Goal: Transaction & Acquisition: Purchase product/service

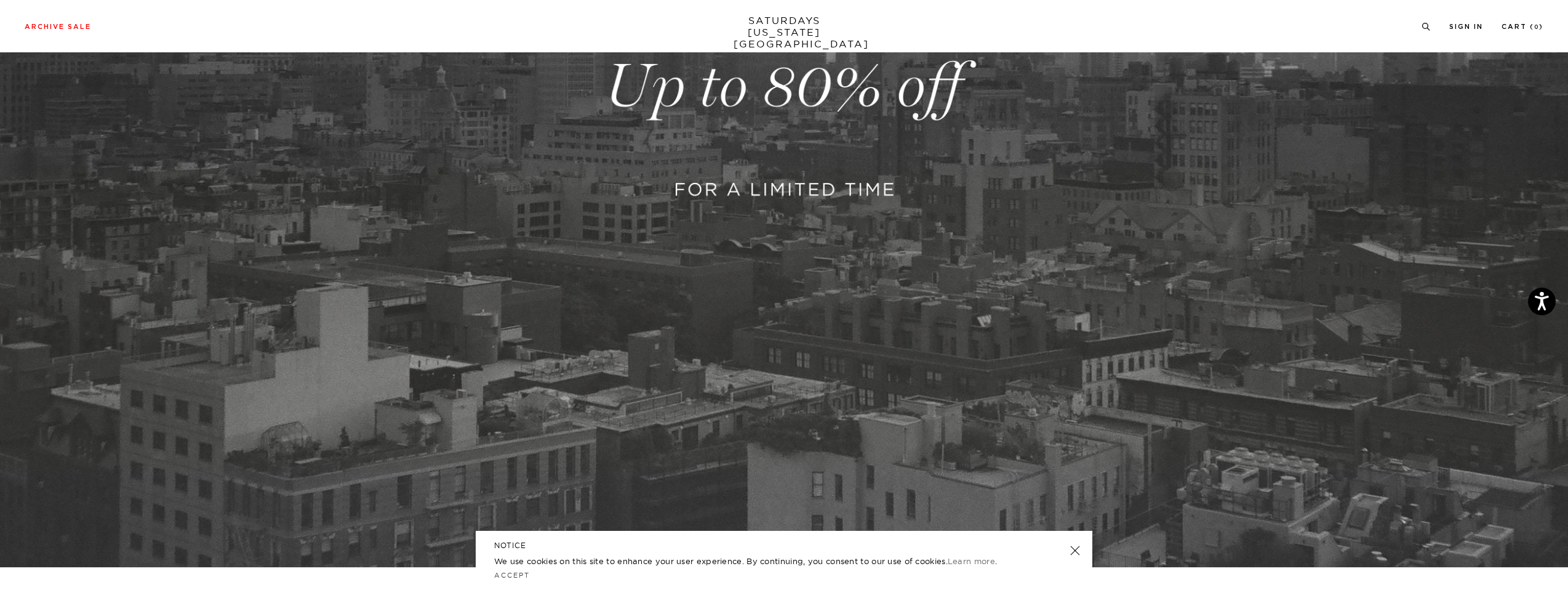
scroll to position [645, 0]
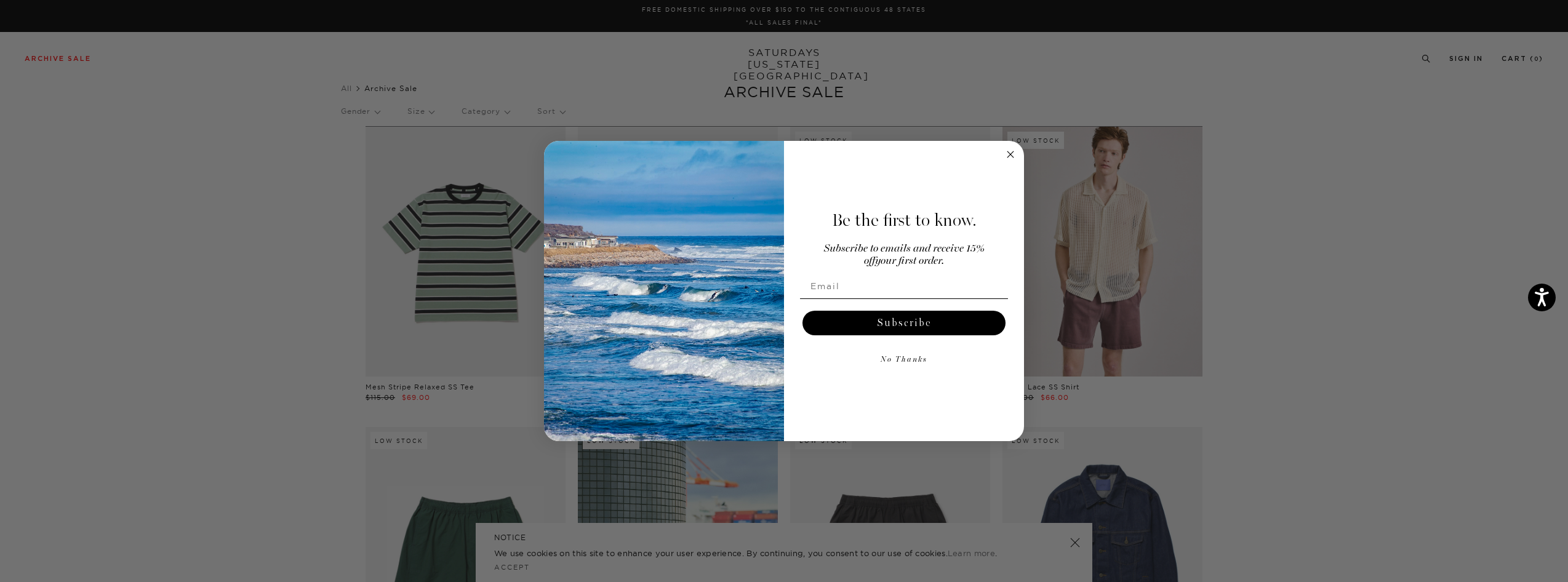
click at [1010, 153] on icon "Close dialog" at bounding box center [1010, 154] width 6 height 6
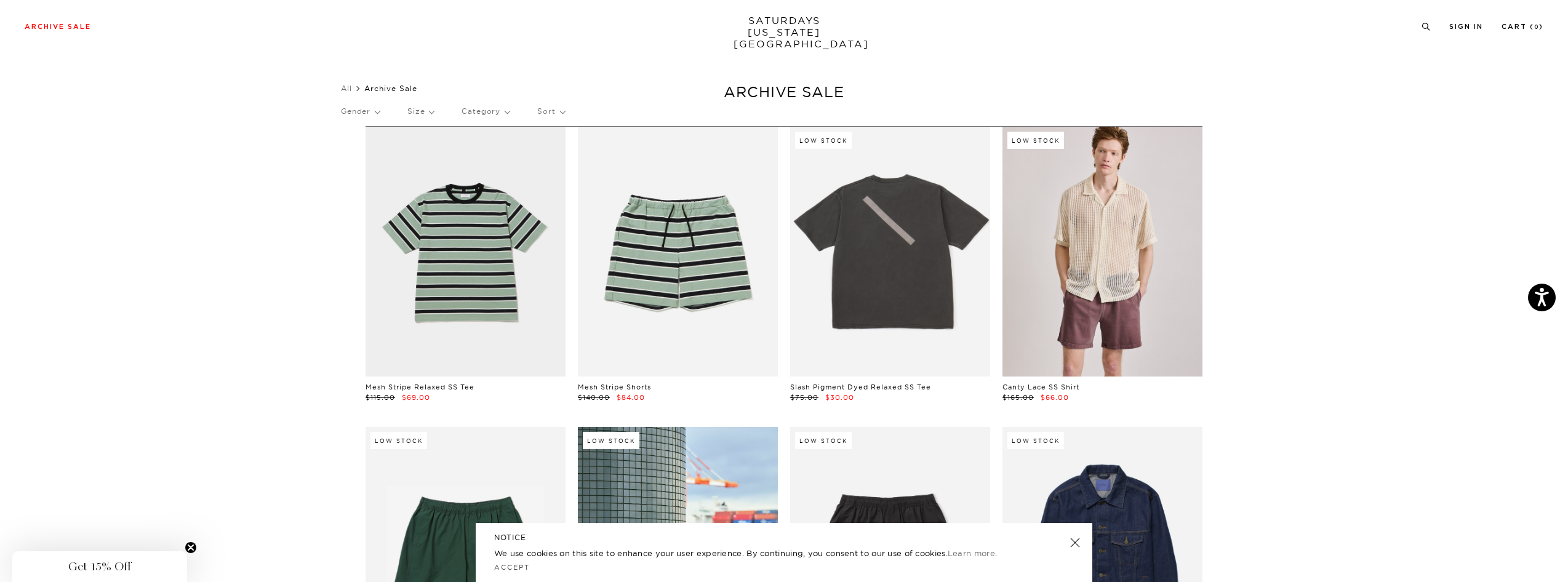
scroll to position [12, 0]
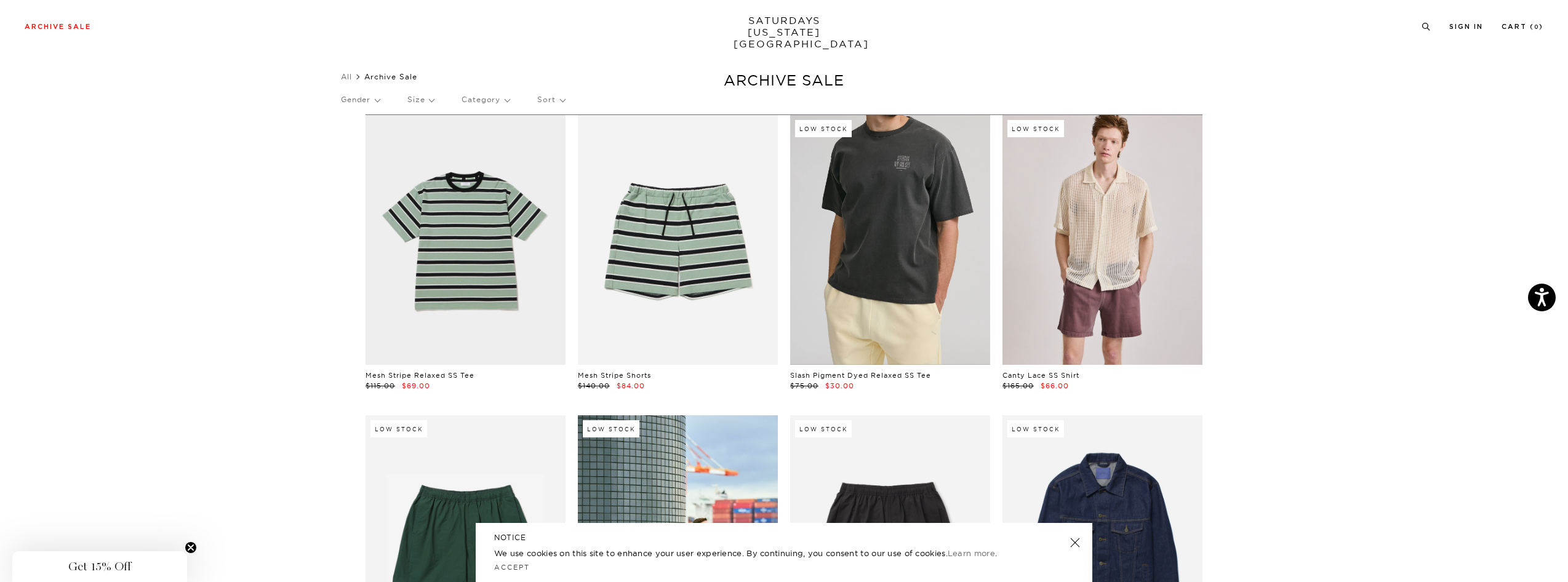
click at [891, 234] on link at bounding box center [890, 239] width 200 height 249
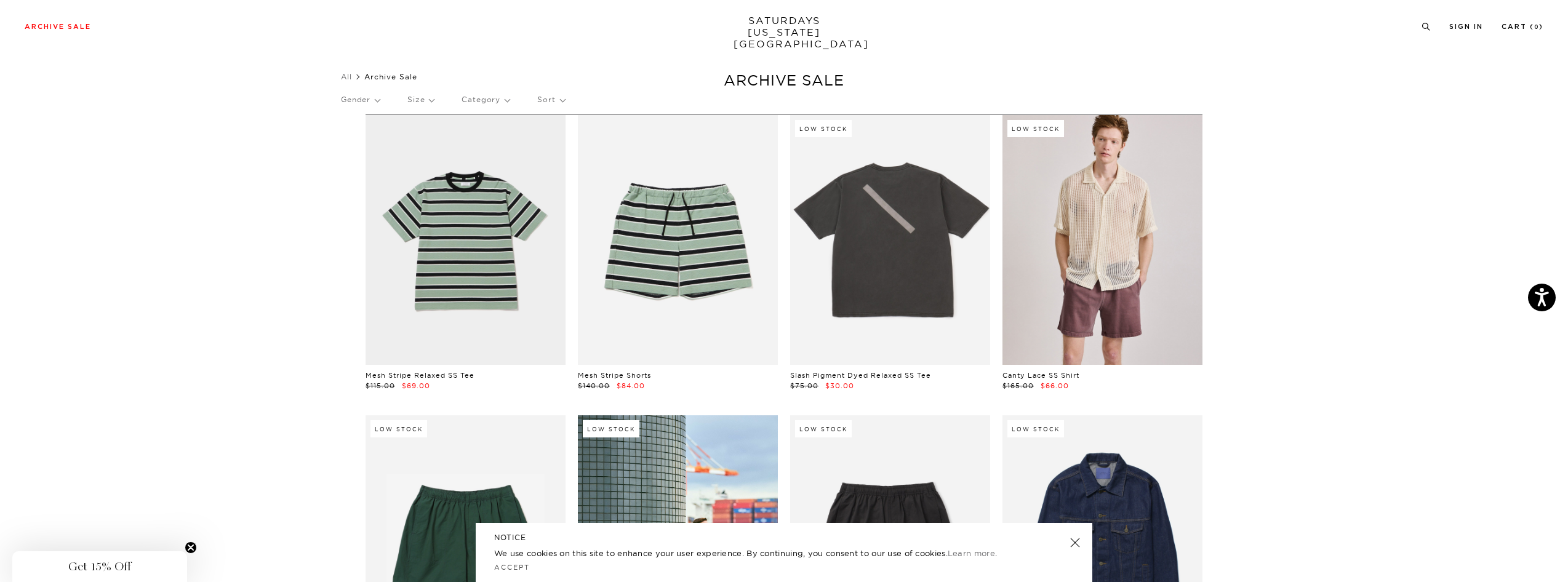
click at [1072, 544] on link at bounding box center [1075, 542] width 18 height 18
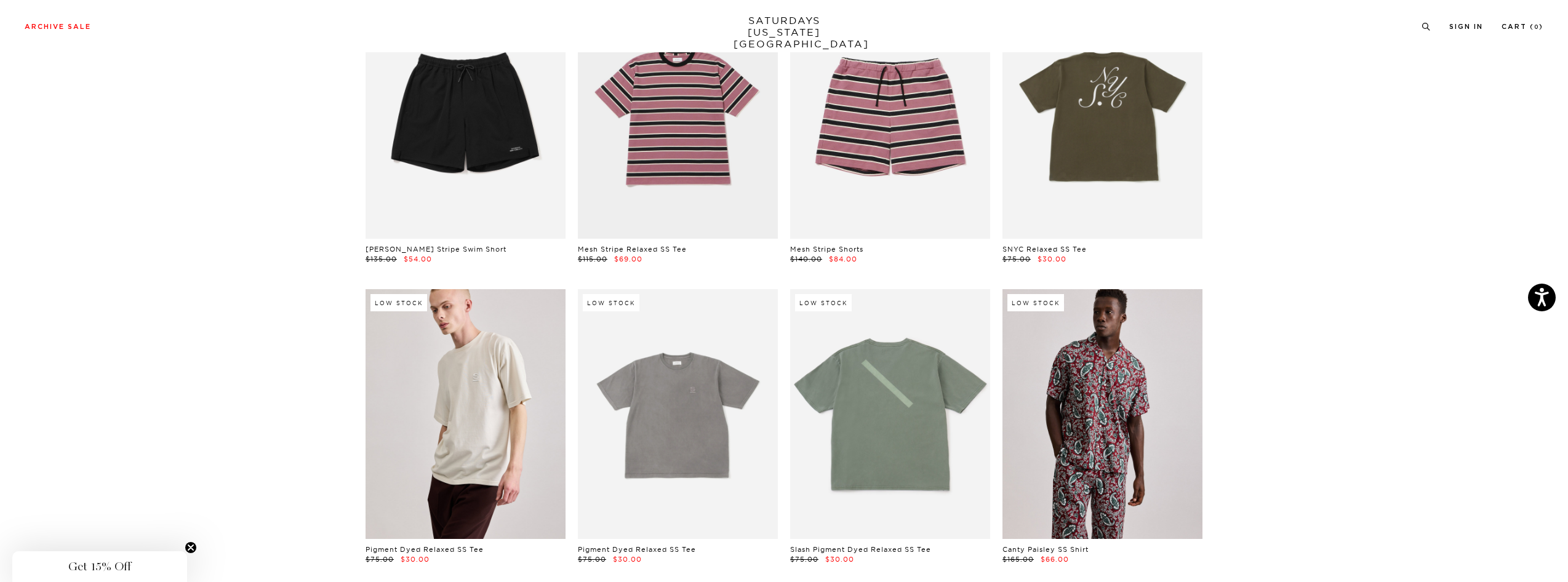
scroll to position [2847, 0]
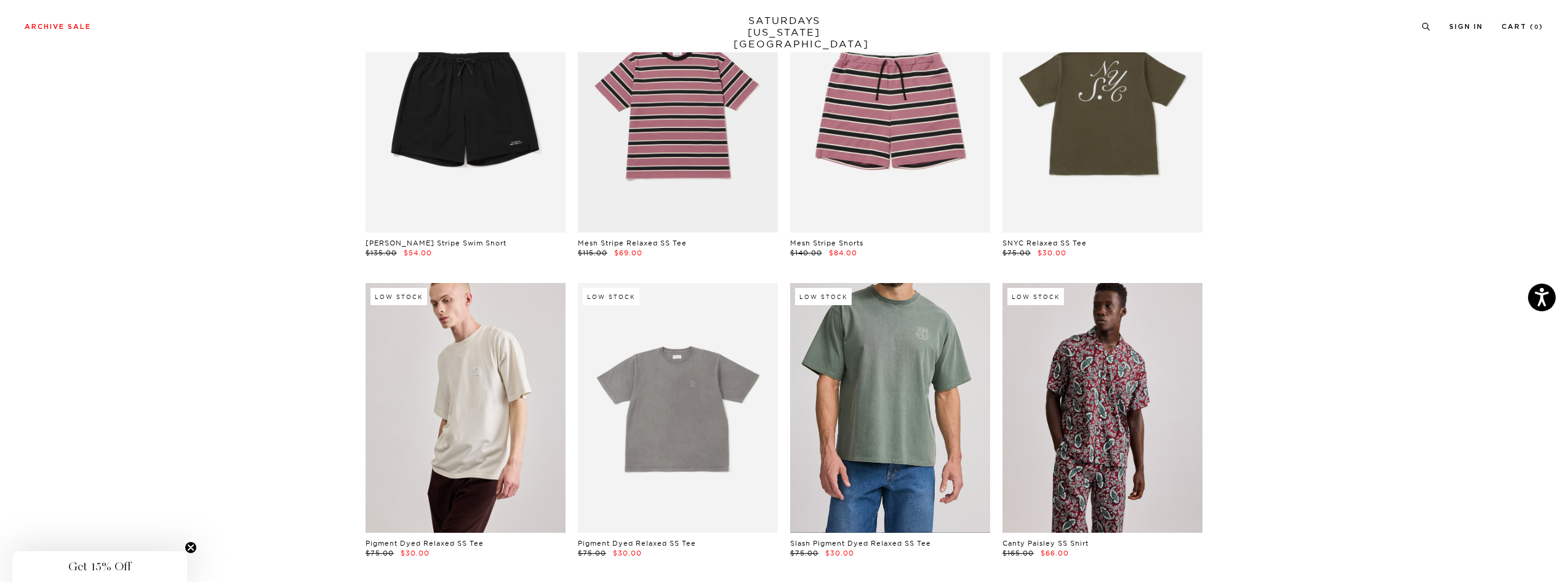
click at [830, 378] on link at bounding box center [890, 407] width 200 height 249
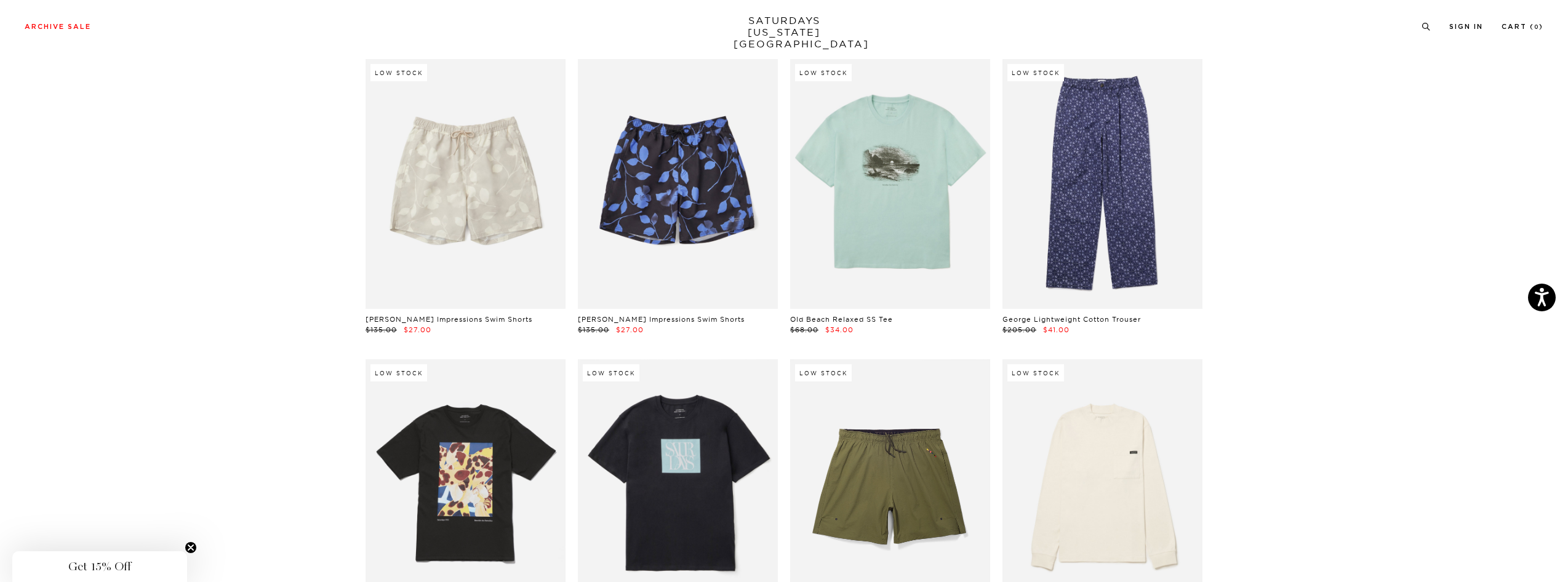
scroll to position [4294, 0]
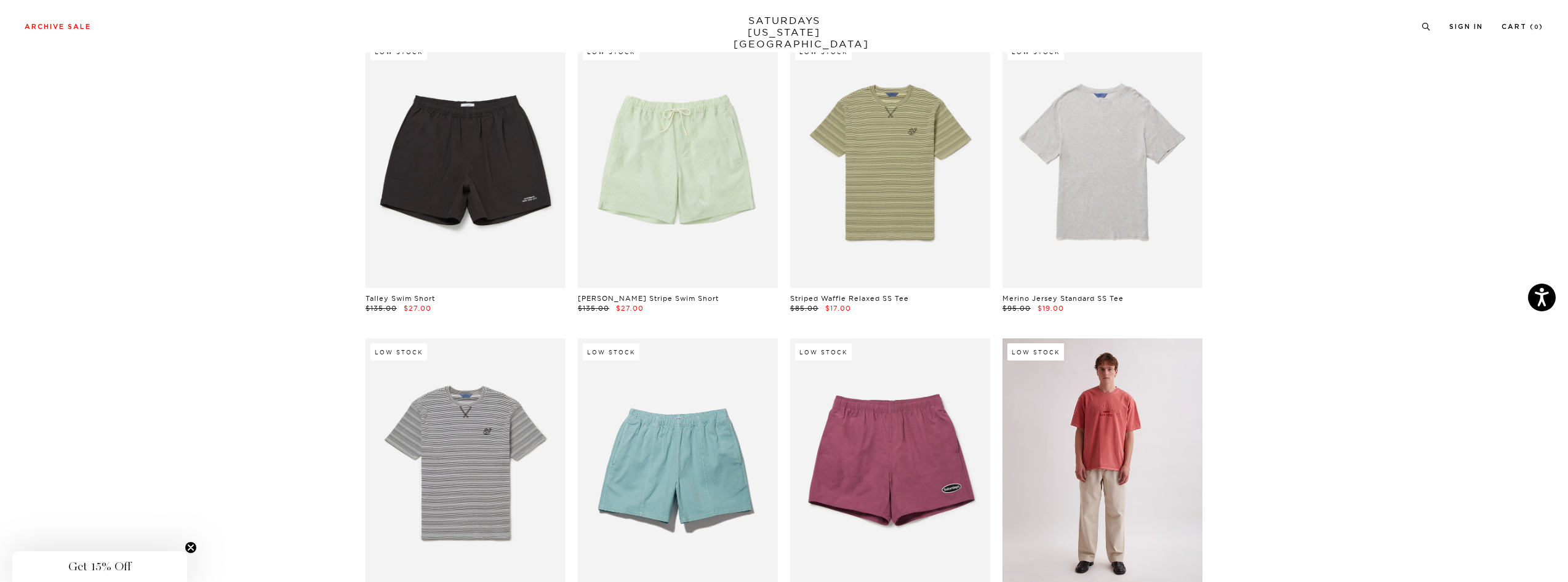
click at [1128, 422] on link at bounding box center [1103, 462] width 200 height 249
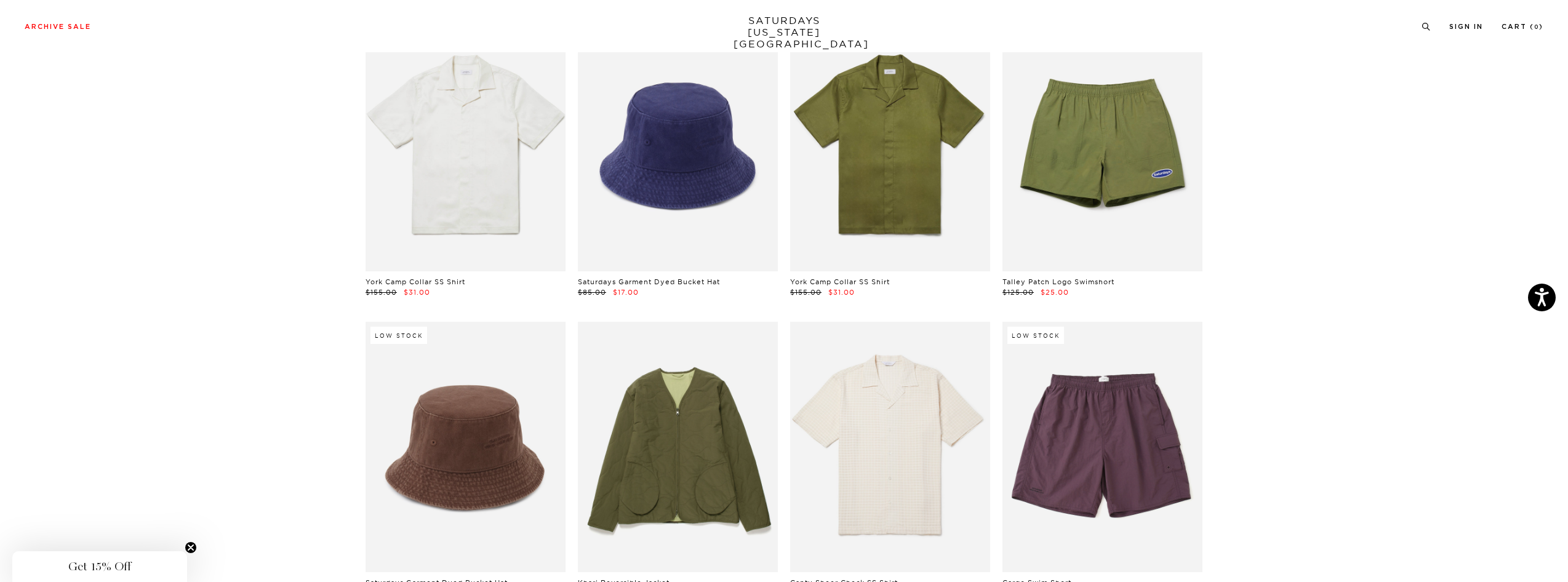
scroll to position [6085, 0]
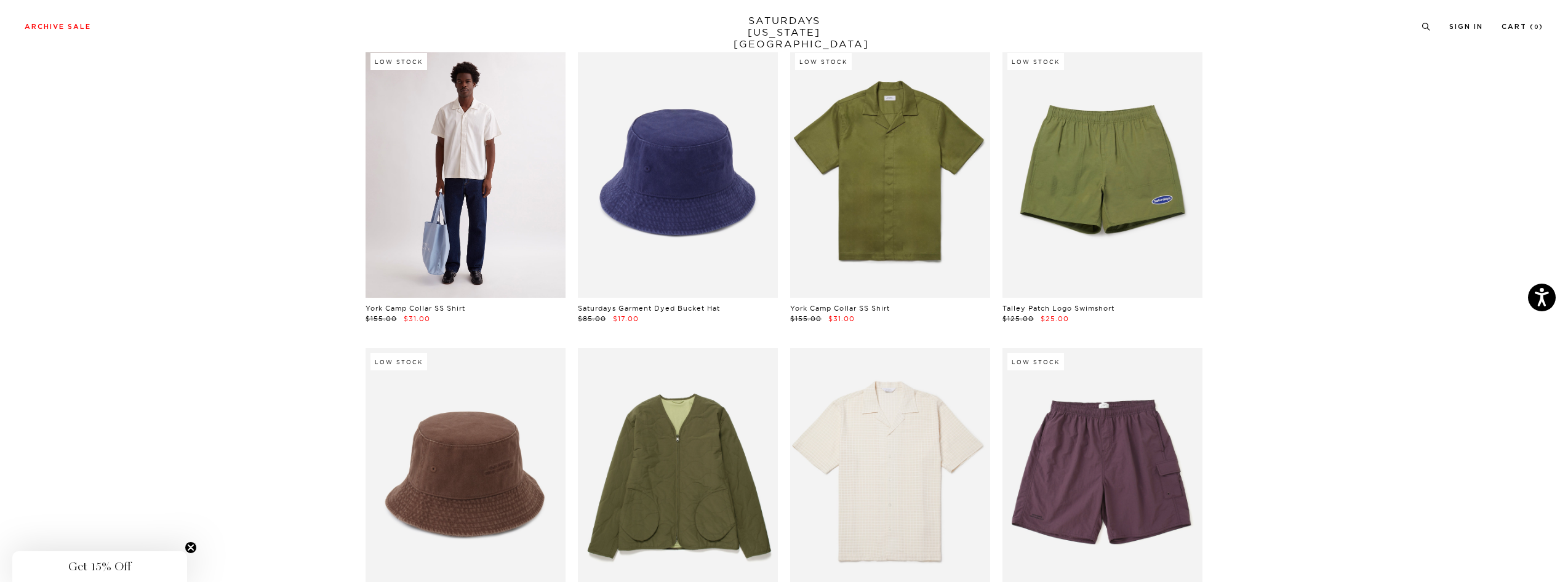
click at [454, 241] on link at bounding box center [465, 172] width 200 height 249
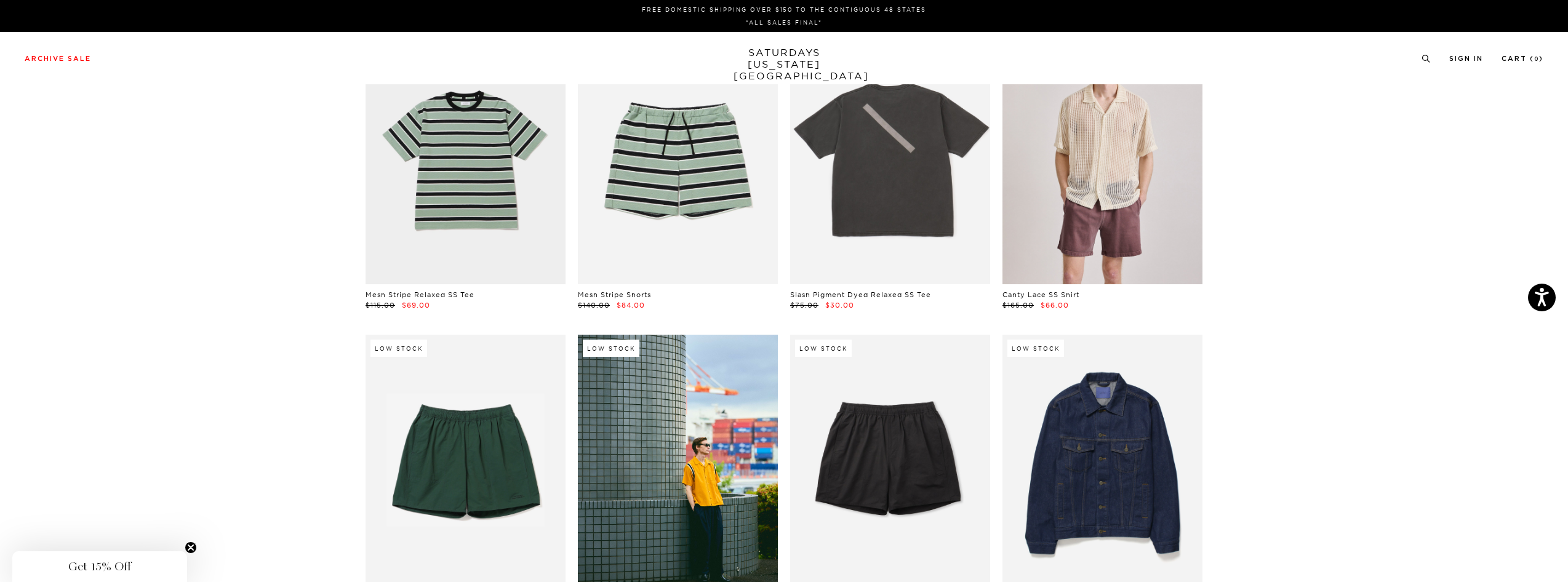
scroll to position [0, 0]
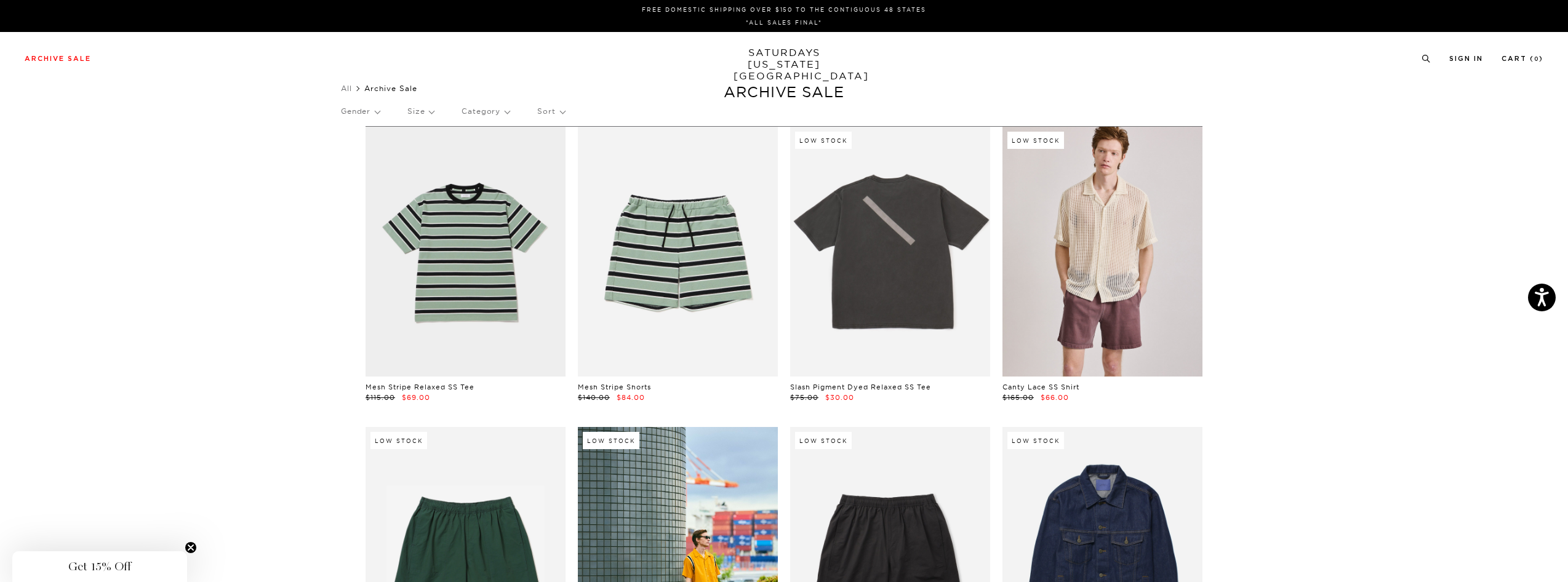
click at [430, 114] on p "Size" at bounding box center [420, 111] width 27 height 29
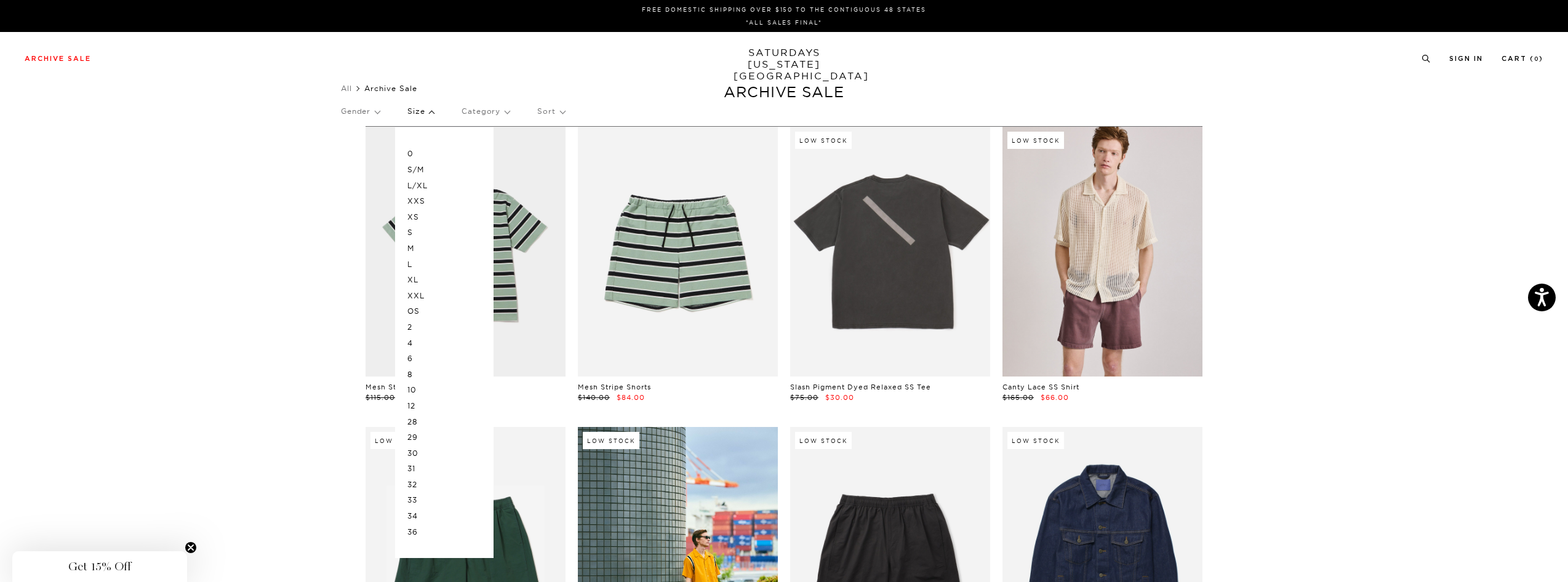
click at [435, 183] on p "L/XL" at bounding box center [444, 185] width 74 height 16
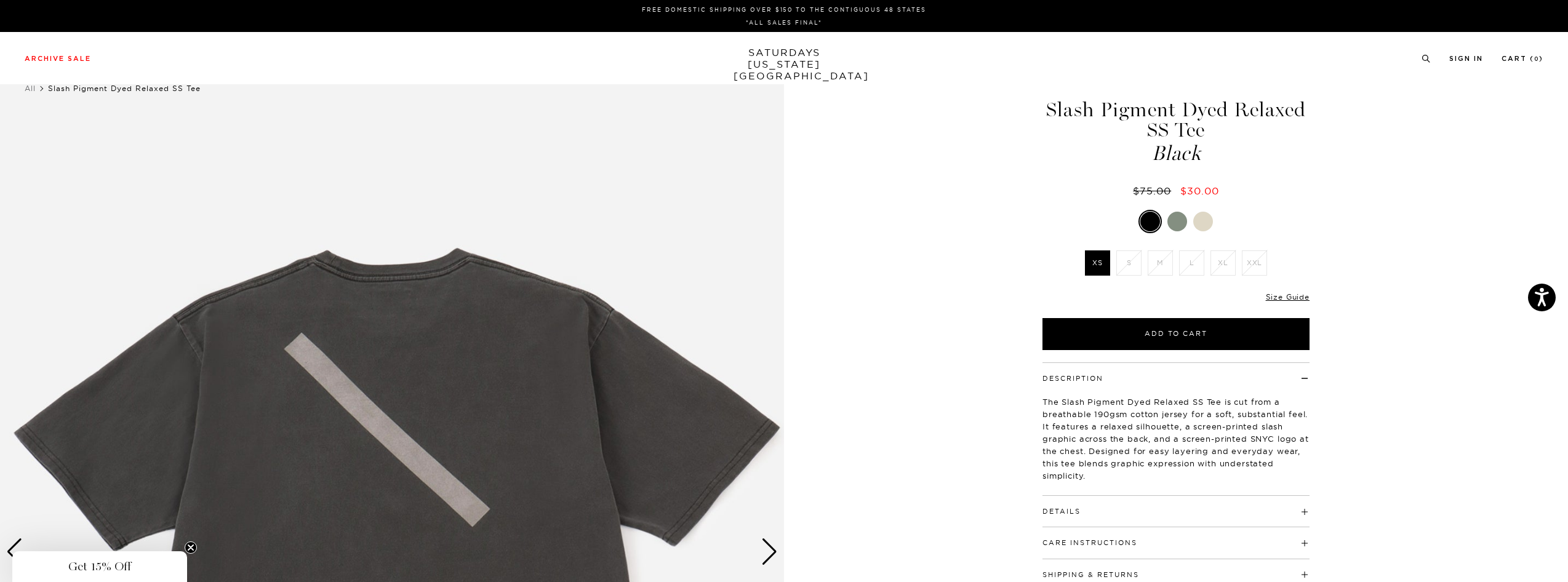
click at [1173, 219] on div at bounding box center [1177, 221] width 19 height 19
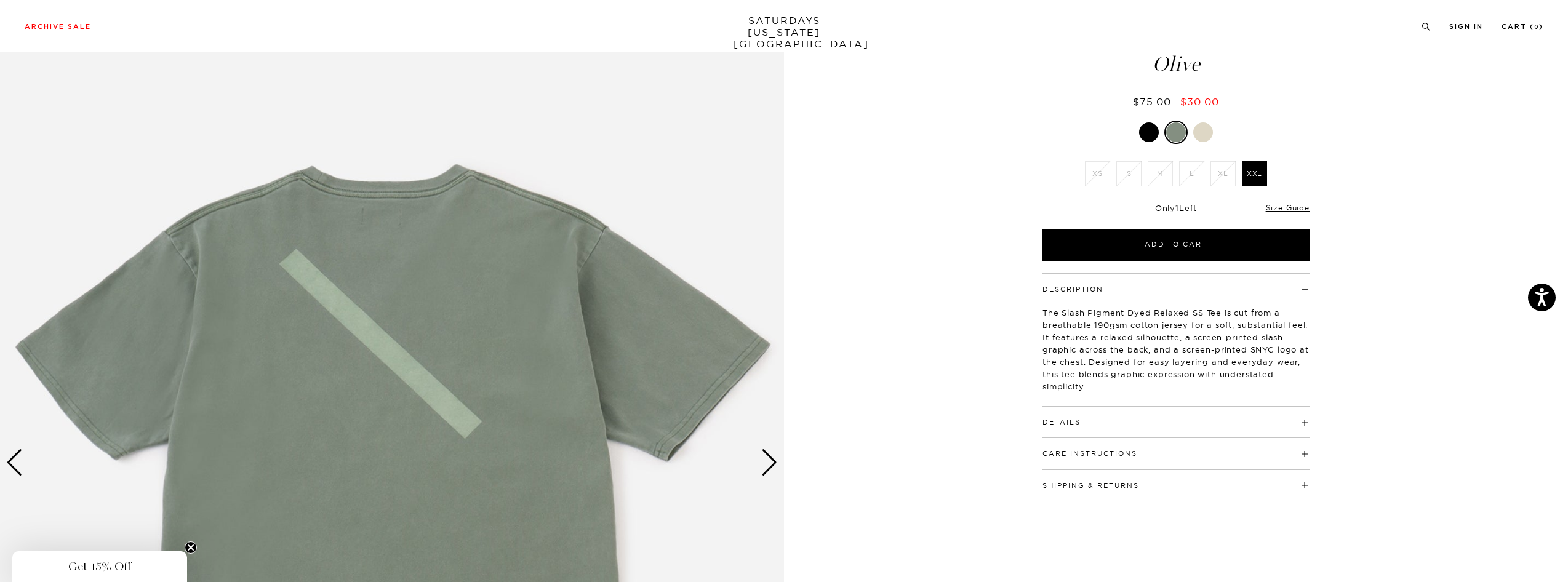
scroll to position [93, 0]
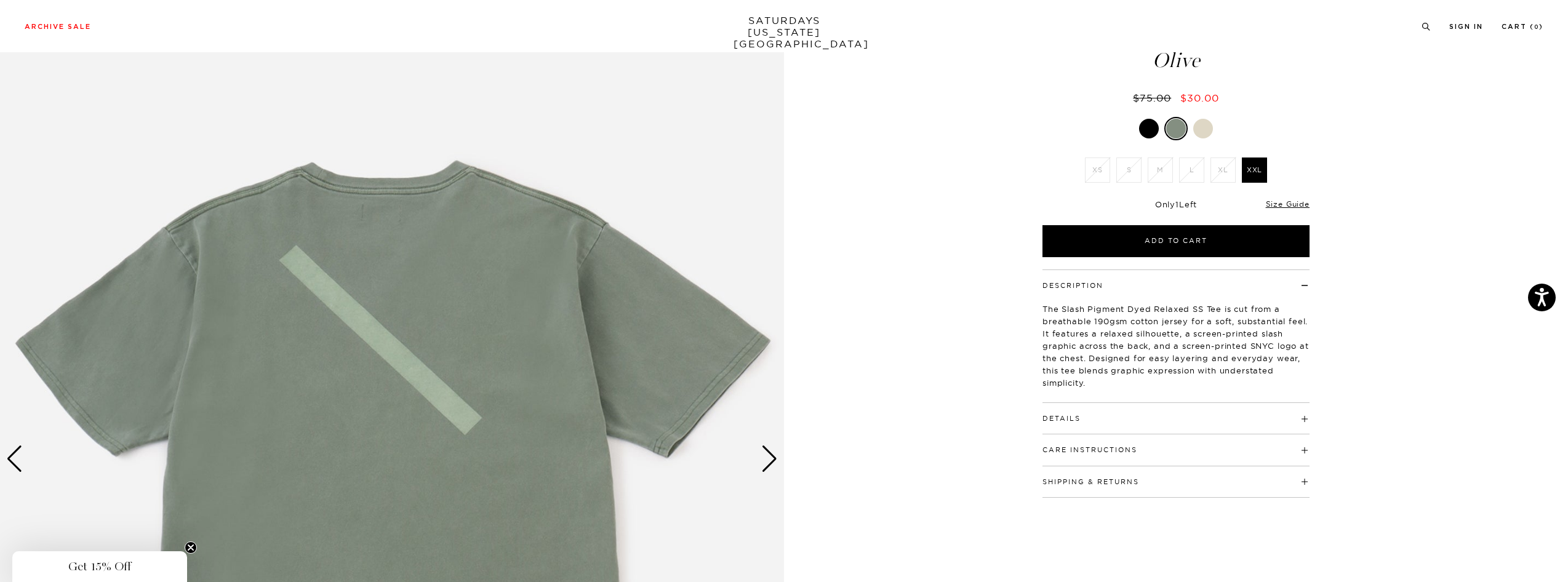
click at [1128, 406] on h4 "Details" at bounding box center [1176, 413] width 267 height 20
click at [769, 460] on div "Next slide" at bounding box center [770, 459] width 17 height 27
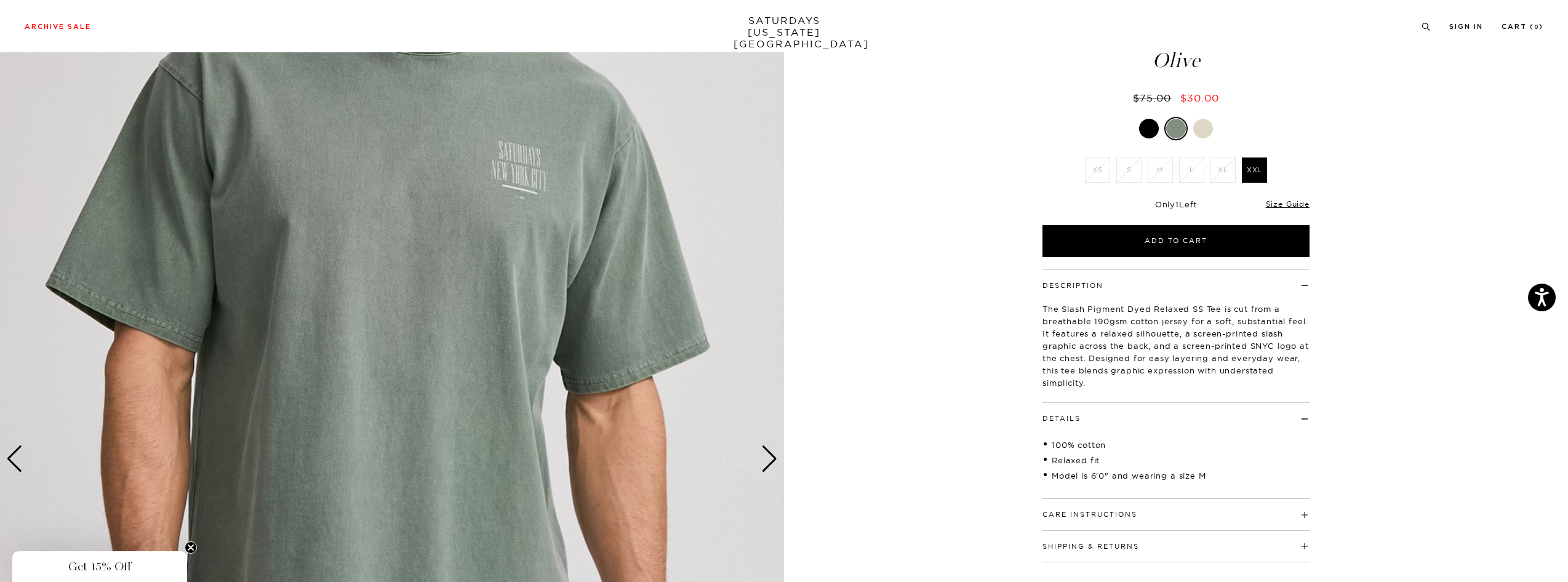
click at [769, 460] on div "Next slide" at bounding box center [770, 459] width 17 height 27
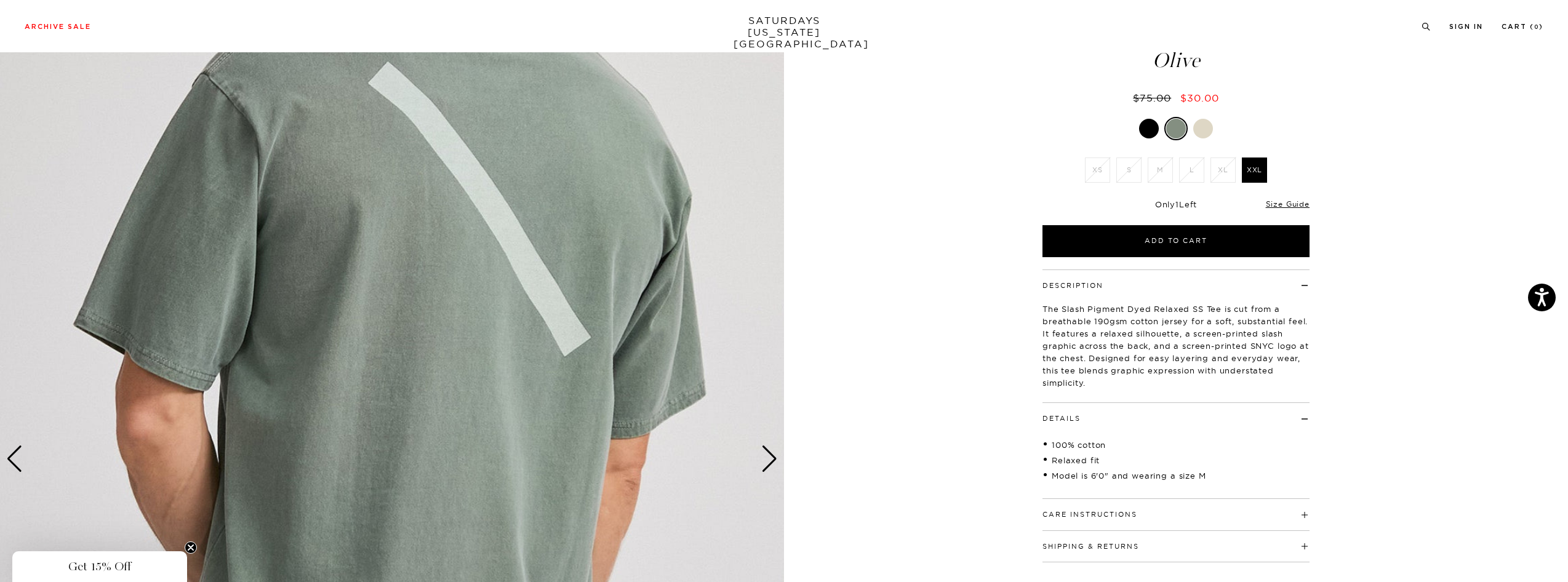
click at [769, 460] on div "Next slide" at bounding box center [770, 459] width 17 height 27
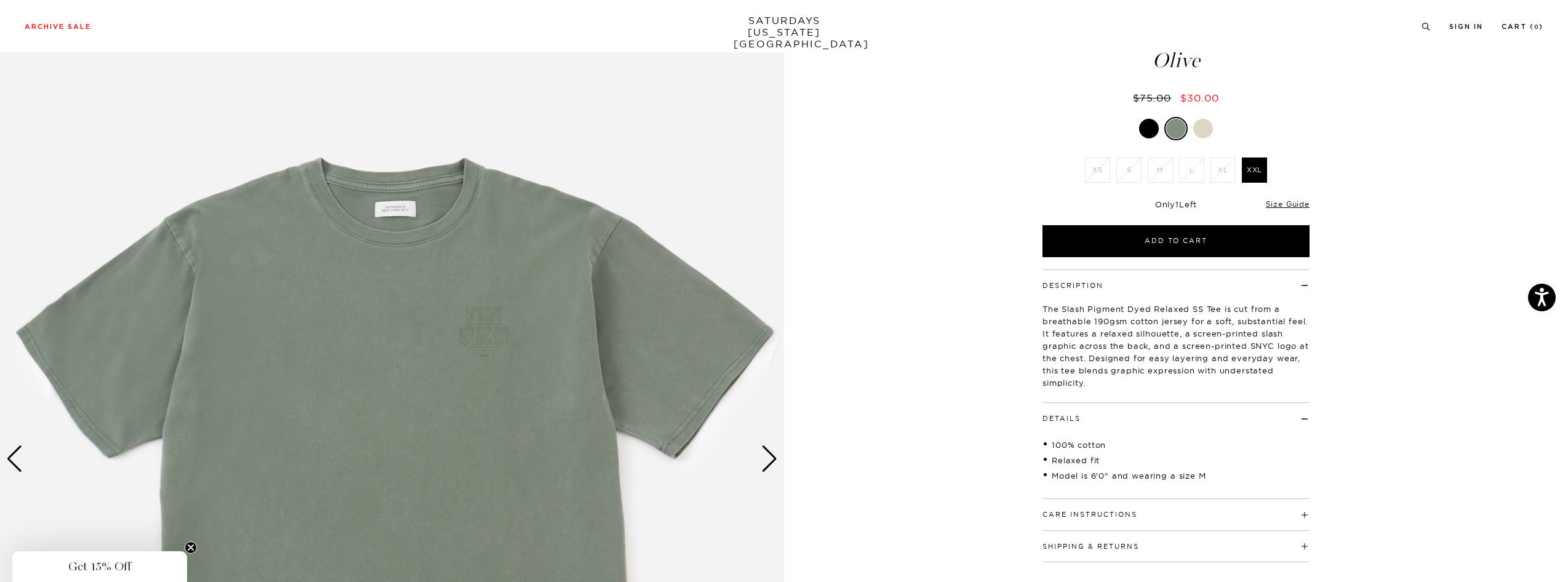
click at [769, 460] on div "Next slide" at bounding box center [770, 459] width 17 height 27
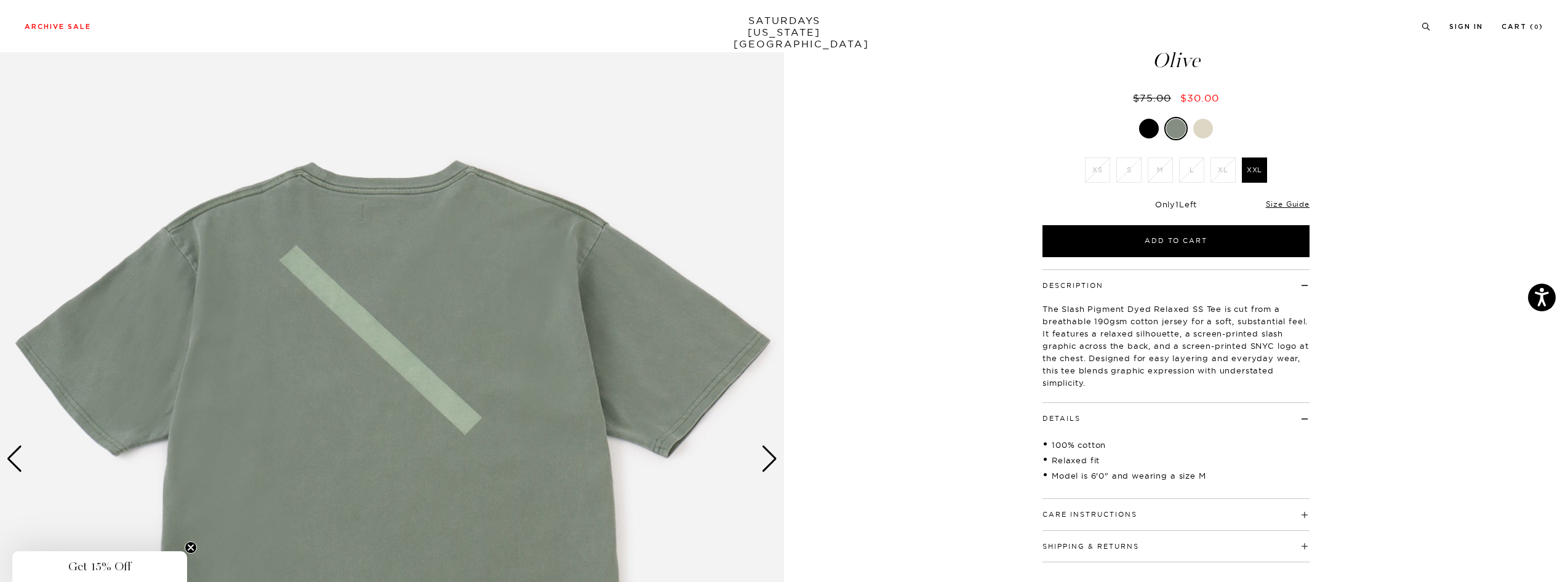
click at [769, 460] on div "Next slide" at bounding box center [770, 459] width 17 height 27
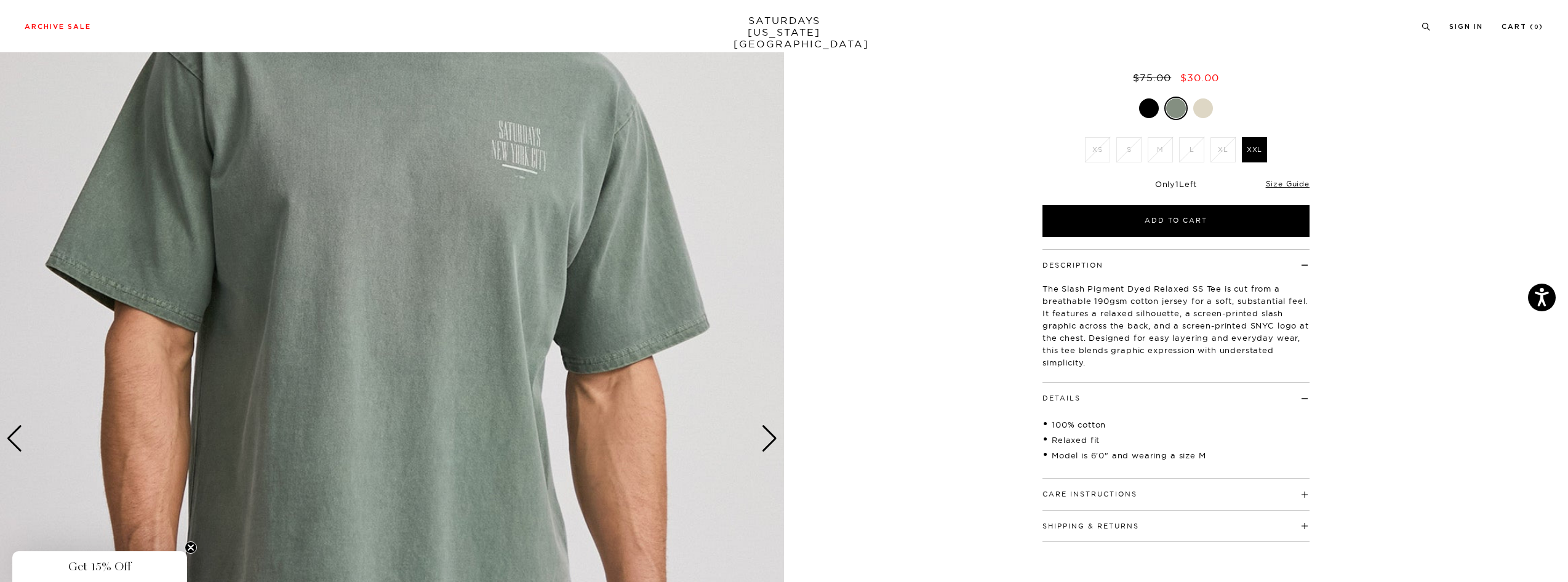
scroll to position [0, 0]
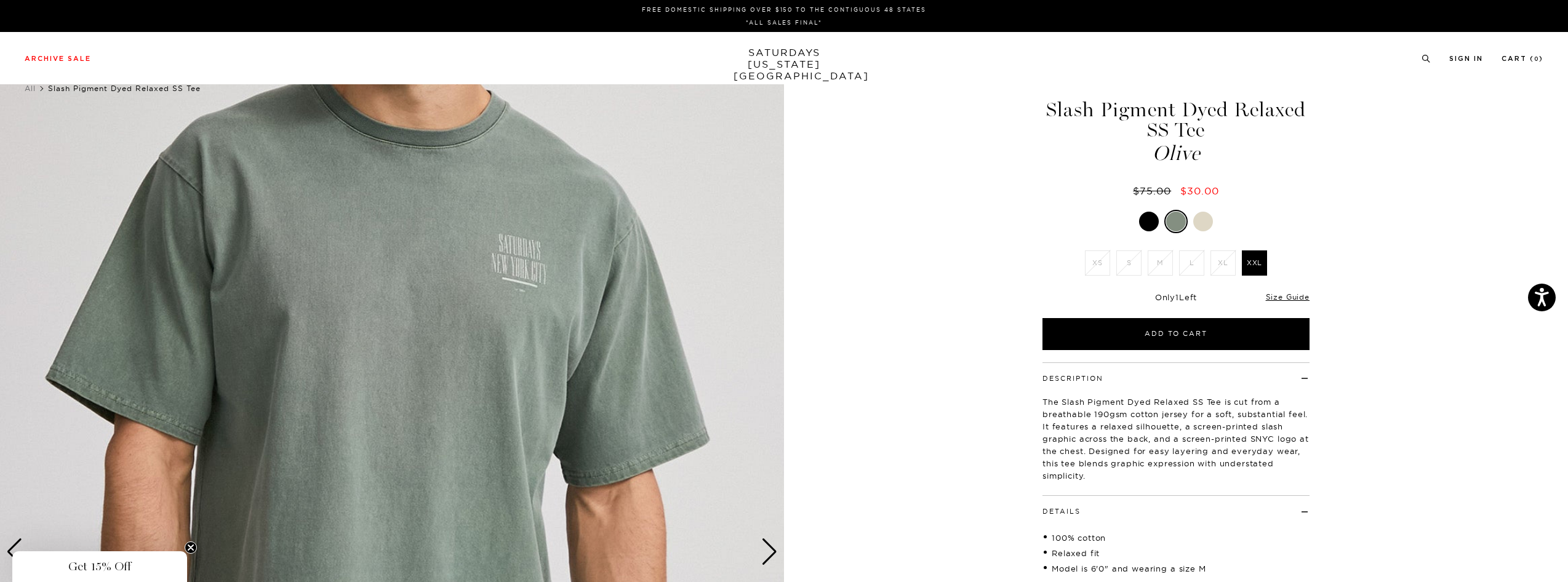
click at [1206, 221] on div at bounding box center [1203, 221] width 19 height 19
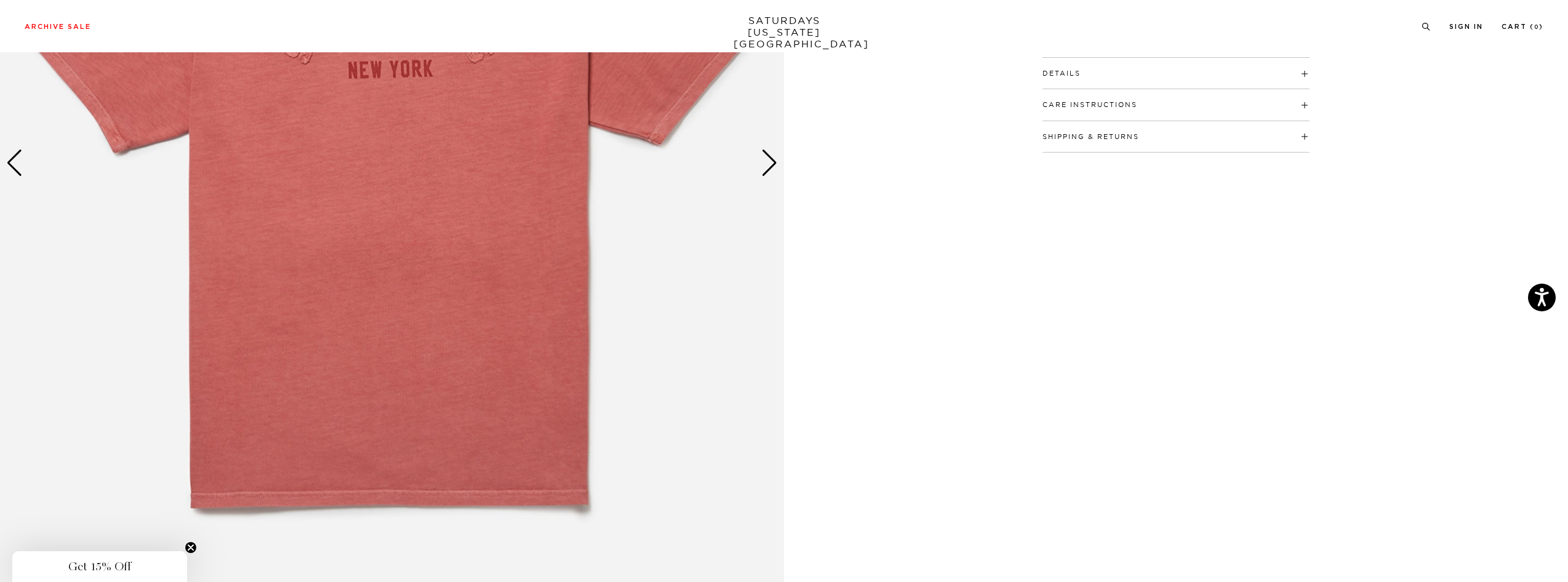
scroll to position [81, 0]
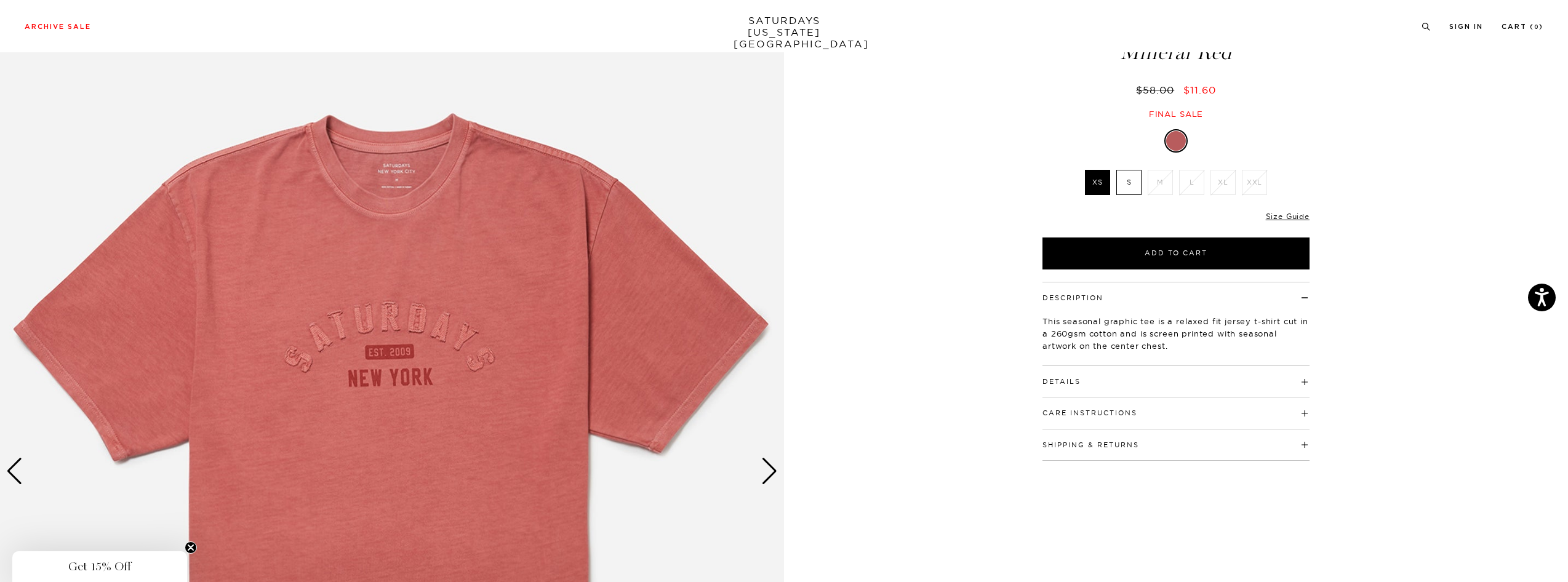
click at [1115, 375] on h4 "Details" at bounding box center [1176, 376] width 267 height 20
click at [762, 470] on div "Next slide" at bounding box center [770, 471] width 17 height 27
click at [772, 467] on div "Next slide" at bounding box center [770, 471] width 17 height 27
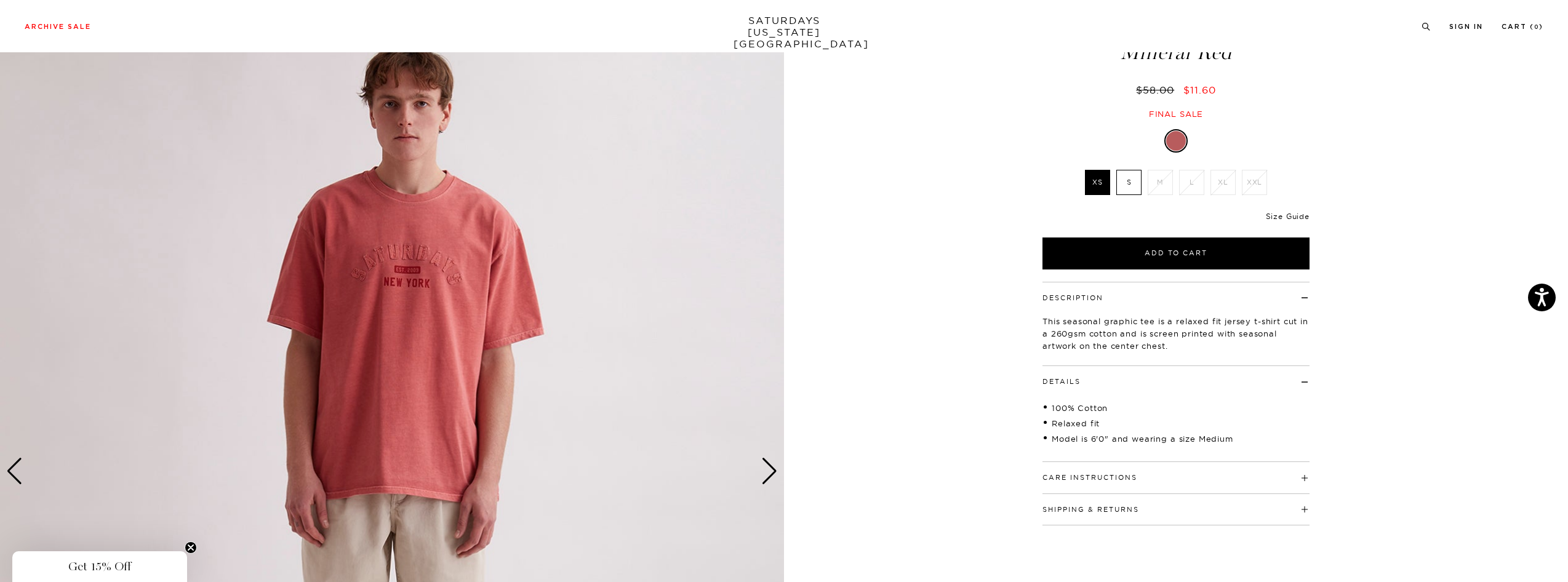
click at [1280, 218] on link "Size Guide" at bounding box center [1287, 216] width 44 height 9
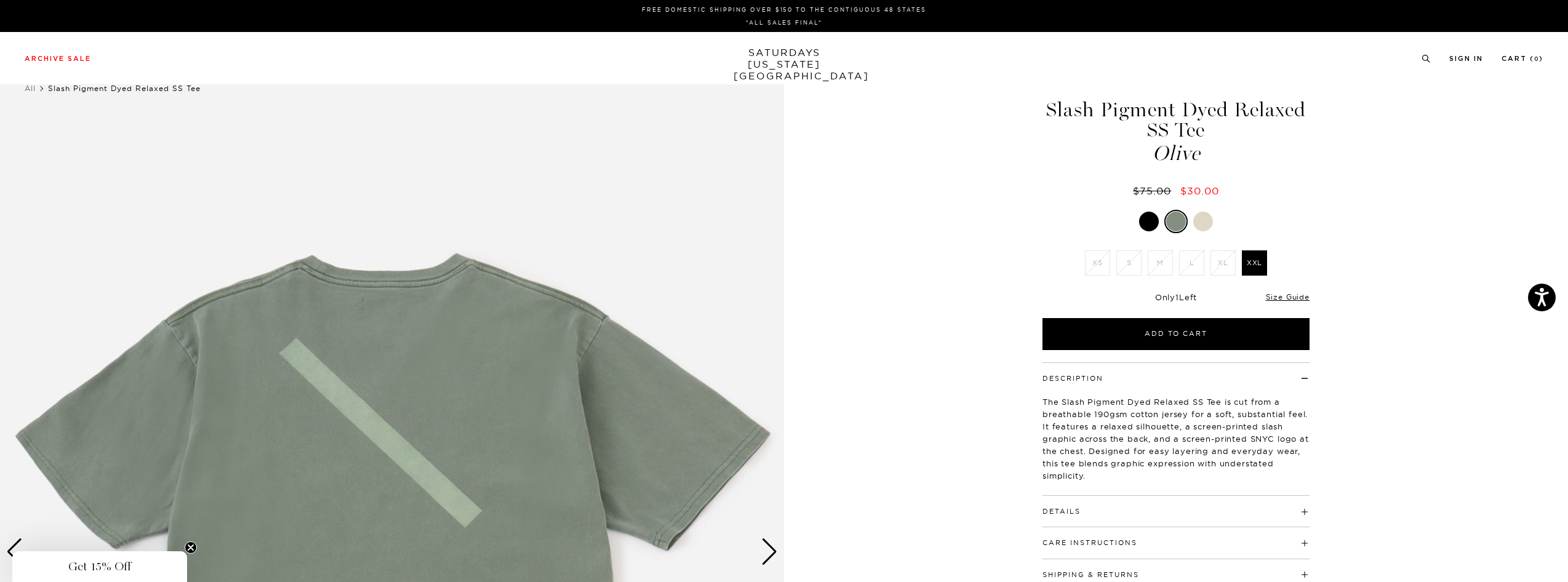
click at [1207, 214] on div at bounding box center [1203, 221] width 19 height 19
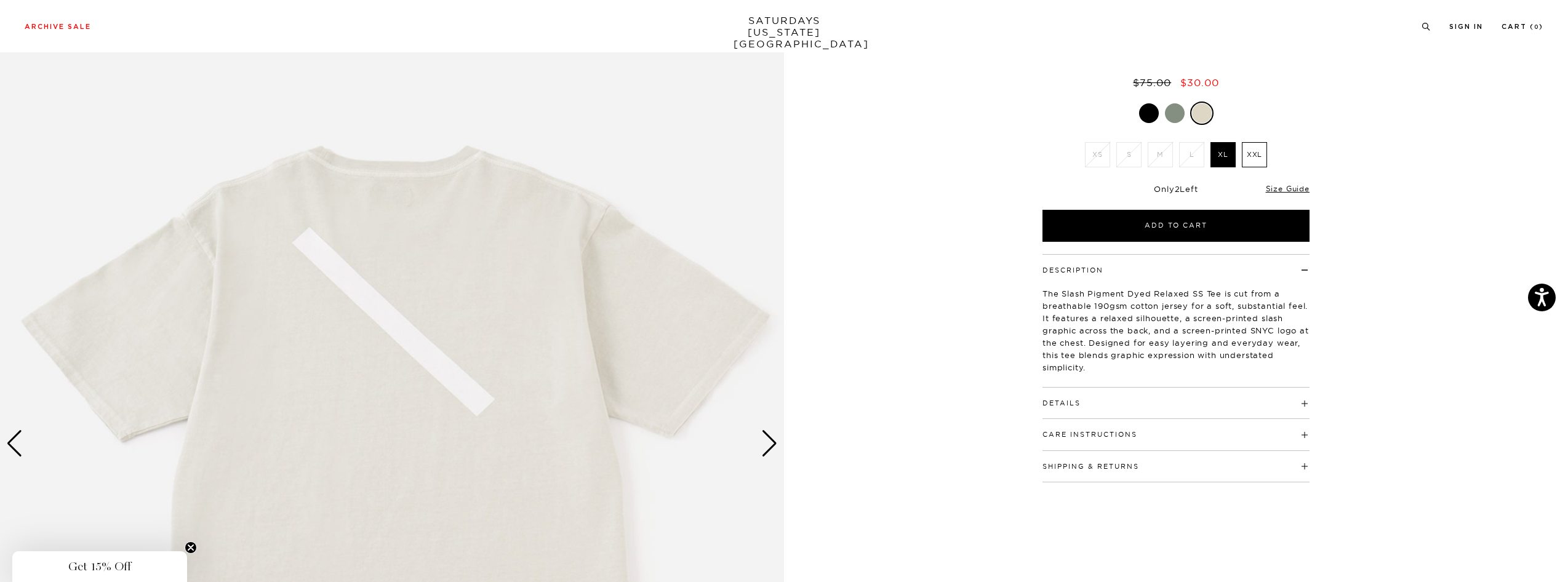
scroll to position [108, 0]
click at [14, 440] on div "Previous slide" at bounding box center [15, 442] width 17 height 27
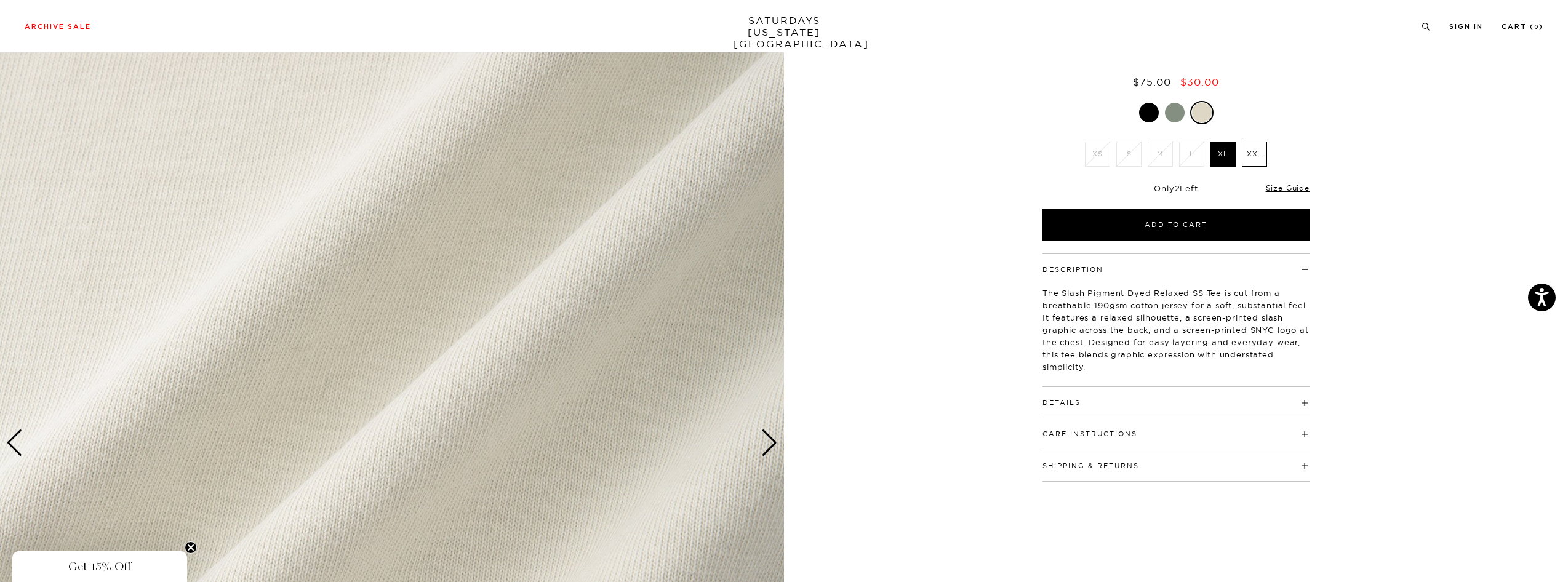
click at [14, 440] on div "Previous slide" at bounding box center [15, 442] width 17 height 27
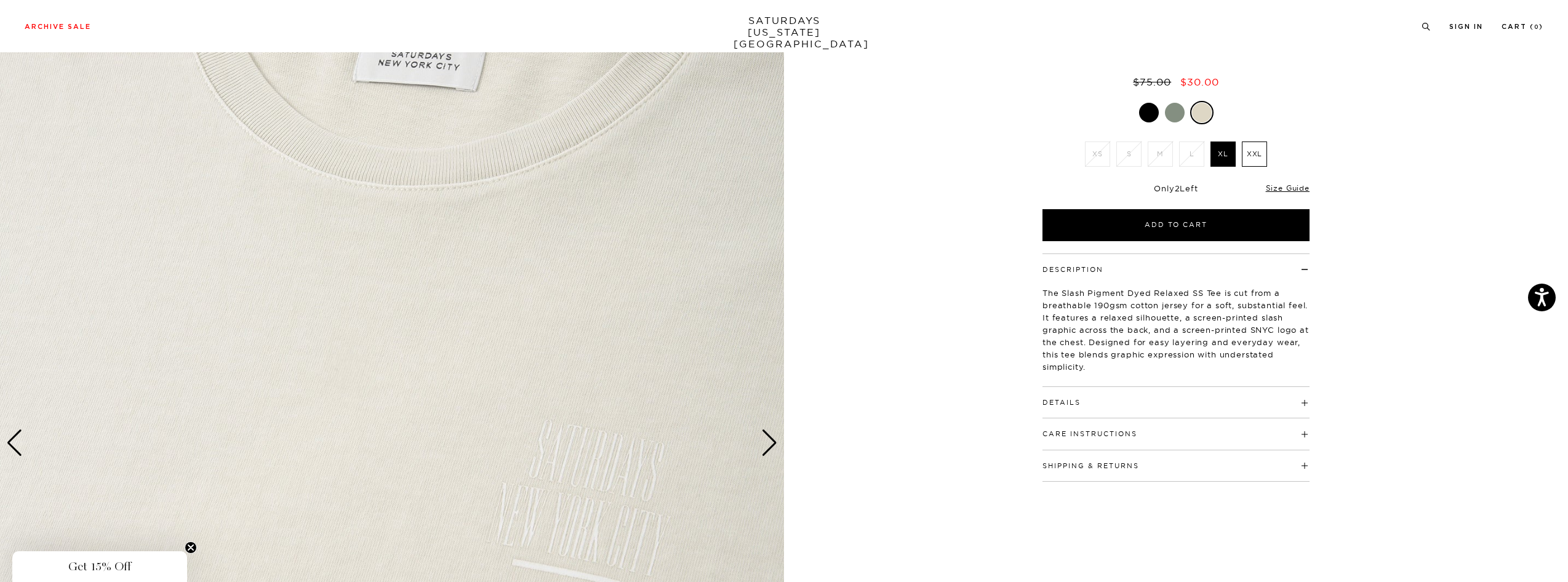
click at [14, 440] on div "Previous slide" at bounding box center [15, 442] width 17 height 27
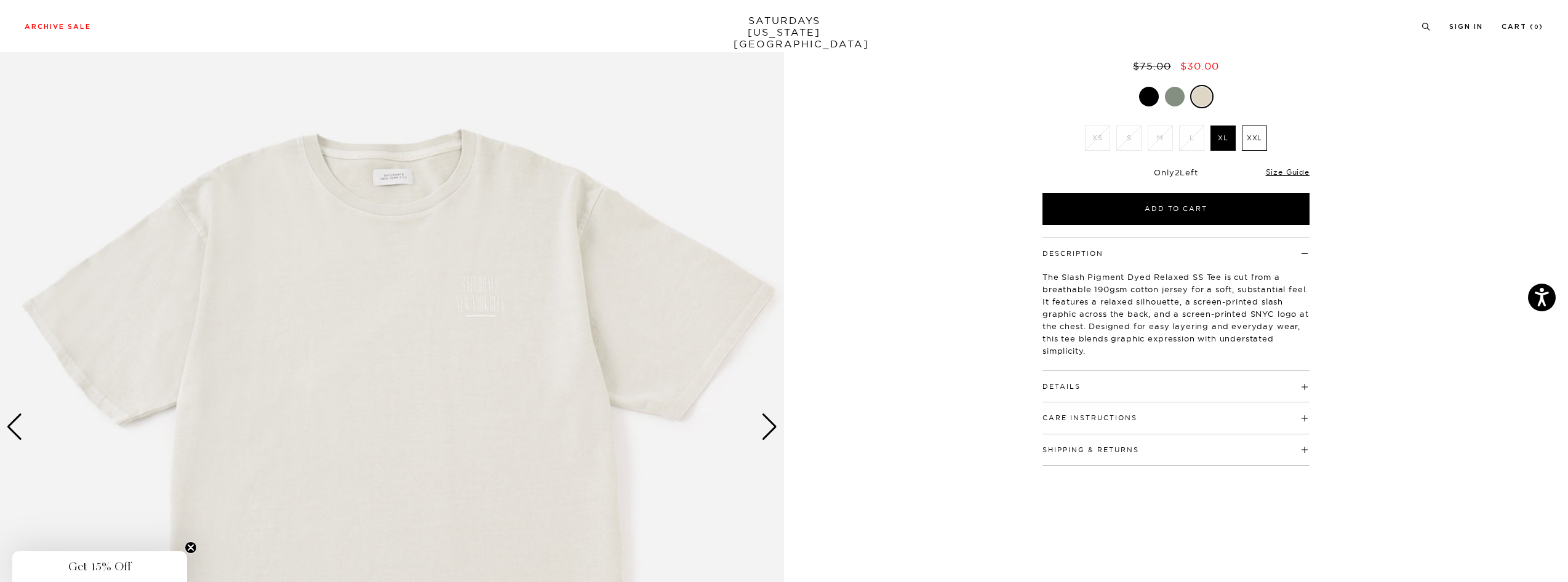
scroll to position [129, 0]
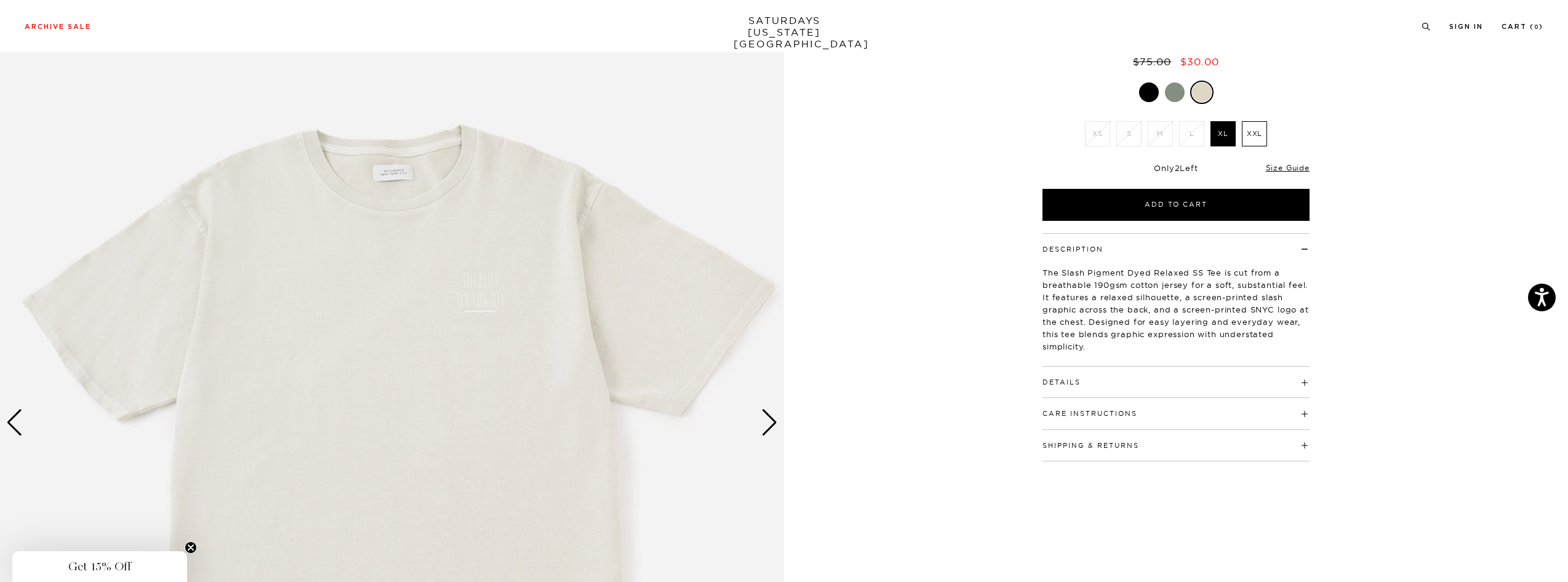
click at [1178, 93] on div at bounding box center [1174, 92] width 19 height 19
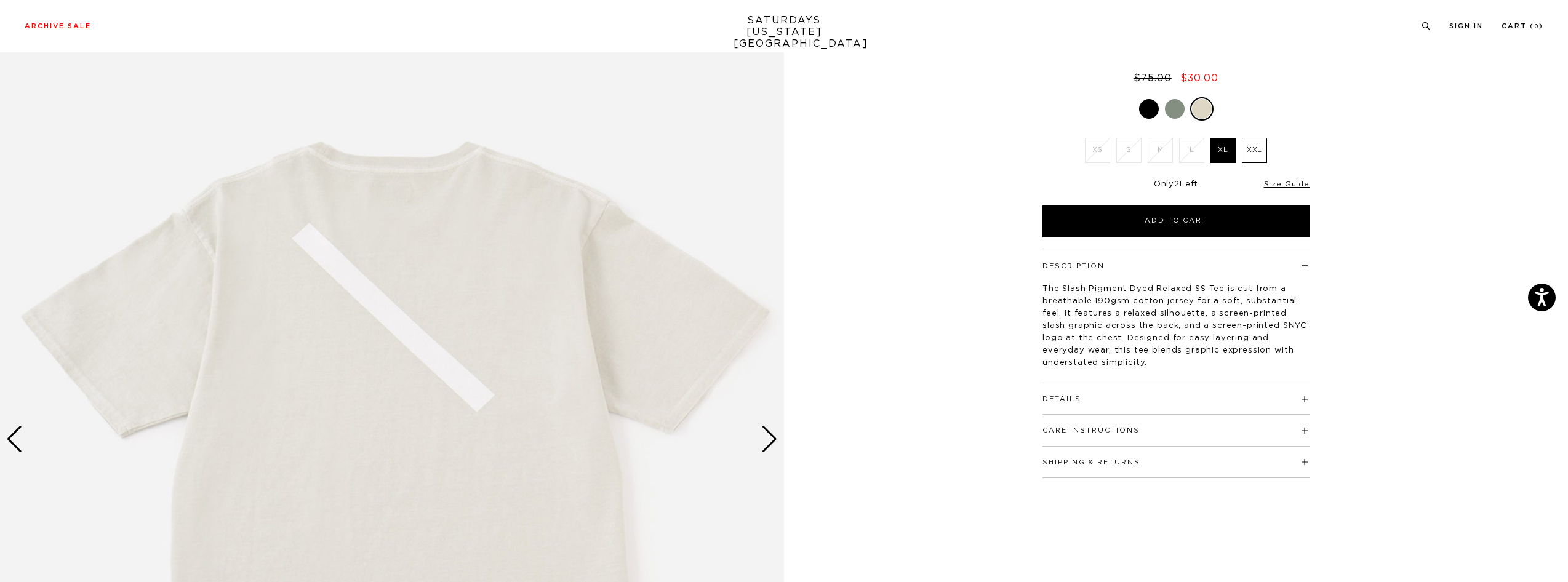
scroll to position [114, 0]
click at [766, 449] on div "Next slide" at bounding box center [770, 437] width 17 height 27
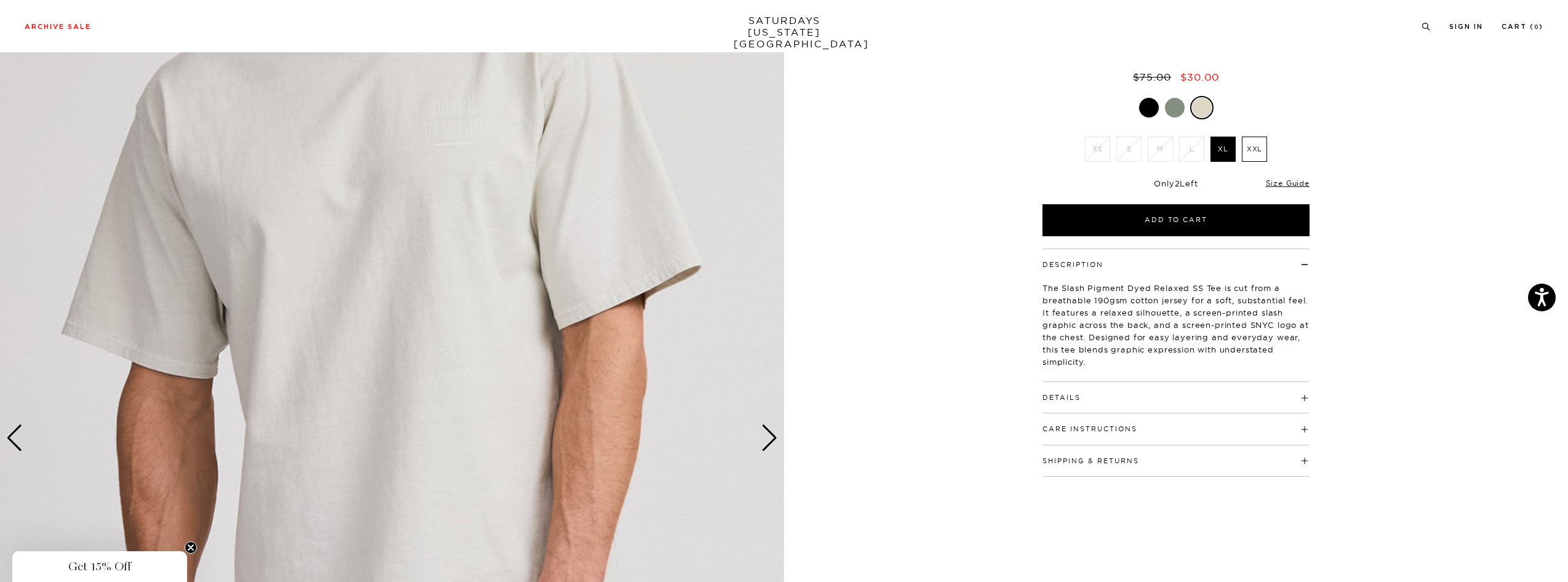
click at [762, 444] on div "Next slide" at bounding box center [770, 437] width 17 height 27
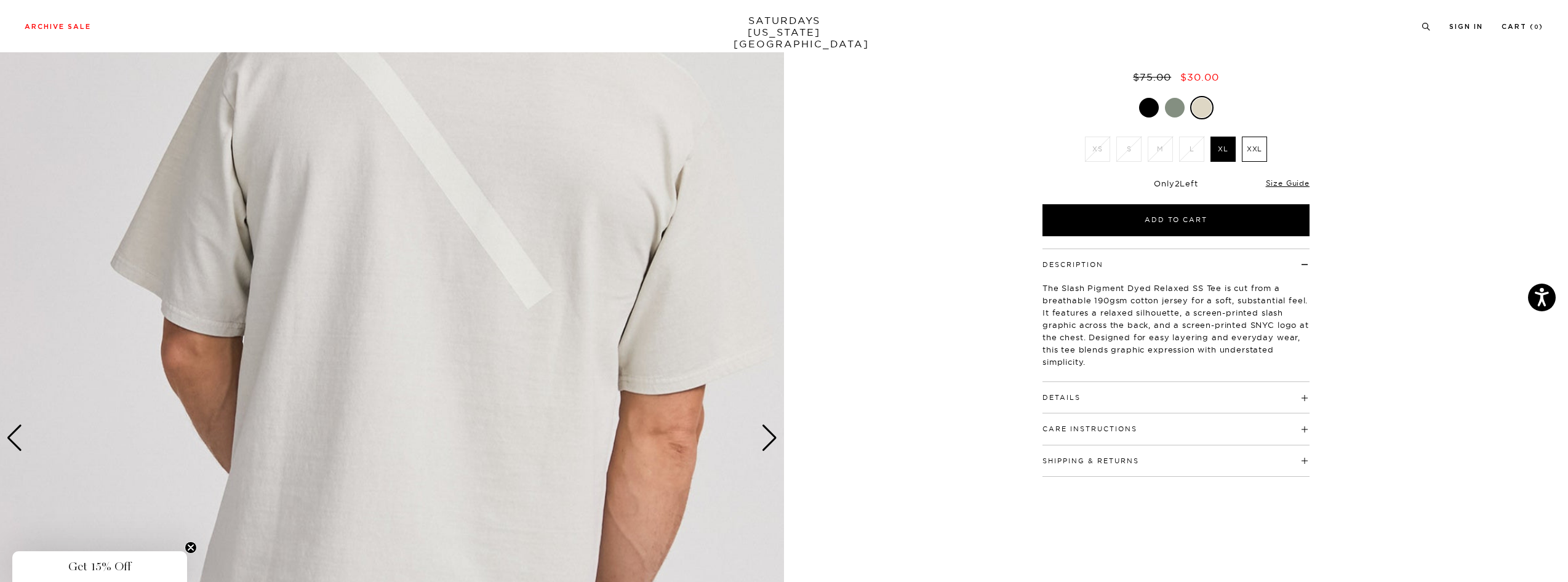
click at [764, 443] on div "Next slide" at bounding box center [770, 437] width 17 height 27
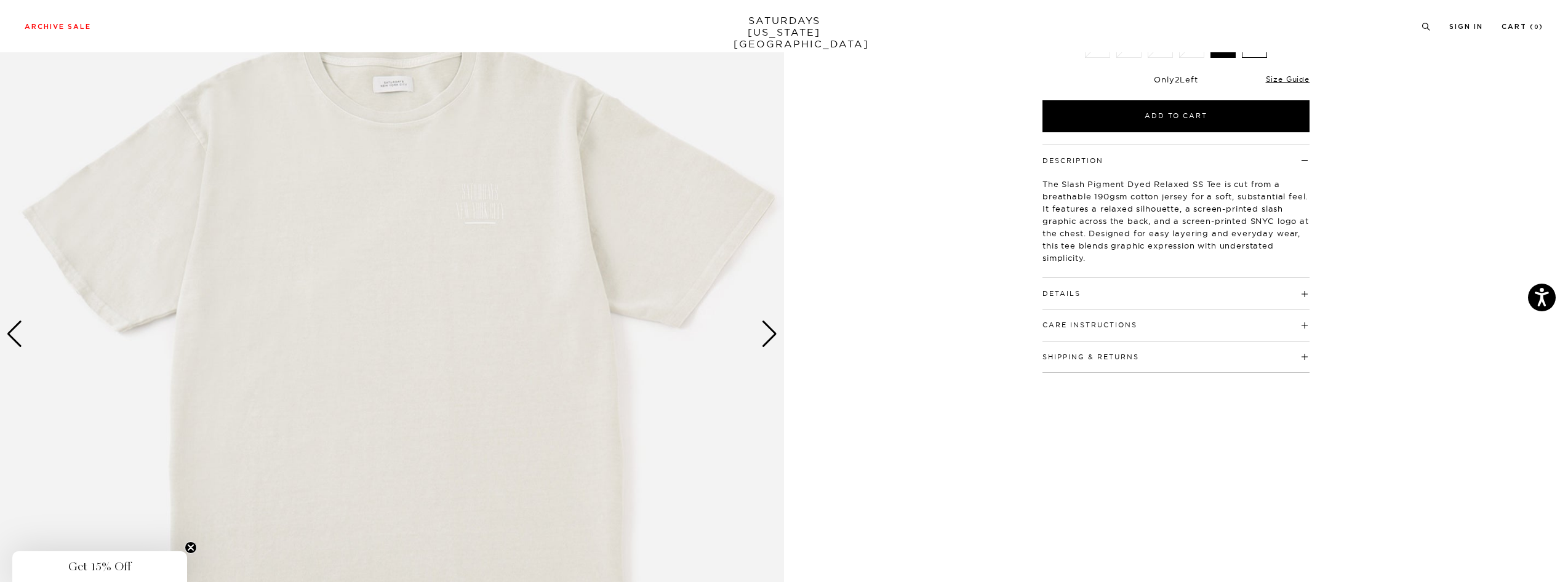
scroll to position [29, 0]
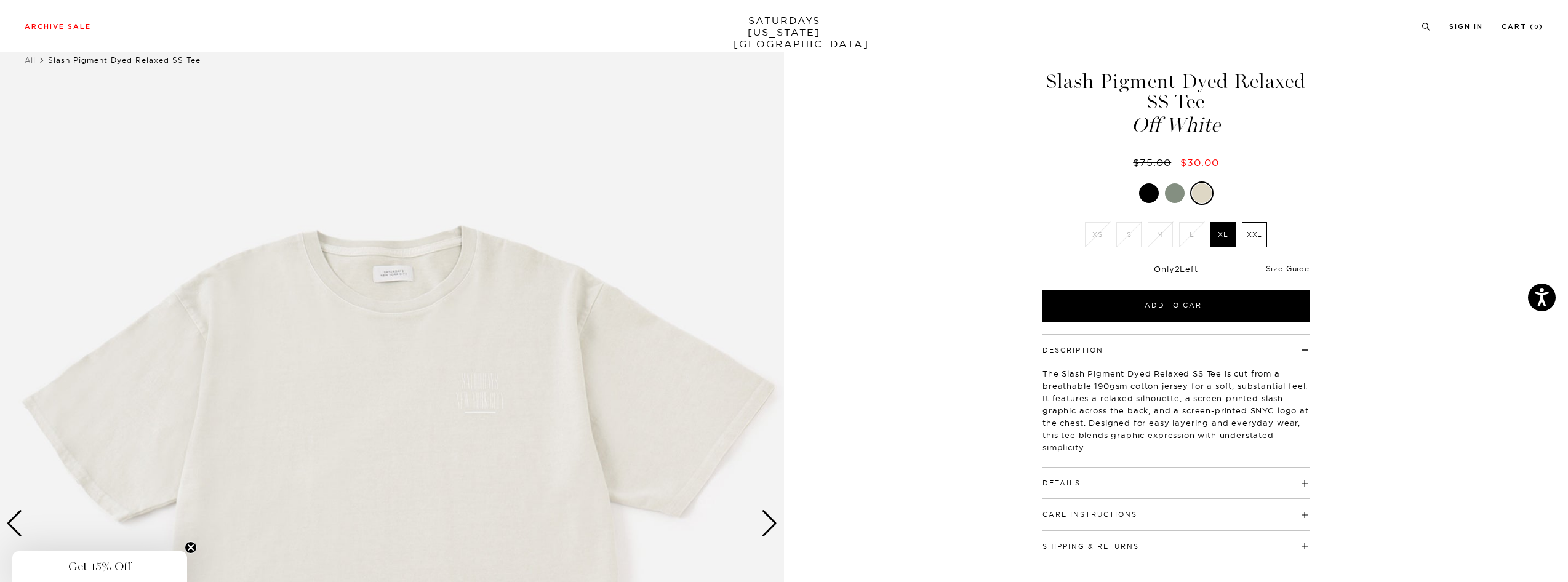
click at [1276, 272] on link "Size Guide" at bounding box center [1287, 269] width 44 height 9
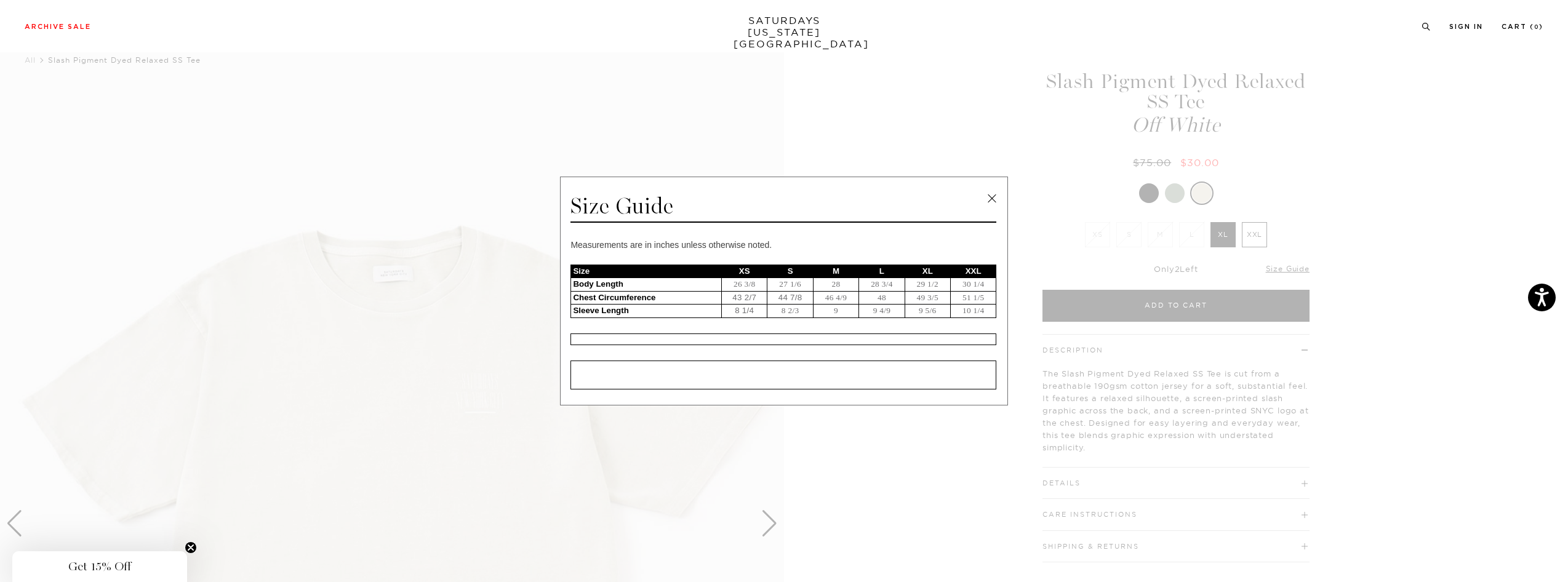
click at [991, 57] on span at bounding box center [779, 291] width 1559 height 582
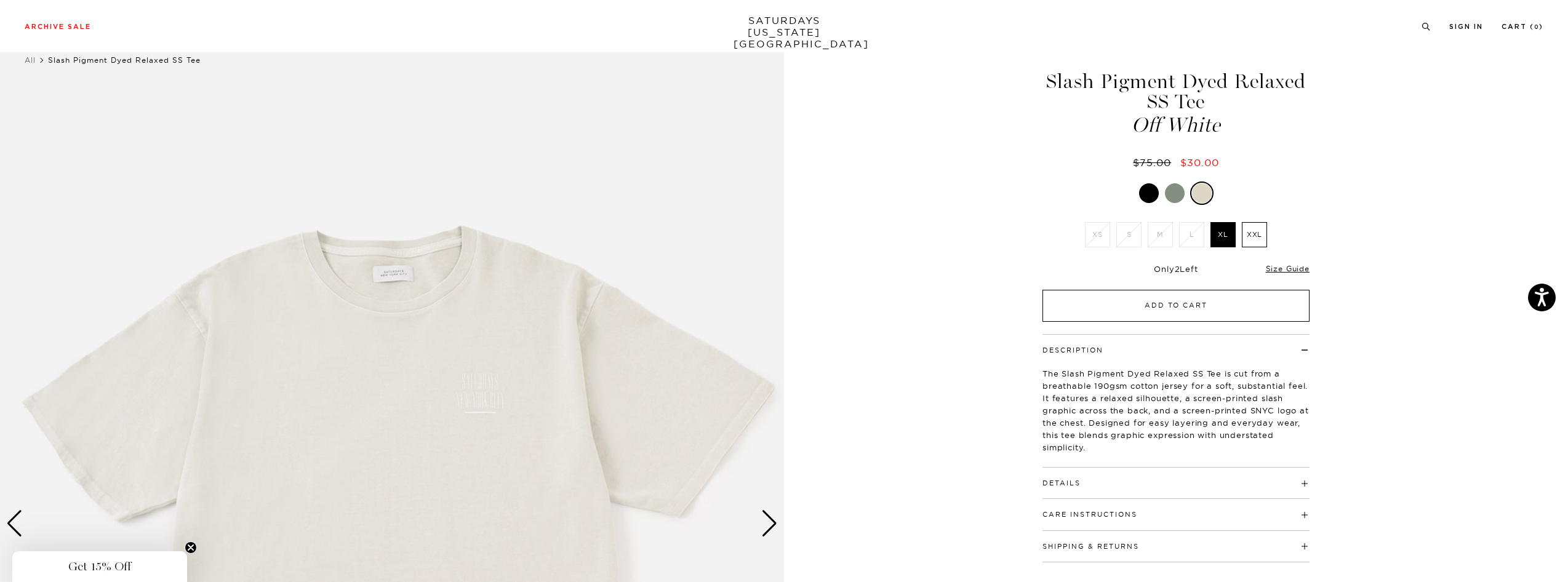
click at [1187, 303] on button "Add to Cart" at bounding box center [1176, 306] width 267 height 32
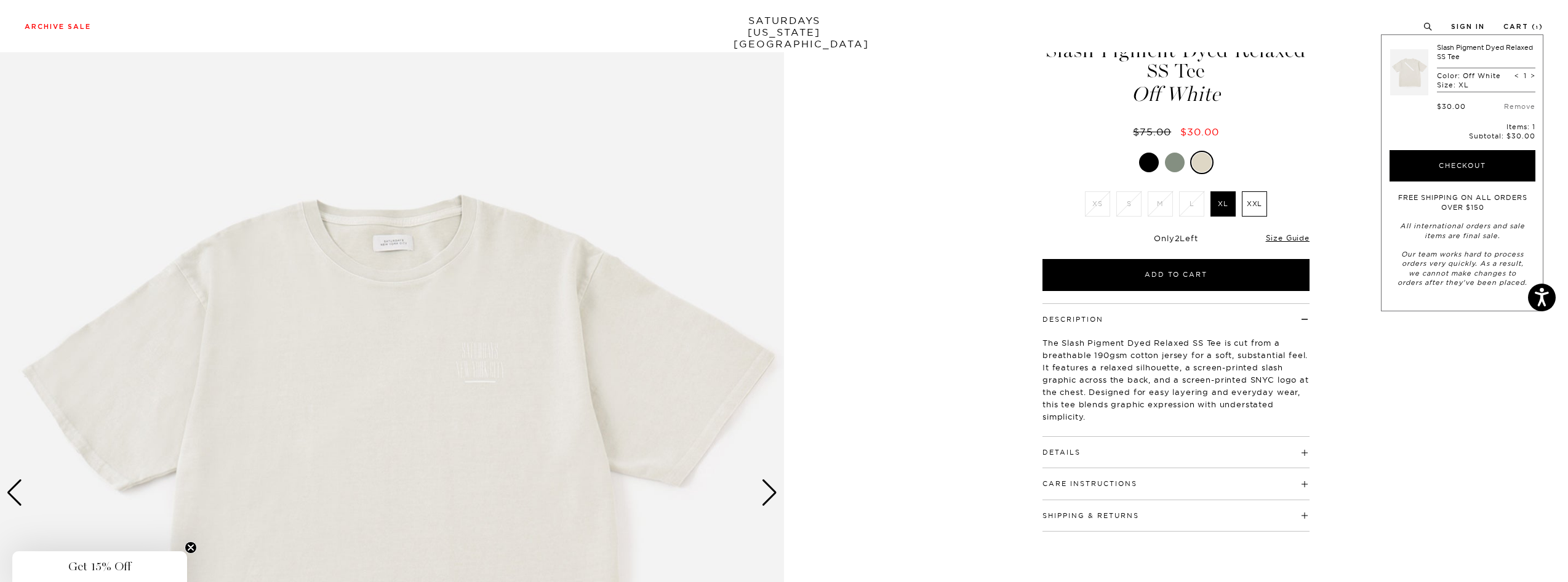
scroll to position [0, 0]
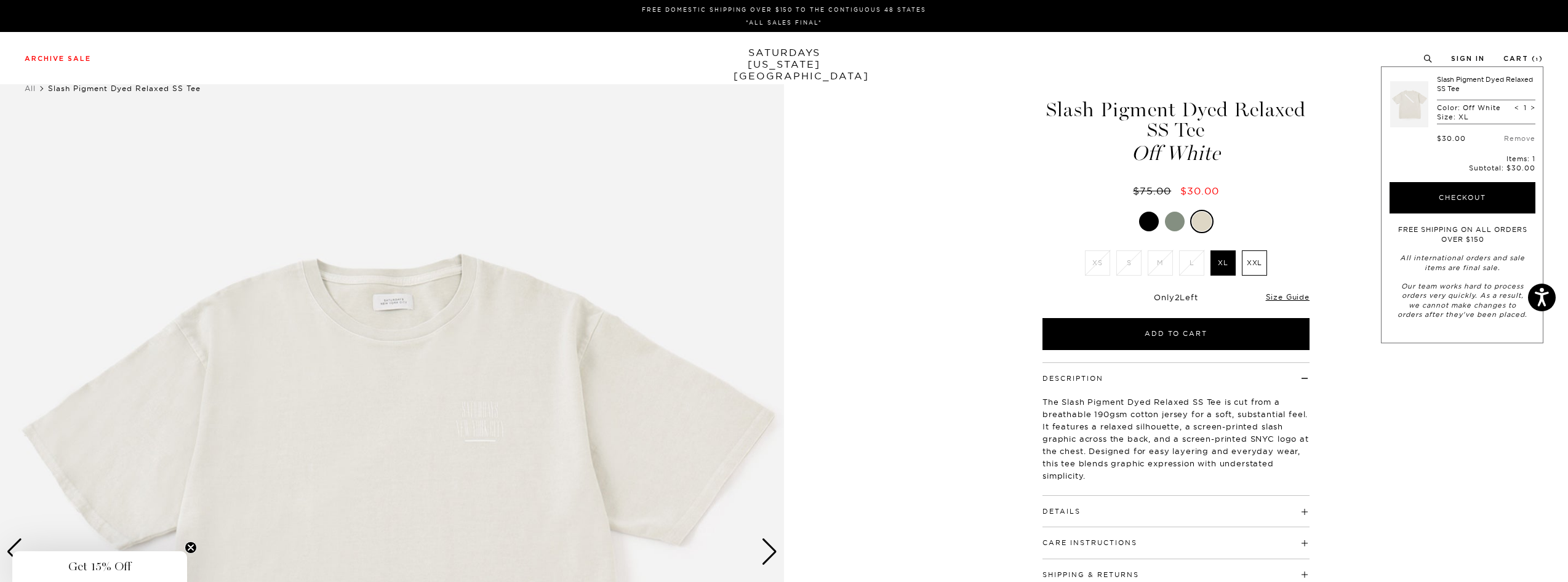
click at [766, 65] on link "SATURDAYS [US_STATE][GEOGRAPHIC_DATA]" at bounding box center [784, 64] width 102 height 35
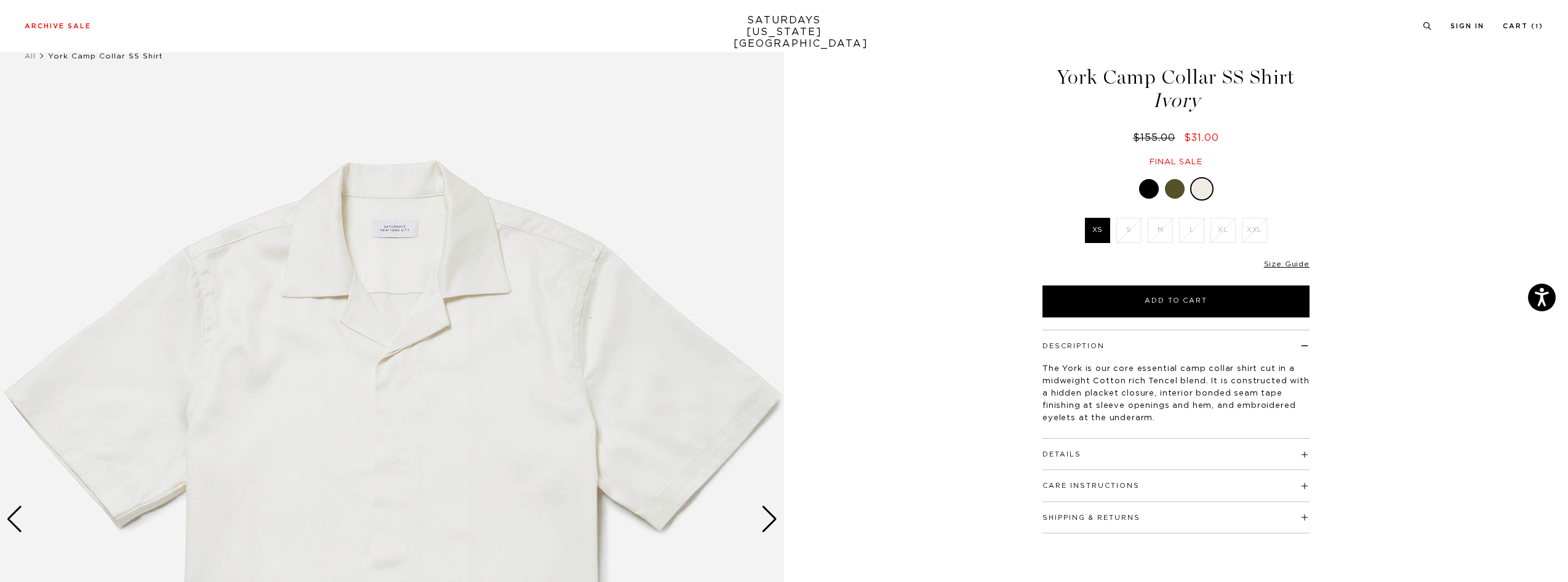
scroll to position [2, 0]
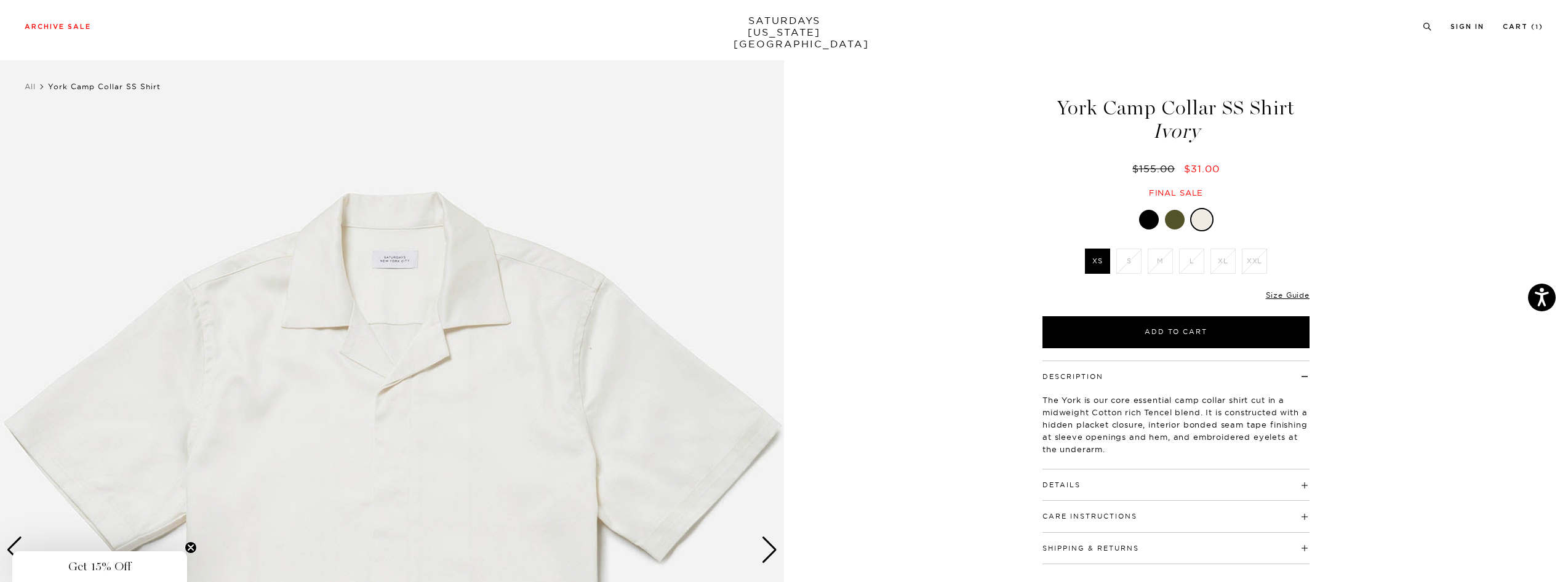
click at [1181, 217] on div at bounding box center [1174, 219] width 19 height 19
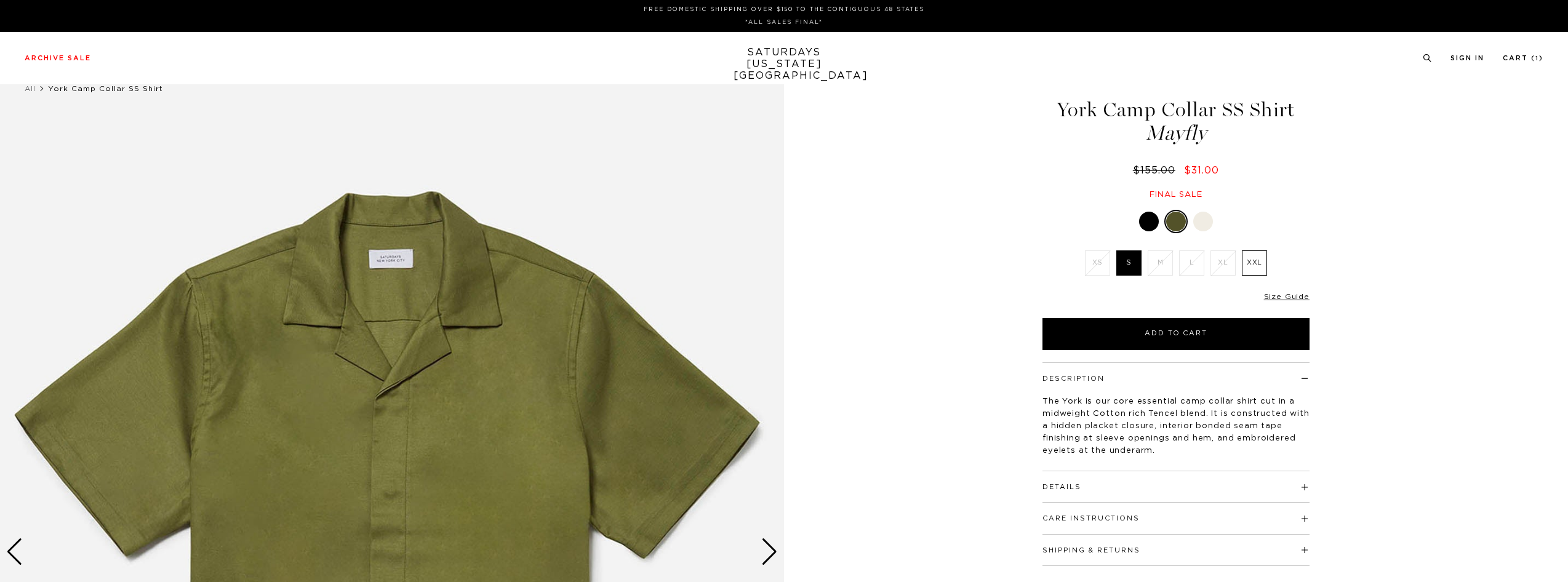
click at [1142, 216] on div at bounding box center [1148, 221] width 19 height 19
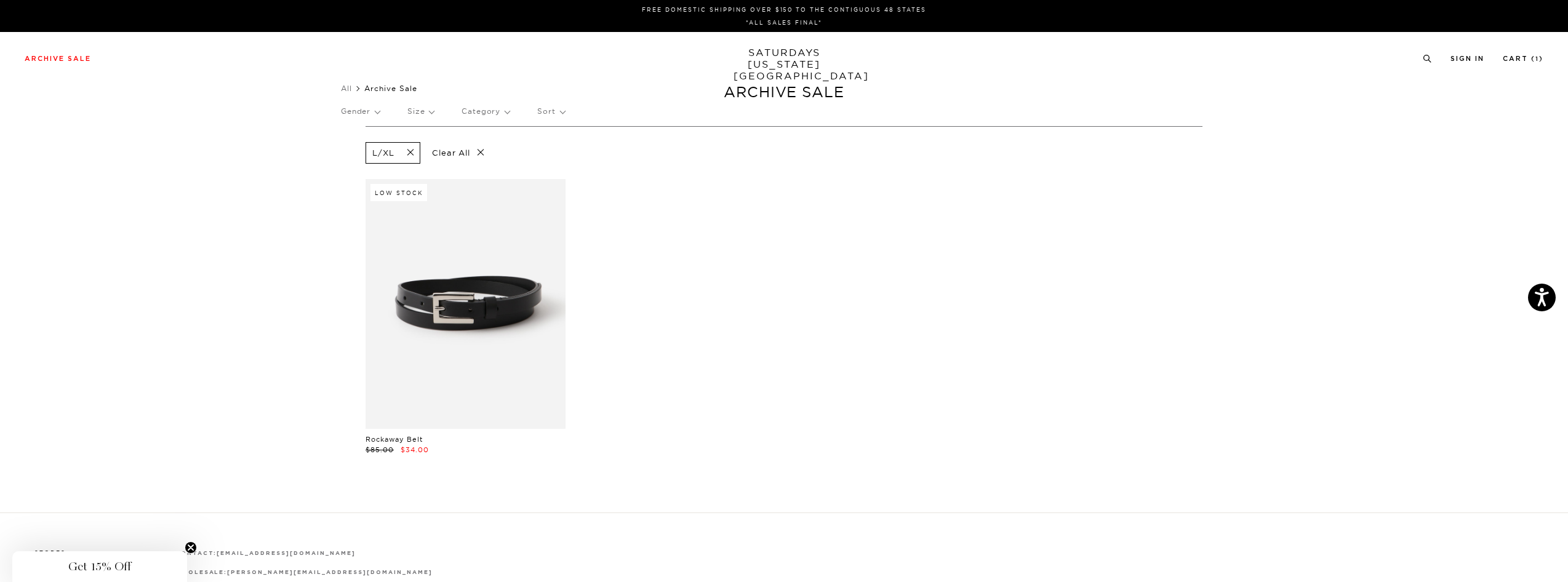
click at [411, 147] on span at bounding box center [407, 153] width 26 height 12
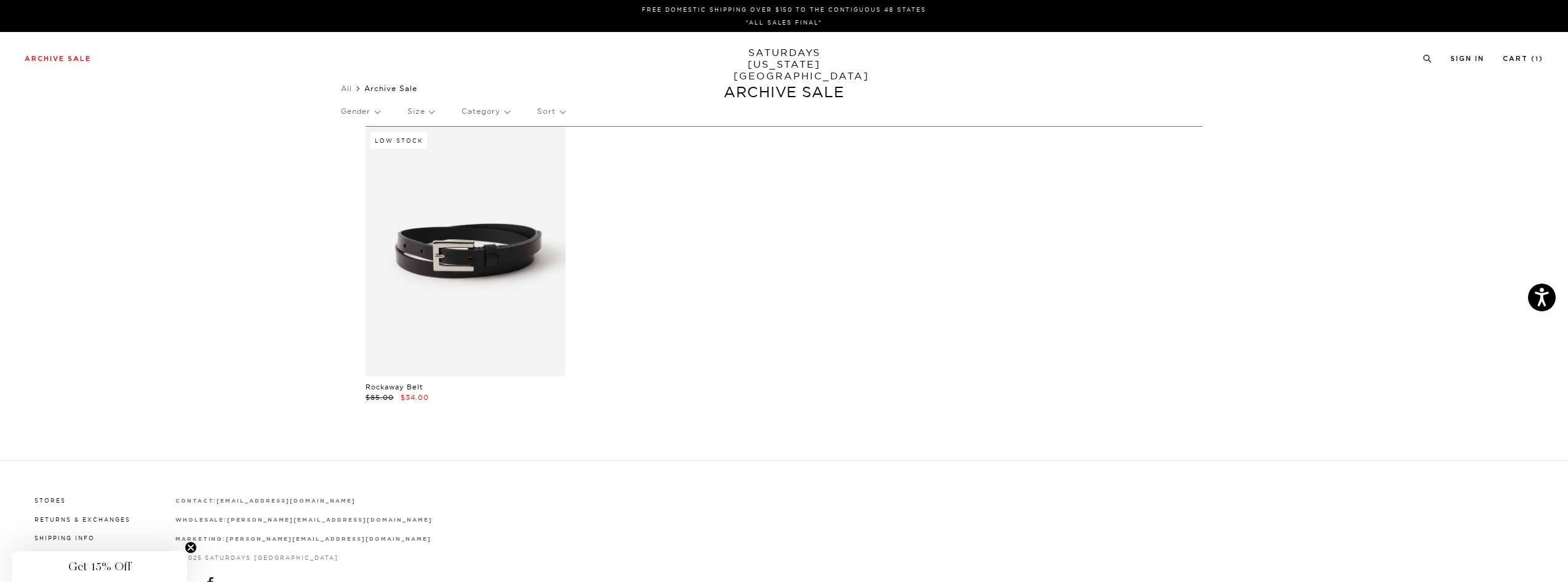
click at [421, 114] on p "Size" at bounding box center [420, 111] width 27 height 29
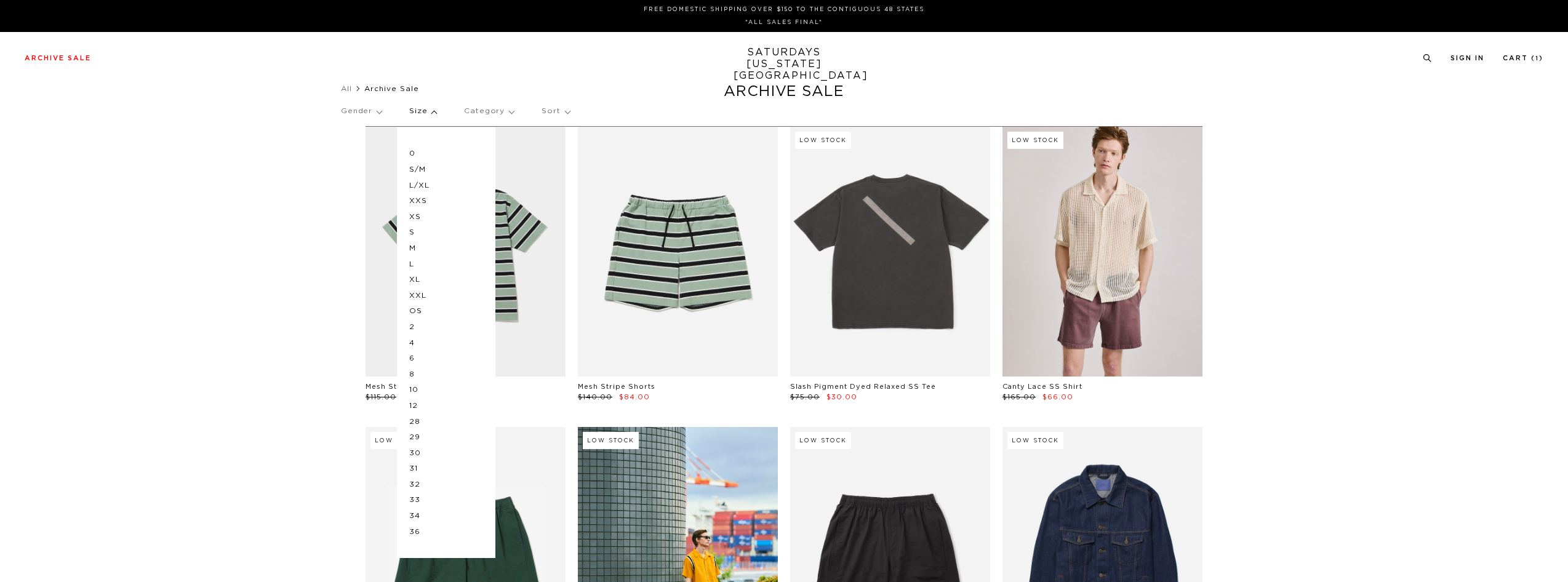
click at [423, 279] on p "XL" at bounding box center [446, 279] width 74 height 16
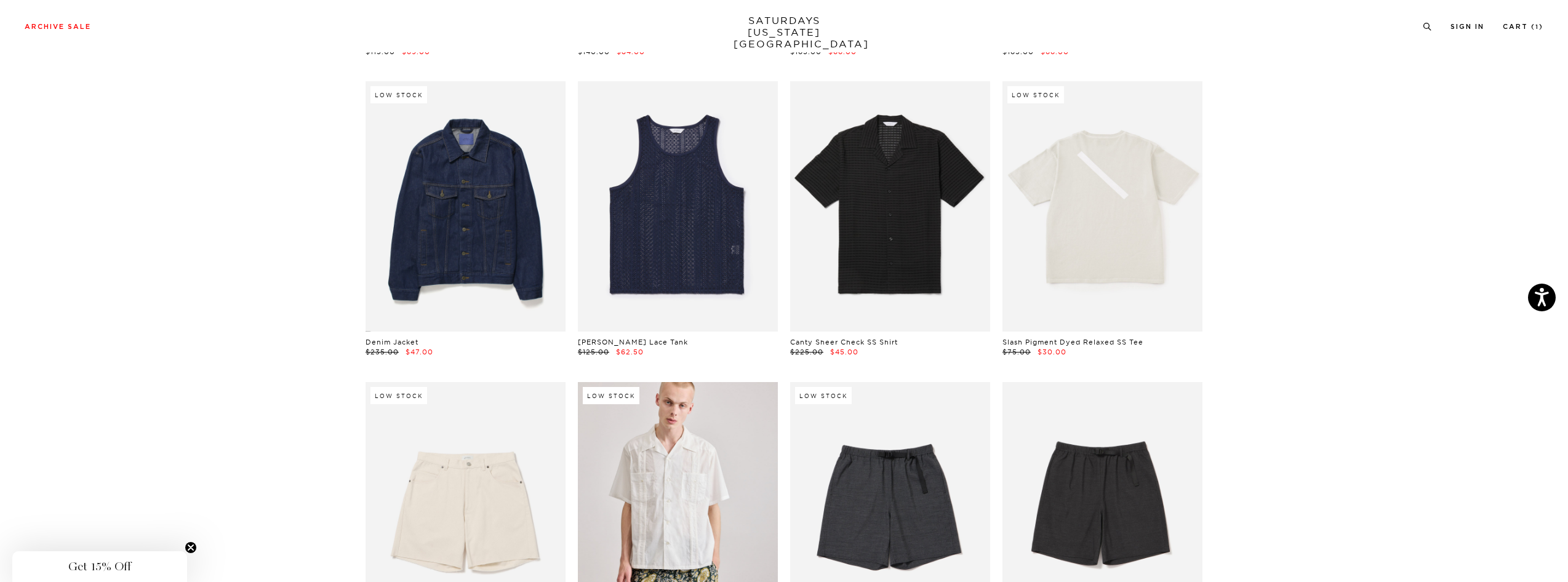
scroll to position [399, 0]
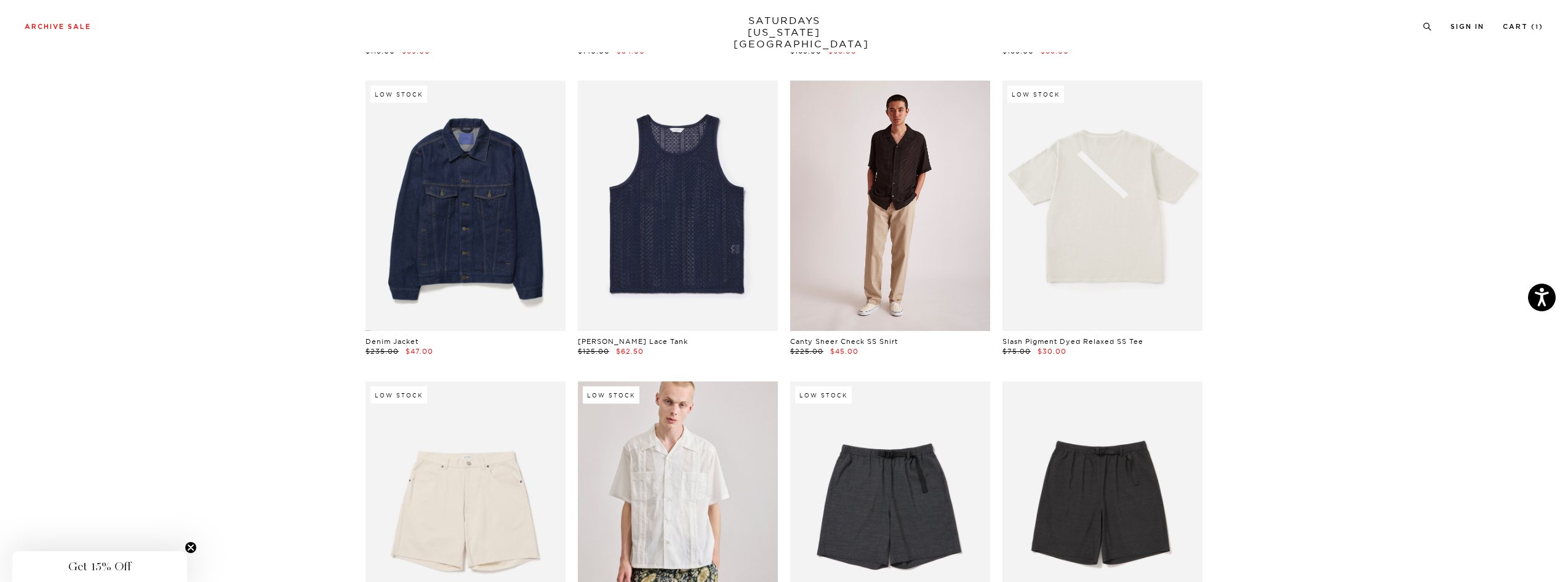
click at [892, 247] on link at bounding box center [890, 205] width 200 height 249
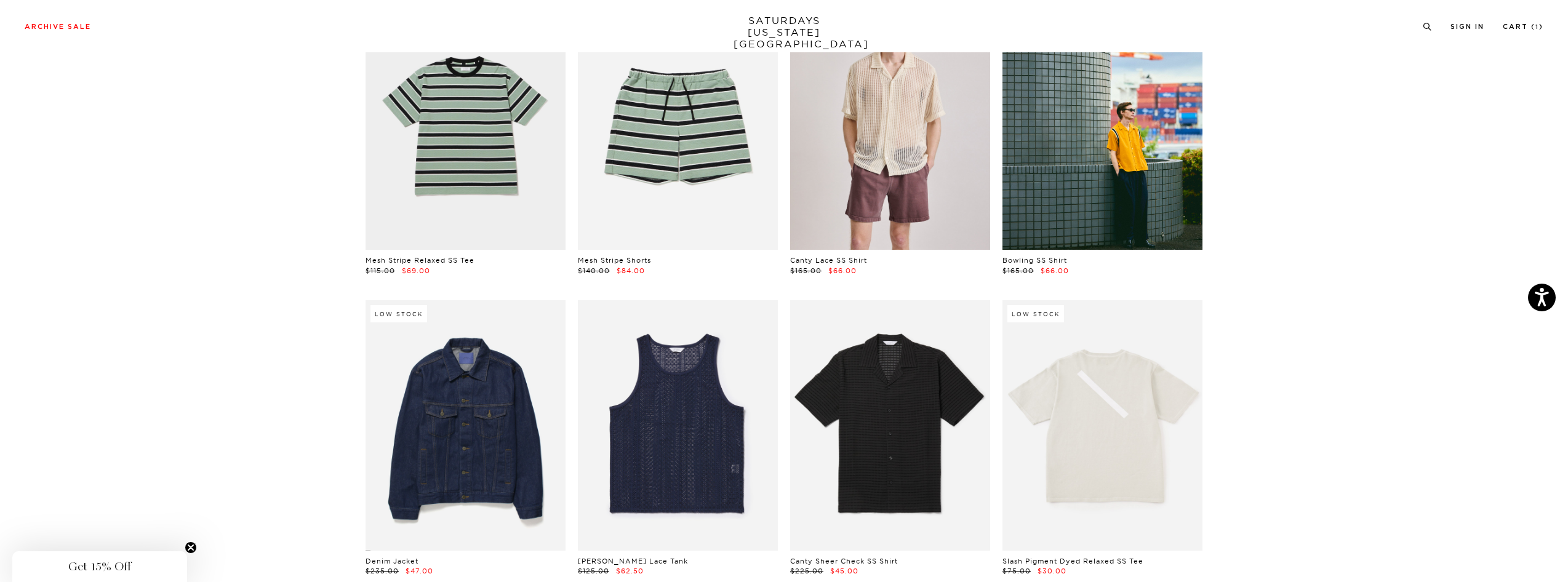
scroll to position [352, 0]
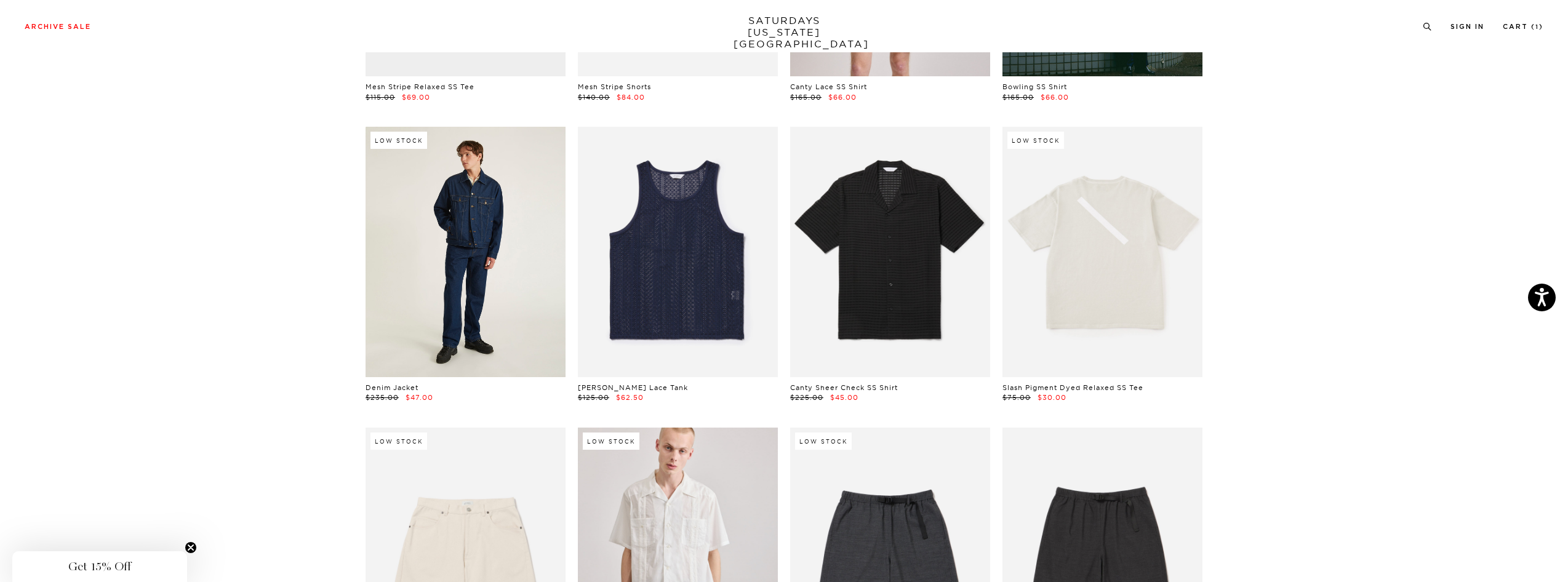
click at [391, 294] on link at bounding box center [465, 251] width 200 height 249
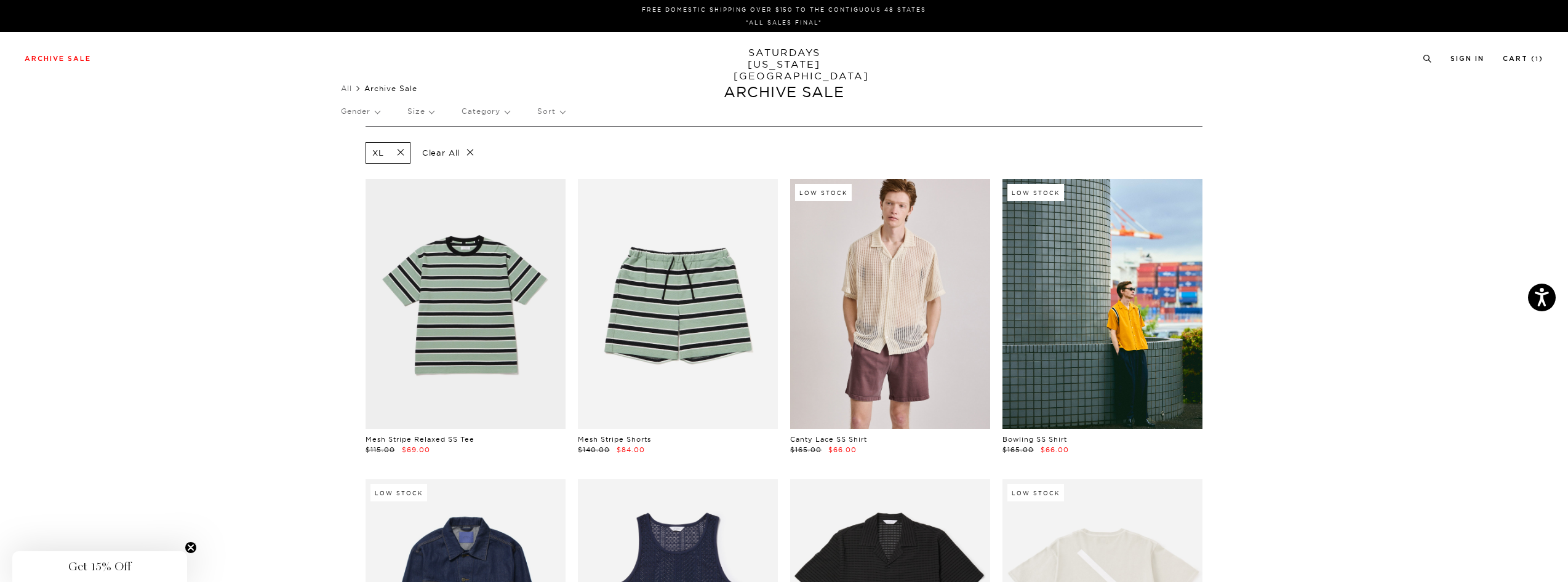
click at [398, 157] on span at bounding box center [397, 153] width 26 height 12
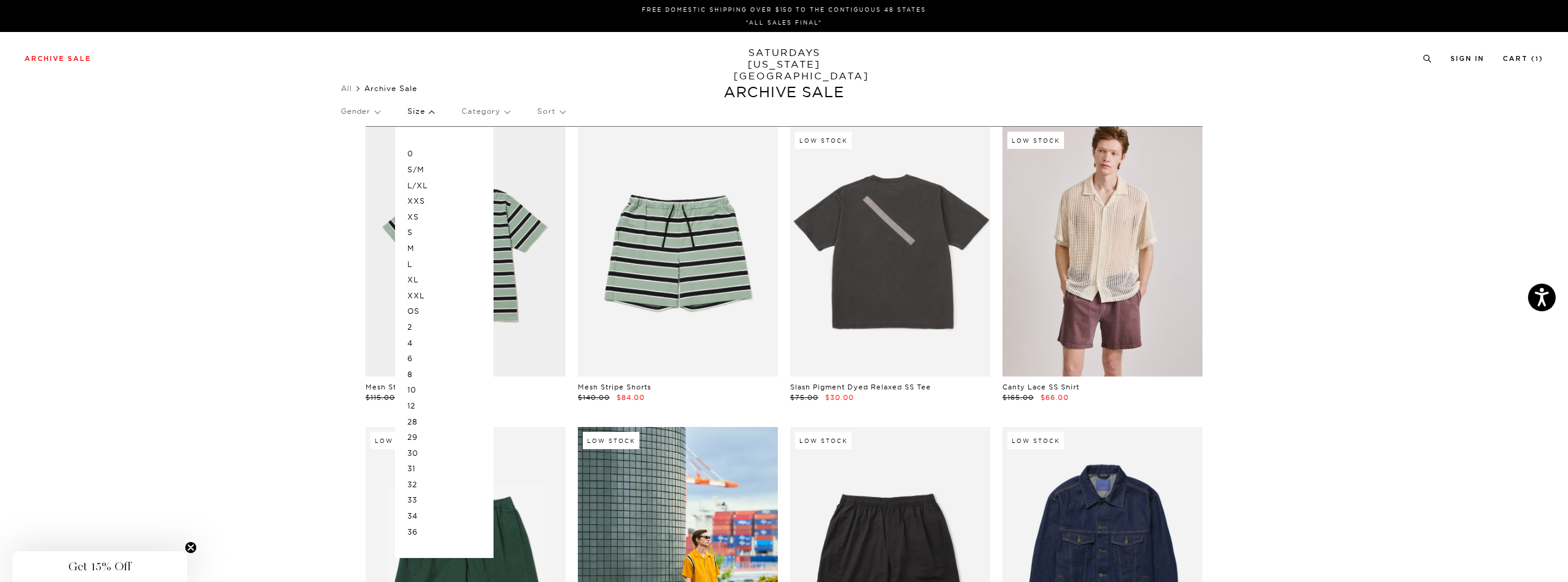
click at [418, 262] on p "L" at bounding box center [444, 264] width 74 height 16
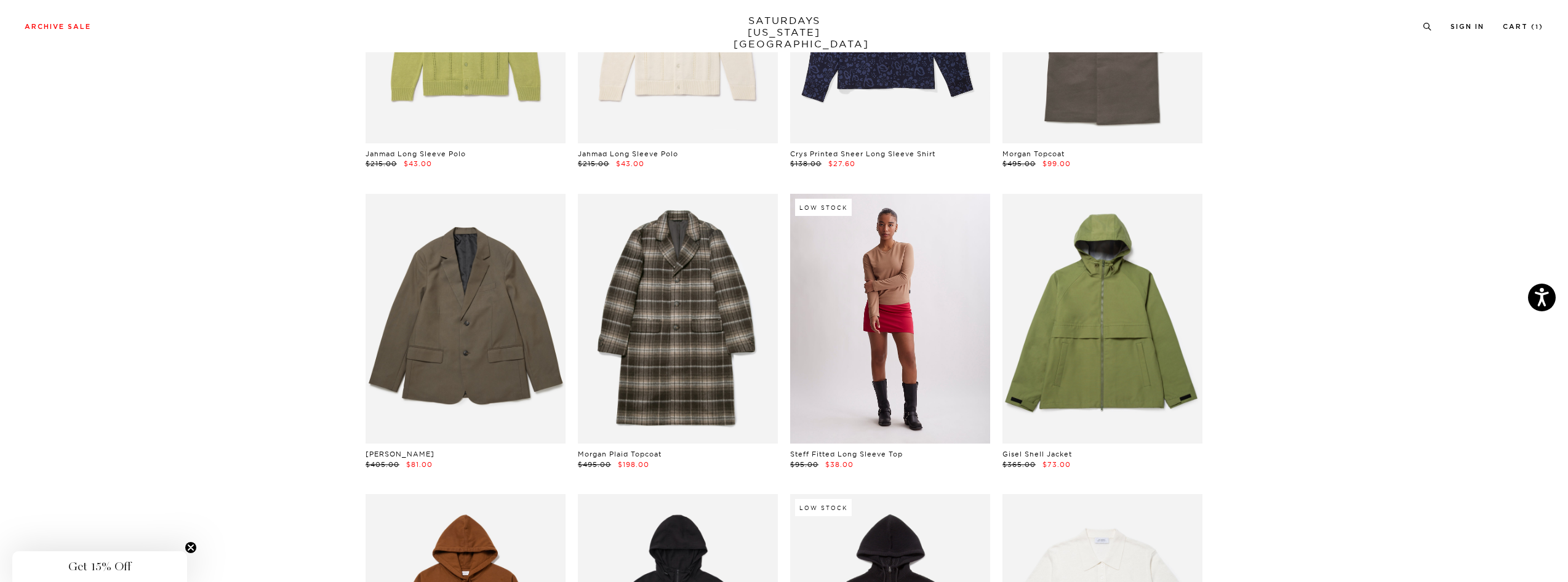
scroll to position [3282, 0]
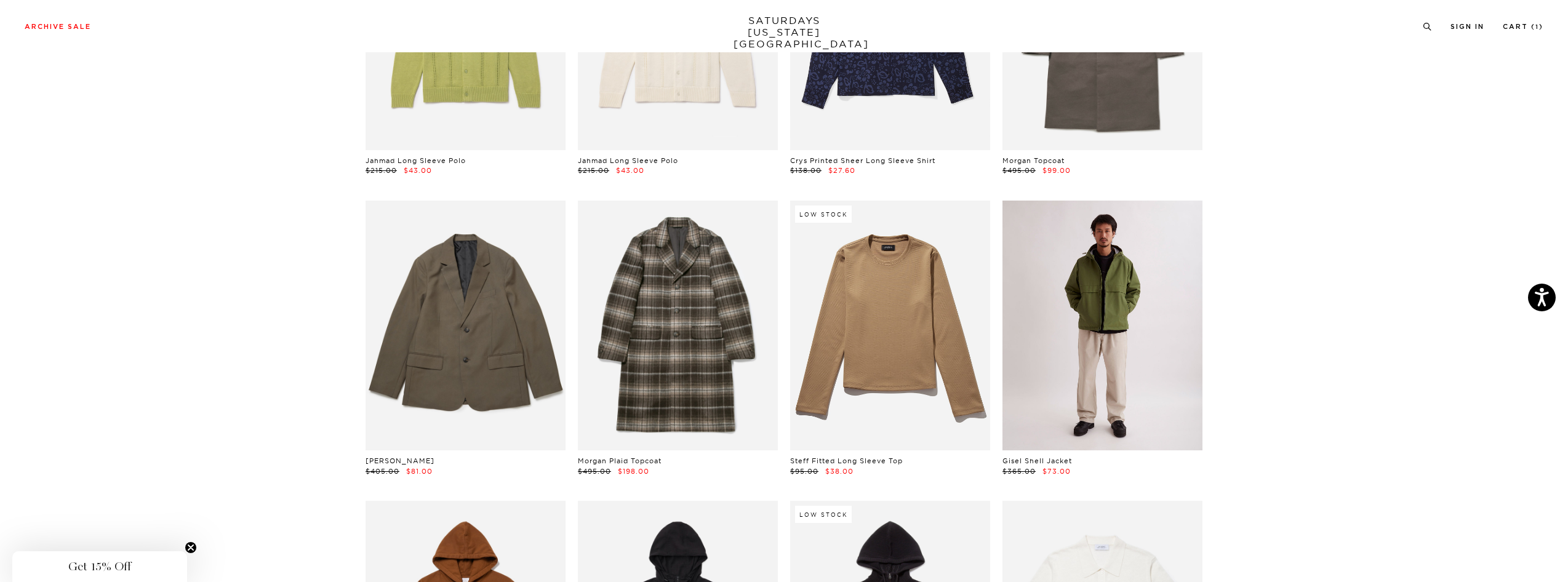
click at [1106, 361] on link at bounding box center [1103, 324] width 200 height 249
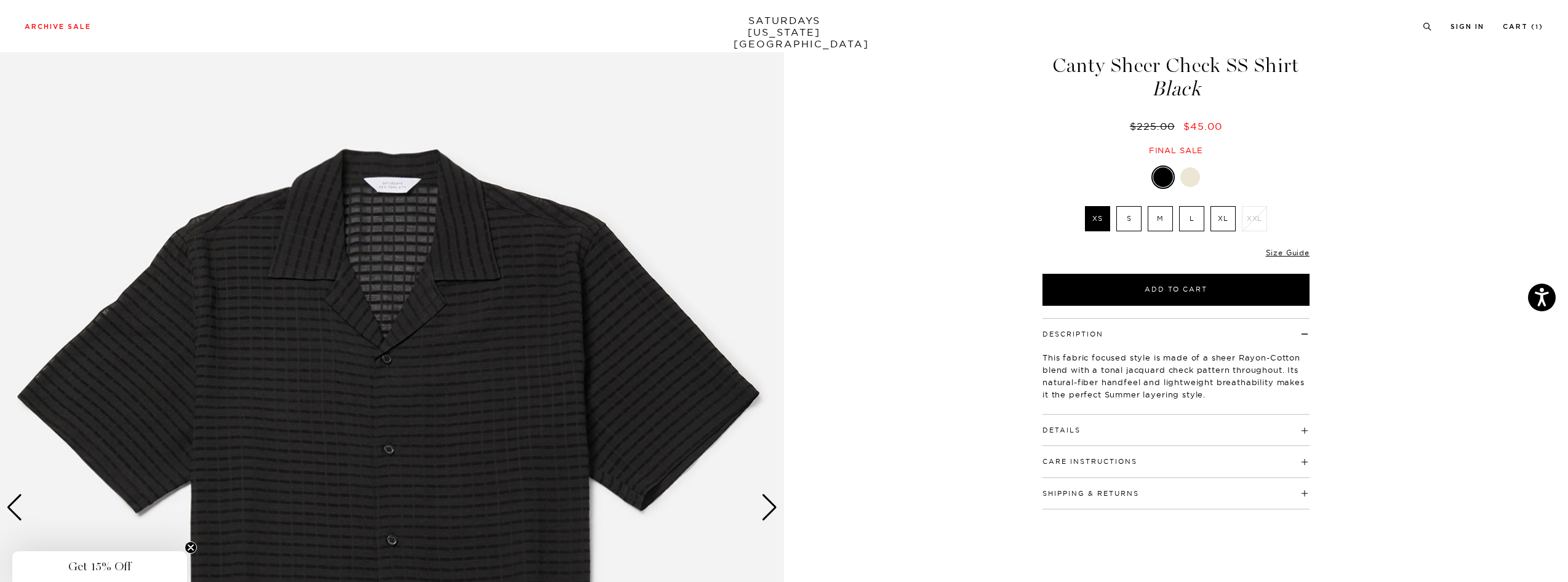
scroll to position [152, 0]
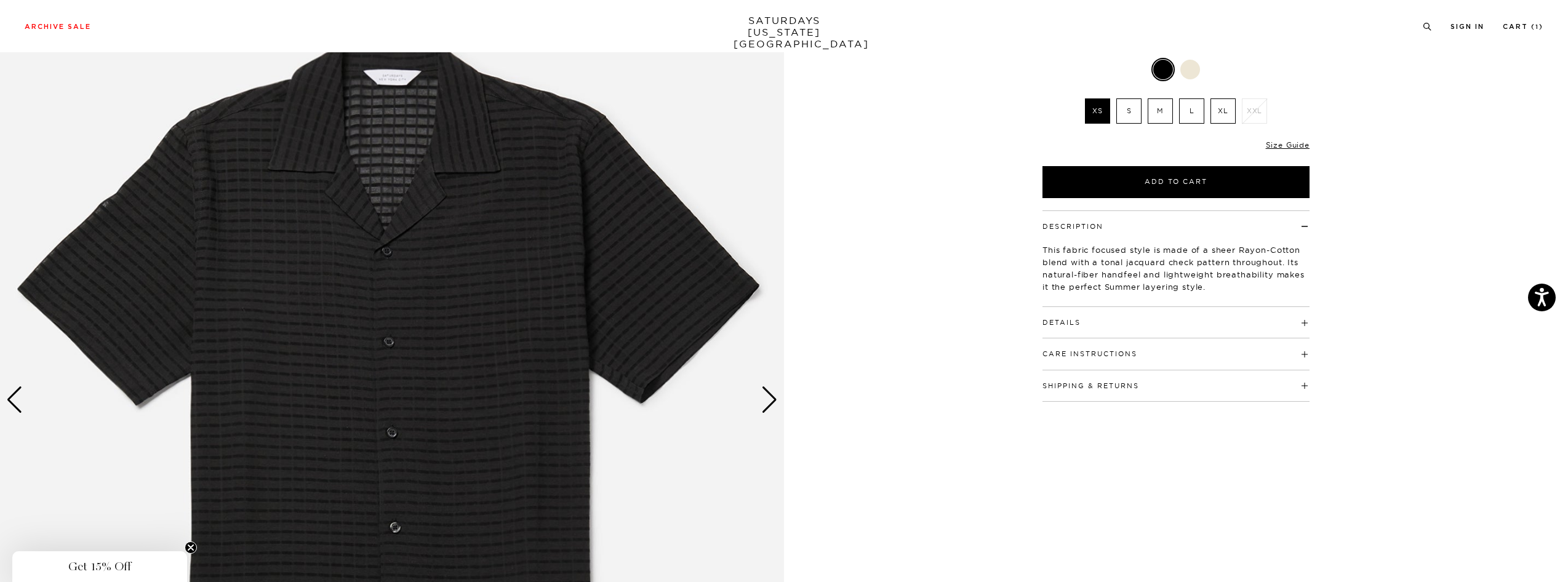
click at [766, 410] on div "Next slide" at bounding box center [770, 399] width 17 height 27
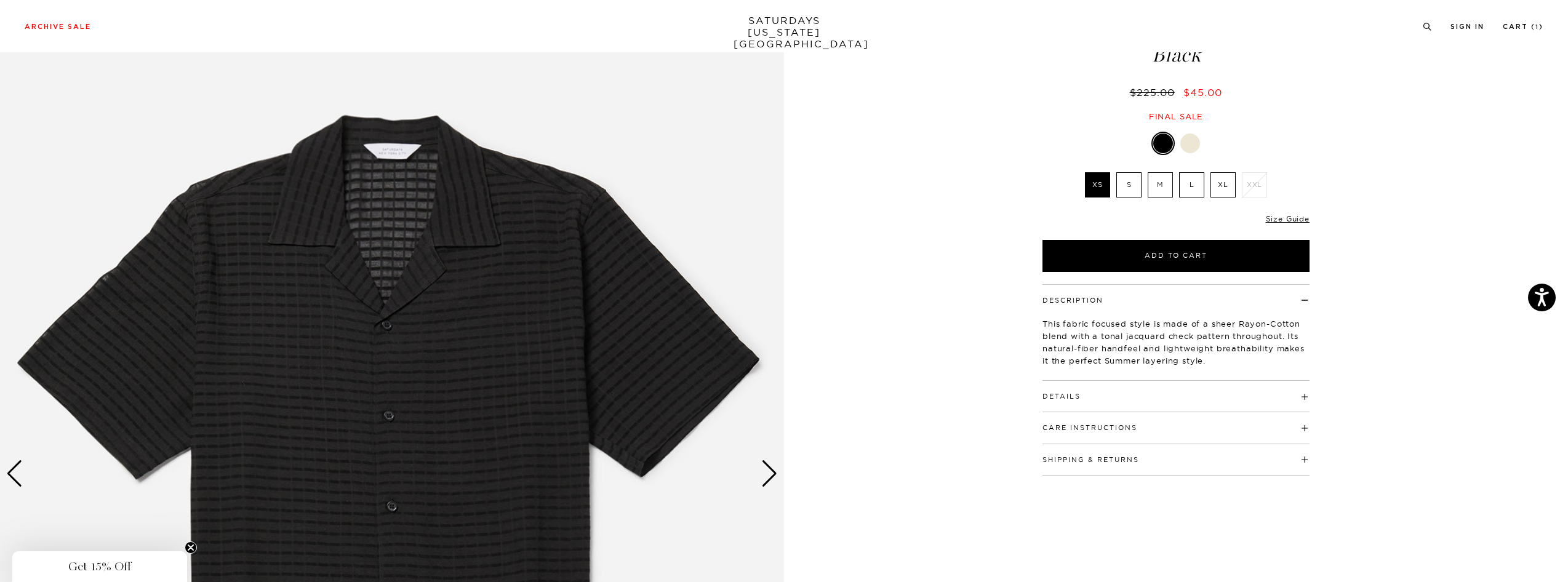
scroll to position [63, 0]
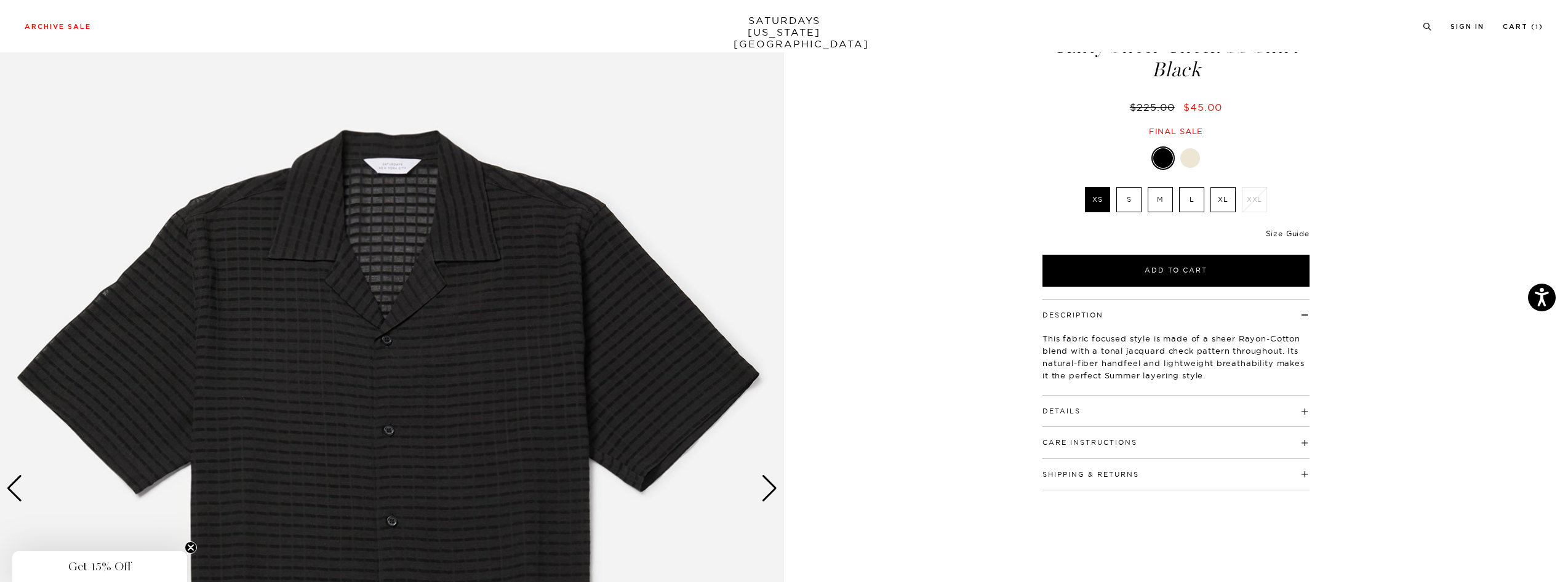
click at [1304, 234] on link "Size Guide" at bounding box center [1287, 234] width 44 height 9
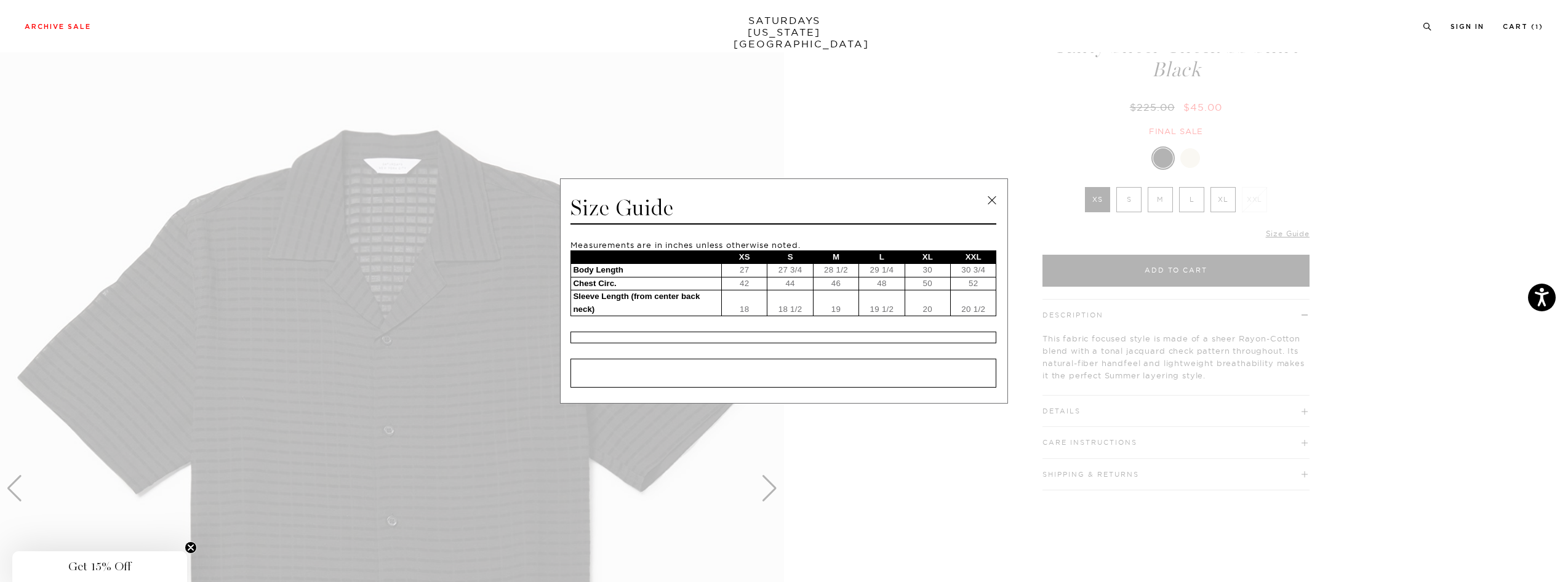
click at [949, 100] on span at bounding box center [779, 291] width 1559 height 582
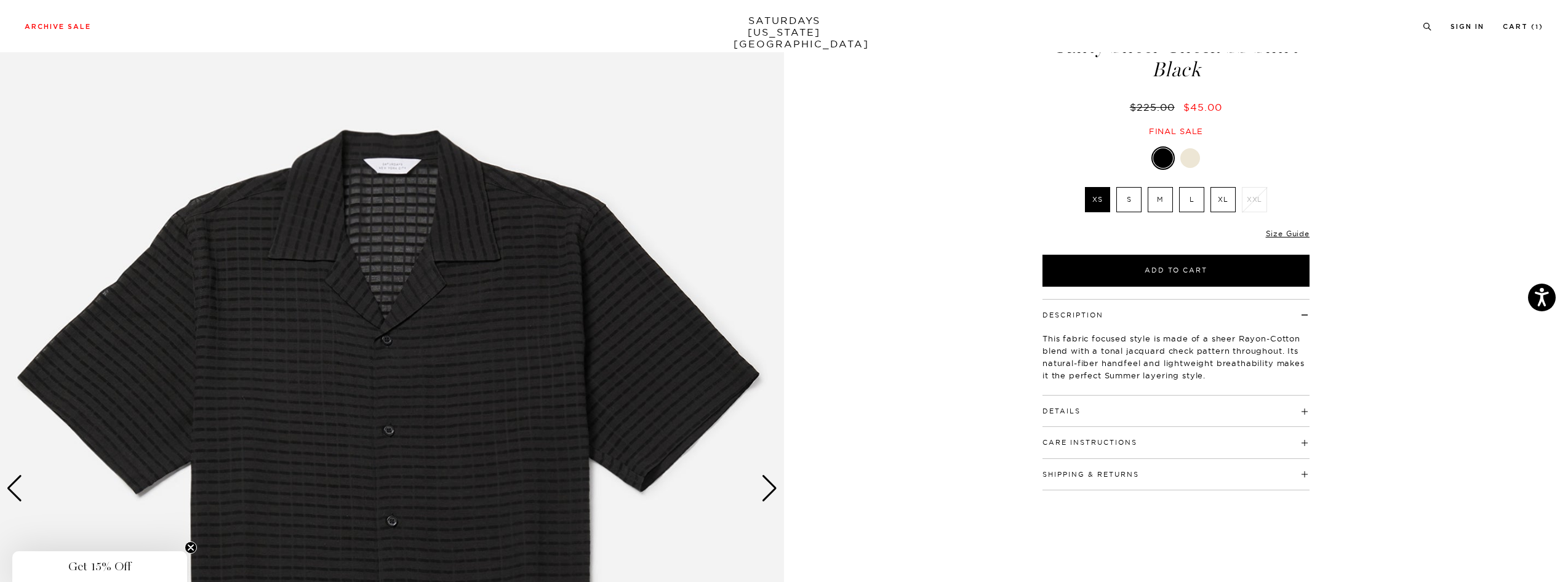
click at [1221, 208] on label "XL" at bounding box center [1222, 199] width 25 height 25
click at [0, 0] on input "XL" at bounding box center [0, 0] width 0 height 0
click at [1187, 153] on div at bounding box center [1190, 158] width 19 height 19
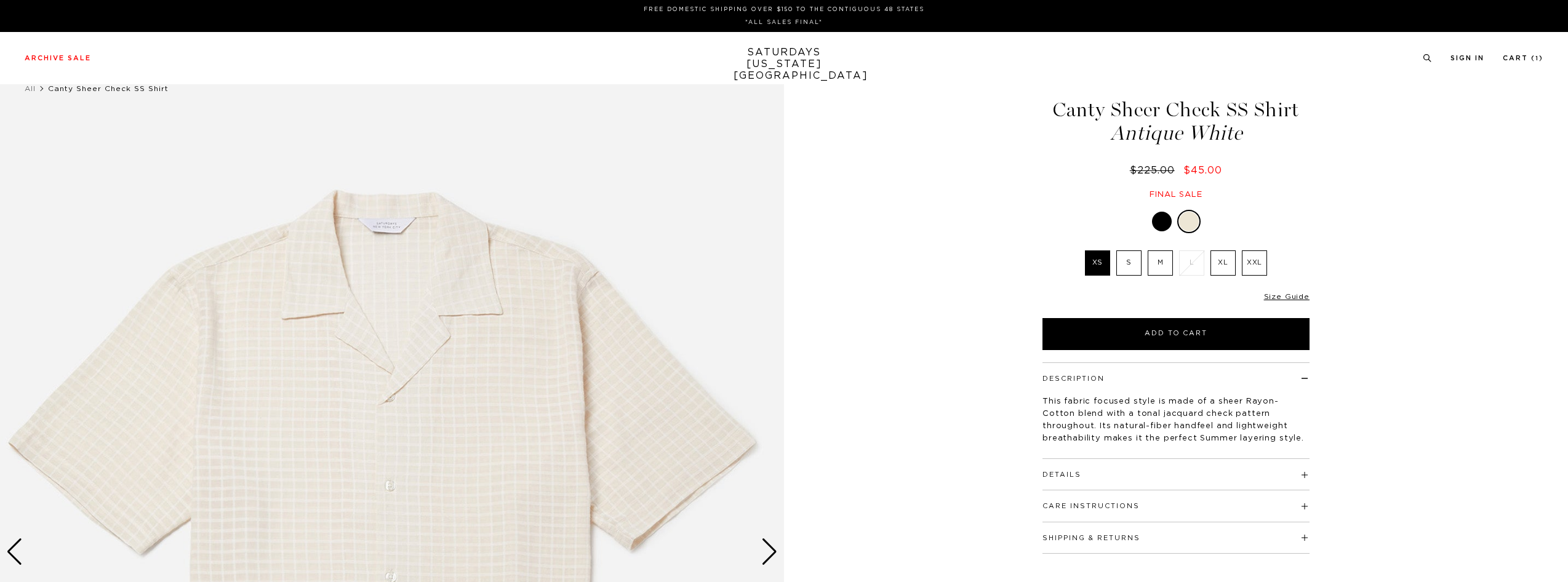
click at [1154, 222] on div at bounding box center [1161, 221] width 19 height 19
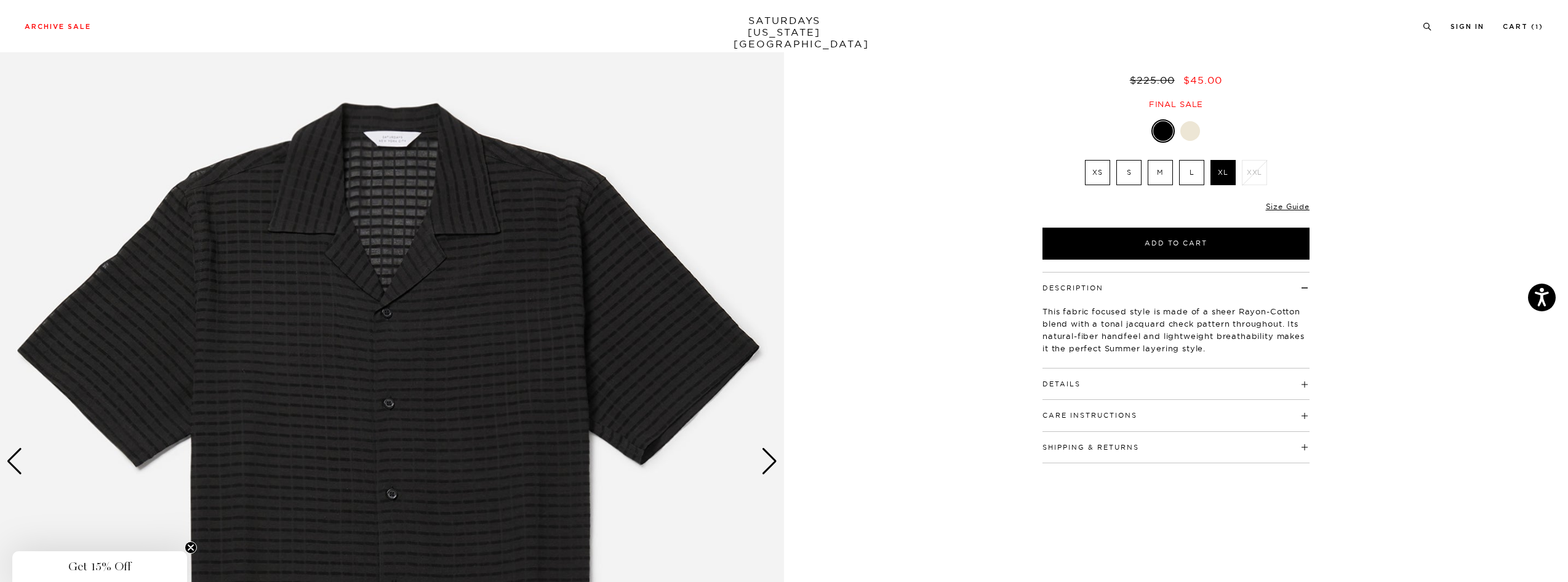
scroll to position [92, 0]
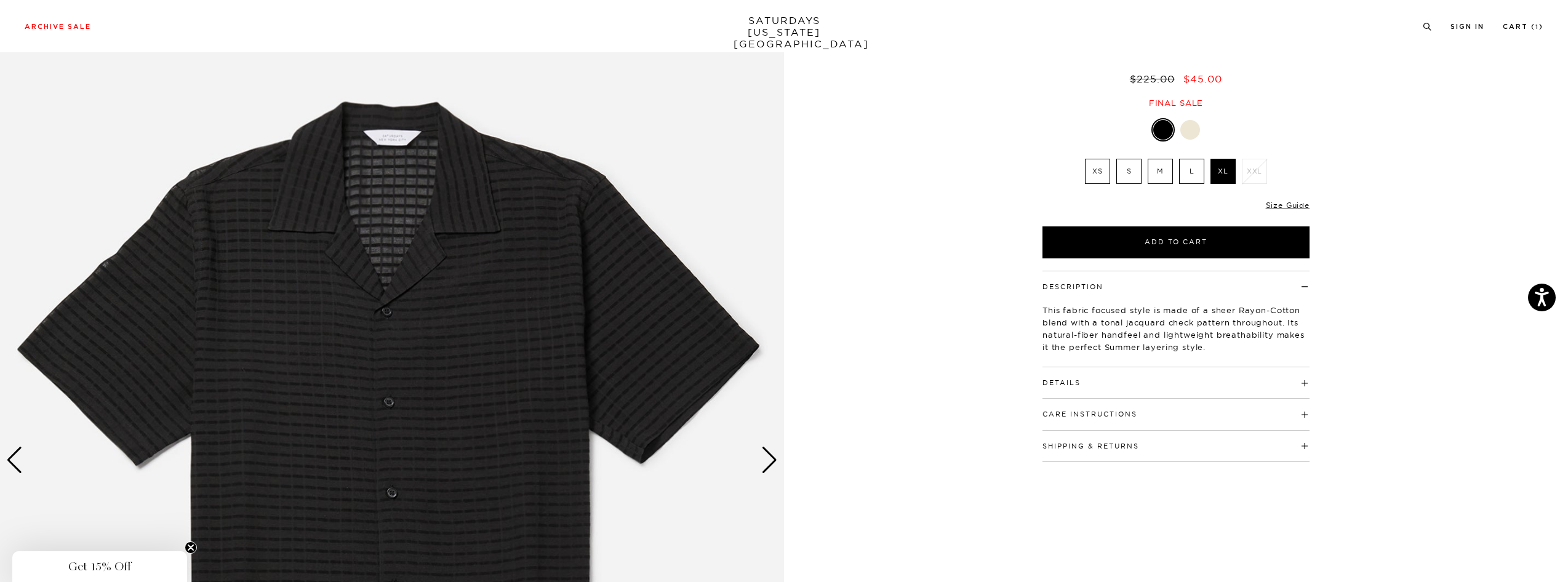
click at [1104, 380] on h4 "Details" at bounding box center [1176, 377] width 267 height 20
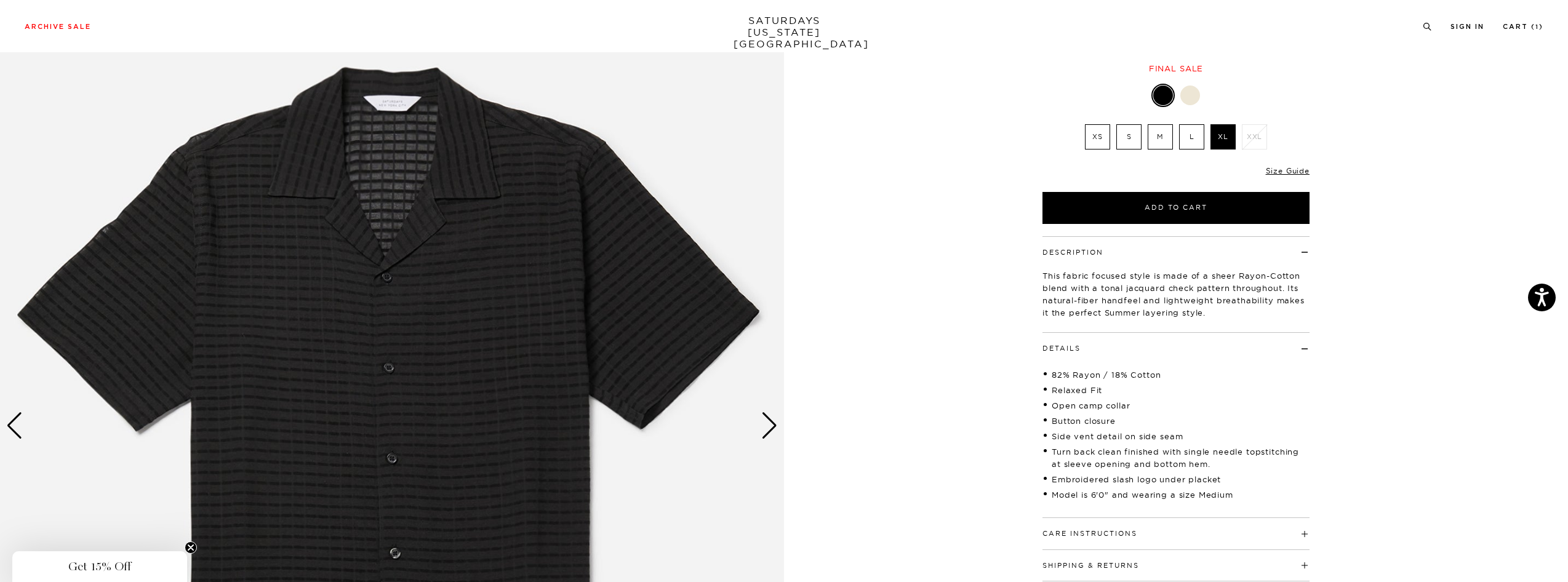
scroll to position [183, 0]
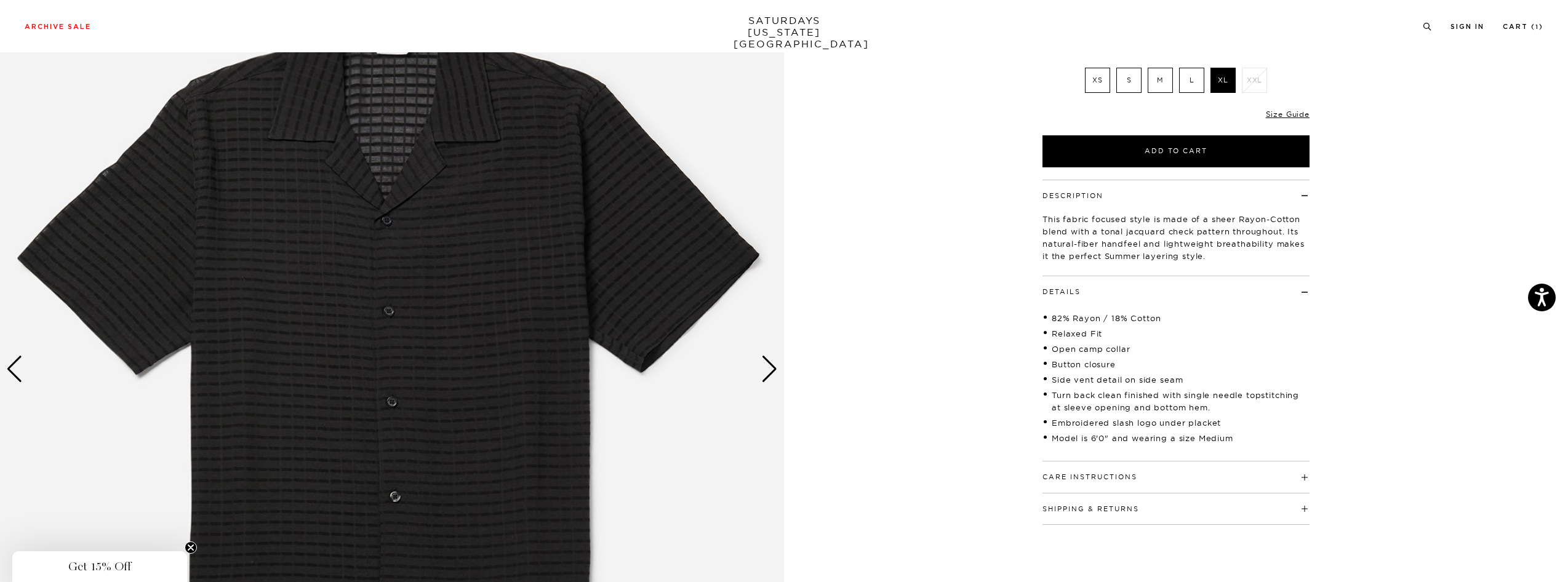
click at [770, 369] on div "Next slide" at bounding box center [770, 369] width 17 height 27
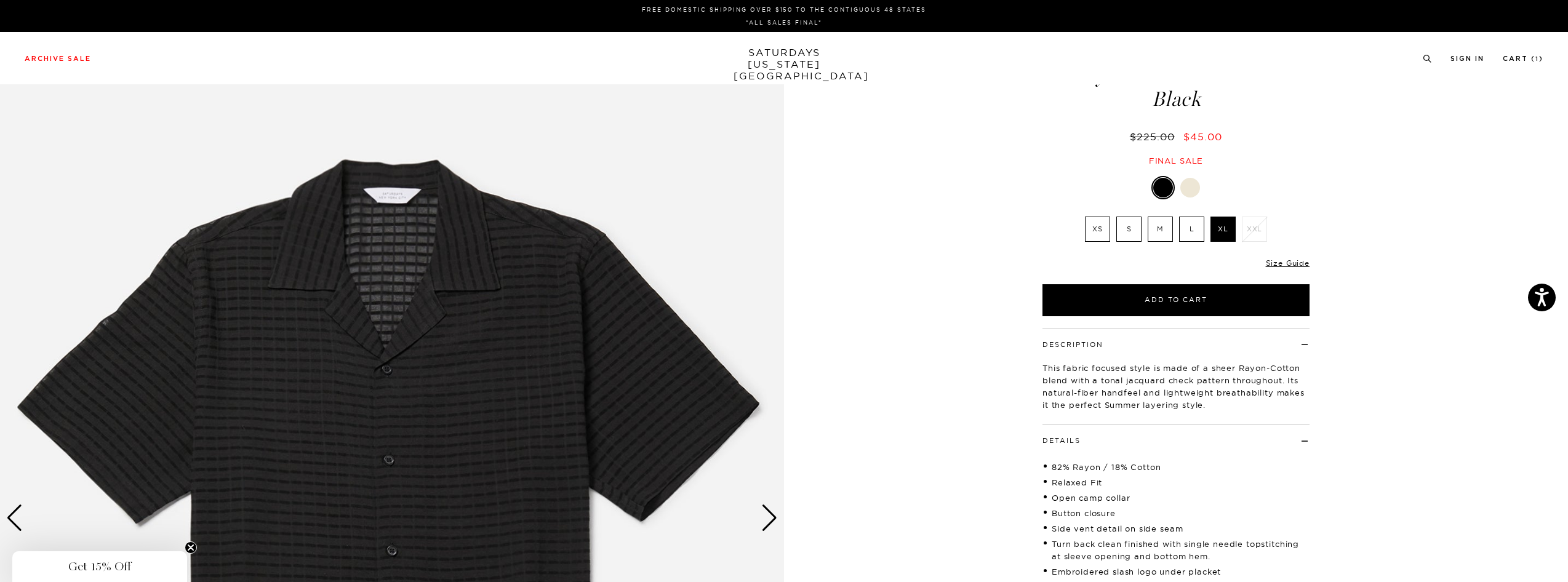
scroll to position [0, 0]
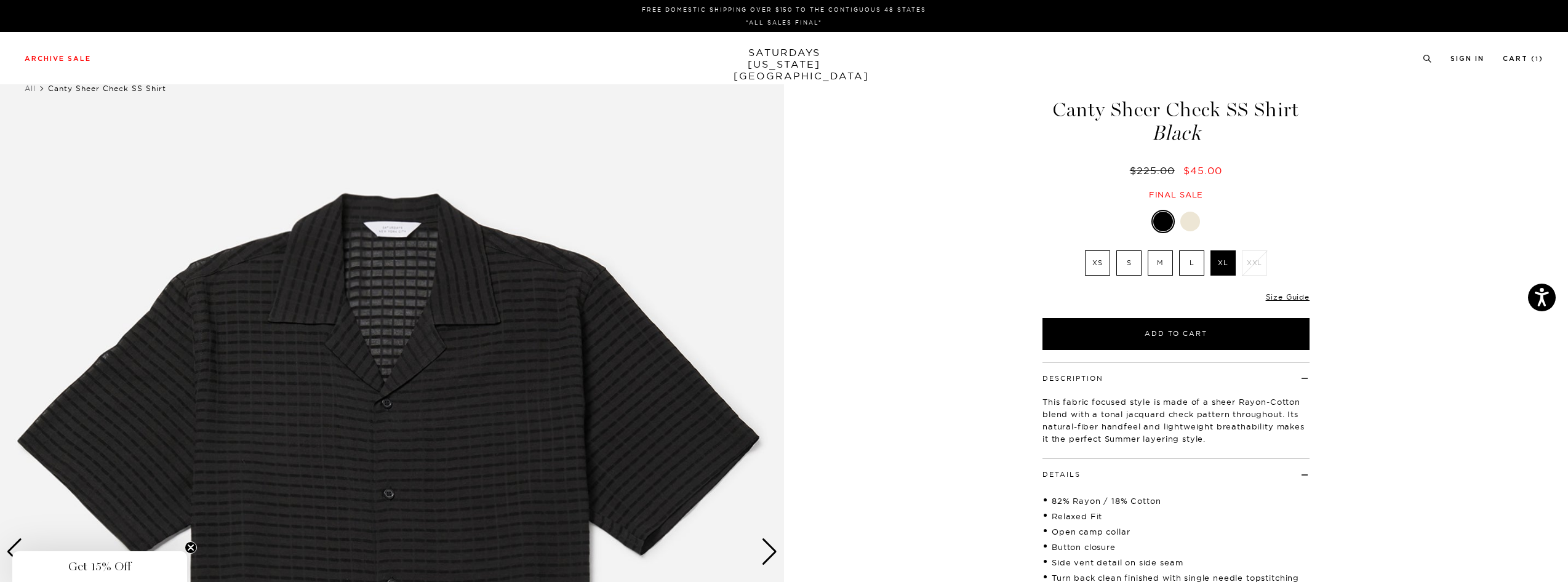
click at [1181, 221] on div at bounding box center [1190, 221] width 19 height 19
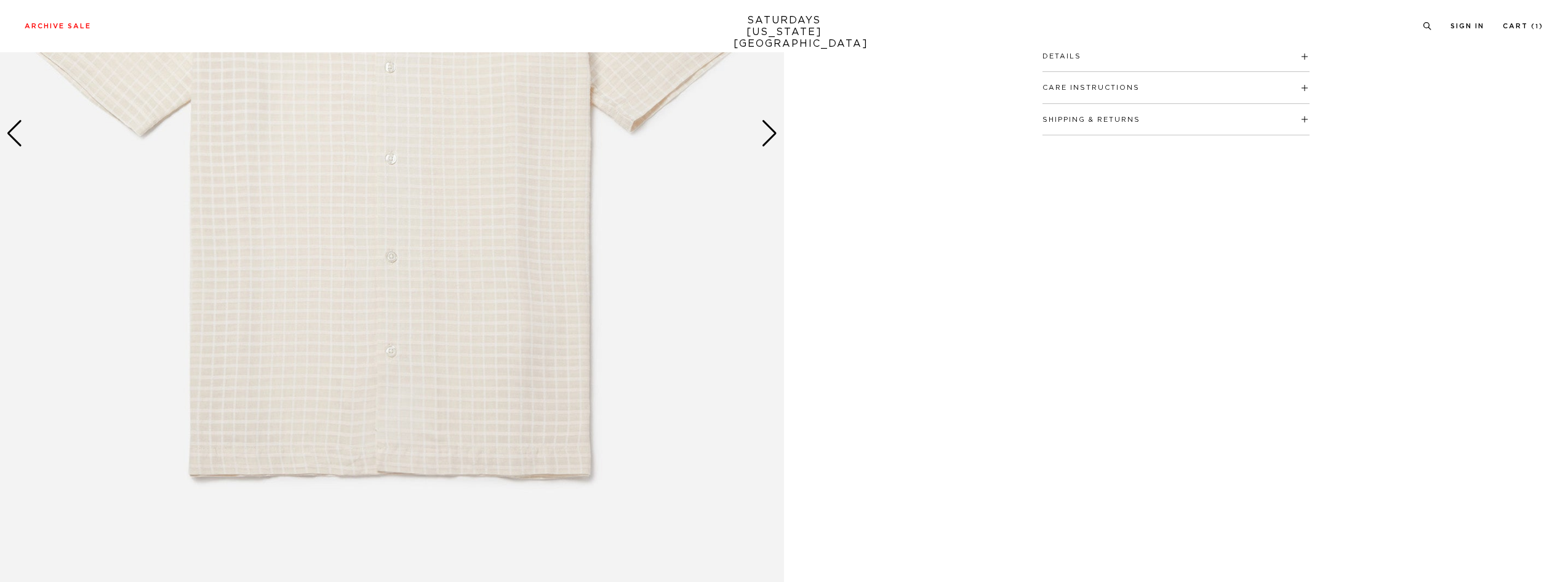
click at [762, 140] on div "Next slide" at bounding box center [770, 133] width 17 height 27
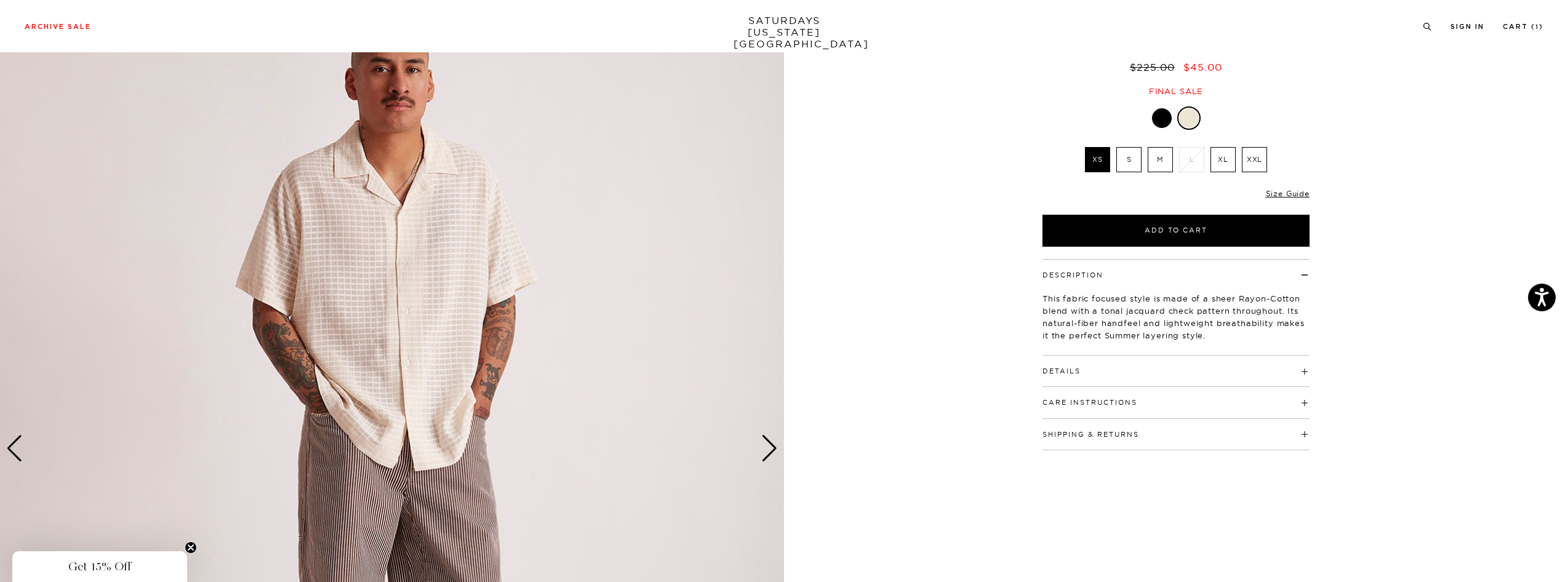
scroll to position [104, 0]
click at [87, 568] on span "Get 15% Off" at bounding box center [100, 566] width 63 height 15
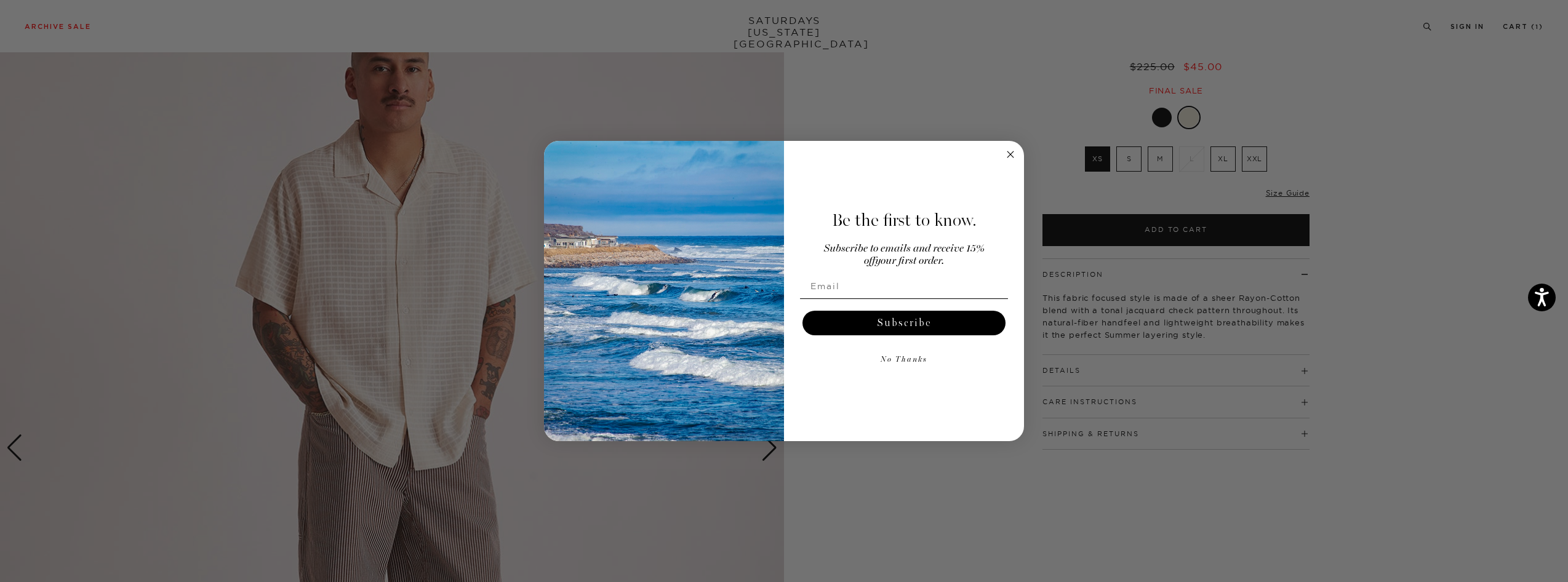
click at [1009, 155] on circle "Close dialog" at bounding box center [1010, 154] width 14 height 14
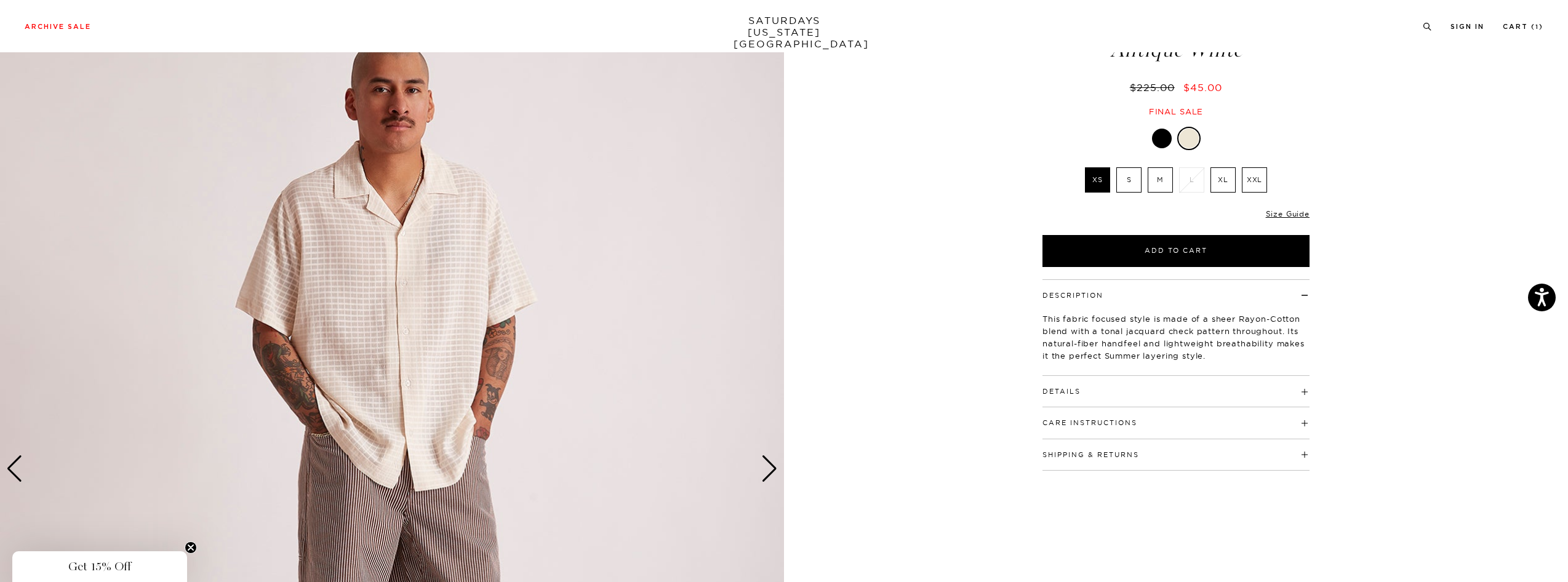
scroll to position [81, 0]
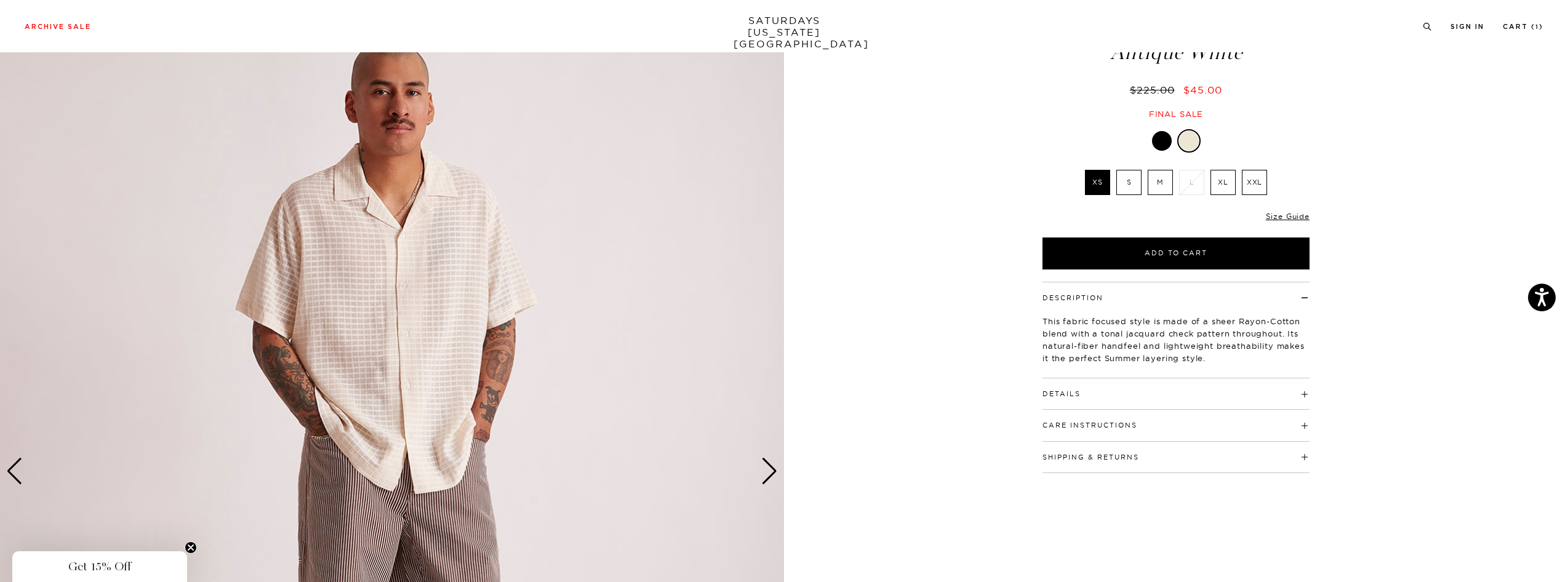
click at [1163, 141] on div at bounding box center [1161, 140] width 19 height 19
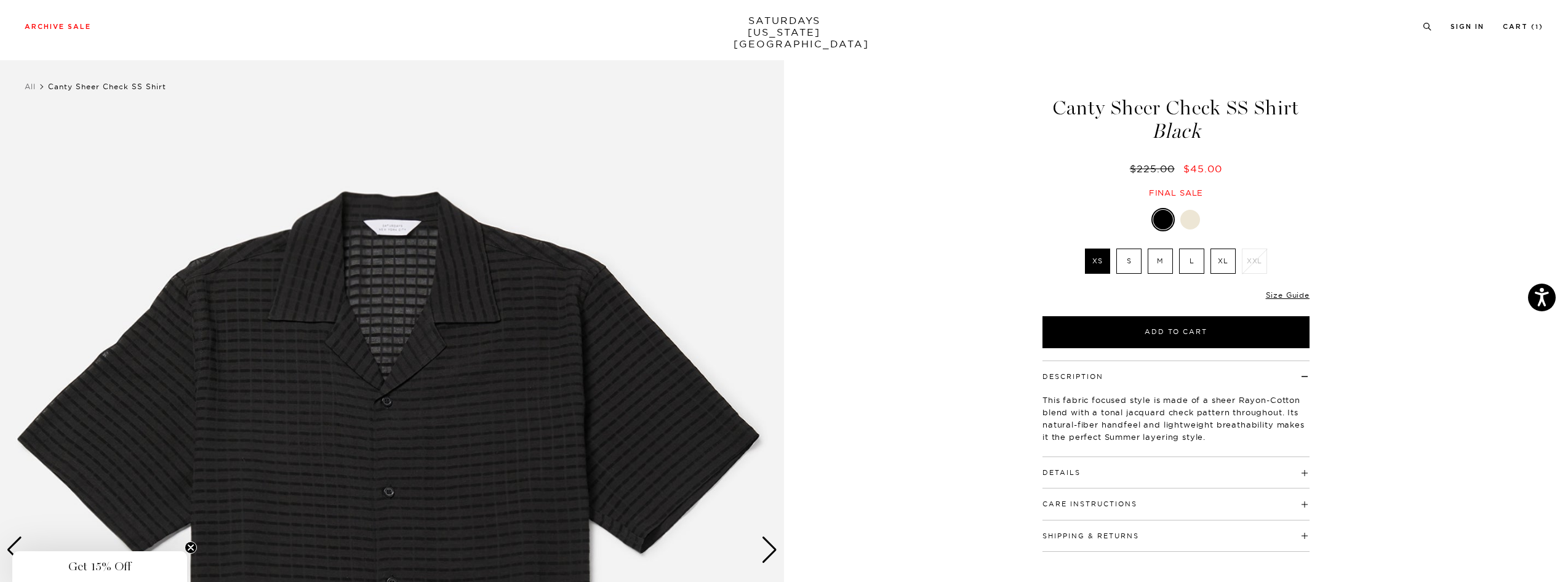
scroll to position [3, 0]
click at [1224, 266] on label "XL" at bounding box center [1222, 259] width 25 height 25
click at [0, 0] on input "XL" at bounding box center [0, 0] width 0 height 0
click at [1194, 266] on label "L" at bounding box center [1192, 259] width 25 height 25
click at [0, 0] on input "L" at bounding box center [0, 0] width 0 height 0
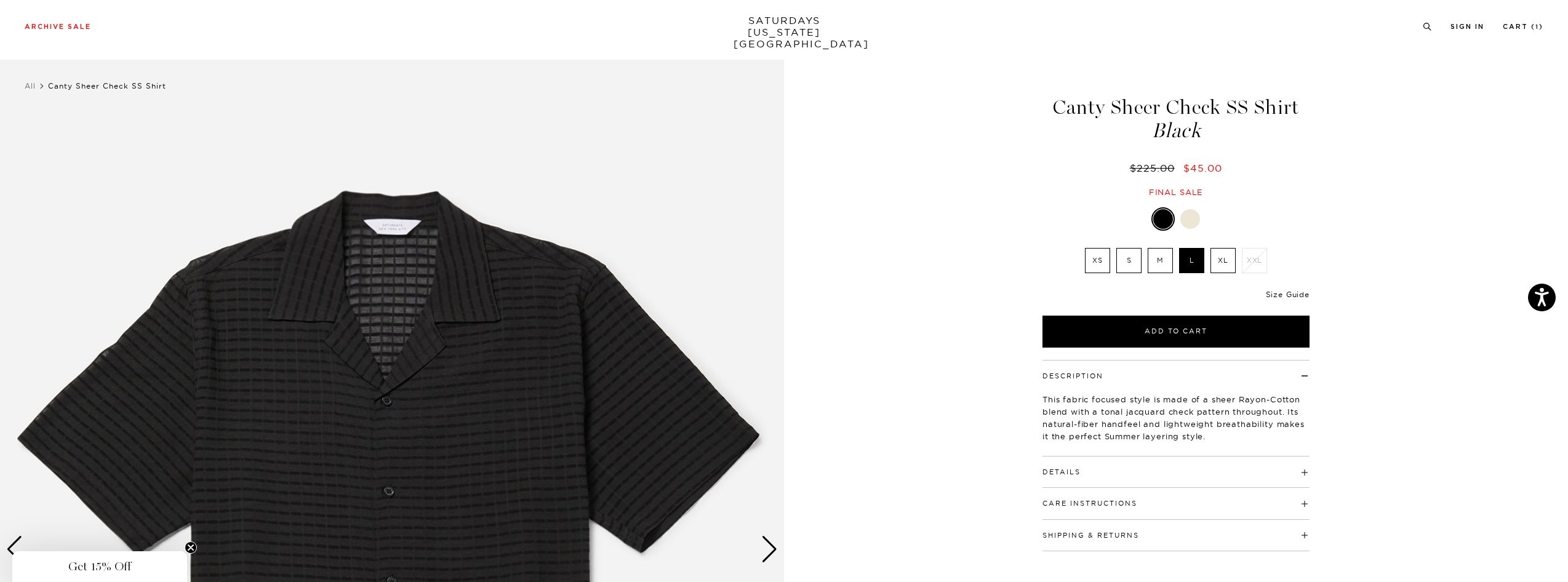
click at [1295, 292] on link "Size Guide" at bounding box center [1287, 295] width 44 height 9
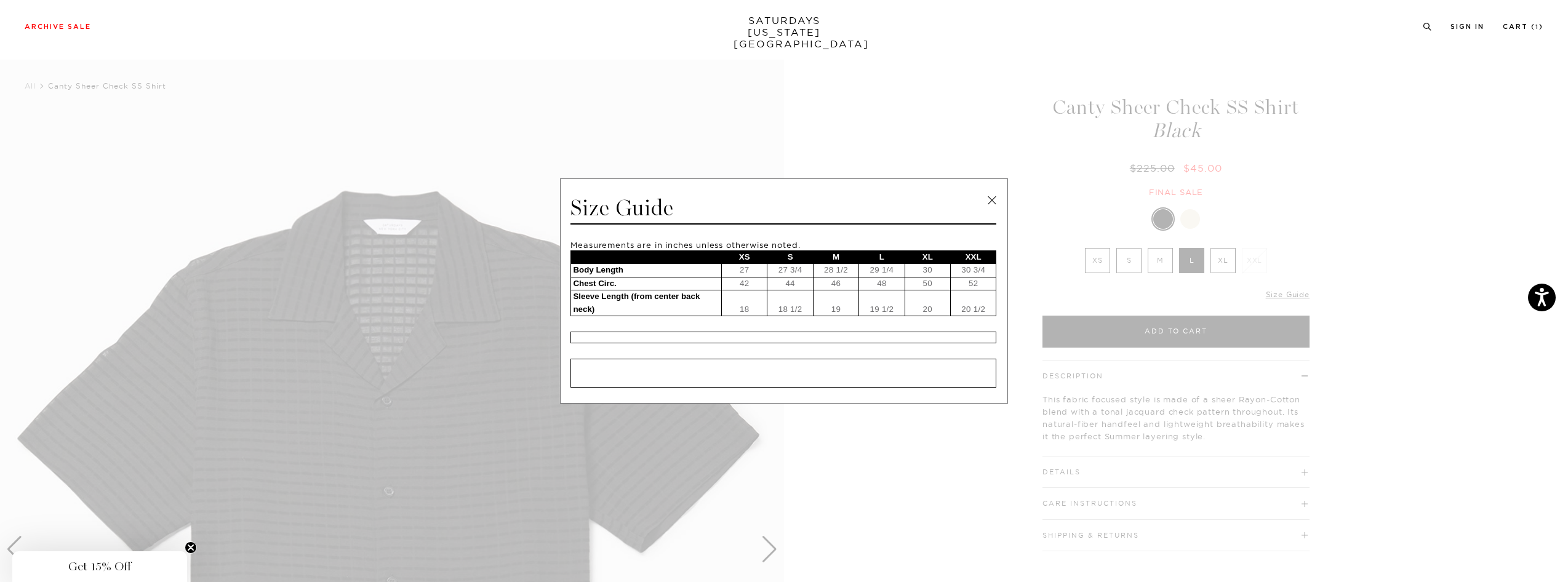
click at [934, 95] on span at bounding box center [779, 291] width 1559 height 582
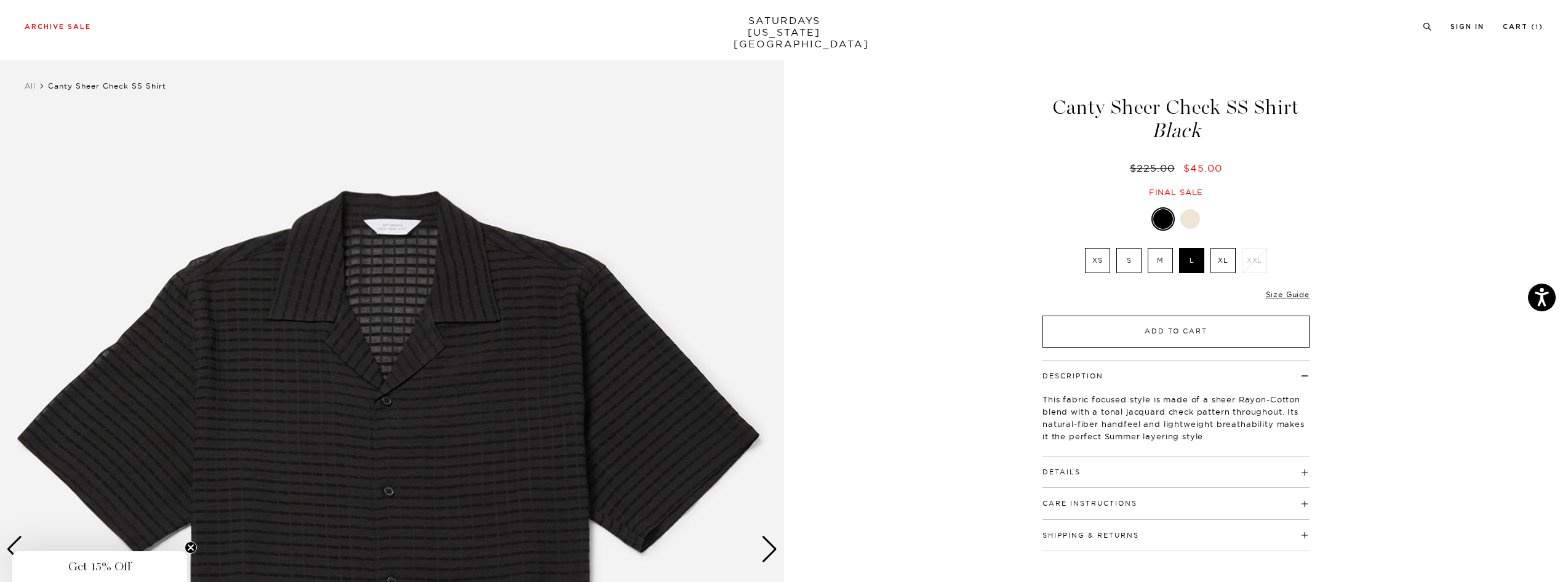
click at [1092, 324] on button "Add to Cart" at bounding box center [1176, 331] width 267 height 32
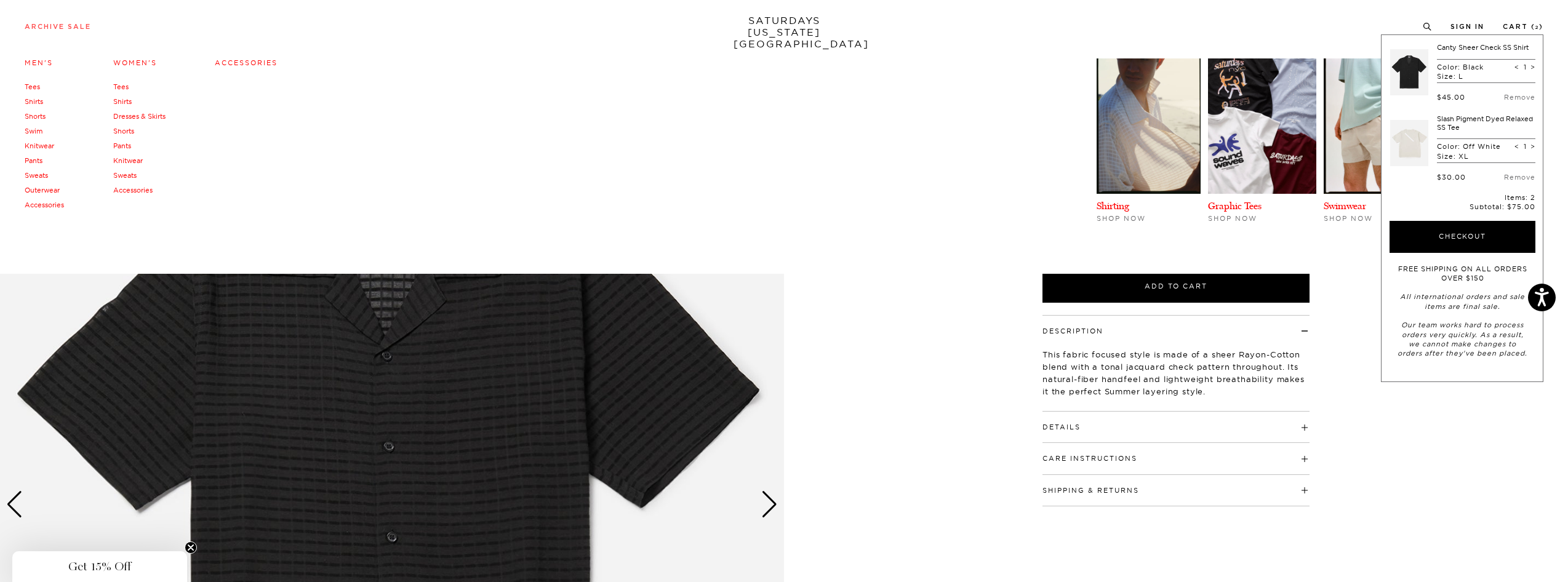
scroll to position [0, 0]
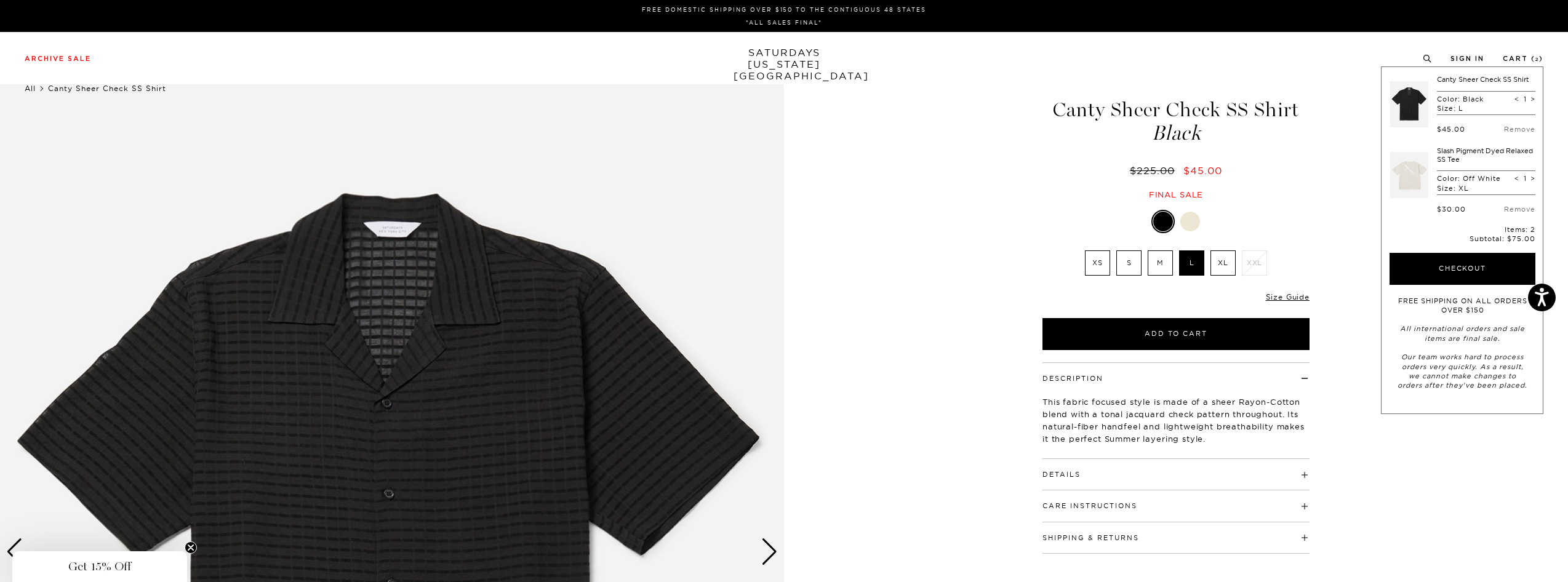
click at [27, 89] on link "All" at bounding box center [31, 88] width 11 height 9
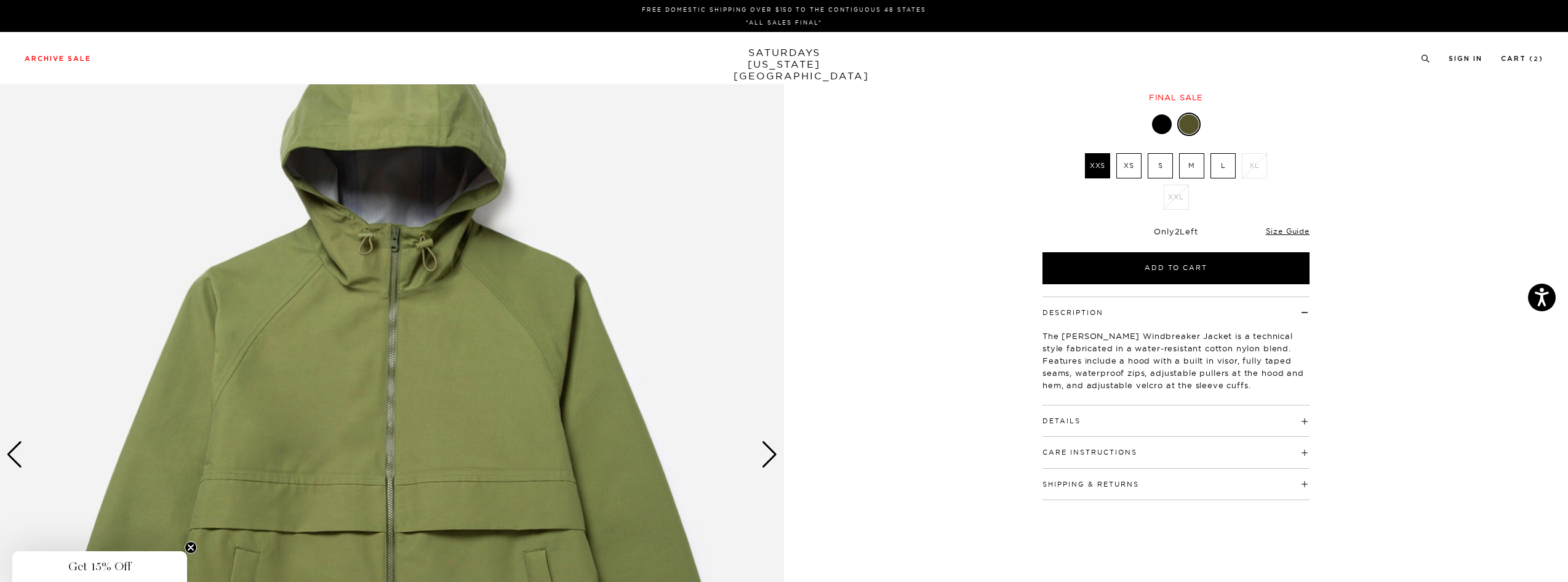
scroll to position [237, 0]
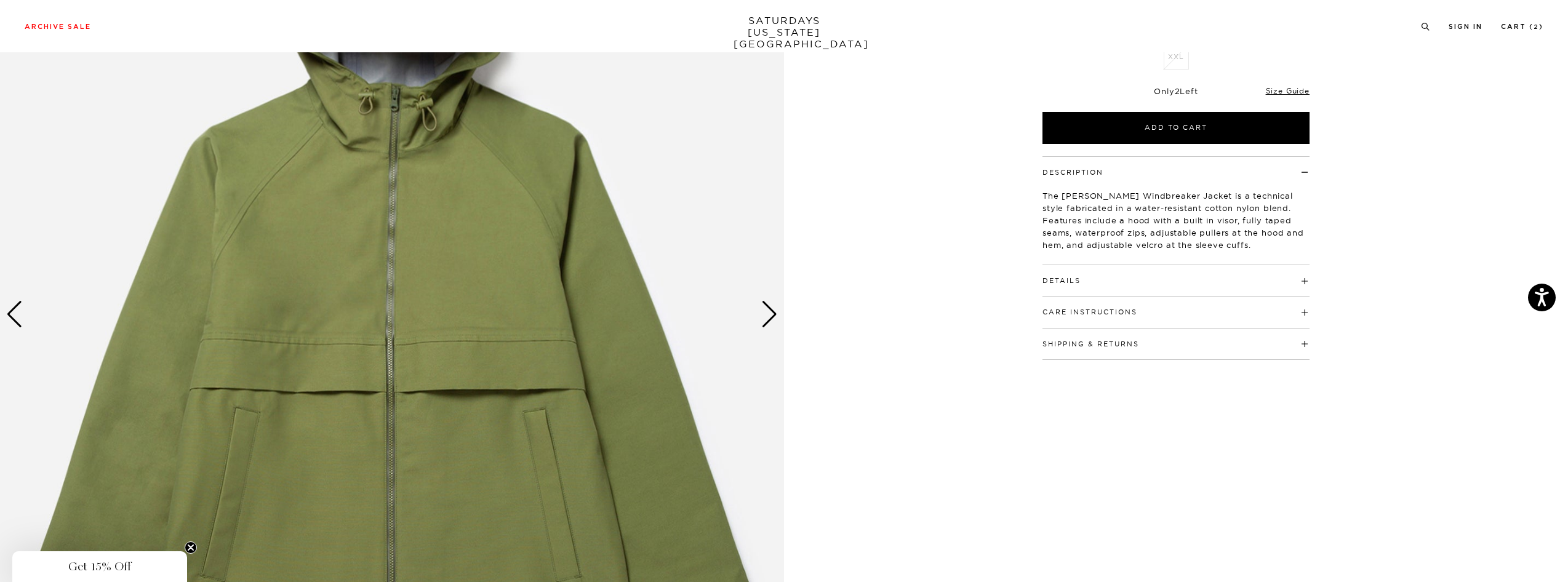
click at [772, 313] on div "Next slide" at bounding box center [770, 314] width 17 height 27
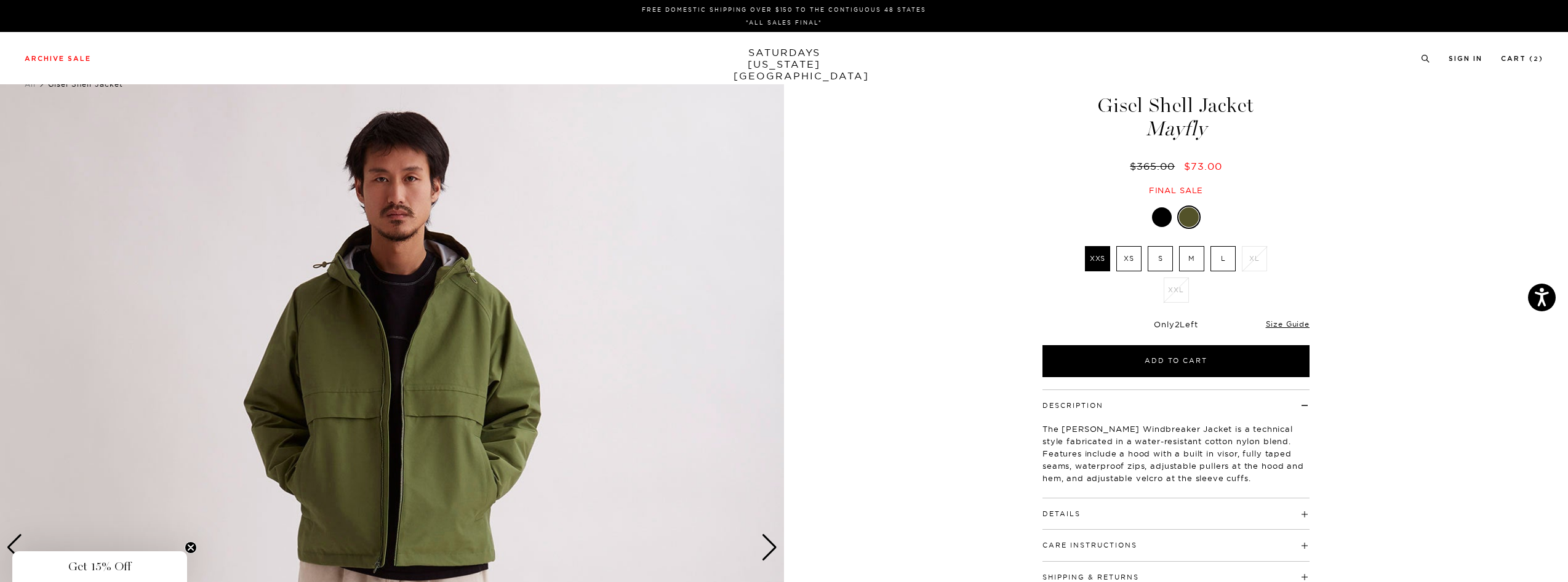
scroll to position [0, 0]
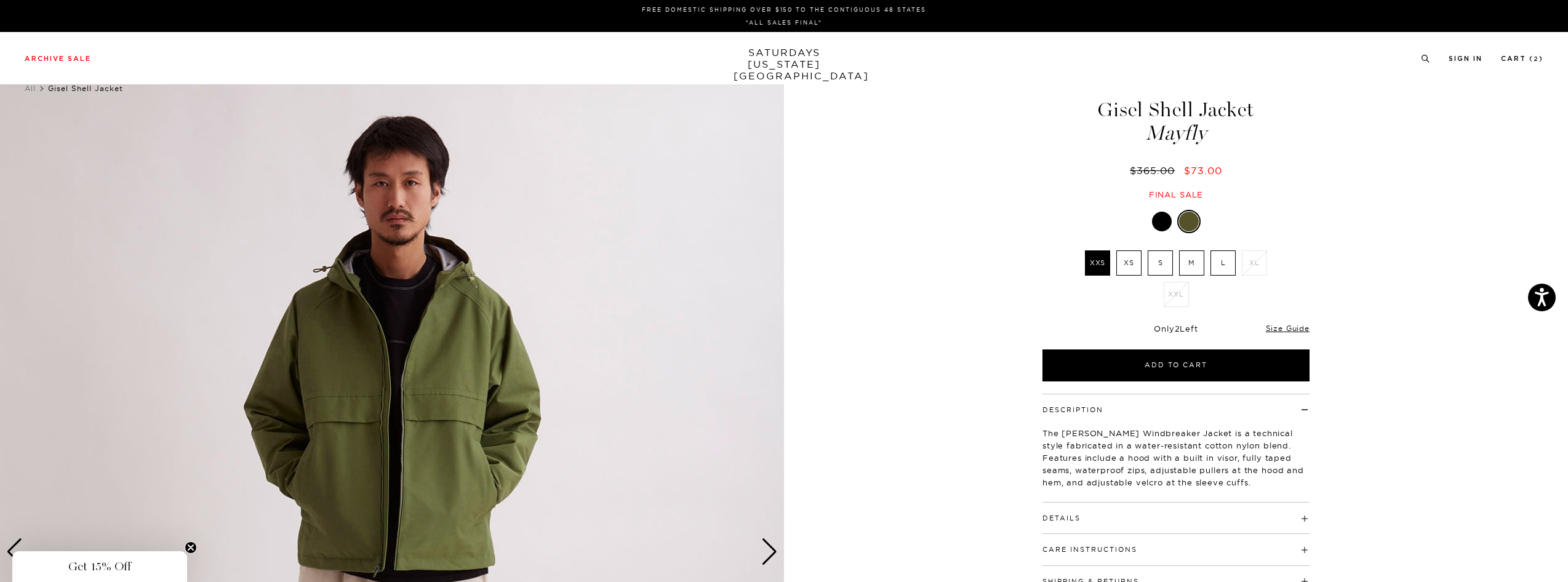
click at [766, 548] on div "Next slide" at bounding box center [770, 551] width 17 height 27
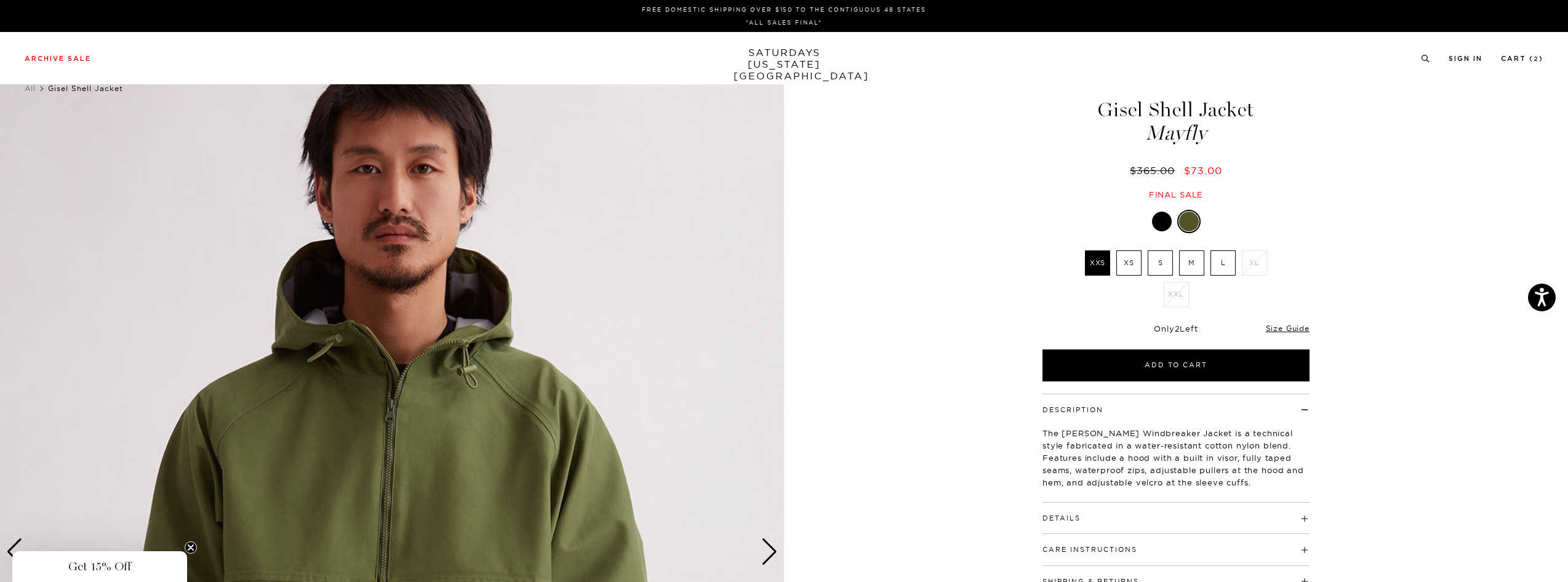
click at [766, 548] on div "Next slide" at bounding box center [770, 551] width 17 height 27
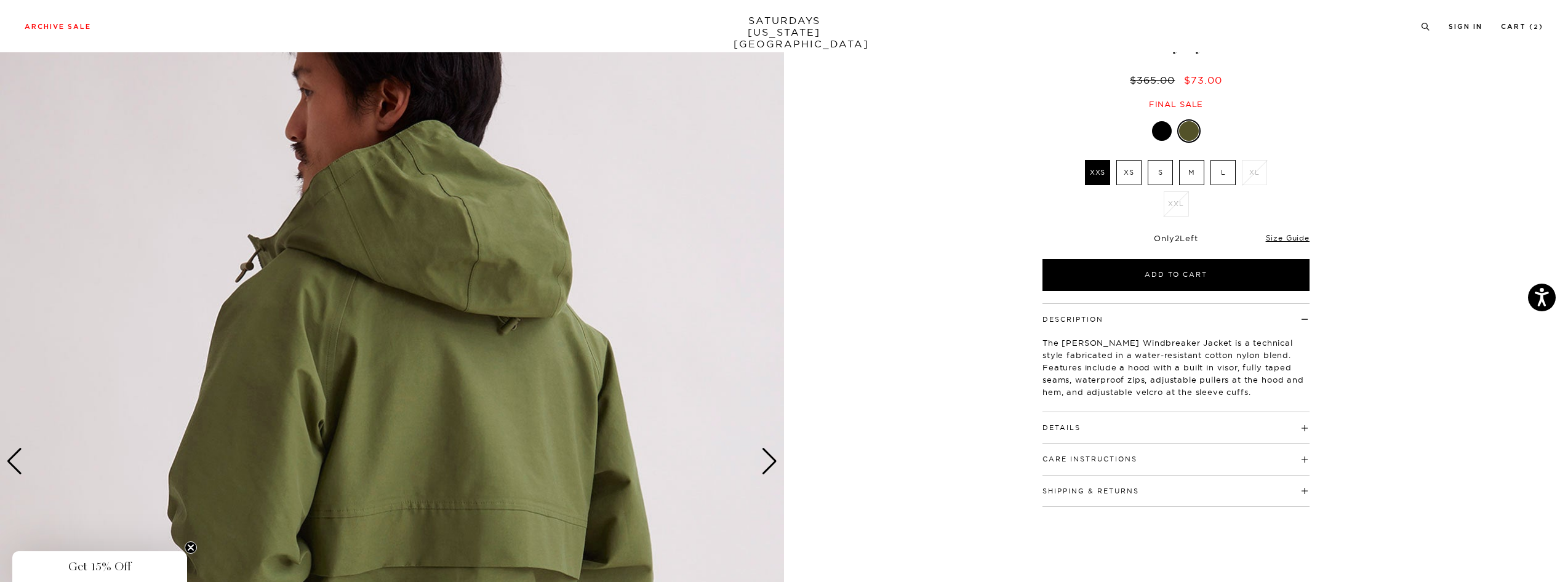
scroll to position [91, 0]
click at [764, 471] on div "Next slide" at bounding box center [770, 460] width 17 height 27
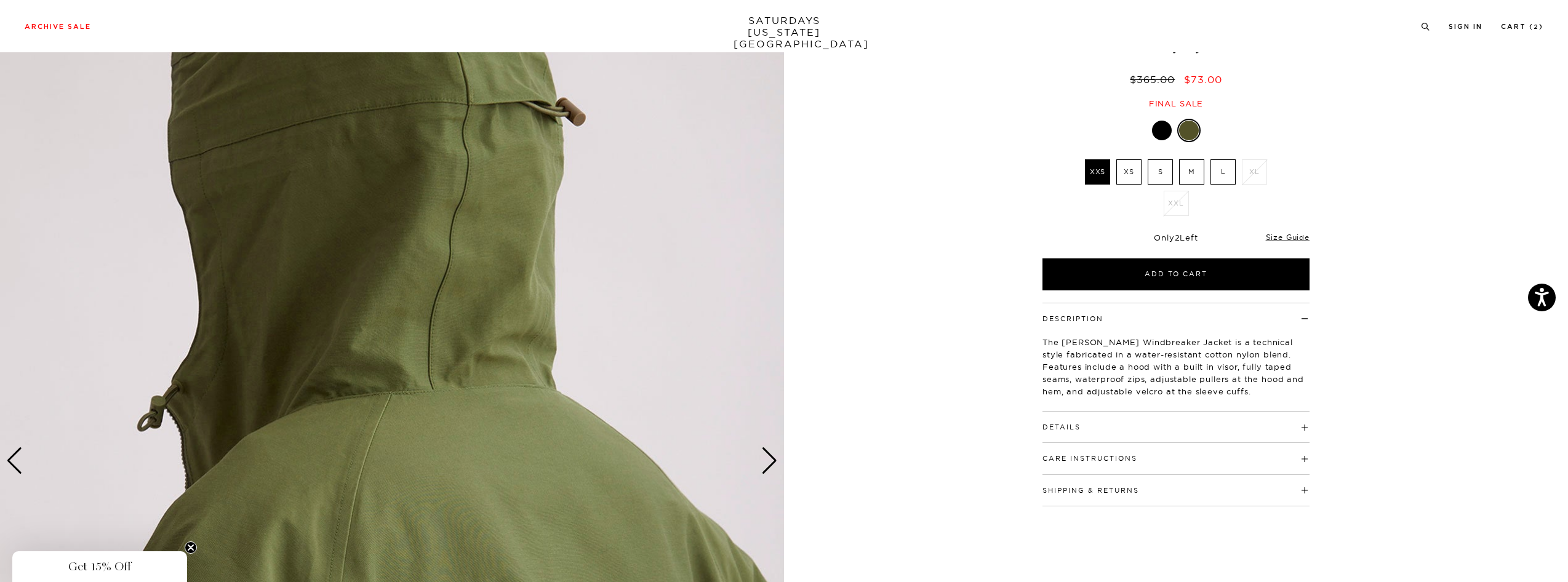
click at [764, 471] on div "Next slide" at bounding box center [770, 460] width 17 height 27
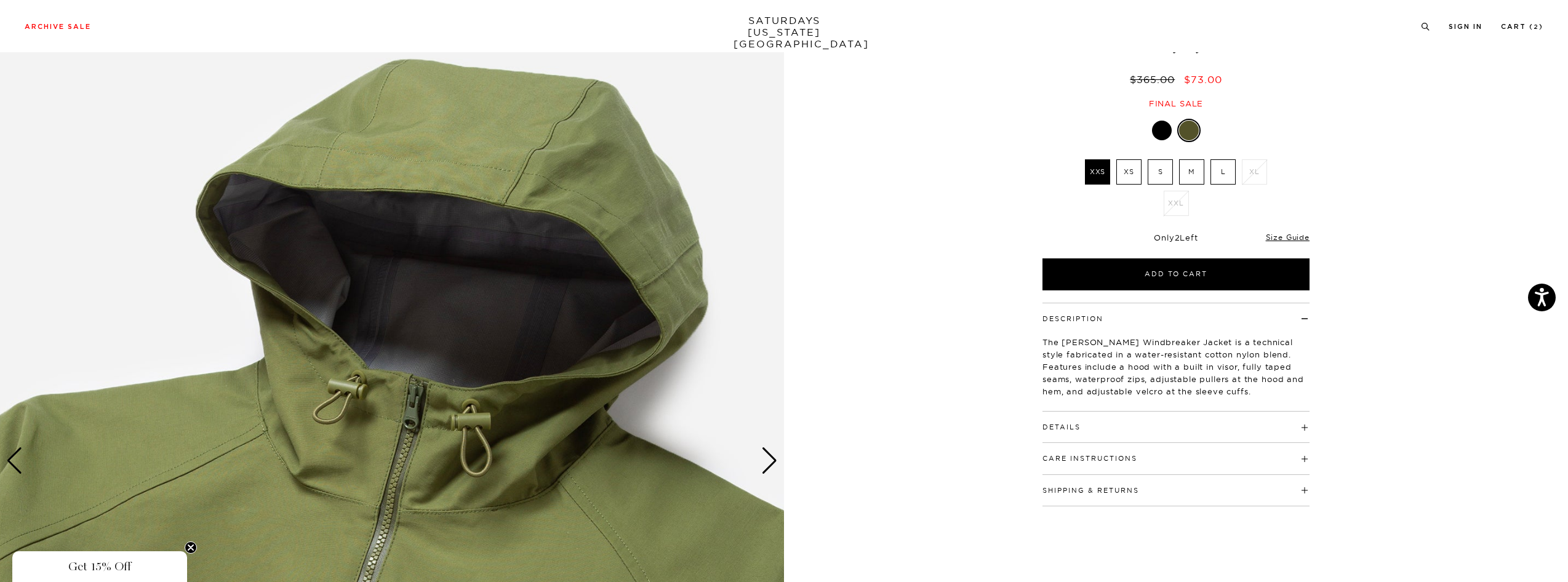
click at [764, 471] on div "Next slide" at bounding box center [770, 460] width 17 height 27
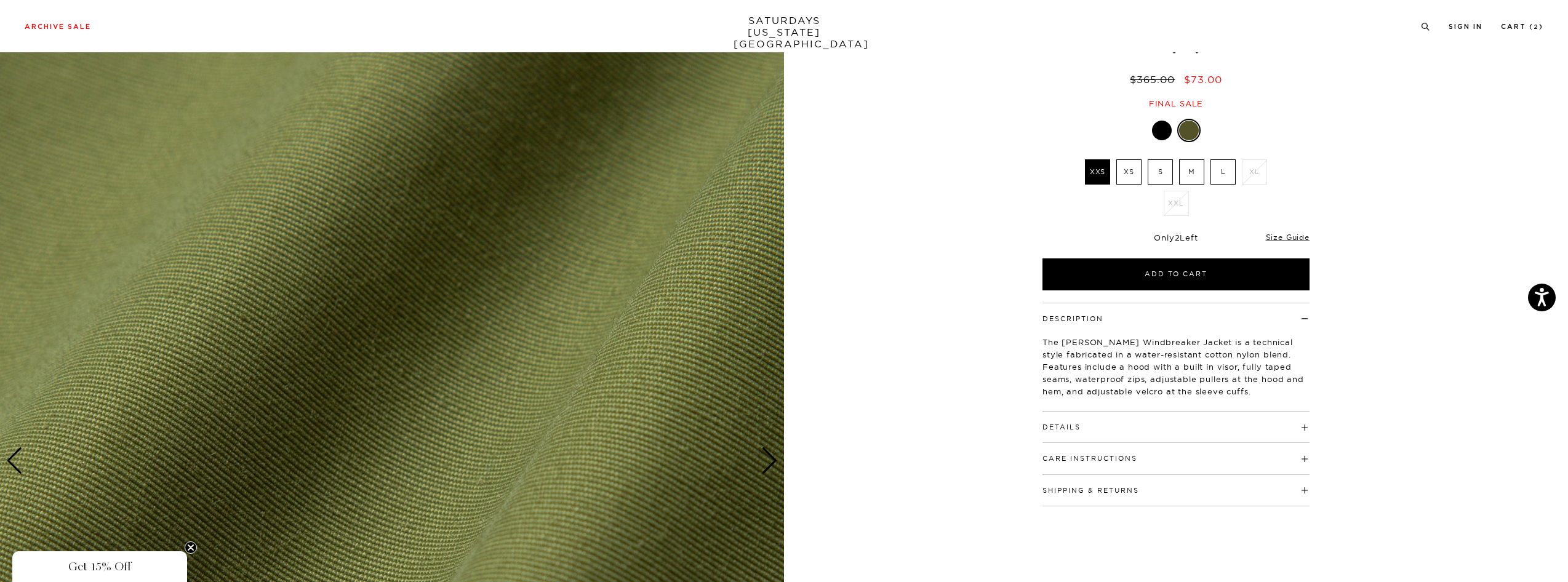
click at [764, 471] on div "Next slide" at bounding box center [770, 460] width 17 height 27
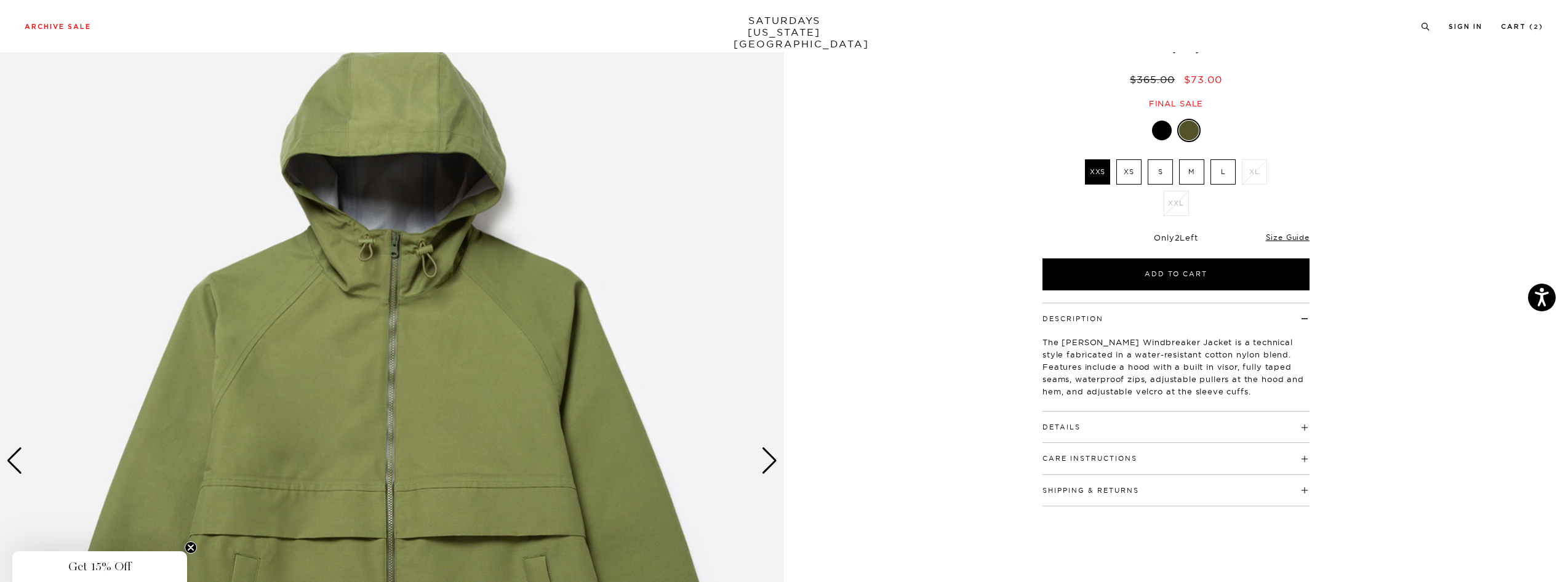
click at [764, 471] on div "Next slide" at bounding box center [770, 460] width 17 height 27
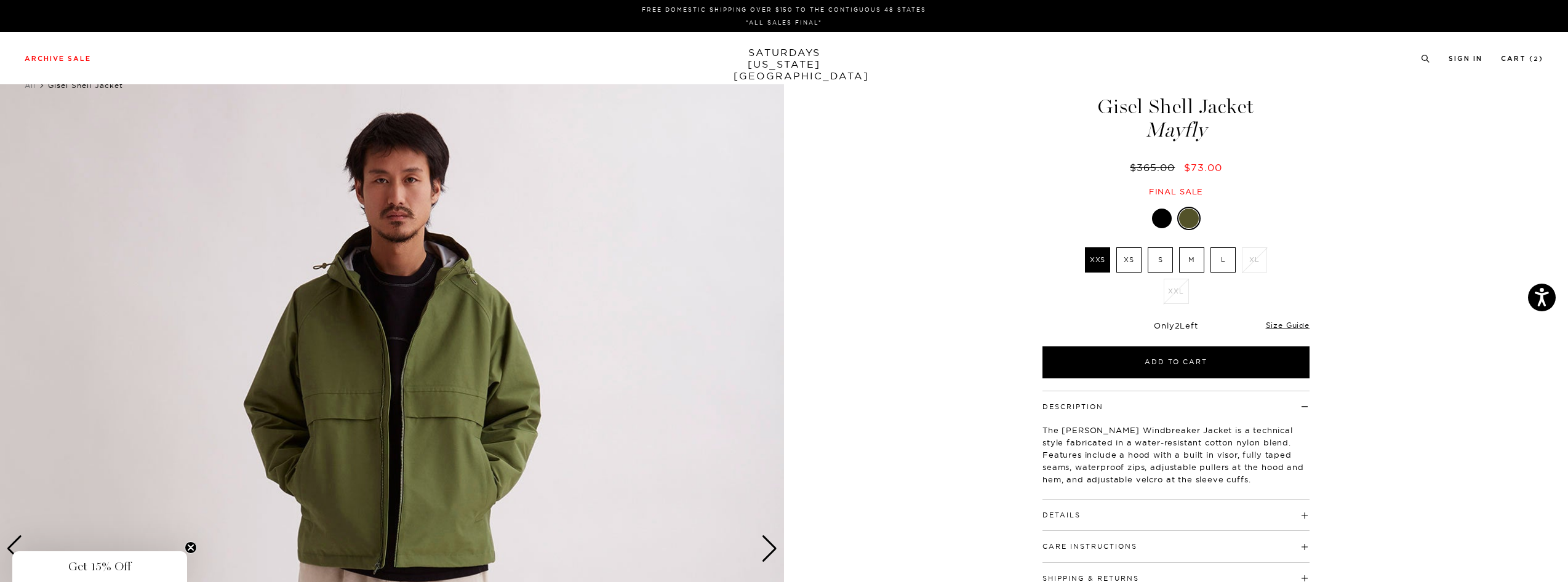
scroll to position [0, 0]
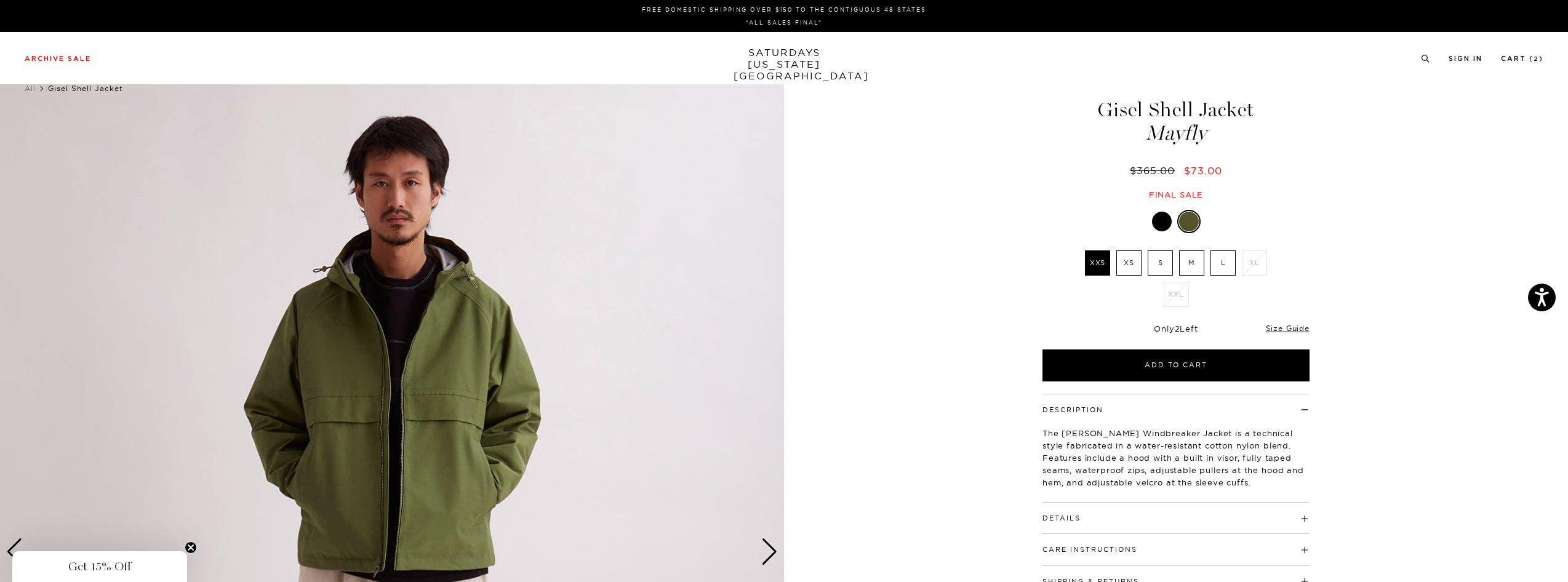
click at [1157, 221] on div at bounding box center [1161, 221] width 19 height 19
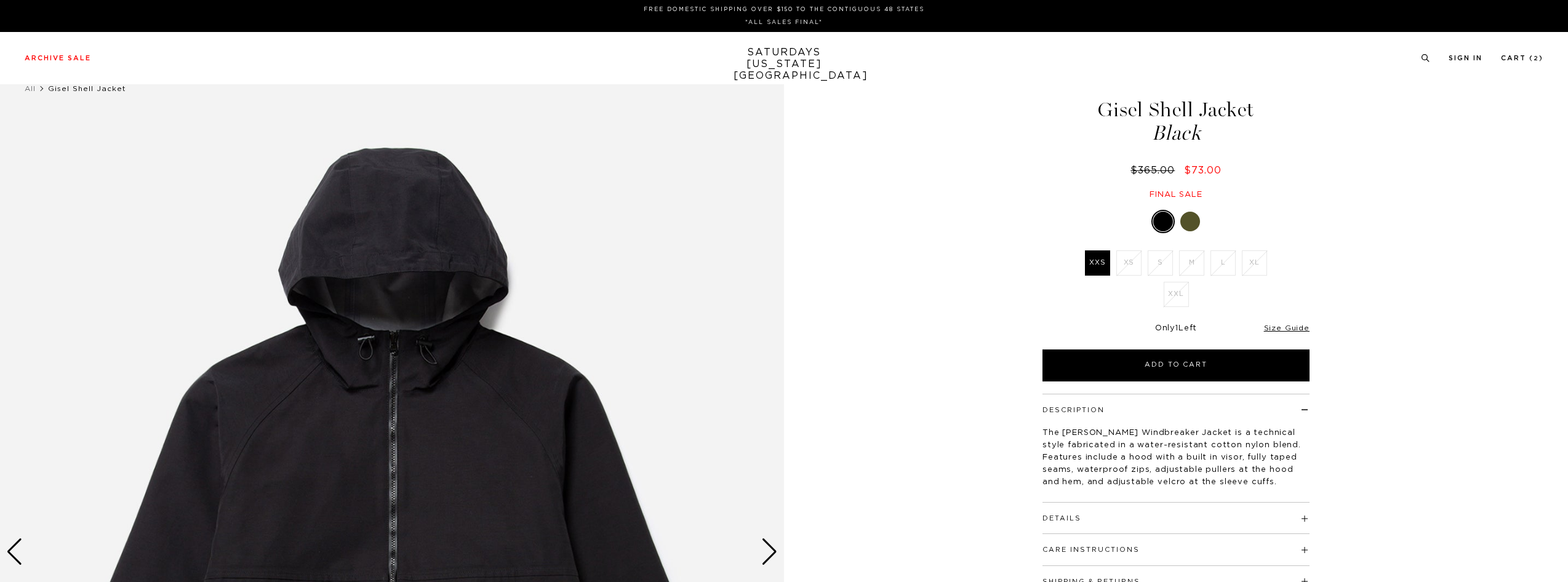
click at [1191, 220] on div at bounding box center [1190, 221] width 19 height 19
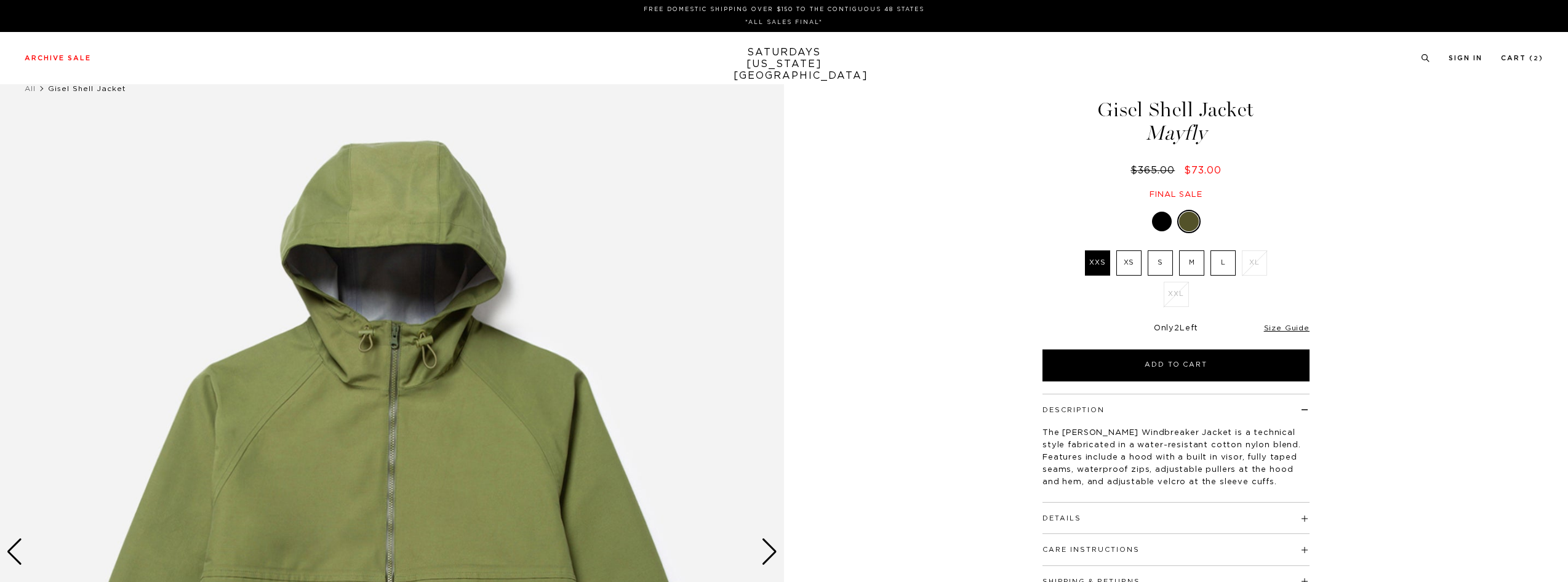
click at [1281, 327] on link "Size Guide" at bounding box center [1286, 328] width 45 height 7
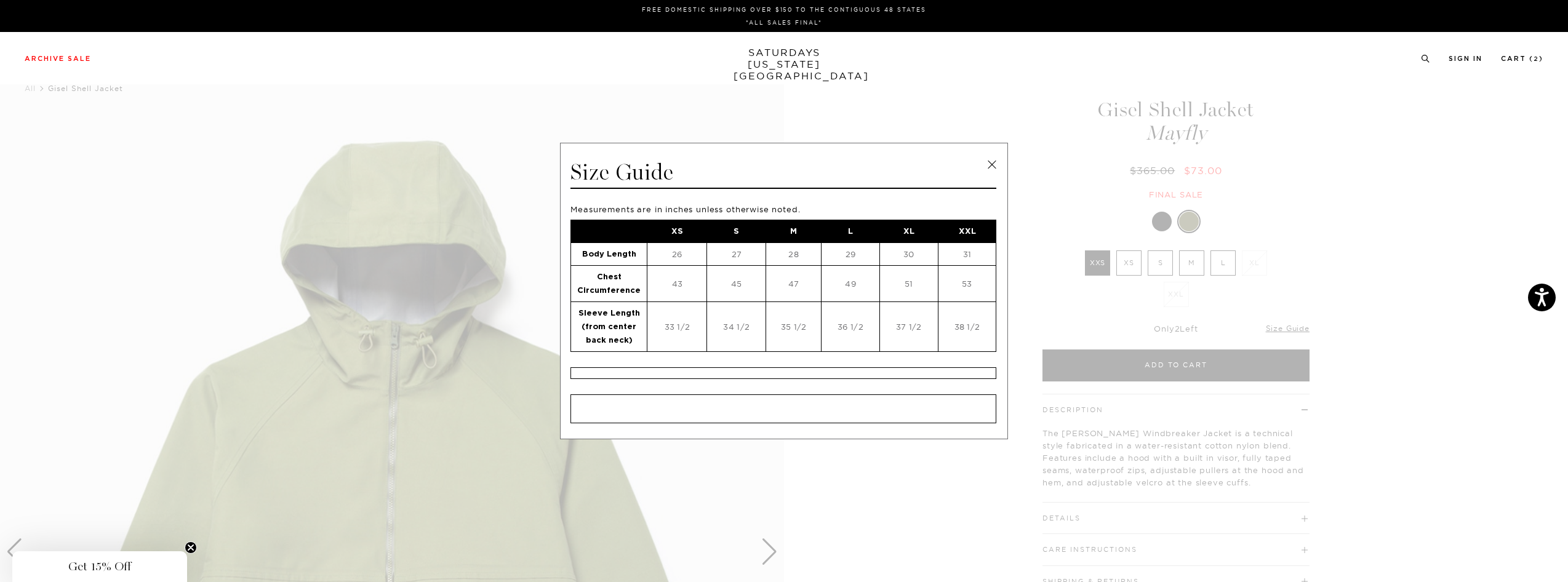
click at [886, 97] on span at bounding box center [779, 291] width 1559 height 582
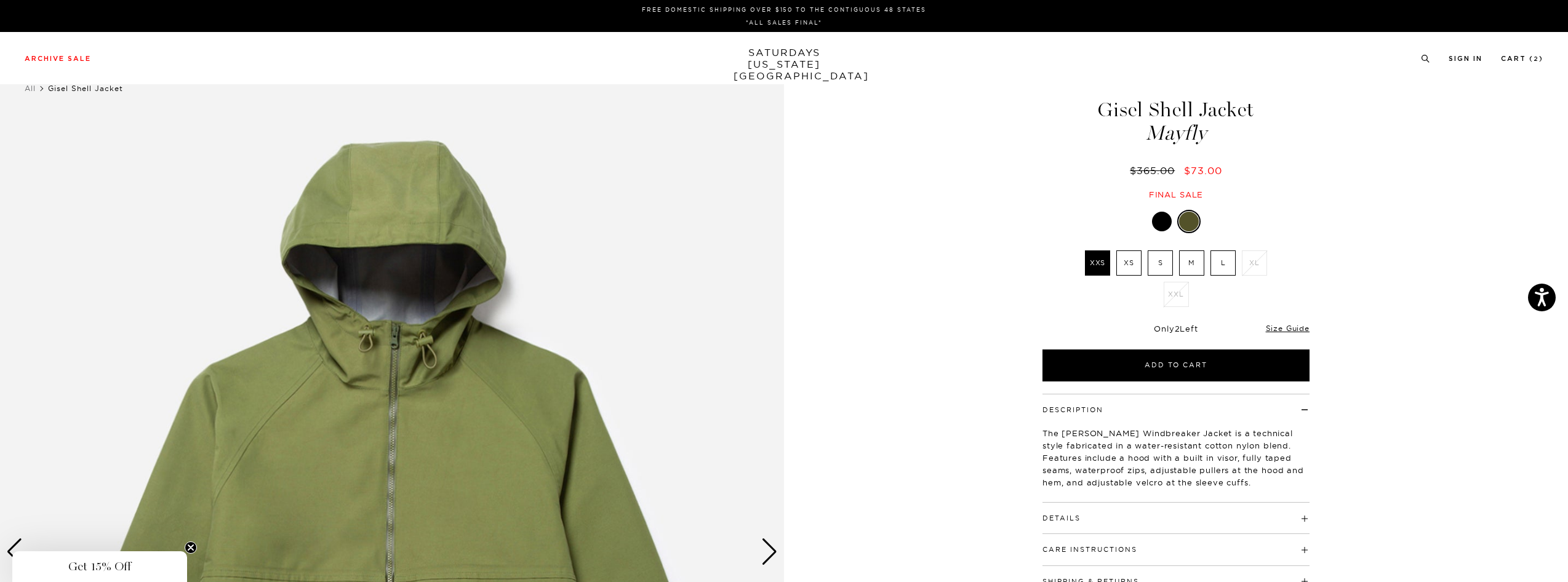
click at [1226, 259] on label "L" at bounding box center [1222, 262] width 25 height 25
click at [0, 0] on input "L" at bounding box center [0, 0] width 0 height 0
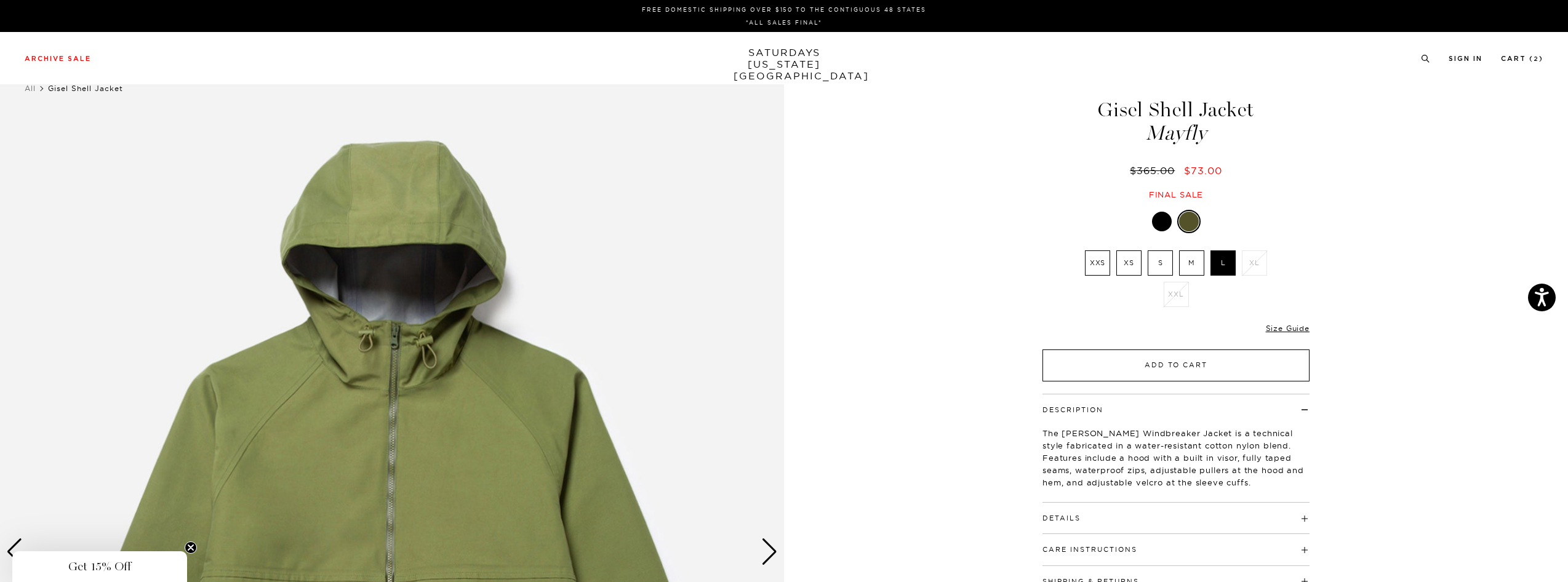
click at [1218, 361] on button "Add to Cart" at bounding box center [1176, 365] width 267 height 32
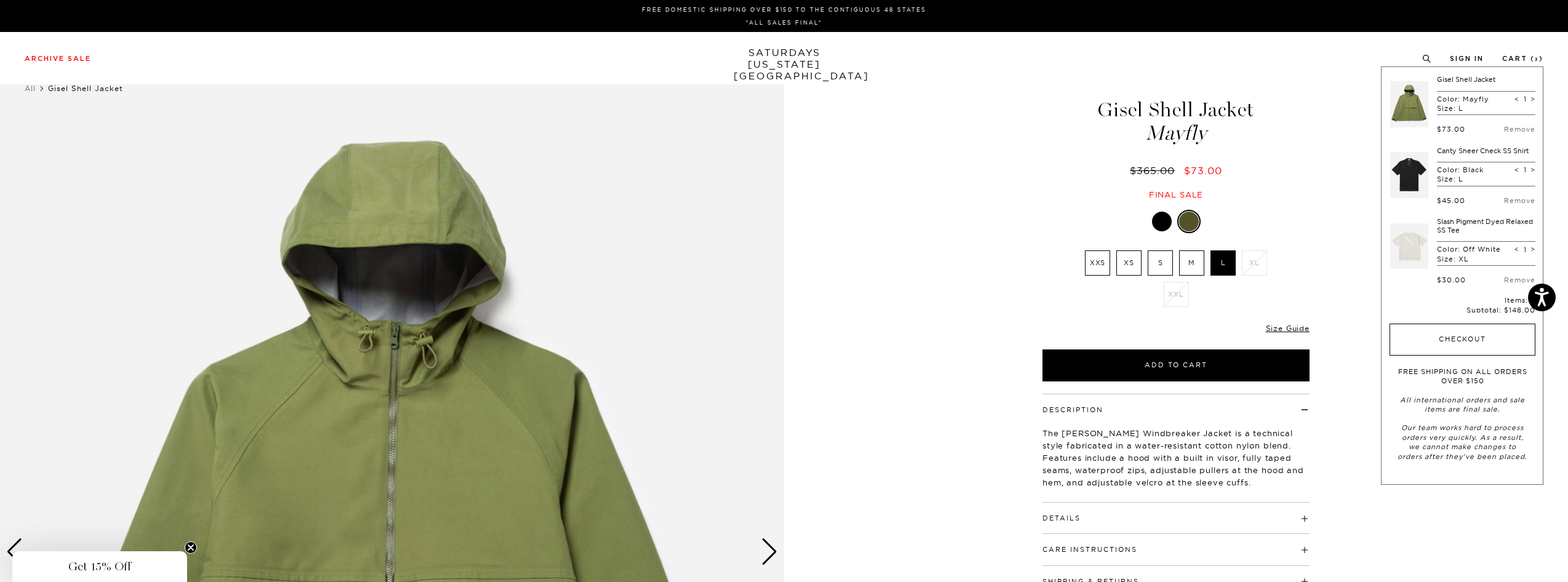
click at [1486, 339] on button "Checkout" at bounding box center [1462, 339] width 146 height 32
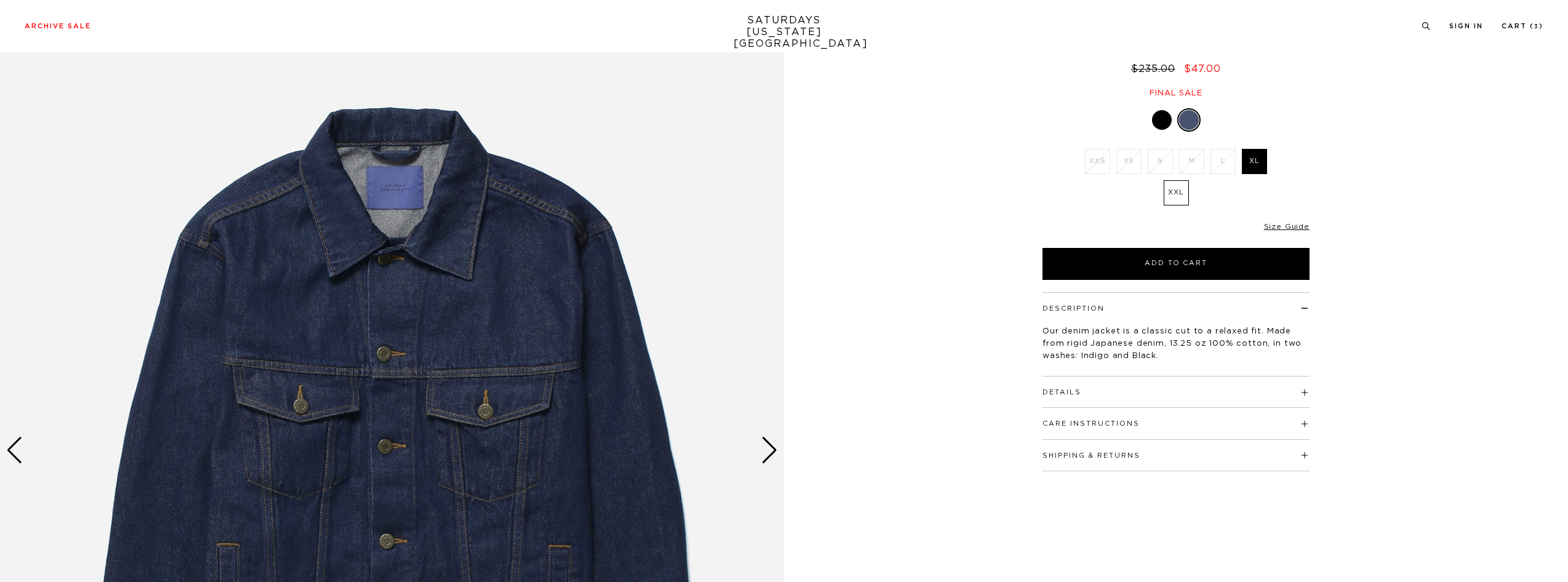
scroll to position [188, 0]
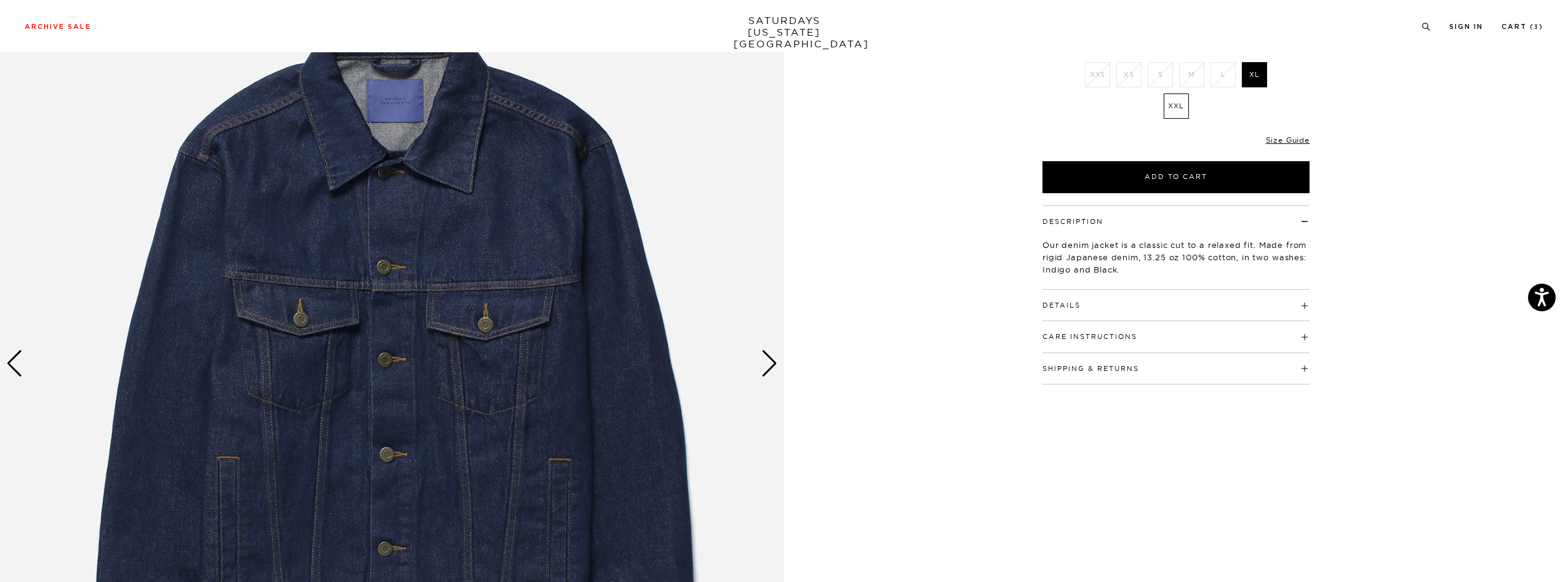
click at [770, 363] on div "Next slide" at bounding box center [770, 363] width 17 height 27
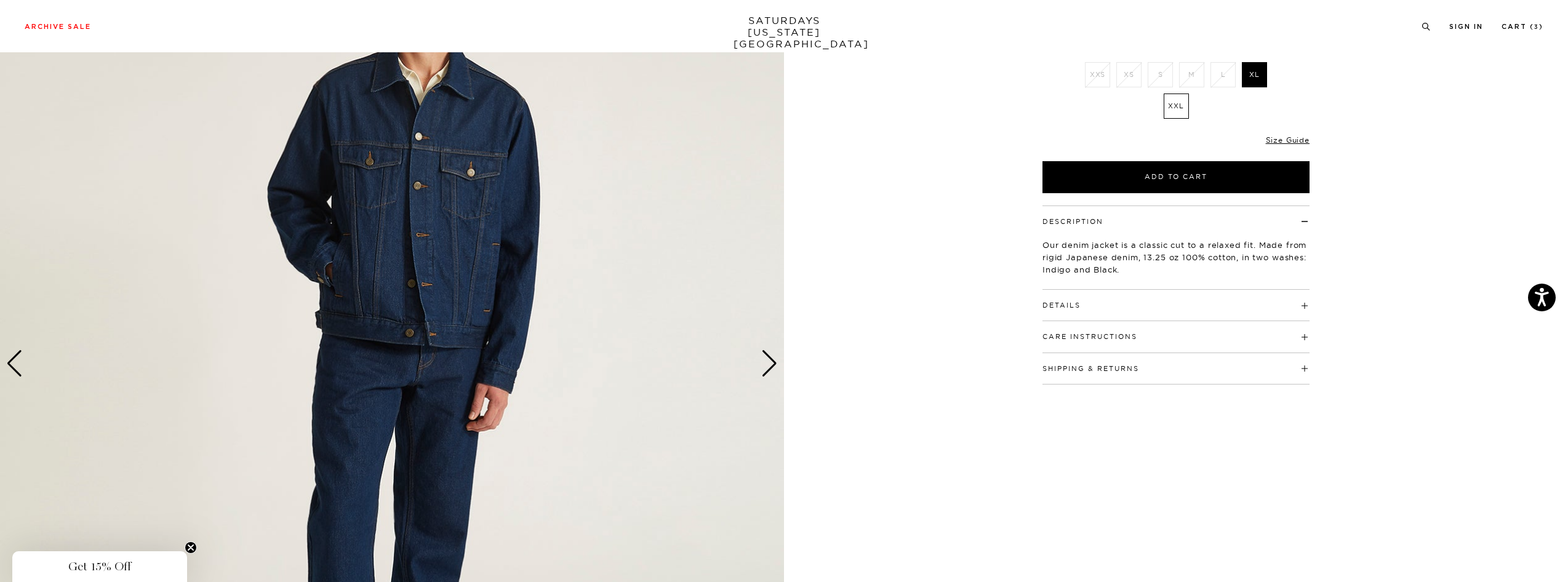
click at [770, 363] on div "Next slide" at bounding box center [770, 363] width 17 height 27
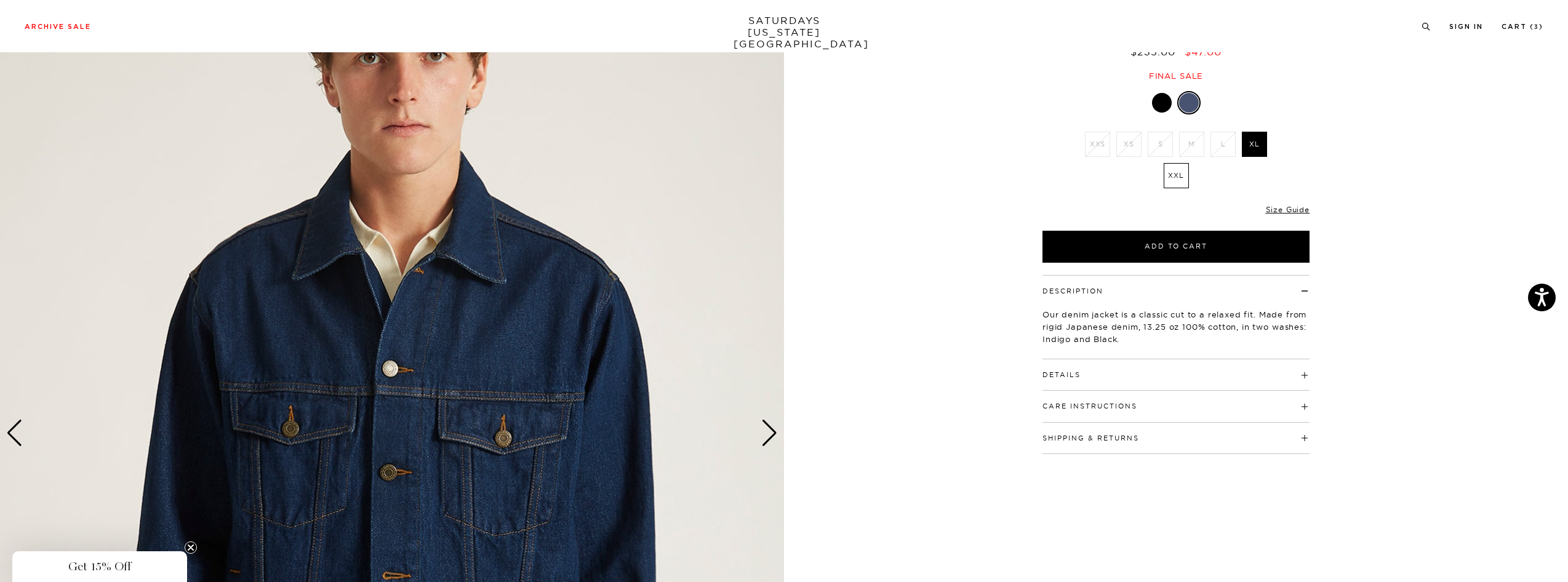
scroll to position [0, 0]
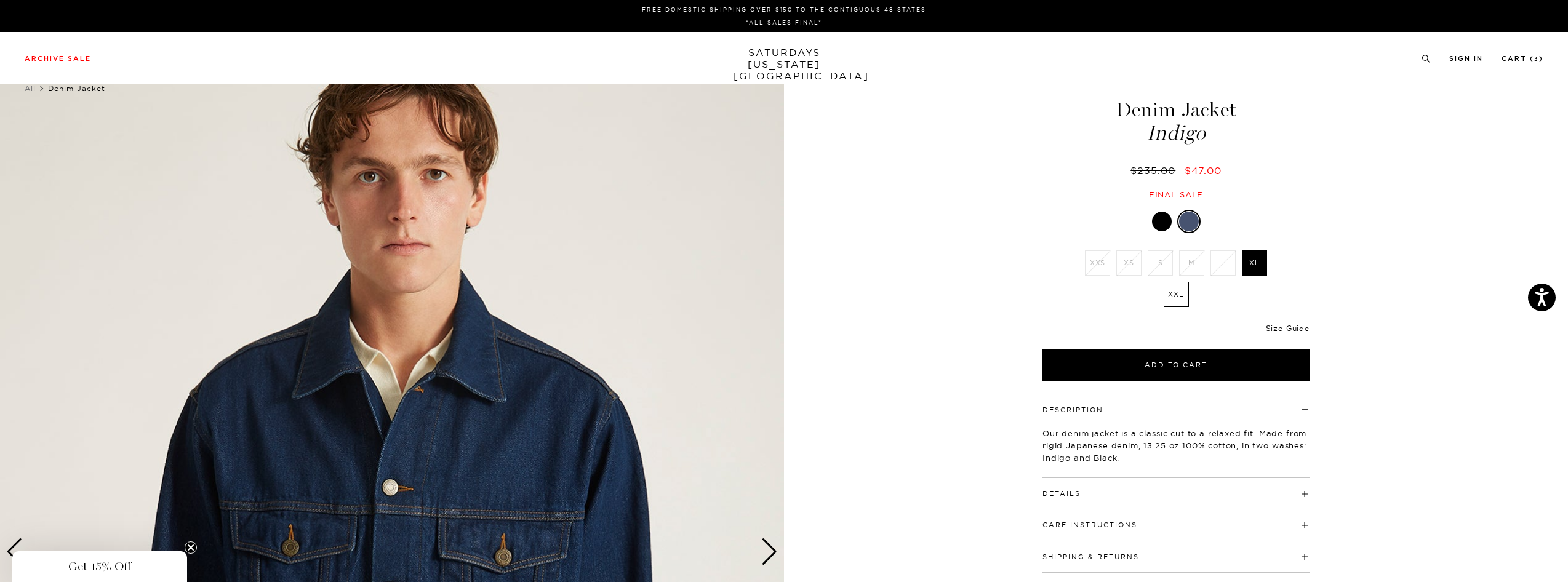
click at [17, 539] on div "Previous slide" at bounding box center [15, 551] width 17 height 27
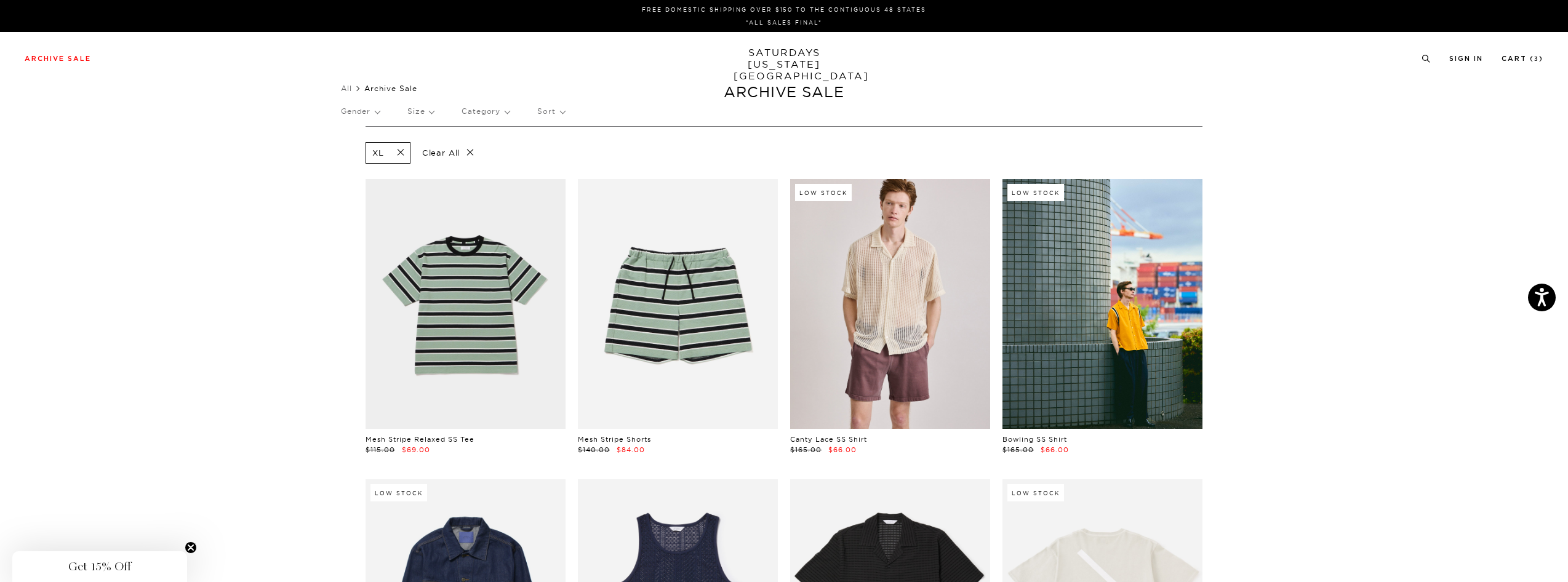
click at [403, 153] on span at bounding box center [397, 153] width 26 height 12
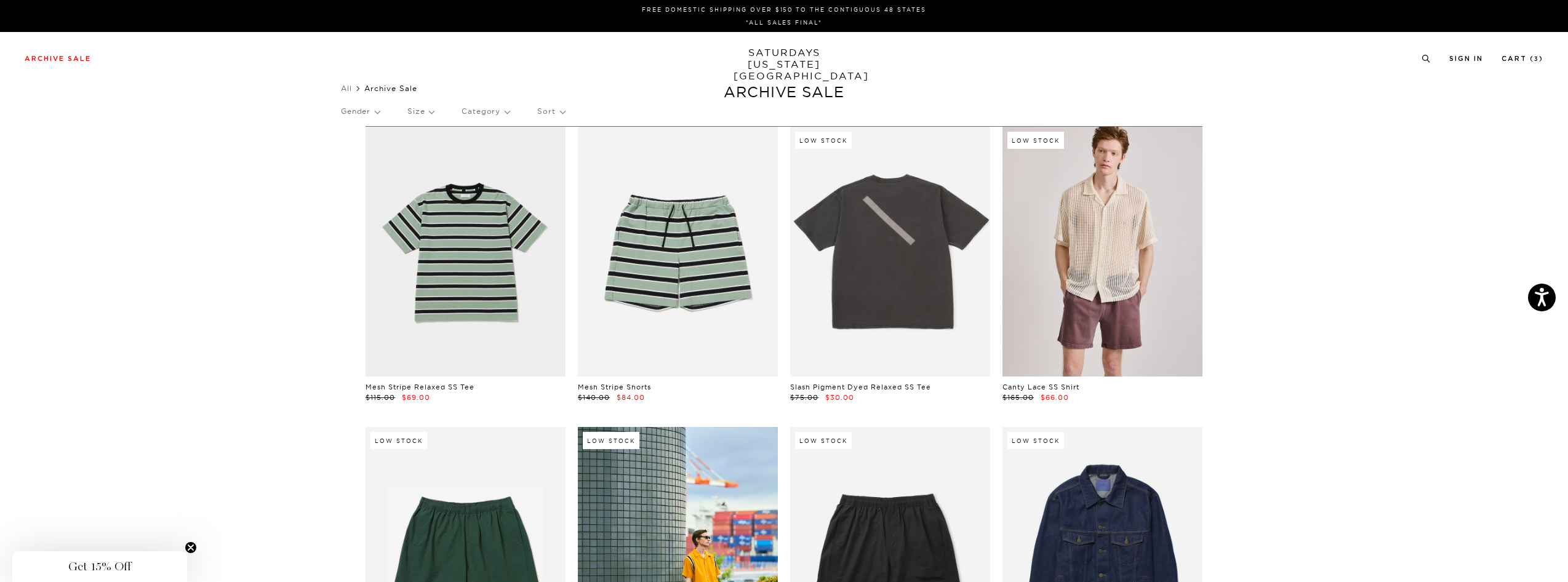
click at [371, 112] on p "Gender" at bounding box center [361, 111] width 39 height 29
click at [368, 196] on p "Womens" at bounding box center [378, 200] width 74 height 16
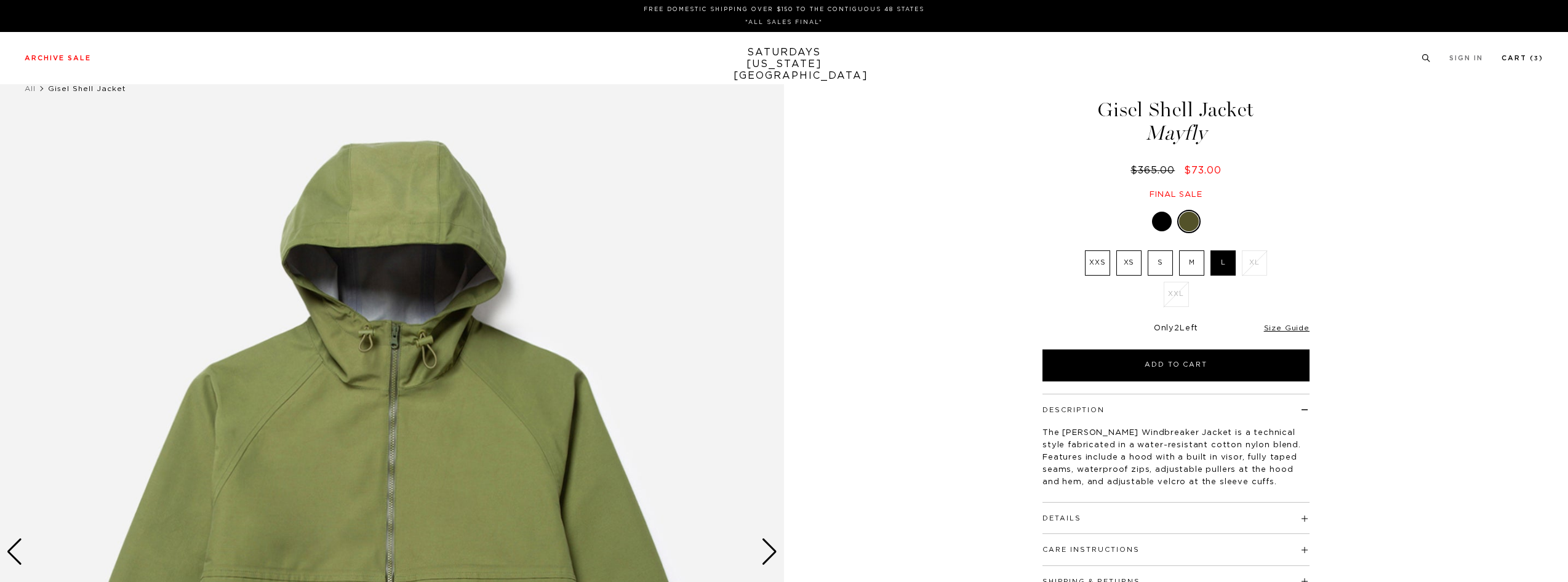
click at [1527, 57] on link "Cart ( 3 )" at bounding box center [1522, 57] width 42 height 6
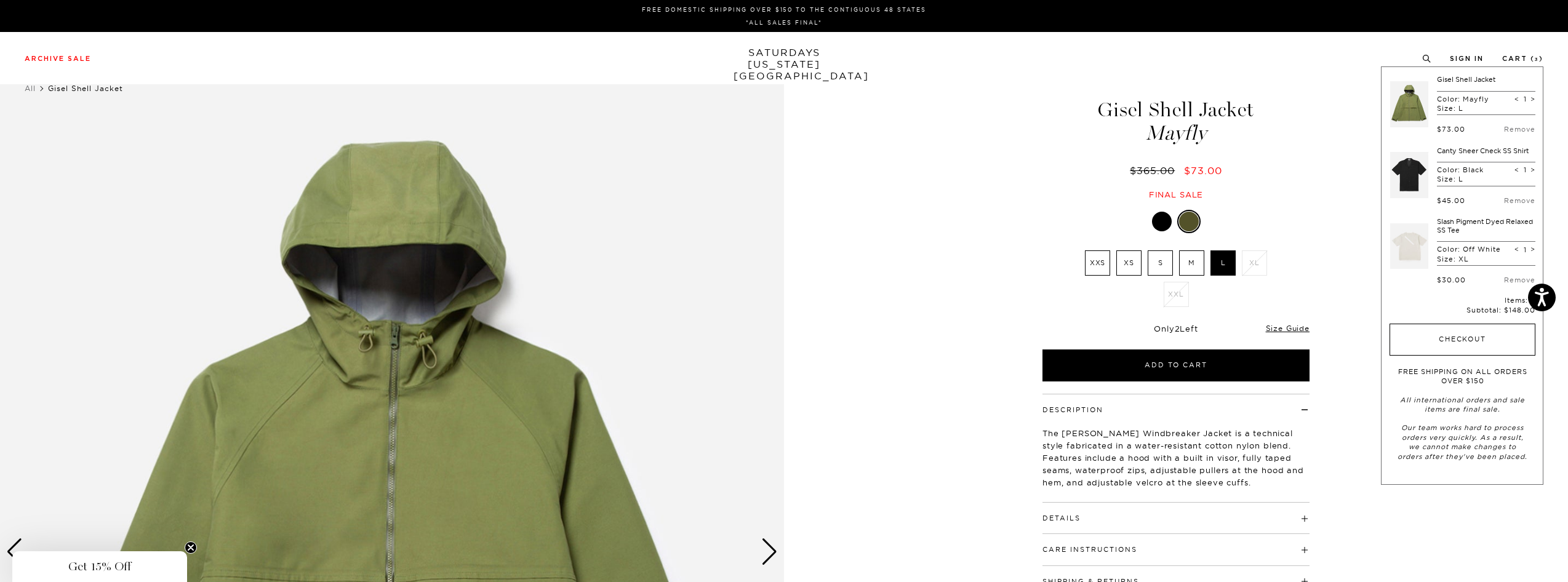
click at [1496, 327] on button "Checkout" at bounding box center [1462, 339] width 146 height 32
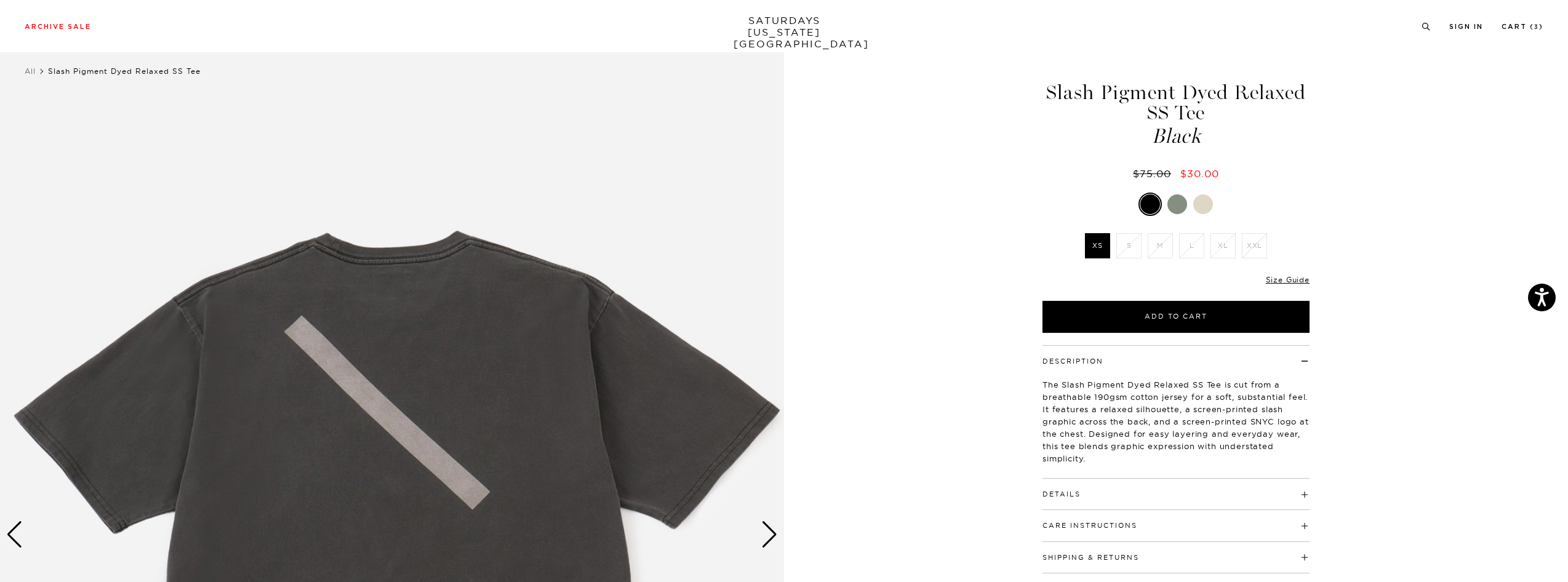
scroll to position [94, 0]
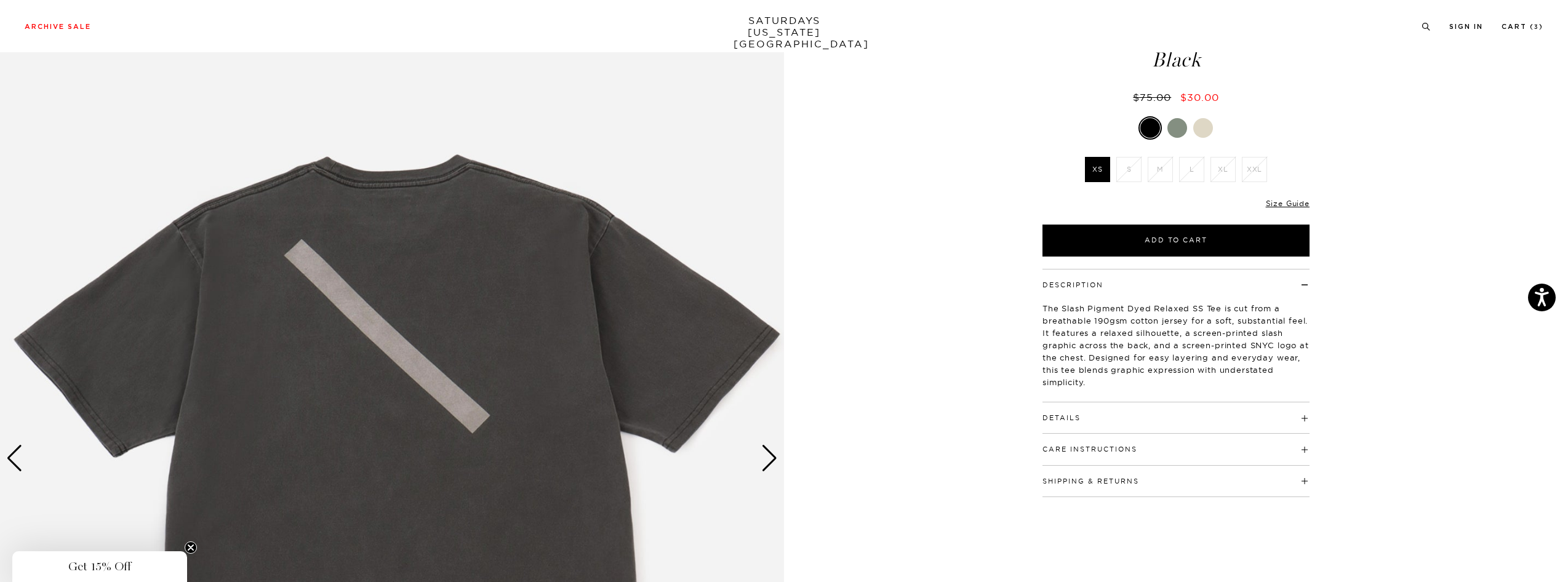
click at [1196, 125] on div at bounding box center [1203, 127] width 19 height 19
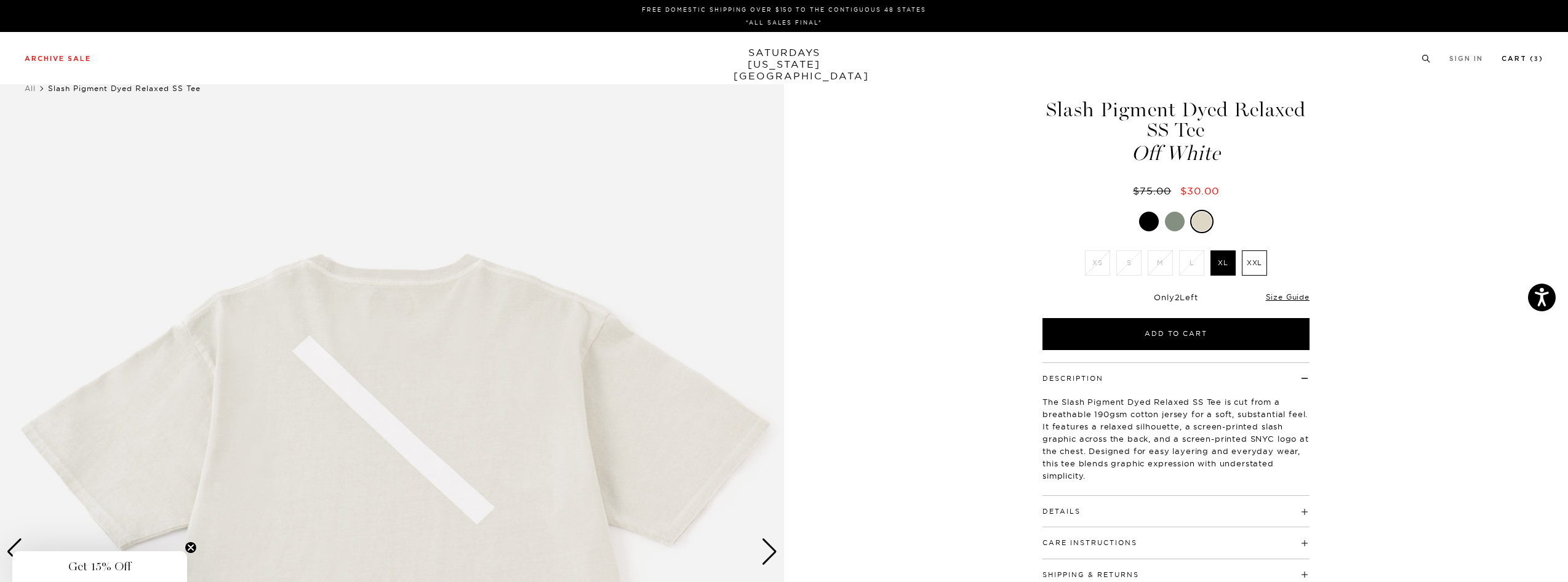
click at [1512, 61] on link "Cart ( 3 )" at bounding box center [1522, 58] width 42 height 6
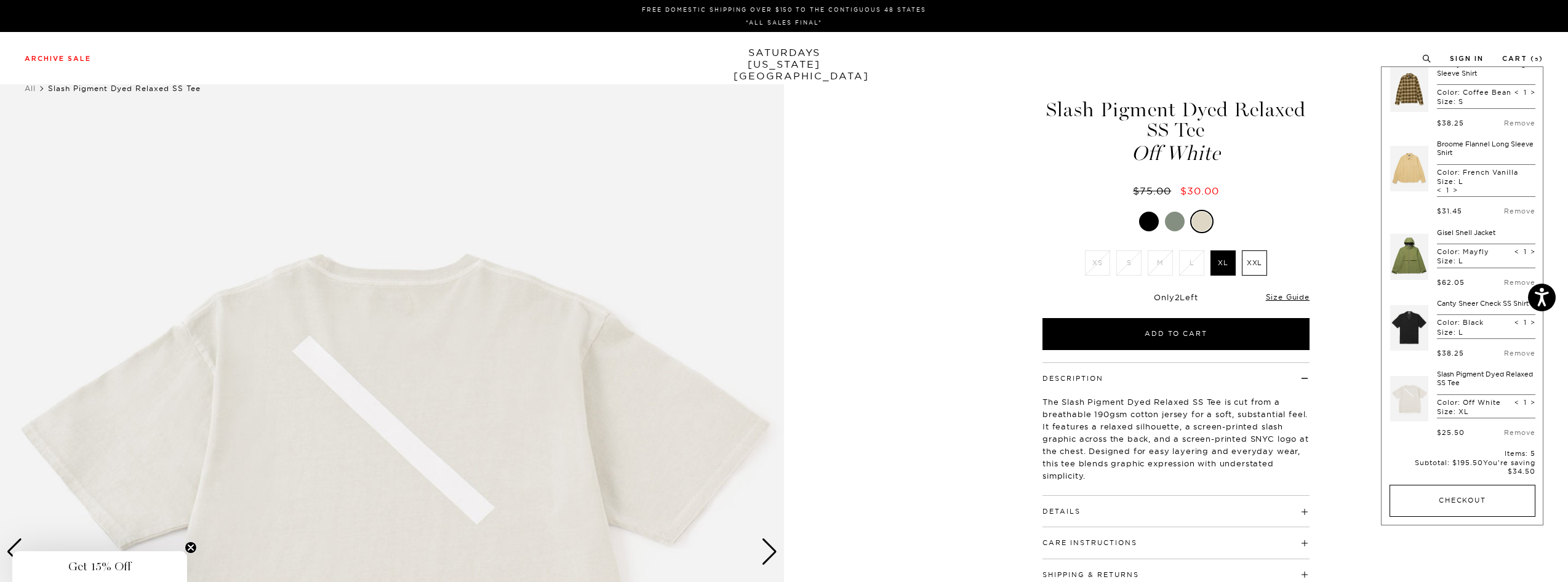
scroll to position [24, 0]
click at [1459, 508] on button "Checkout" at bounding box center [1462, 492] width 146 height 32
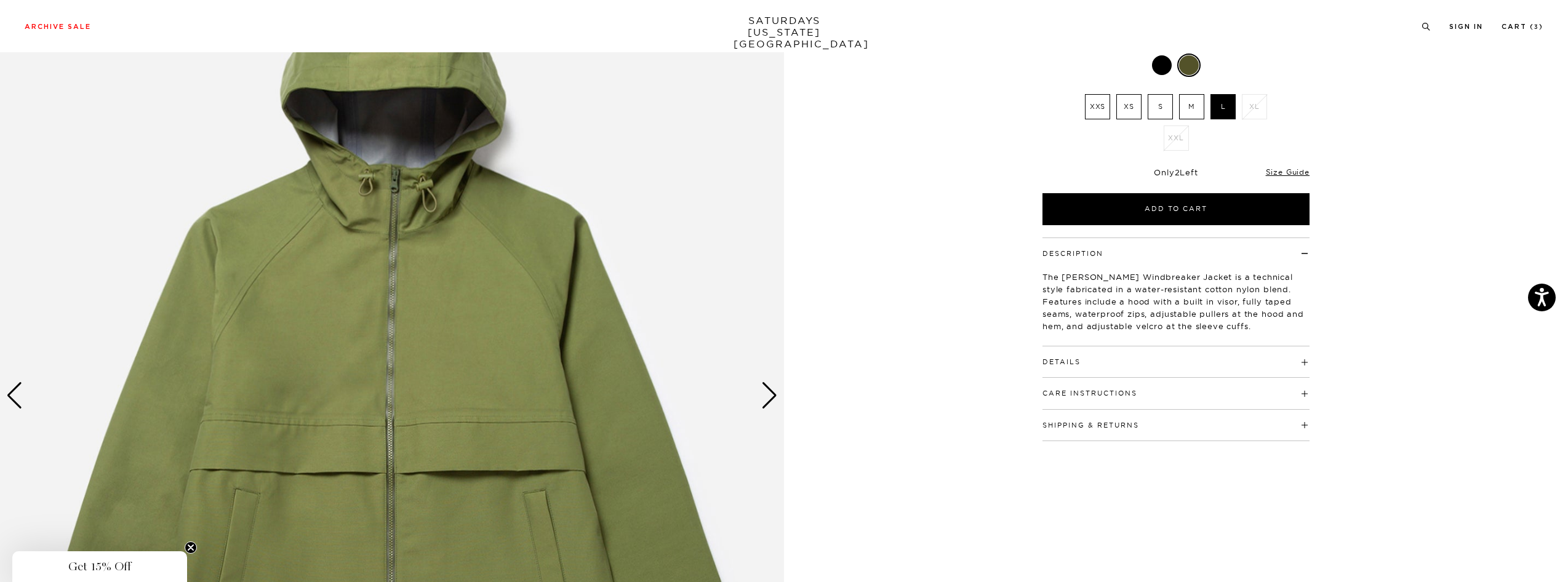
scroll to position [281, 0]
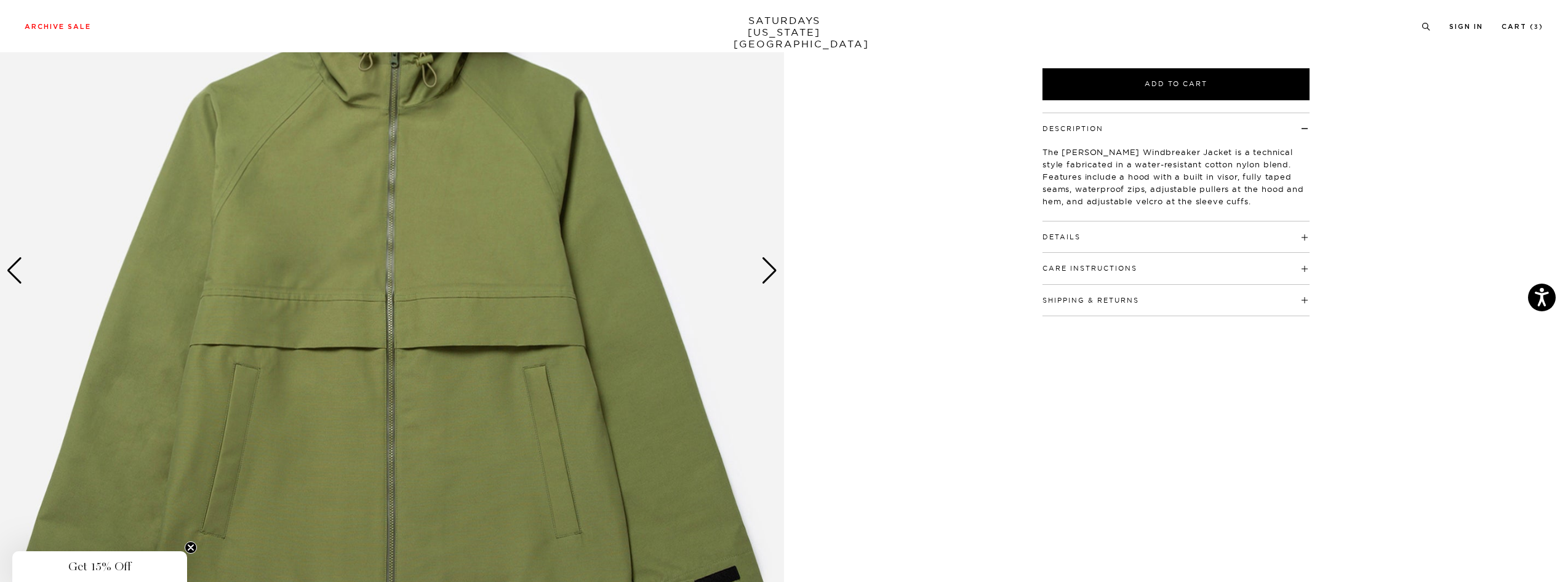
click at [768, 272] on div "Next slide" at bounding box center [770, 270] width 17 height 27
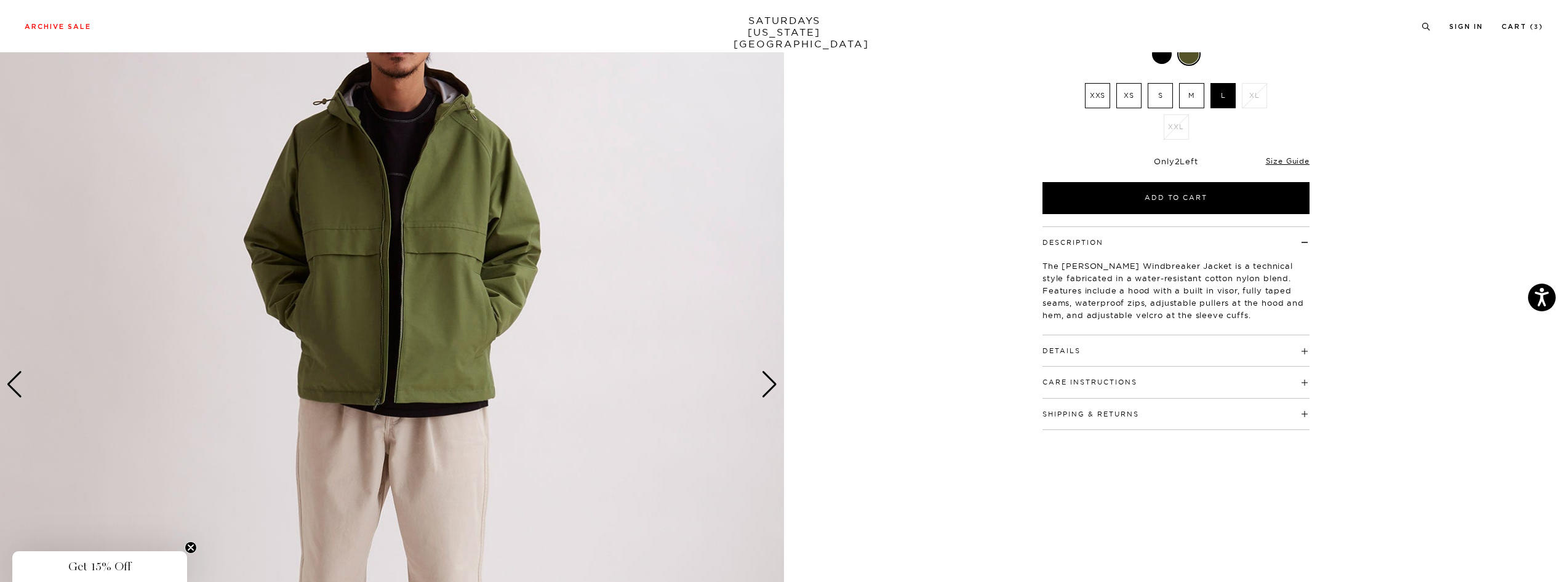
scroll to position [160, 0]
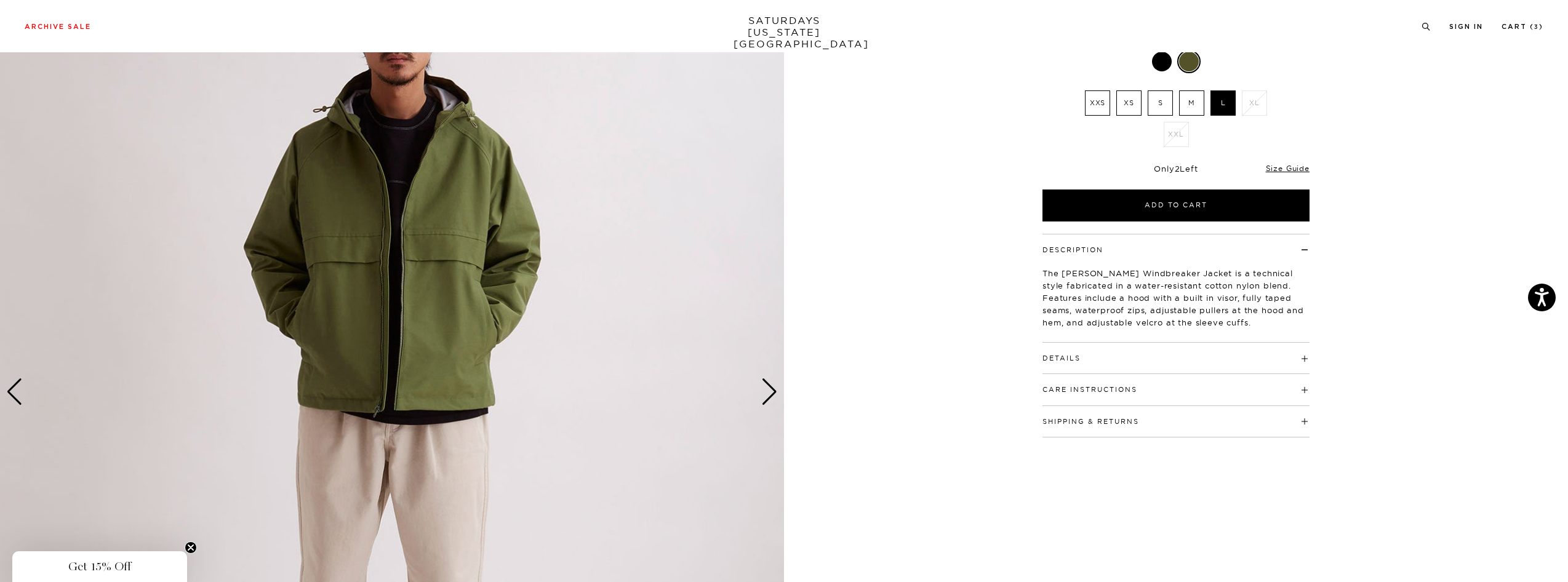
click at [775, 387] on div "Next slide" at bounding box center [770, 391] width 17 height 27
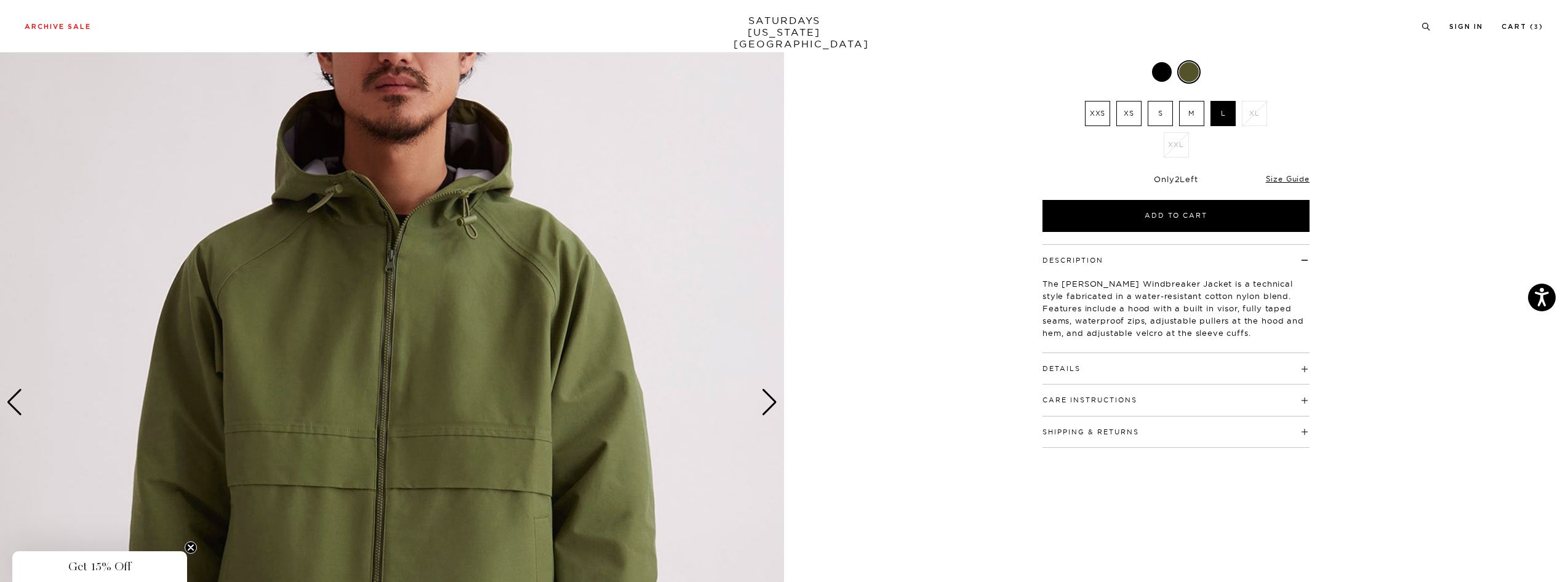
scroll to position [152, 0]
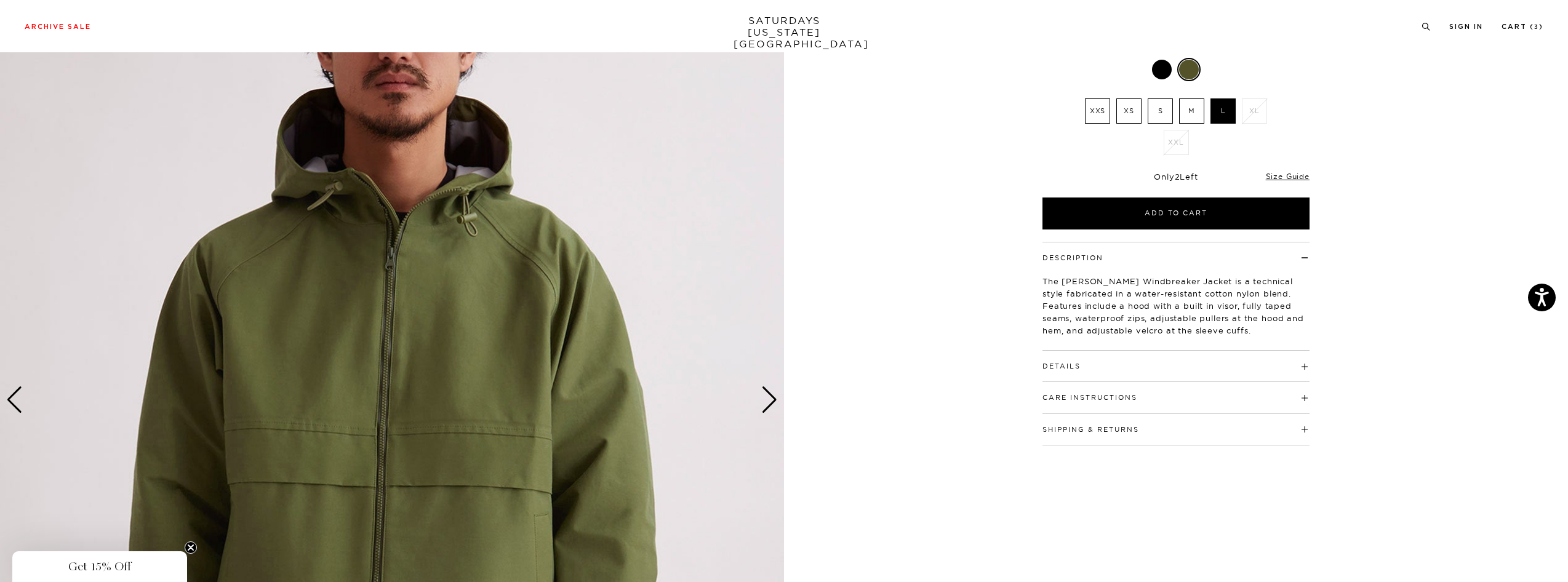
click at [773, 390] on div "Next slide" at bounding box center [770, 399] width 17 height 27
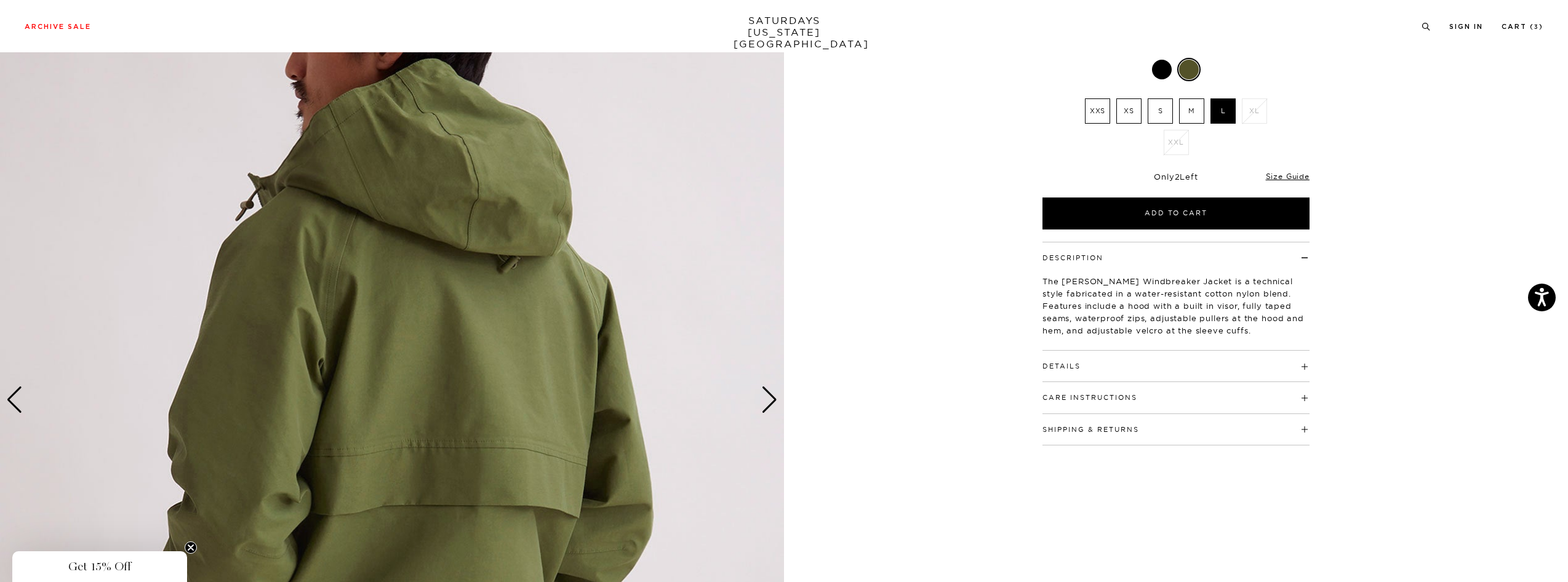
click at [772, 393] on div "Next slide" at bounding box center [770, 399] width 17 height 27
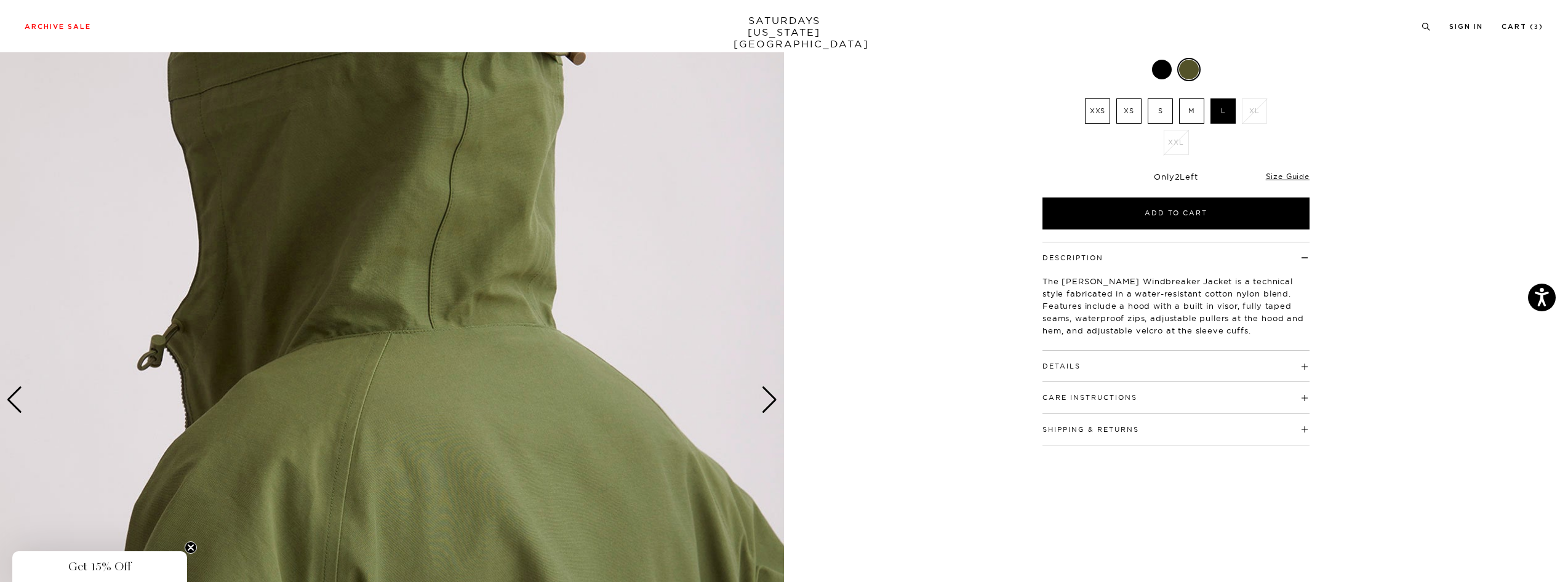
click at [771, 396] on div "Next slide" at bounding box center [770, 399] width 17 height 27
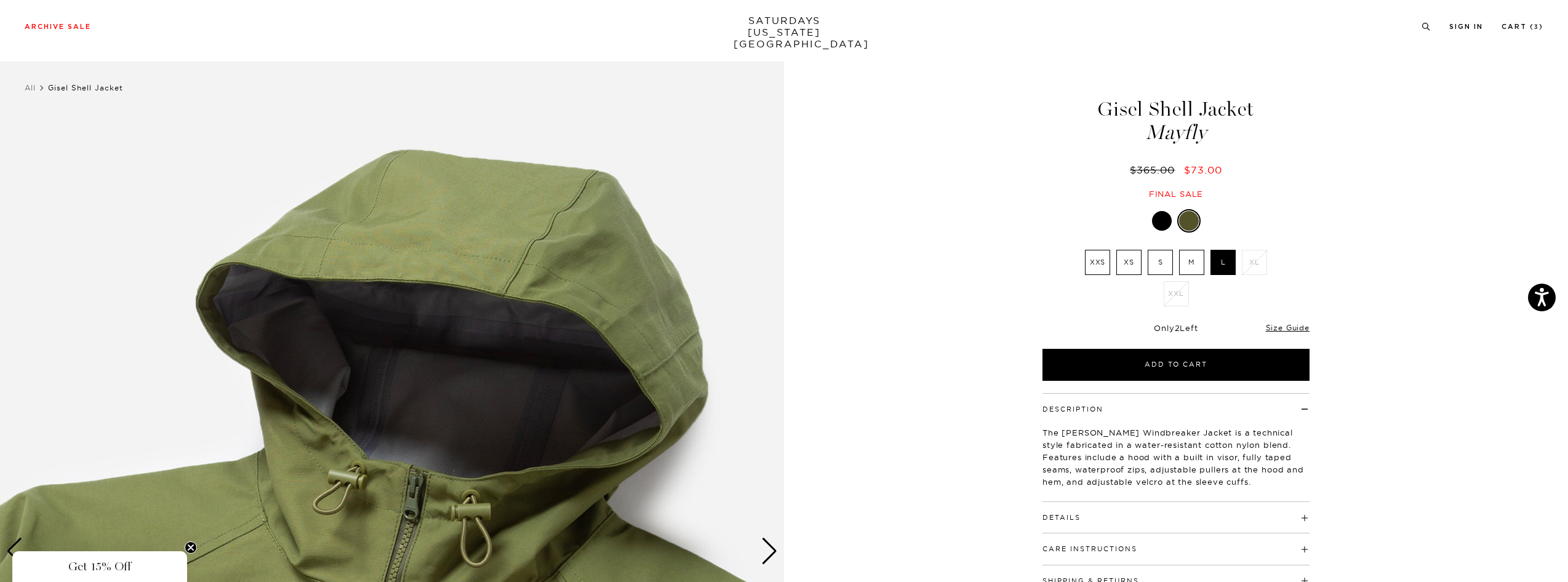
scroll to position [0, 0]
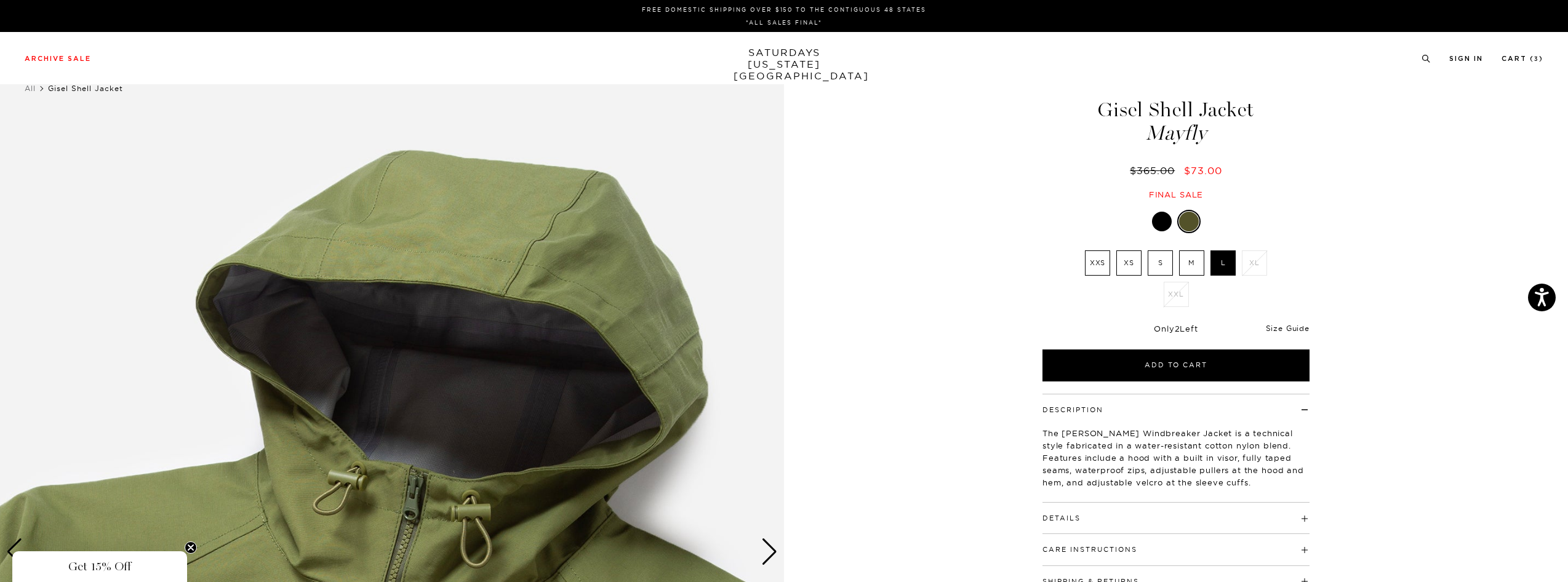
click at [1289, 326] on link "Size Guide" at bounding box center [1287, 328] width 44 height 9
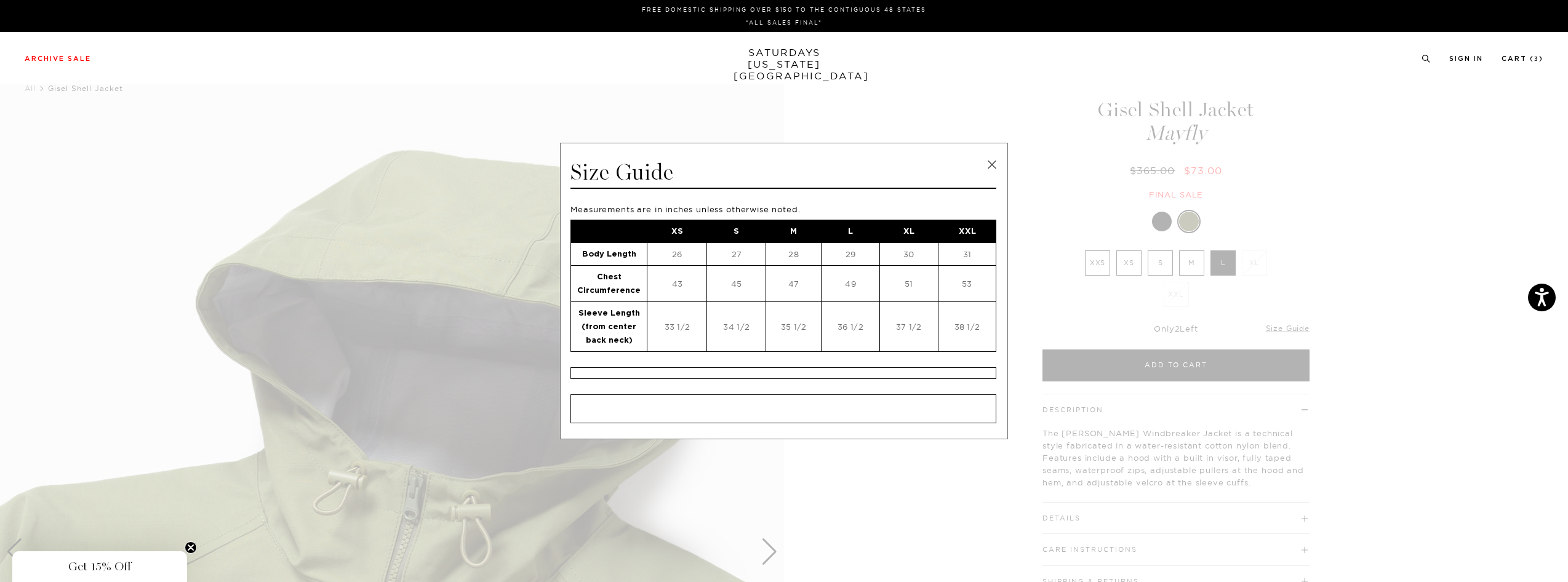
click at [533, 105] on span at bounding box center [779, 291] width 1559 height 582
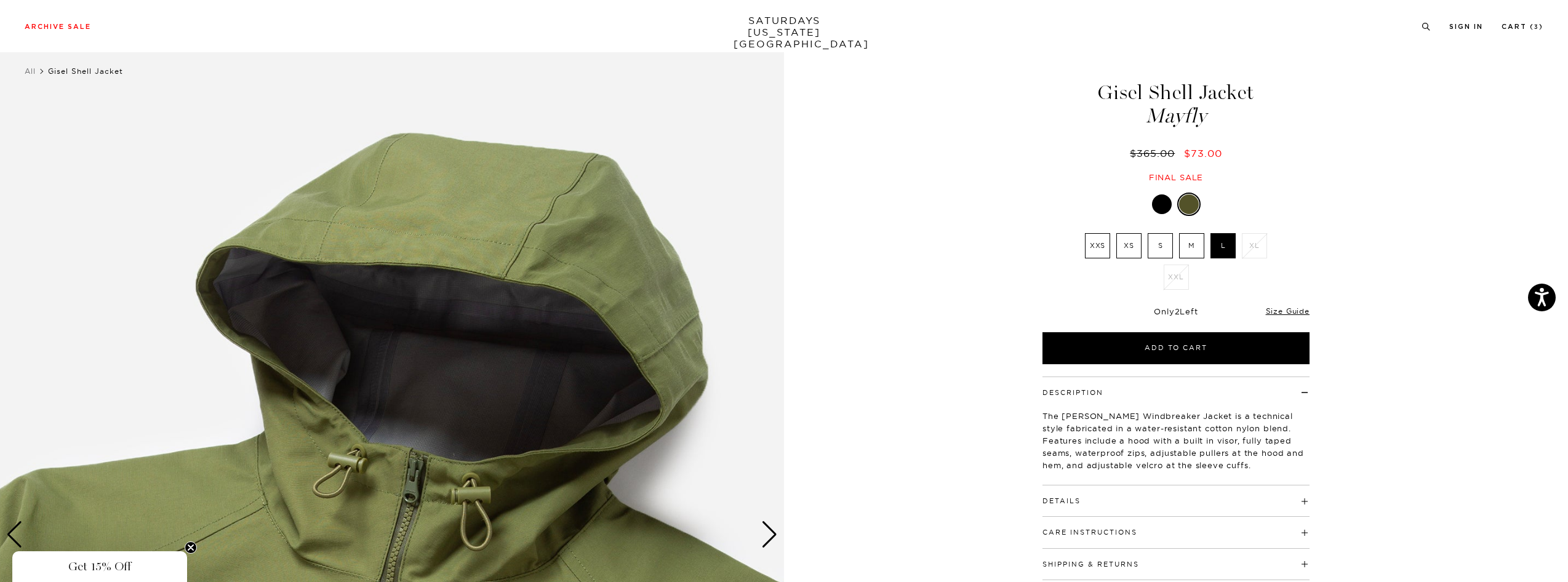
scroll to position [25, 0]
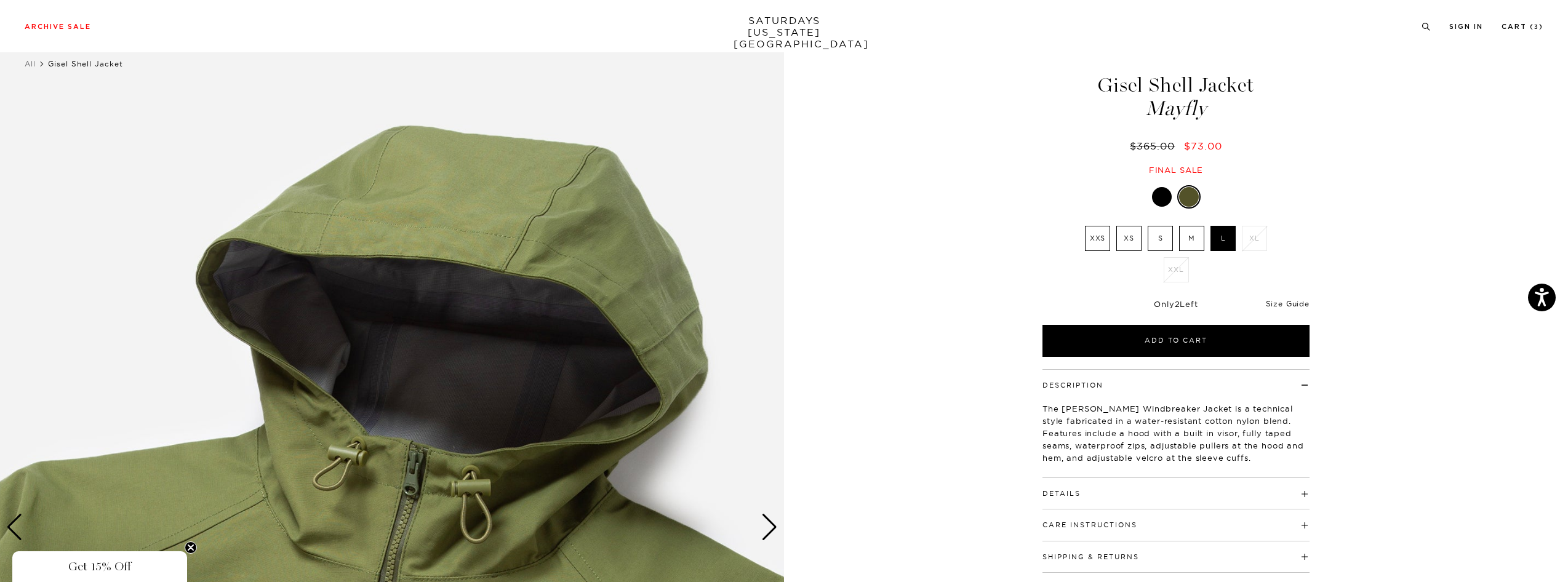
click at [1292, 303] on link "Size Guide" at bounding box center [1287, 304] width 44 height 9
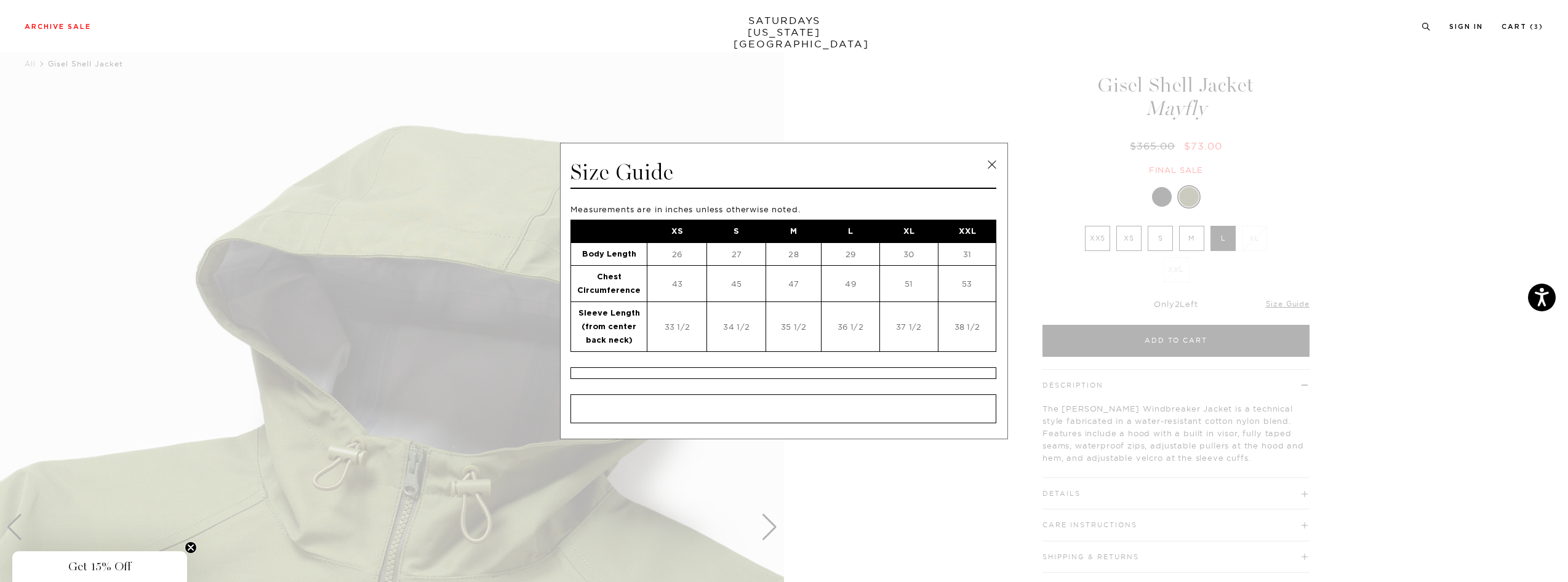
click at [1067, 258] on span at bounding box center [779, 291] width 1559 height 582
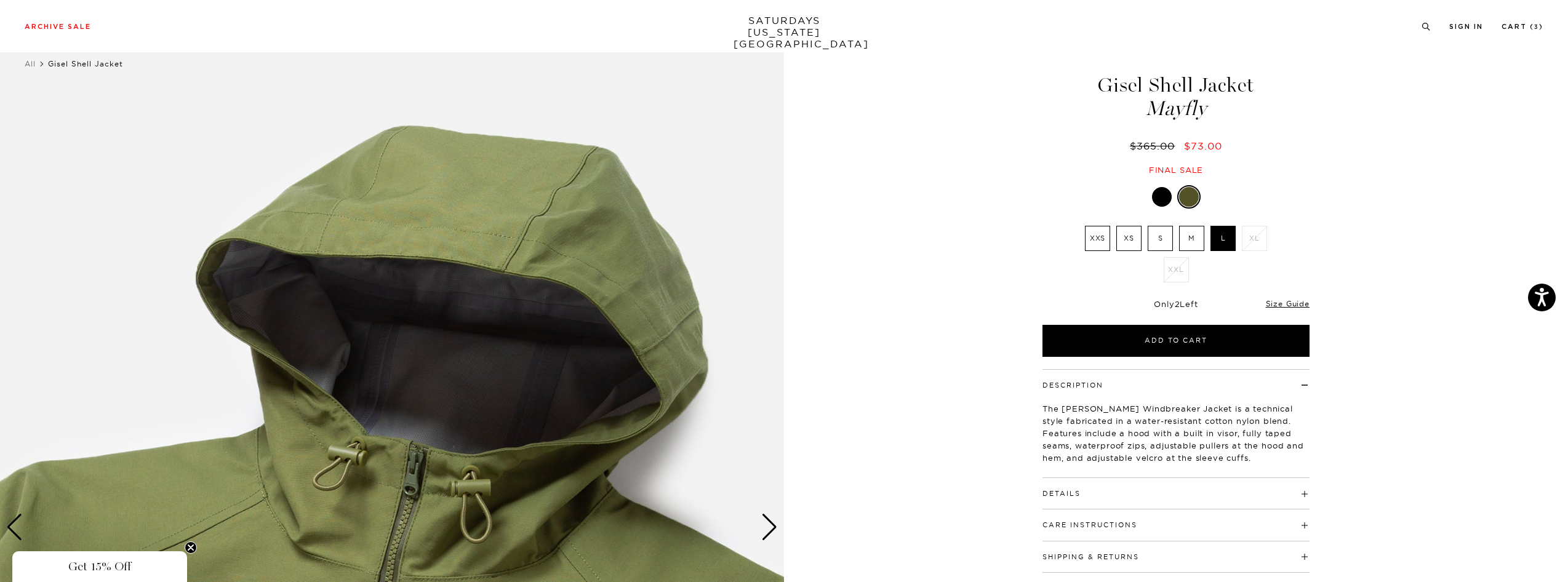
click at [1161, 193] on div at bounding box center [1161, 196] width 19 height 19
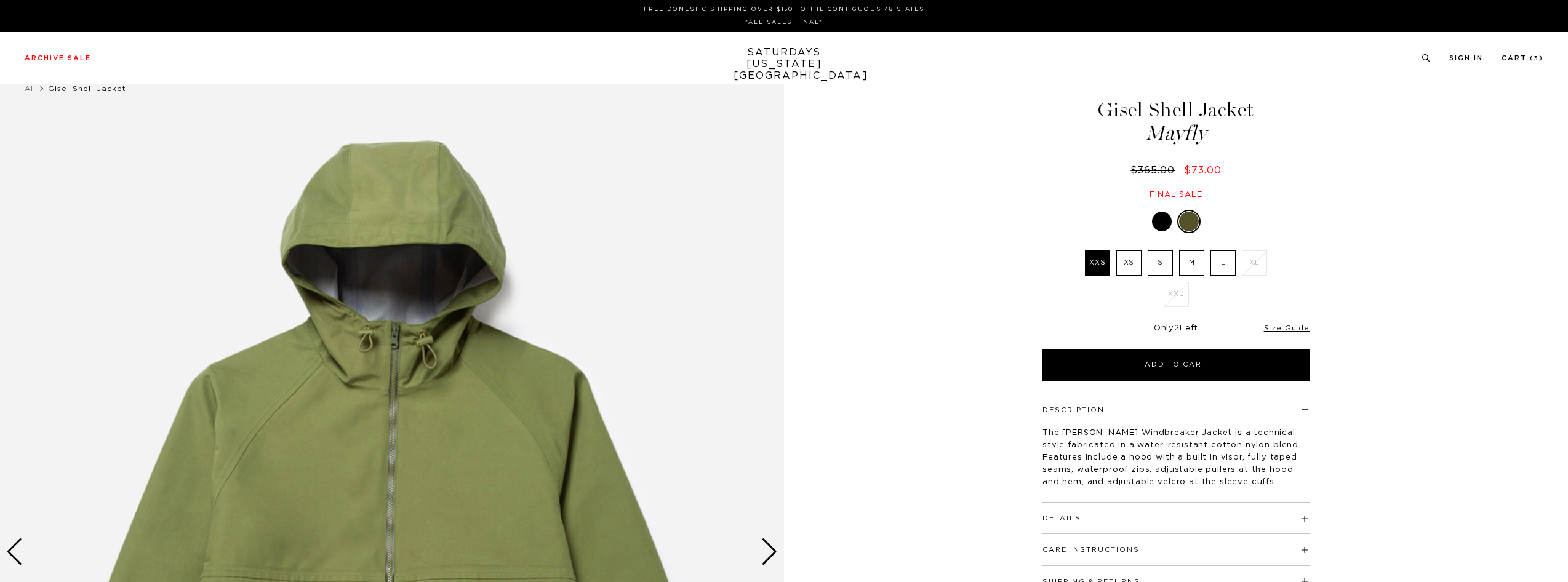
click at [1223, 262] on label "L" at bounding box center [1222, 262] width 25 height 25
click at [0, 0] on input "L" at bounding box center [0, 0] width 0 height 0
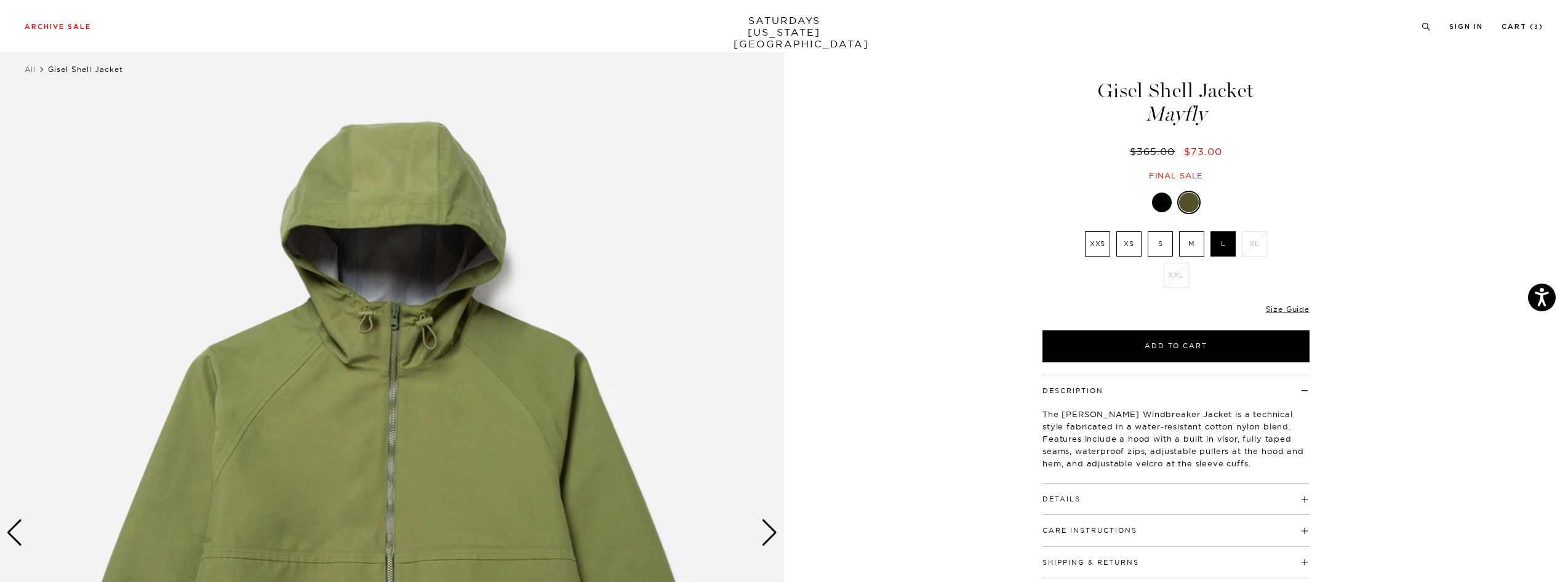
scroll to position [23, 0]
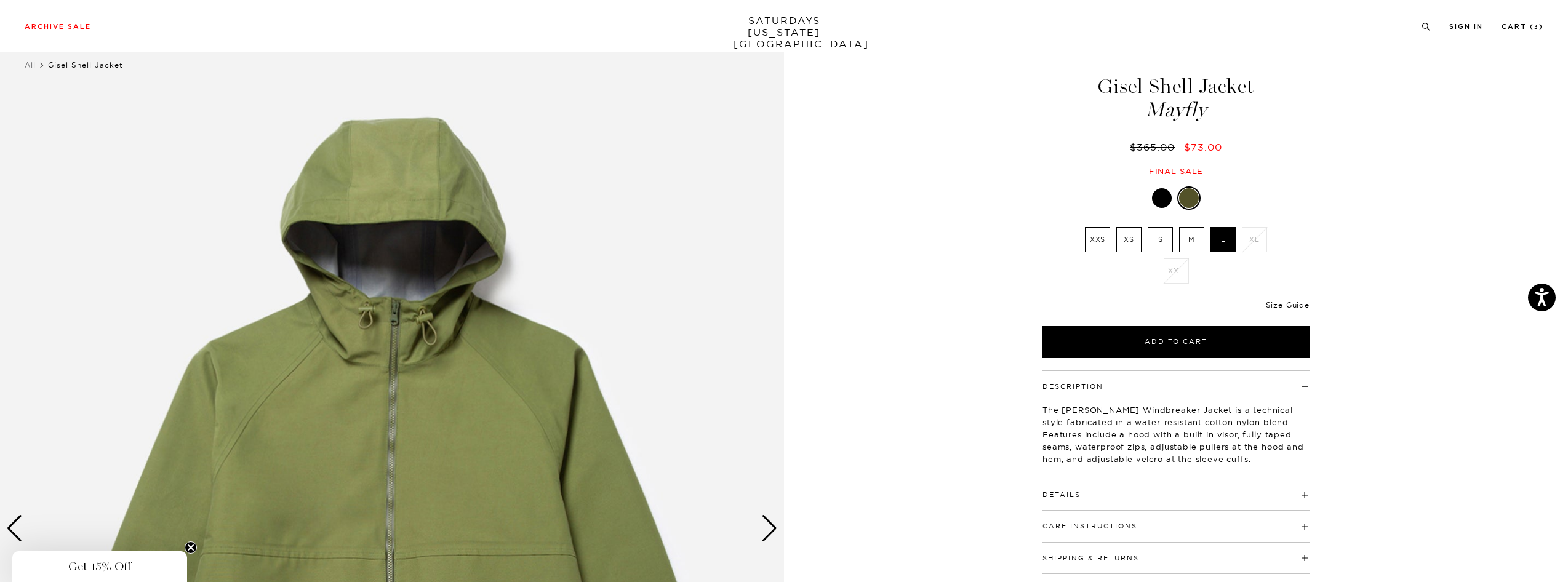
click at [1290, 309] on link "Size Guide" at bounding box center [1287, 305] width 44 height 9
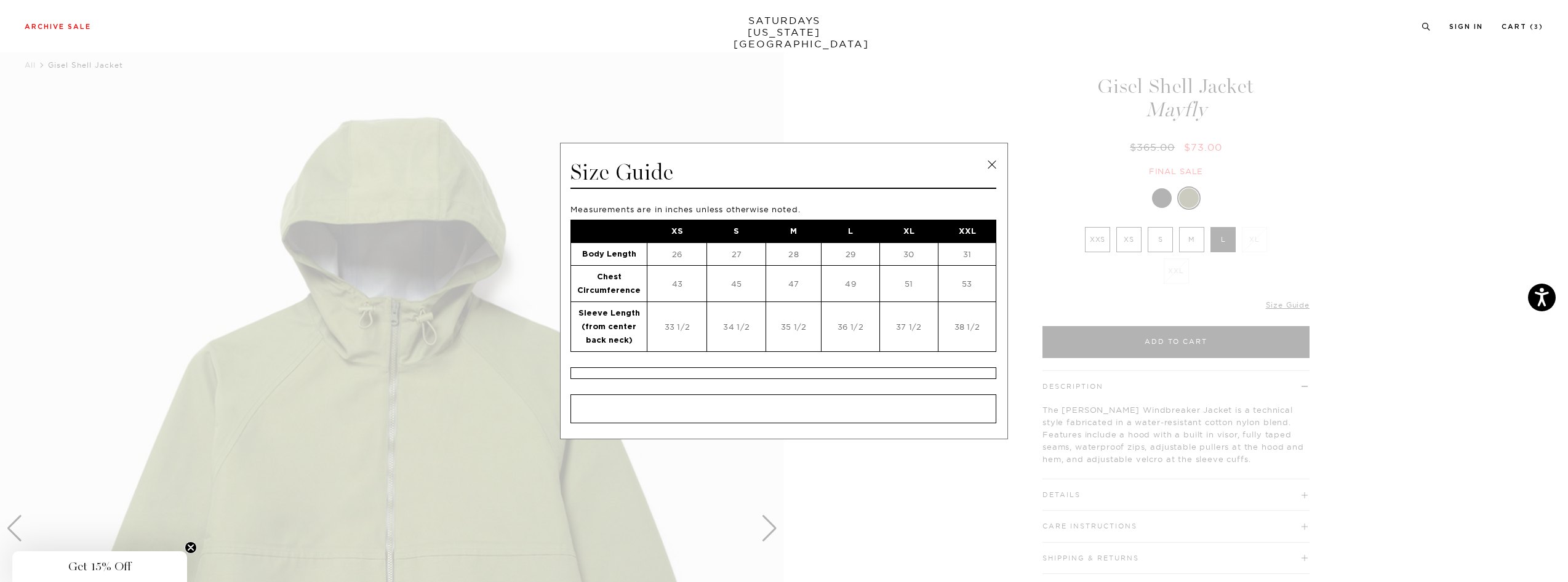
click at [371, 67] on span at bounding box center [779, 291] width 1559 height 582
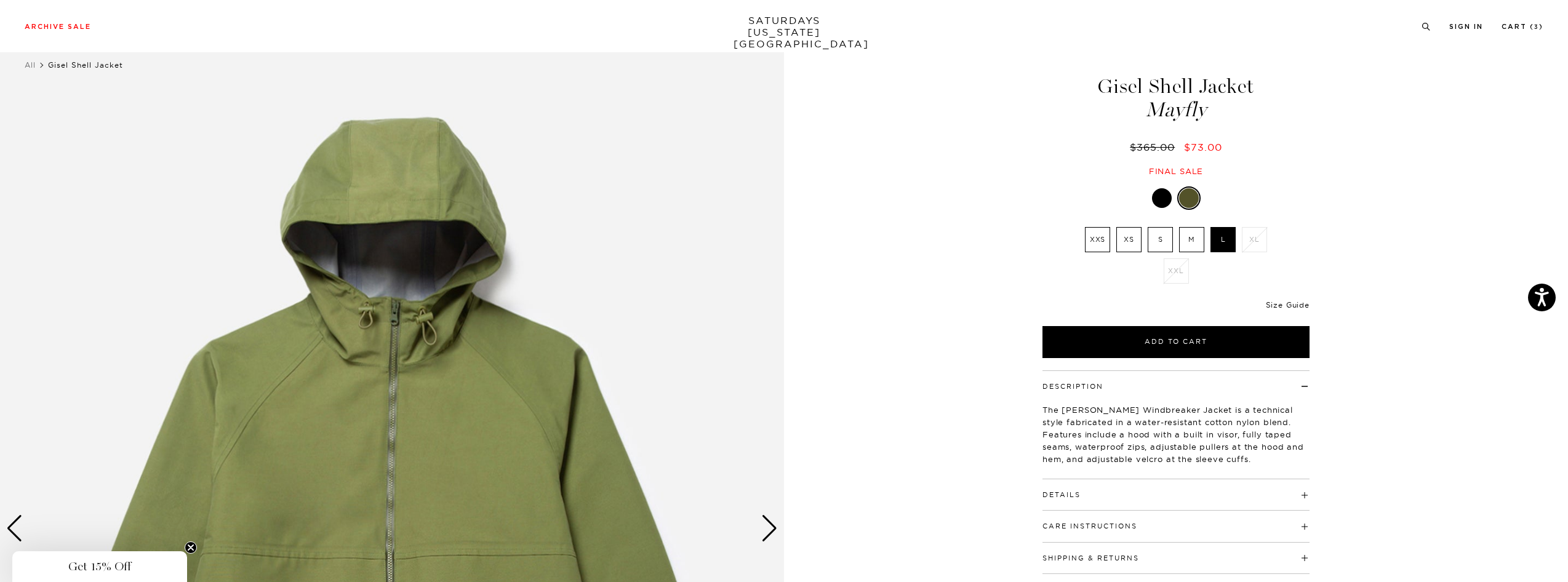
click at [1277, 301] on link "Size Guide" at bounding box center [1287, 305] width 44 height 9
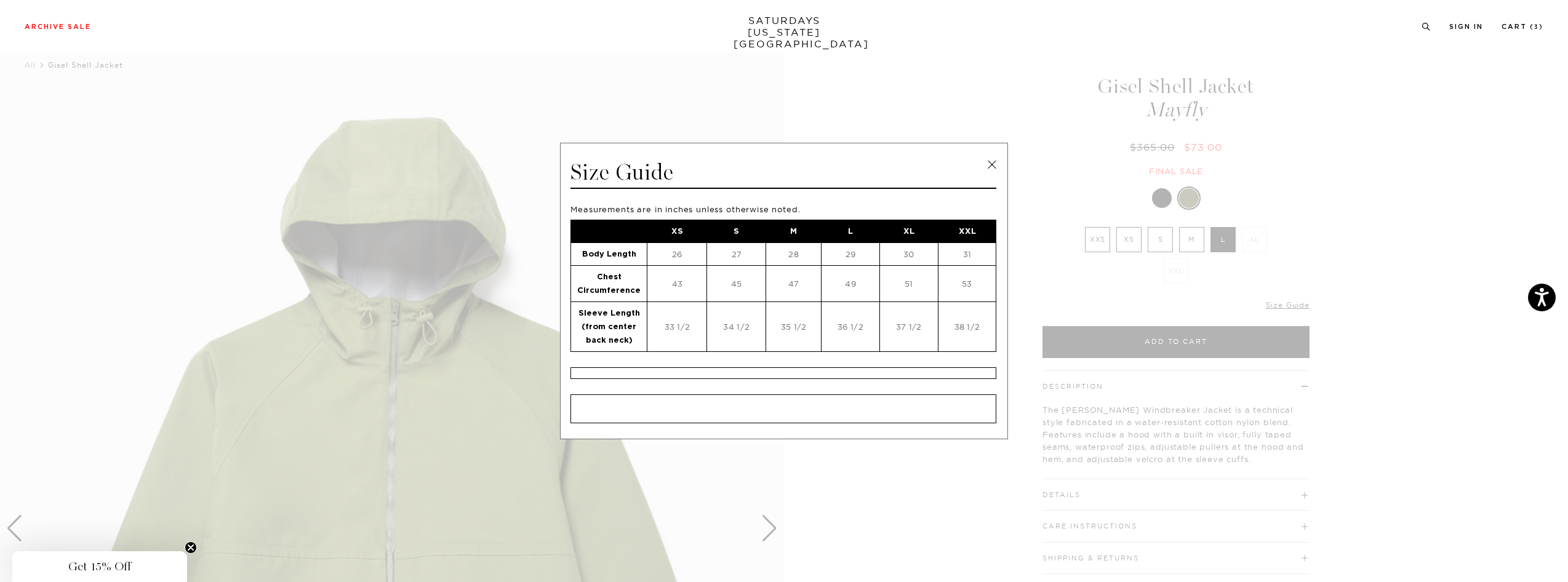
click at [223, 19] on div "Archive Sale Men's Tees Shirts Shorts Swim Knitwear Pants Sweats Women's" at bounding box center [784, 26] width 1568 height 52
click at [96, 59] on span at bounding box center [779, 291] width 1559 height 582
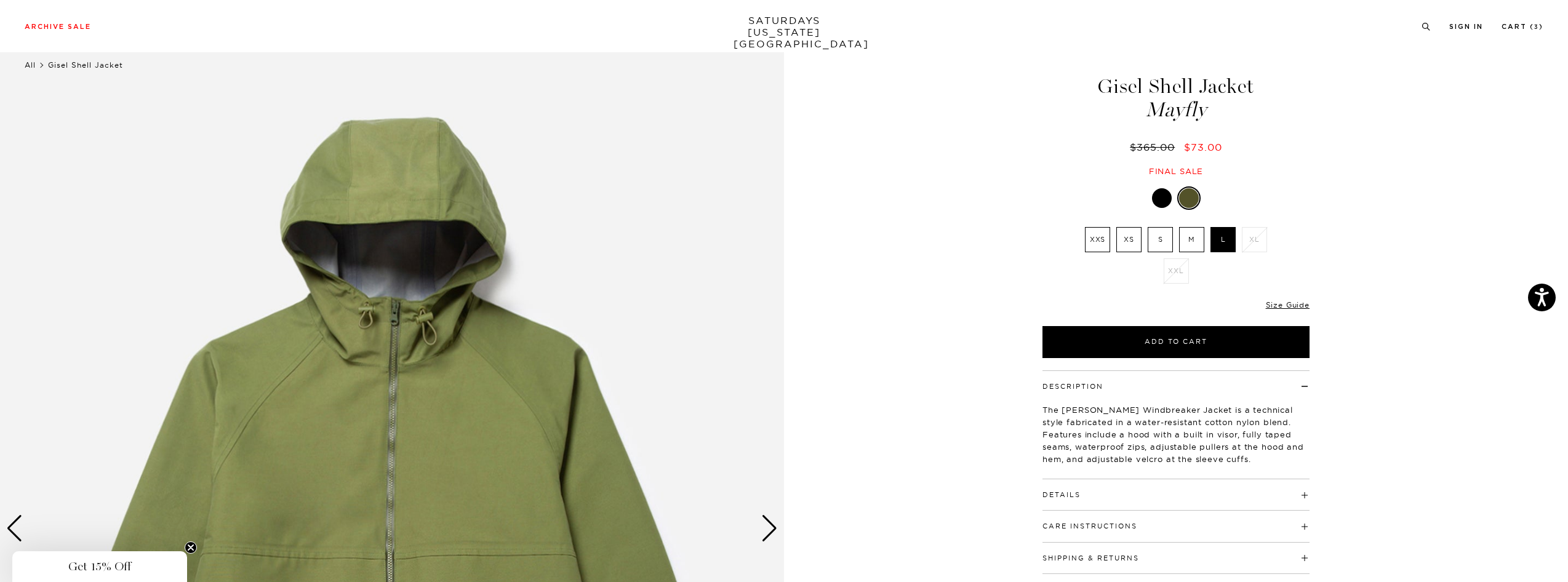
click at [31, 62] on link "All" at bounding box center [31, 65] width 11 height 9
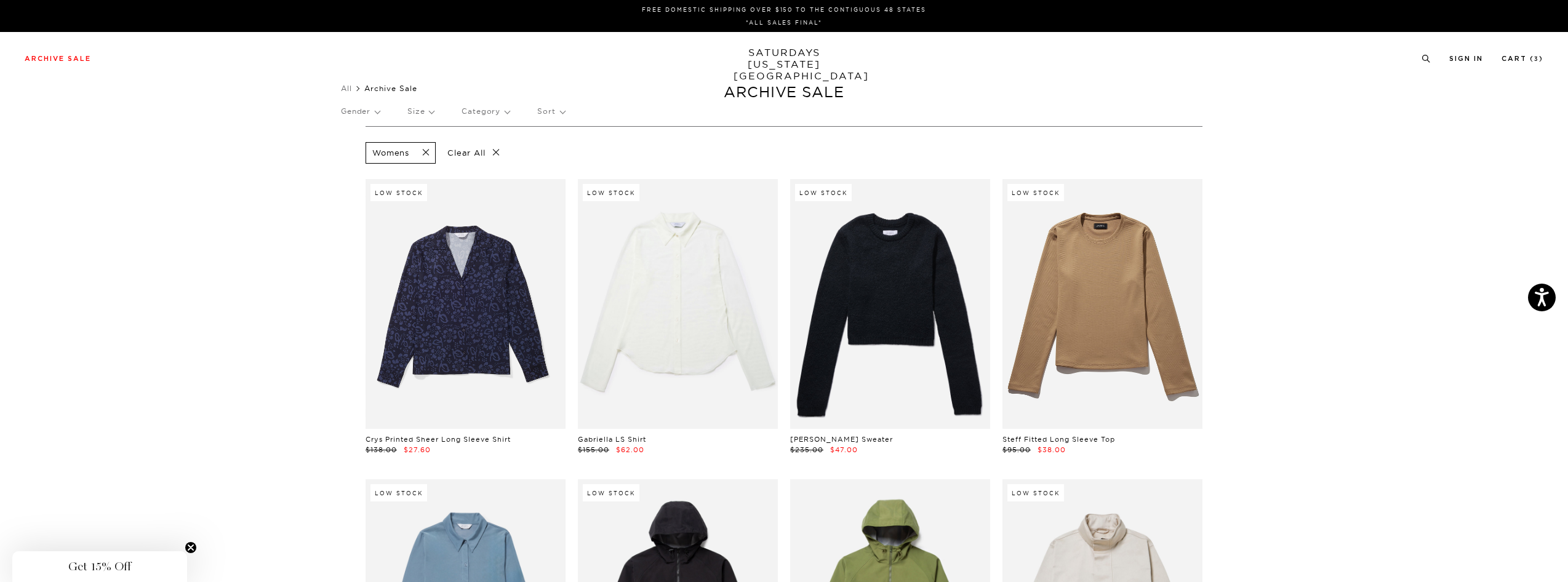
click at [424, 153] on span at bounding box center [422, 153] width 26 height 12
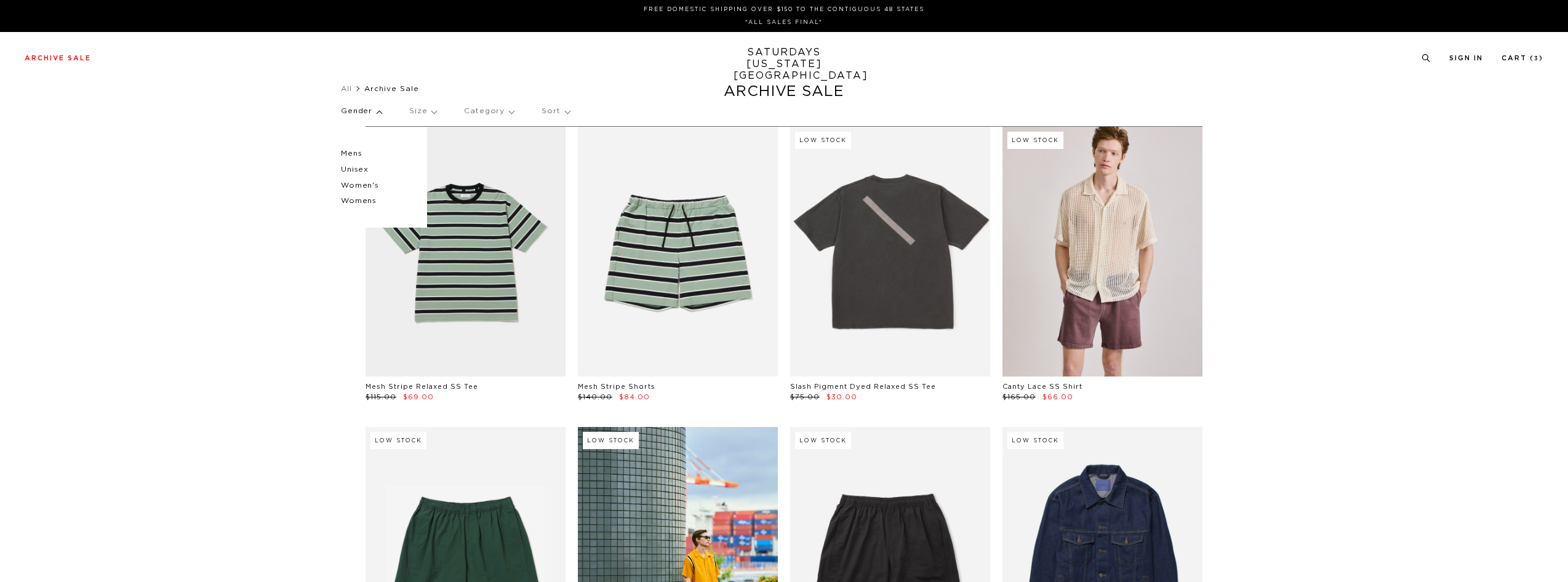
click at [372, 183] on p "Women's" at bounding box center [378, 185] width 74 height 16
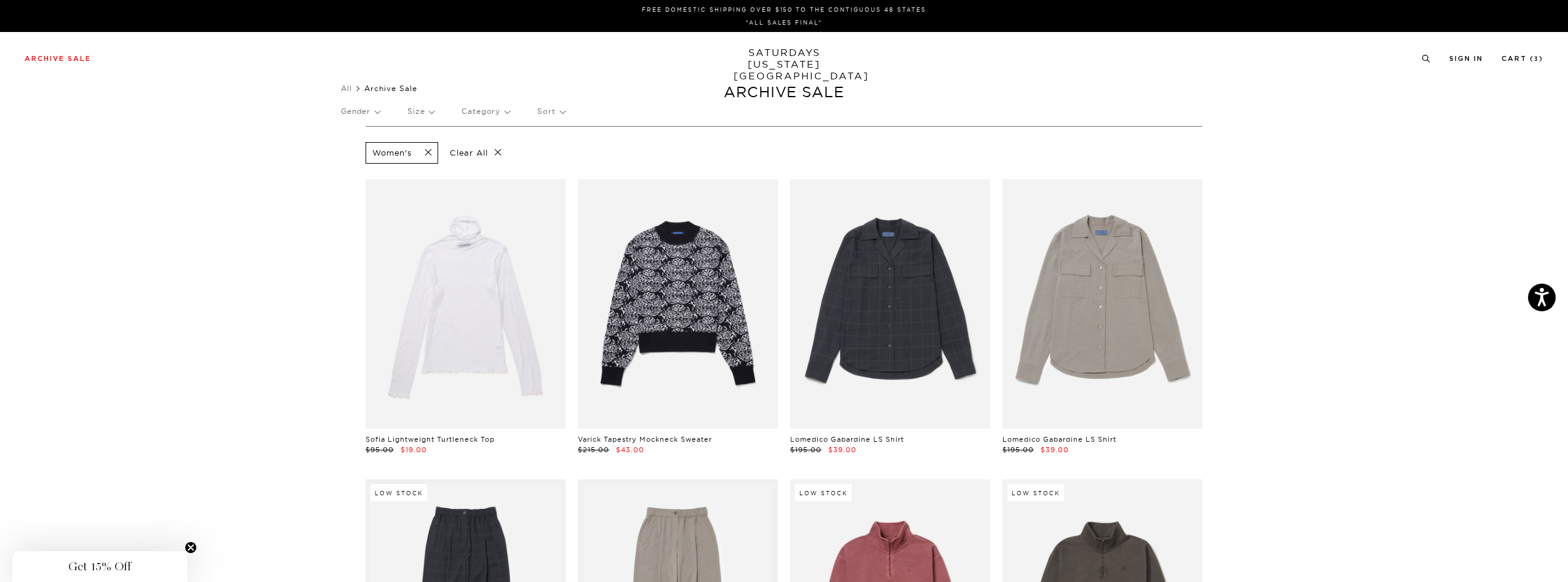
click at [425, 153] on span at bounding box center [425, 153] width 26 height 12
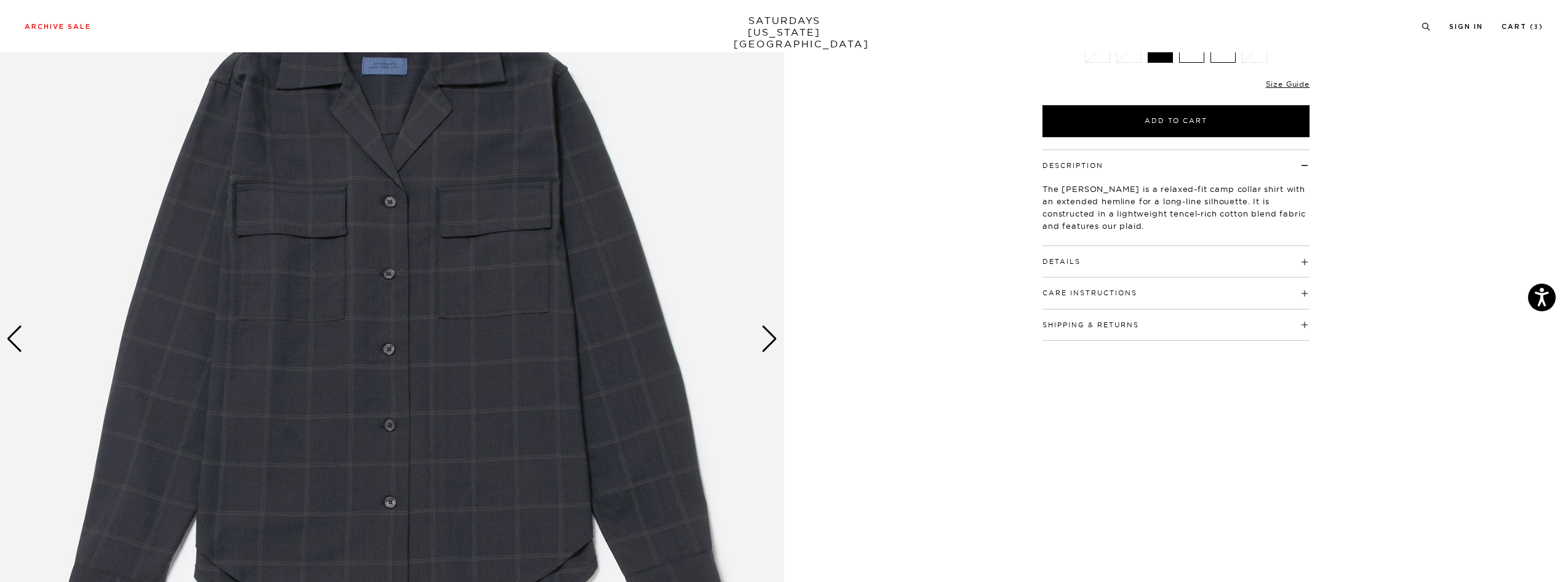
scroll to position [246, 0]
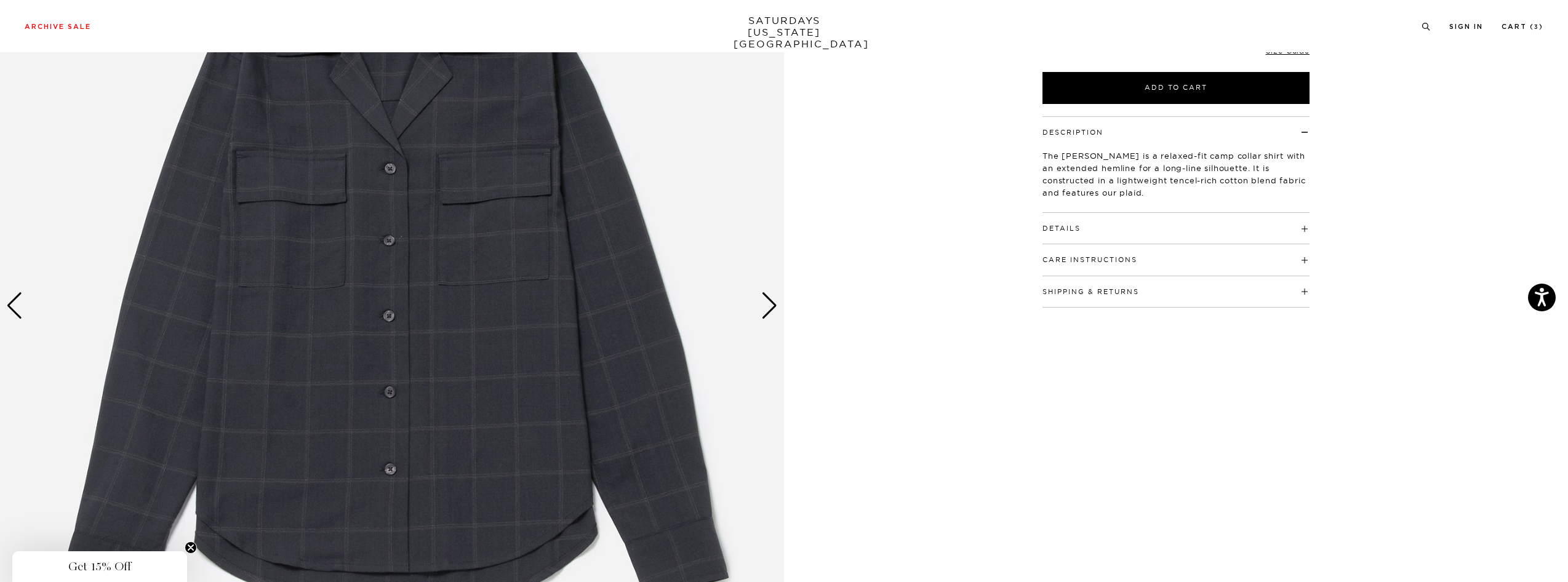
click at [773, 303] on div "Next slide" at bounding box center [770, 305] width 17 height 27
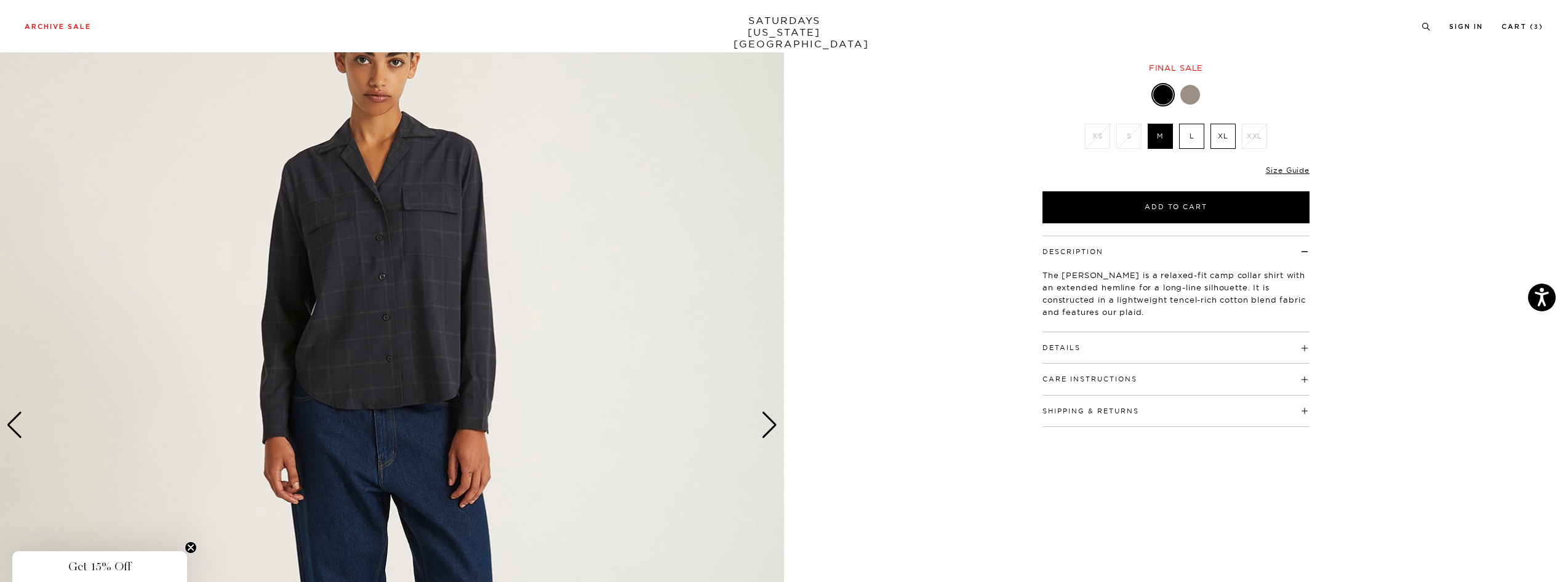
scroll to position [127, 0]
click at [766, 420] on div "Next slide" at bounding box center [770, 424] width 17 height 27
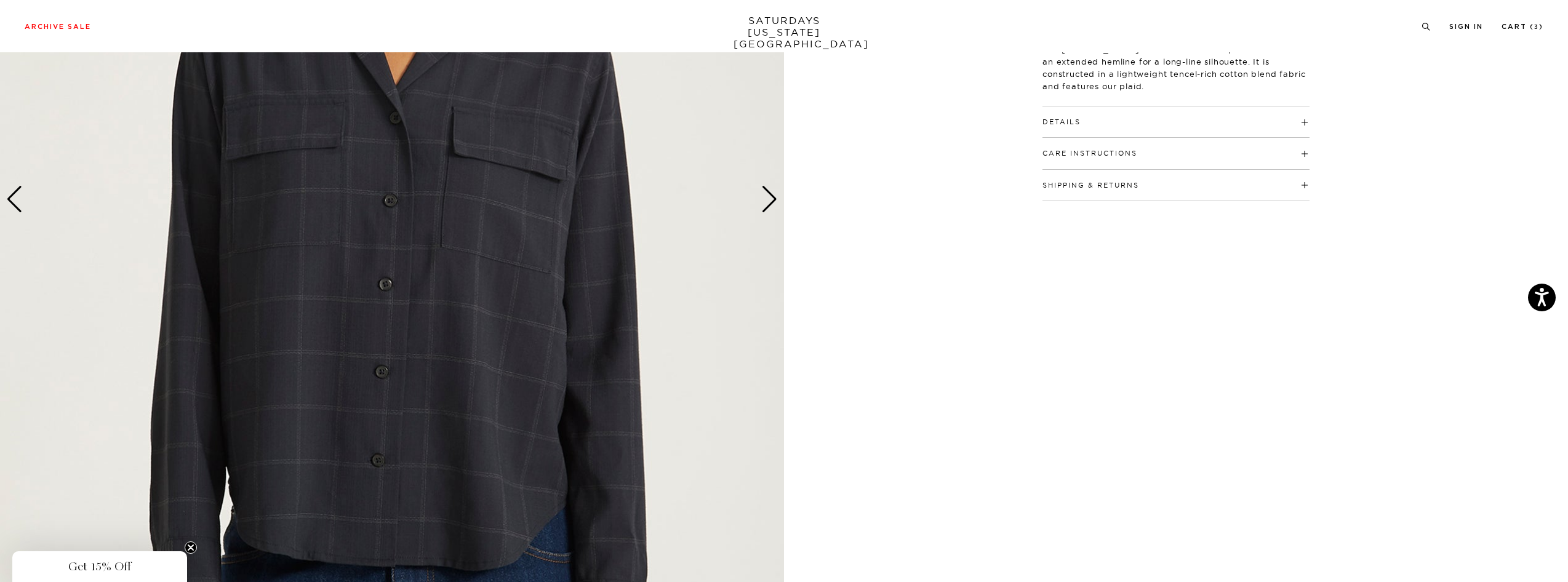
scroll to position [108, 0]
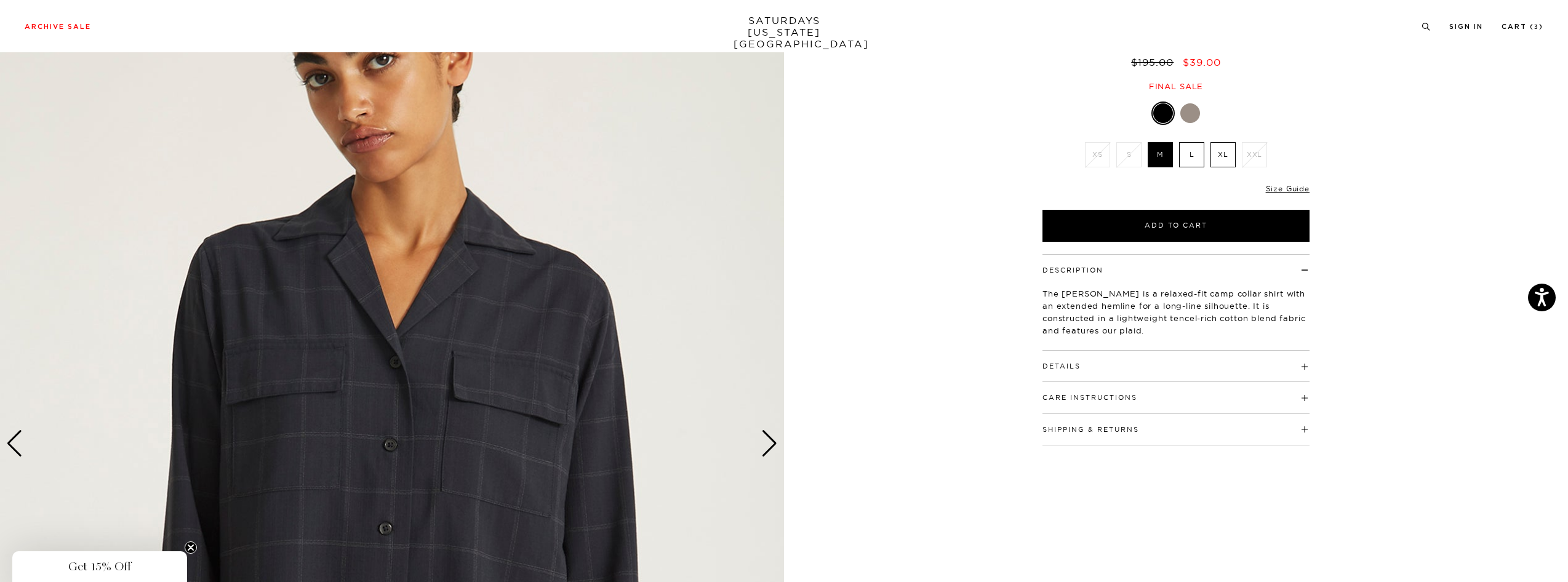
click at [770, 440] on div "Next slide" at bounding box center [770, 443] width 17 height 27
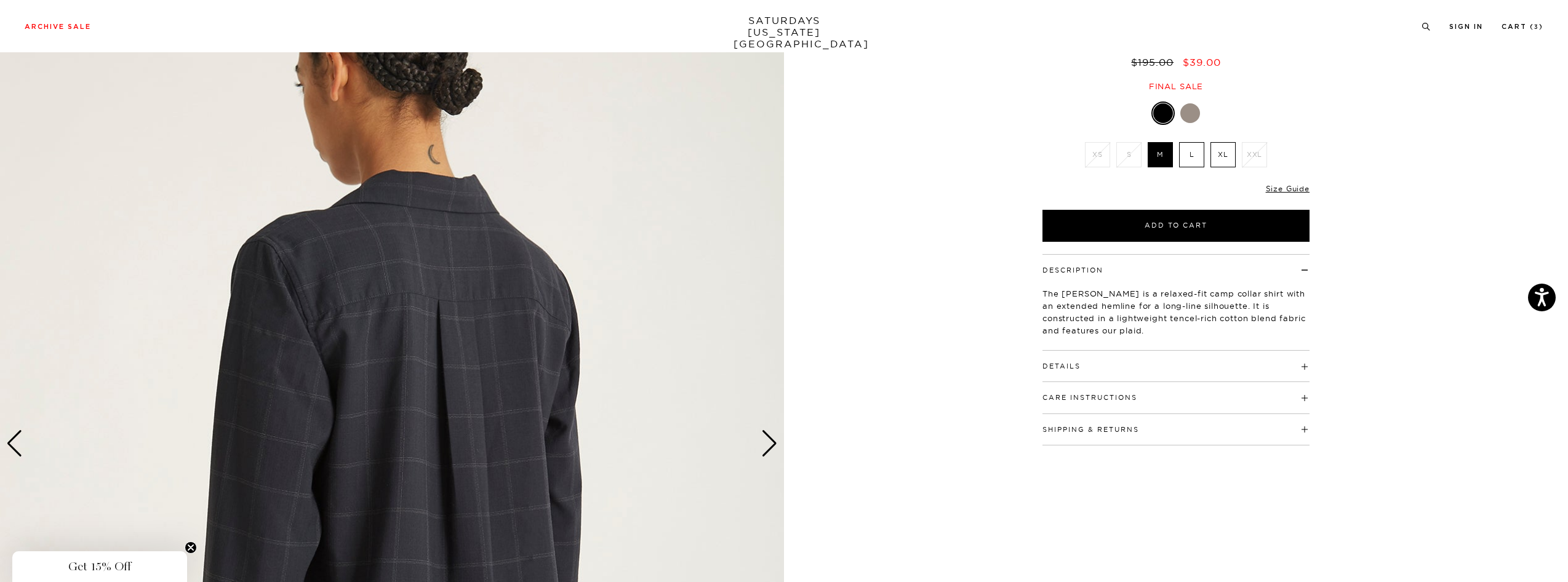
click at [771, 438] on div "Next slide" at bounding box center [770, 443] width 17 height 27
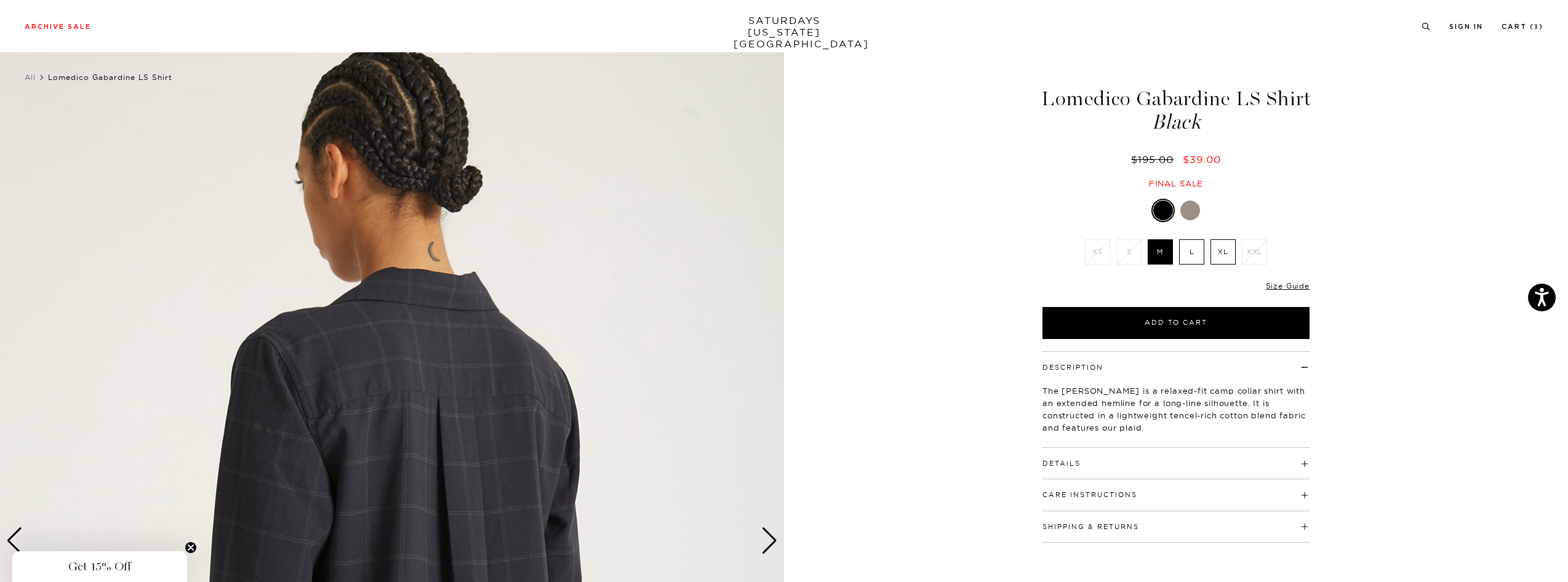
scroll to position [10, 0]
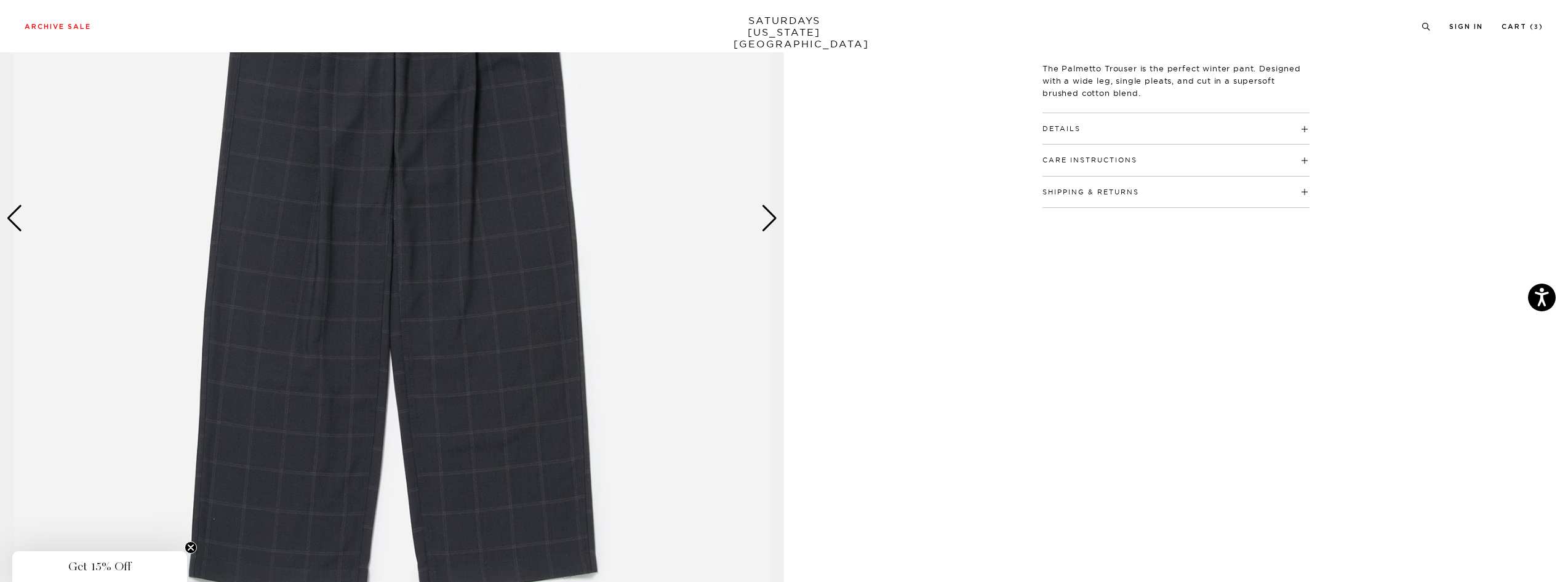
scroll to position [234, 0]
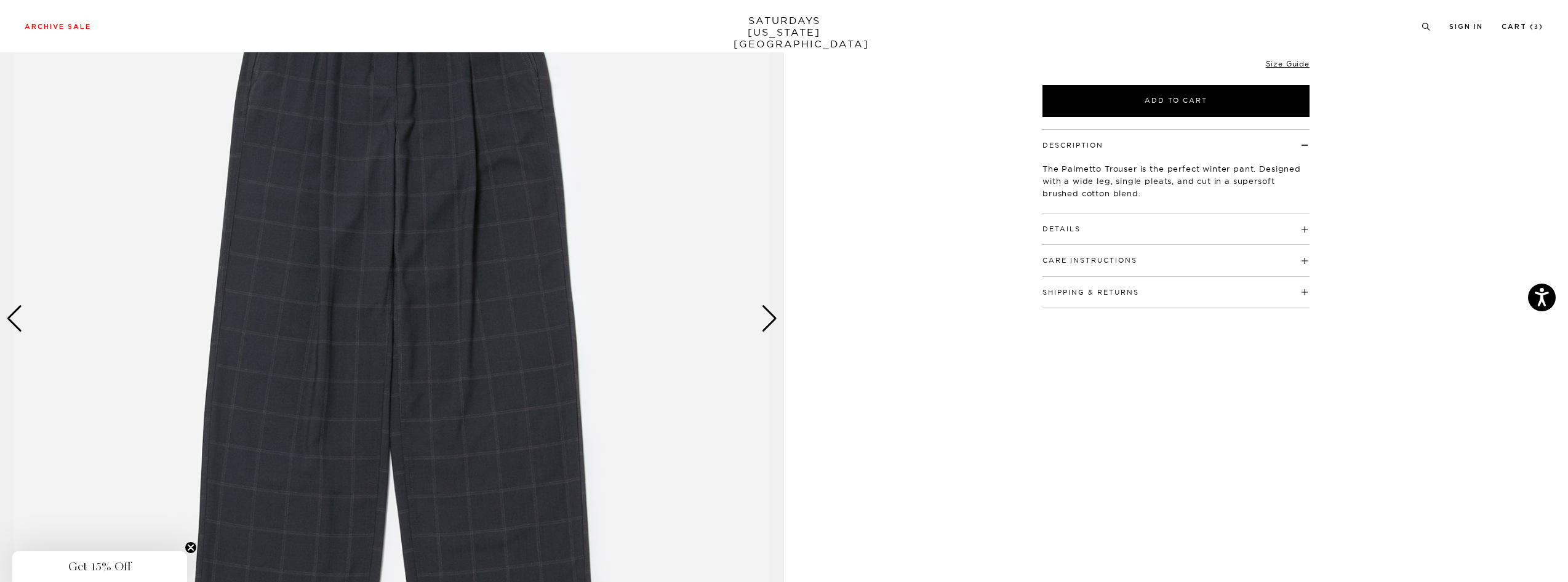
click at [770, 316] on div "Next slide" at bounding box center [770, 318] width 17 height 27
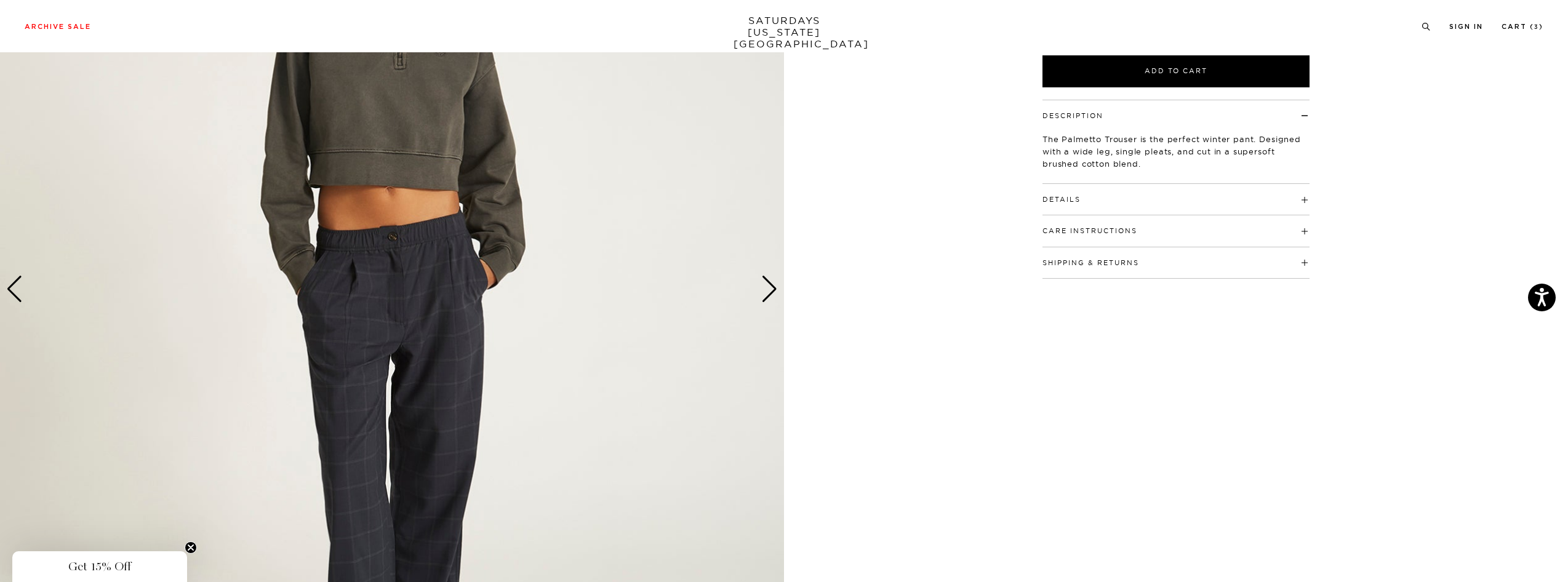
scroll to position [255, 0]
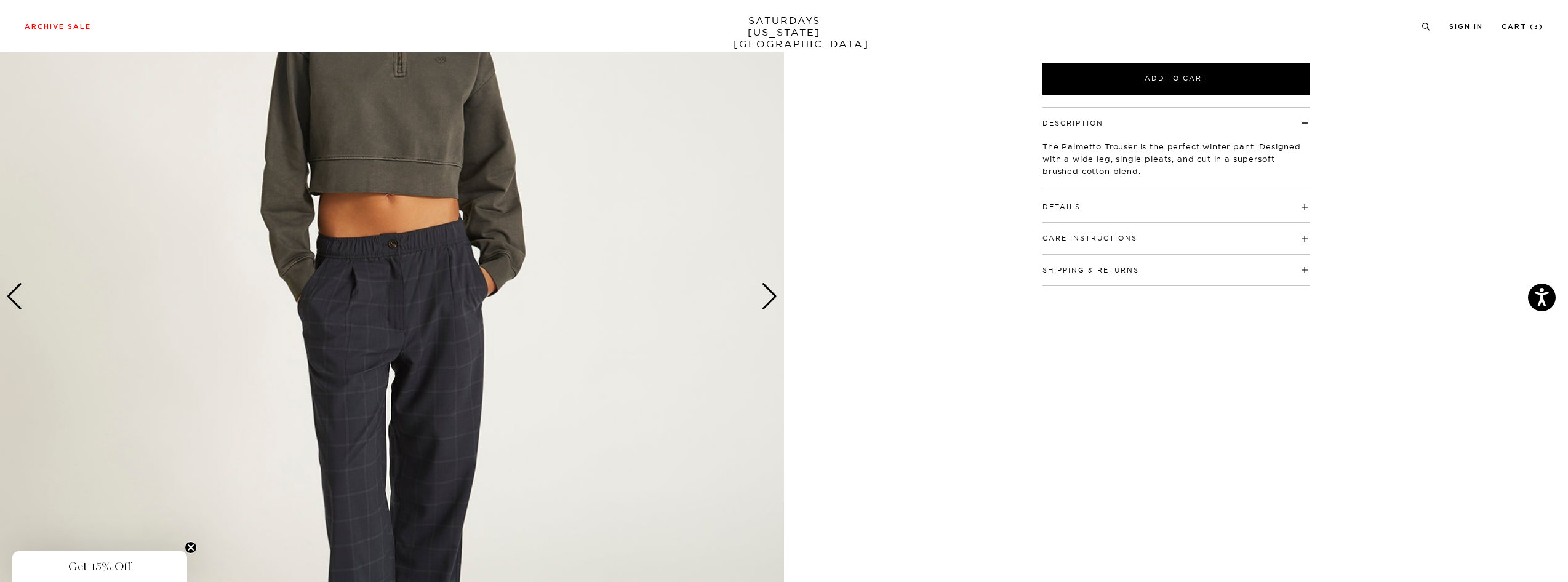
click at [19, 295] on div "Previous slide" at bounding box center [15, 296] width 17 height 27
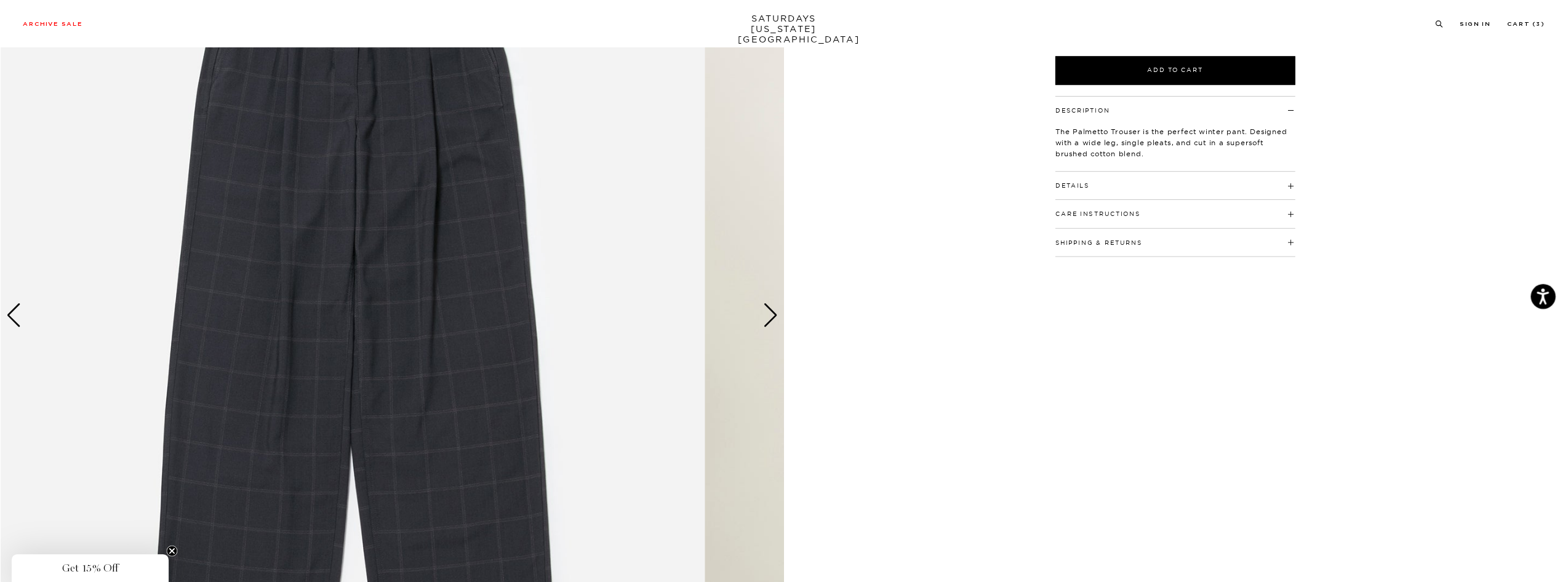
scroll to position [256, 0]
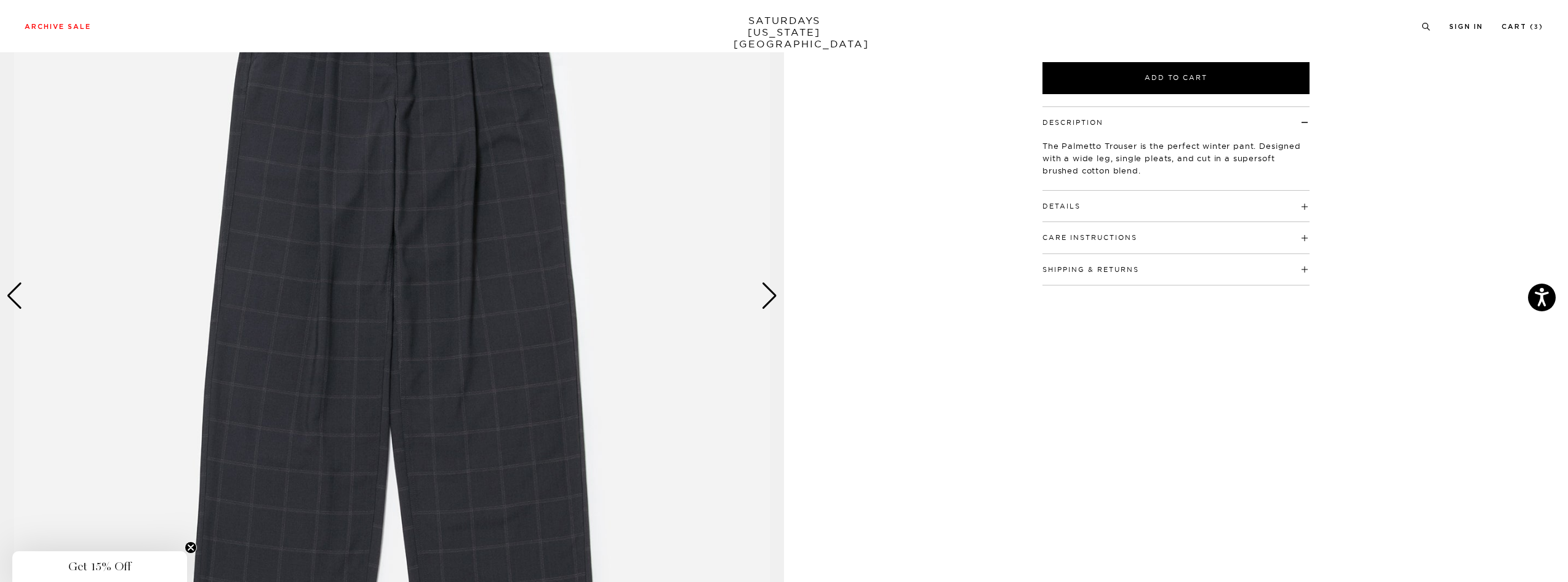
click at [769, 297] on div "Next slide" at bounding box center [770, 296] width 17 height 27
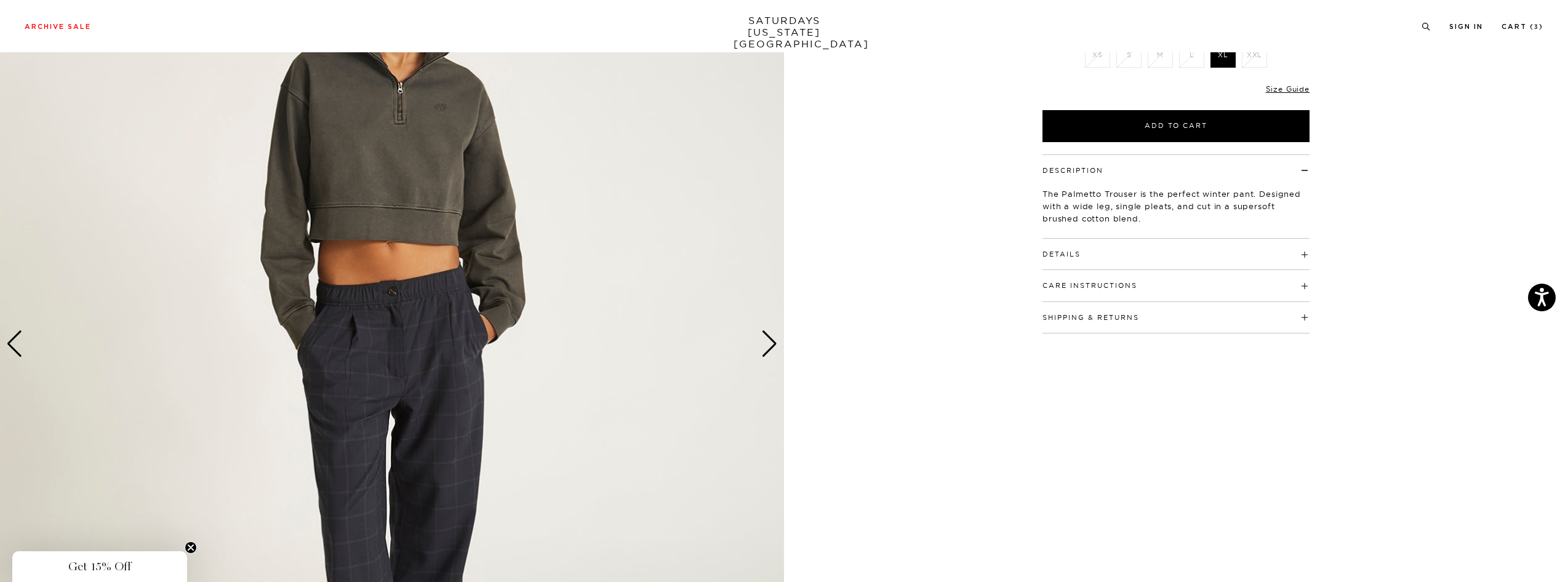
scroll to position [0, 0]
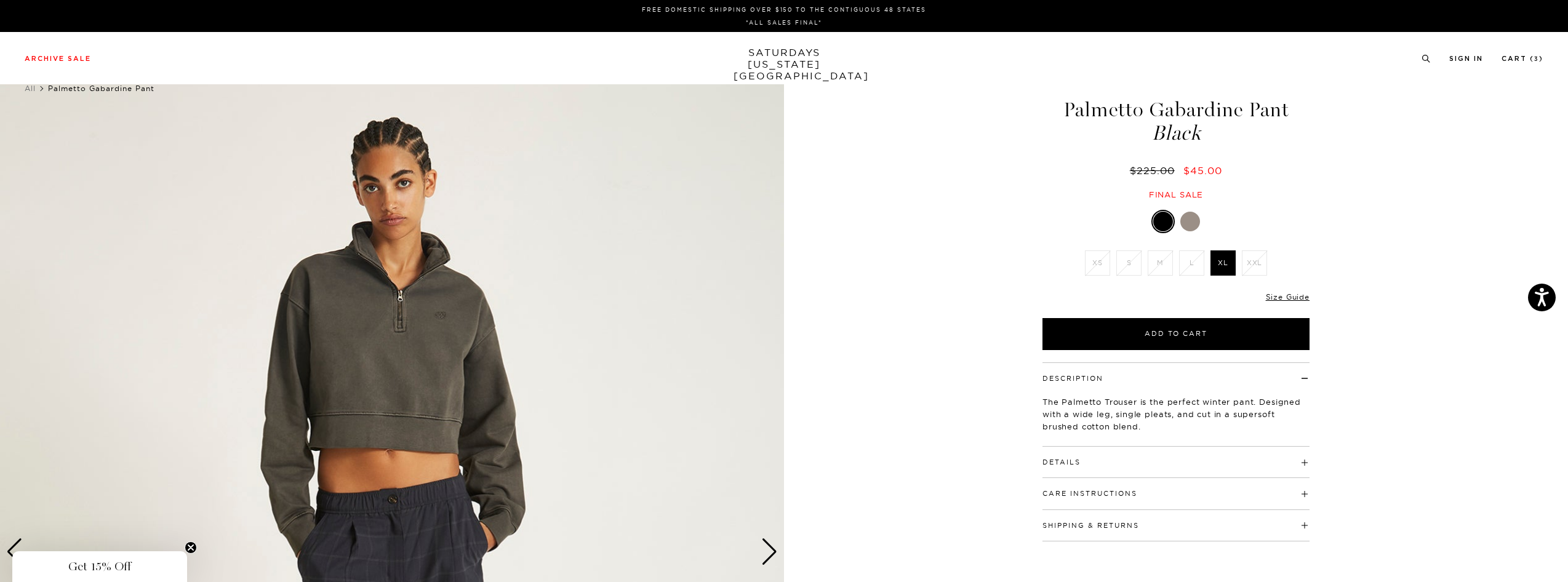
click at [1191, 221] on div at bounding box center [1190, 221] width 19 height 19
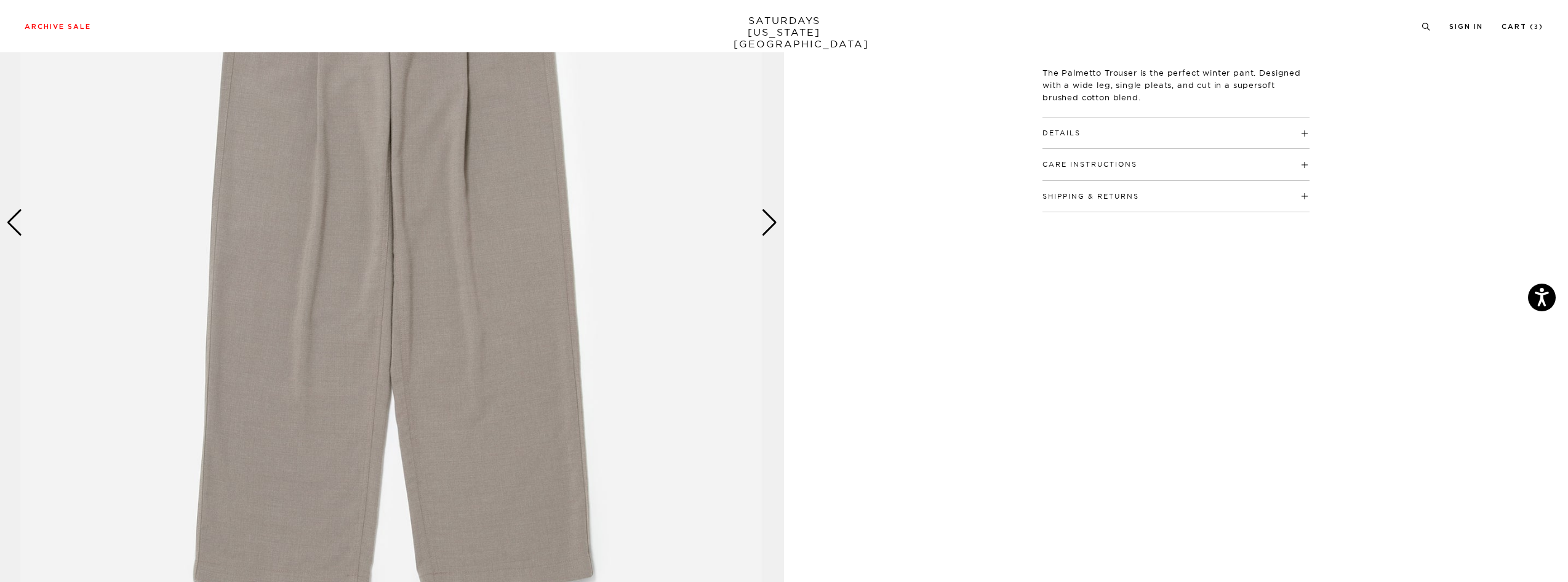
scroll to position [305, 0]
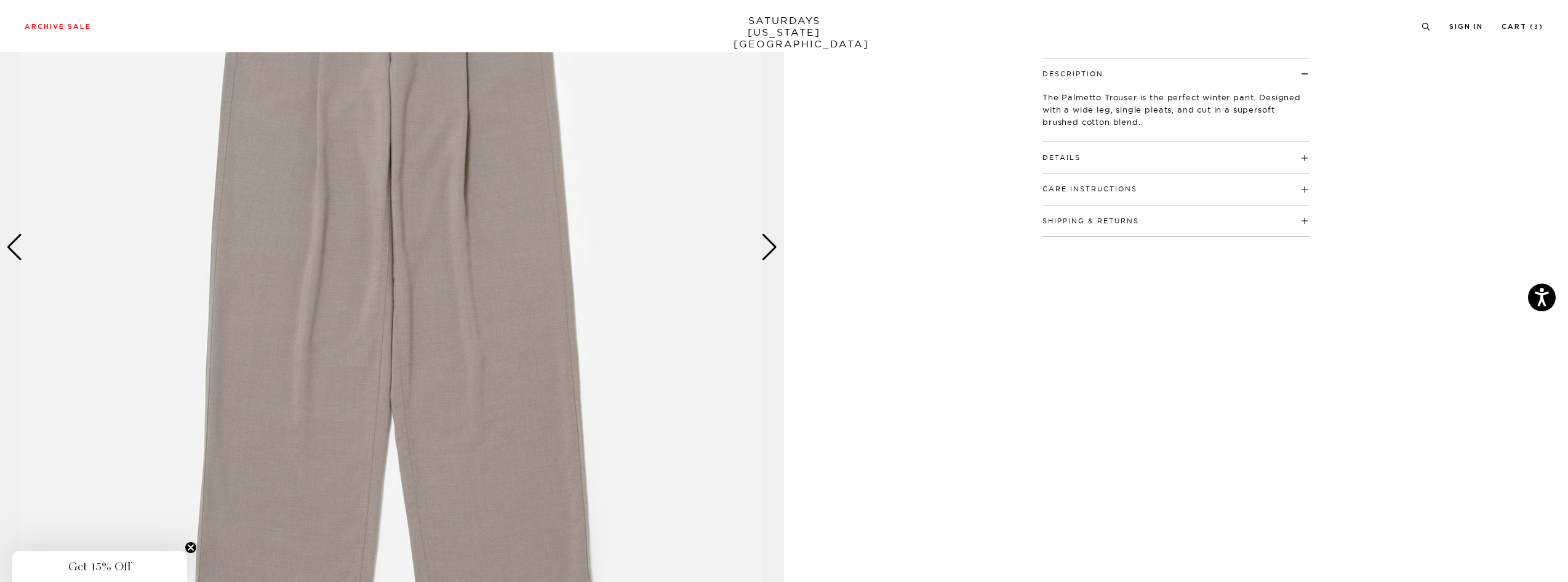
click at [771, 251] on div "Next slide" at bounding box center [770, 247] width 17 height 27
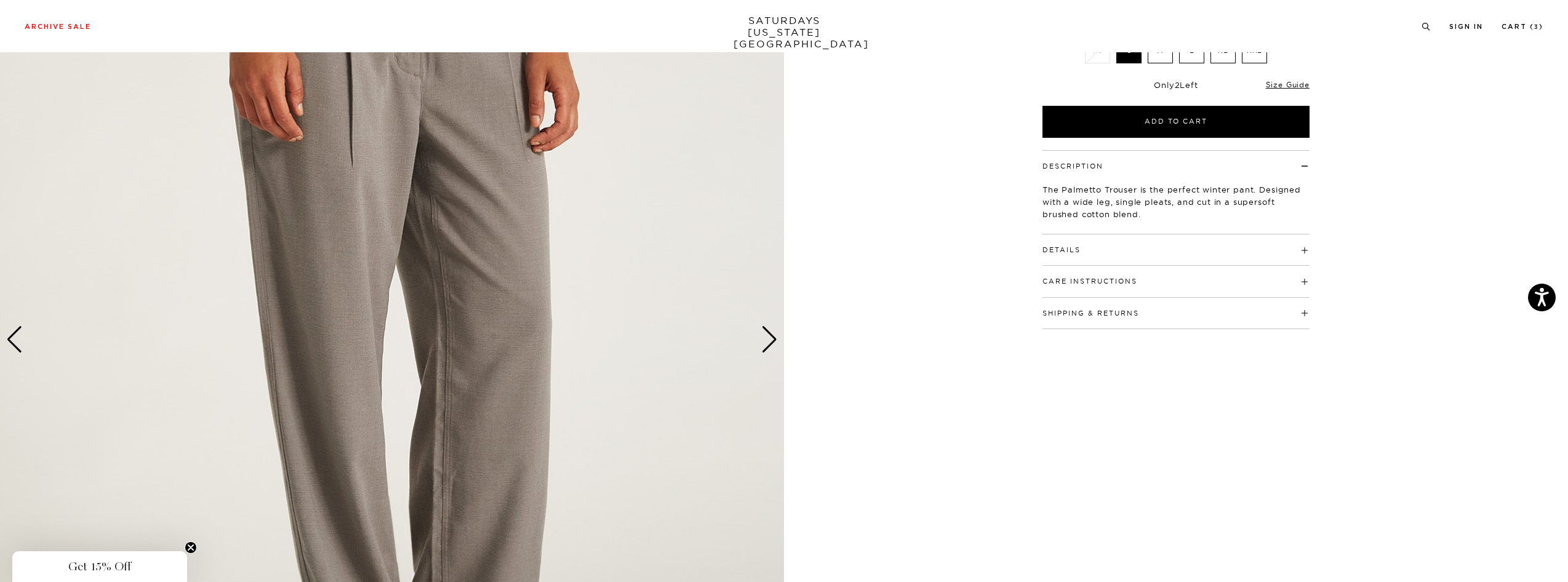
scroll to position [219, 0]
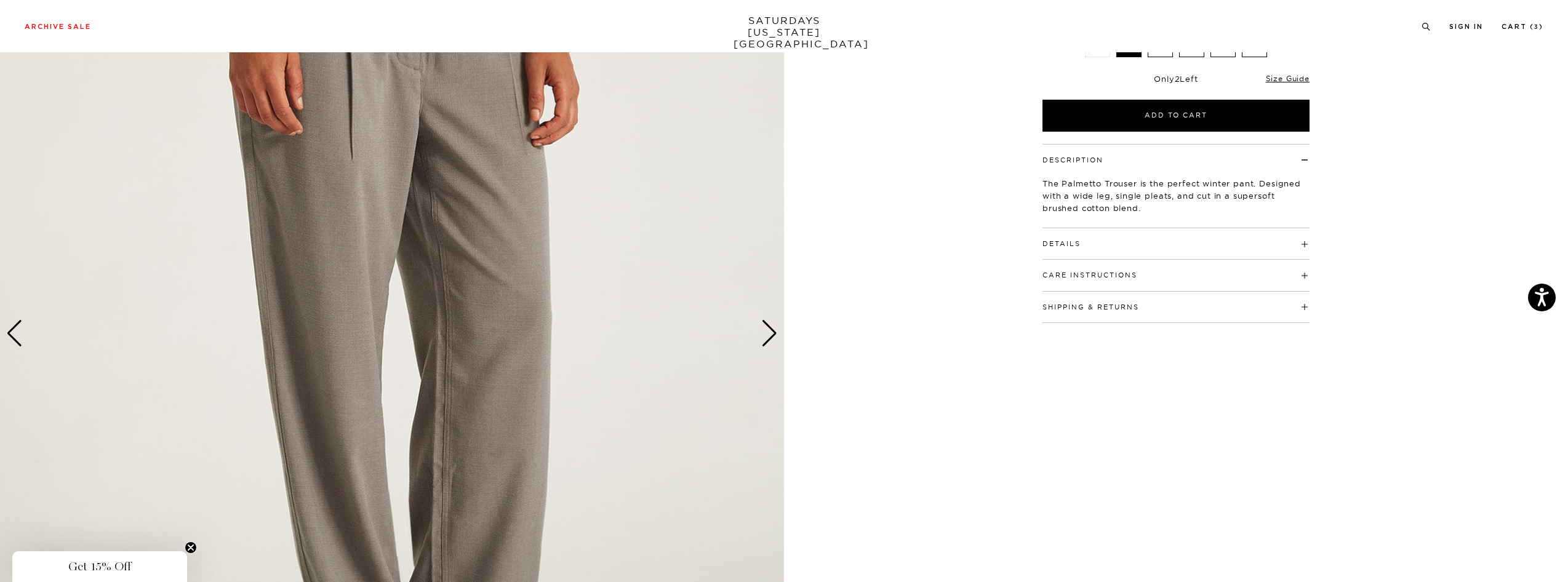
click at [771, 338] on div "Next slide" at bounding box center [770, 333] width 17 height 27
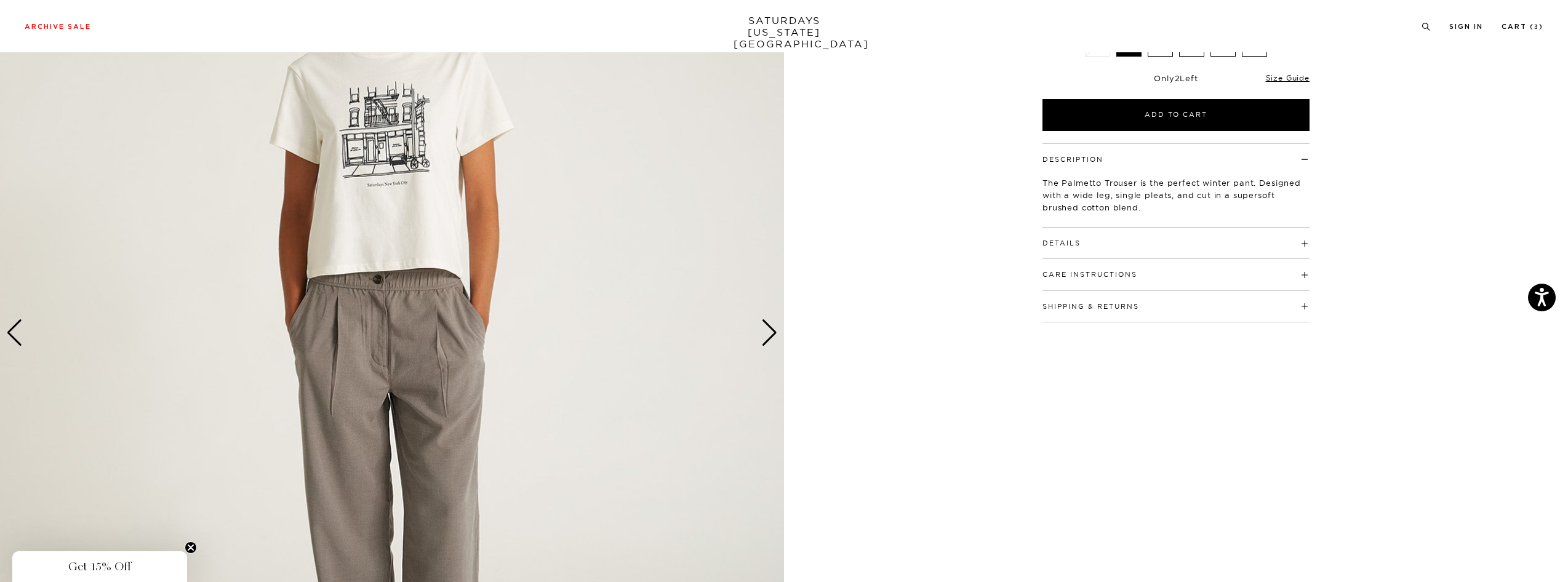
scroll to position [221, 0]
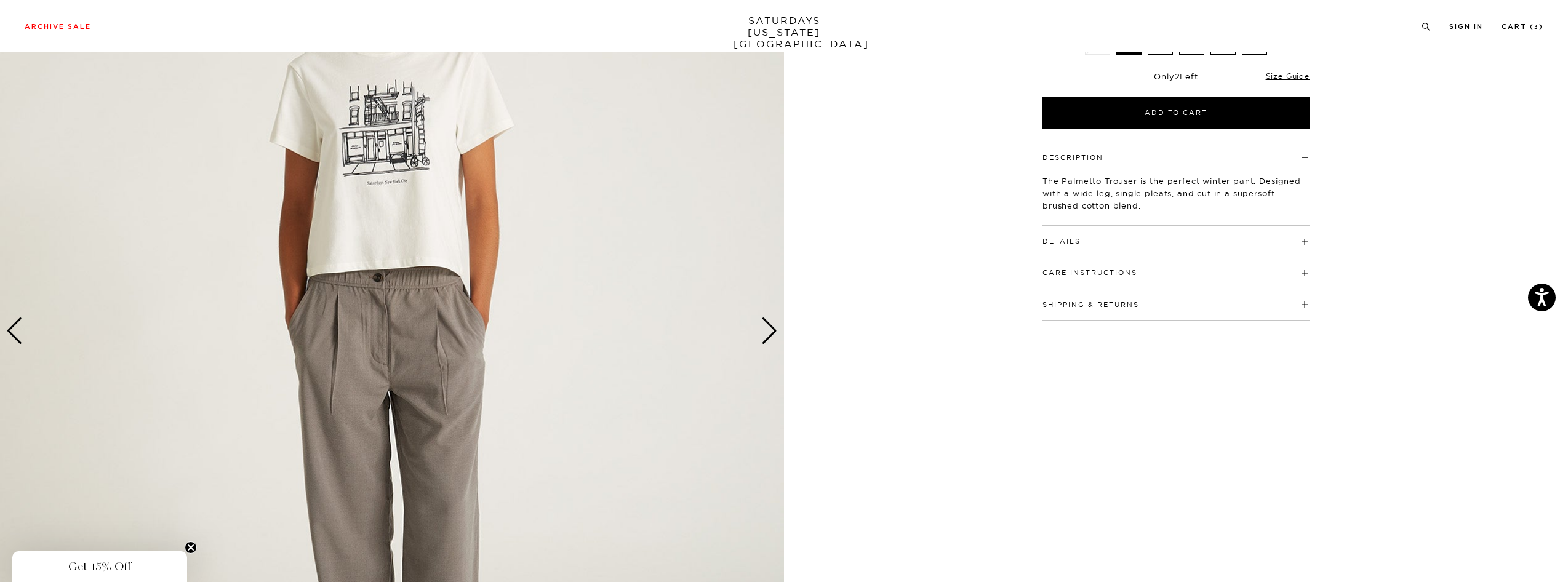
click at [770, 334] on div "Next slide" at bounding box center [770, 330] width 17 height 27
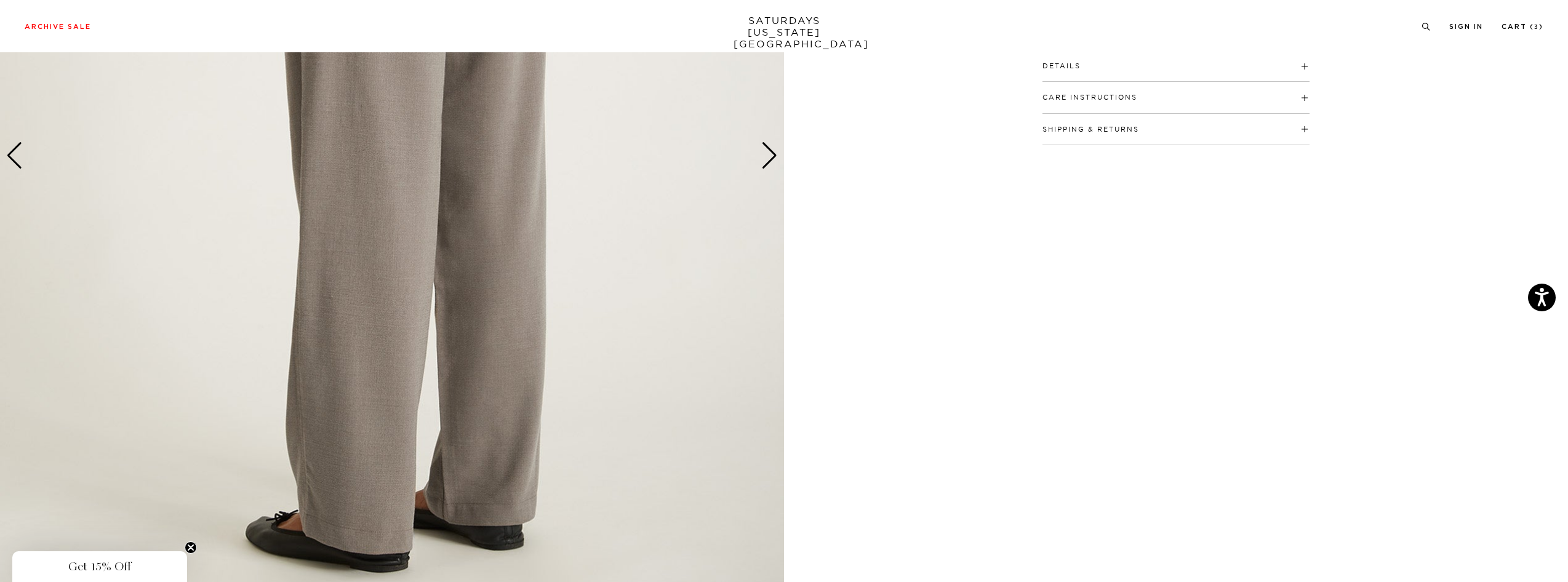
scroll to position [235, 0]
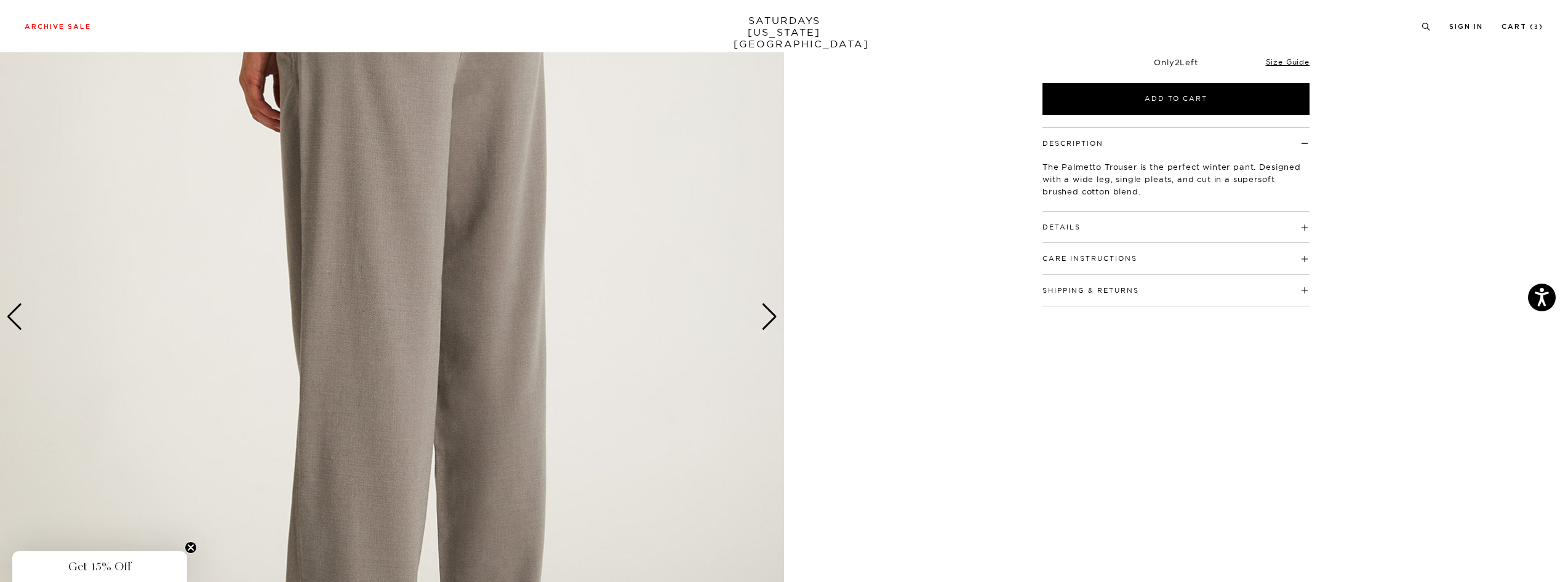
click at [775, 316] on div "Next slide" at bounding box center [770, 316] width 17 height 27
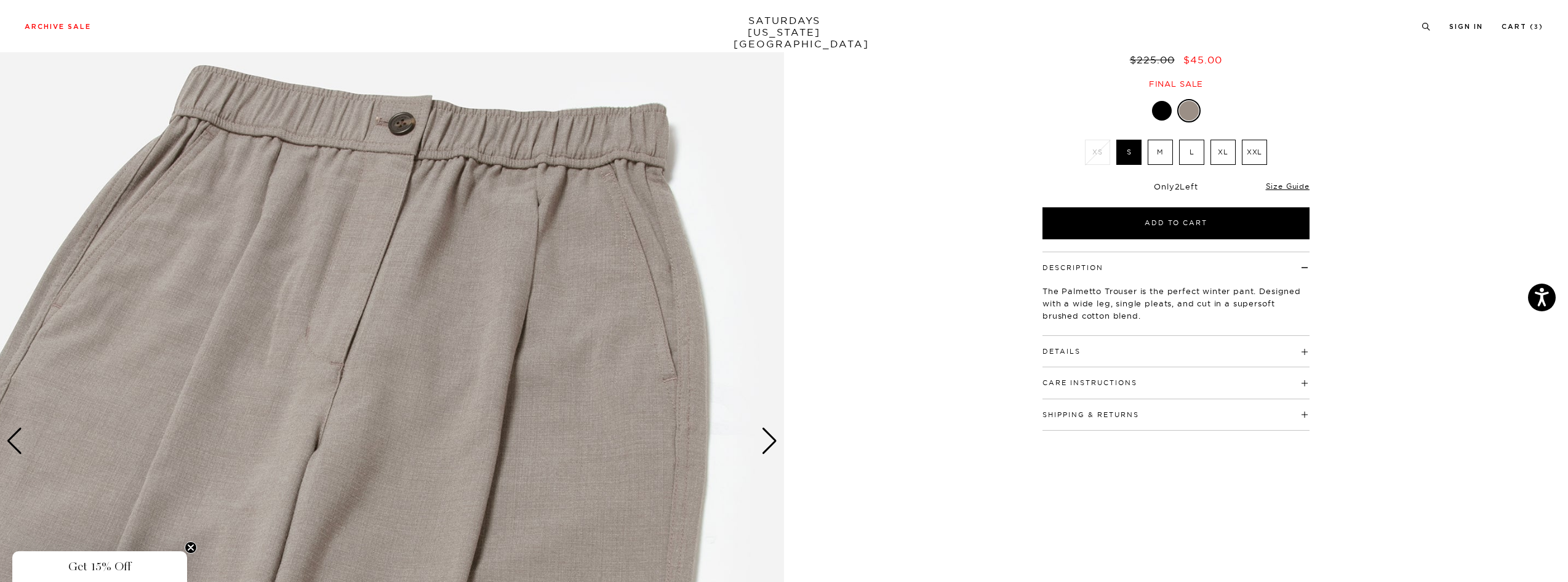
scroll to position [206, 0]
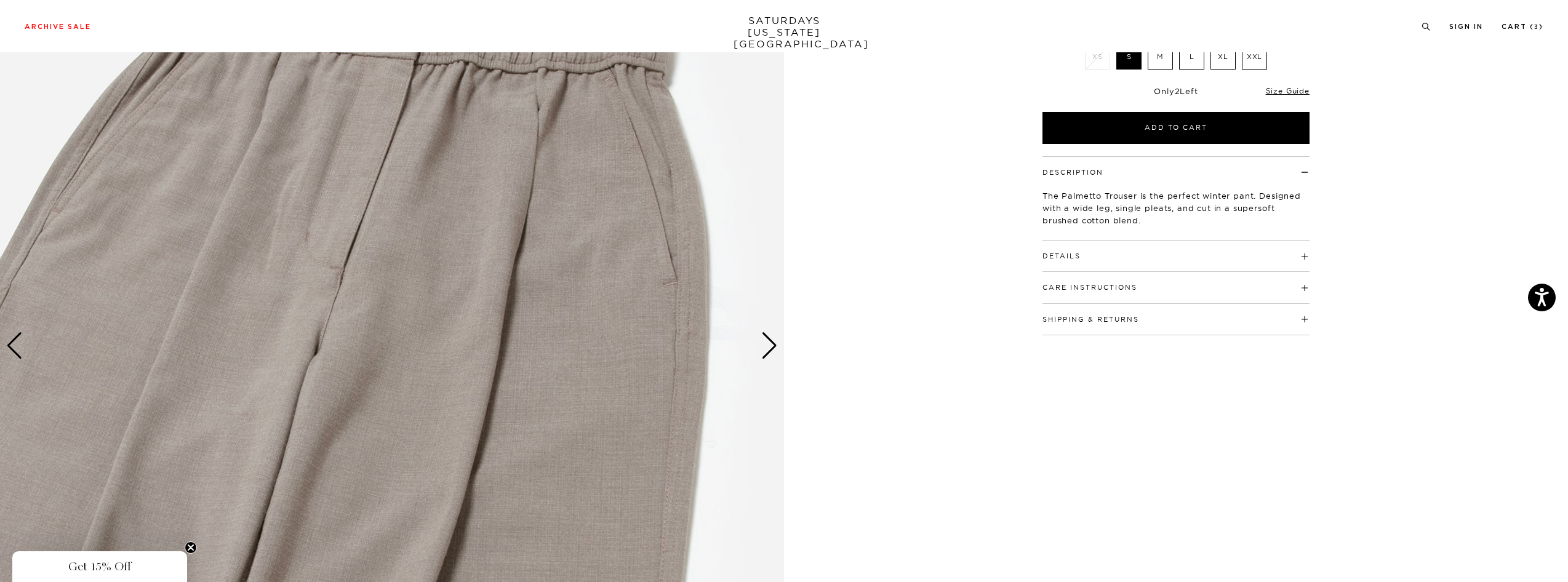
click at [771, 354] on div "Next slide" at bounding box center [770, 345] width 17 height 27
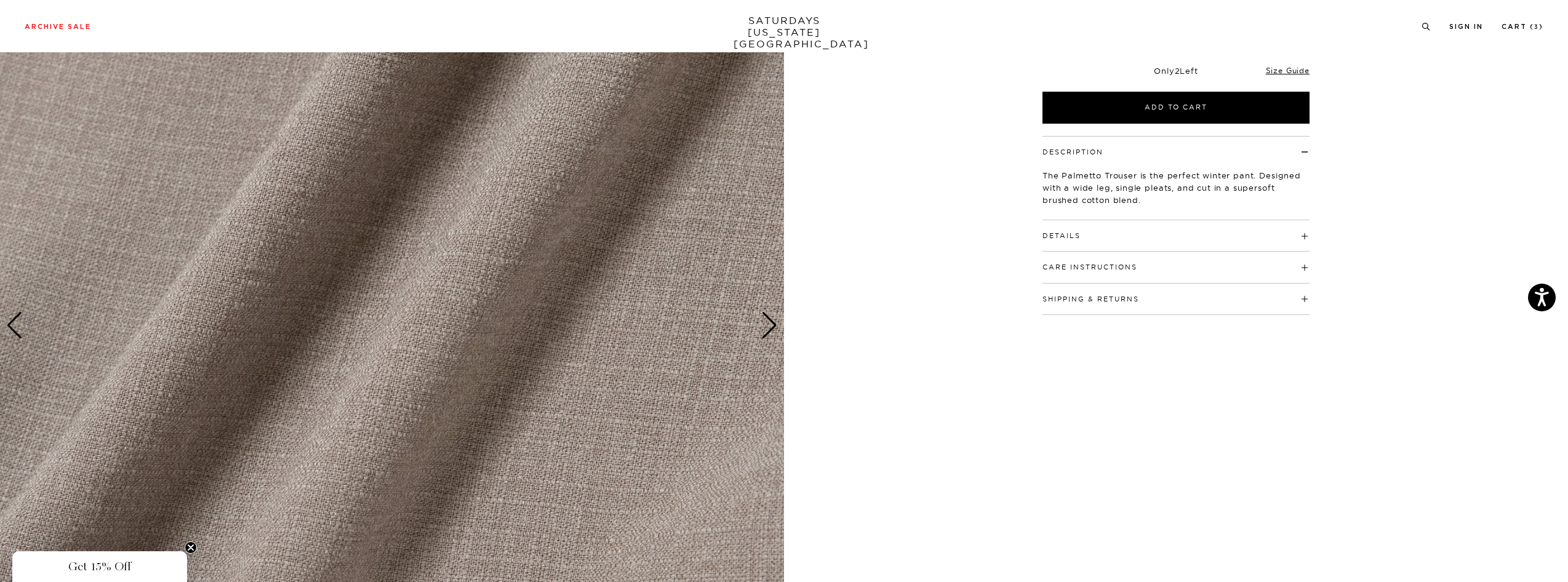
scroll to position [375, 0]
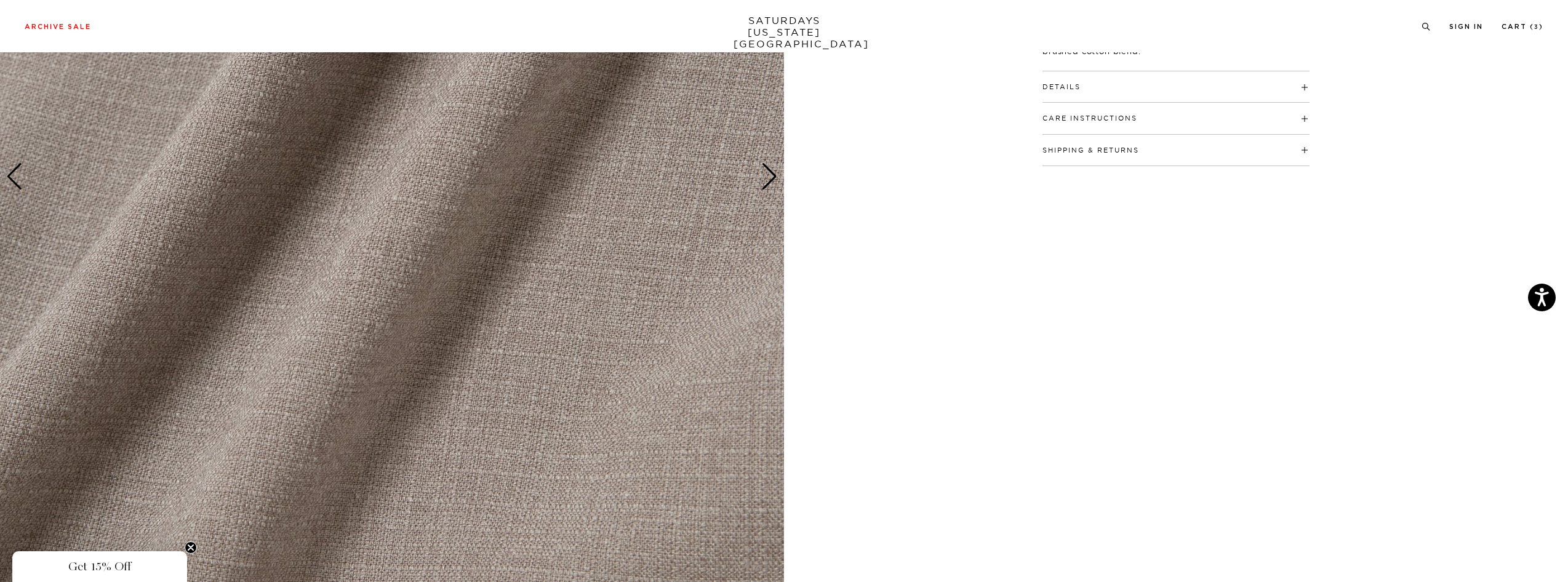
click at [771, 183] on div "Next slide" at bounding box center [770, 176] width 17 height 27
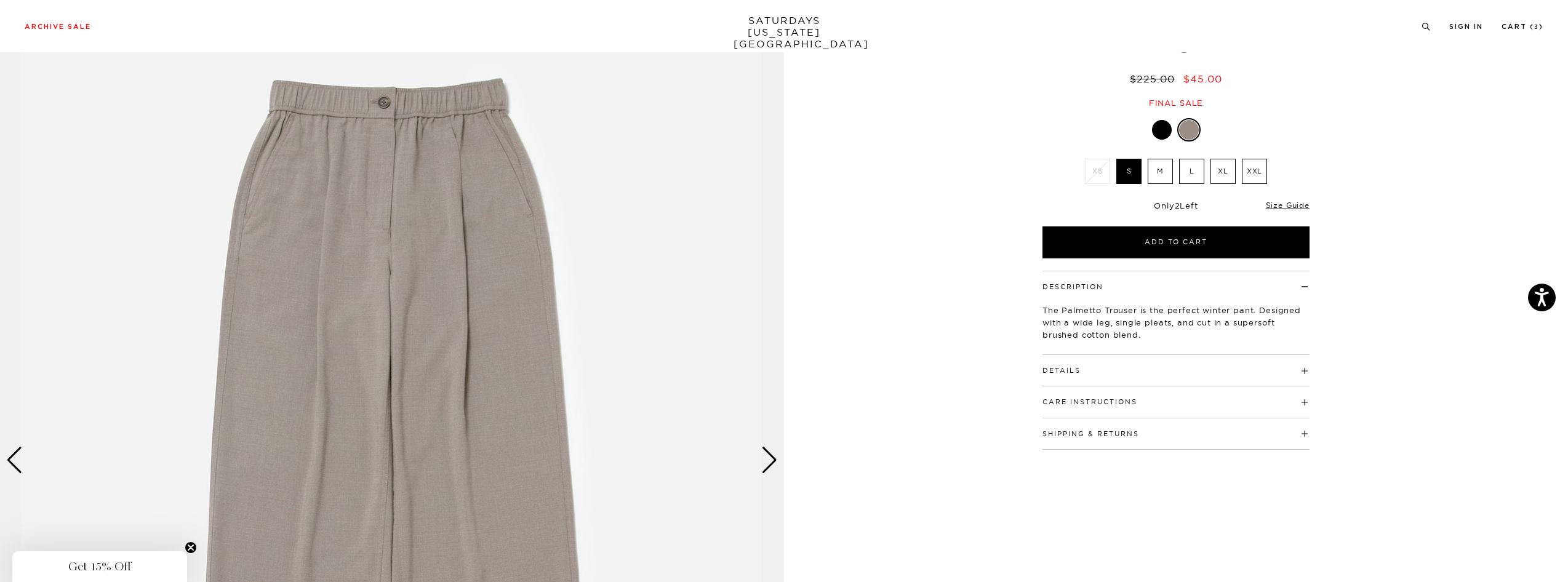
scroll to position [223, 0]
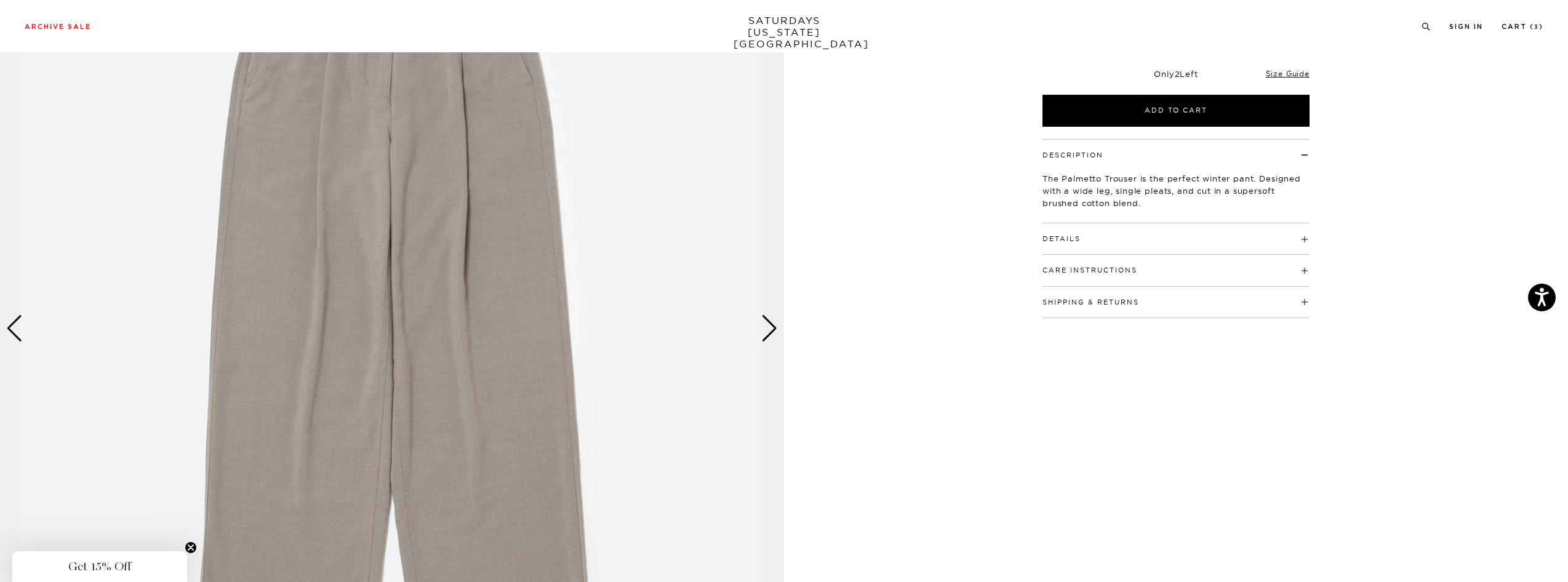
click at [773, 324] on div "Next slide" at bounding box center [770, 328] width 17 height 27
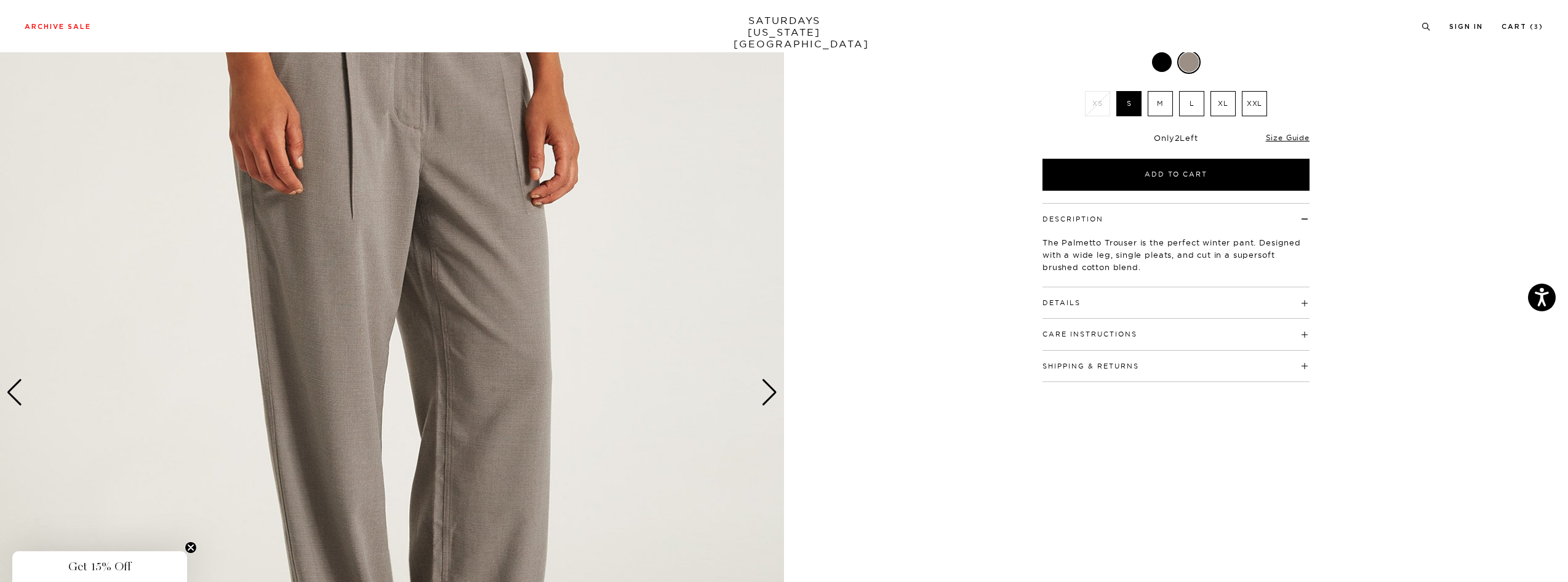
scroll to position [0, 0]
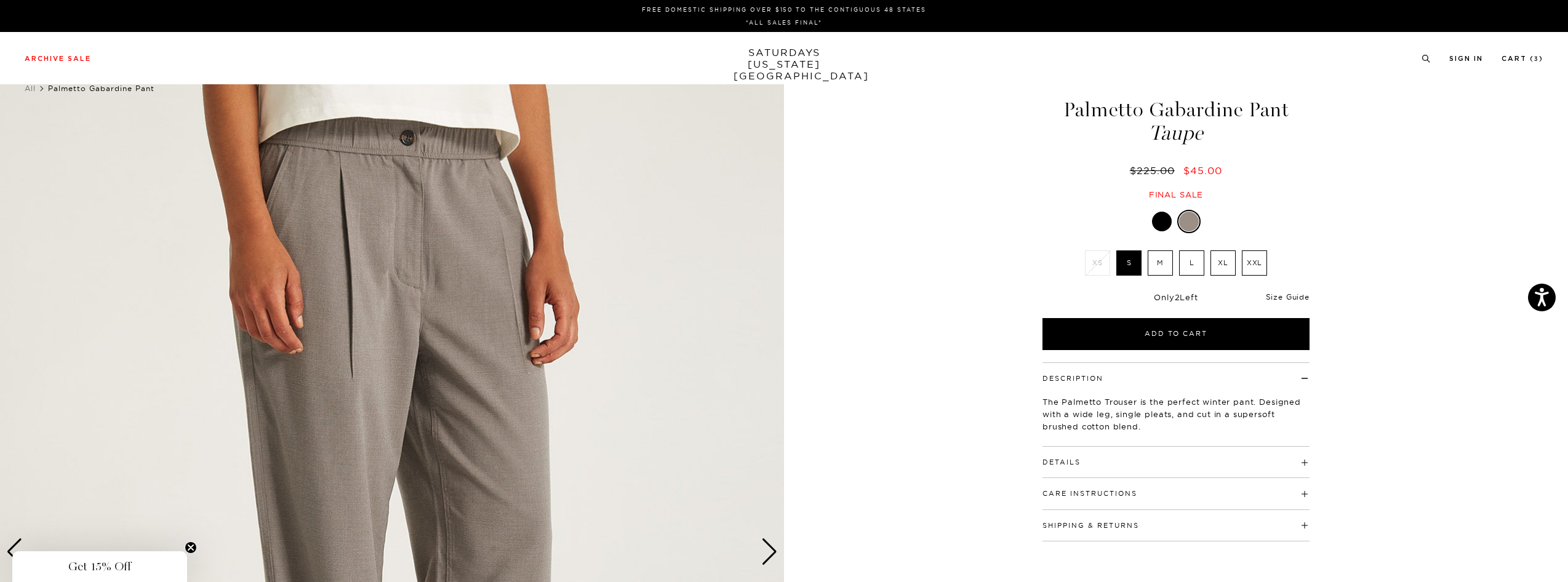
click at [1282, 298] on link "Size Guide" at bounding box center [1287, 297] width 44 height 9
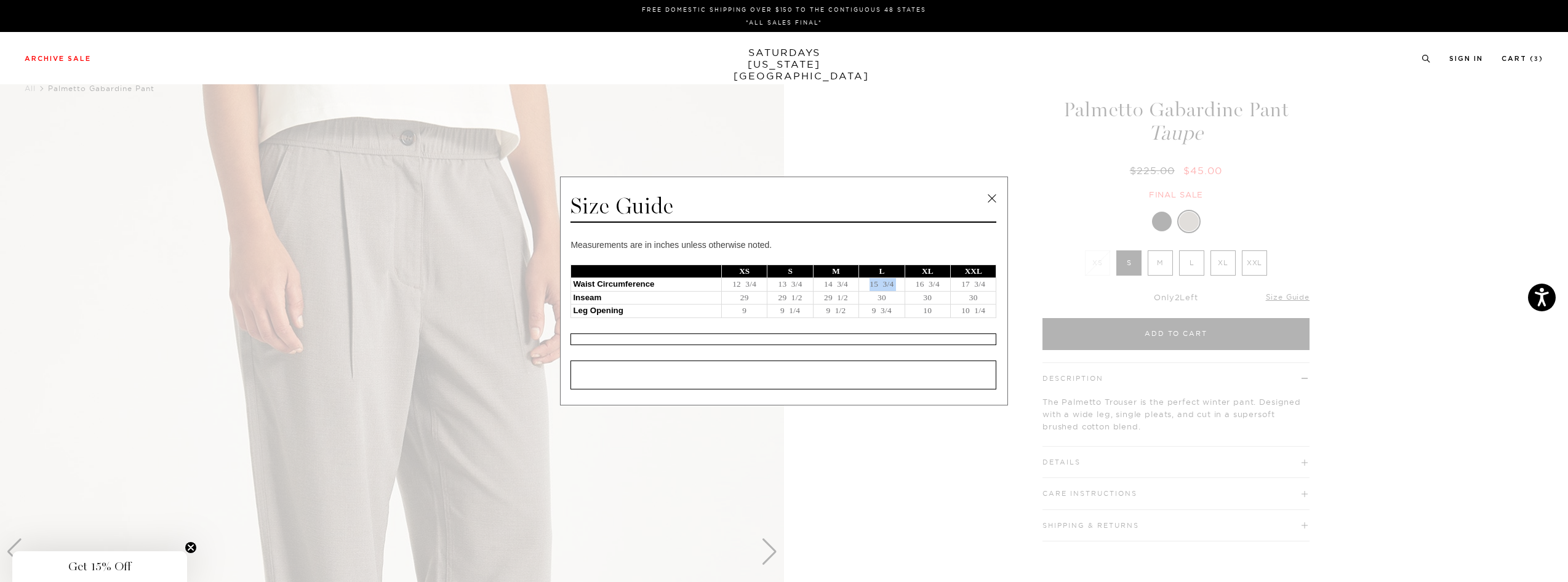
drag, startPoint x: 868, startPoint y: 285, endPoint x: 912, endPoint y: 284, distance: 44.0
click at [912, 284] on tr "Waist Circumference 12 3/4 13 3/4 14 3/4 15 3/4 16 3/4 17 3/4" at bounding box center [784, 285] width 426 height 14
drag, startPoint x: 924, startPoint y: 299, endPoint x: 934, endPoint y: 300, distance: 10.0
click at [934, 300] on td "30" at bounding box center [927, 297] width 45 height 14
drag, startPoint x: 870, startPoint y: 309, endPoint x: 929, endPoint y: 309, distance: 59.0
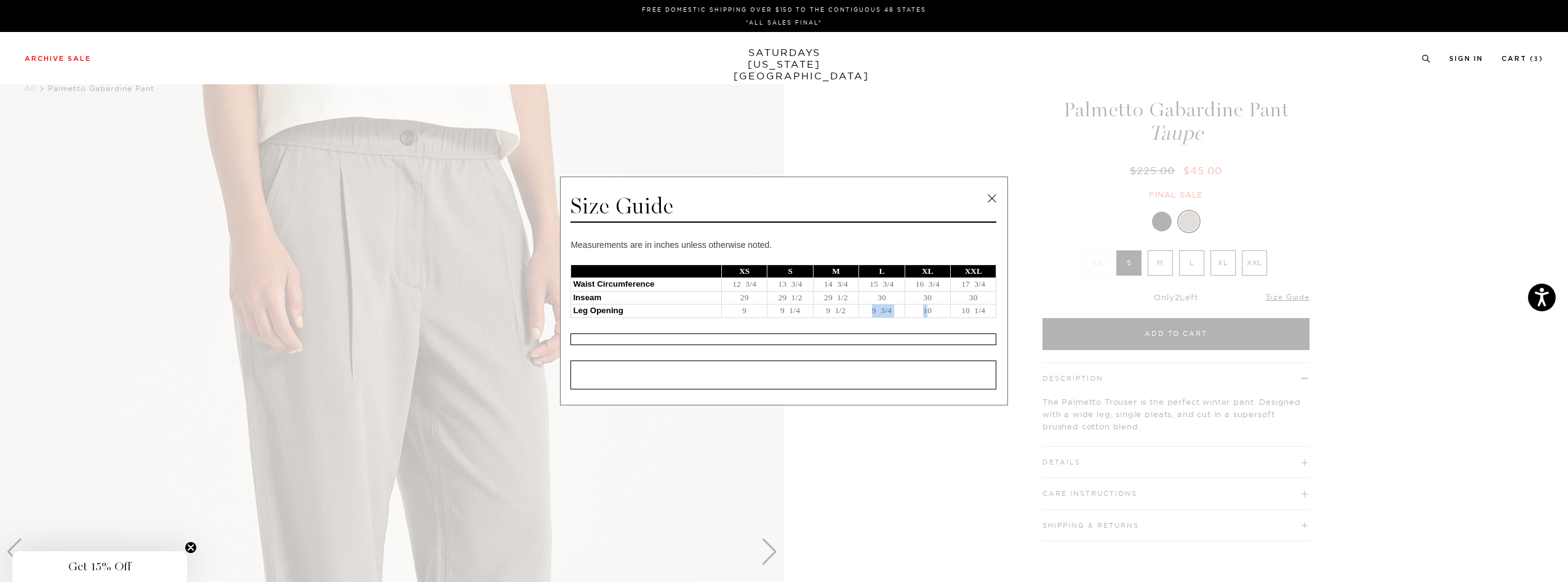
click at [929, 309] on tr "Leg Opening 9 9 1/4 9 1/2 9 3/4 10 10 1/4" at bounding box center [784, 311] width 426 height 14
click at [995, 204] on link at bounding box center [992, 198] width 19 height 19
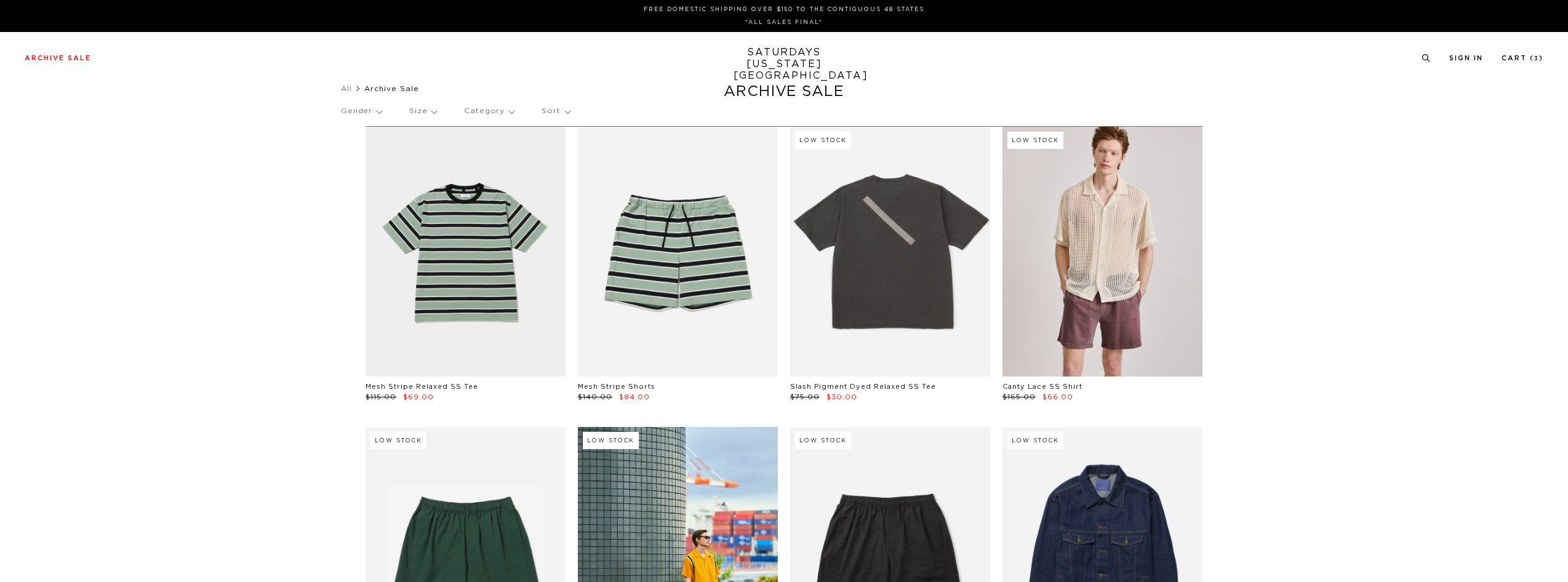
click at [376, 110] on p "Gender" at bounding box center [362, 111] width 41 height 29
click at [360, 170] on p "Unisex" at bounding box center [378, 170] width 74 height 16
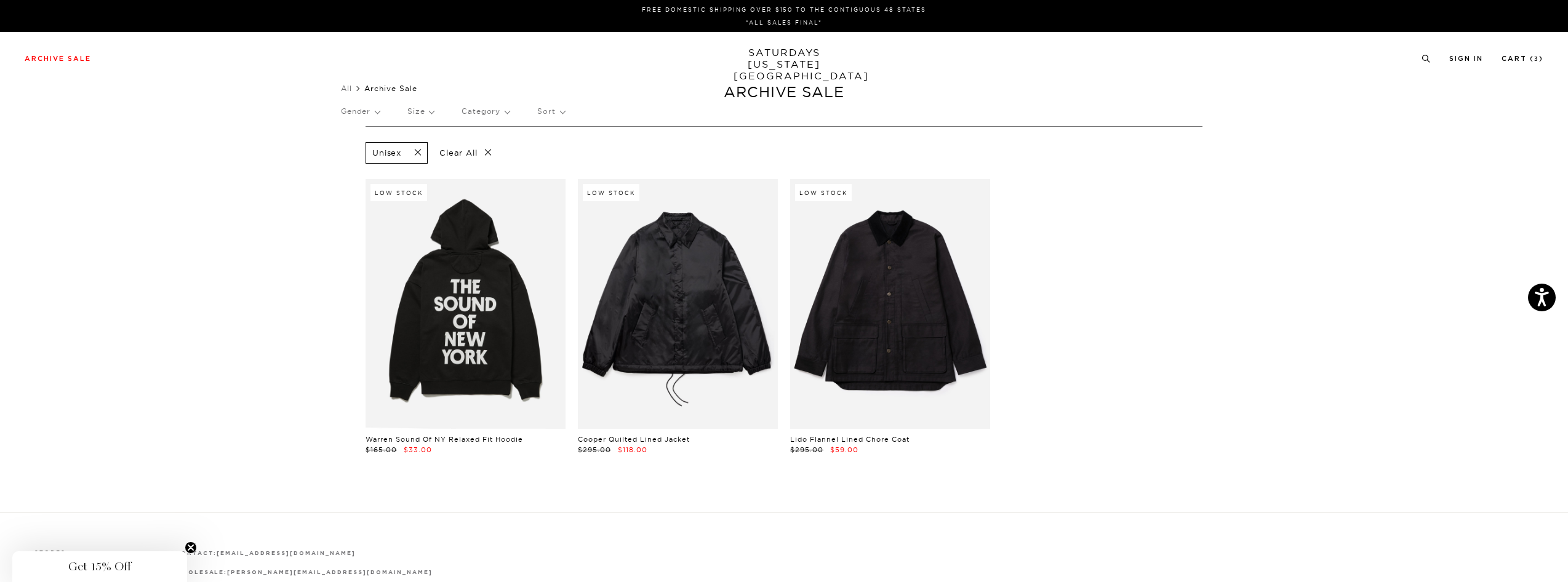
click at [418, 153] on span at bounding box center [414, 153] width 26 height 12
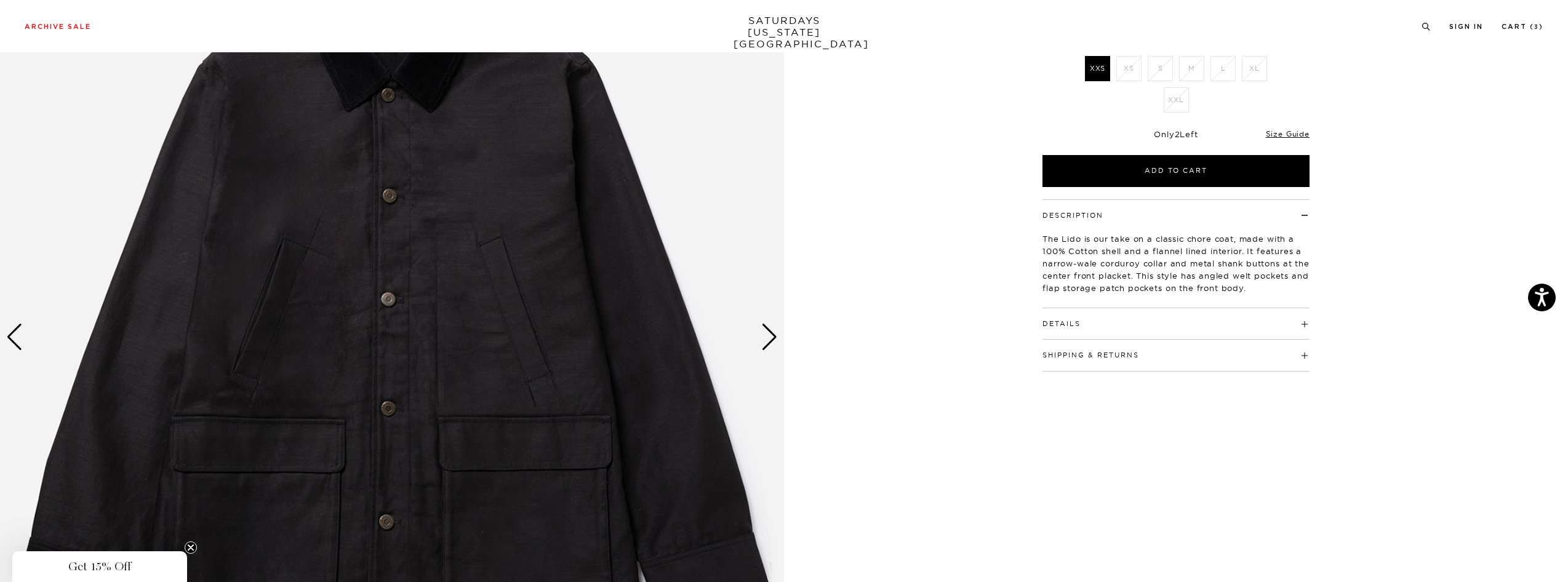
scroll to position [294, 0]
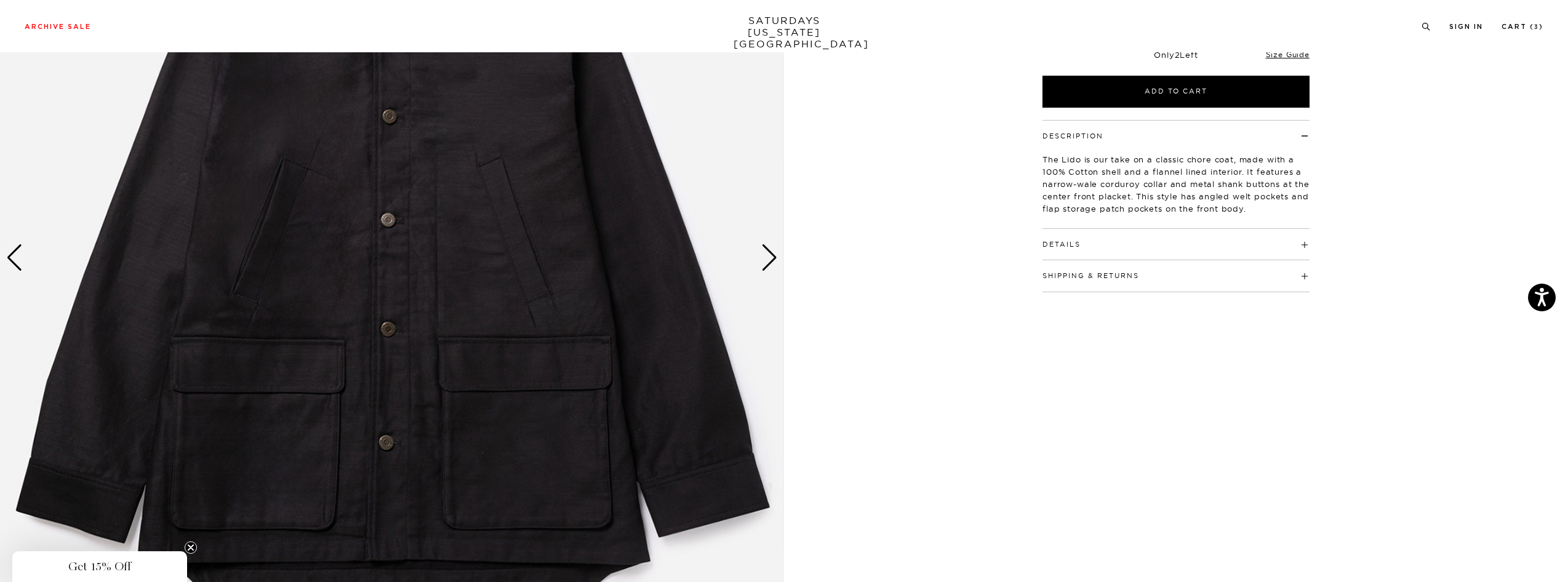
click at [767, 257] on div "Next slide" at bounding box center [770, 257] width 17 height 27
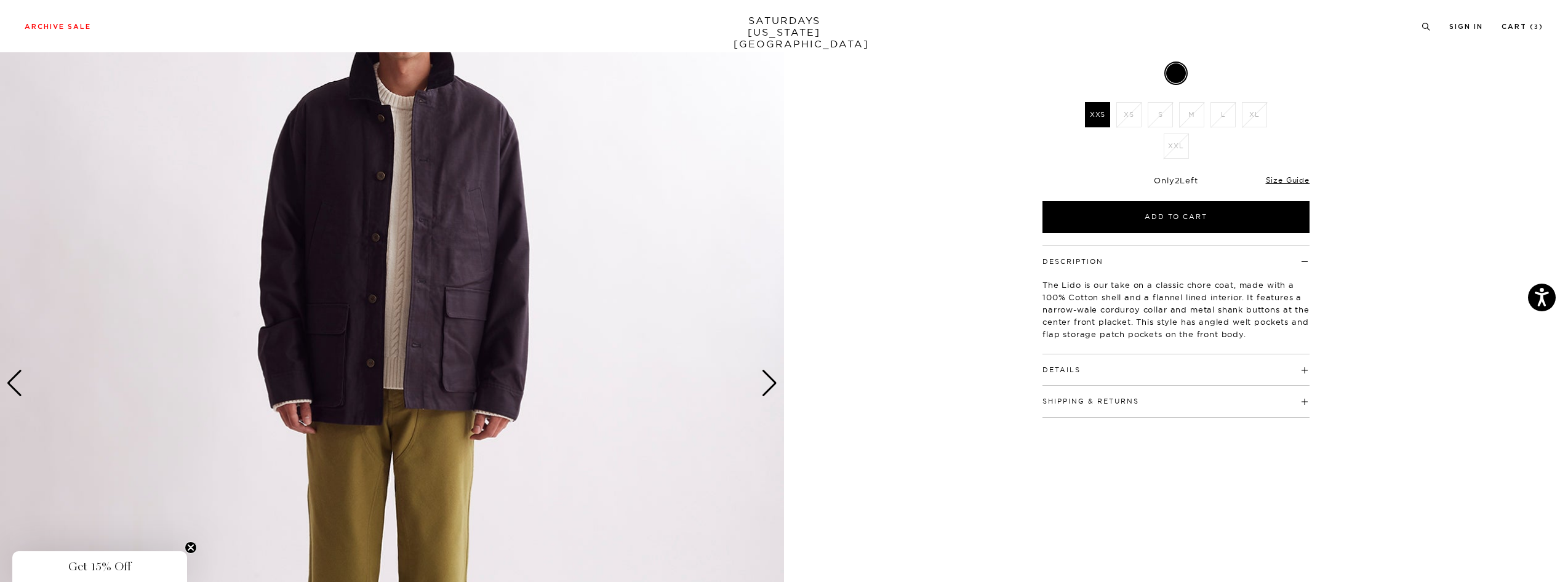
scroll to position [193, 0]
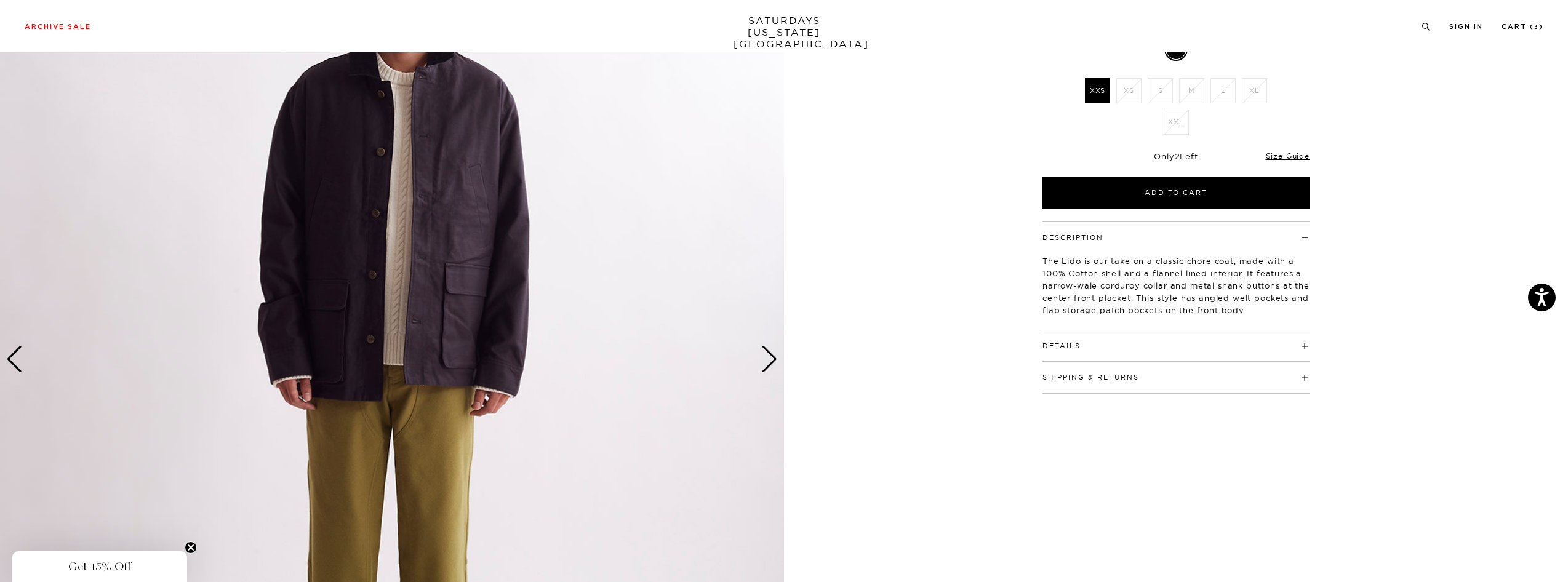
click at [771, 356] on div "Next slide" at bounding box center [770, 359] width 17 height 27
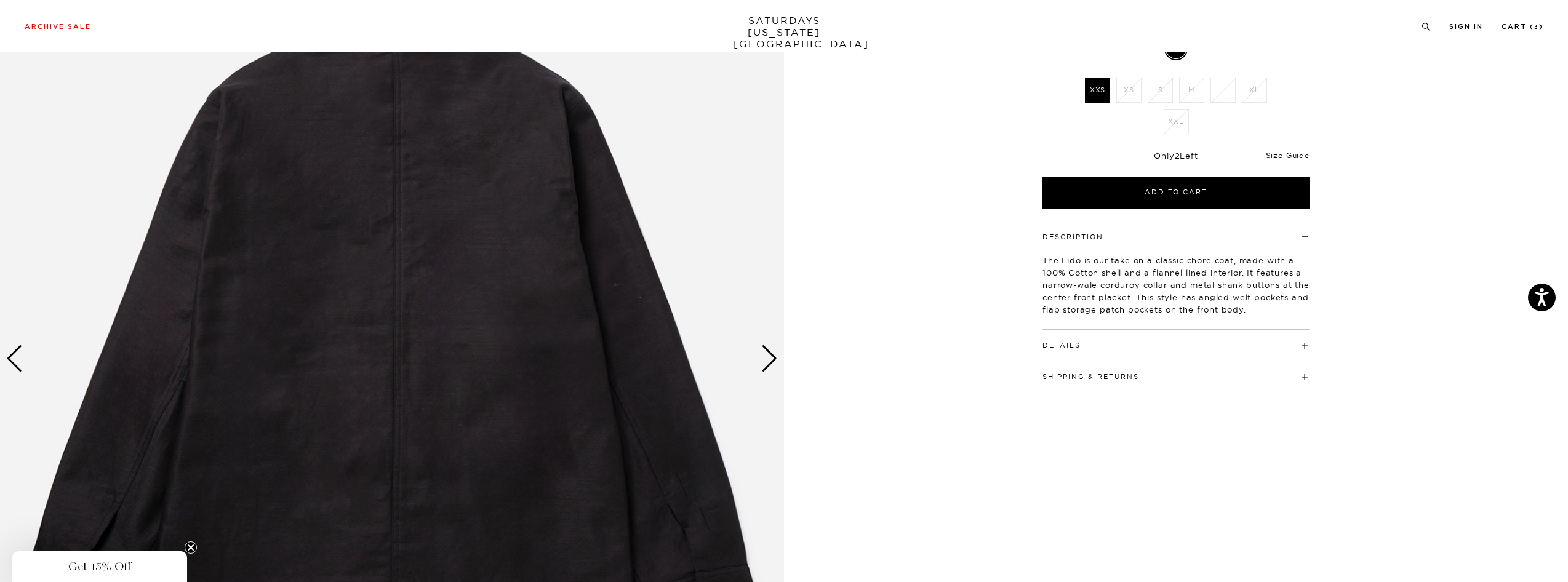
scroll to position [223, 0]
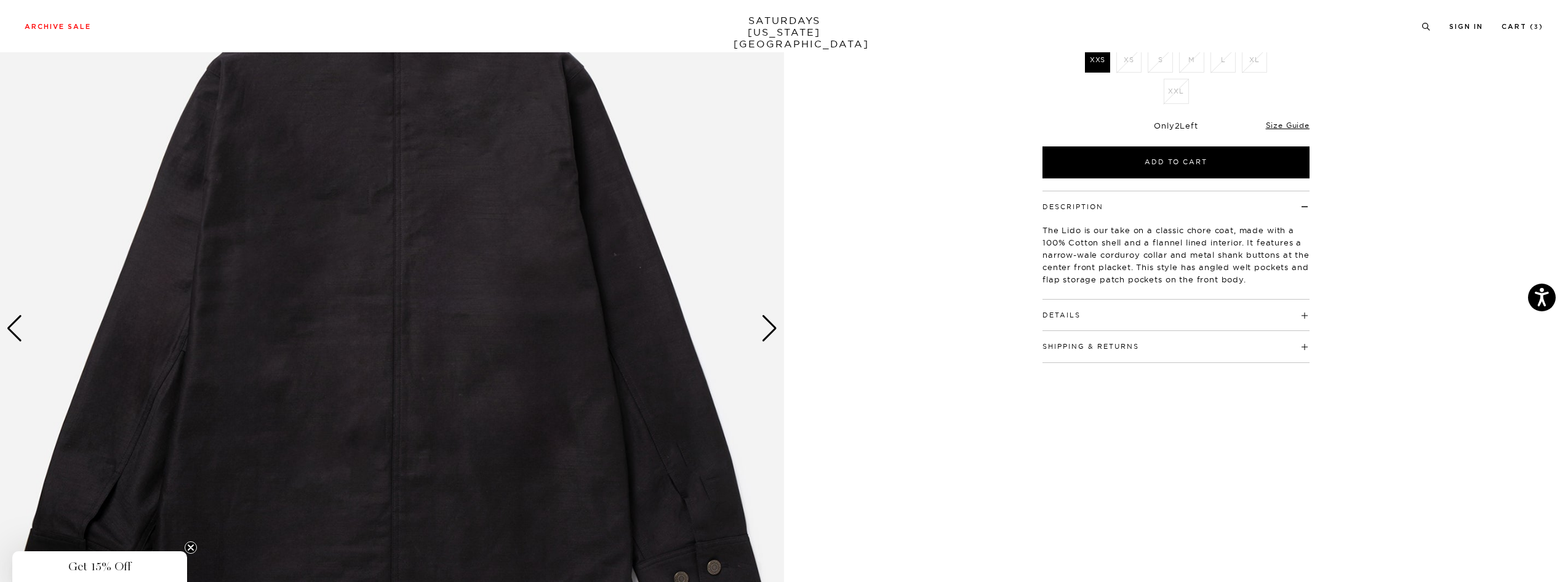
click at [777, 331] on div "Next slide" at bounding box center [770, 328] width 17 height 27
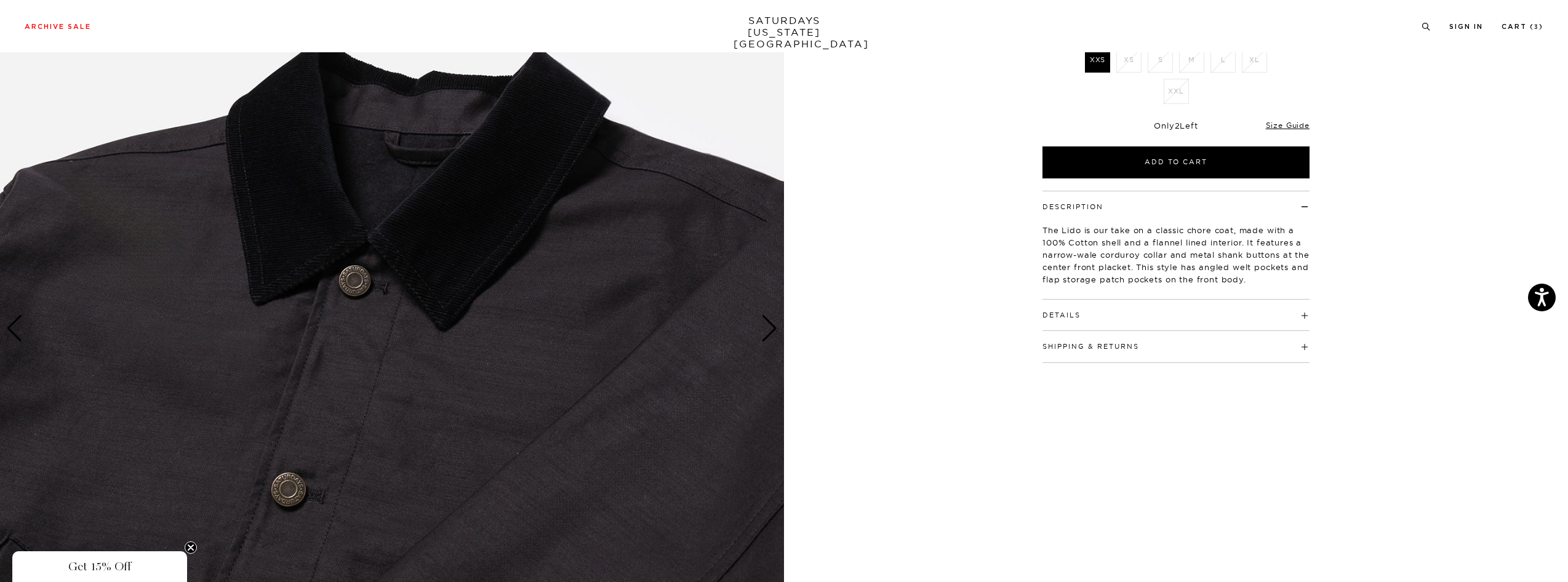
click at [777, 331] on div "Next slide" at bounding box center [770, 328] width 17 height 27
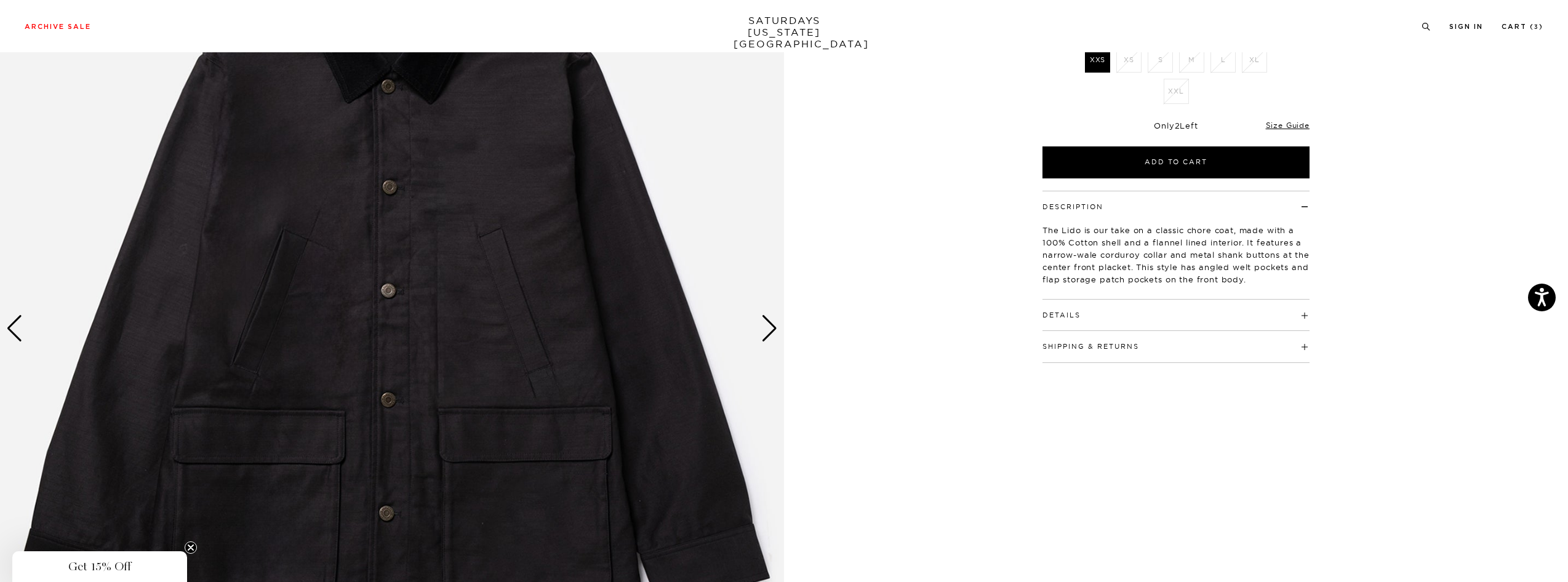
click at [777, 331] on div "Next slide" at bounding box center [770, 328] width 17 height 27
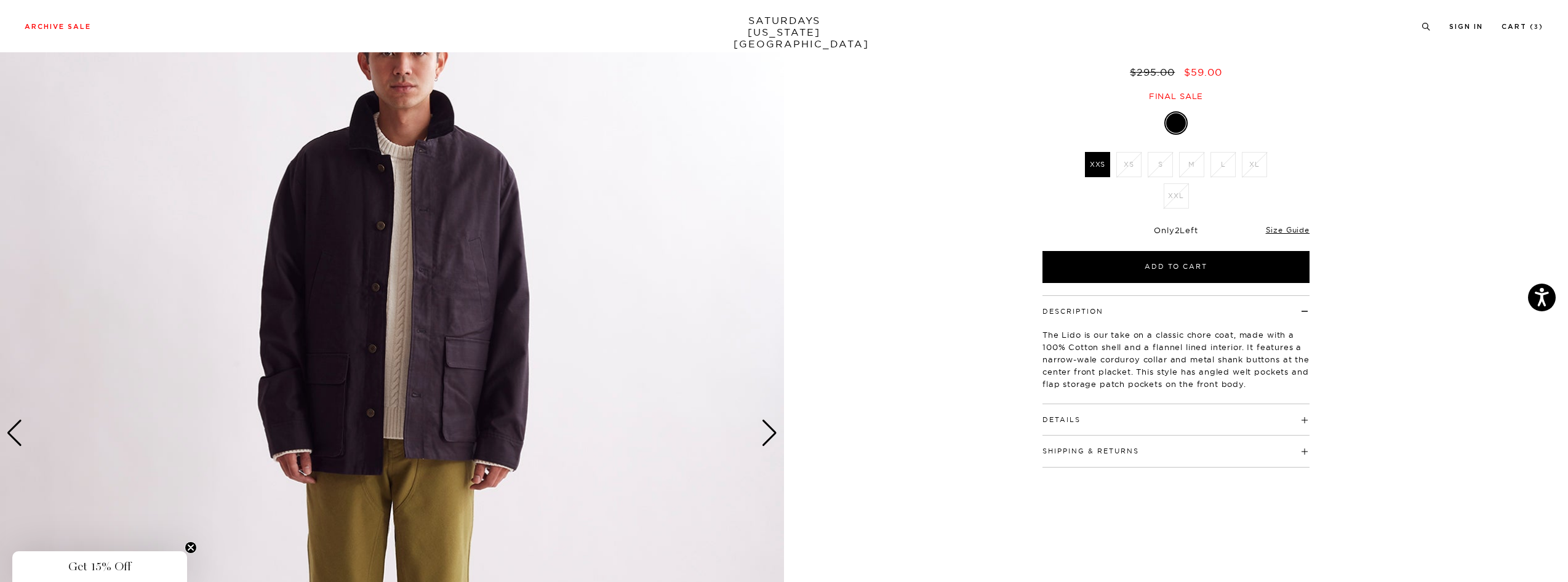
scroll to position [176, 0]
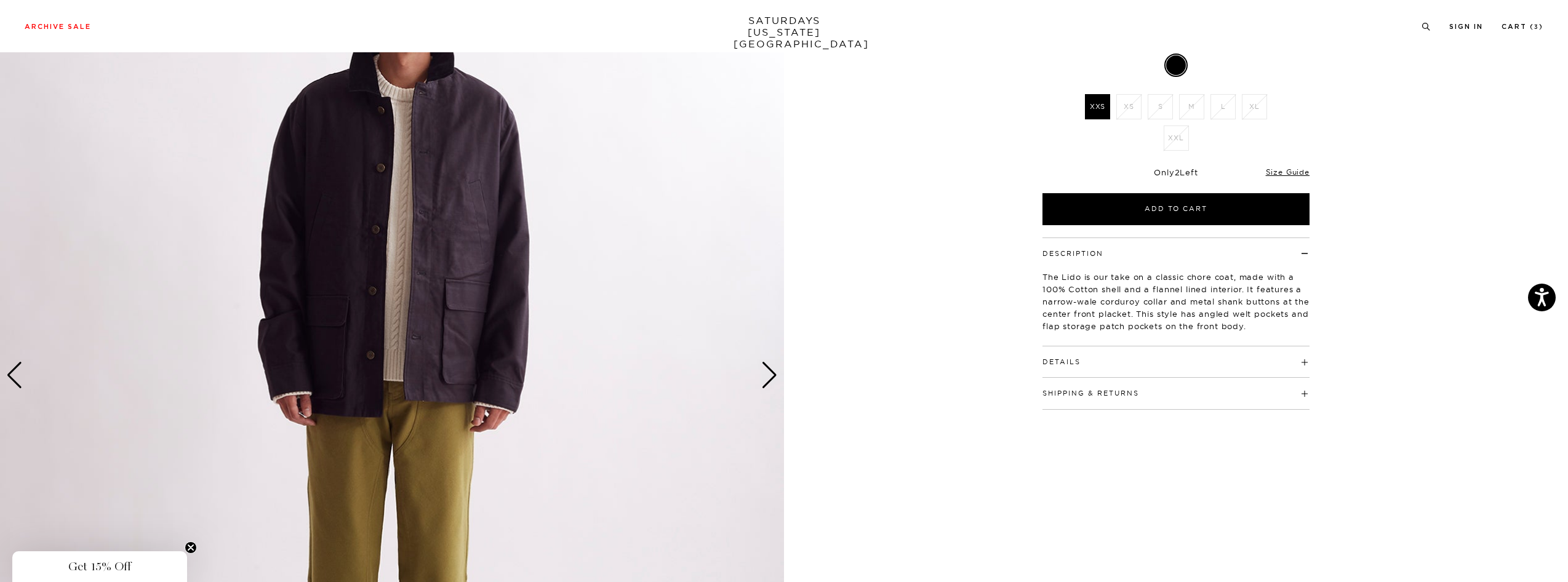
click at [769, 376] on div "Next slide" at bounding box center [770, 374] width 17 height 27
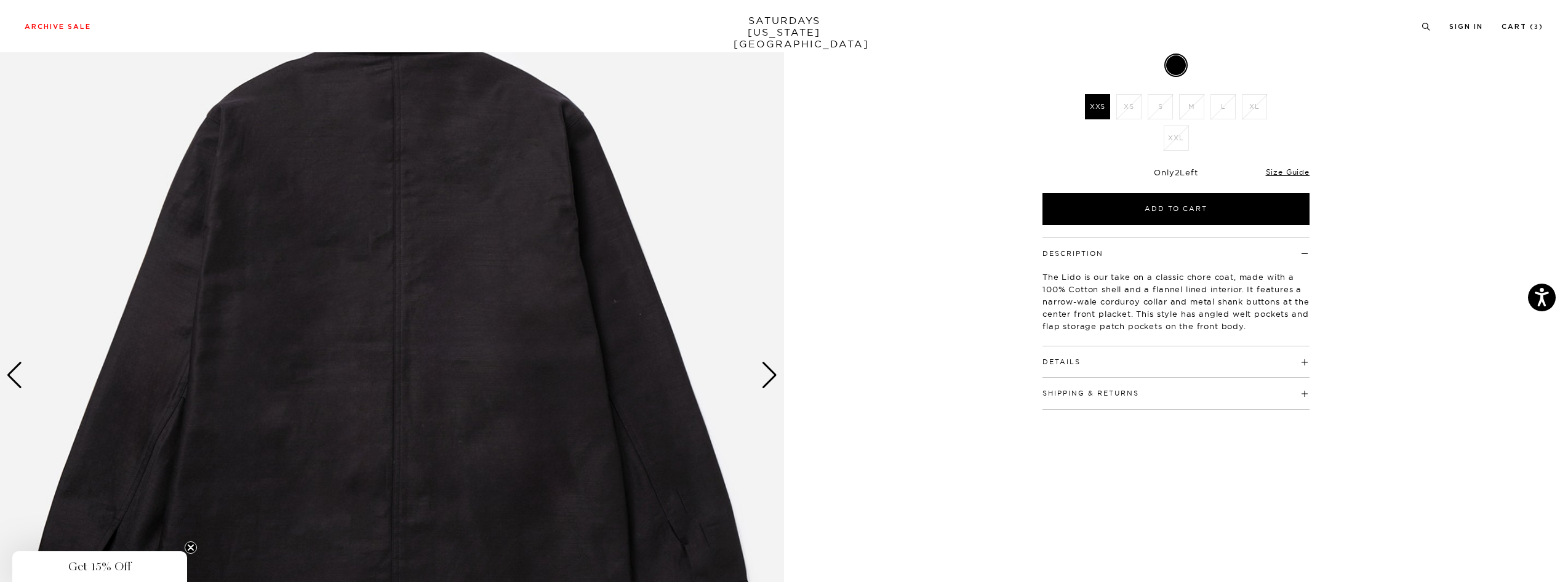
click at [769, 375] on div "Next slide" at bounding box center [770, 374] width 17 height 27
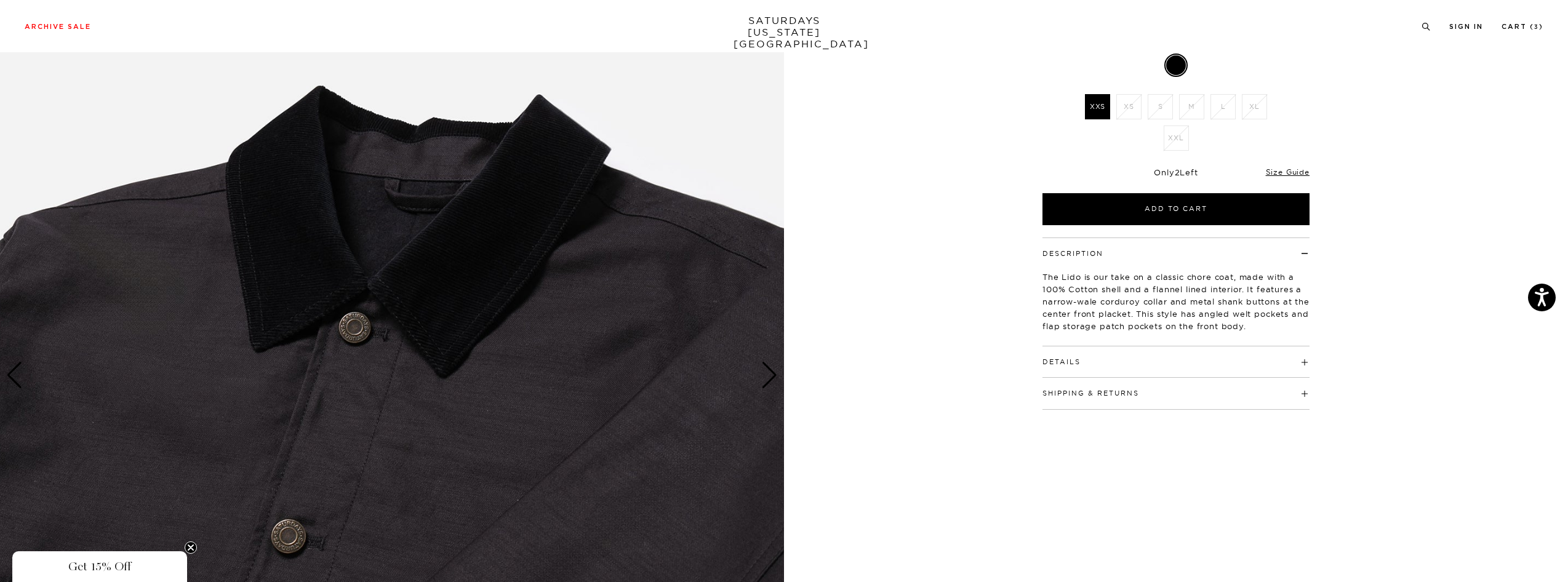
click at [770, 373] on div "Next slide" at bounding box center [770, 374] width 17 height 27
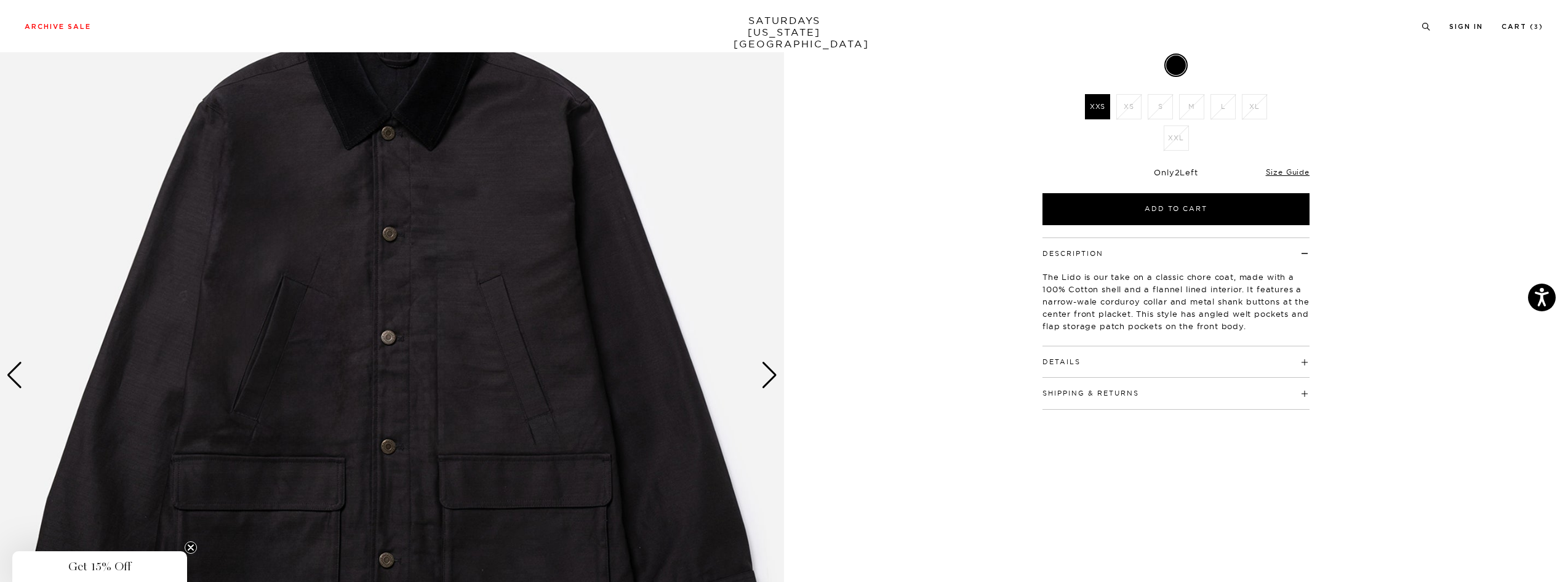
click at [770, 373] on div "Next slide" at bounding box center [770, 374] width 17 height 27
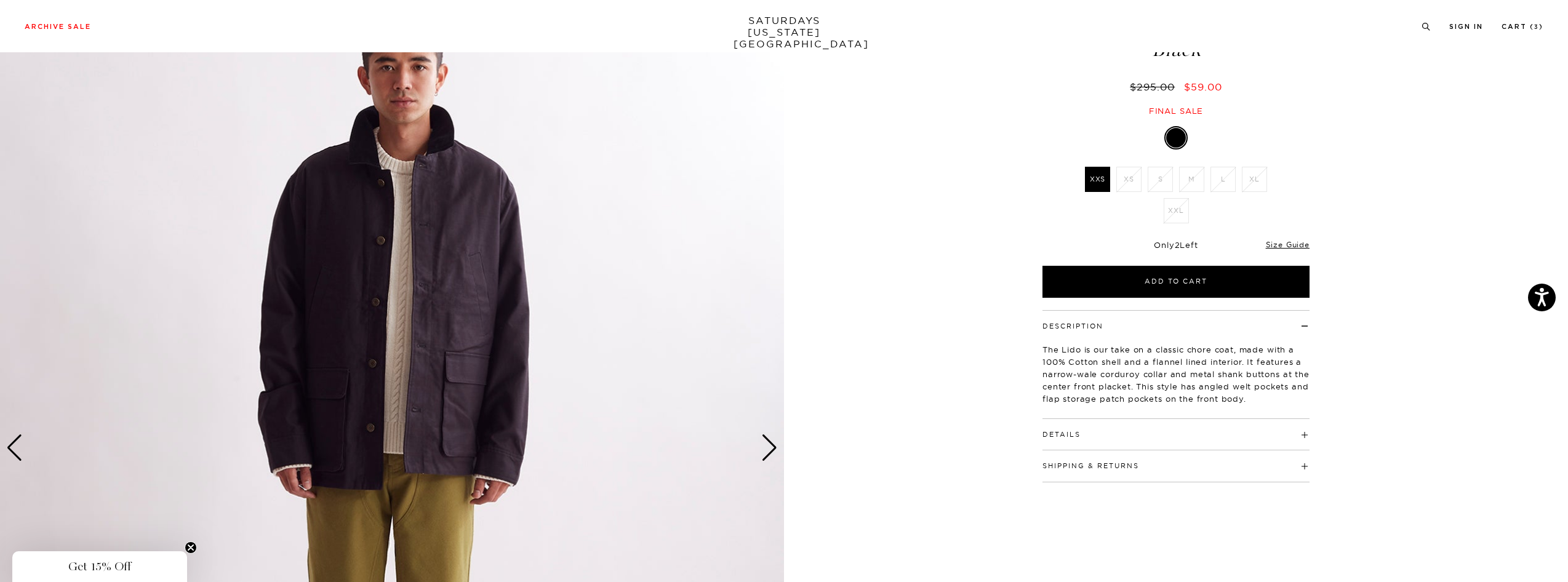
scroll to position [70, 0]
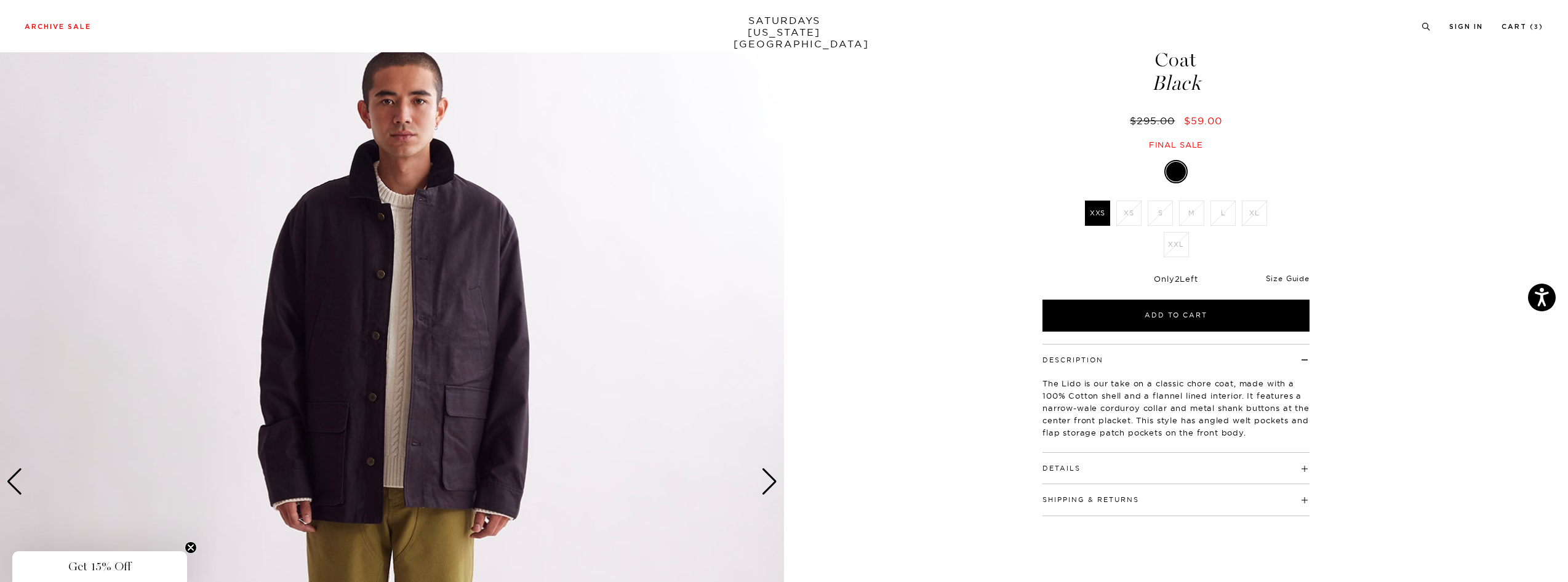
click at [1284, 278] on link "Size Guide" at bounding box center [1287, 278] width 44 height 9
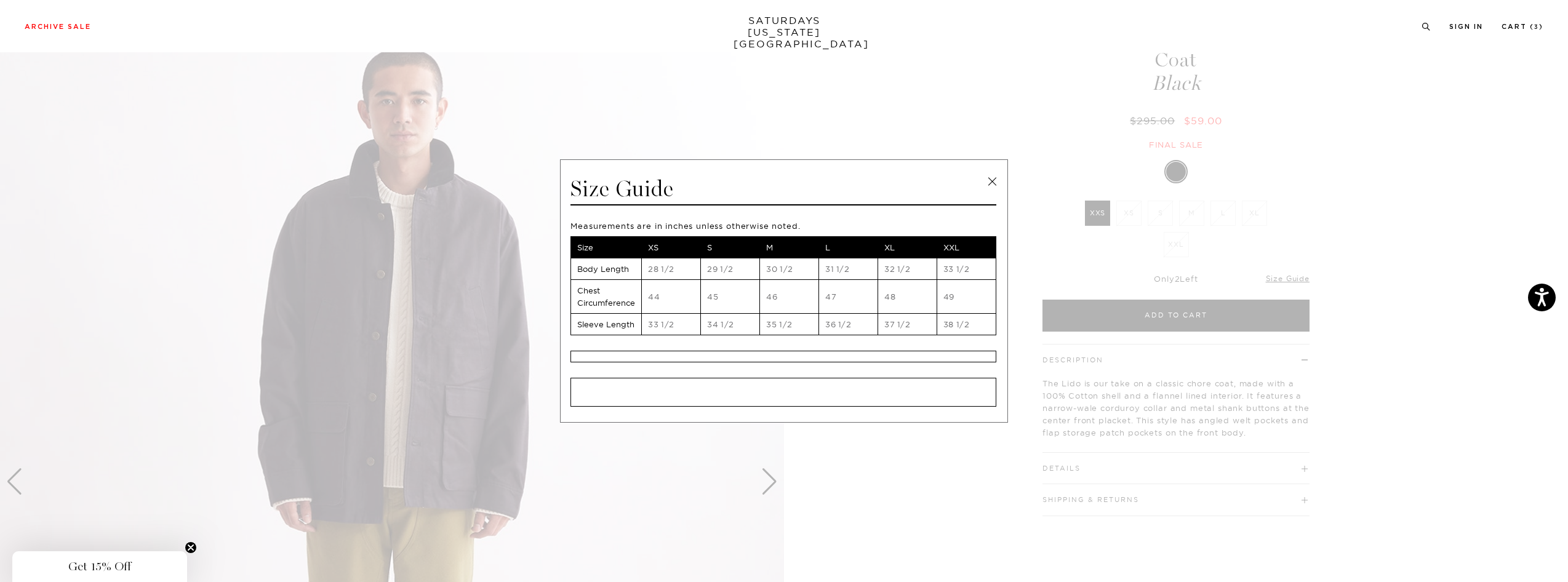
click at [991, 184] on link at bounding box center [992, 182] width 19 height 19
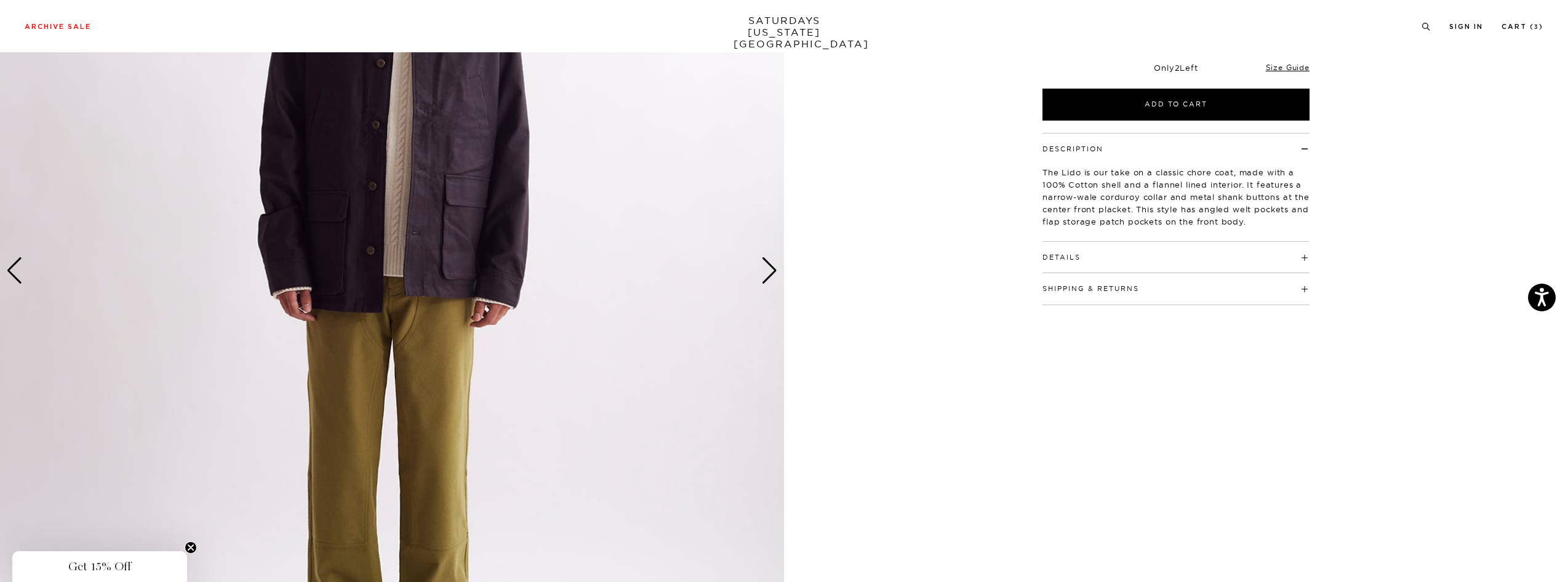
scroll to position [282, 0]
click at [1090, 254] on h4 "Details" at bounding box center [1176, 251] width 267 height 20
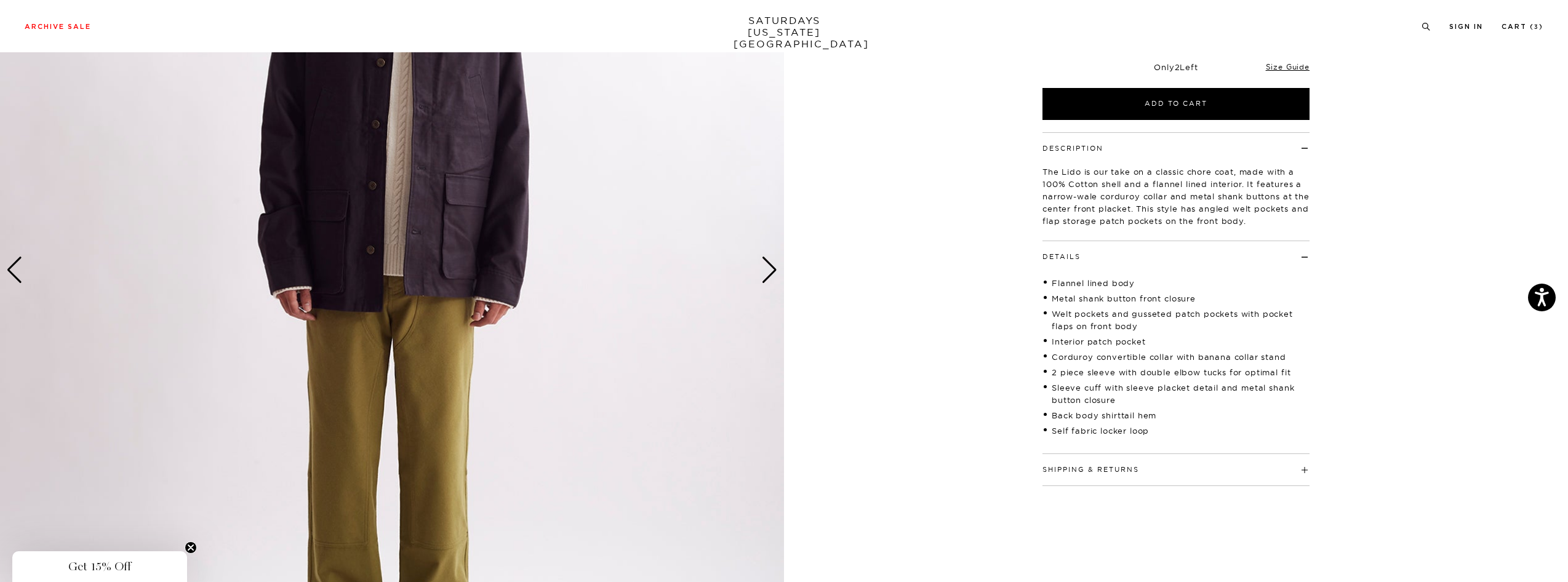
click at [1124, 466] on button "Shipping & Returns" at bounding box center [1090, 469] width 96 height 6
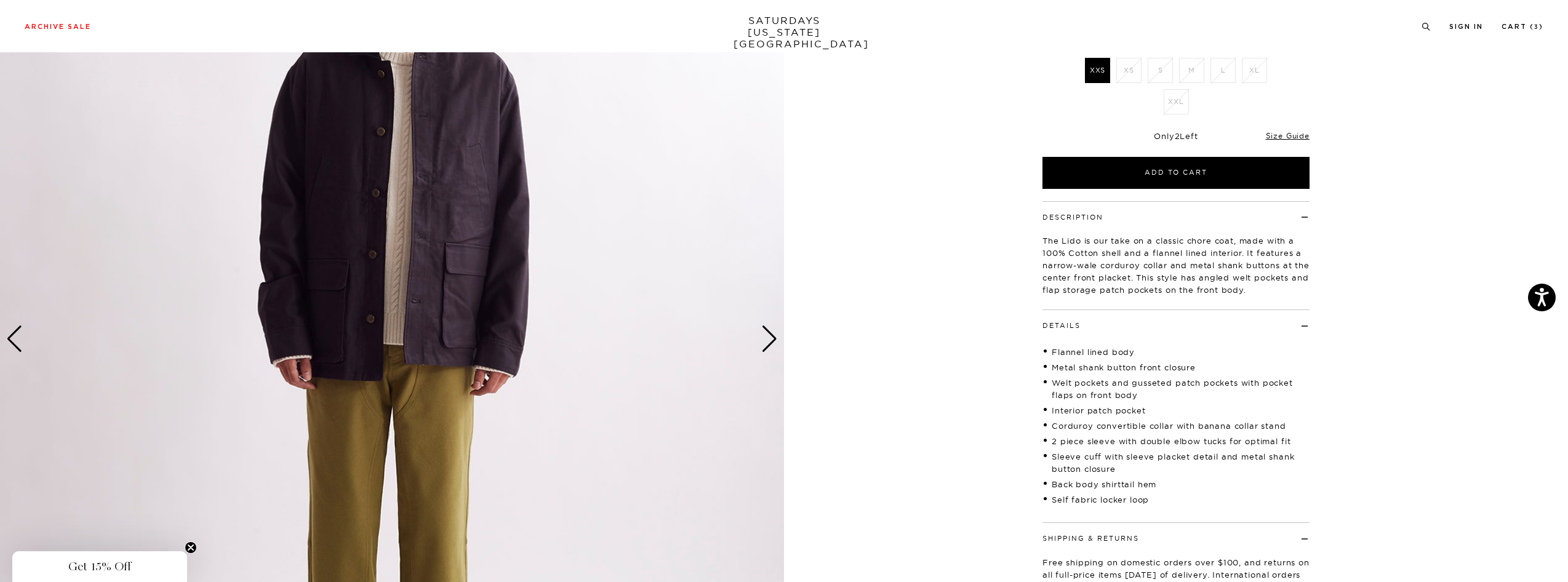
scroll to position [0, 0]
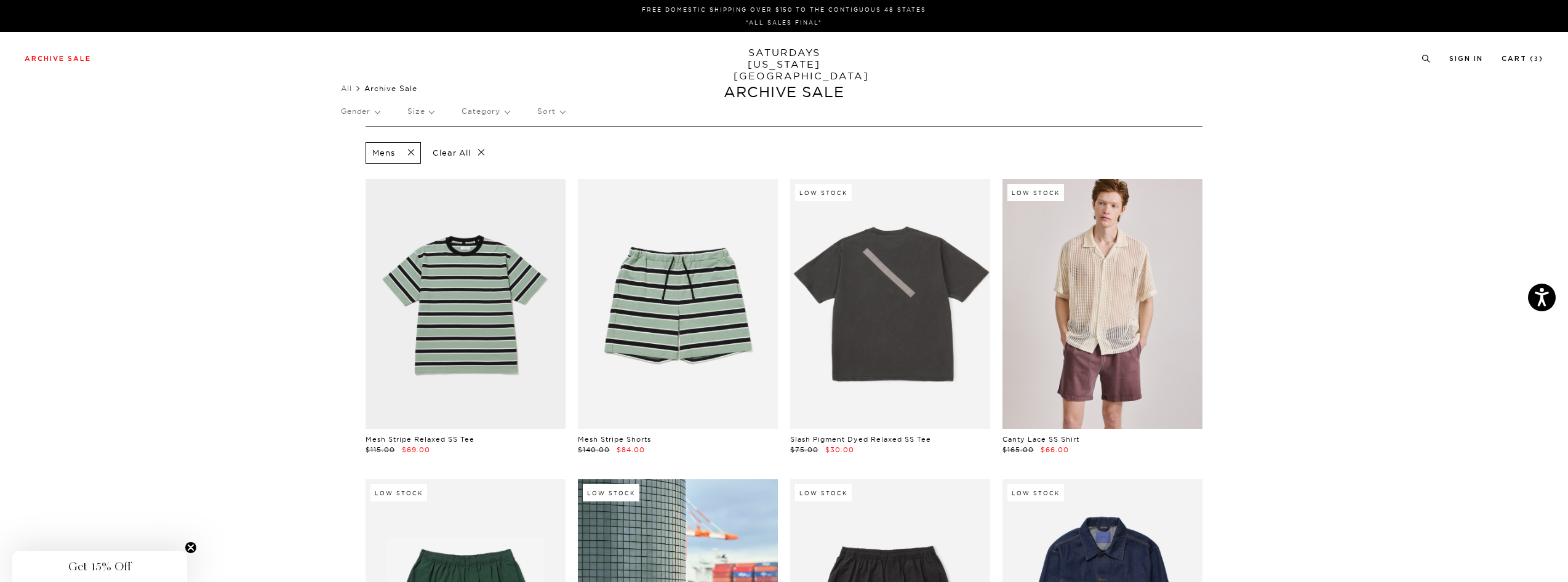
click at [434, 110] on p "Size" at bounding box center [420, 111] width 27 height 29
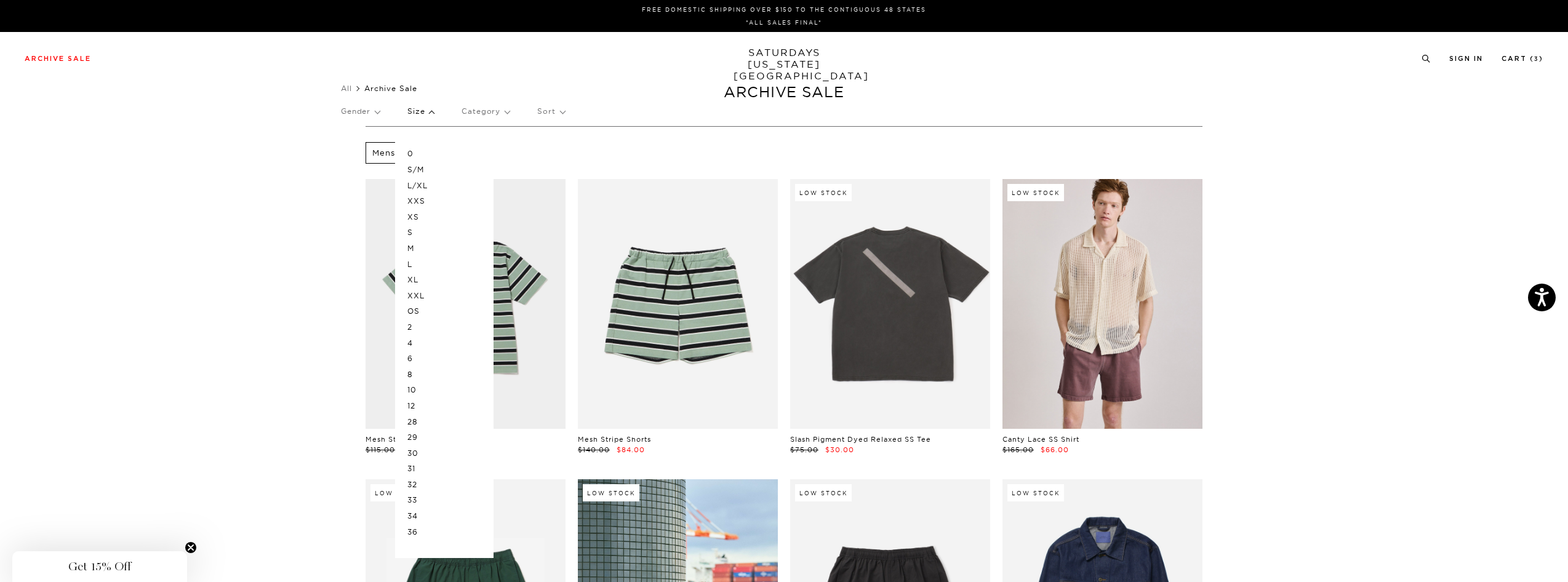
click at [413, 234] on p "S" at bounding box center [444, 232] width 74 height 16
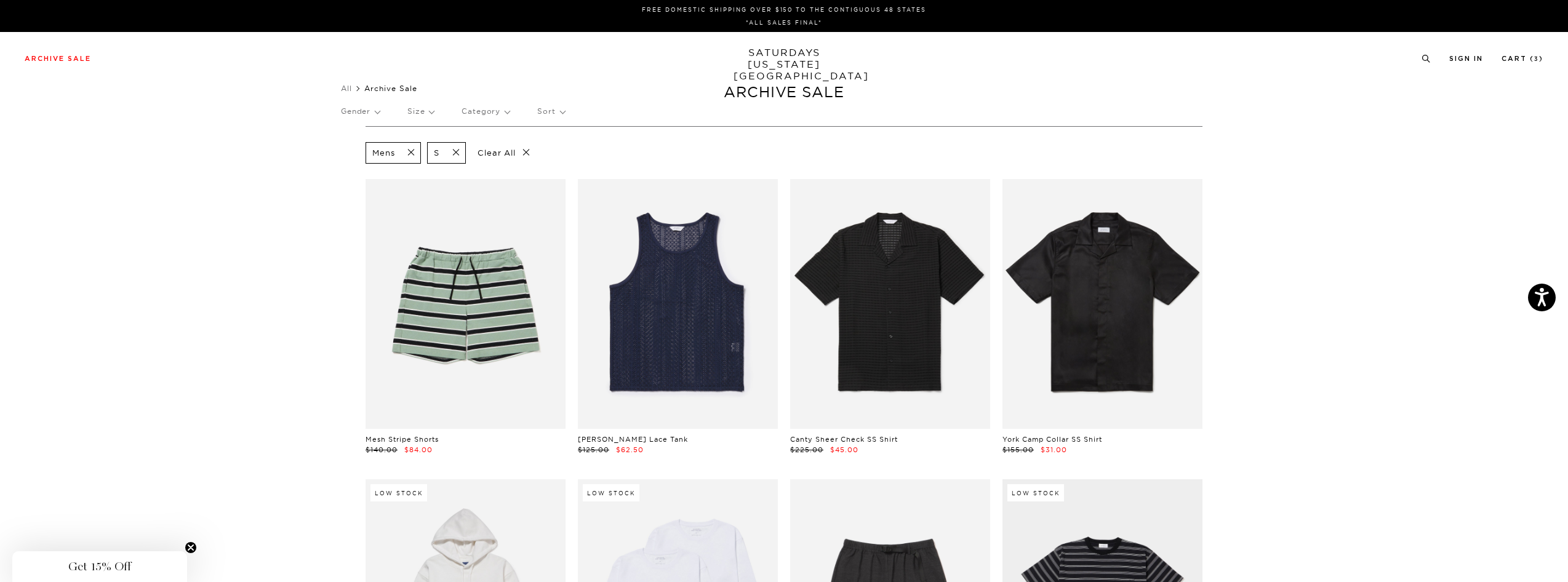
click at [453, 151] on span at bounding box center [453, 153] width 26 height 12
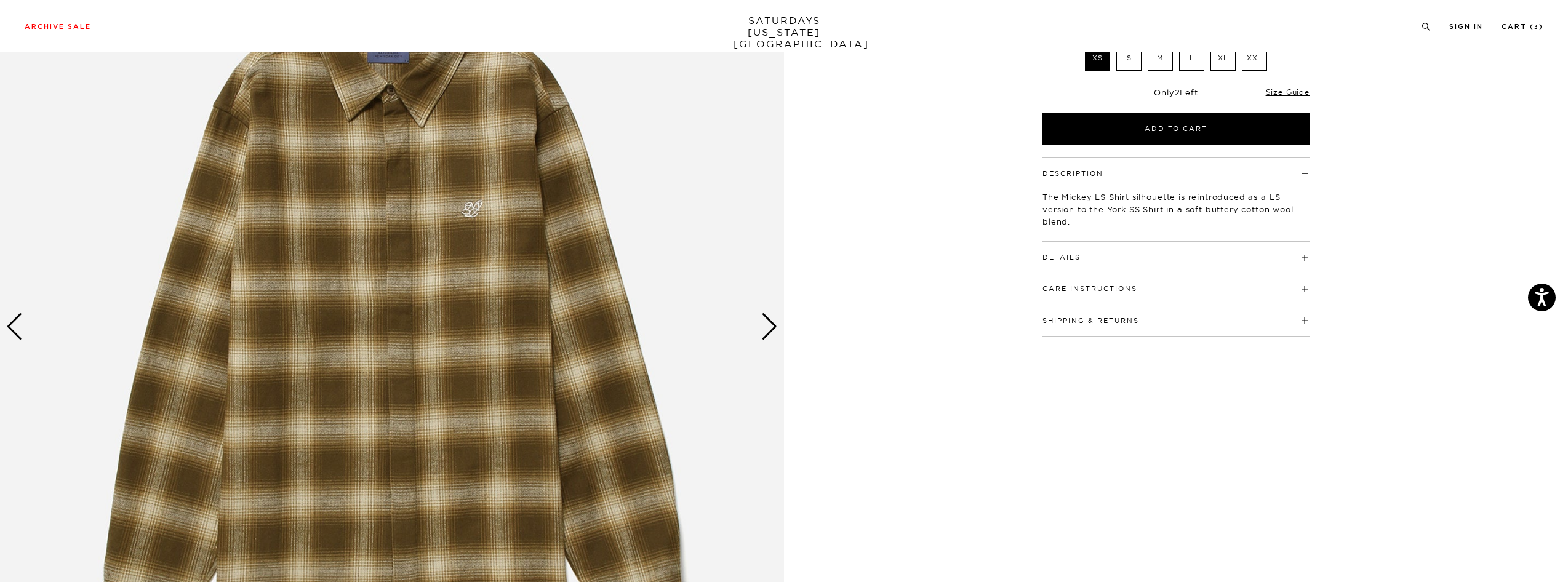
click at [771, 332] on div "Next slide" at bounding box center [770, 326] width 17 height 27
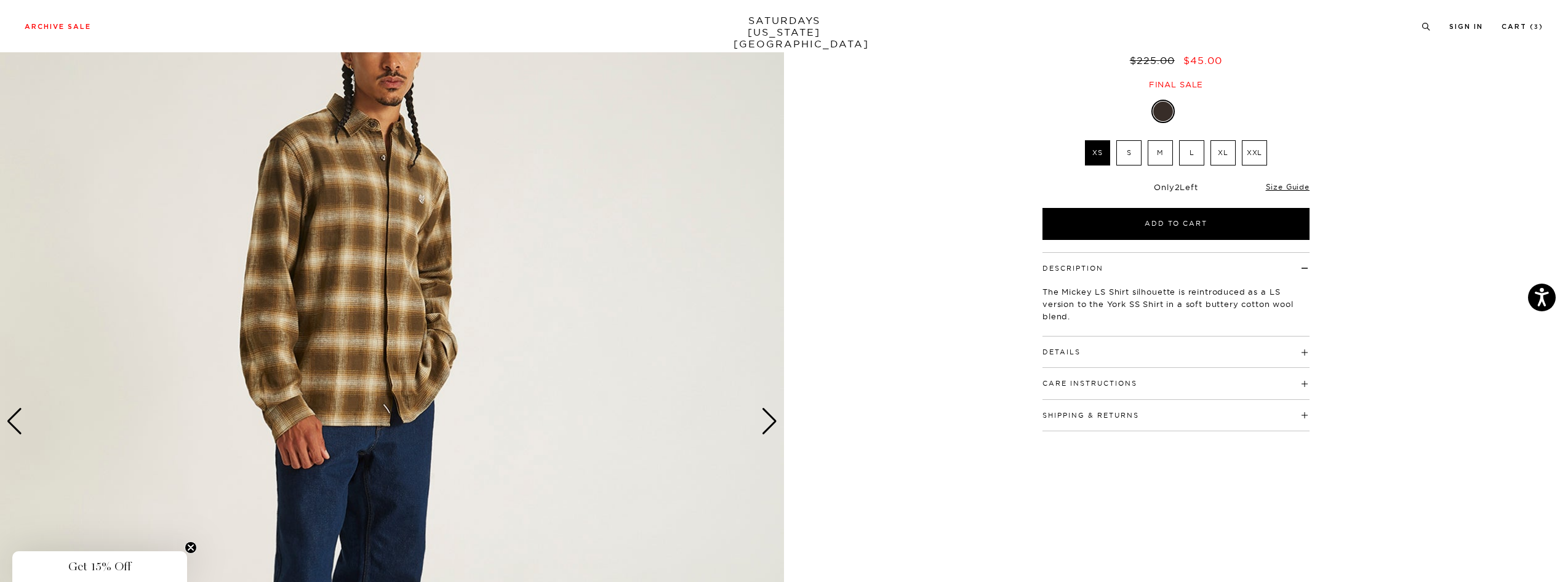
scroll to position [129, 0]
click at [771, 422] on div "Next slide" at bounding box center [770, 422] width 17 height 27
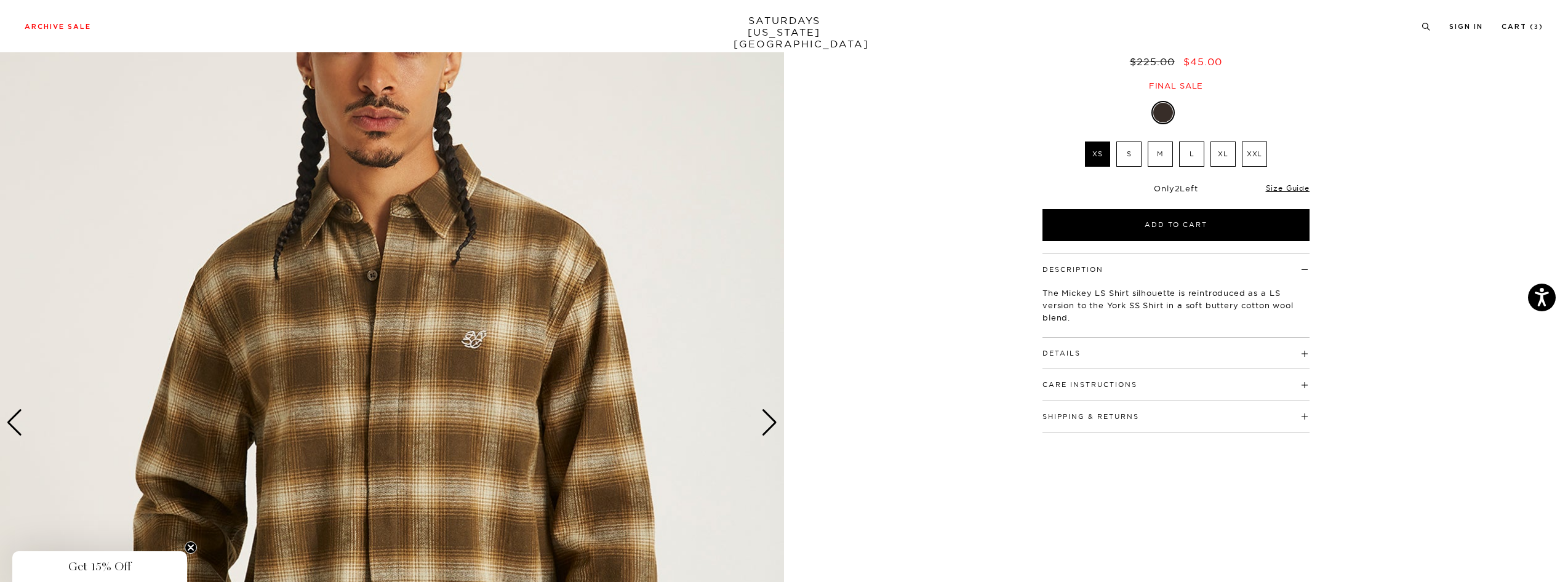
click at [772, 420] on div "Next slide" at bounding box center [770, 422] width 17 height 27
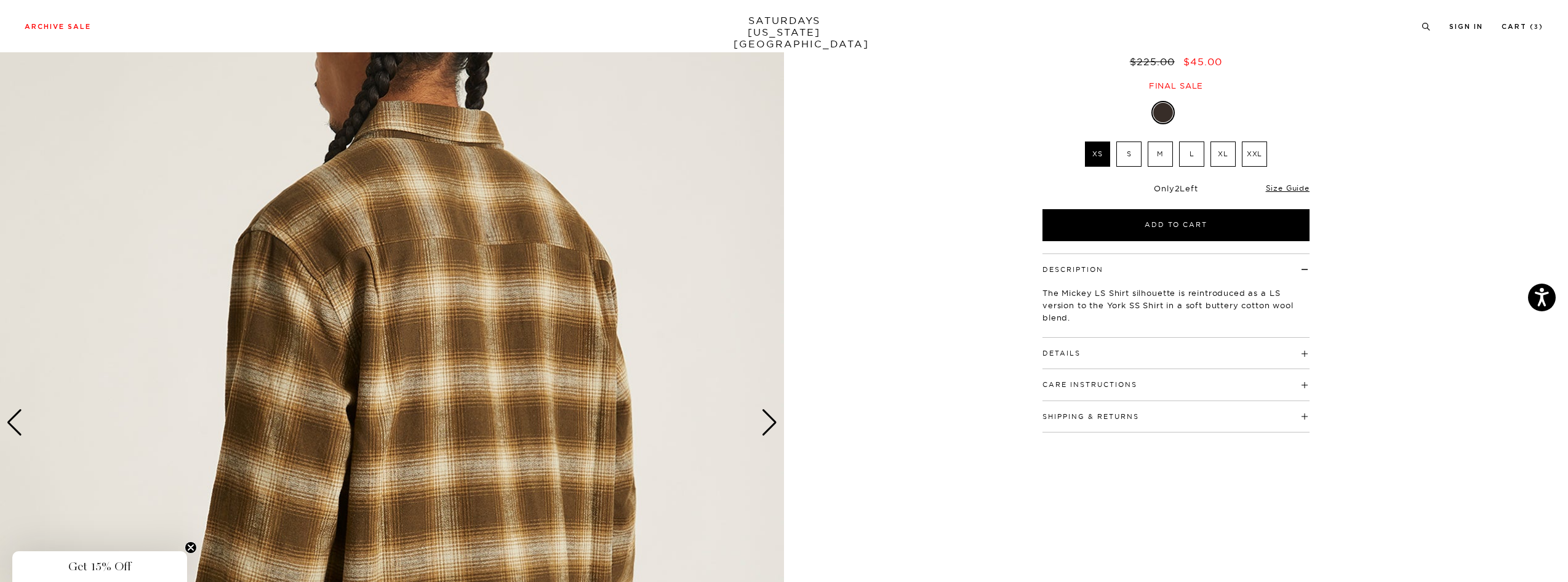
click at [773, 420] on div "Next slide" at bounding box center [770, 422] width 17 height 27
click at [766, 420] on div "Next slide" at bounding box center [770, 422] width 17 height 27
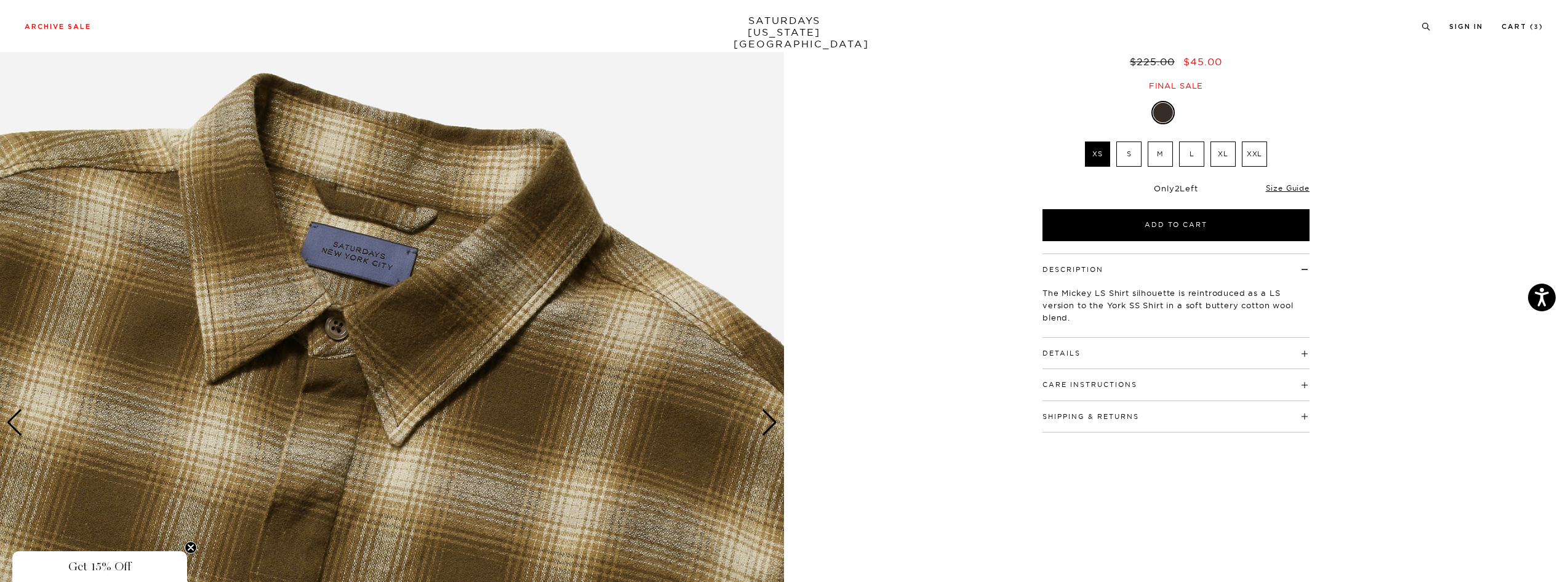
click at [770, 412] on div "Next slide" at bounding box center [770, 422] width 17 height 27
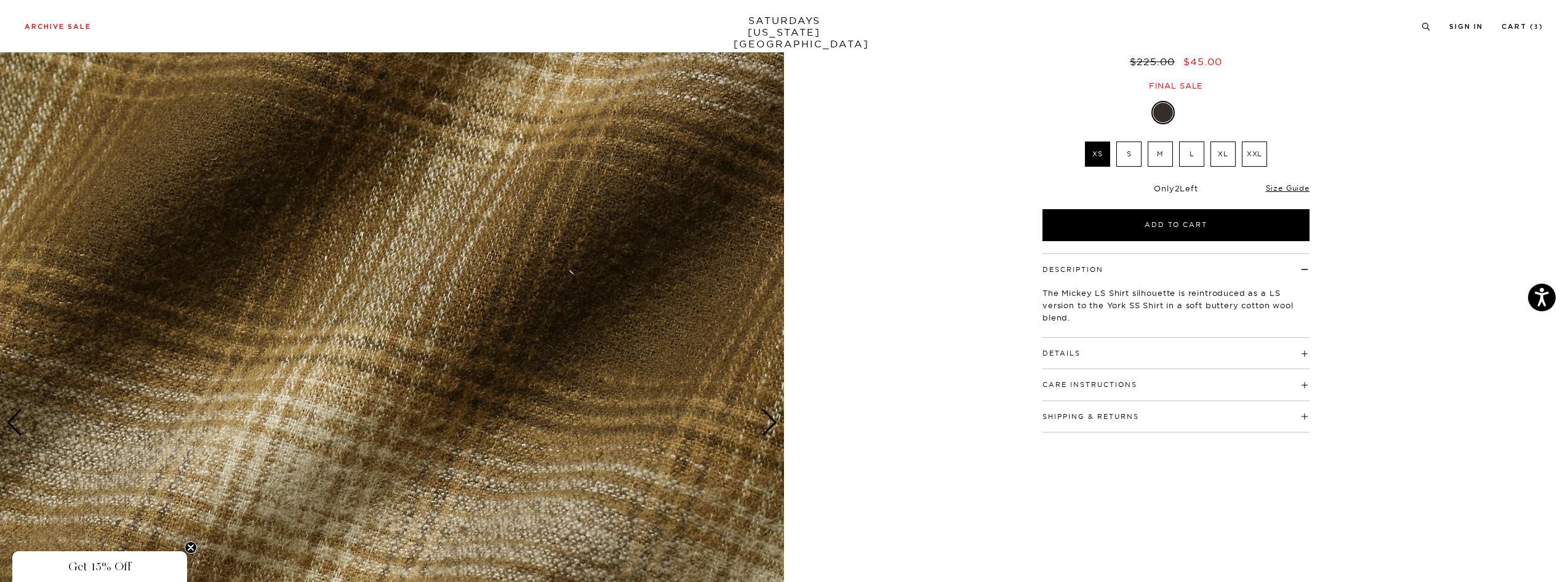
click at [770, 412] on div "Next slide" at bounding box center [770, 422] width 17 height 27
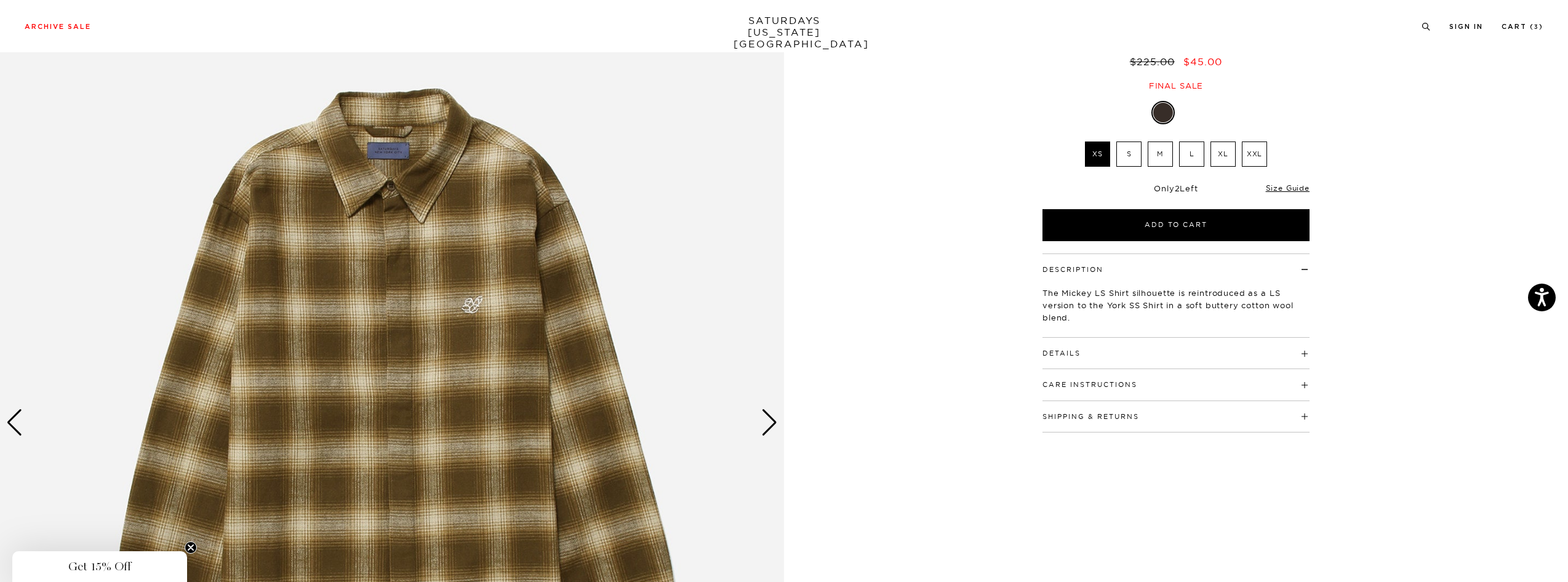
click at [766, 420] on div "Next slide" at bounding box center [770, 422] width 17 height 27
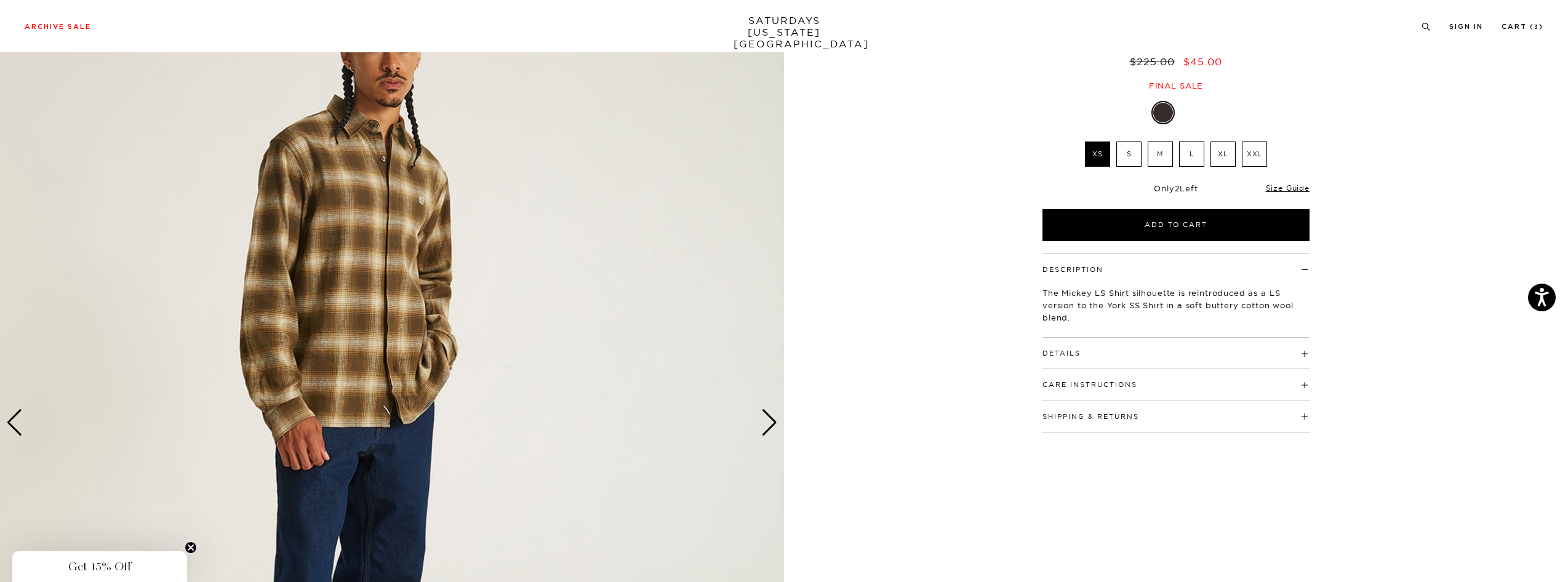
click at [767, 419] on div "Next slide" at bounding box center [770, 422] width 17 height 27
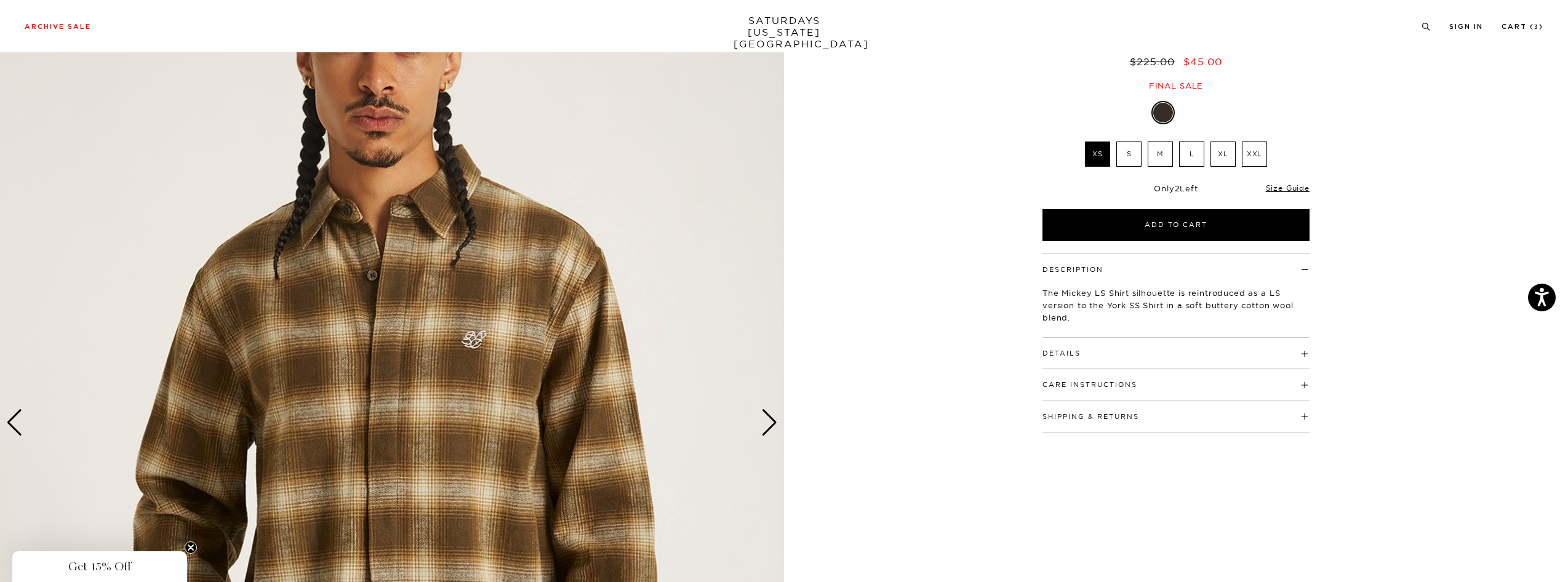
click at [767, 418] on div "Next slide" at bounding box center [770, 422] width 17 height 27
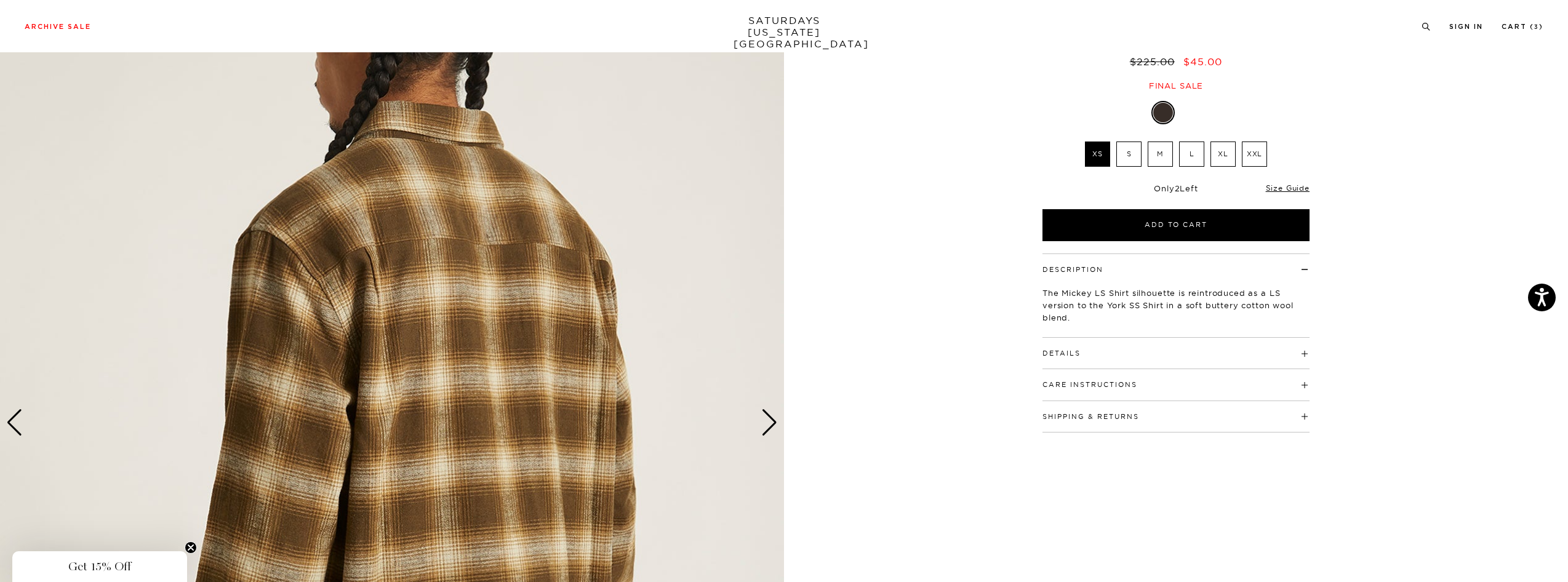
click at [767, 418] on div "Next slide" at bounding box center [770, 422] width 17 height 27
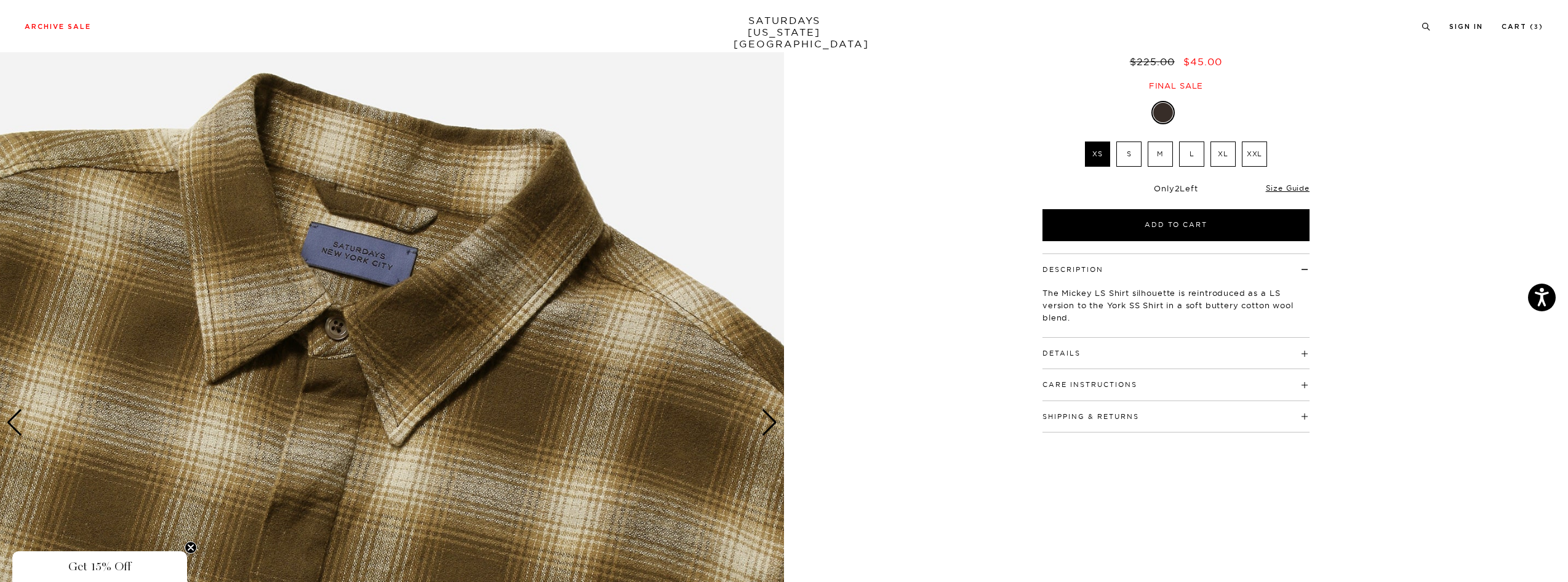
click at [769, 414] on div "Next slide" at bounding box center [770, 422] width 17 height 27
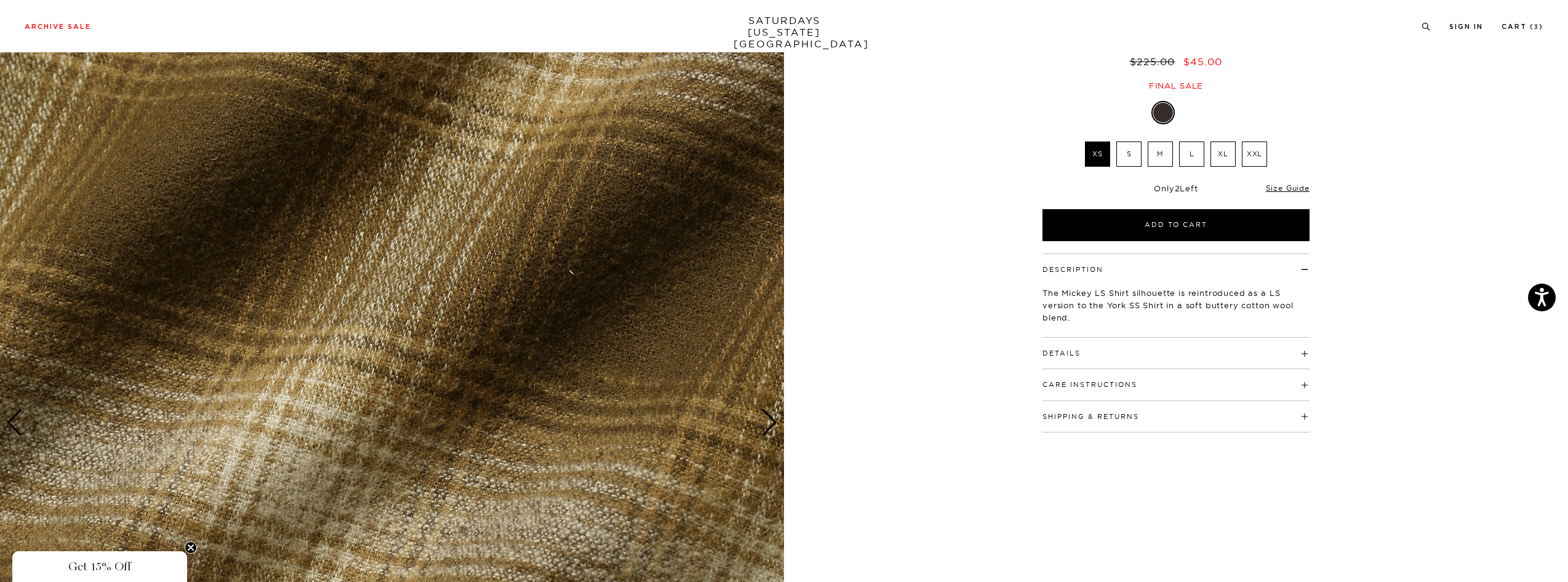
click at [769, 414] on div "Next slide" at bounding box center [770, 422] width 17 height 27
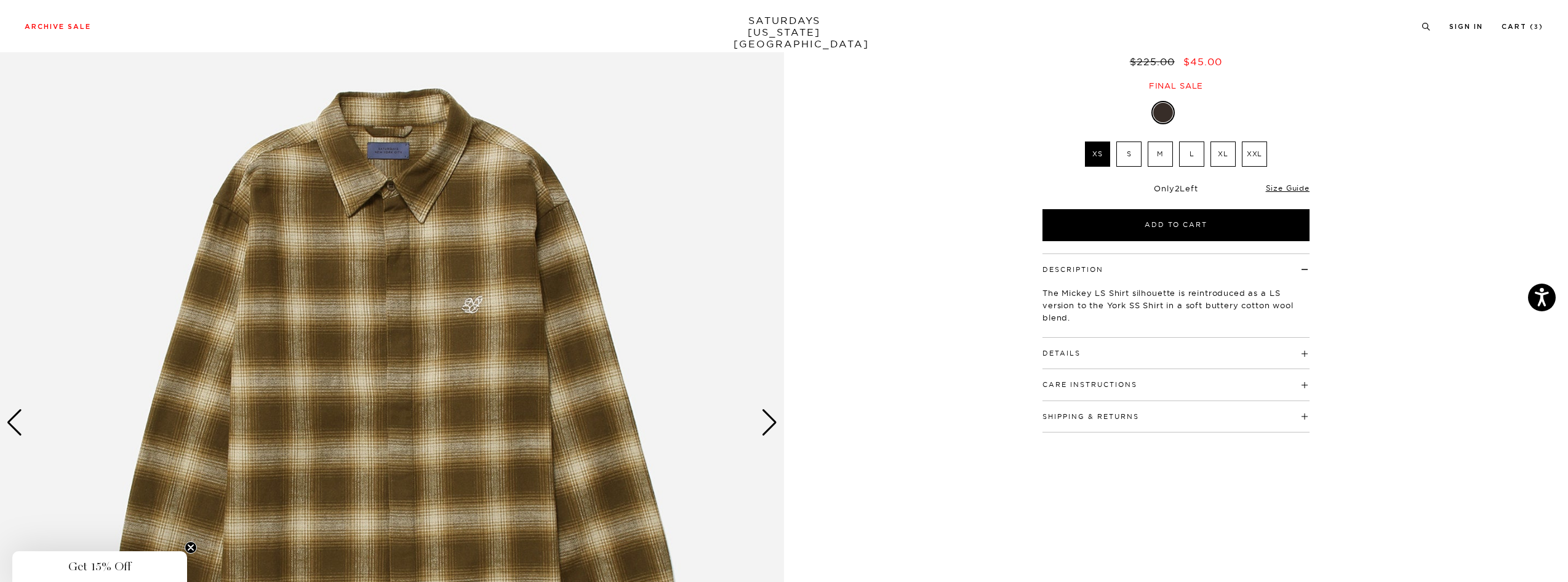
click at [769, 414] on div "Next slide" at bounding box center [770, 422] width 17 height 27
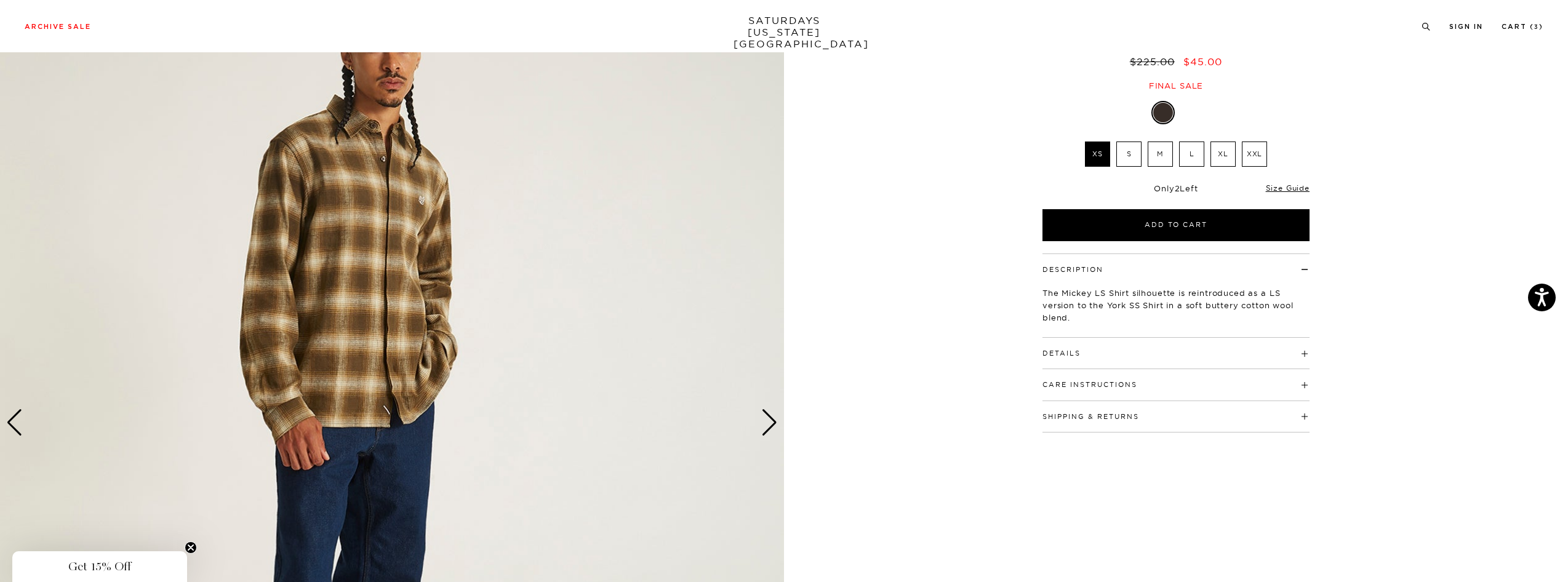
click at [771, 427] on div "Next slide" at bounding box center [770, 422] width 17 height 27
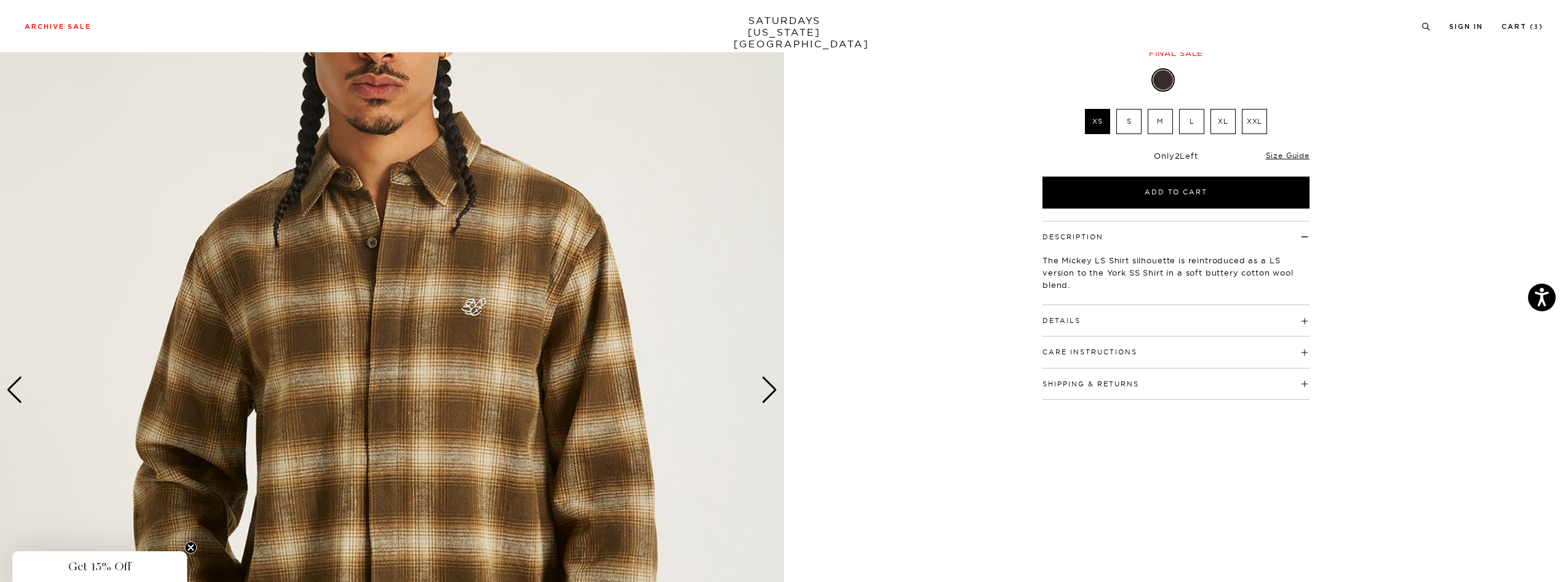
scroll to position [185, 0]
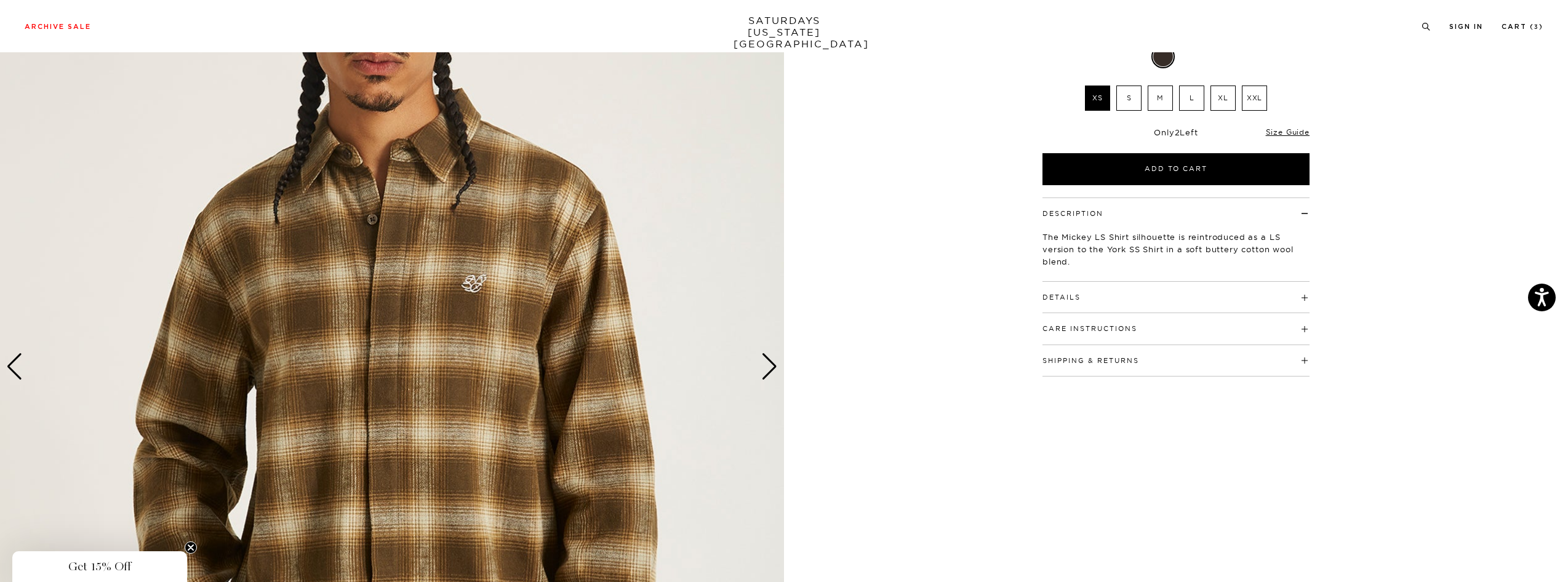
click at [775, 367] on div "Next slide" at bounding box center [770, 366] width 17 height 27
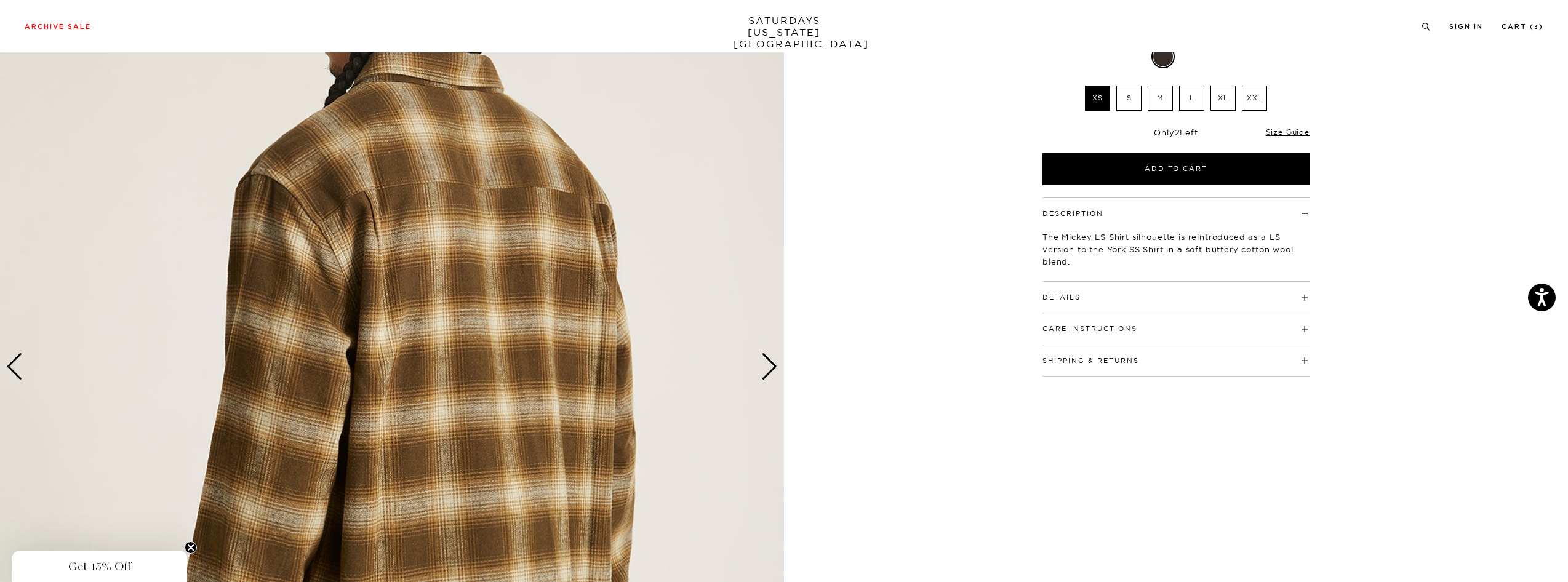
click at [775, 367] on div "Next slide" at bounding box center [770, 366] width 17 height 27
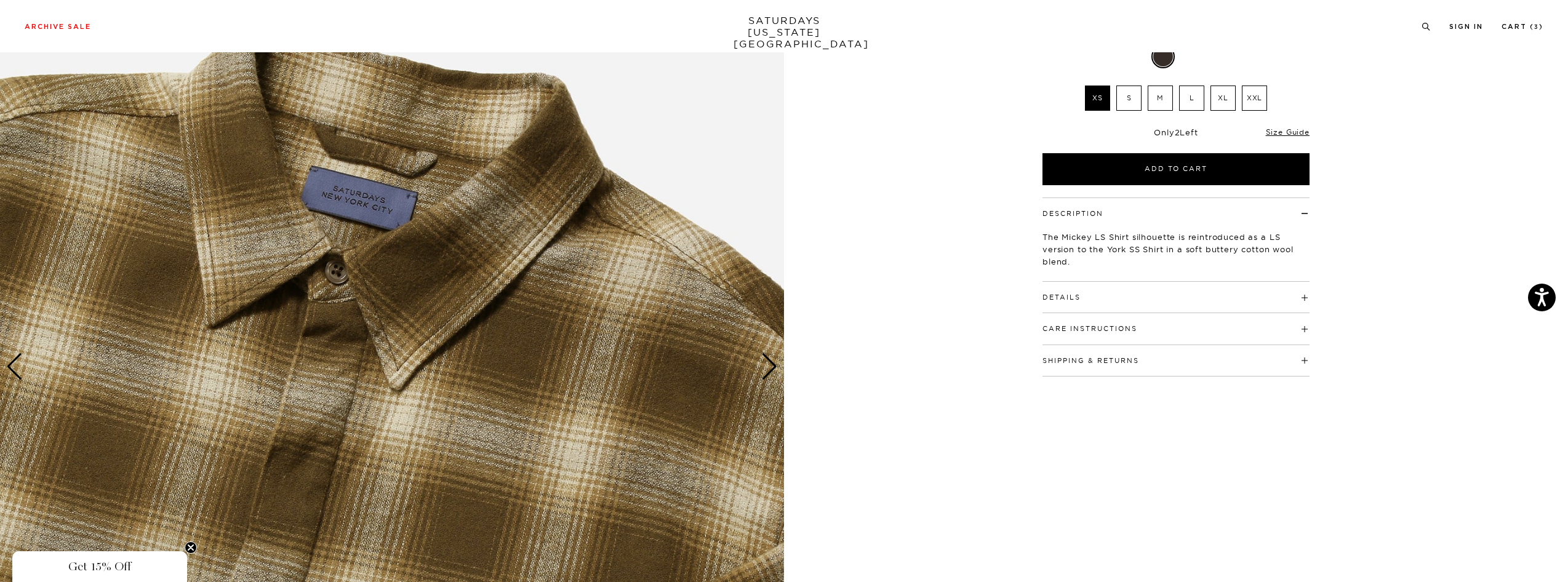
click at [775, 368] on div "Next slide" at bounding box center [770, 366] width 17 height 27
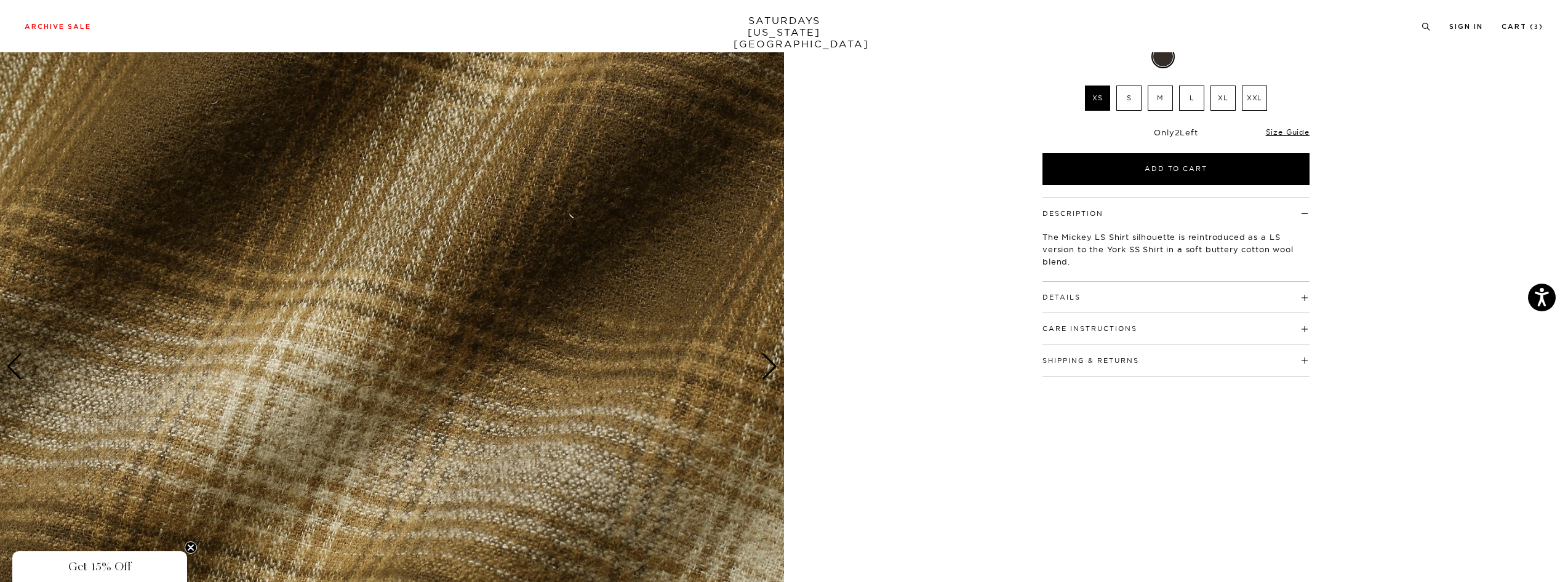
click at [773, 369] on div "Next slide" at bounding box center [770, 366] width 17 height 27
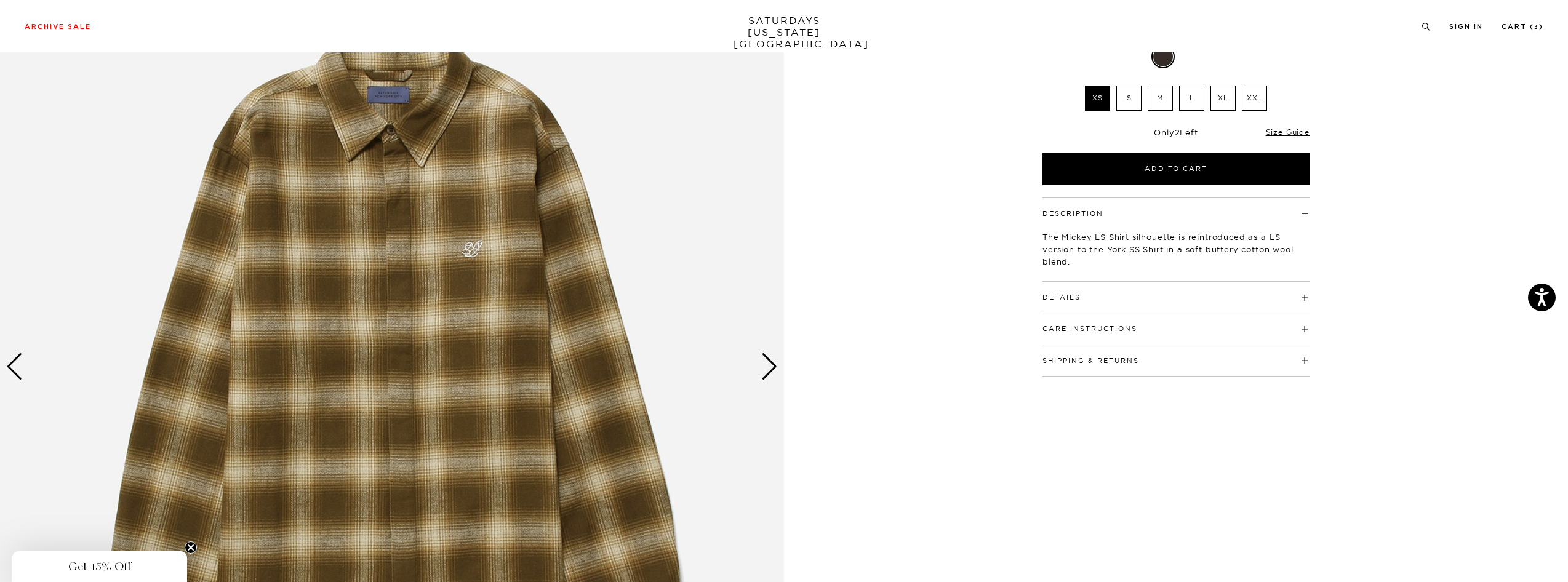
click at [773, 369] on div "Next slide" at bounding box center [770, 366] width 17 height 27
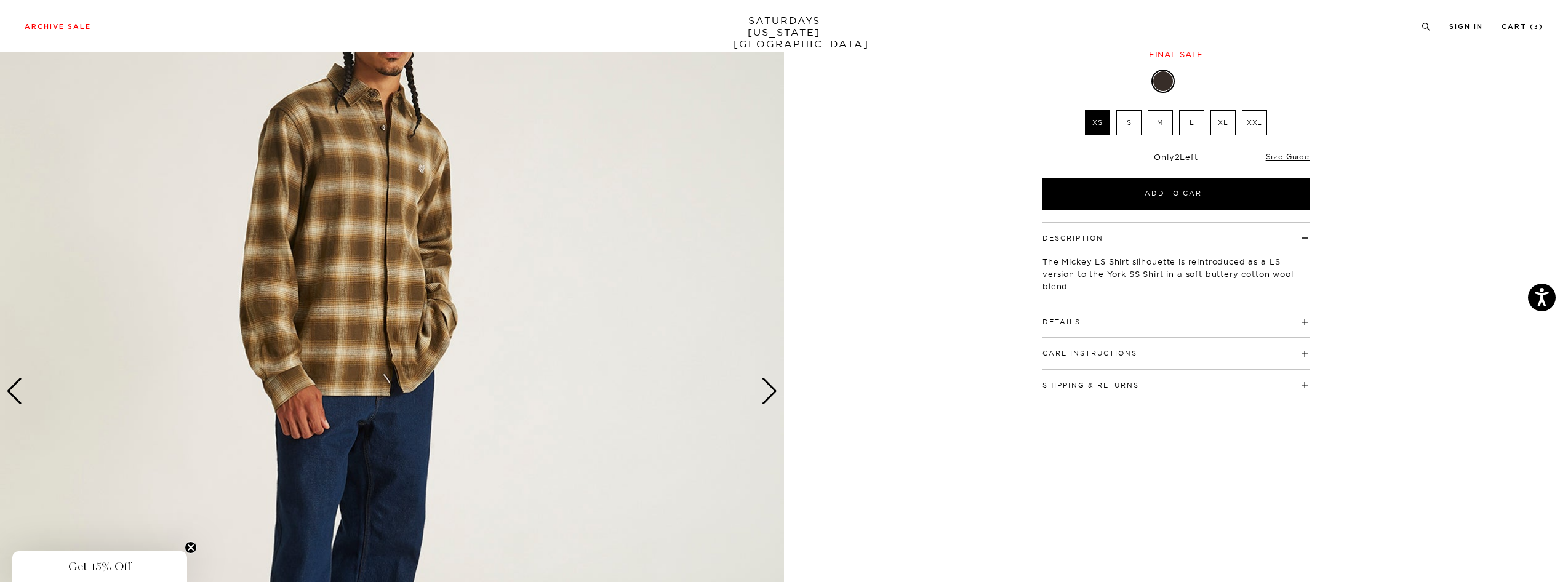
scroll to position [149, 0]
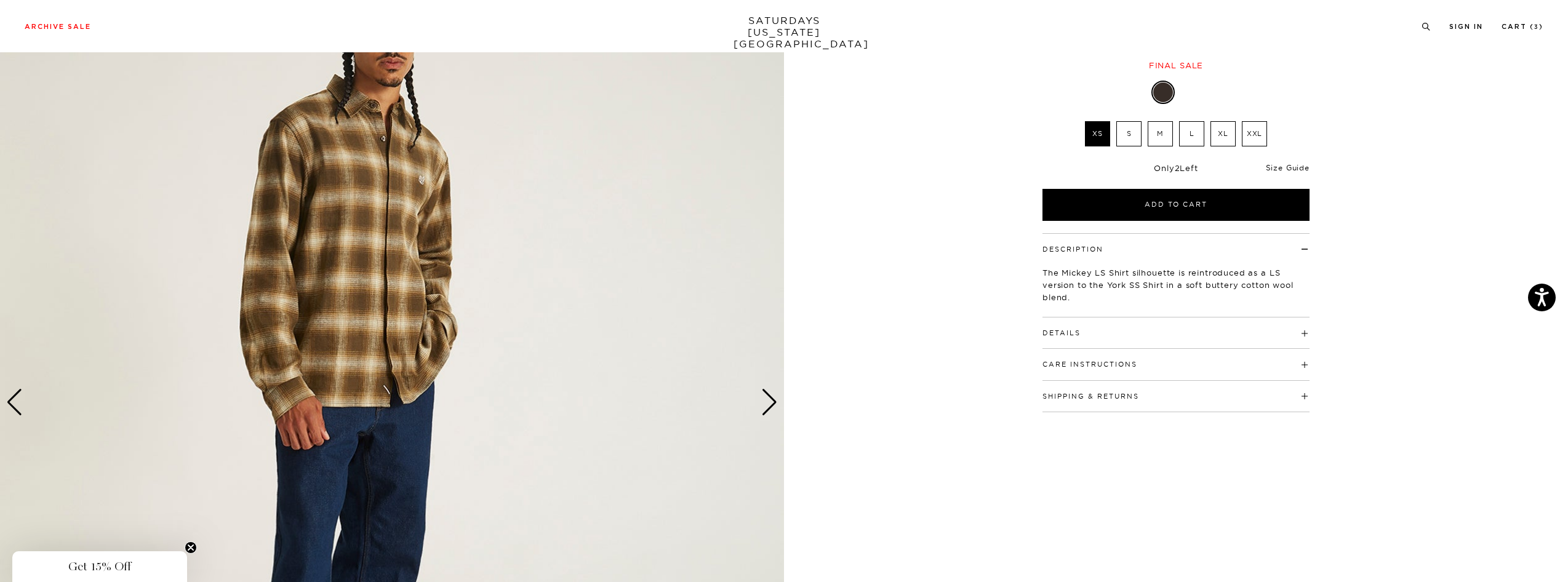
click at [1281, 166] on link "Size Guide" at bounding box center [1287, 168] width 44 height 9
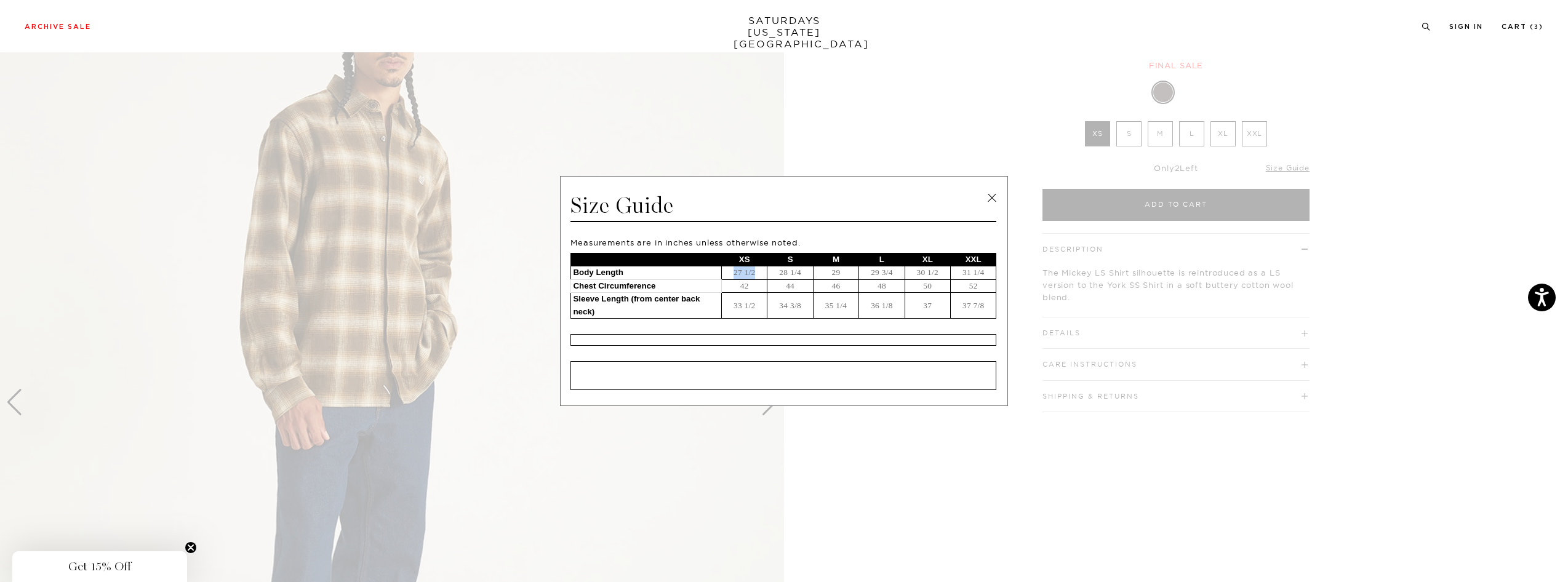
drag, startPoint x: 733, startPoint y: 273, endPoint x: 759, endPoint y: 273, distance: 26.0
click at [759, 273] on td "27 1/2" at bounding box center [745, 272] width 45 height 14
drag, startPoint x: 735, startPoint y: 290, endPoint x: 749, endPoint y: 288, distance: 14.1
click at [749, 288] on td "42" at bounding box center [745, 285] width 45 height 14
drag, startPoint x: 725, startPoint y: 309, endPoint x: 764, endPoint y: 307, distance: 39.1
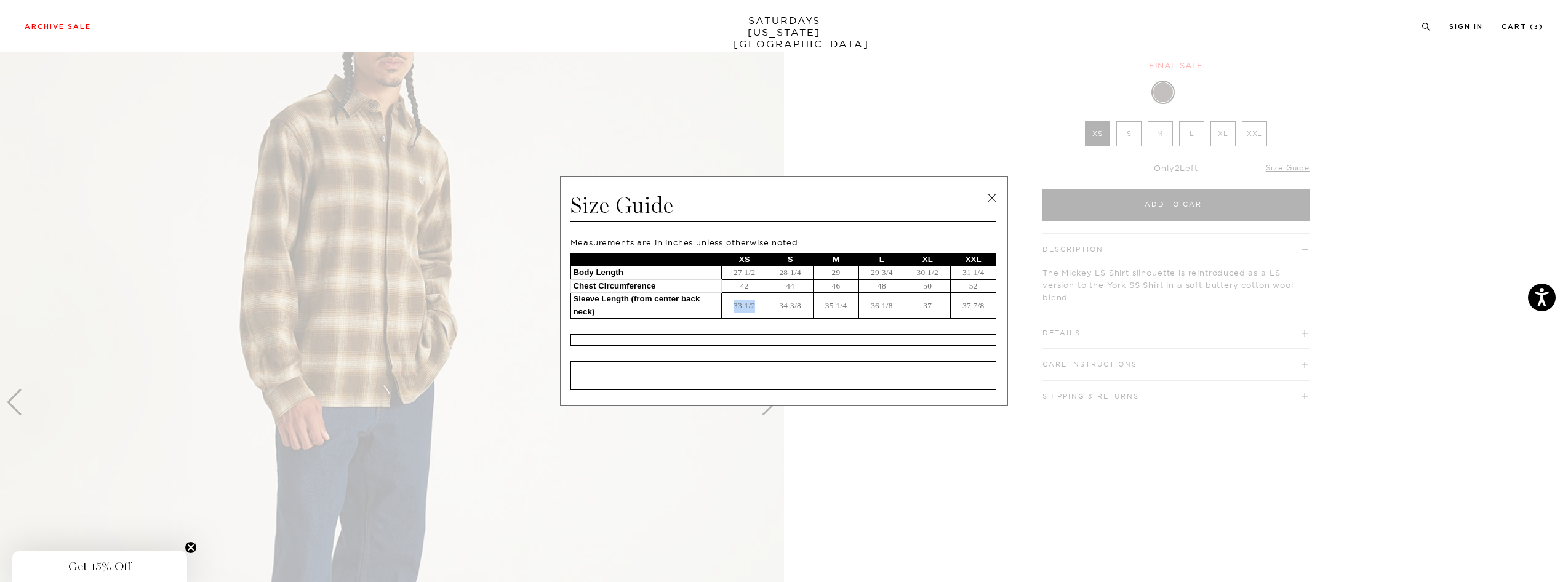
click at [764, 307] on td "33 1/2" at bounding box center [745, 306] width 45 height 26
drag, startPoint x: 780, startPoint y: 273, endPoint x: 815, endPoint y: 275, distance: 35.1
click at [815, 275] on tr "Body Length 27 1/2 28 1/4 29 29 3/4 30 1/2 31 1/4" at bounding box center [784, 272] width 426 height 14
drag, startPoint x: 784, startPoint y: 286, endPoint x: 802, endPoint y: 285, distance: 18.0
click at [802, 285] on td "44" at bounding box center [790, 285] width 45 height 14
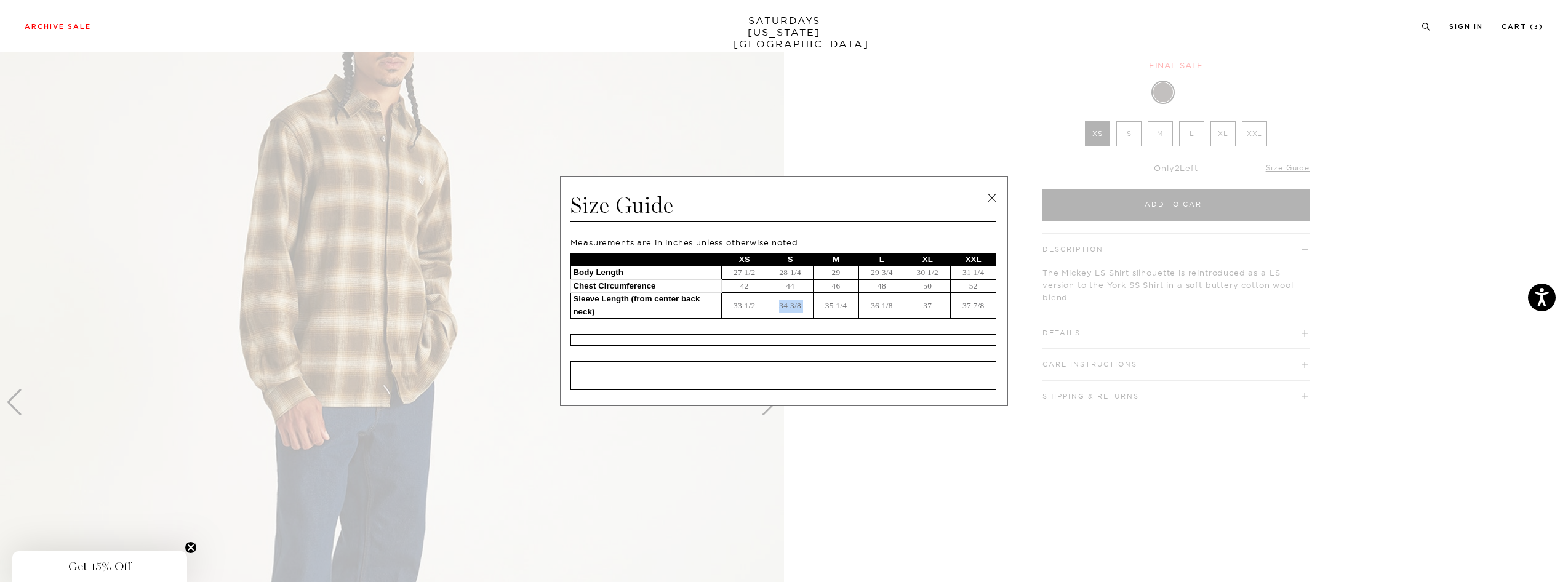
drag, startPoint x: 779, startPoint y: 307, endPoint x: 814, endPoint y: 306, distance: 35.0
click at [814, 306] on tr "Sleeve Length (from center back neck) 33 1/2 34 3/8 35 1/4 36 1/8 37 37 7/8" at bounding box center [784, 306] width 426 height 26
drag, startPoint x: 868, startPoint y: 273, endPoint x: 889, endPoint y: 310, distance: 42.5
click at [888, 310] on tbody "XS S M L XL XXL Body Length 27 1/2 28 1/4 29 29 3/4 30 1/2 31 1/4 Chest Circumf…" at bounding box center [784, 285] width 426 height 66
click at [891, 310] on td "36 1/8" at bounding box center [882, 306] width 45 height 26
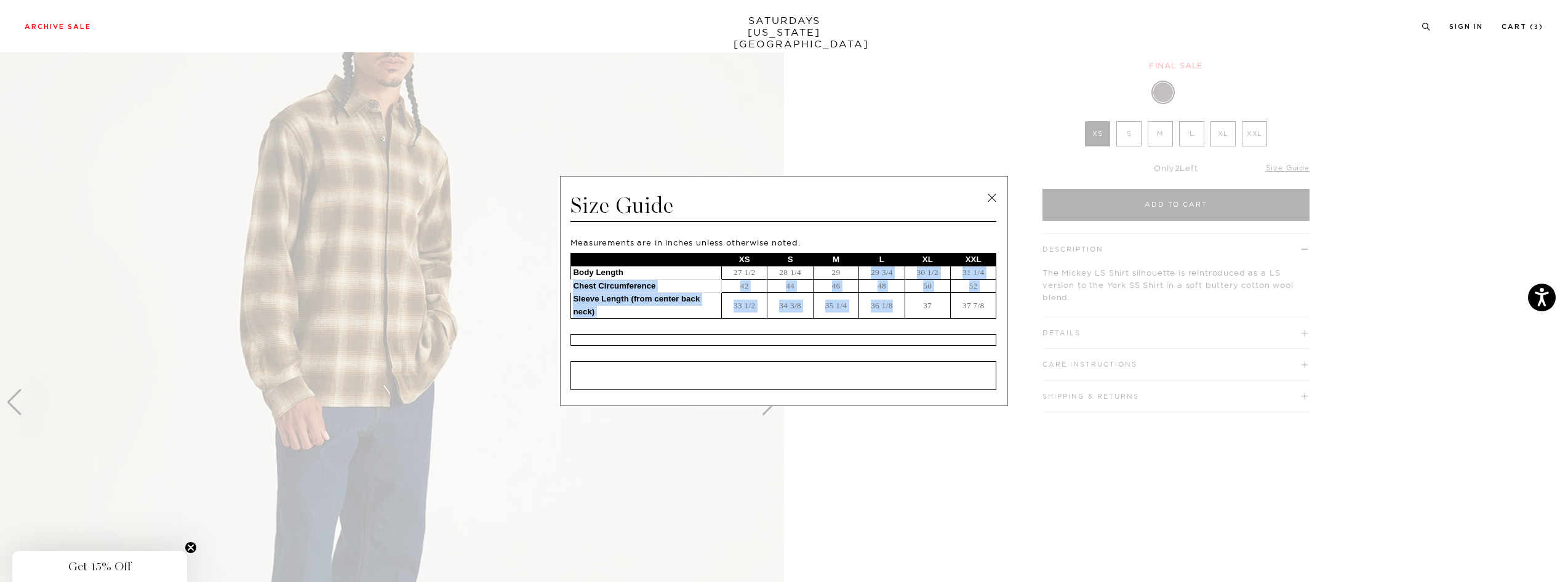
drag, startPoint x: 896, startPoint y: 309, endPoint x: 866, endPoint y: 272, distance: 47.6
click at [867, 271] on tbody "XS S M L XL XXL Body Length 27 1/2 28 1/4 29 29 3/4 30 1/2 31 1/4 Chest Circumf…" at bounding box center [784, 285] width 426 height 66
click at [865, 274] on td "29 3/4" at bounding box center [882, 272] width 45 height 14
drag, startPoint x: 865, startPoint y: 272, endPoint x: 886, endPoint y: 308, distance: 41.7
click at [886, 307] on tbody "XS S M L XL XXL Body Length 27 1/2 28 1/4 29 29 3/4 30 1/2 31 1/4 Chest Circumf…" at bounding box center [784, 285] width 426 height 66
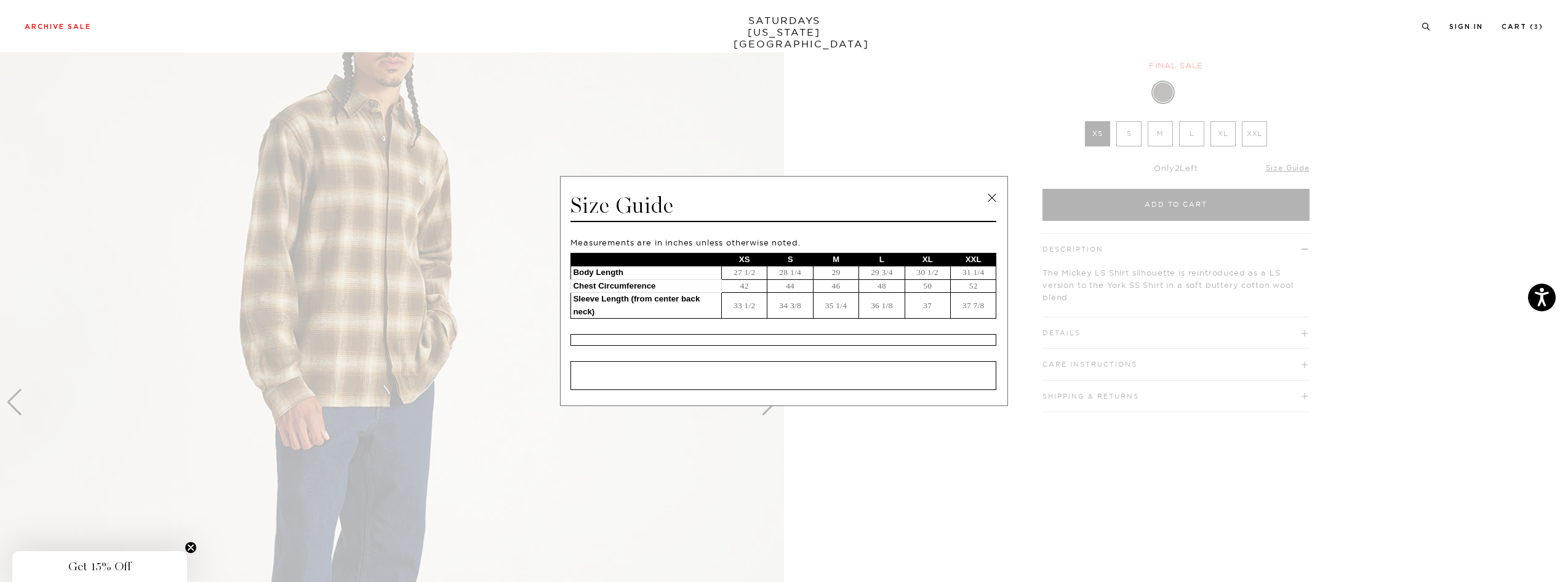
click at [891, 309] on td "36 1/8" at bounding box center [882, 306] width 45 height 26
drag, startPoint x: 870, startPoint y: 308, endPoint x: 897, endPoint y: 310, distance: 27.1
click at [897, 310] on td "36 1/8" at bounding box center [882, 306] width 45 height 26
drag, startPoint x: 736, startPoint y: 286, endPoint x: 760, endPoint y: 286, distance: 24.0
click at [760, 286] on td "42" at bounding box center [745, 285] width 45 height 14
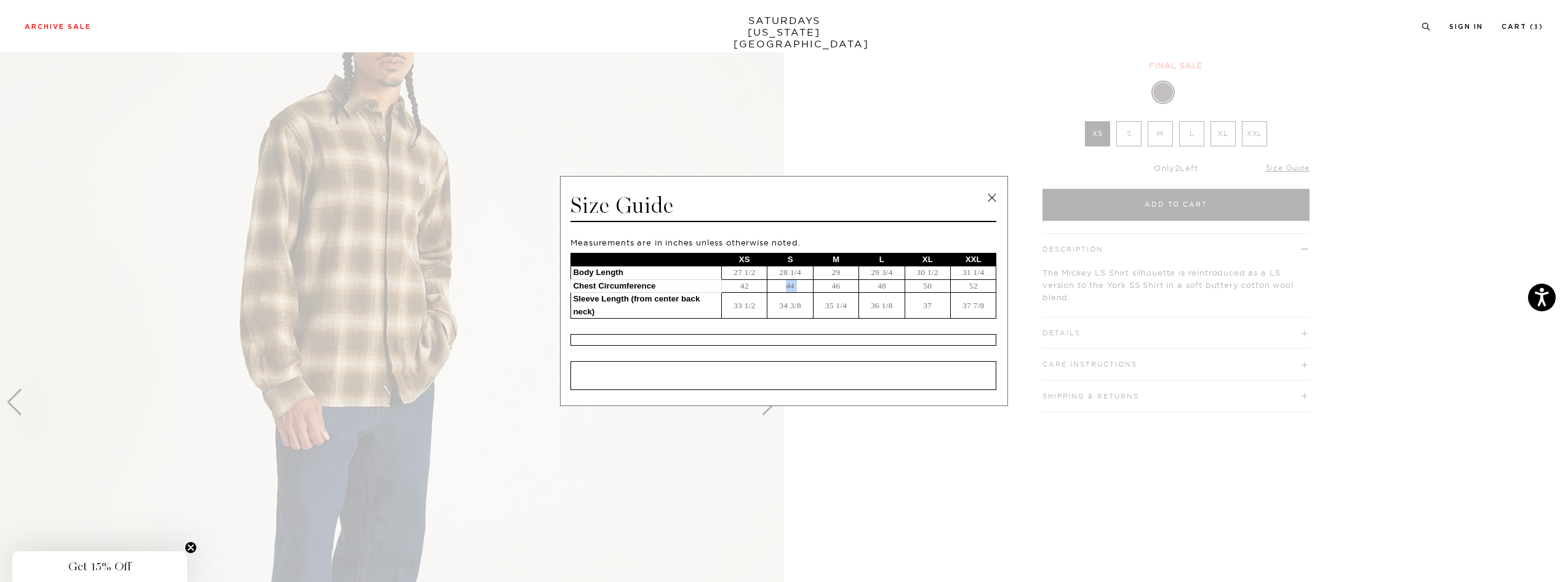
drag, startPoint x: 782, startPoint y: 286, endPoint x: 822, endPoint y: 286, distance: 40.0
click at [822, 286] on tr "Chest Circumference 42 44 46 48 50 52" at bounding box center [784, 285] width 426 height 14
drag, startPoint x: 669, startPoint y: 241, endPoint x: 695, endPoint y: 241, distance: 26.0
click at [695, 241] on p "Measurements are in inches unless otherwise noted." at bounding box center [783, 242] width 426 height 10
click at [664, 240] on p "Measurements are in inches unless otherwise noted." at bounding box center [783, 242] width 426 height 10
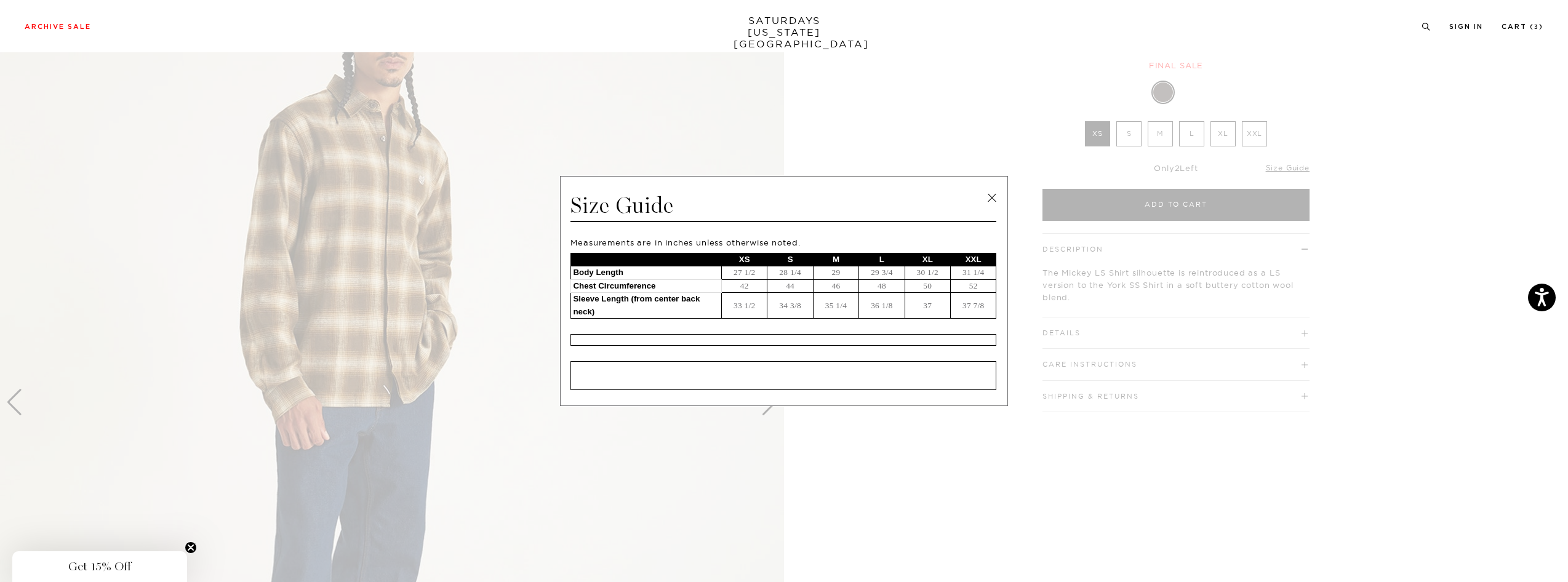
click at [683, 241] on p "Measurements are in inches unless otherwise noted." at bounding box center [783, 242] width 426 height 10
drag, startPoint x: 820, startPoint y: 341, endPoint x: 823, endPoint y: 332, distance: 9.5
click at [821, 339] on div at bounding box center [783, 339] width 426 height 12
click at [994, 202] on link at bounding box center [992, 198] width 19 height 19
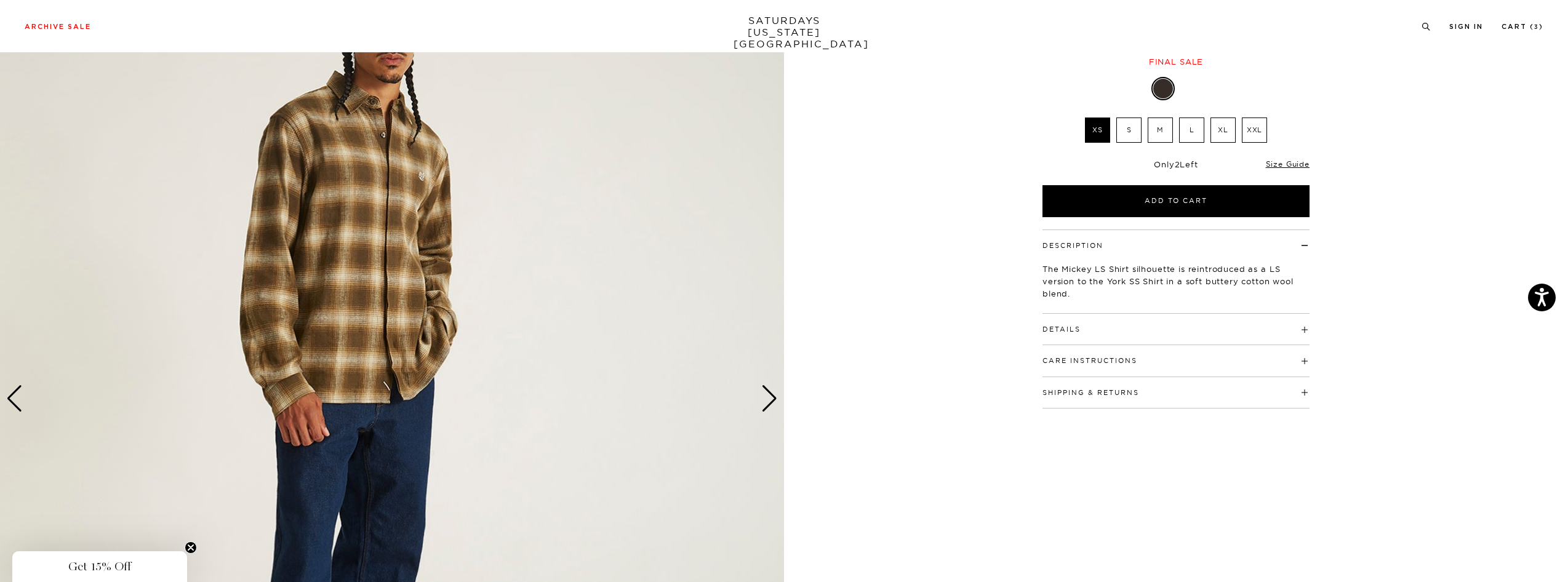
scroll to position [169, 0]
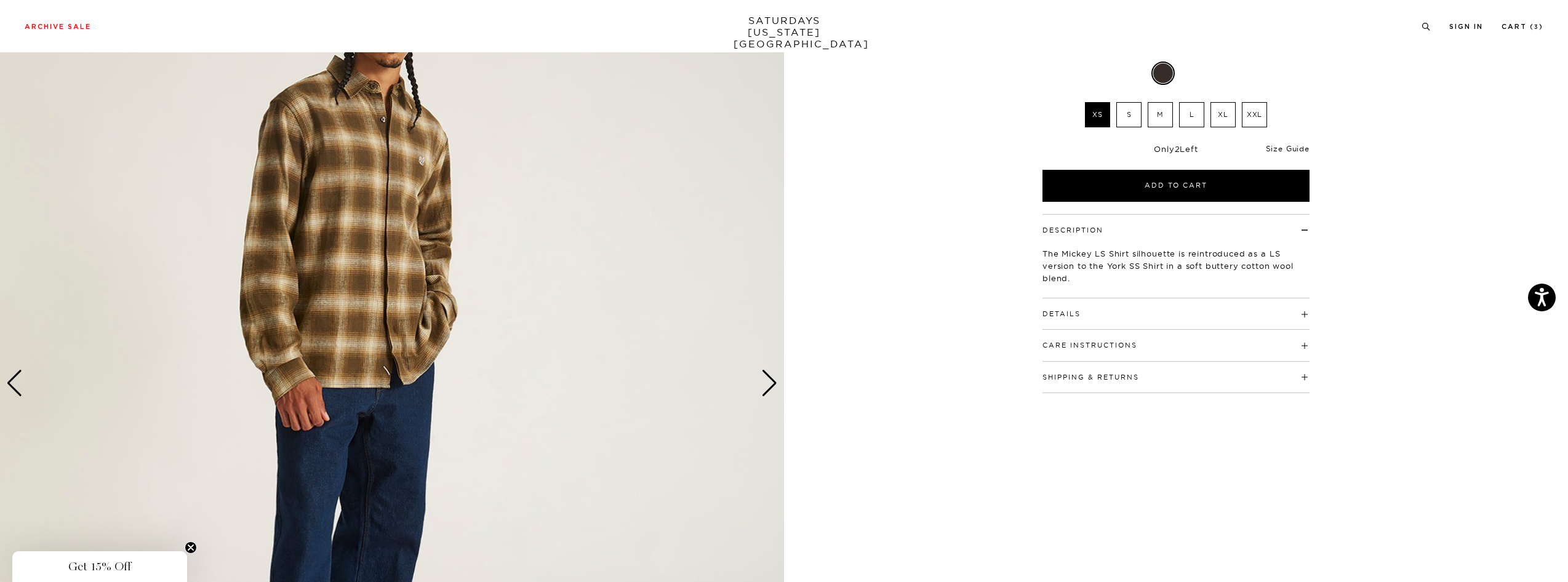
click at [1290, 146] on link "Size Guide" at bounding box center [1287, 148] width 44 height 9
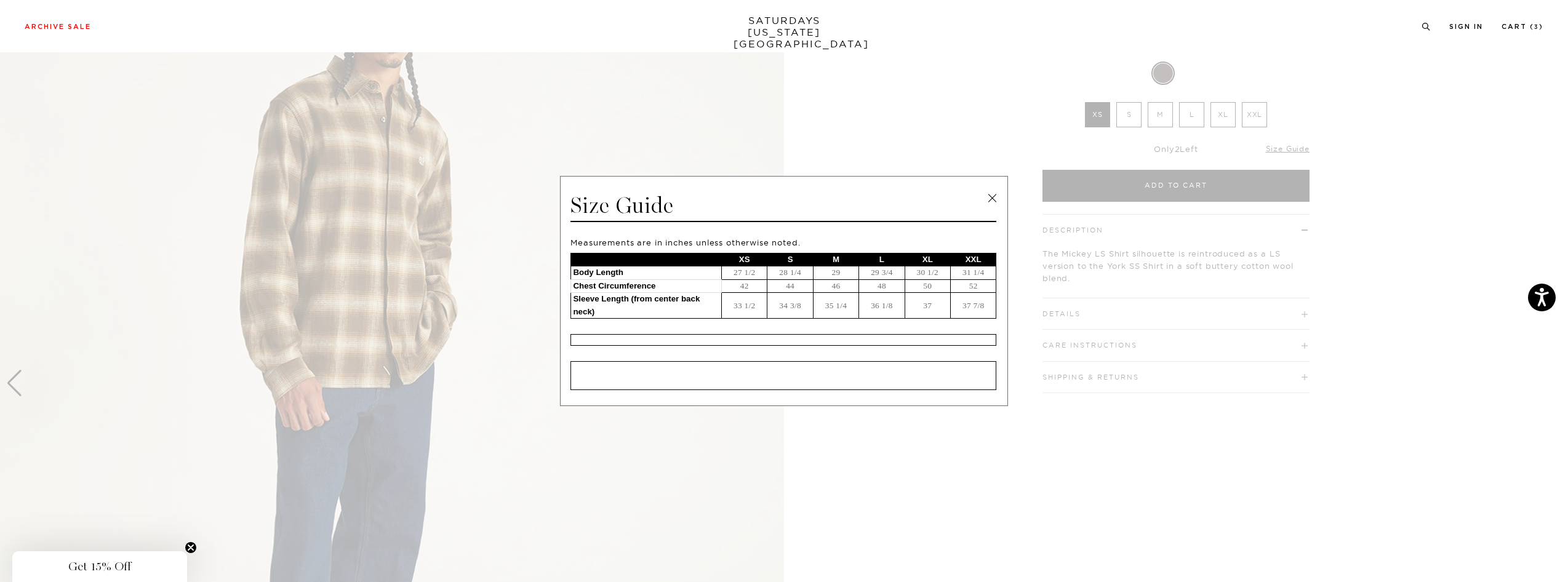
click at [994, 191] on link at bounding box center [992, 198] width 19 height 19
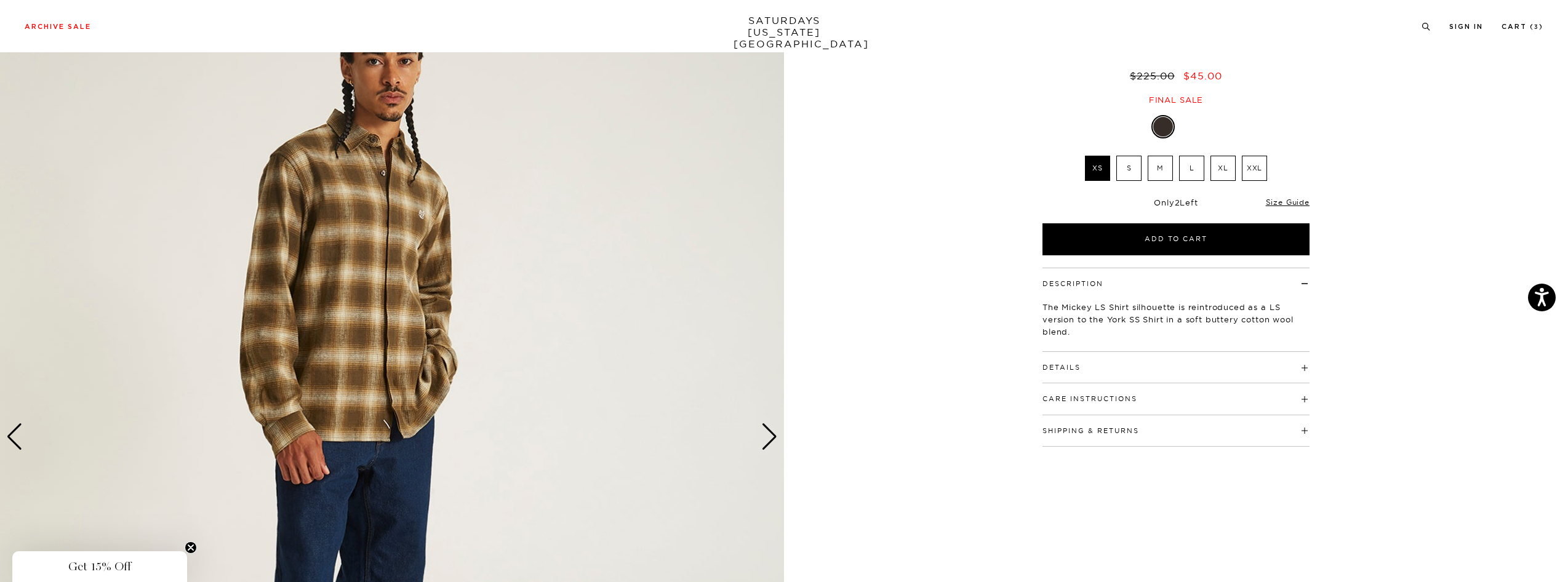
scroll to position [106, 0]
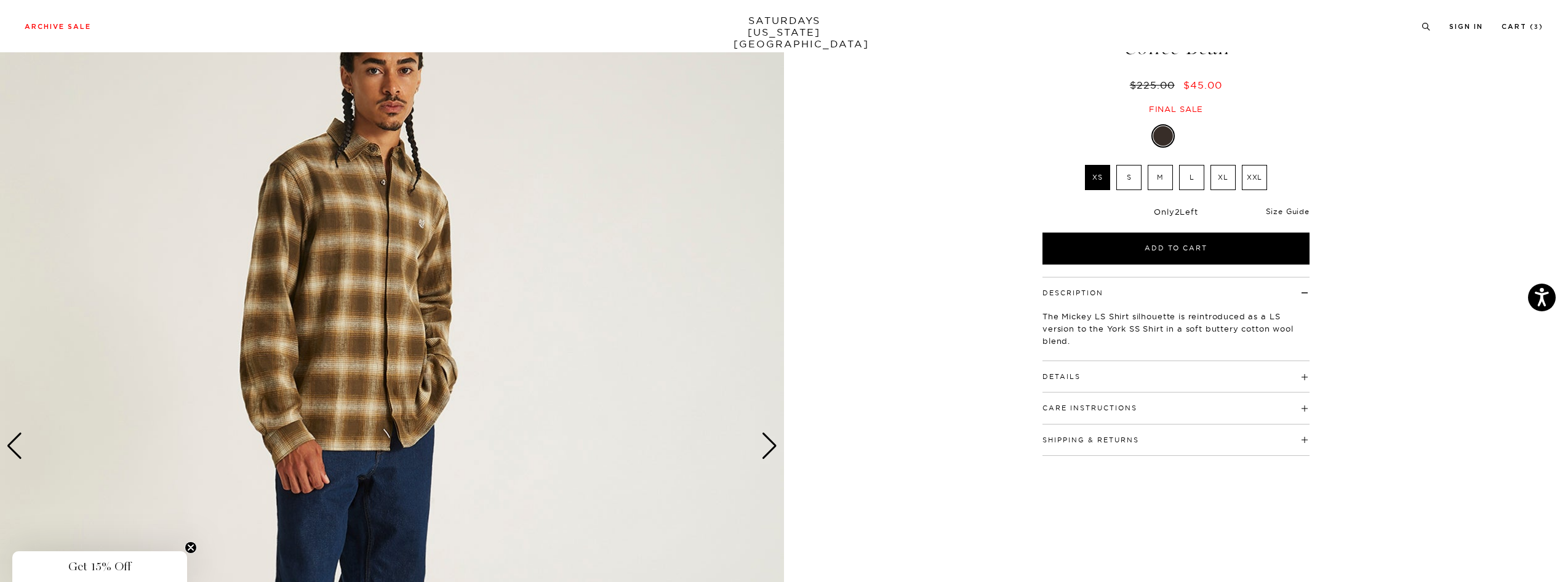
click at [1303, 208] on link "Size Guide" at bounding box center [1287, 211] width 44 height 9
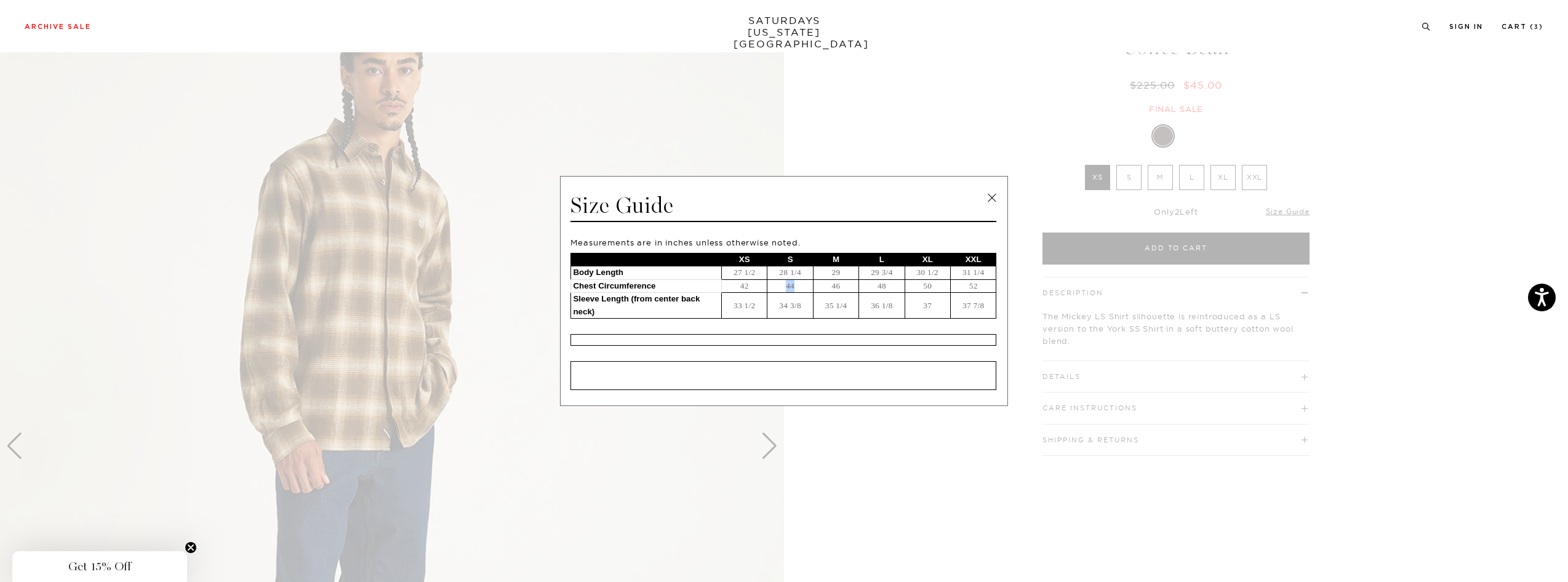
drag, startPoint x: 786, startPoint y: 287, endPoint x: 804, endPoint y: 286, distance: 18.0
click at [804, 286] on td "44" at bounding box center [790, 285] width 45 height 14
click at [412, 171] on span at bounding box center [779, 291] width 1559 height 582
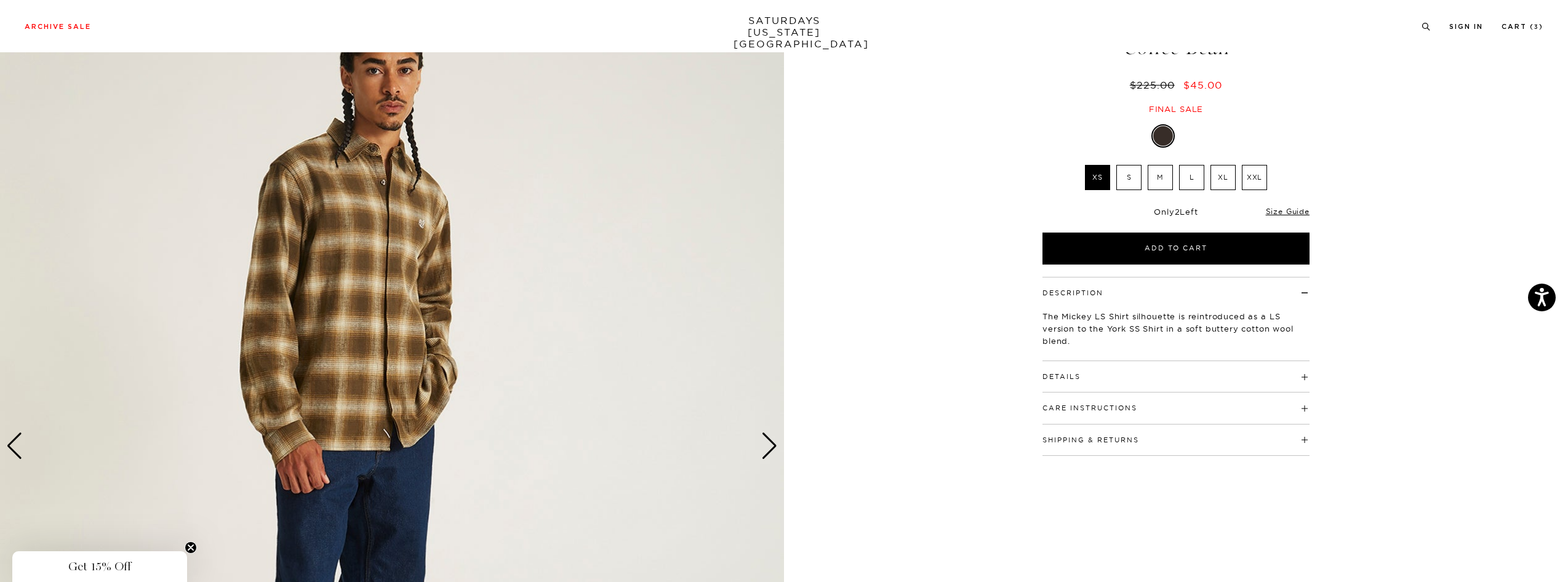
click at [1243, 379] on h4 "Details" at bounding box center [1176, 372] width 267 height 20
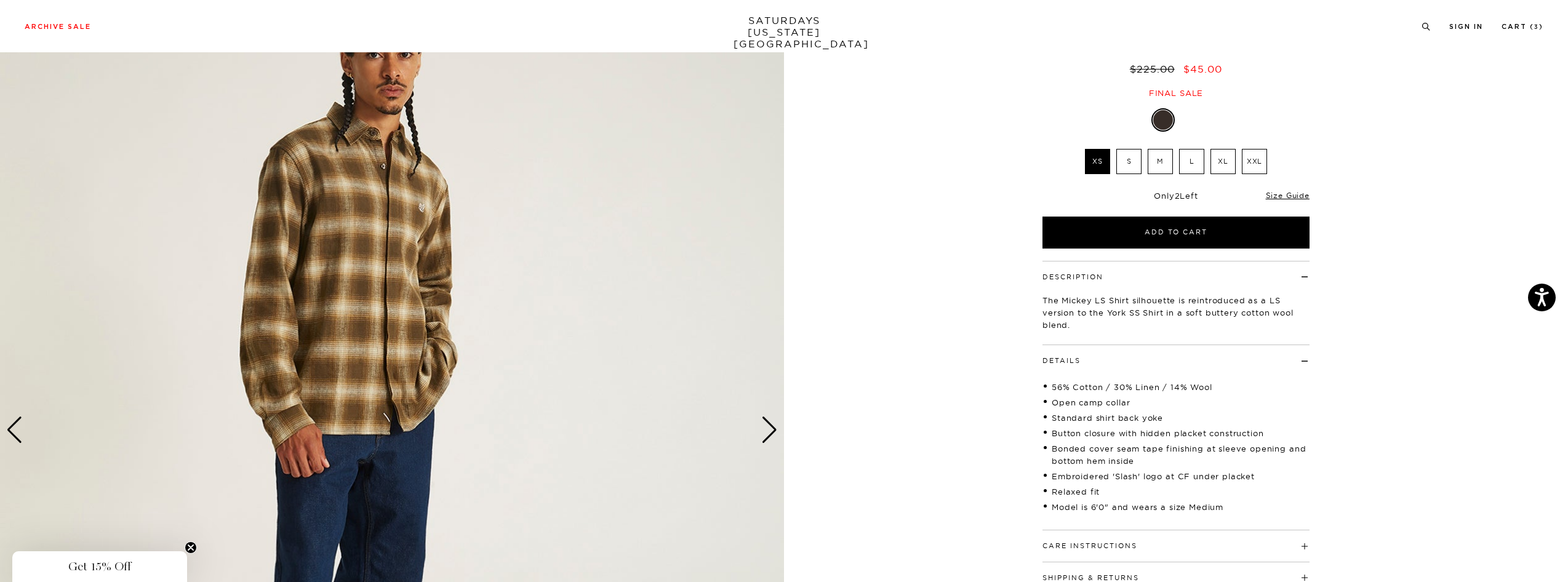
scroll to position [122, 0]
drag, startPoint x: 1091, startPoint y: 505, endPoint x: 1162, endPoint y: 506, distance: 71.0
click at [1162, 506] on li "Model is 6'0" and wears a size Medium" at bounding box center [1176, 506] width 267 height 12
click at [1142, 510] on li "Model is 6'0" and wears a size Medium" at bounding box center [1176, 506] width 267 height 12
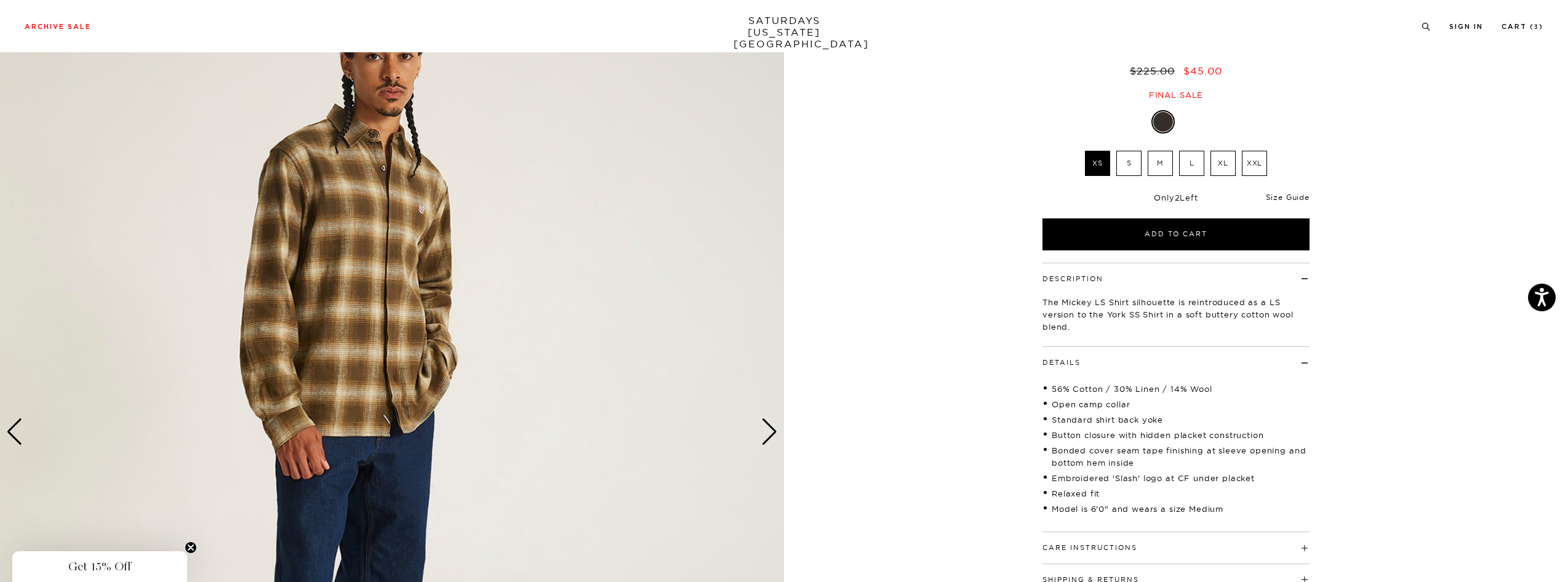
click at [1291, 194] on link "Size Guide" at bounding box center [1287, 197] width 44 height 9
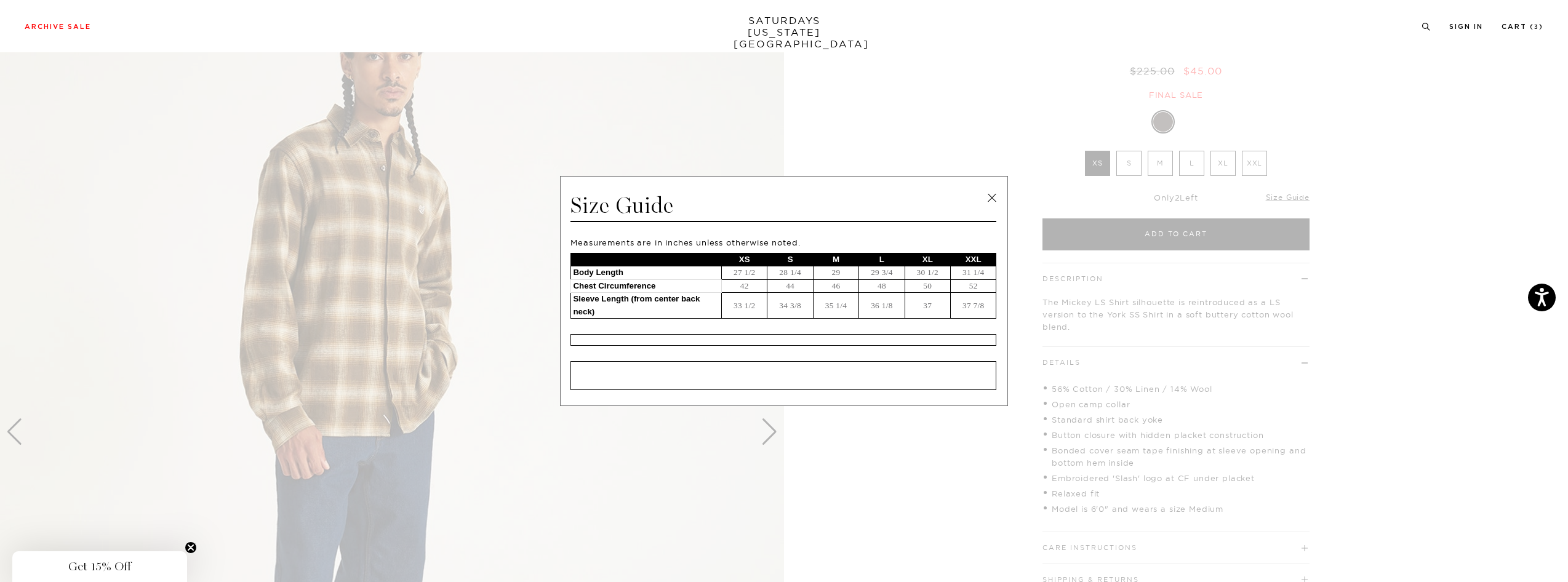
click at [992, 198] on link at bounding box center [992, 198] width 19 height 19
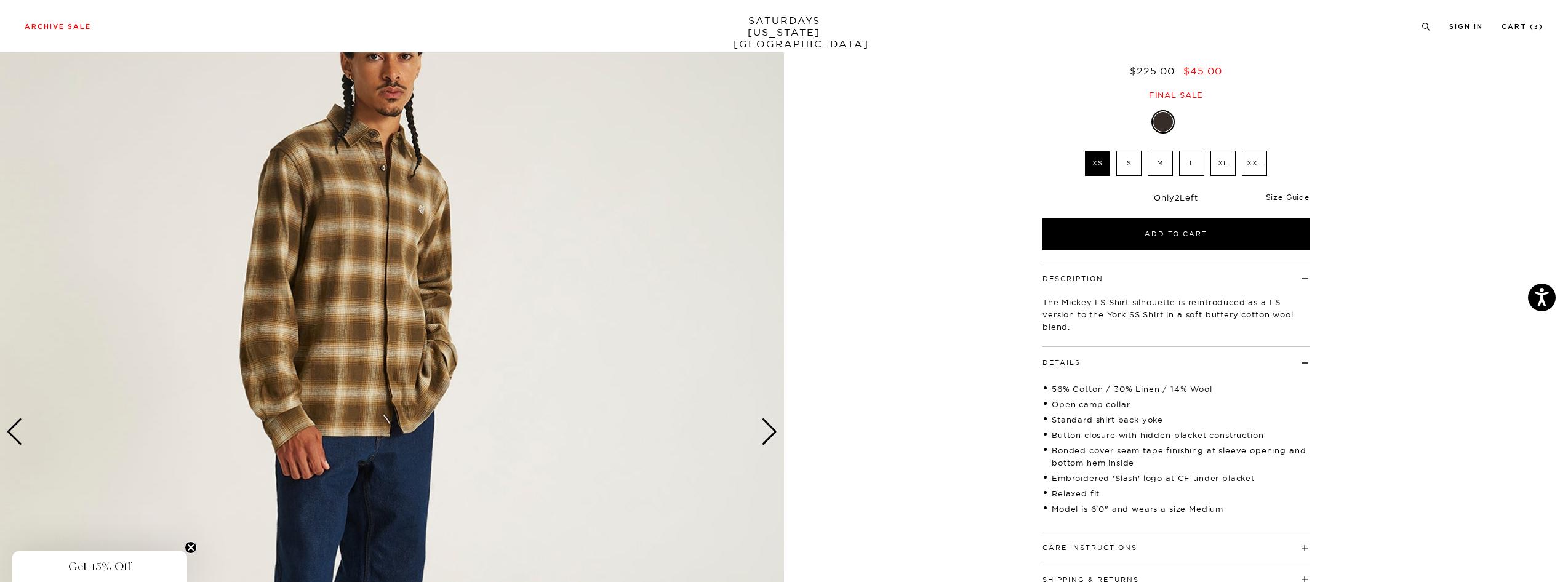
click at [1121, 161] on label "S" at bounding box center [1128, 163] width 25 height 25
click at [0, 0] on input "S" at bounding box center [0, 0] width 0 height 0
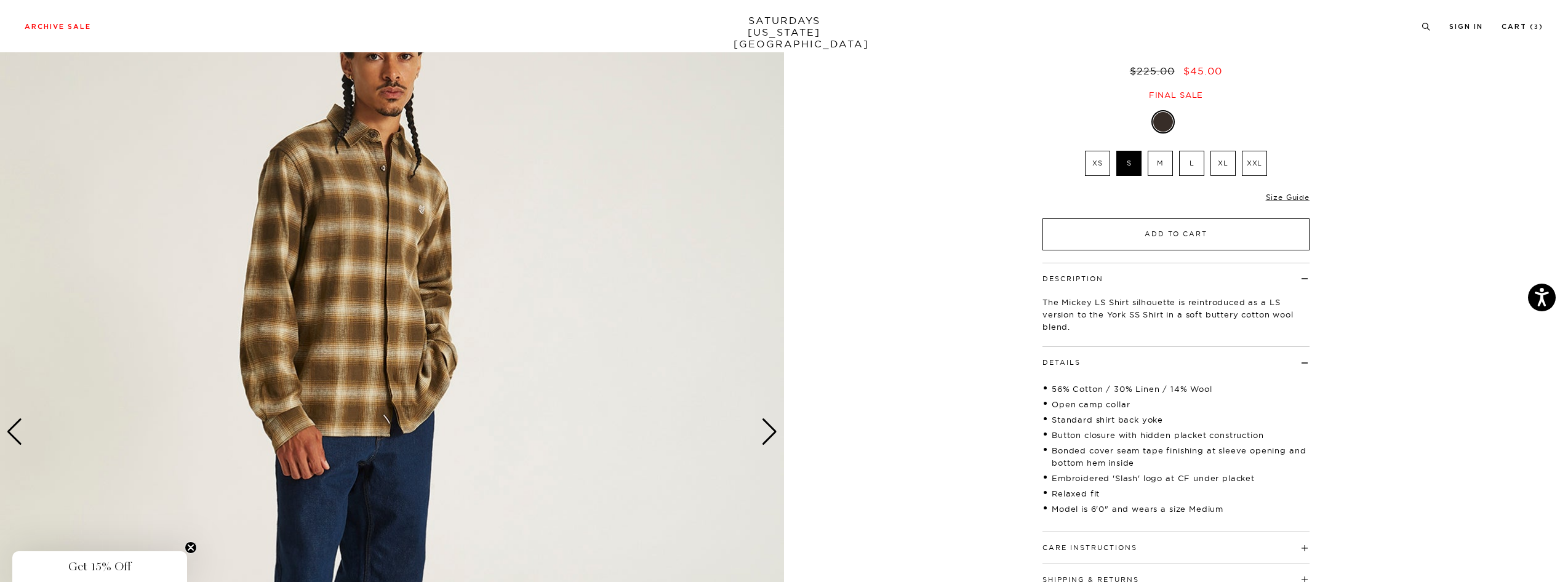
click at [1117, 228] on button "Add to Cart" at bounding box center [1176, 234] width 267 height 32
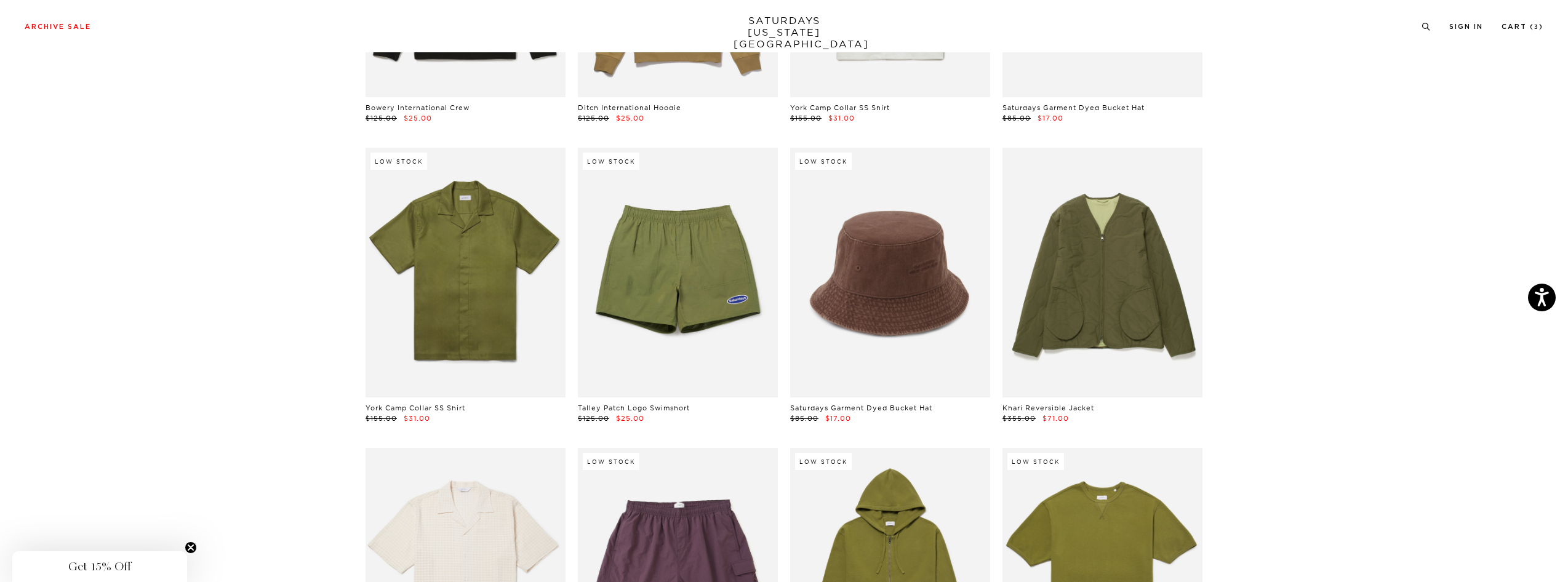
scroll to position [6135, 0]
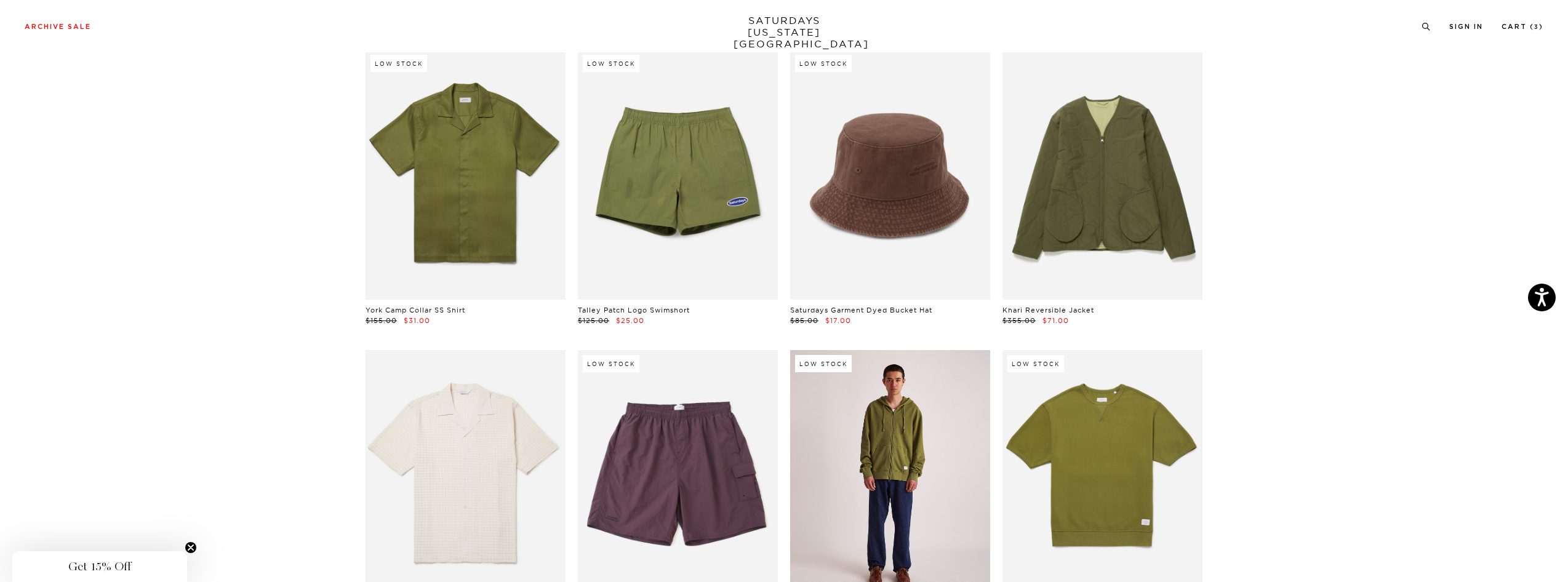
click at [875, 434] on link at bounding box center [890, 474] width 200 height 249
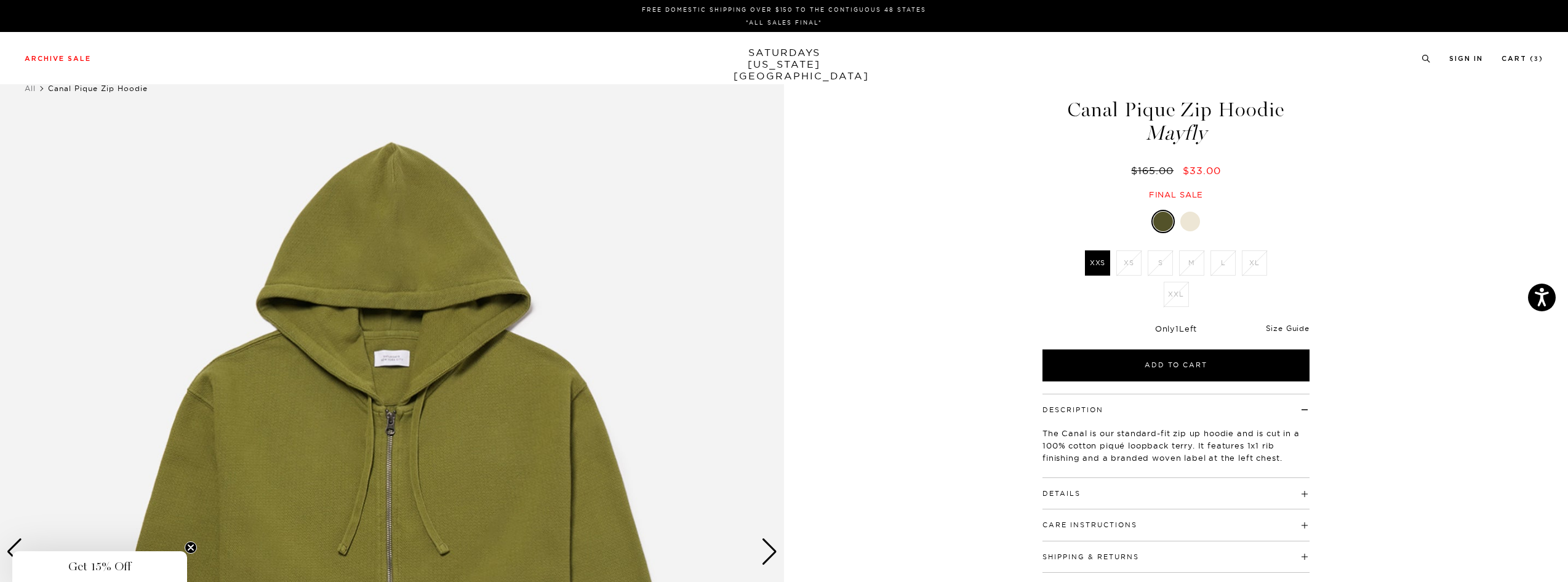
click at [1272, 325] on link "Size Guide" at bounding box center [1287, 328] width 44 height 9
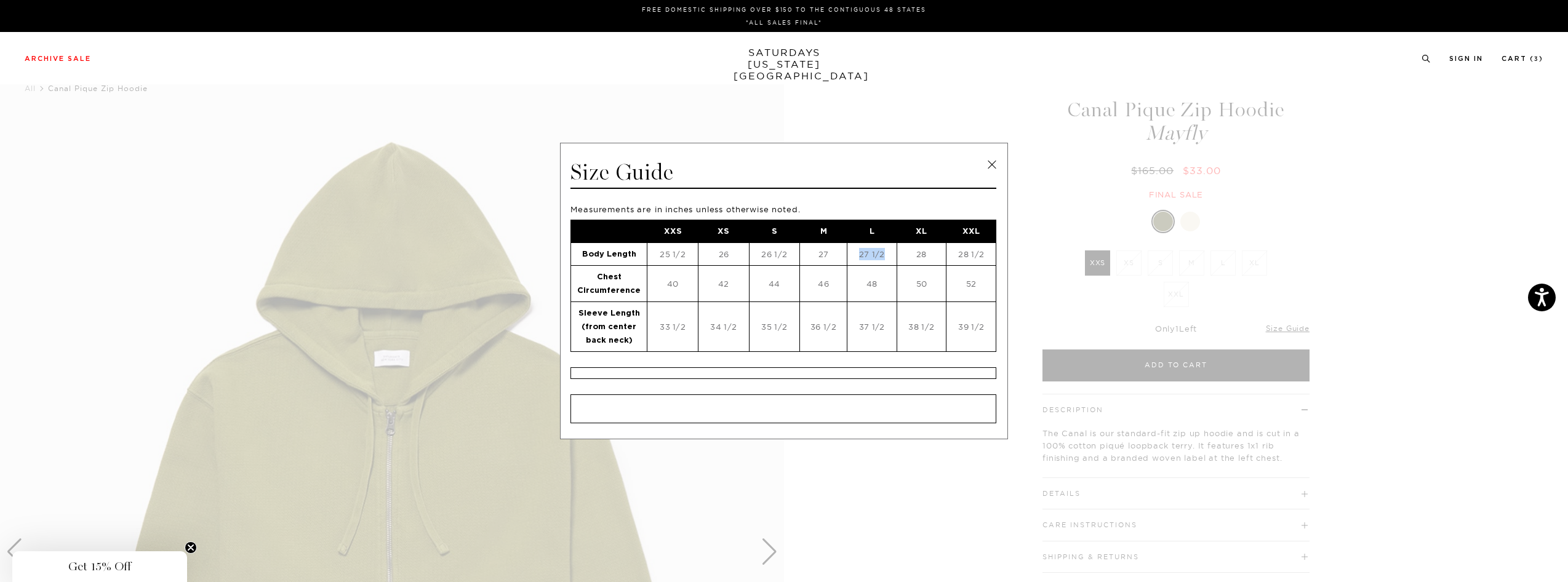
drag, startPoint x: 860, startPoint y: 253, endPoint x: 887, endPoint y: 255, distance: 27.1
click at [887, 255] on td "27 1/2" at bounding box center [872, 254] width 49 height 23
drag, startPoint x: 860, startPoint y: 284, endPoint x: 877, endPoint y: 283, distance: 17.0
click at [877, 283] on td "48" at bounding box center [872, 284] width 49 height 36
drag, startPoint x: 877, startPoint y: 326, endPoint x: 884, endPoint y: 326, distance: 7.0
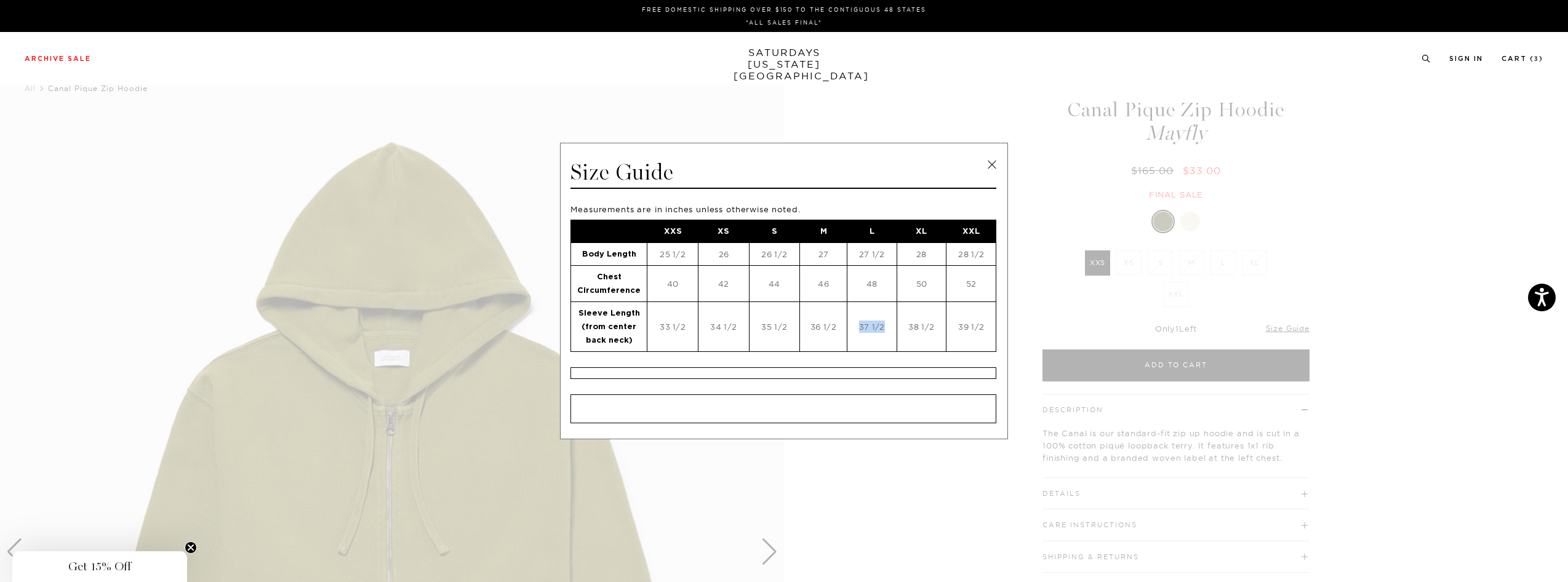
click at [884, 326] on td "37 1/2" at bounding box center [872, 327] width 49 height 50
drag, startPoint x: 993, startPoint y: 164, endPoint x: 984, endPoint y: 163, distance: 9.1
click at [993, 164] on link at bounding box center [992, 165] width 19 height 19
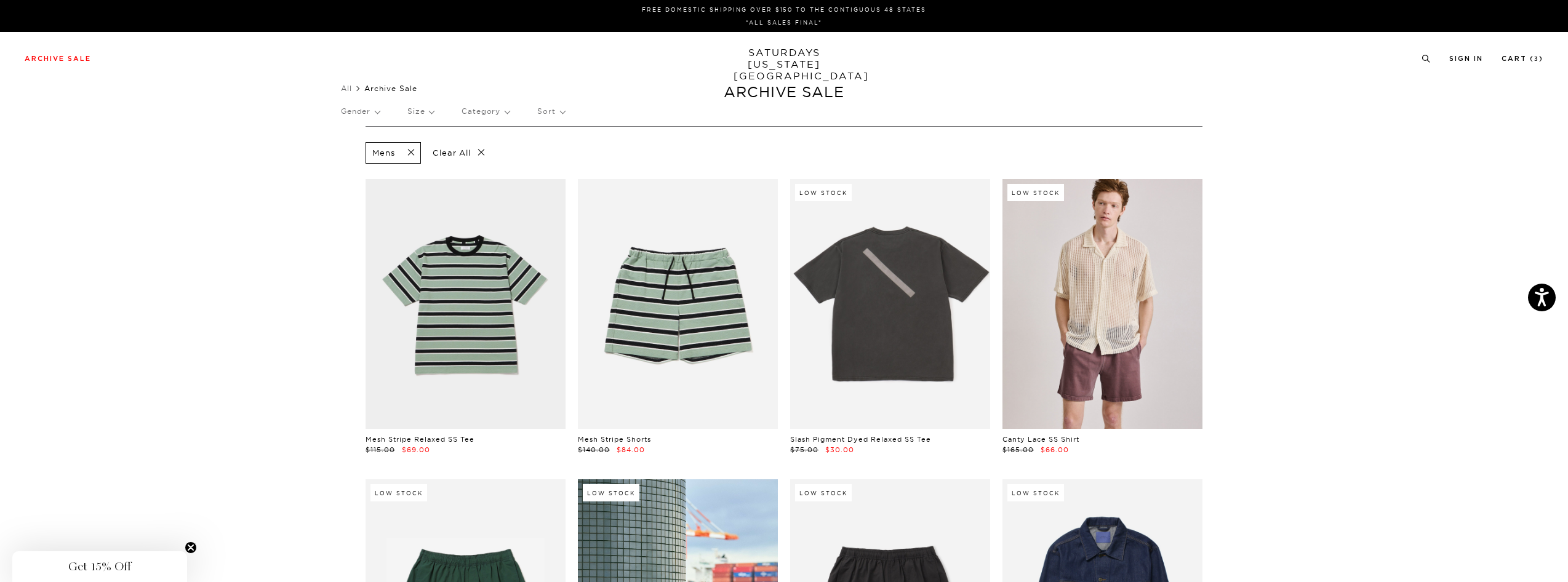
click at [418, 107] on p "Size" at bounding box center [420, 111] width 27 height 29
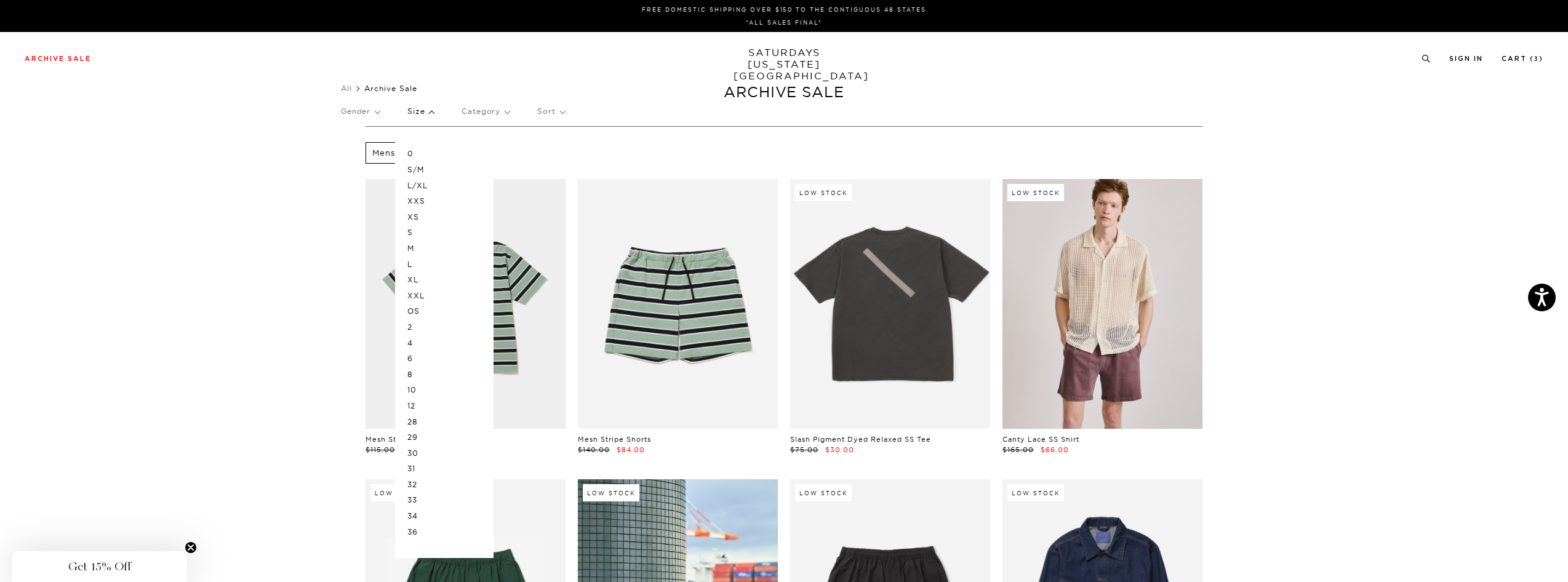
click at [419, 264] on p "L" at bounding box center [444, 264] width 74 height 16
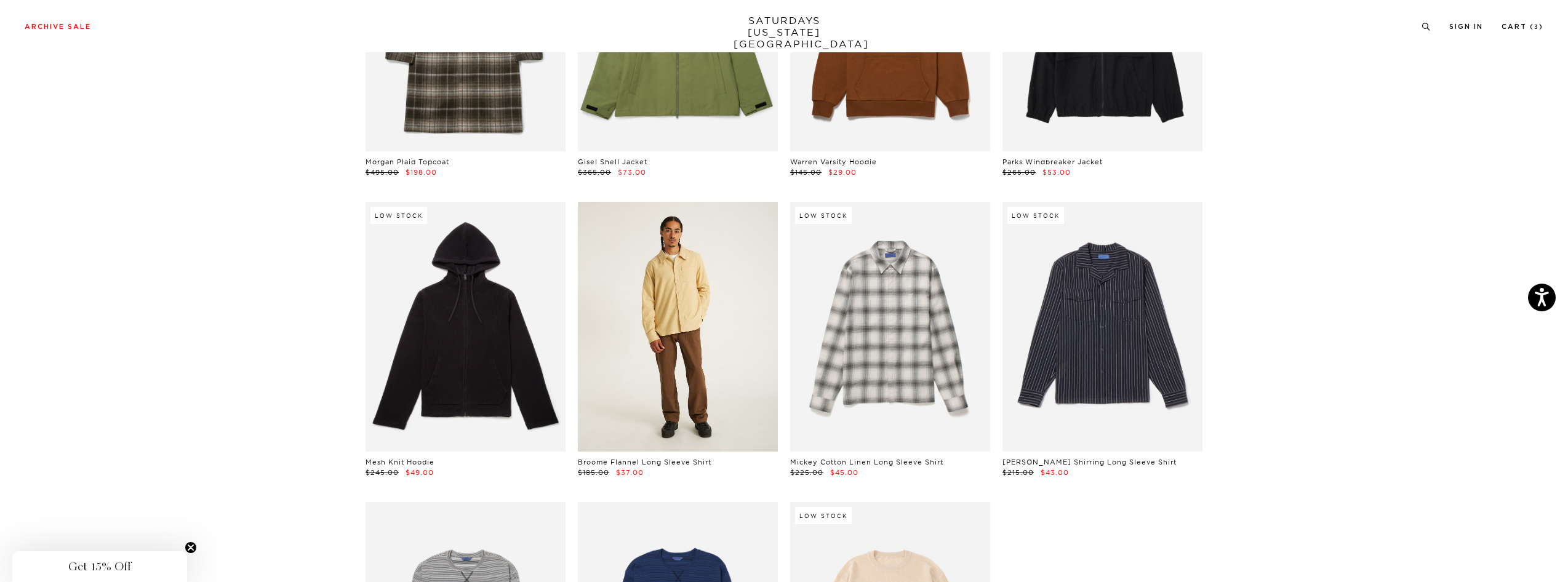
scroll to position [3666, 0]
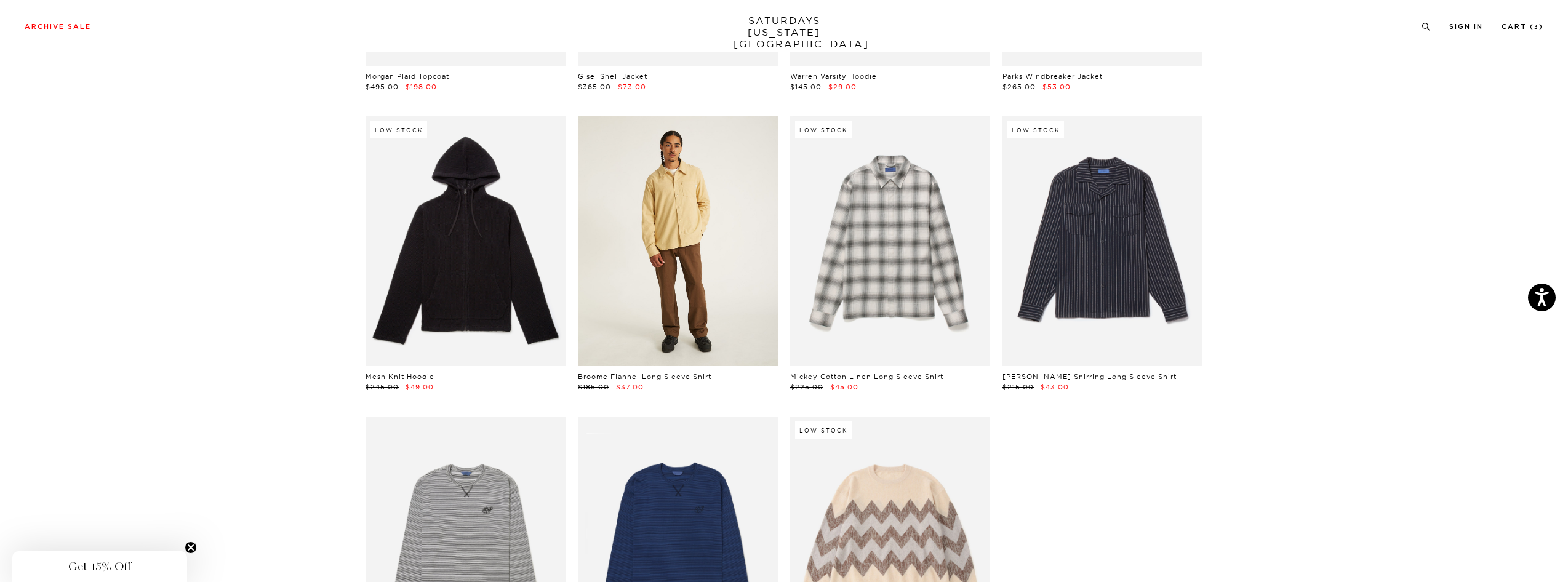
click at [669, 249] on link at bounding box center [678, 240] width 200 height 249
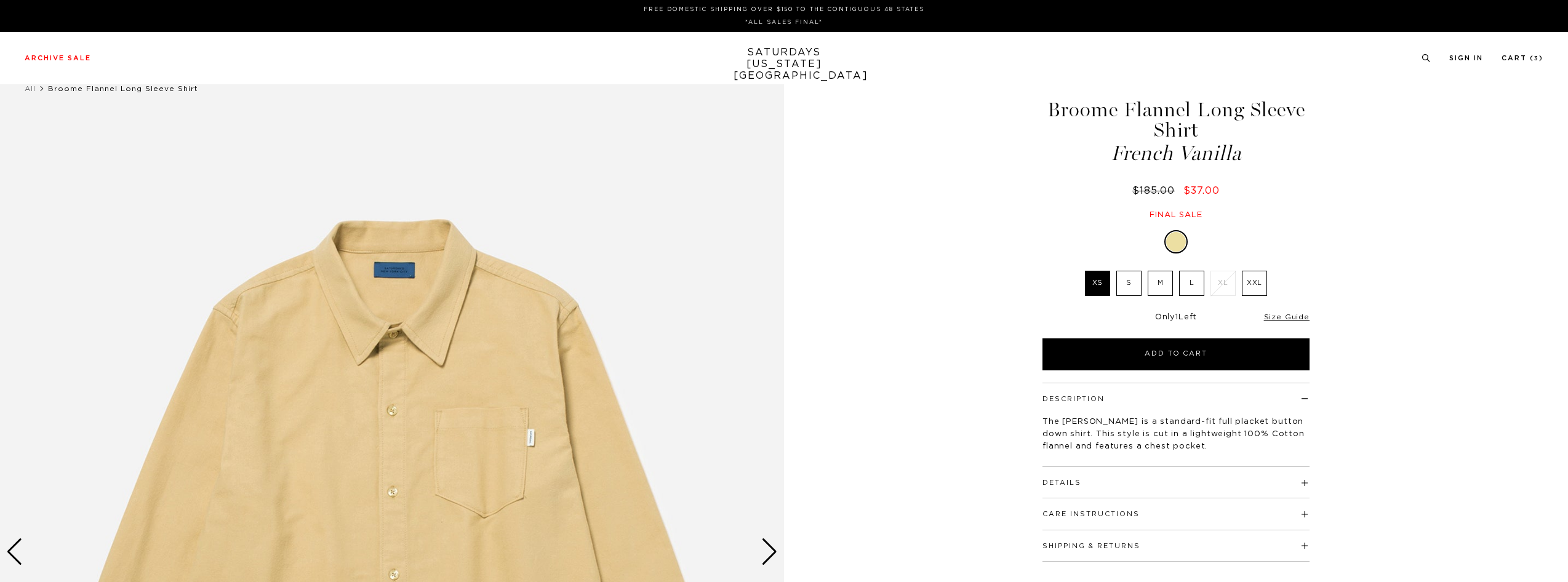
click at [1181, 281] on label "L" at bounding box center [1192, 283] width 25 height 25
click at [0, 0] on input "L" at bounding box center [0, 0] width 0 height 0
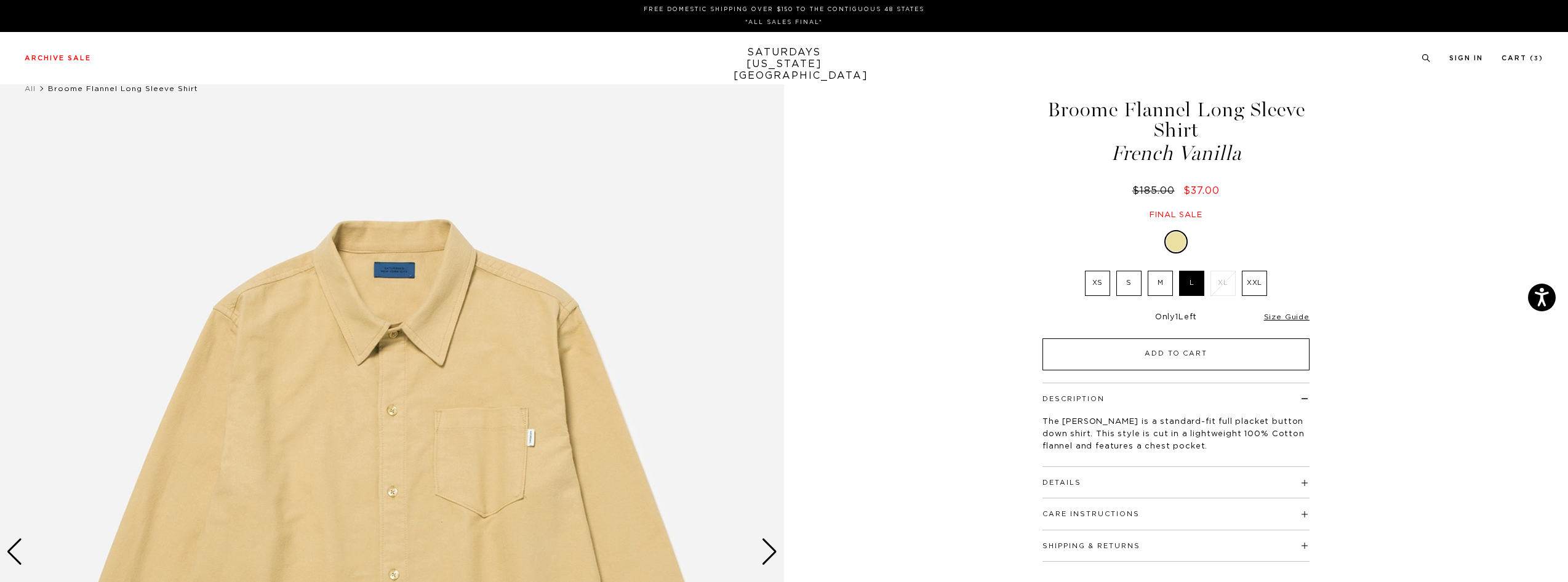
click at [1196, 350] on button "Add to Cart" at bounding box center [1176, 354] width 267 height 32
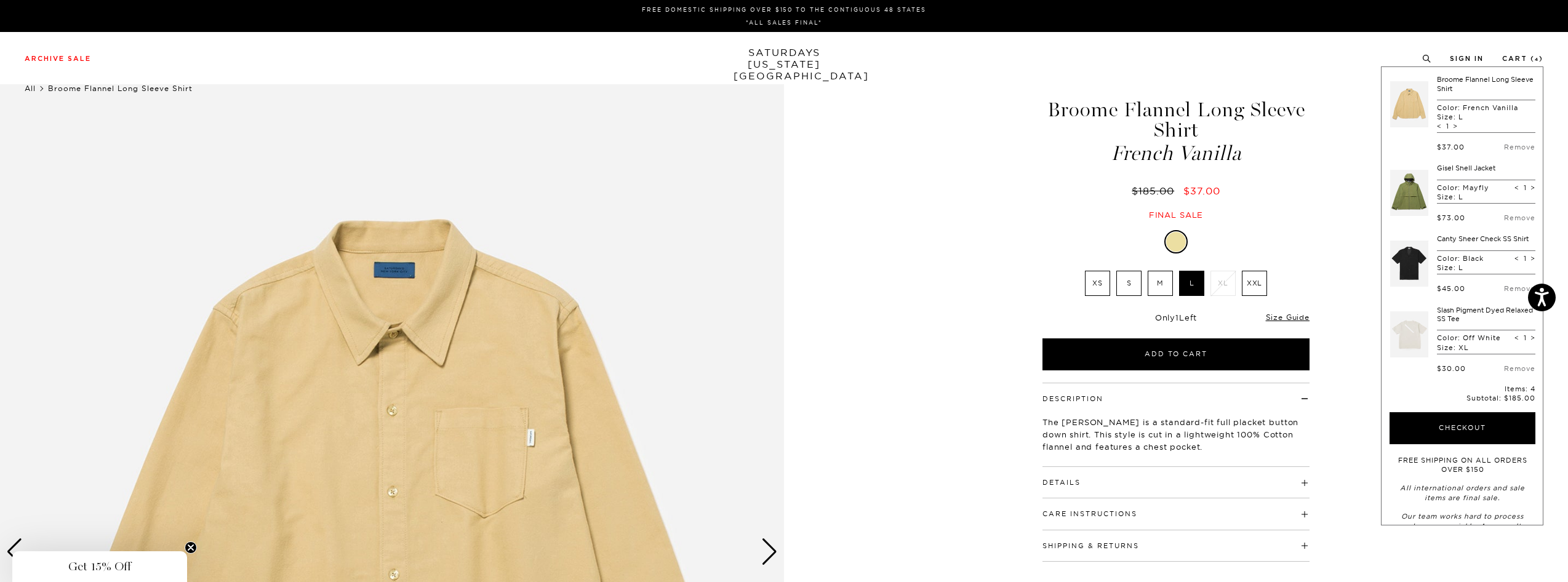
click at [31, 89] on link "All" at bounding box center [31, 88] width 11 height 9
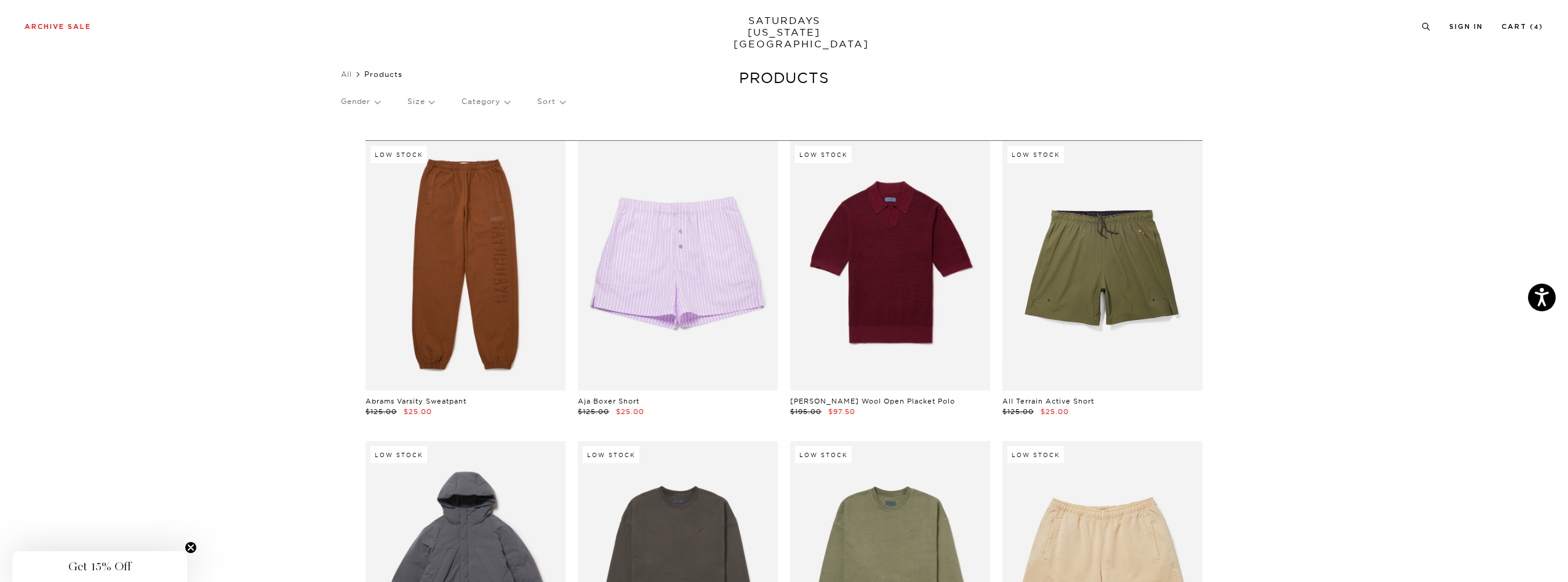
click at [379, 102] on p "Gender" at bounding box center [361, 101] width 39 height 29
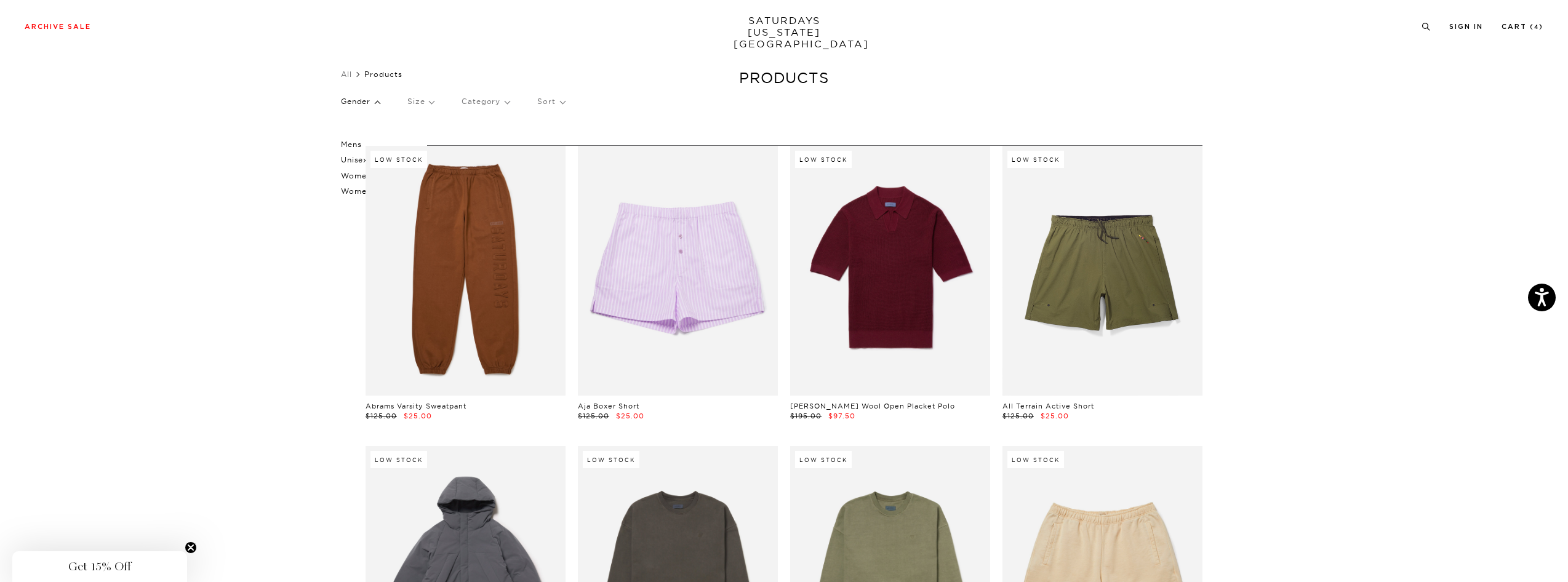
click at [350, 158] on p "Unisex" at bounding box center [378, 159] width 74 height 16
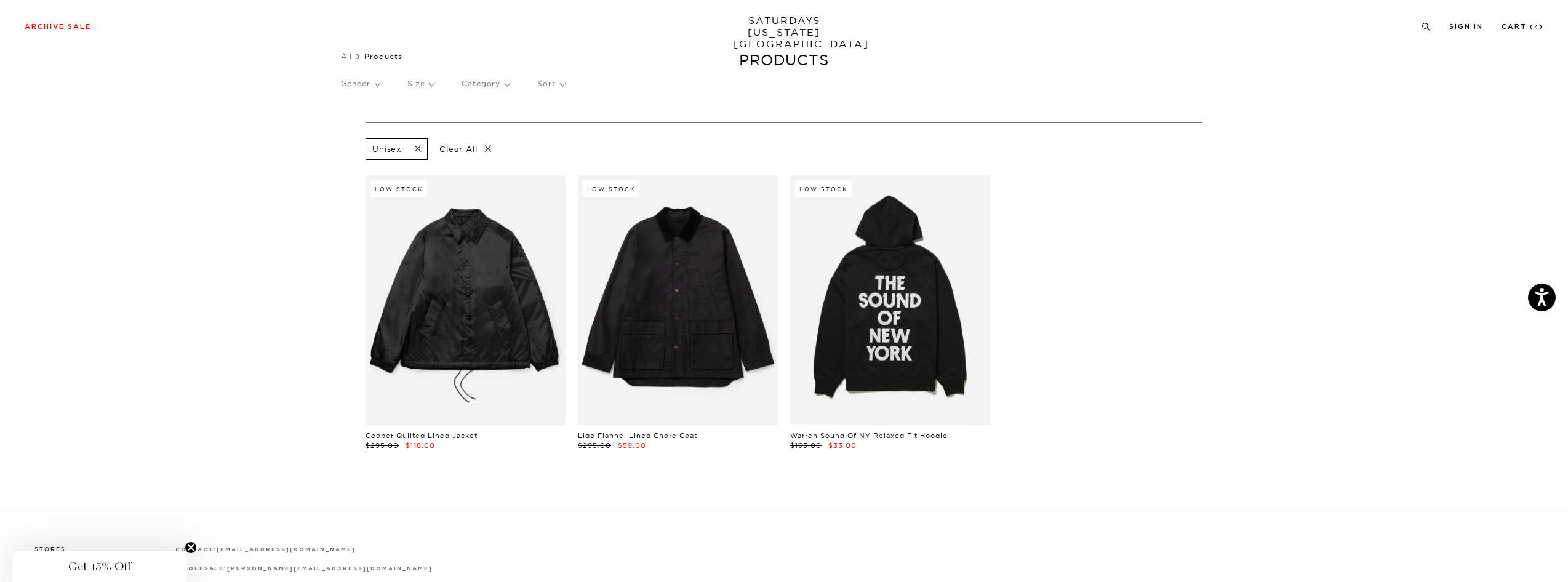
click at [421, 147] on span at bounding box center [414, 149] width 26 height 12
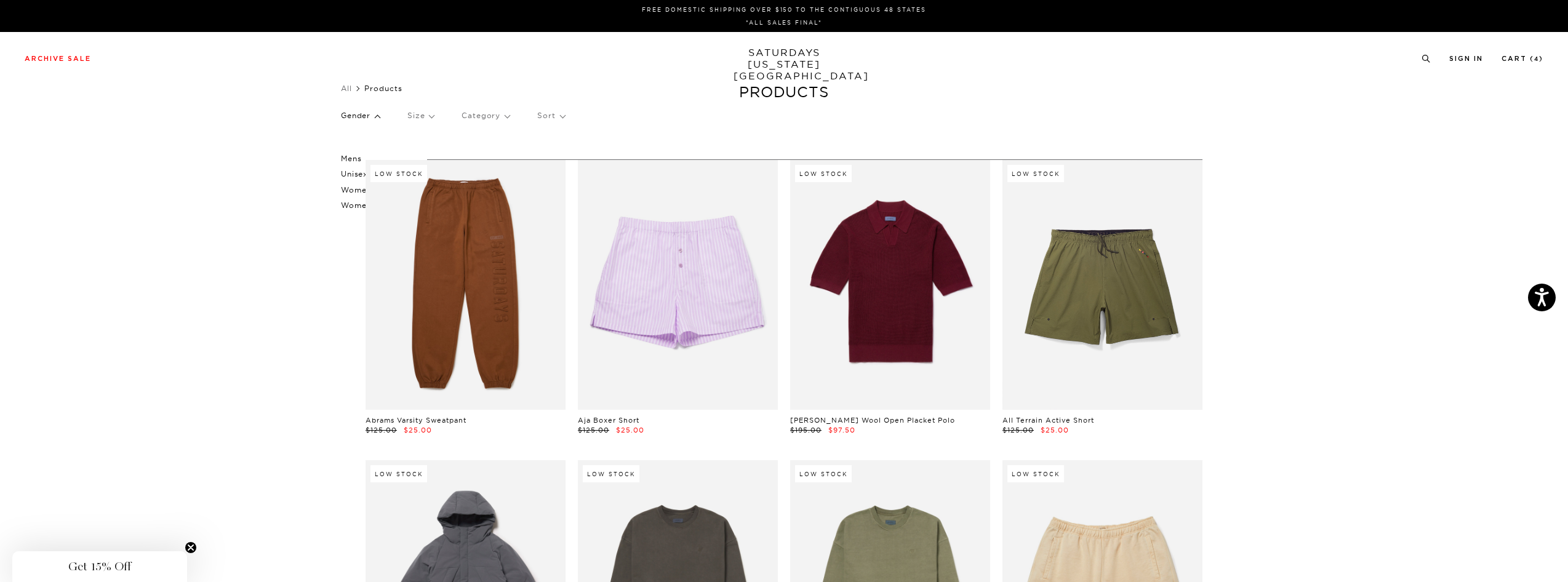
click at [351, 157] on p "Mens" at bounding box center [378, 158] width 74 height 16
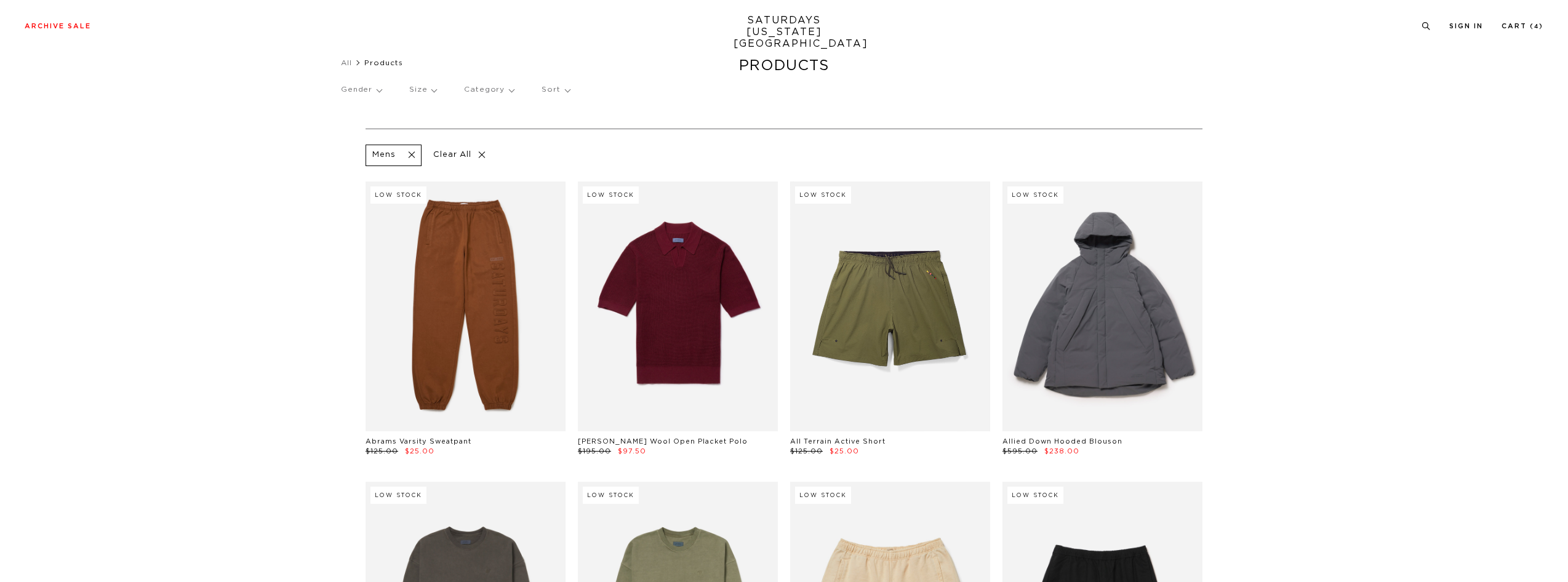
scroll to position [26, 0]
click at [403, 93] on div "Gender Size Category Sort" at bounding box center [784, 90] width 886 height 29
click at [407, 91] on div "Gender Size Category Sort" at bounding box center [784, 90] width 886 height 29
click at [414, 89] on p "Size" at bounding box center [420, 90] width 27 height 29
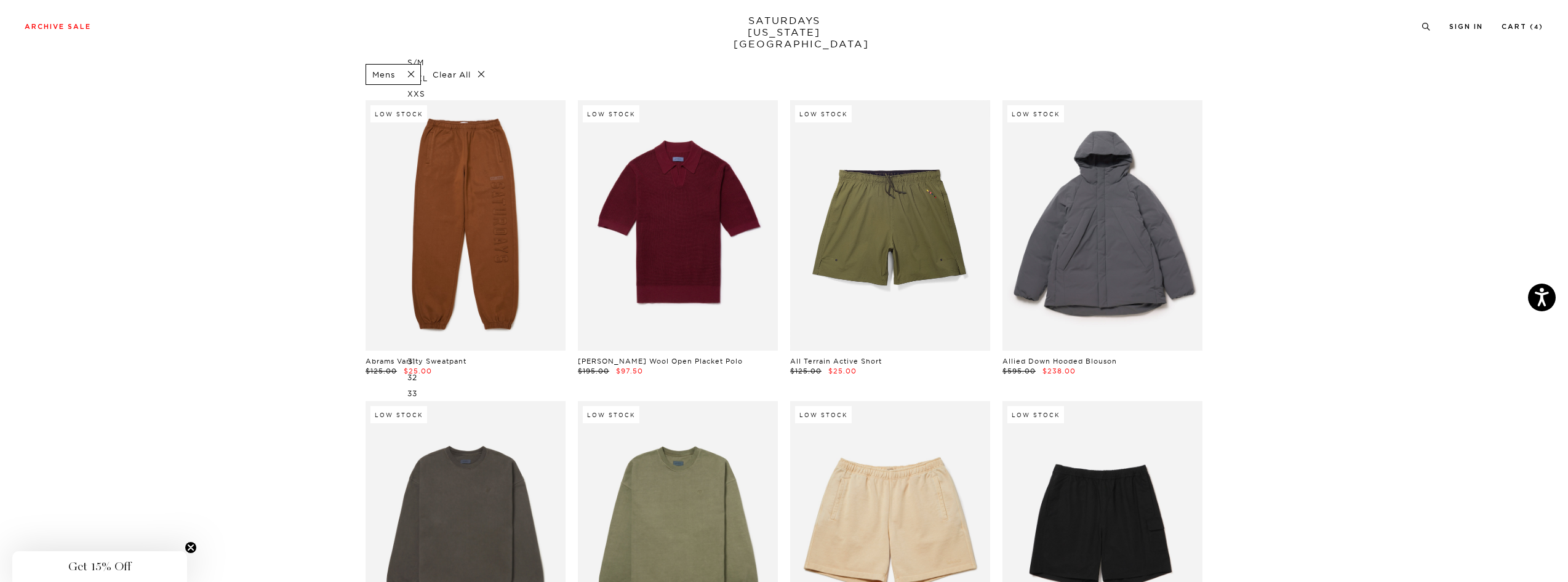
scroll to position [0, 0]
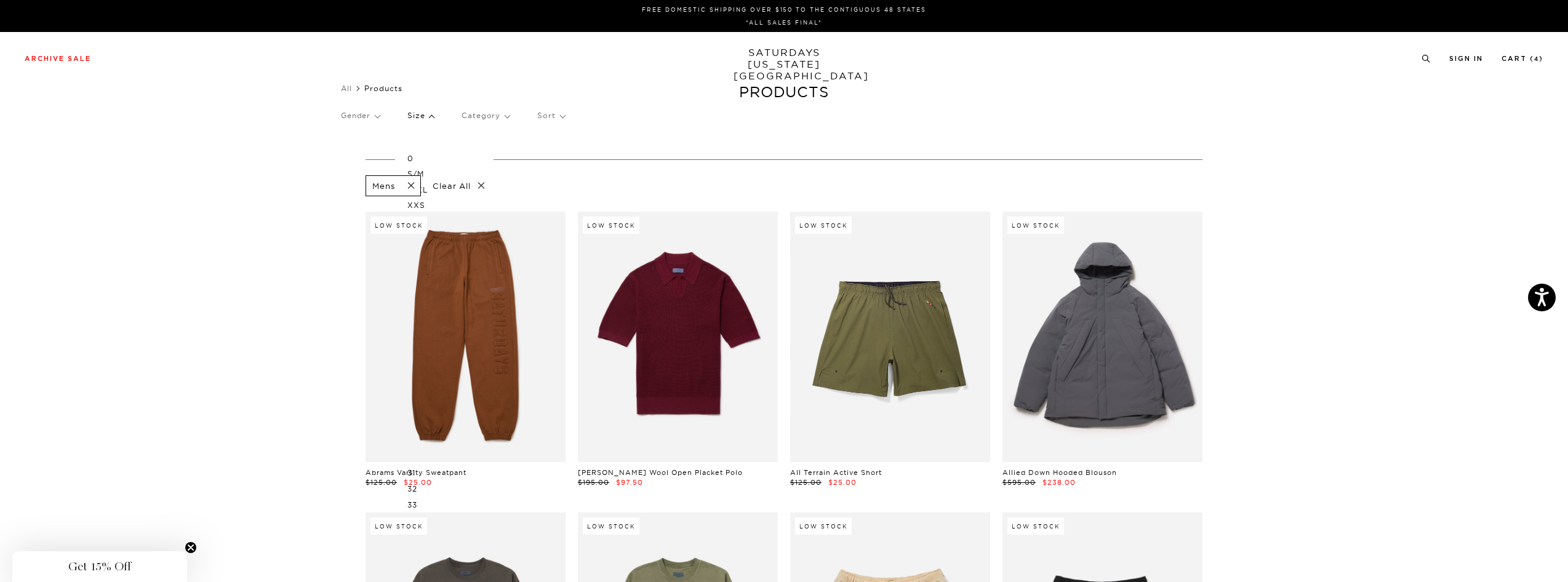
click at [427, 172] on p "S/M" at bounding box center [444, 173] width 74 height 16
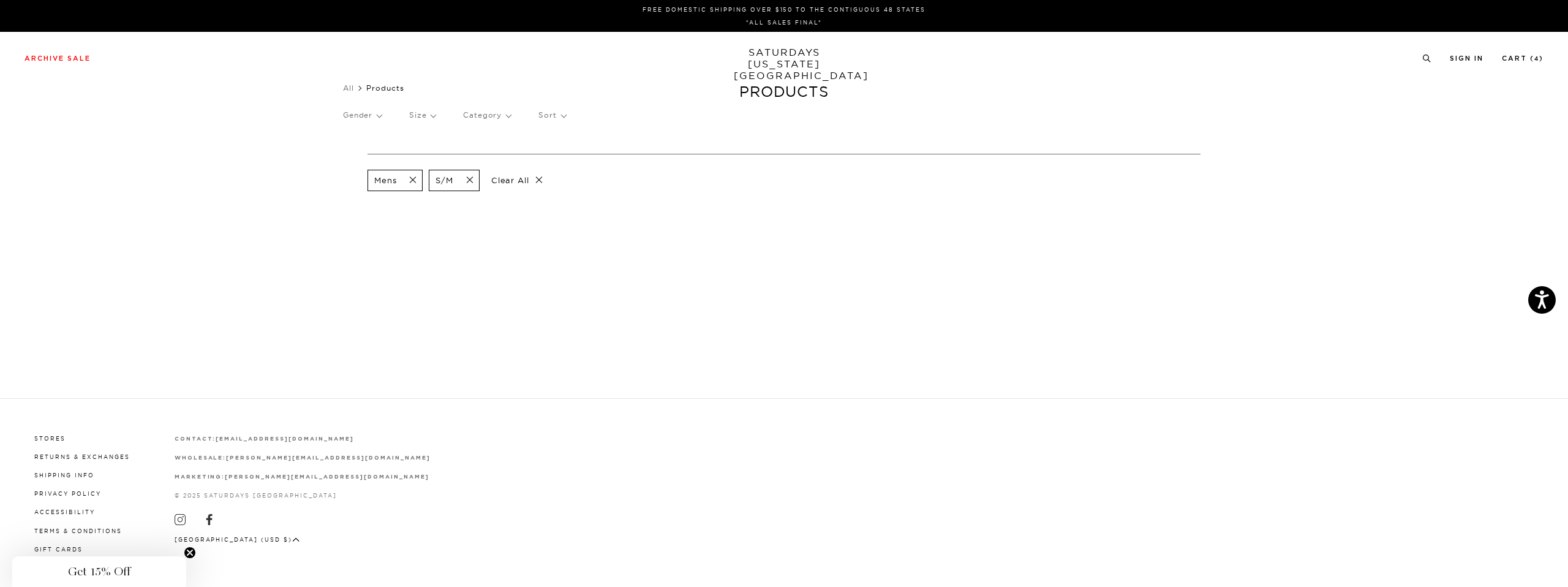
click at [514, 178] on p "Clear All" at bounding box center [517, 180] width 63 height 21
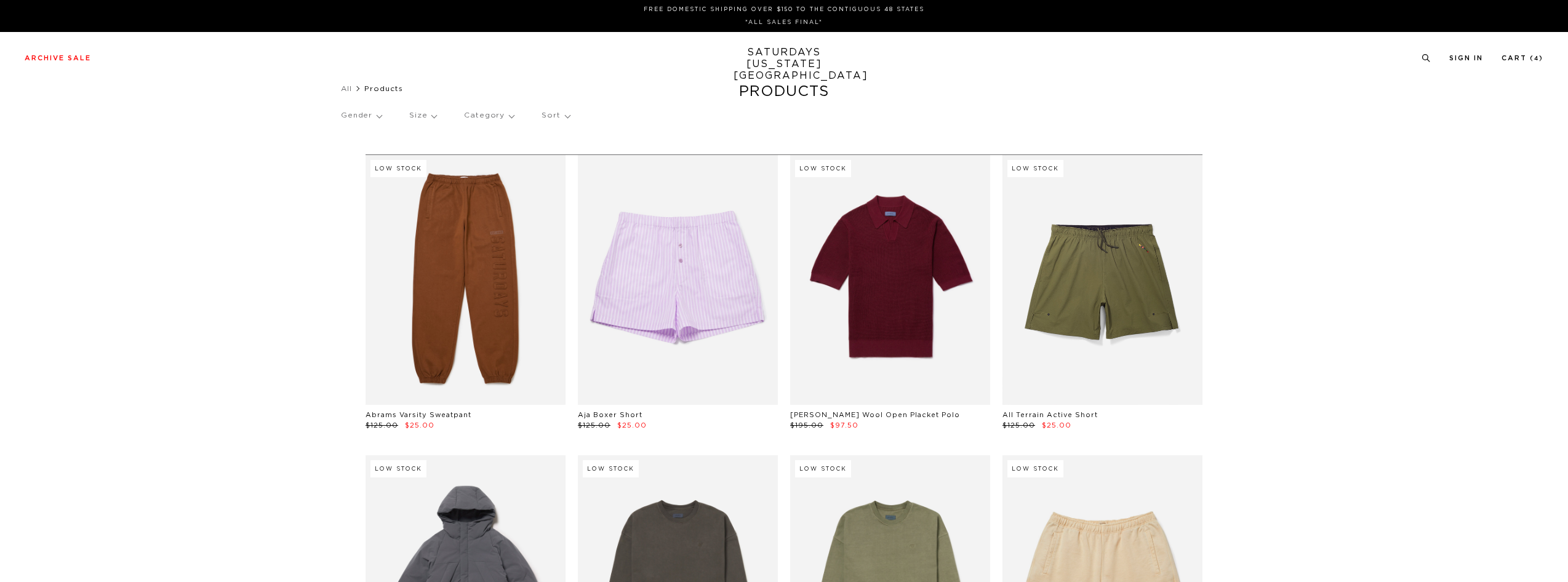
click at [378, 117] on p "Gender" at bounding box center [362, 116] width 41 height 29
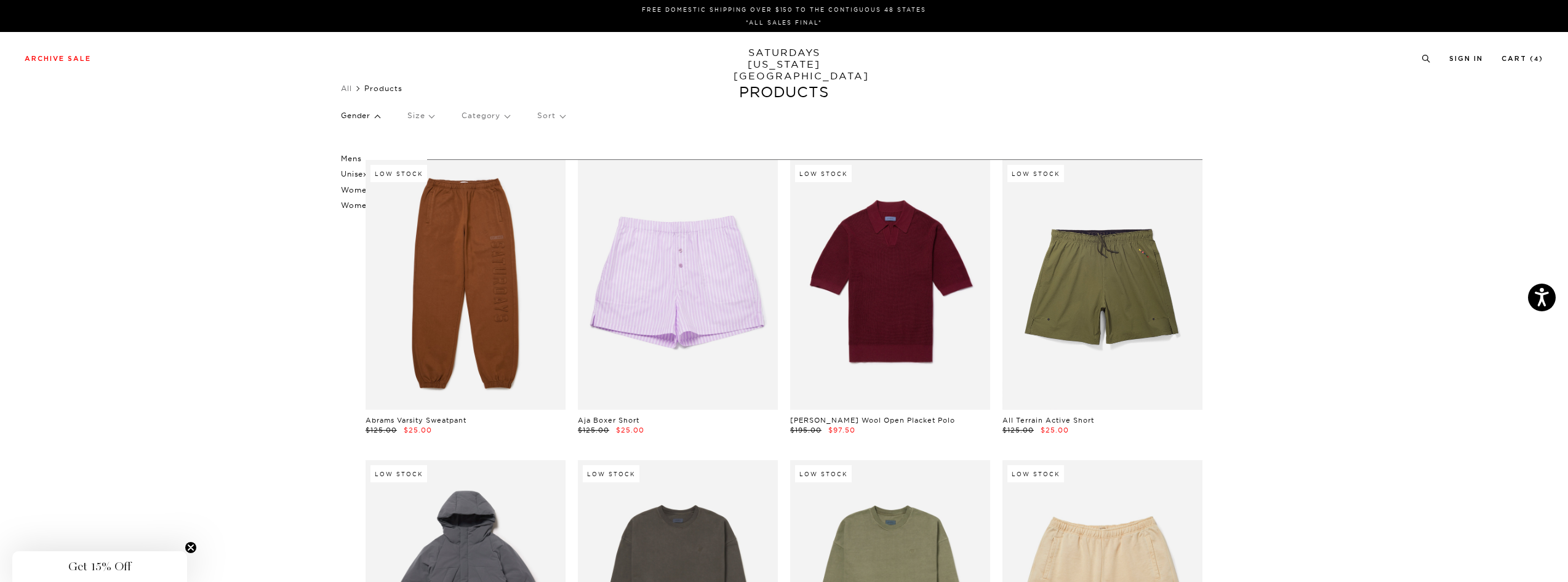
click at [351, 157] on p "Mens" at bounding box center [378, 158] width 74 height 16
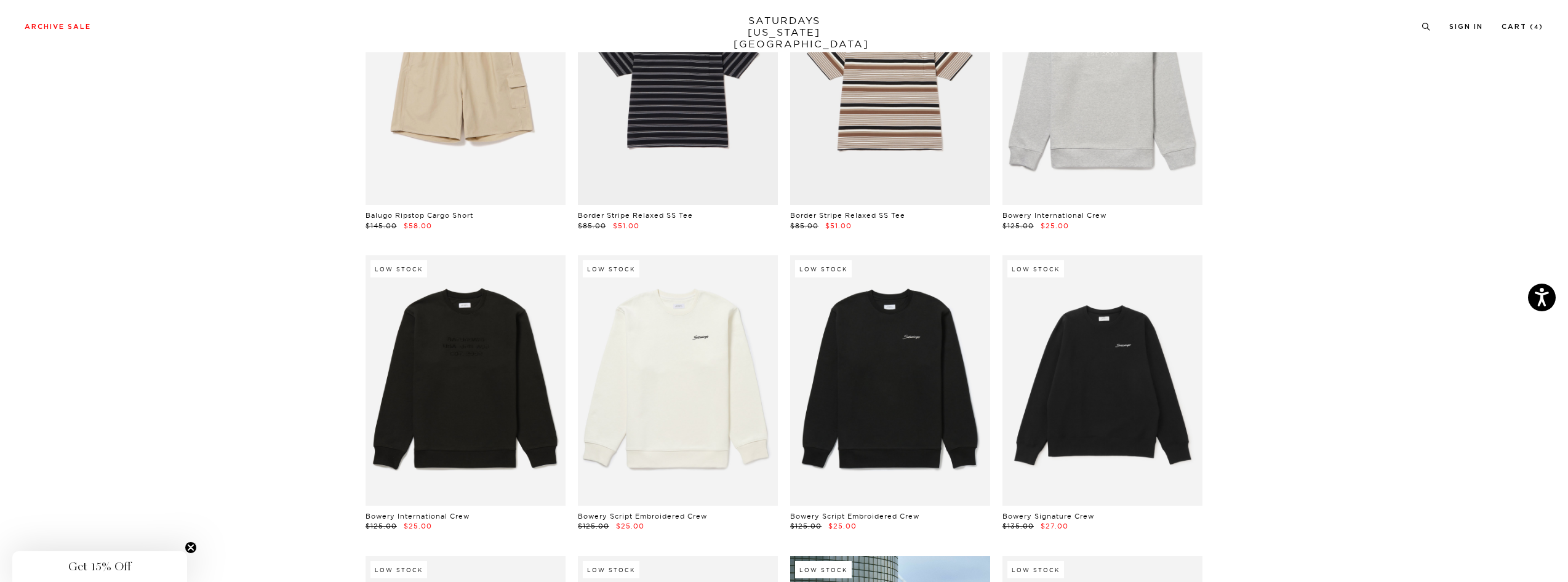
scroll to position [867, 0]
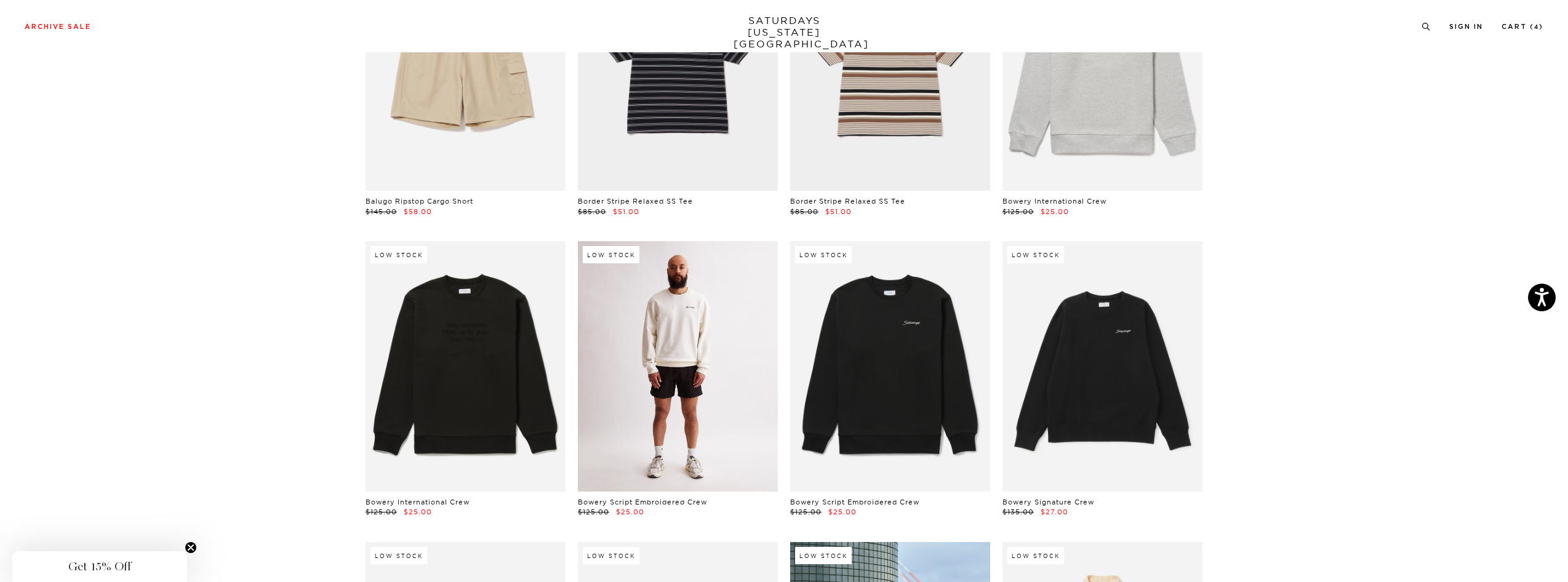
click at [743, 365] on link at bounding box center [678, 365] width 200 height 249
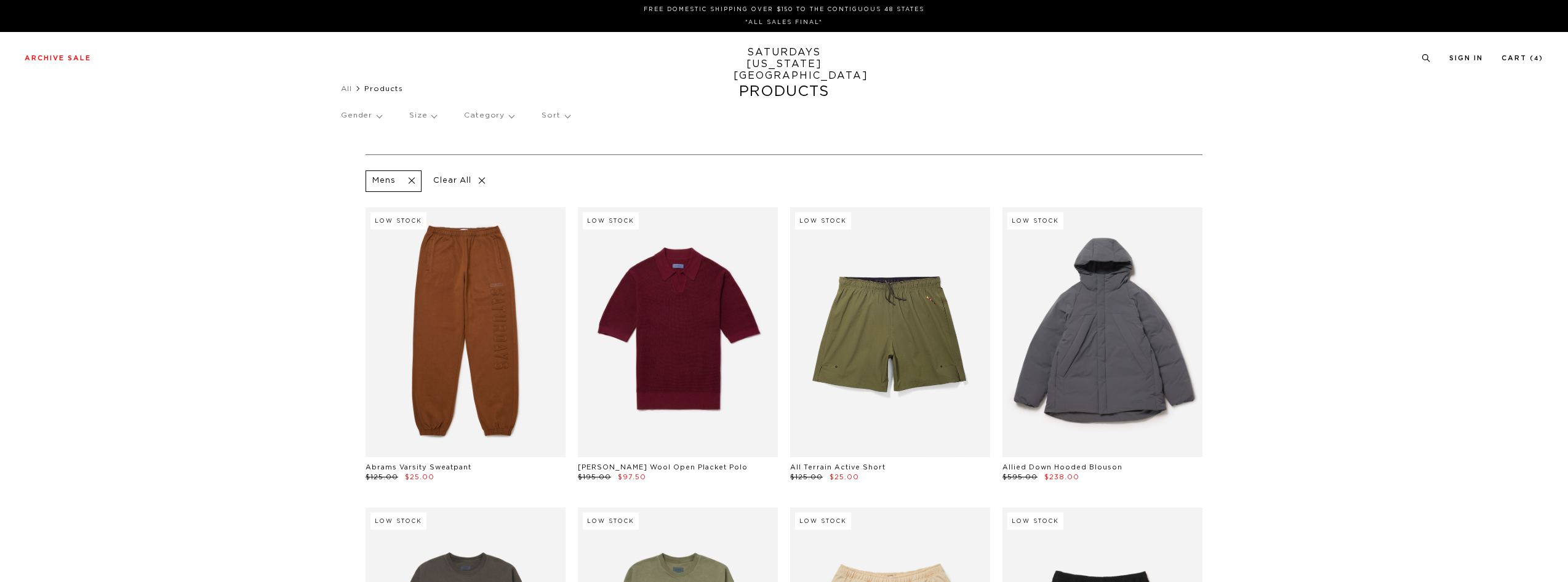
click at [423, 112] on p "Size" at bounding box center [422, 116] width 27 height 29
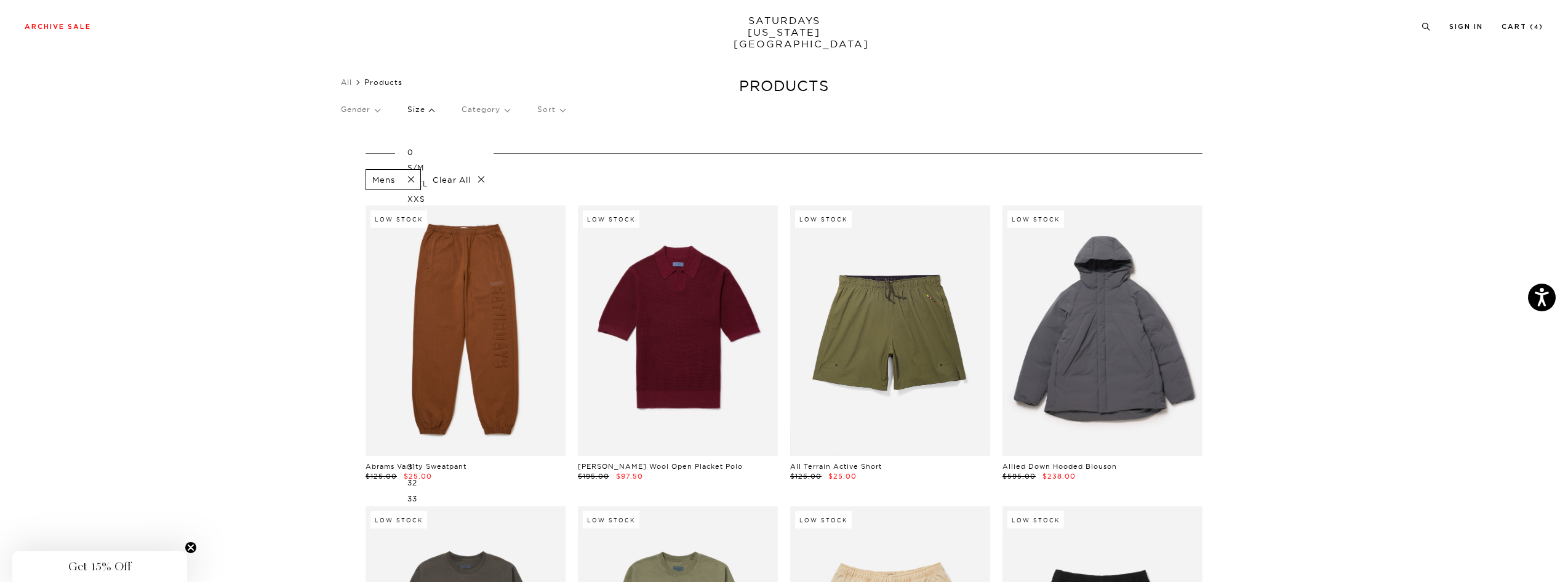
scroll to position [48, 0]
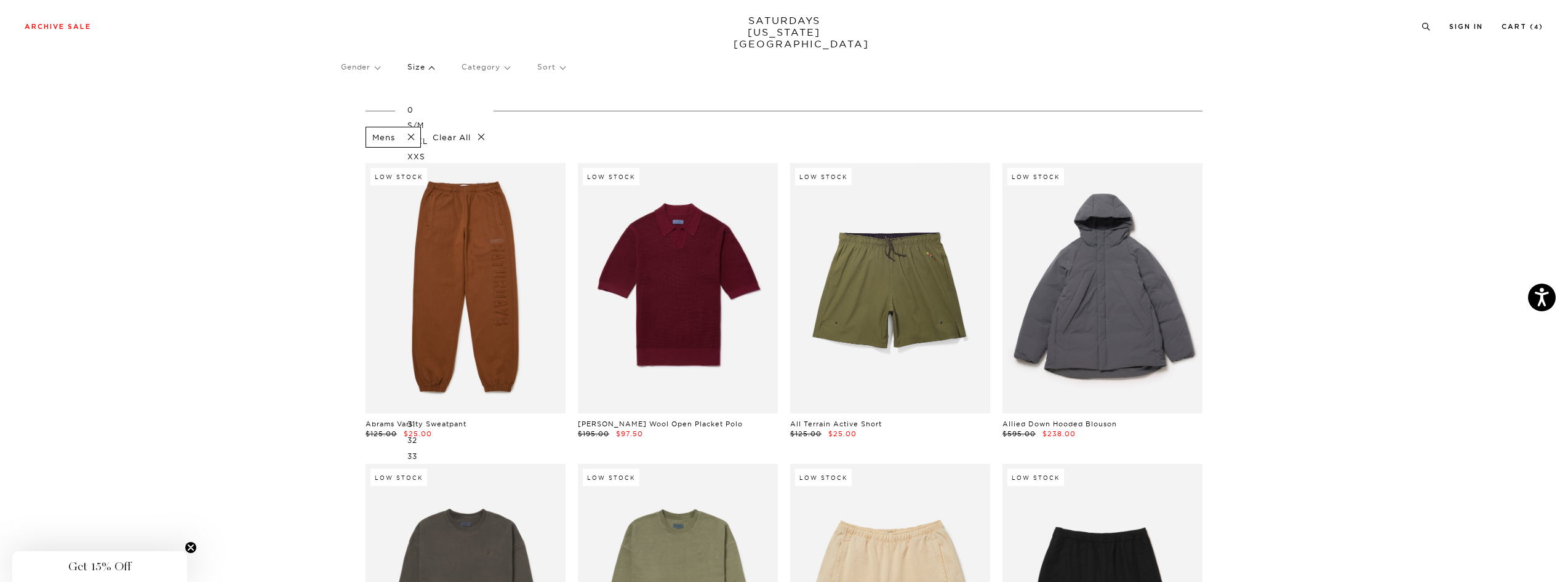
click at [415, 133] on span at bounding box center [407, 137] width 26 height 12
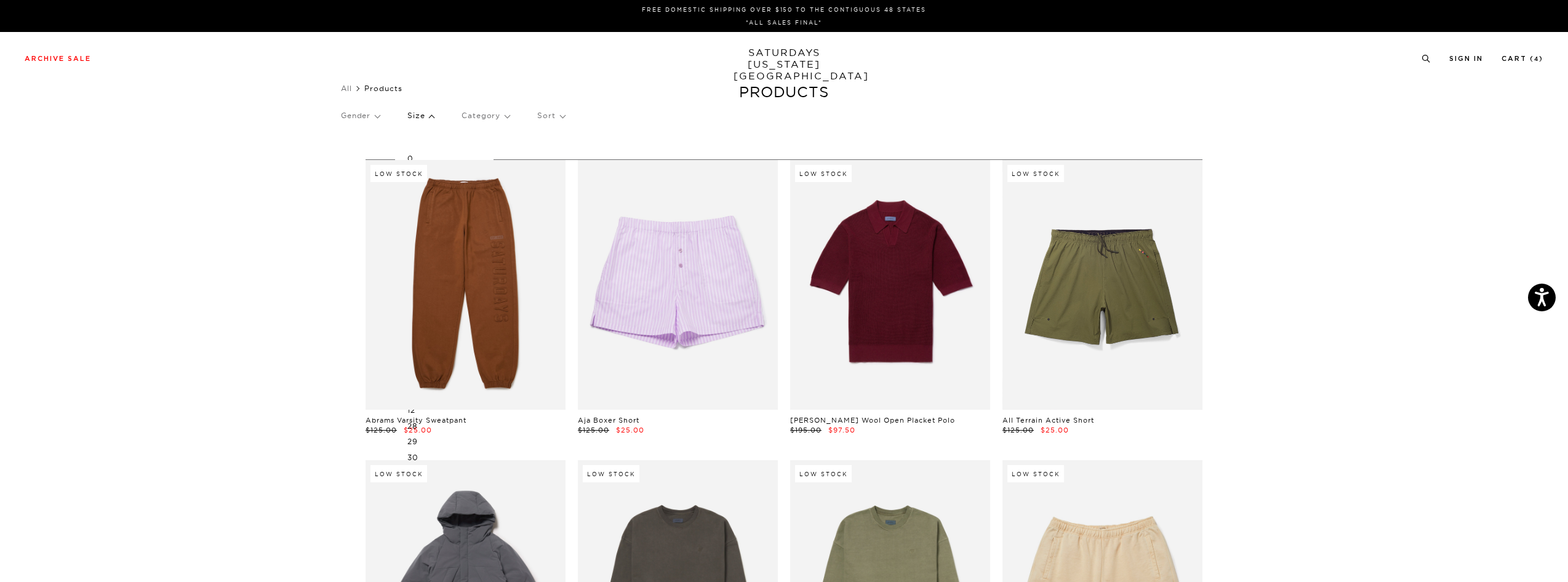
click at [417, 112] on p "Size" at bounding box center [420, 116] width 27 height 29
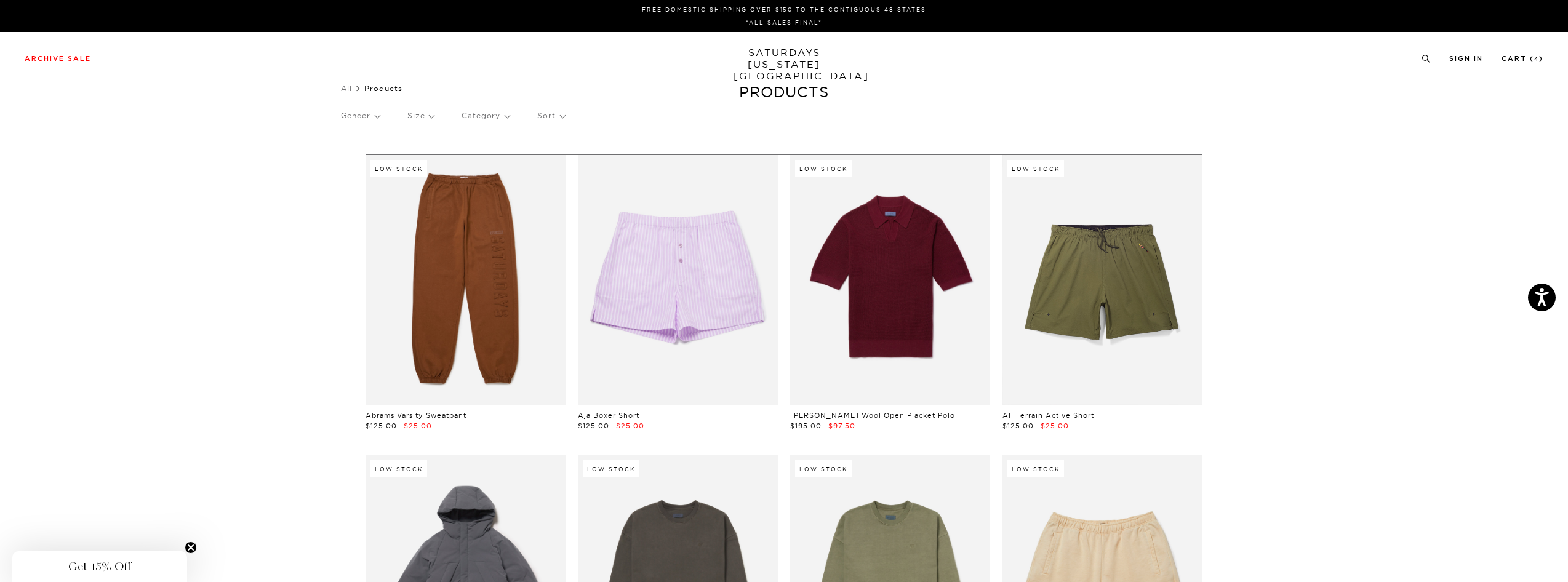
click at [373, 111] on p "Gender" at bounding box center [361, 116] width 39 height 29
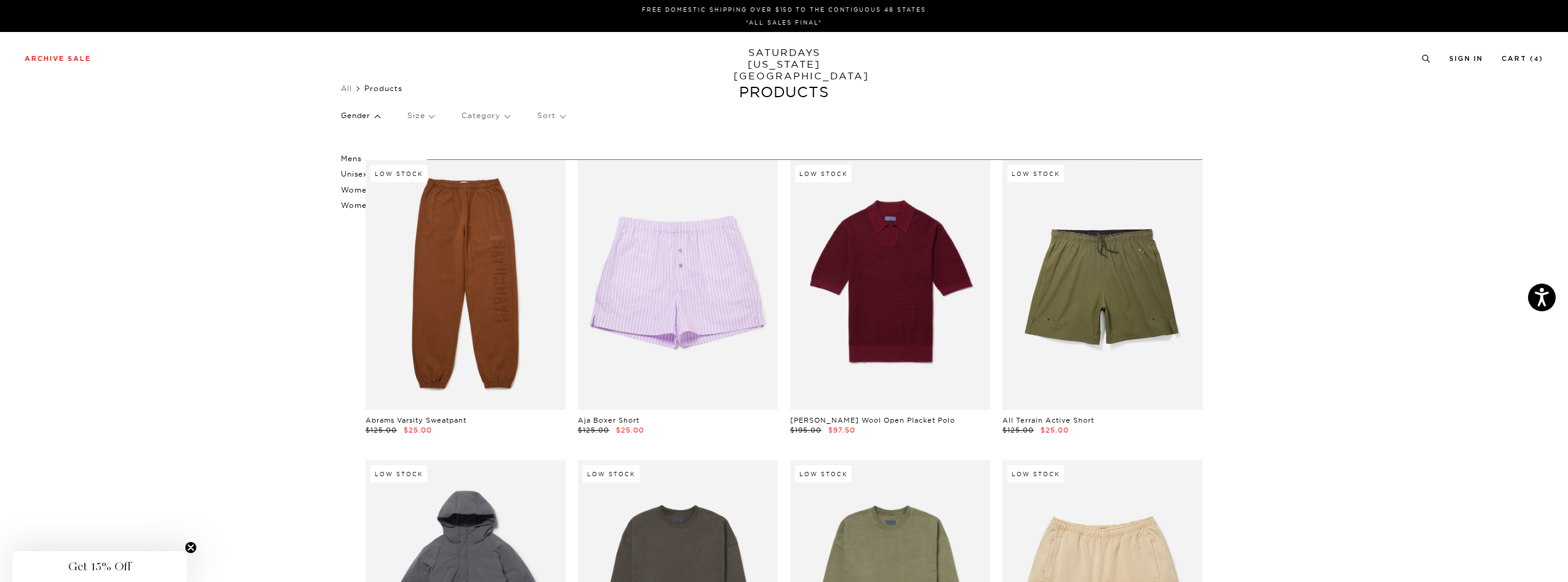
click at [354, 158] on p "Mens" at bounding box center [378, 158] width 74 height 16
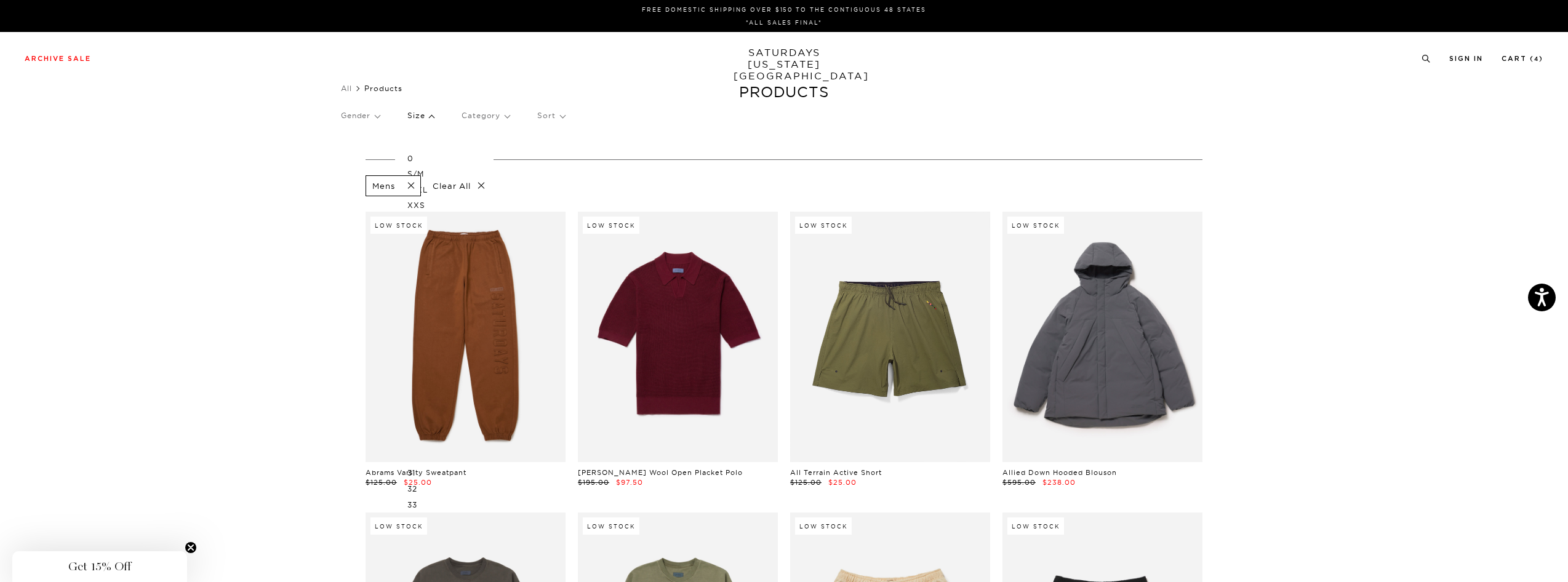
click p "Category"
click div "Gender Size 0 S/M L/XL XXS XS S M L XL XXL OS 2 4 6 8 10 12 28 29 30 31 32 33 3…"
click p "Category"
click div "Gender Size 0 S/M L/XL XXS XS S M L XL XXL OS 2 4 6 8 10 12 28 29 30 31 32 33 3…"
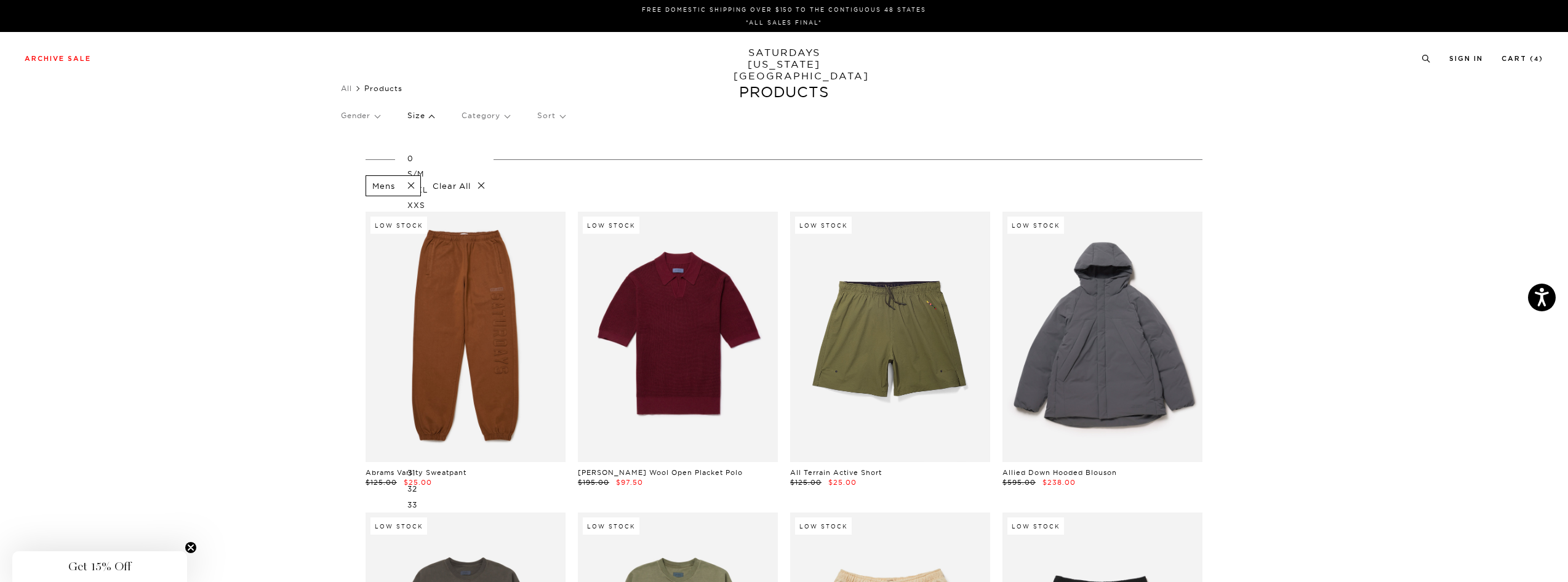
click p "Size"
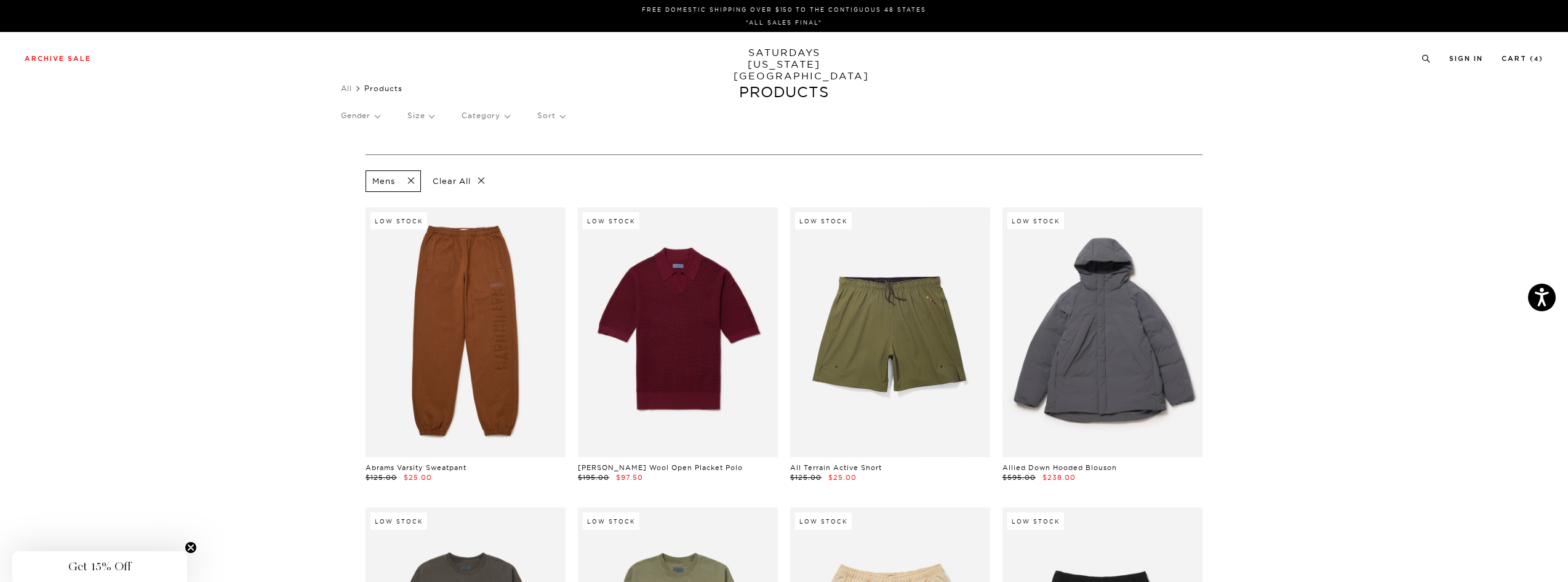
click p "Size"
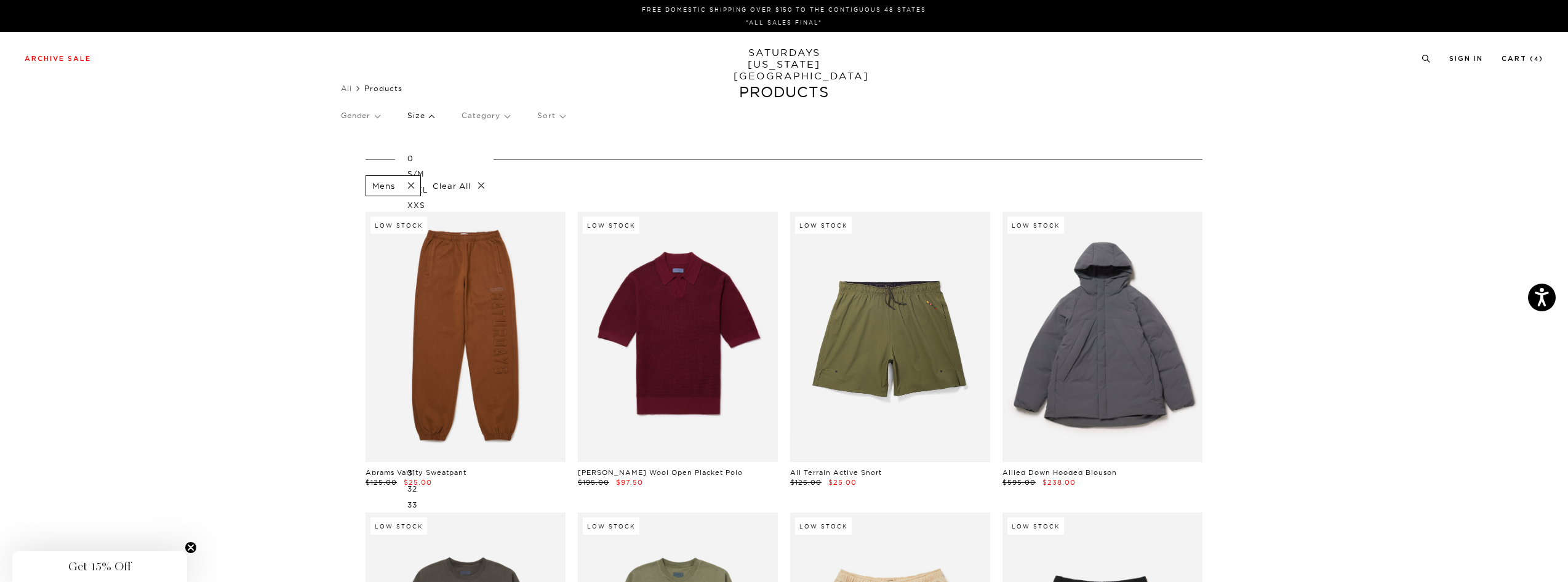
click section "Mens Clear All Low Stock Abrams Varsity Sweatpant $125.00 $25.00 Low Stock Alex…"
click div "Products Gender Size 0 S/M L/XL XXS XS S M L XL XXL OS 2 4 6 8 10 12 28 29 30 3…"
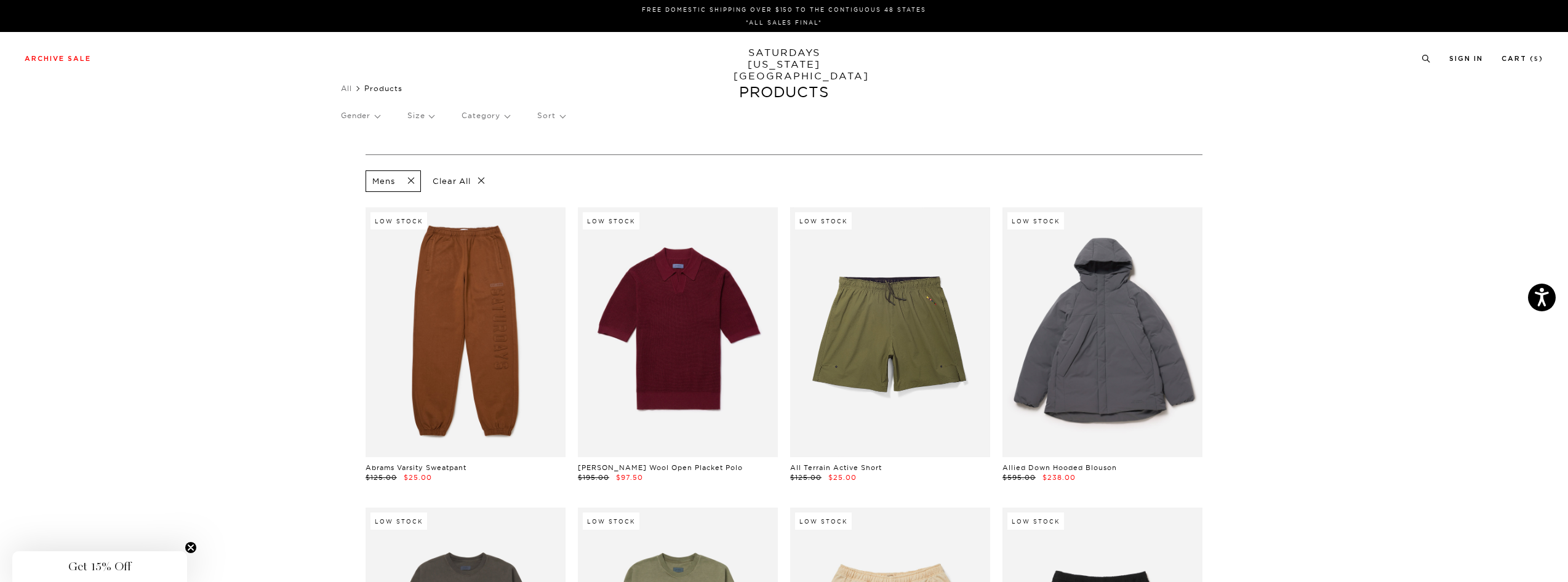
click at [428, 120] on p "Size" at bounding box center [420, 116] width 27 height 29
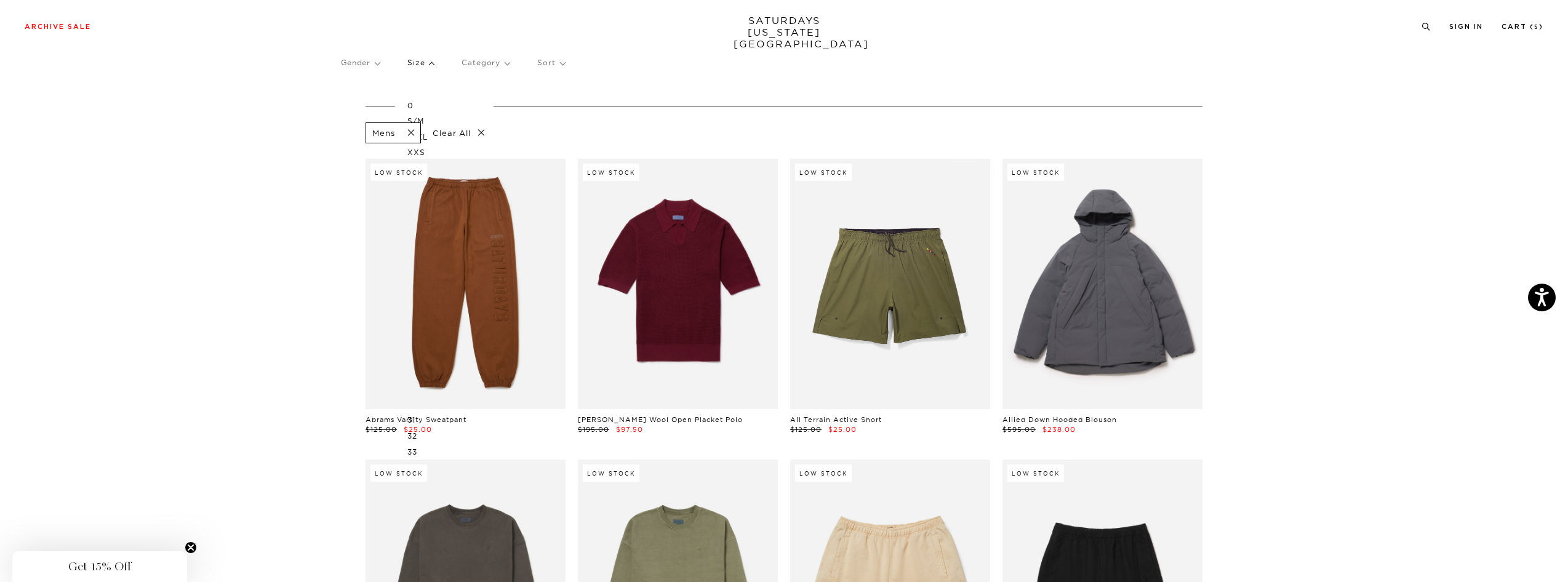
scroll to position [49, 0]
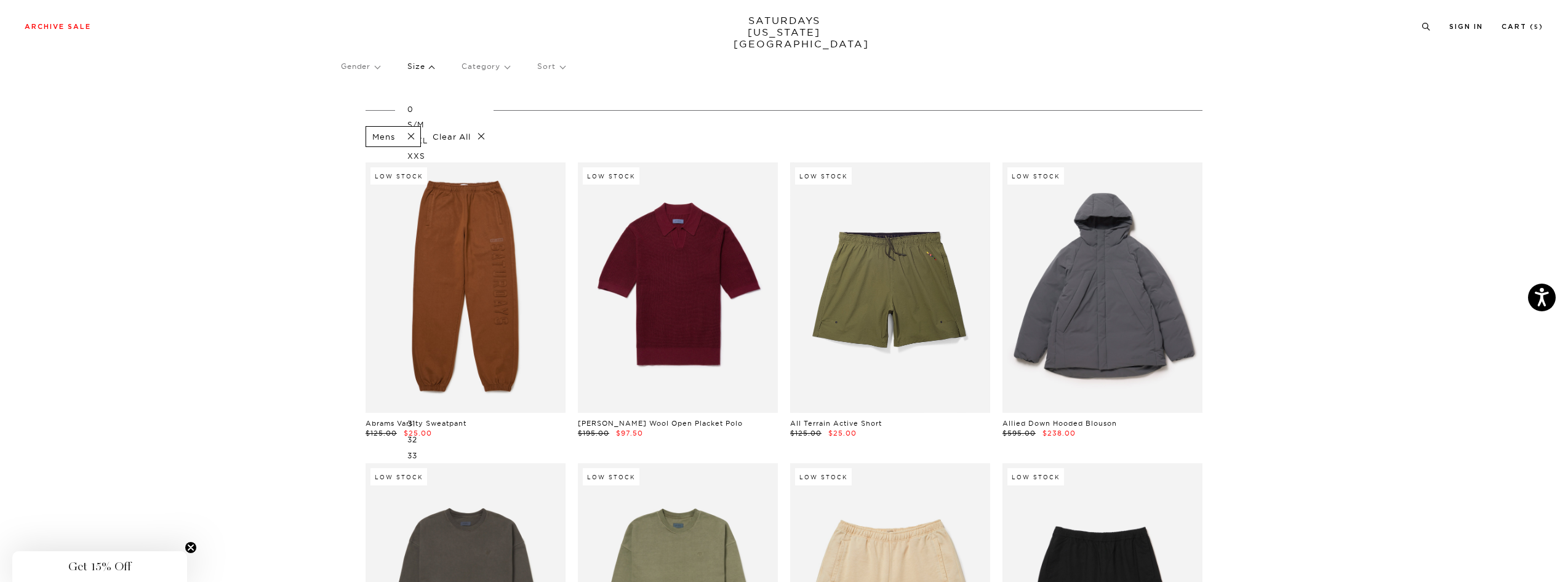
click at [429, 63] on p "Size" at bounding box center [420, 66] width 27 height 29
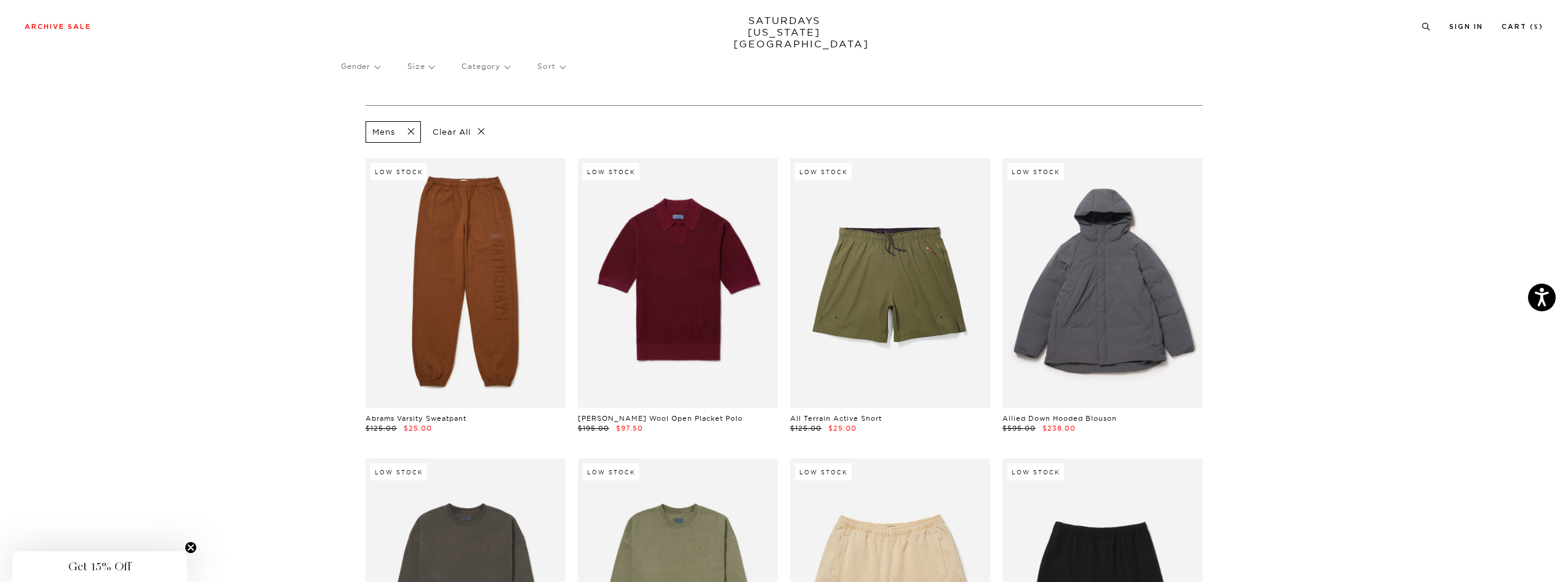
click at [429, 63] on p "Size" at bounding box center [420, 66] width 27 height 29
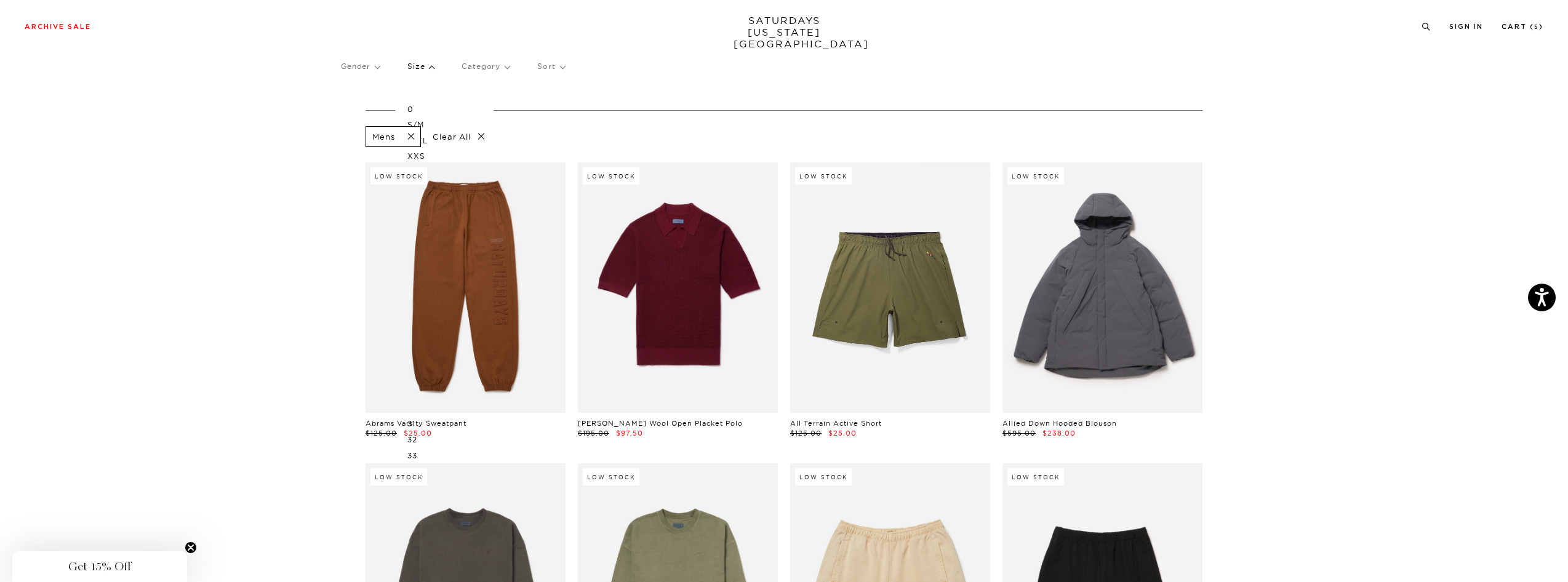
click at [429, 63] on p "Size" at bounding box center [420, 66] width 27 height 29
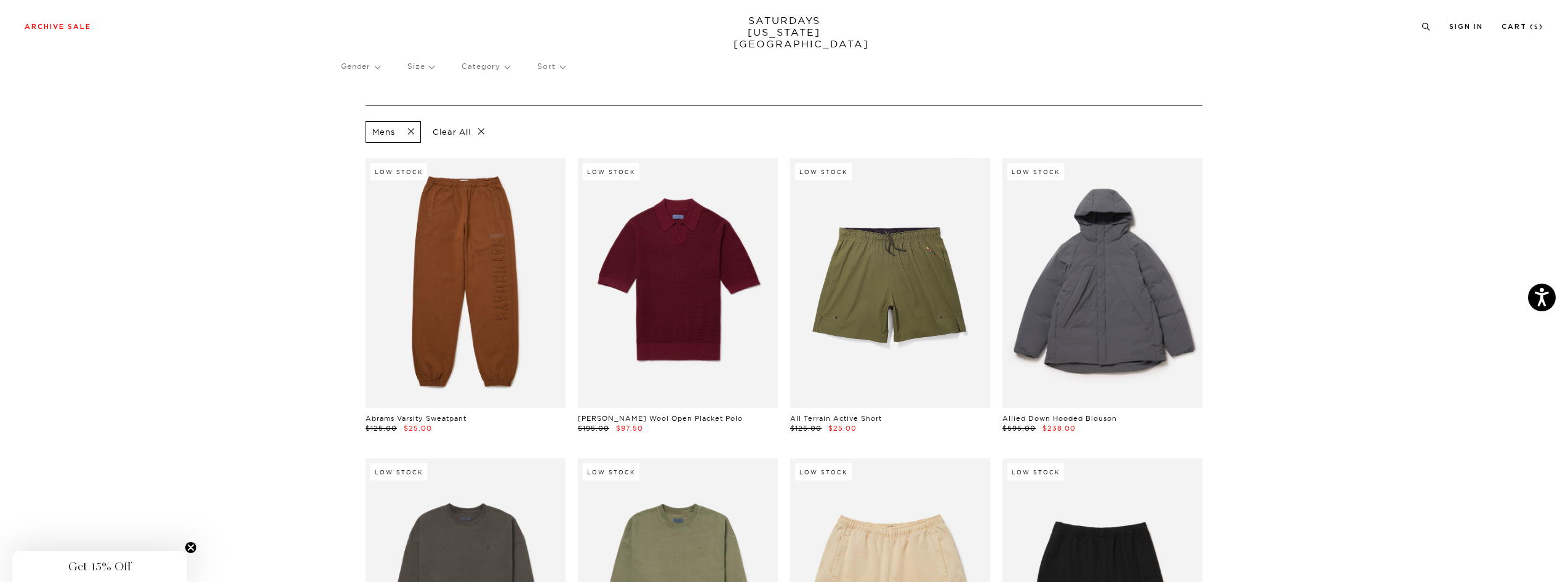
click at [454, 133] on p "Clear All" at bounding box center [459, 132] width 63 height 21
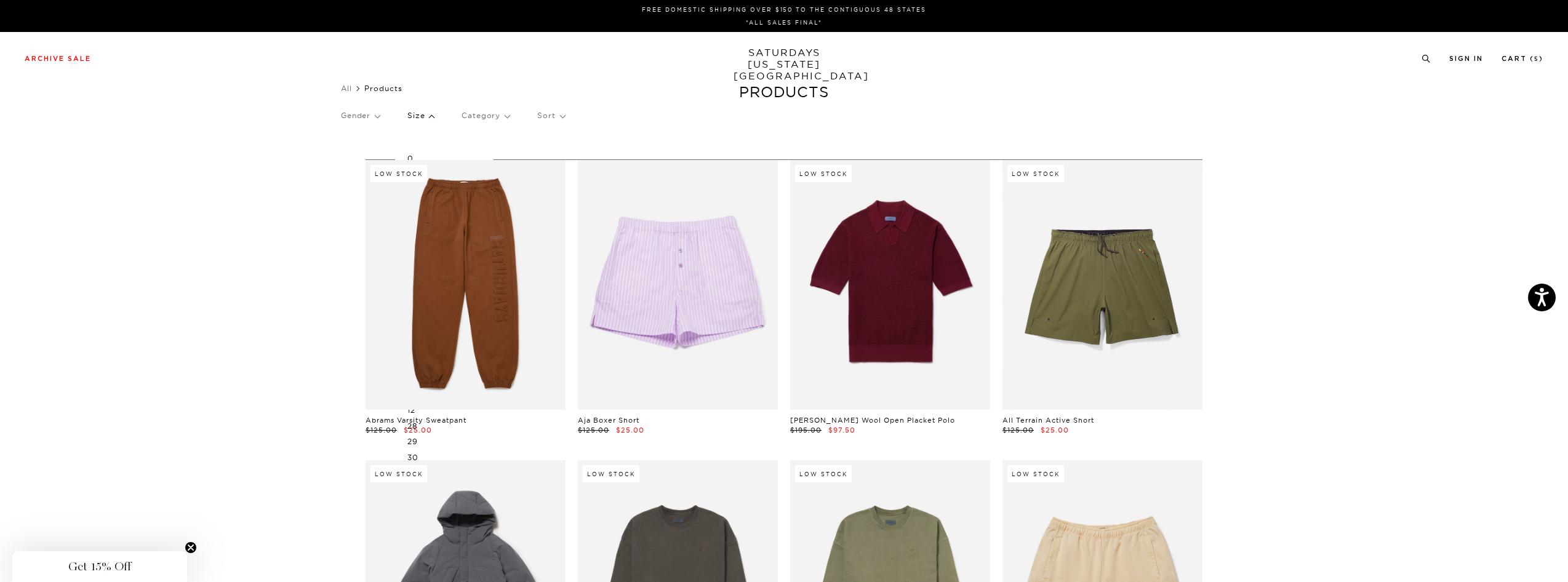
click at [381, 120] on div "Gender Size 0 S/M L/XL XXS XS S M L XL XXL OS 2 4 6 8 10 12 28 29 30 31 32 33 3…" at bounding box center [784, 118] width 886 height 32
click at [376, 113] on p "Gender" at bounding box center [361, 116] width 39 height 29
click at [354, 156] on p "Mens" at bounding box center [378, 158] width 74 height 16
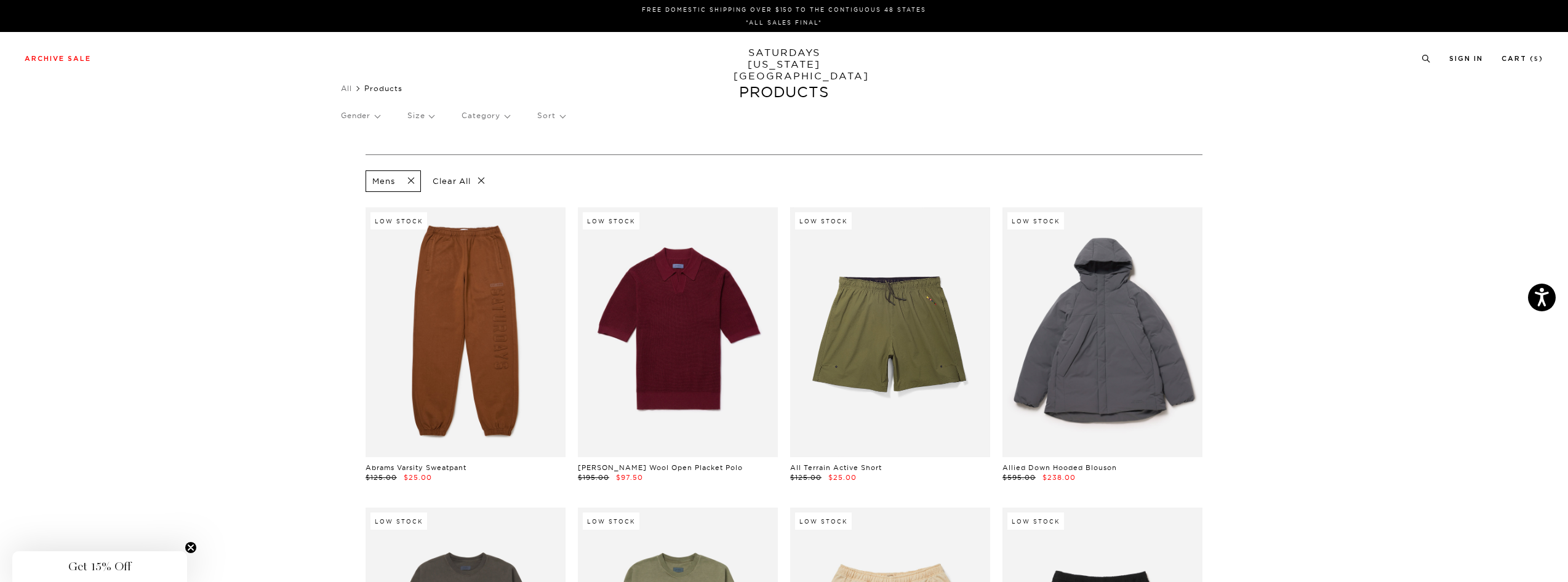
click at [422, 116] on p "Size" at bounding box center [420, 116] width 27 height 29
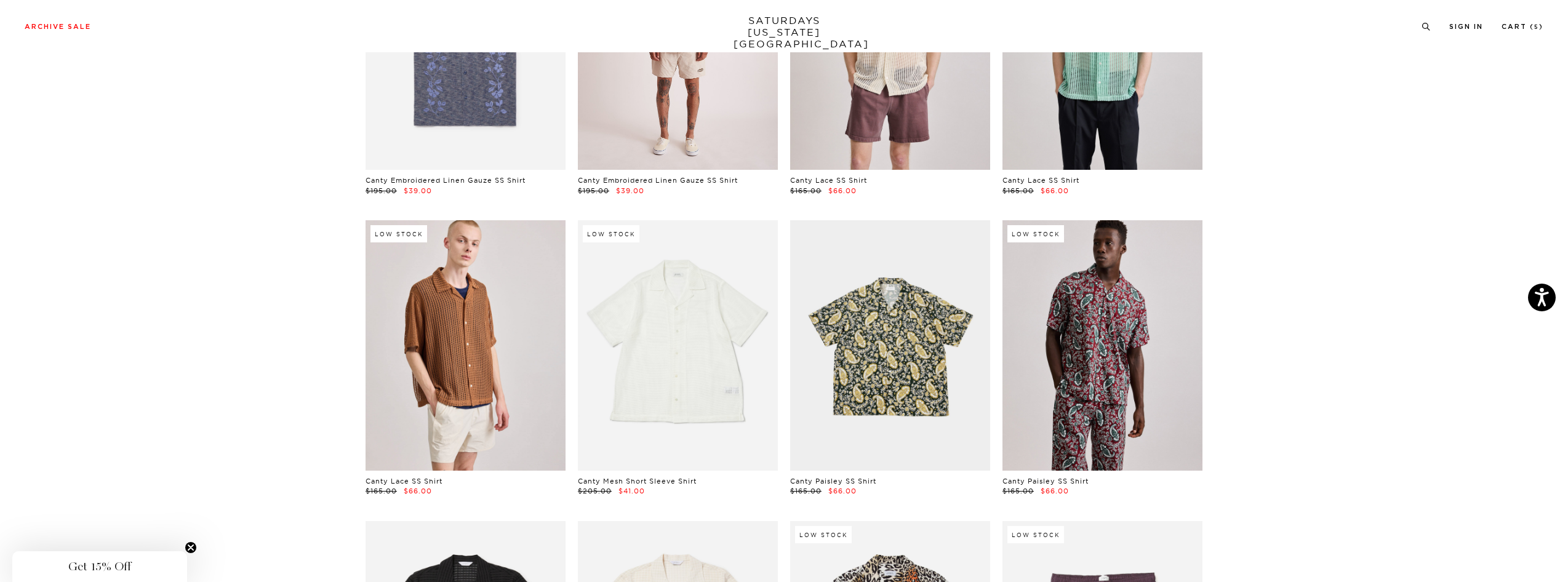
scroll to position [3155, 0]
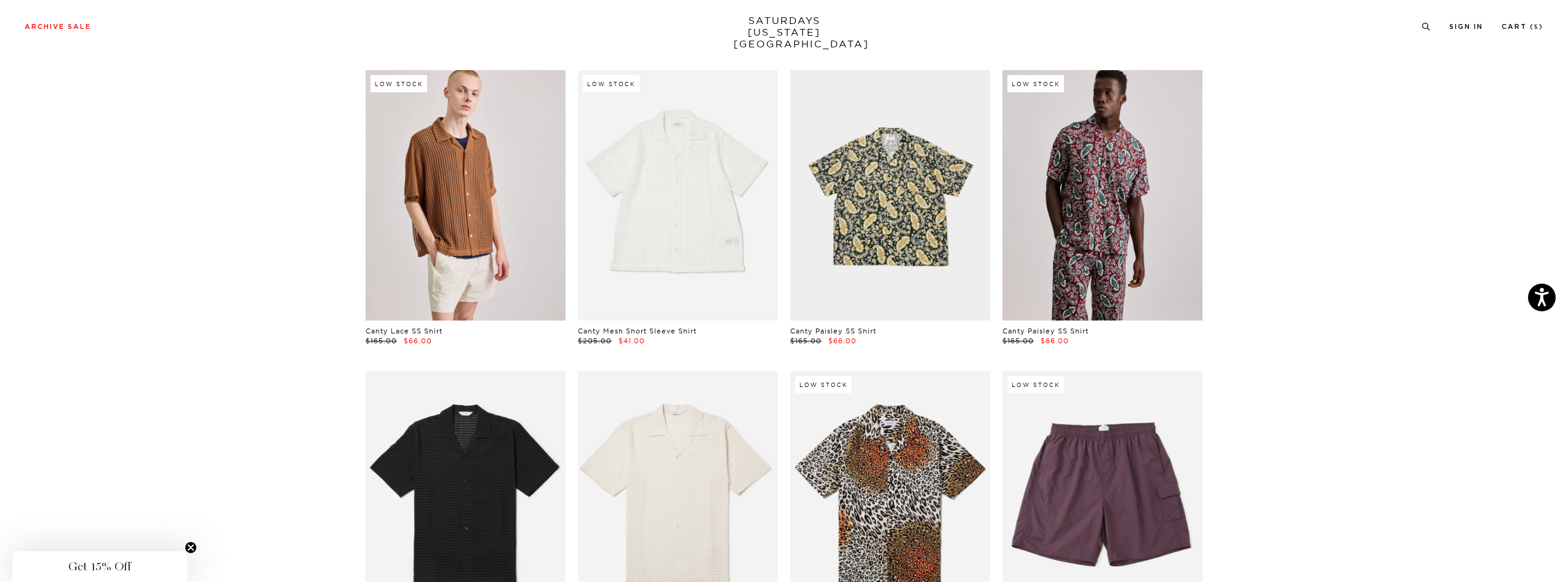
click at [89, 573] on span "Get 15% Off" at bounding box center [100, 566] width 63 height 15
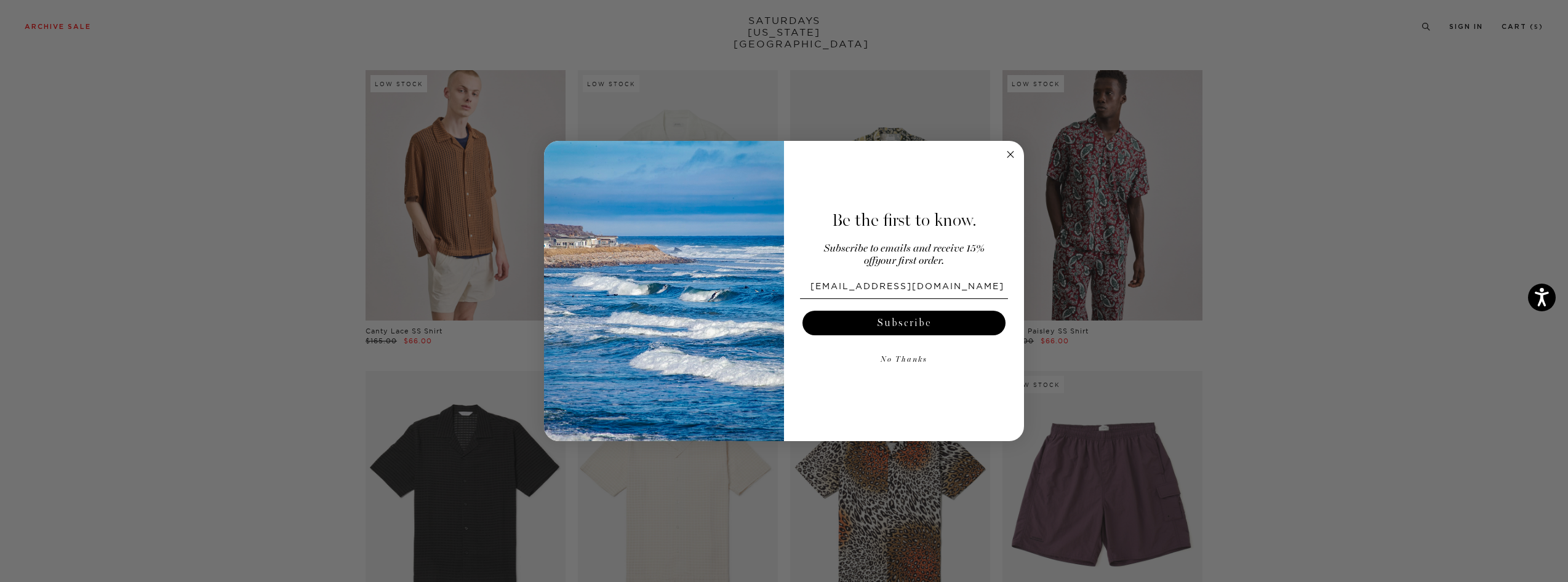
type input "[EMAIL_ADDRESS][DOMAIN_NAME]"
click at [897, 325] on button "Subscribe" at bounding box center [903, 323] width 203 height 25
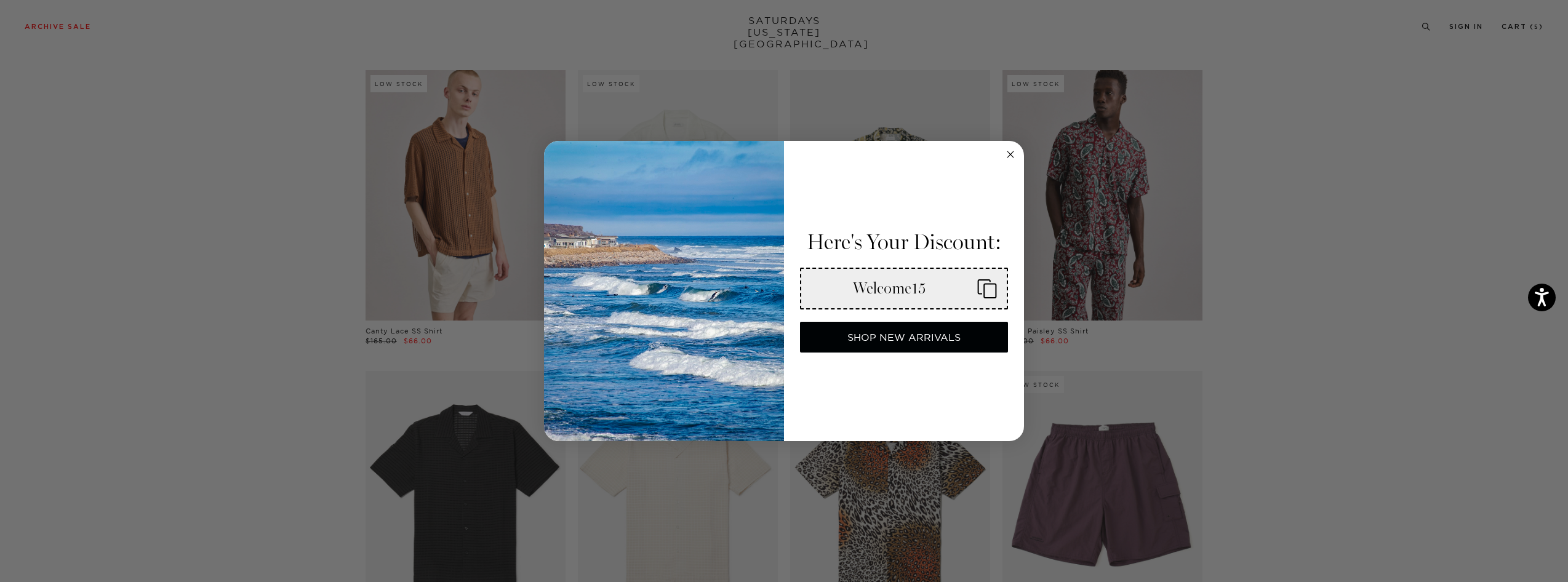
click at [985, 285] on rect "Copy coupon code" at bounding box center [989, 291] width 12 height 14
click at [1006, 150] on circle "Close dialog" at bounding box center [1010, 154] width 14 height 14
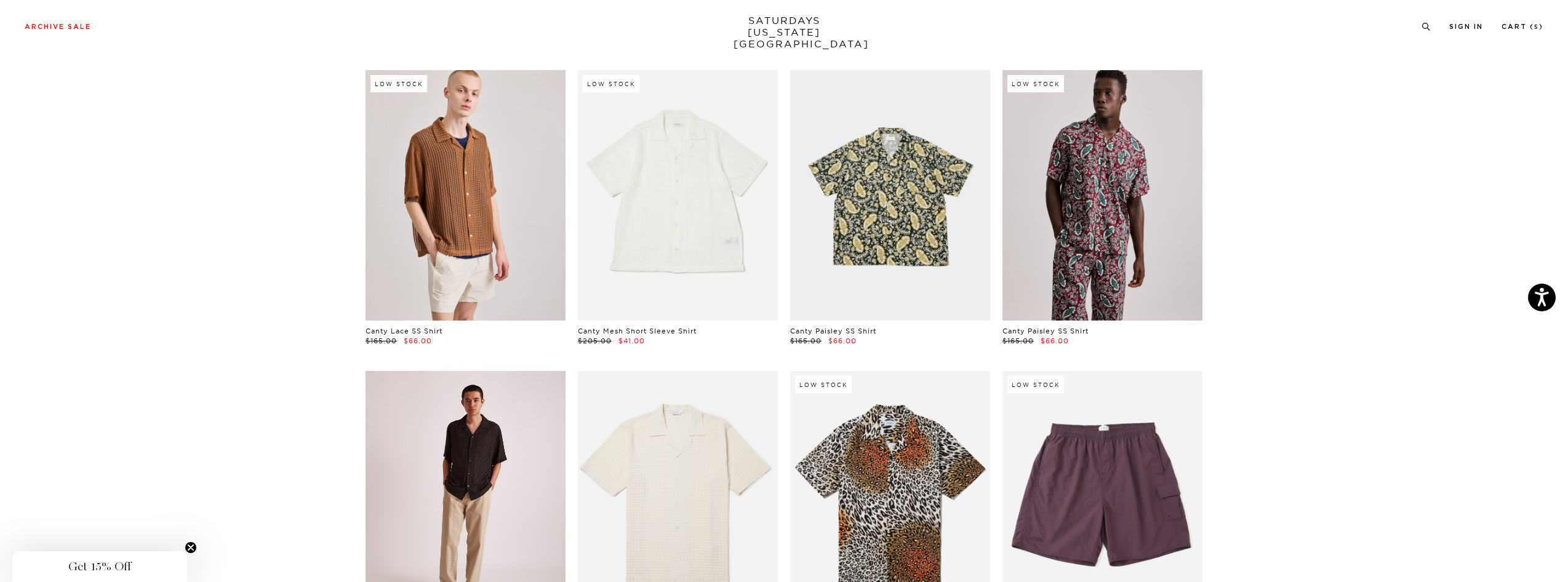
click at [452, 449] on link at bounding box center [465, 495] width 200 height 249
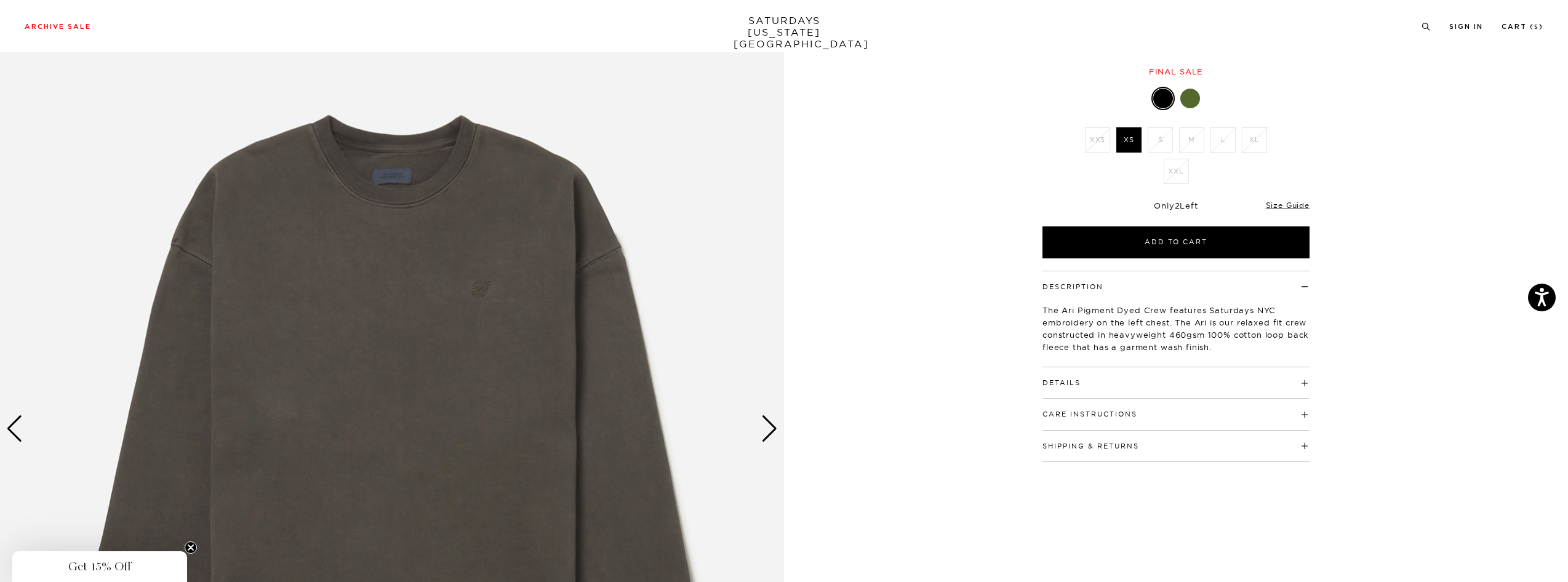
scroll to position [64, 0]
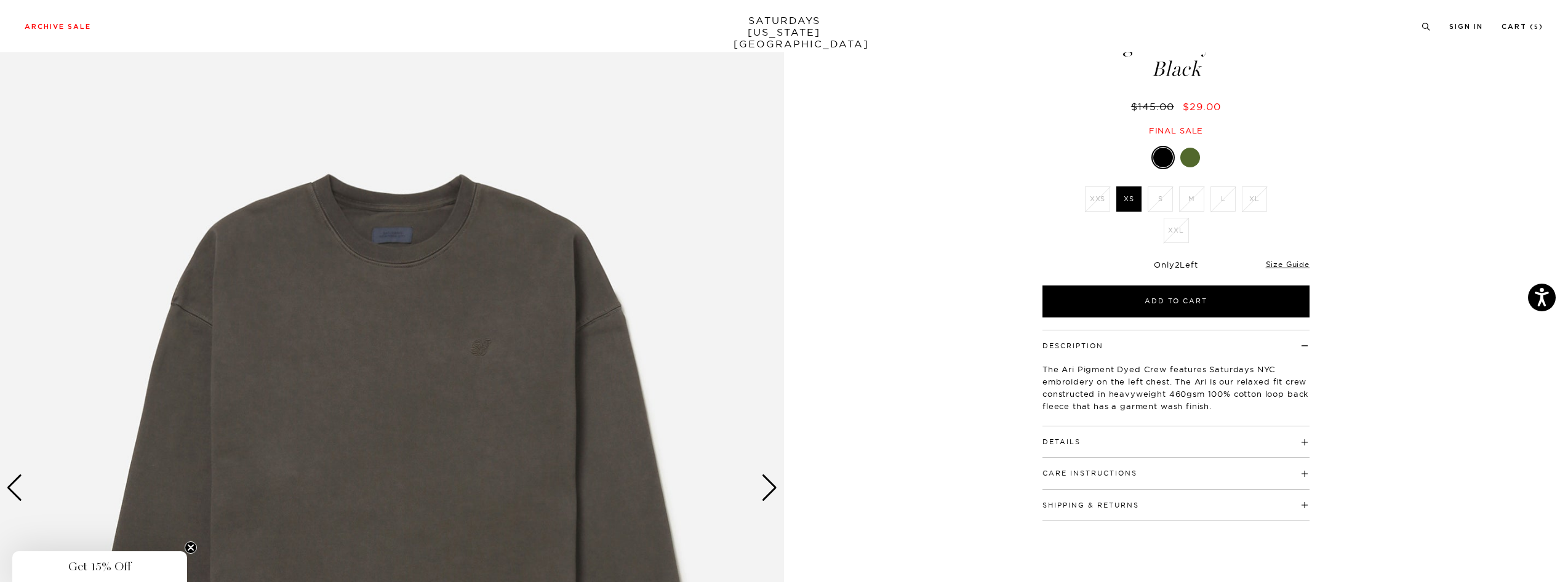
click at [1188, 162] on div at bounding box center [1190, 157] width 19 height 19
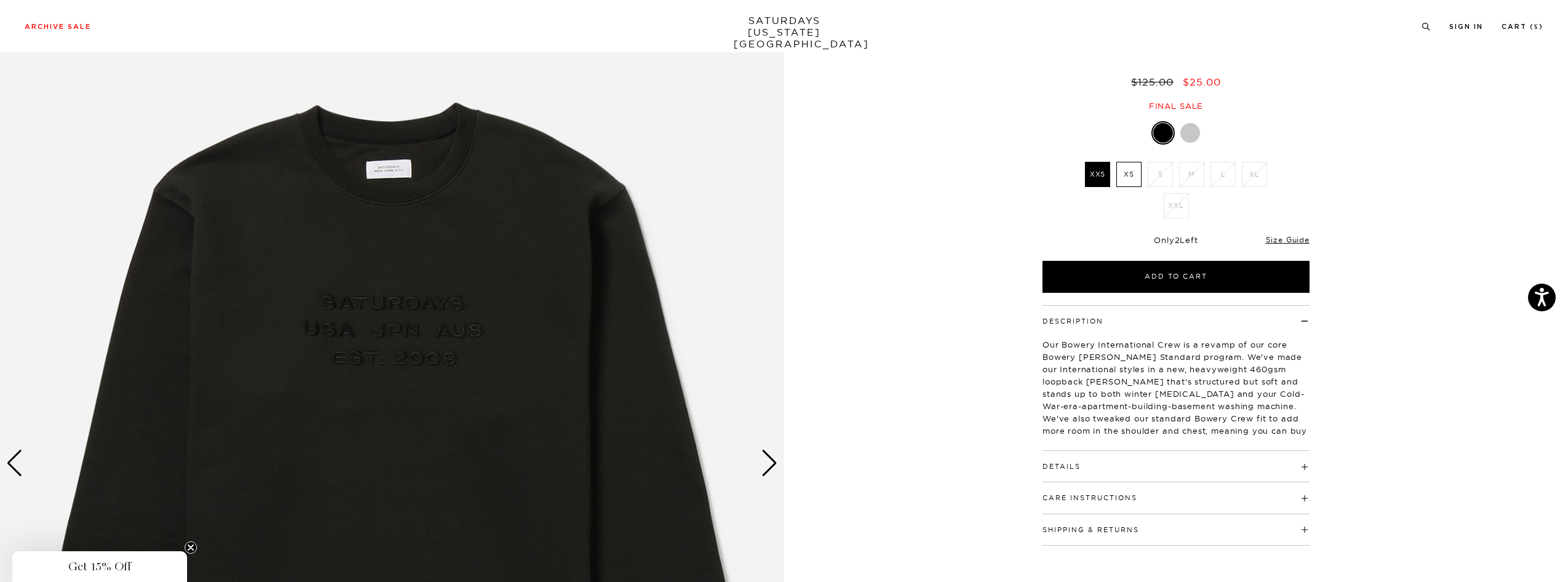
scroll to position [90, 0]
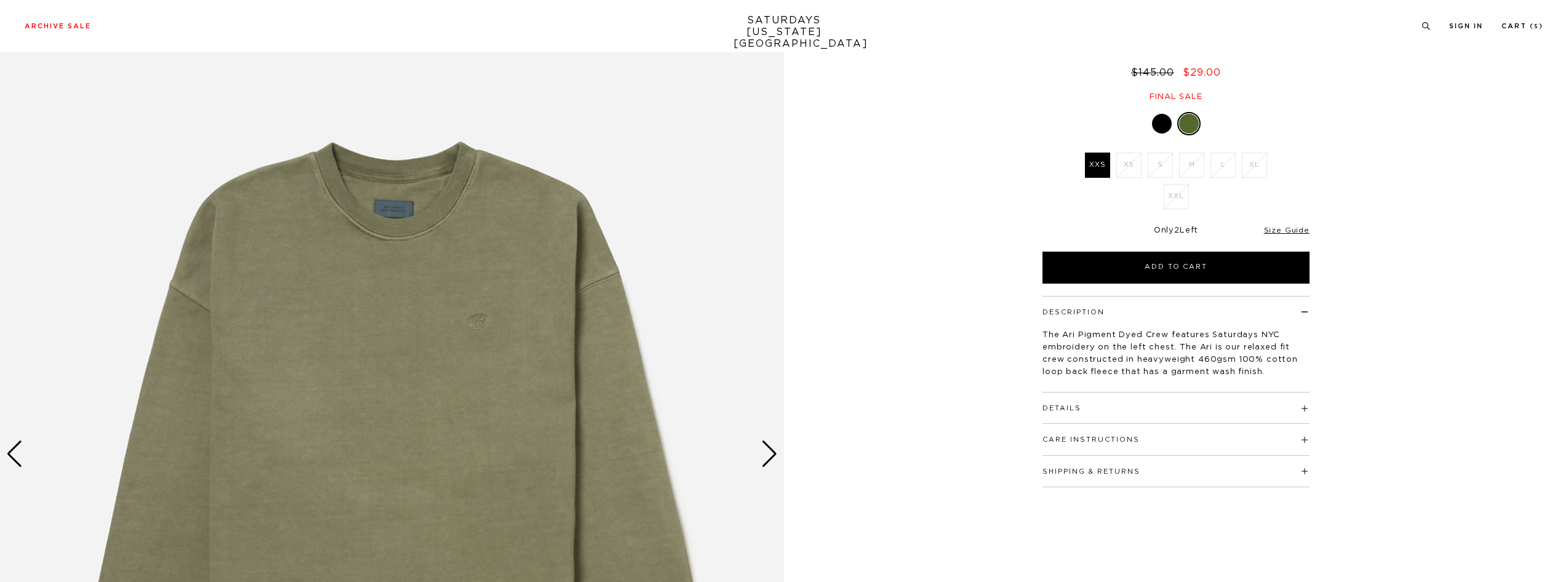
scroll to position [98, 0]
click at [1162, 129] on div at bounding box center [1161, 123] width 19 height 19
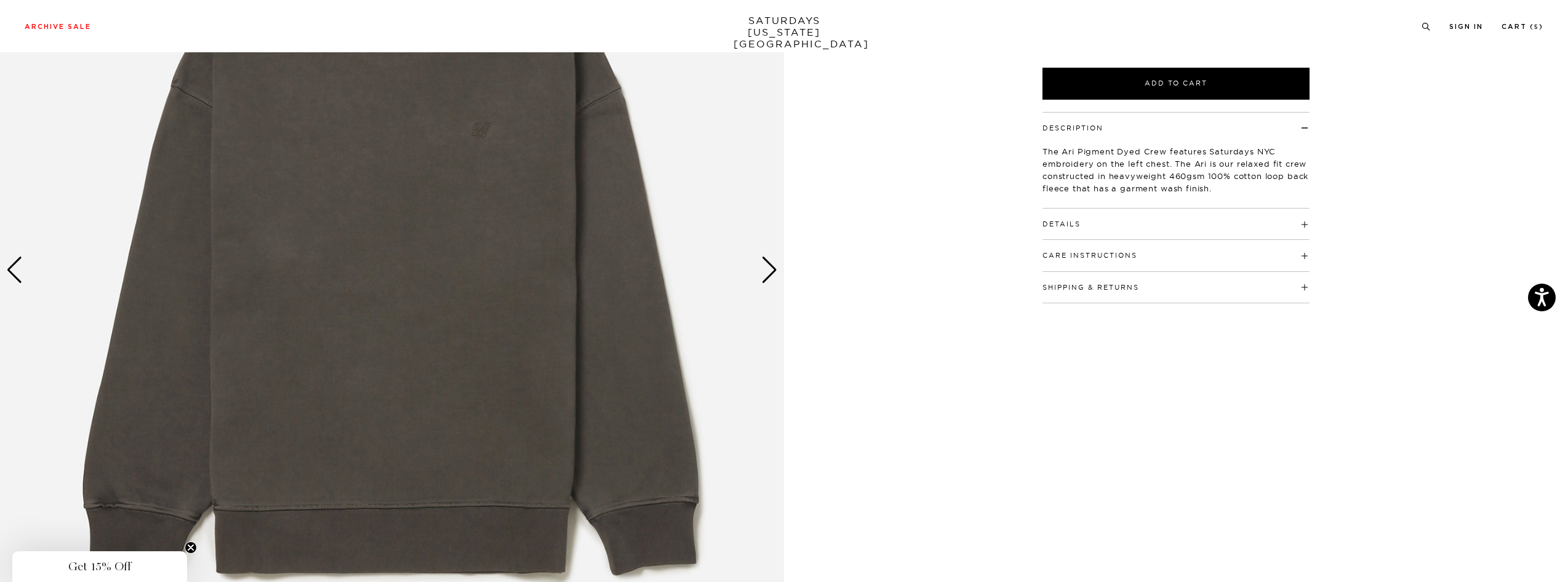
scroll to position [222, 0]
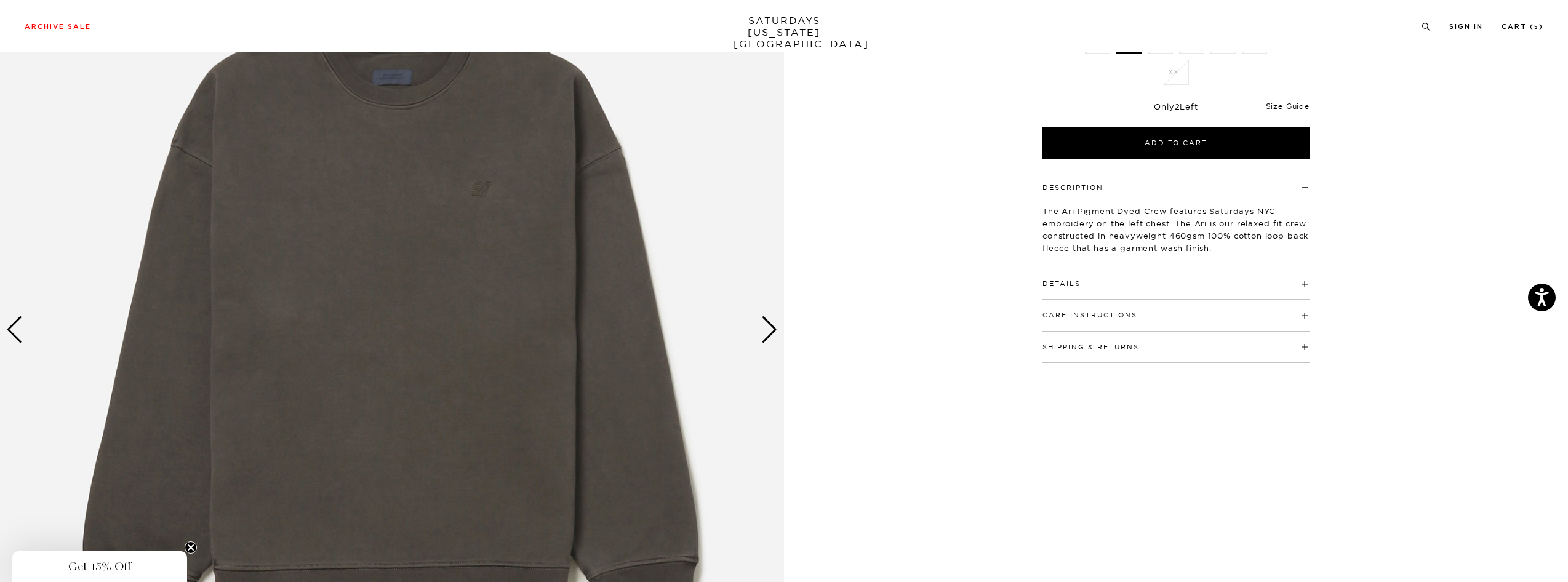
click at [774, 330] on div "Next slide" at bounding box center [770, 329] width 17 height 27
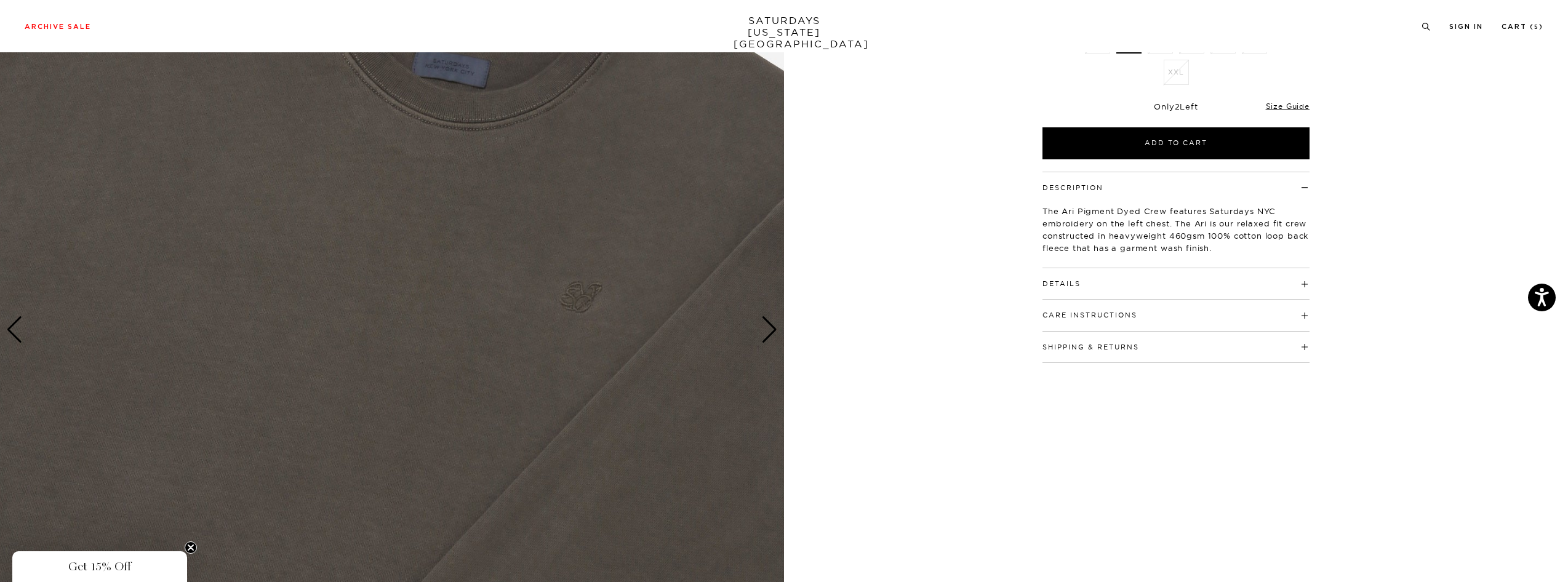
click at [774, 330] on div "Next slide" at bounding box center [770, 329] width 17 height 27
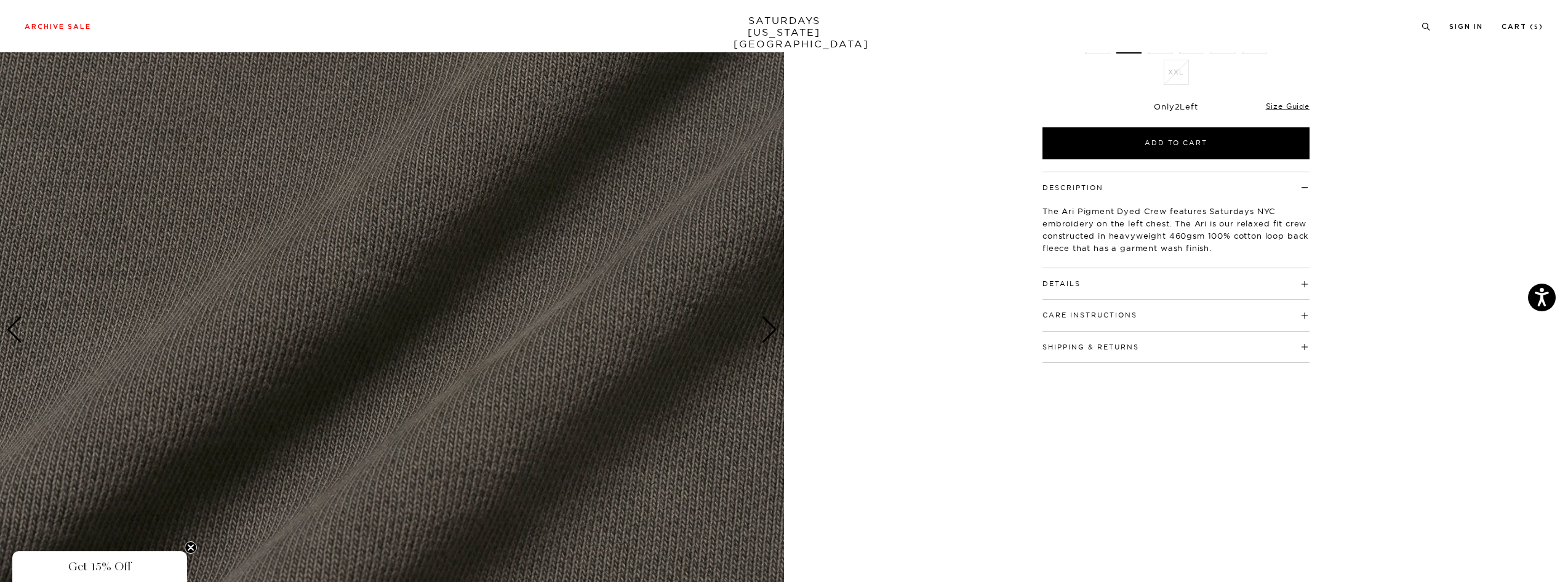
click at [774, 330] on div "Next slide" at bounding box center [770, 329] width 17 height 27
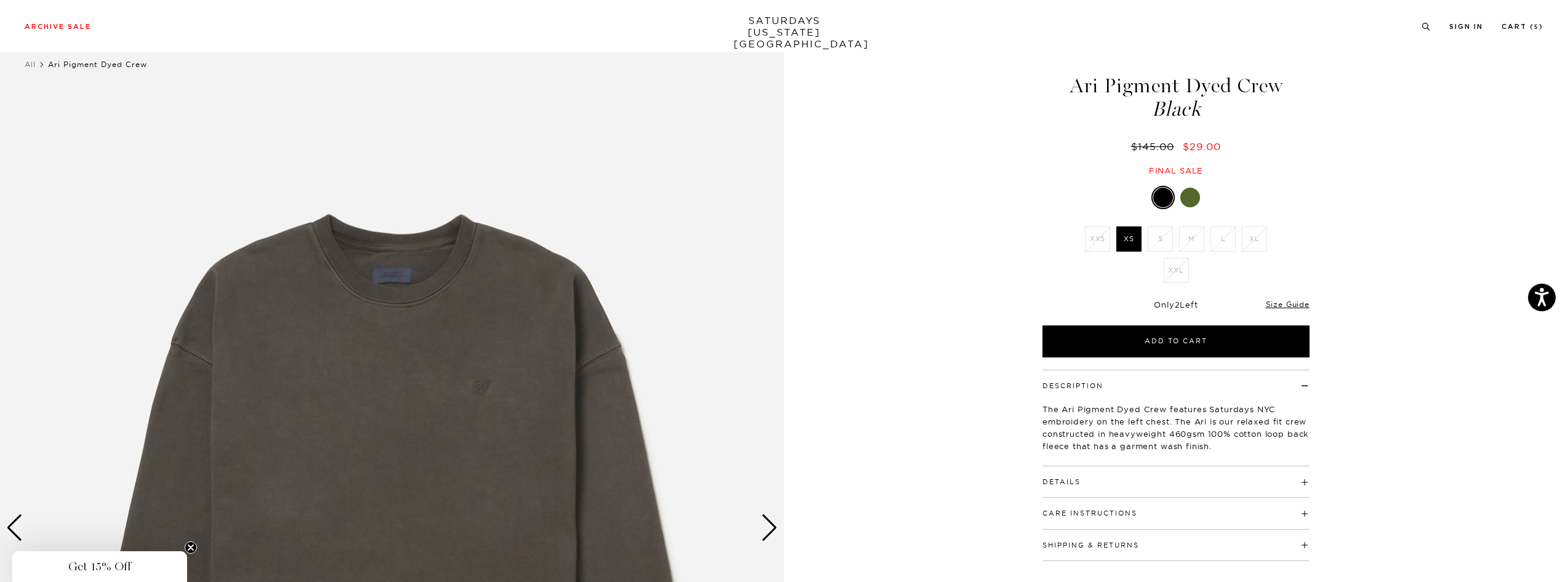
scroll to position [21, 0]
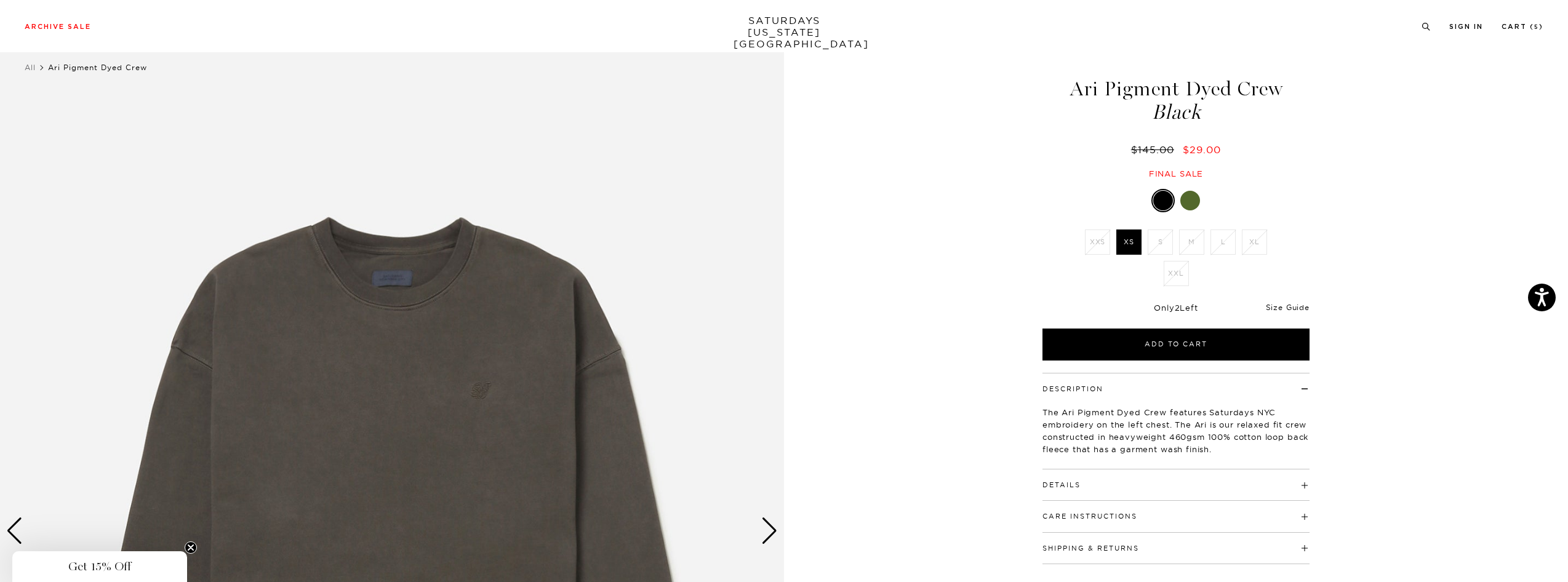
click at [1279, 306] on link "Size Guide" at bounding box center [1287, 308] width 44 height 9
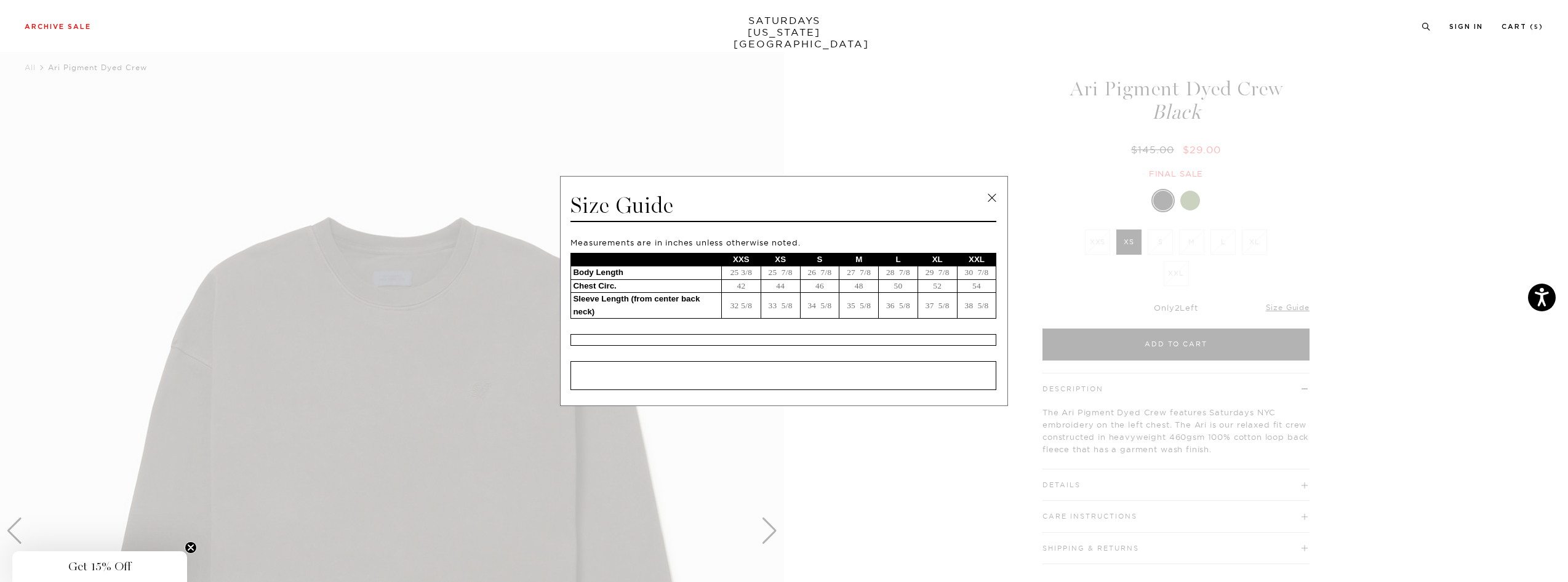
click at [1135, 290] on span at bounding box center [779, 291] width 1559 height 582
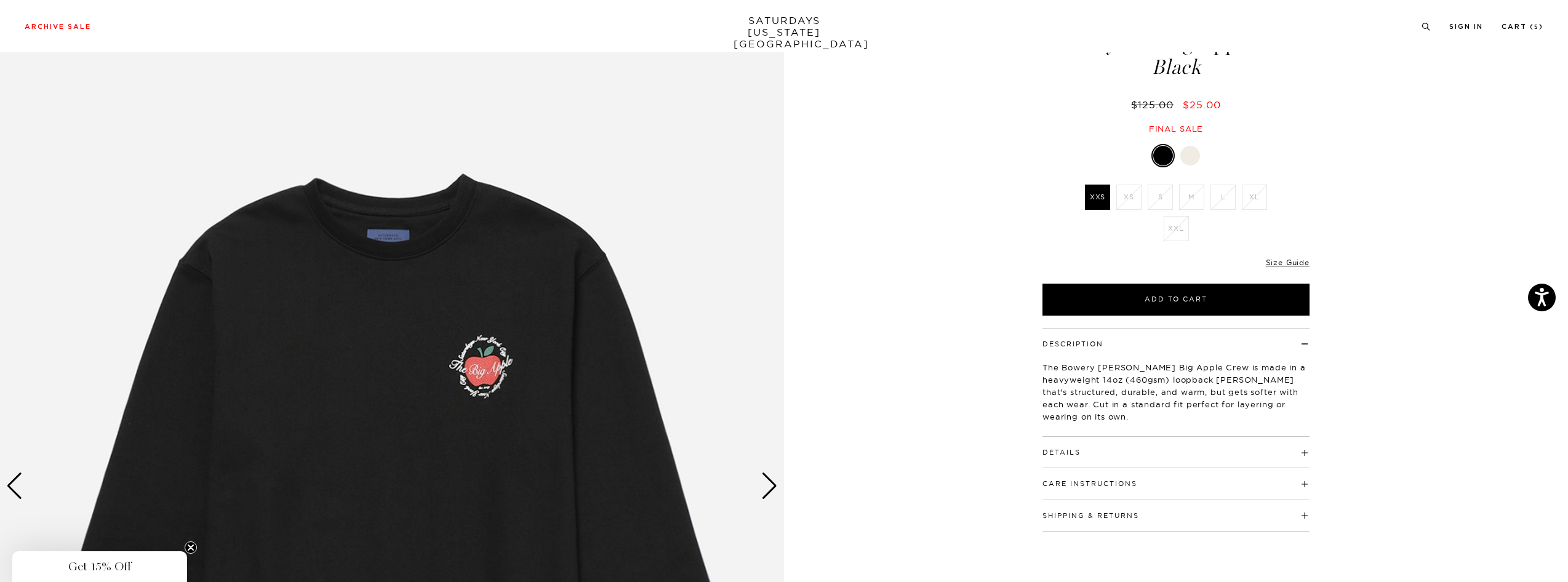
scroll to position [182, 0]
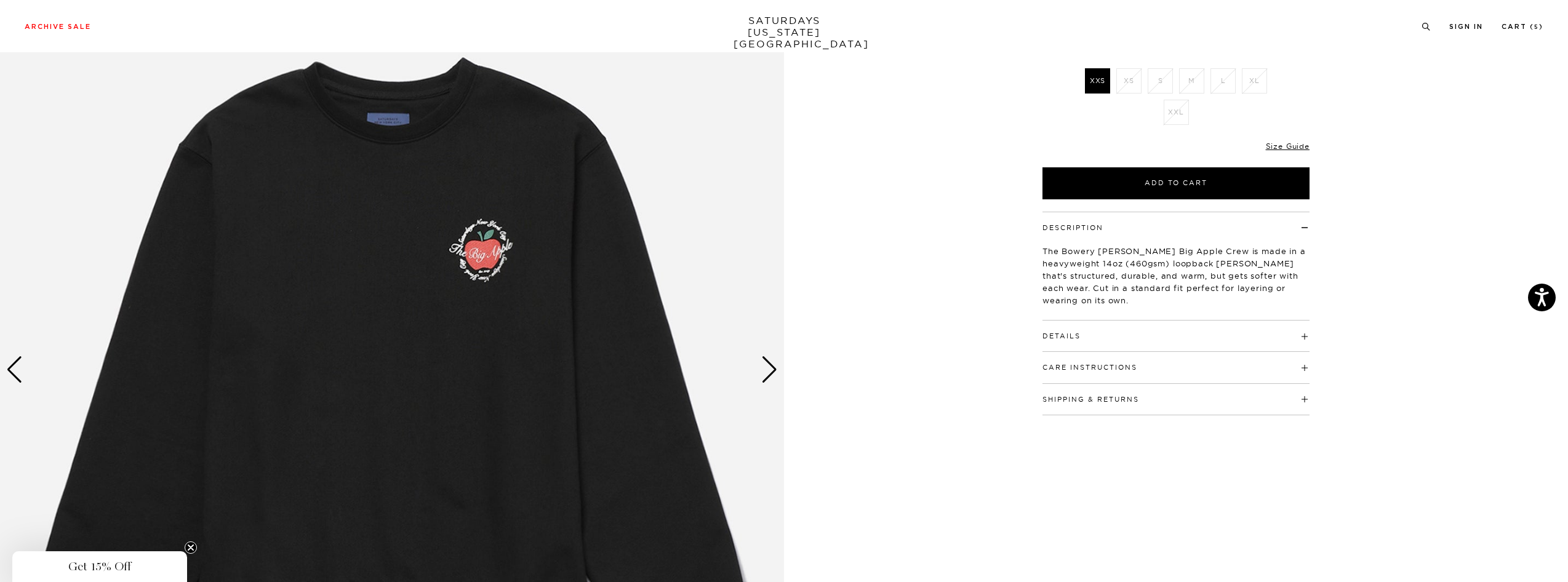
click at [769, 370] on div "Next slide" at bounding box center [770, 369] width 17 height 27
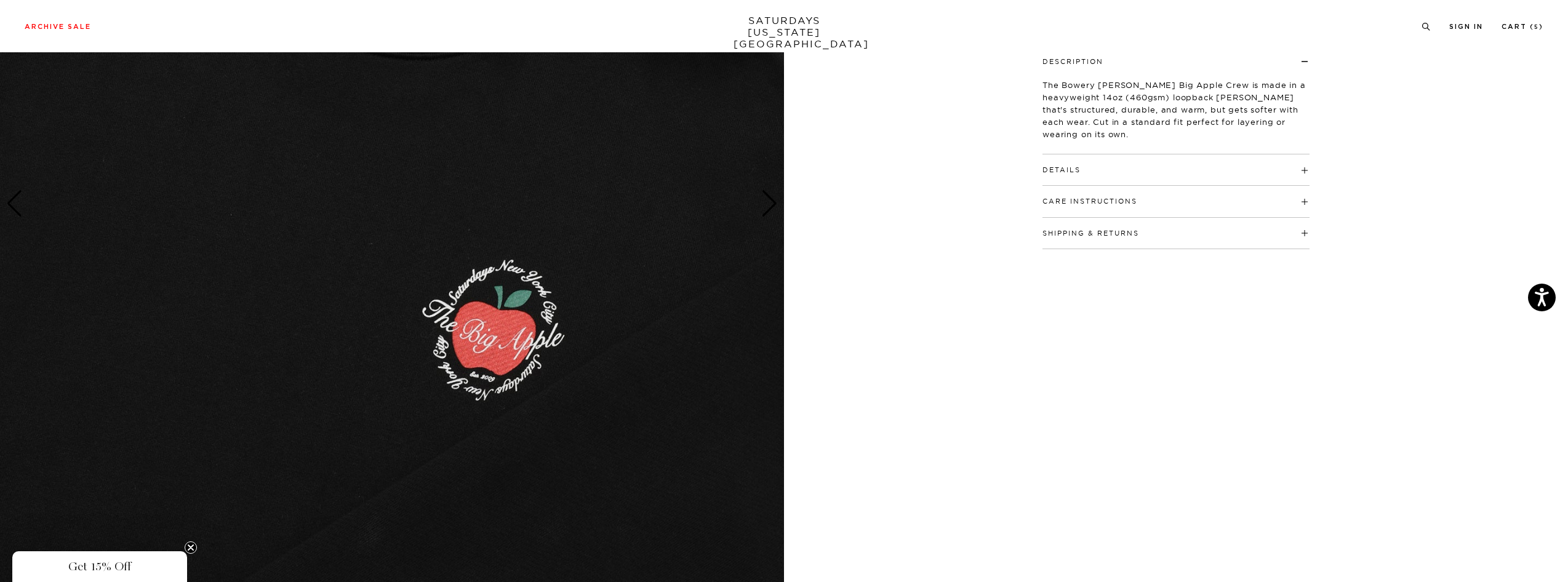
scroll to position [180, 0]
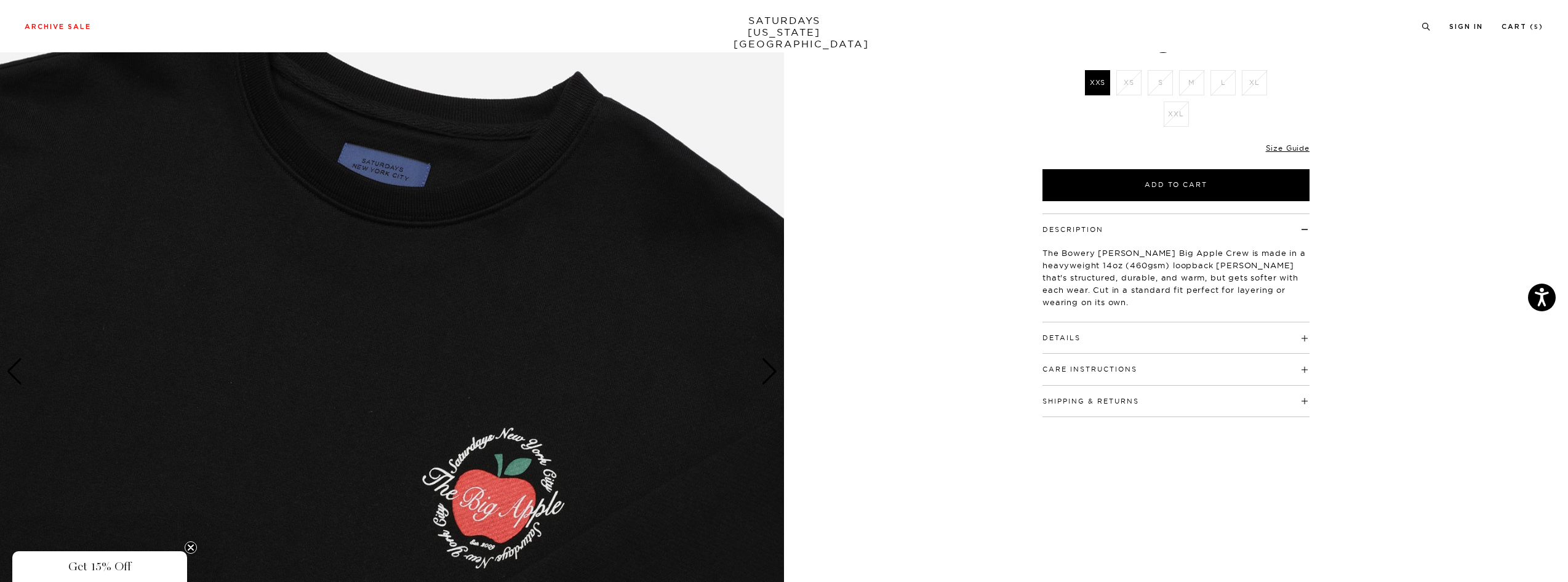
click at [19, 370] on div "Previous slide" at bounding box center [15, 371] width 17 height 27
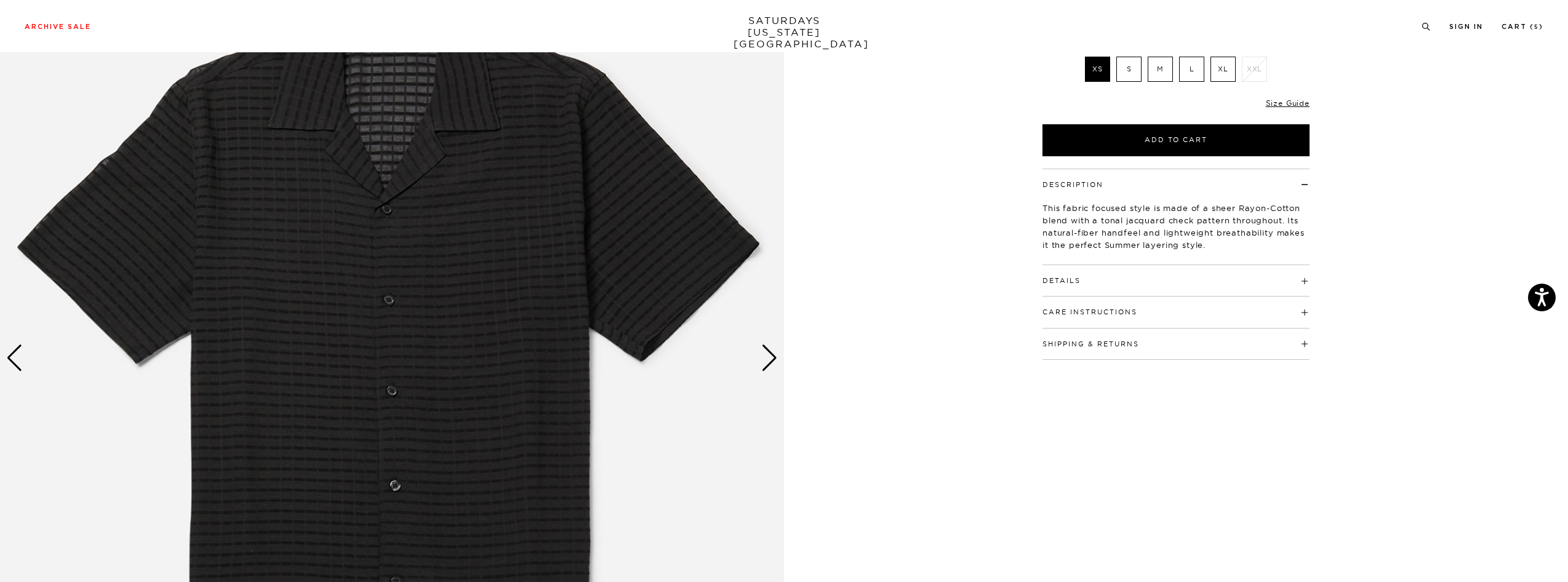
scroll to position [195, 0]
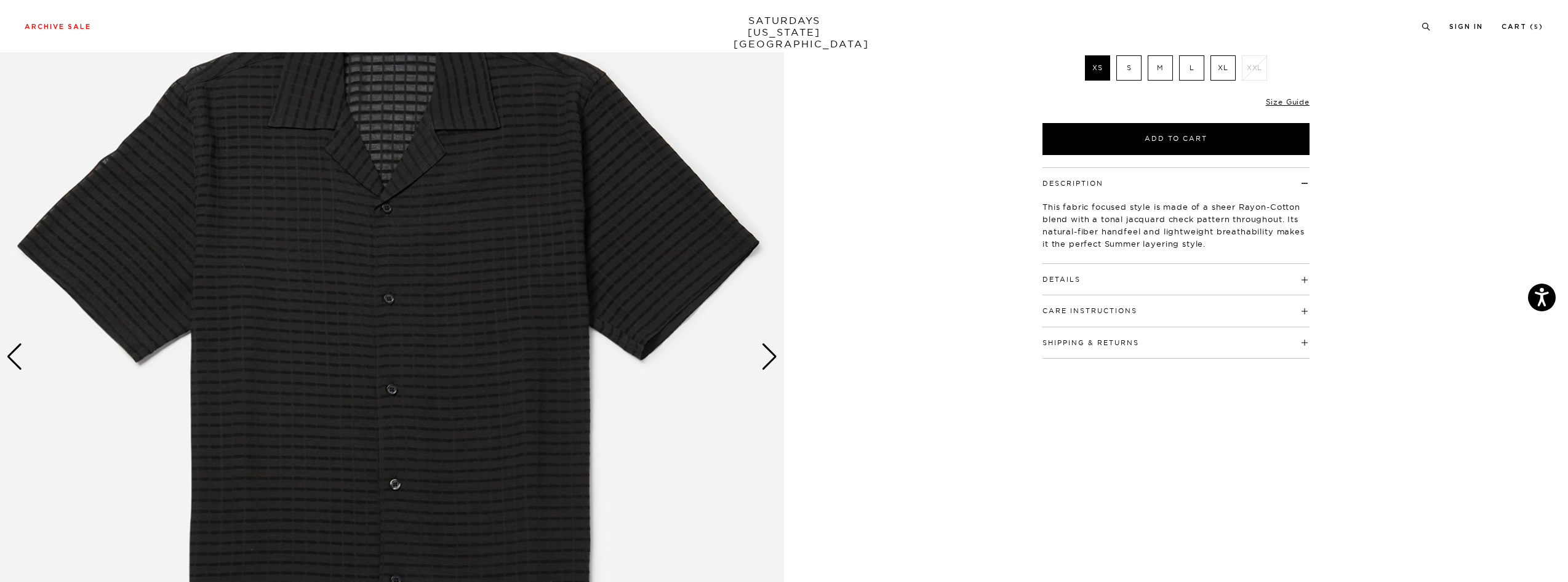
click at [770, 352] on div "Next slide" at bounding box center [770, 356] width 17 height 27
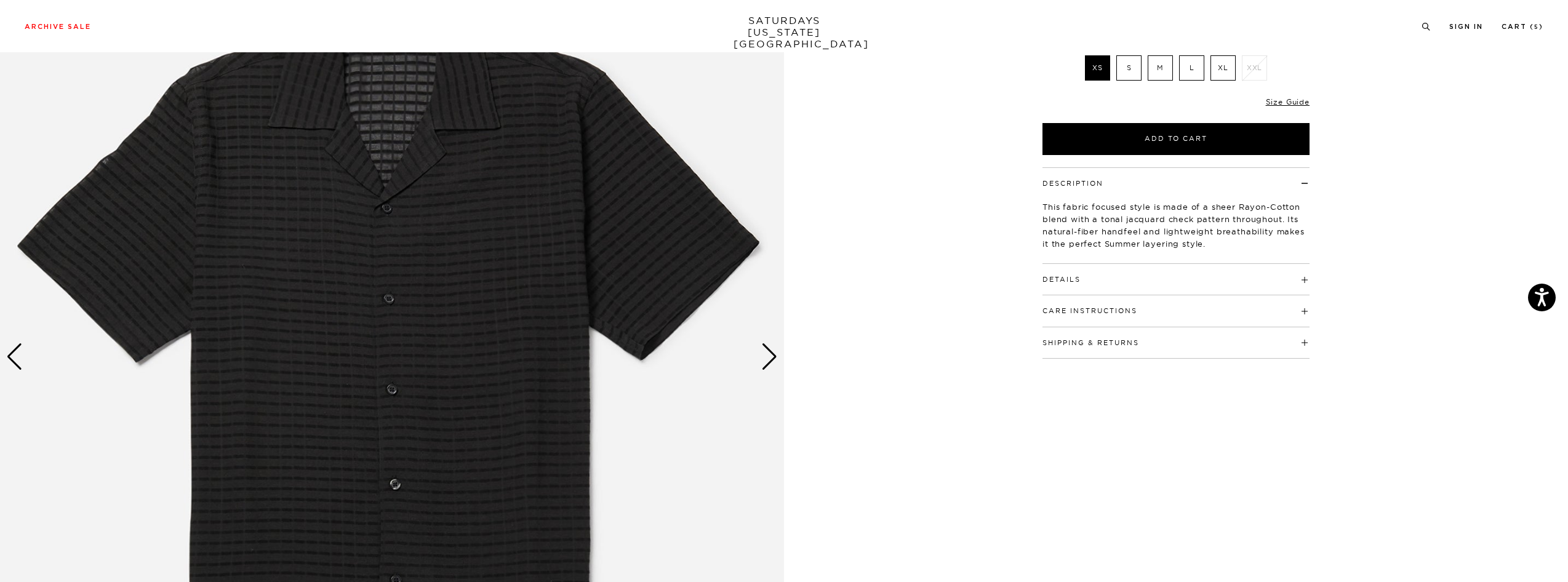
click at [774, 354] on div "Next slide" at bounding box center [770, 356] width 17 height 27
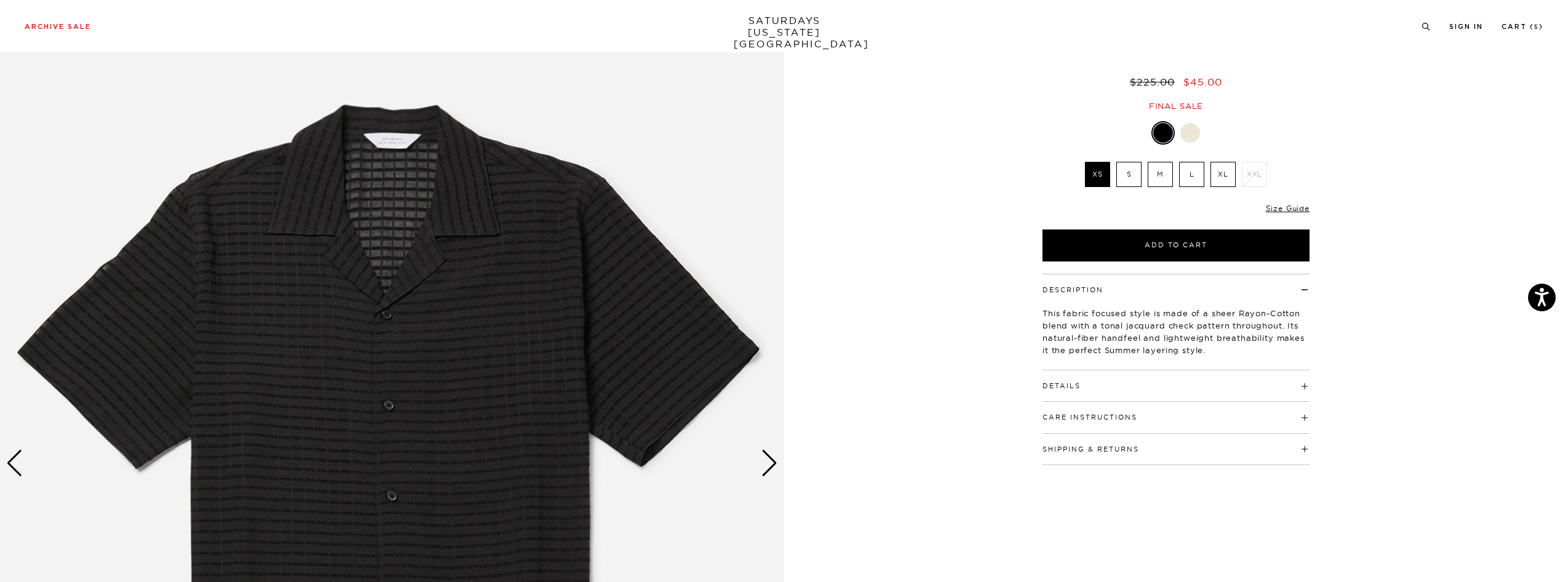
scroll to position [88, 0]
click at [1191, 137] on div at bounding box center [1190, 133] width 19 height 19
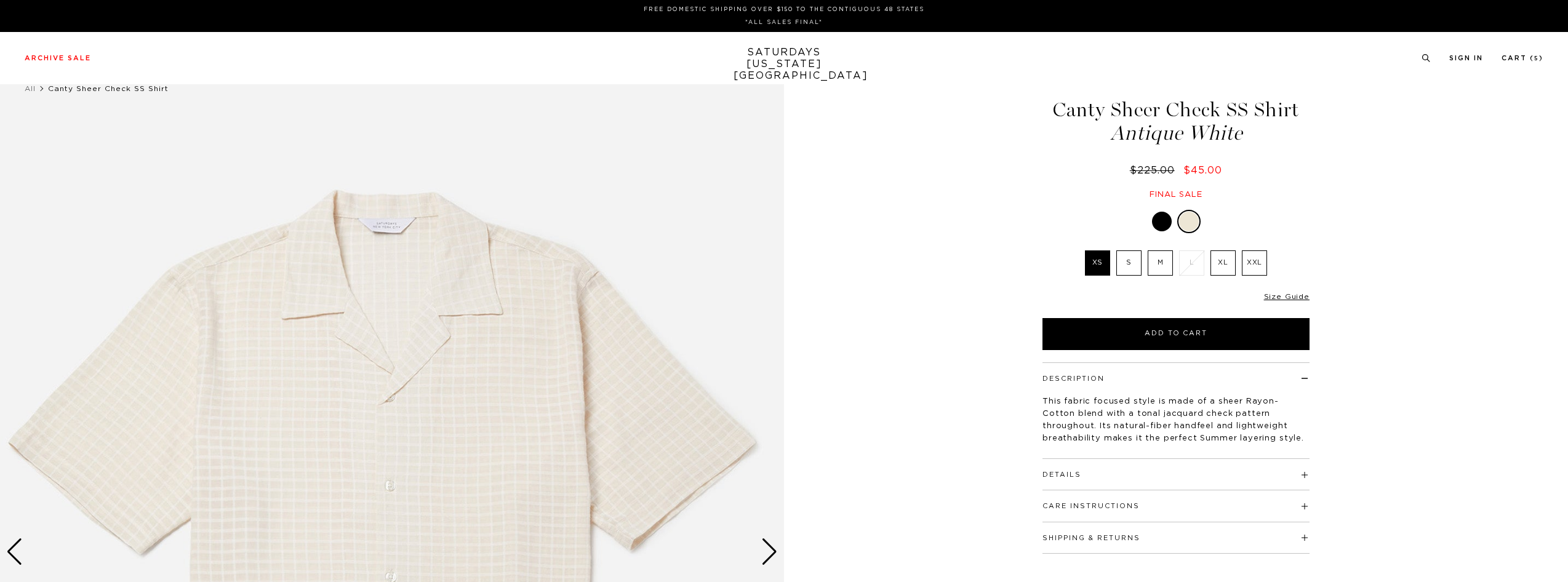
click at [1161, 224] on div at bounding box center [1161, 221] width 19 height 19
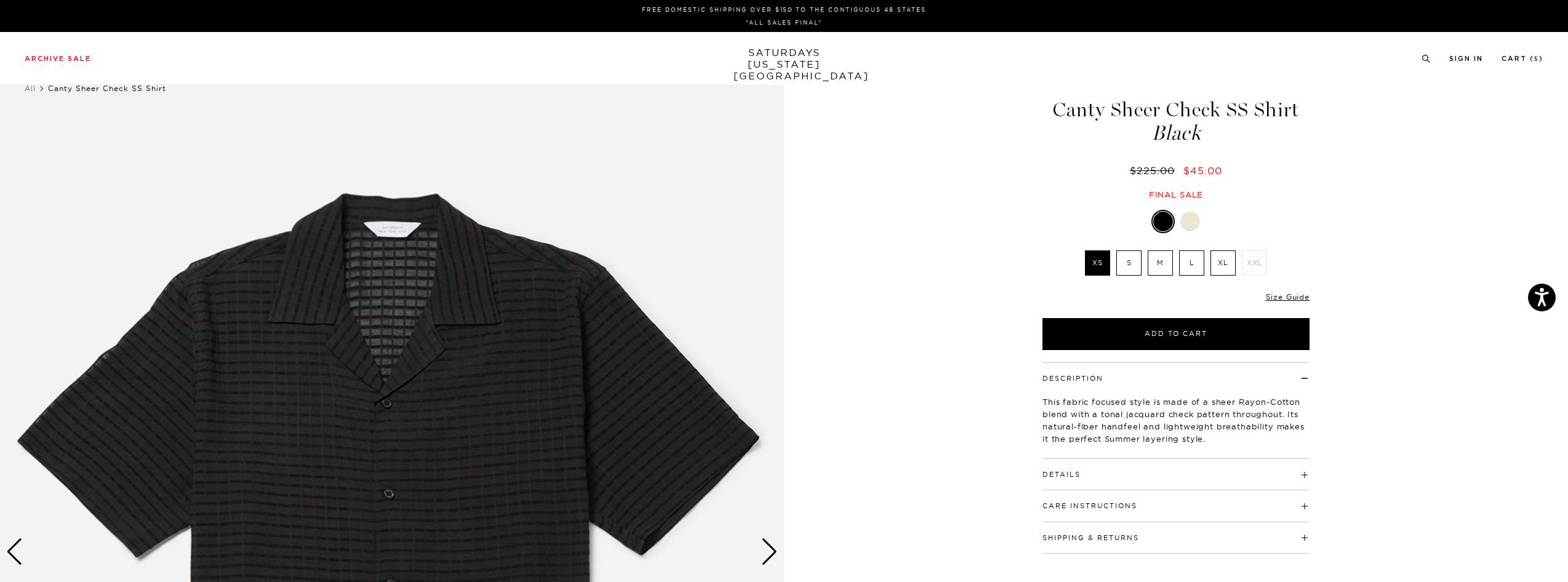
click at [1189, 217] on div at bounding box center [1190, 221] width 19 height 19
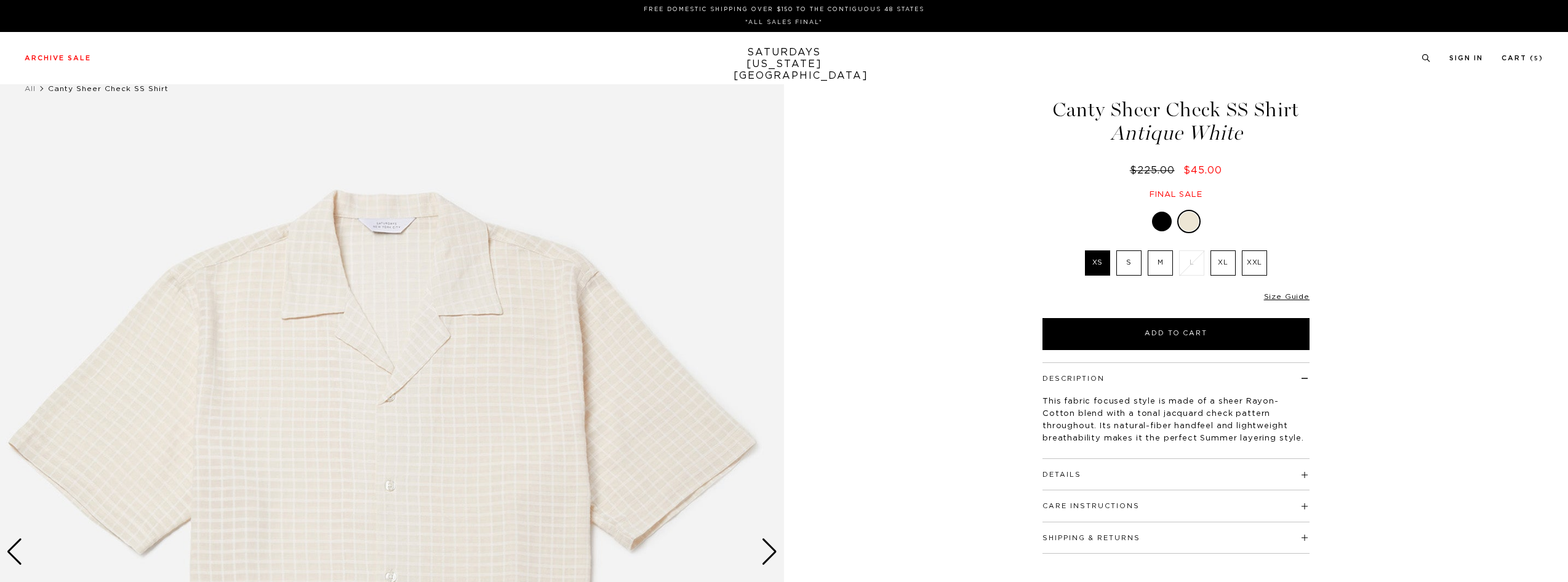
click at [765, 538] on div "Next slide" at bounding box center [770, 551] width 17 height 27
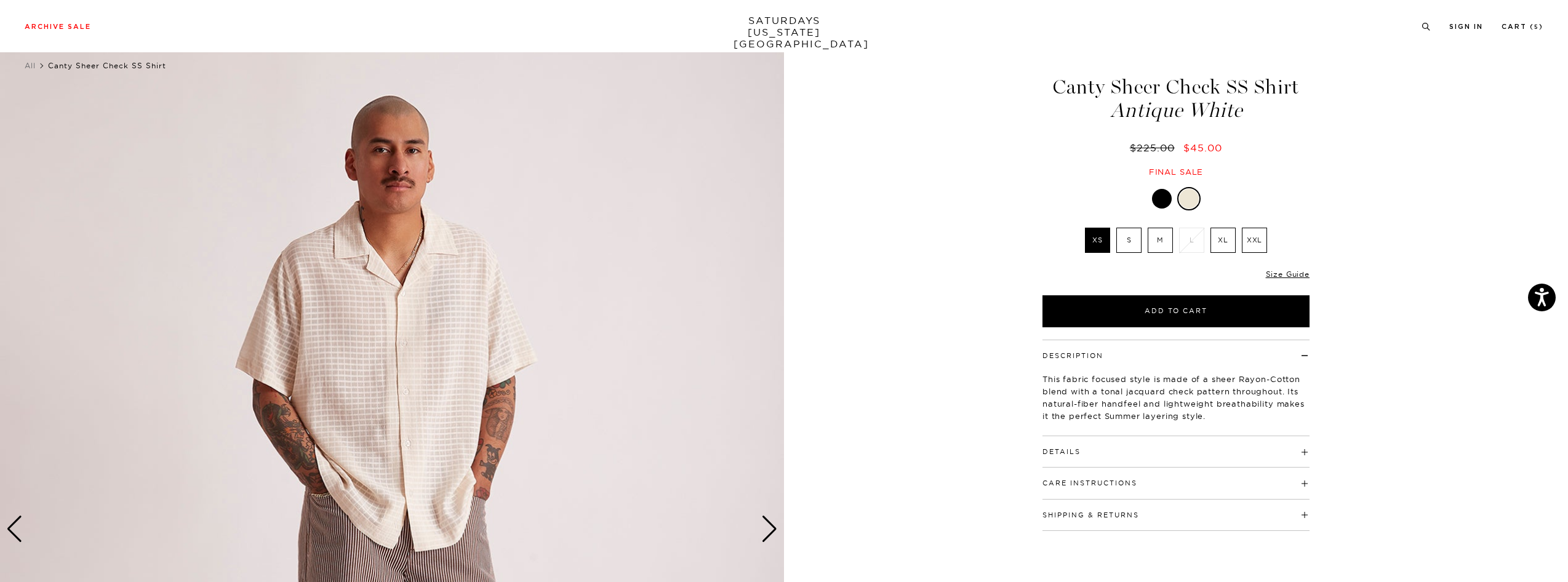
scroll to position [43, 0]
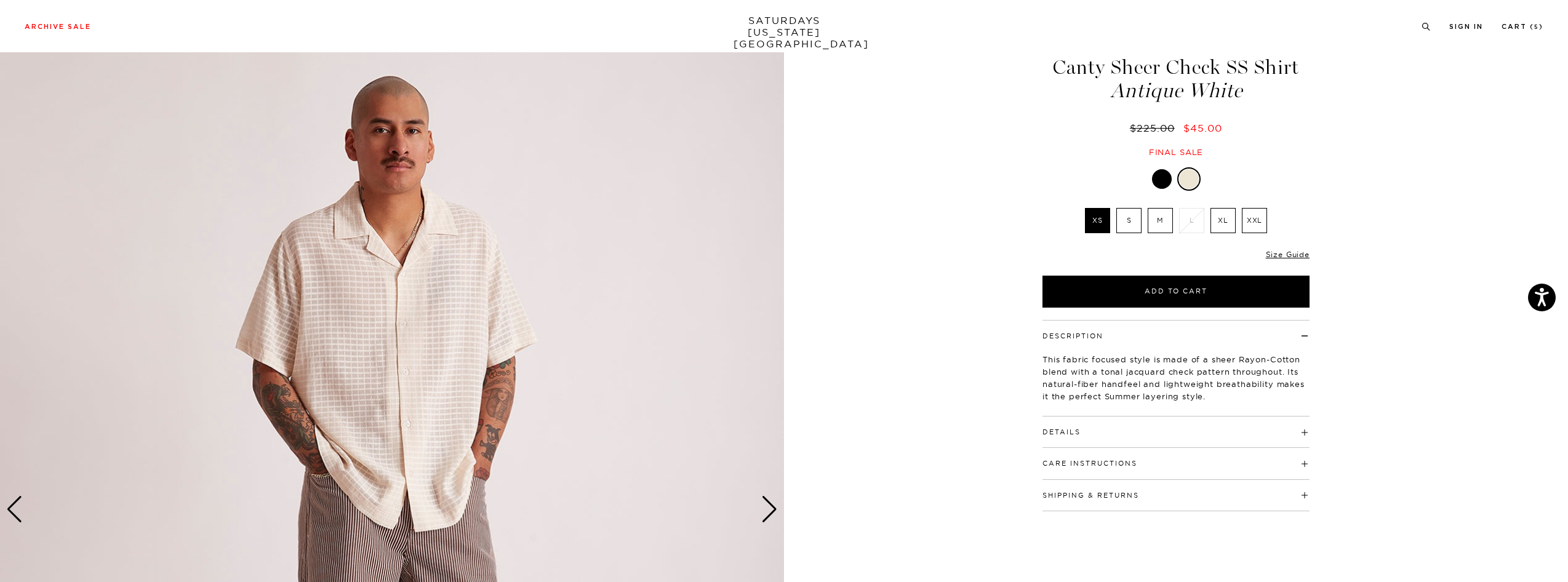
click at [1159, 174] on div at bounding box center [1161, 179] width 19 height 19
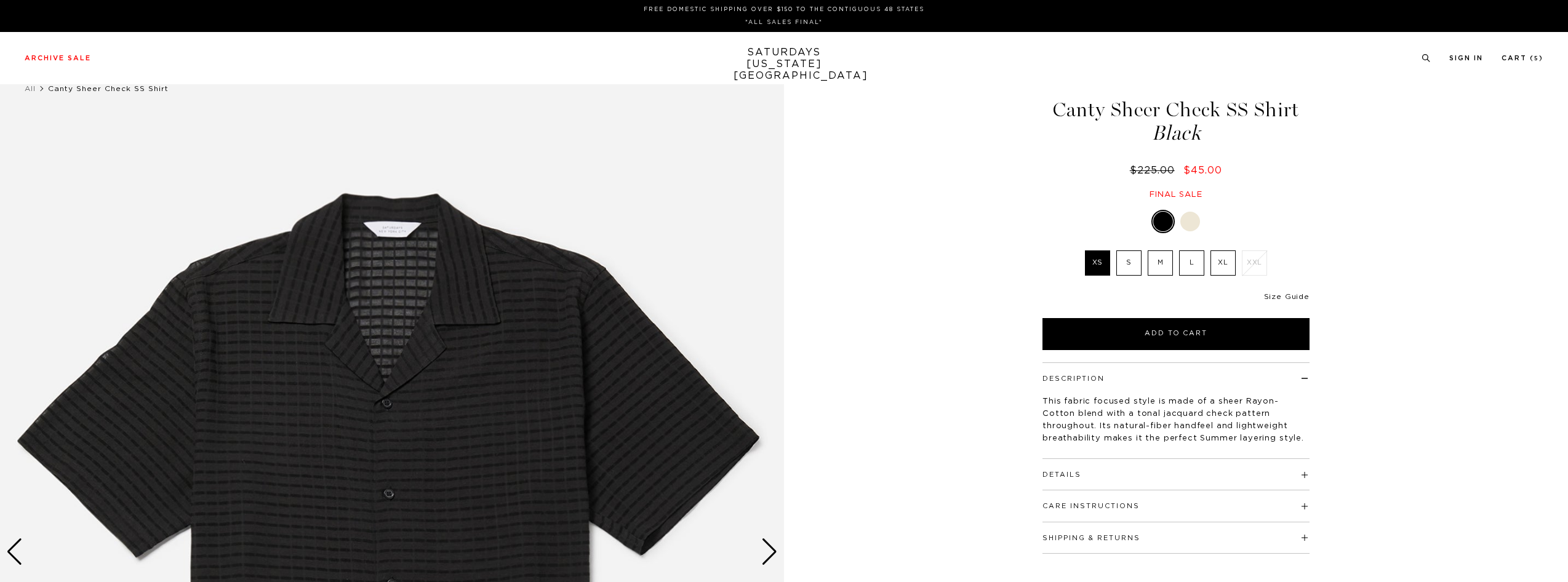
click at [1276, 296] on link "Size Guide" at bounding box center [1286, 297] width 45 height 7
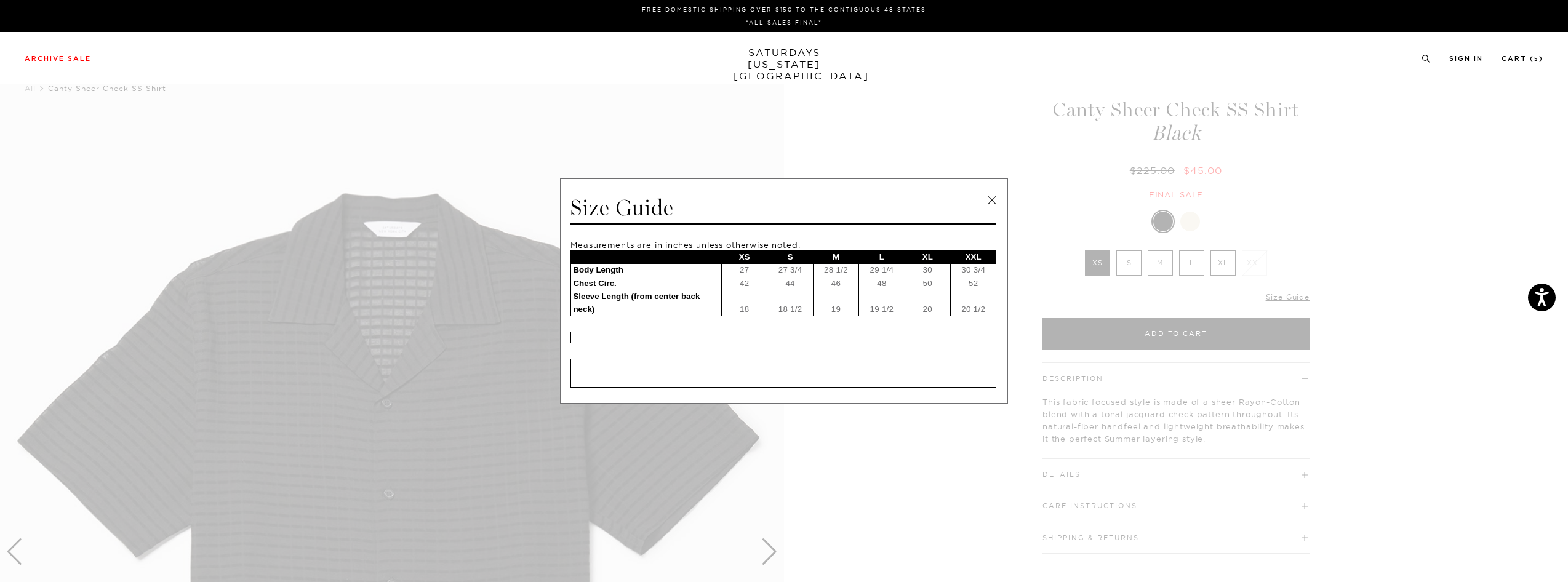
click at [619, 94] on span at bounding box center [779, 291] width 1559 height 582
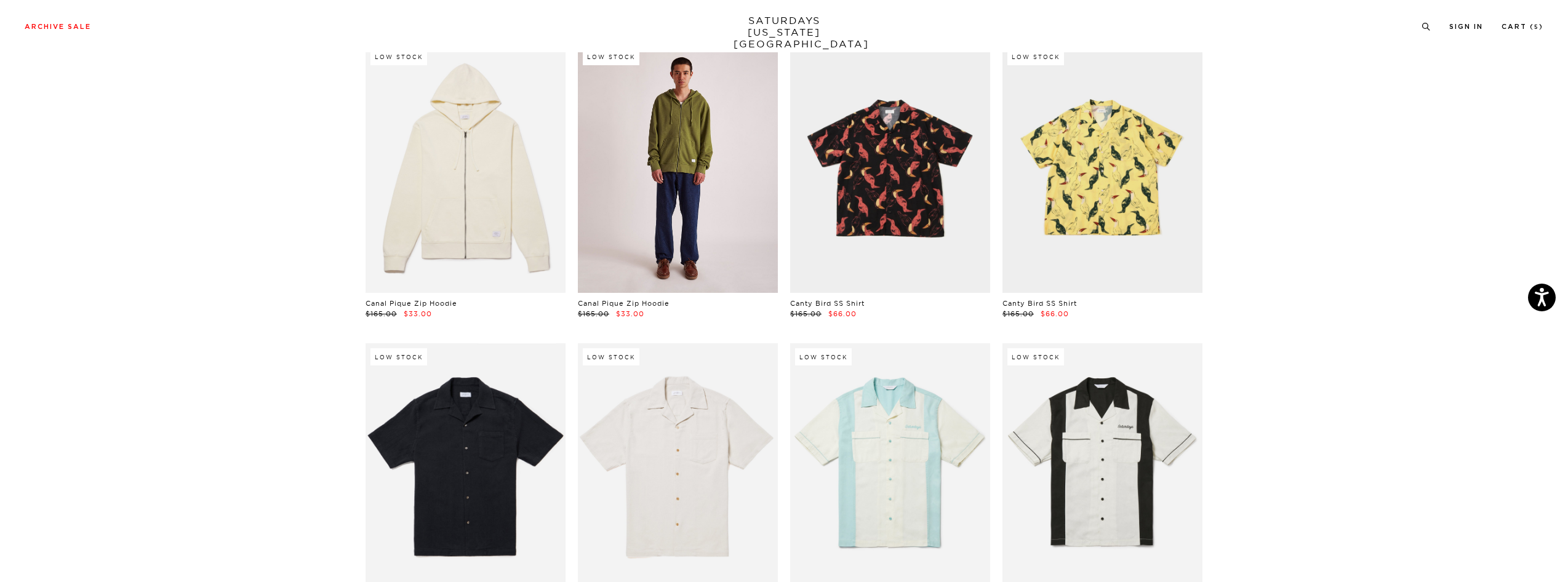
click at [709, 207] on link at bounding box center [678, 167] width 200 height 249
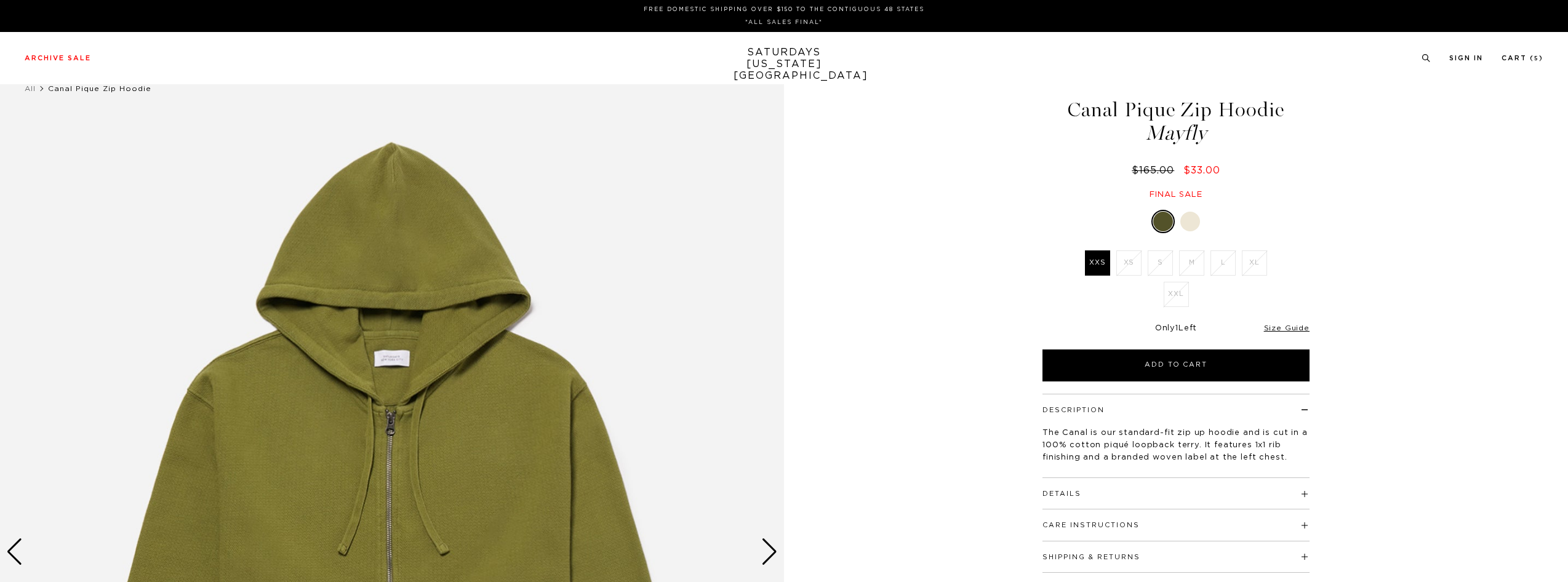
click at [1280, 326] on link "Size Guide" at bounding box center [1286, 328] width 45 height 7
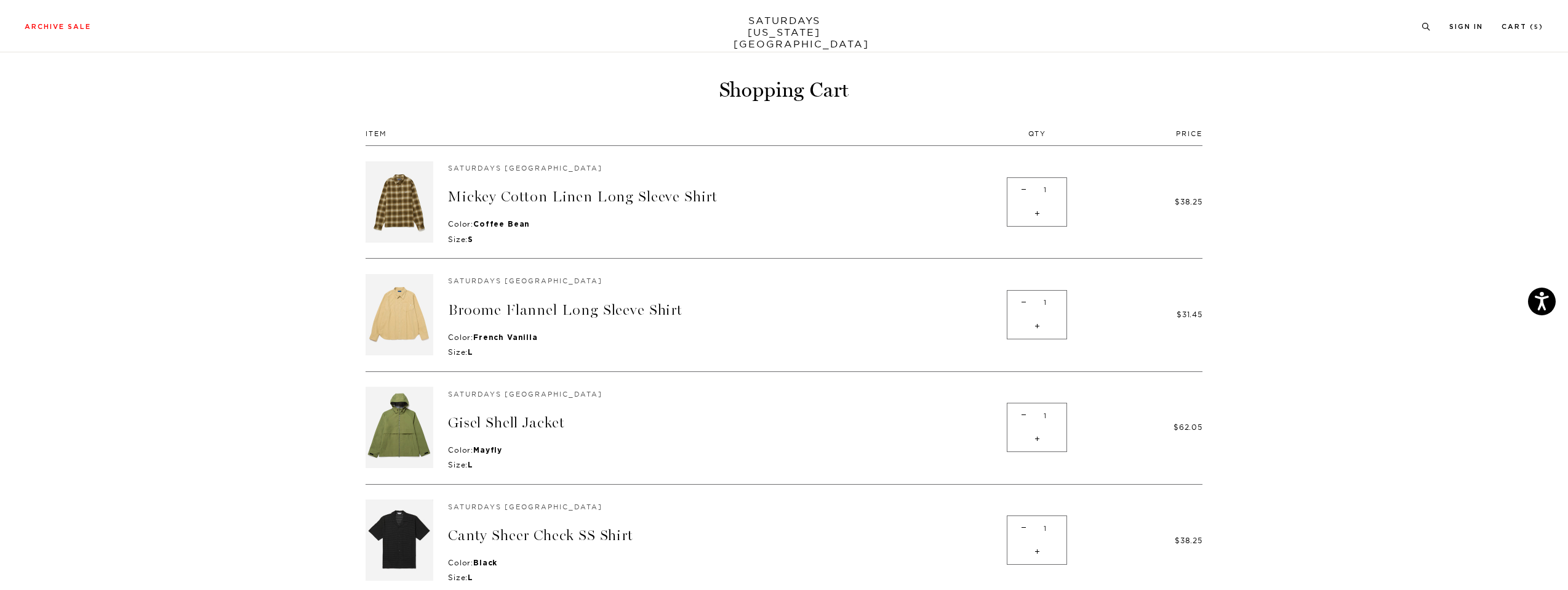
scroll to position [41, 0]
click at [1024, 526] on span "-" at bounding box center [1024, 525] width 17 height 24
type input "0"
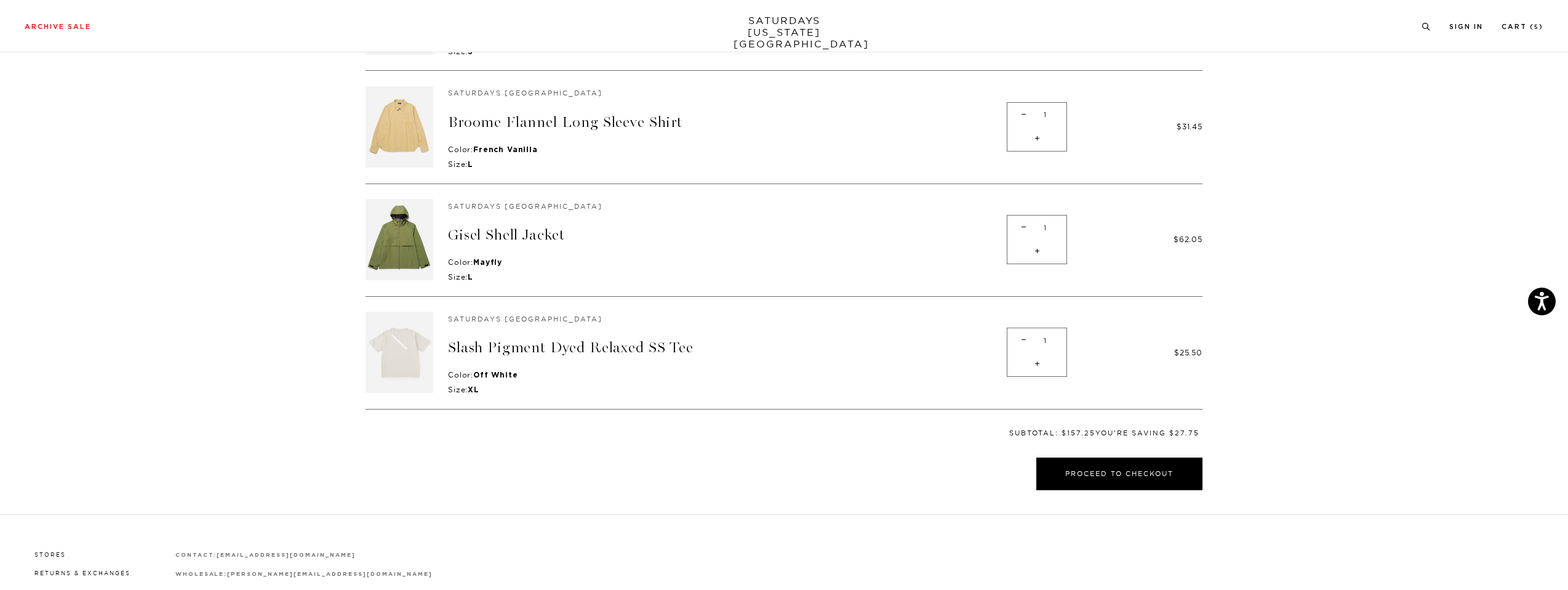
scroll to position [263, 0]
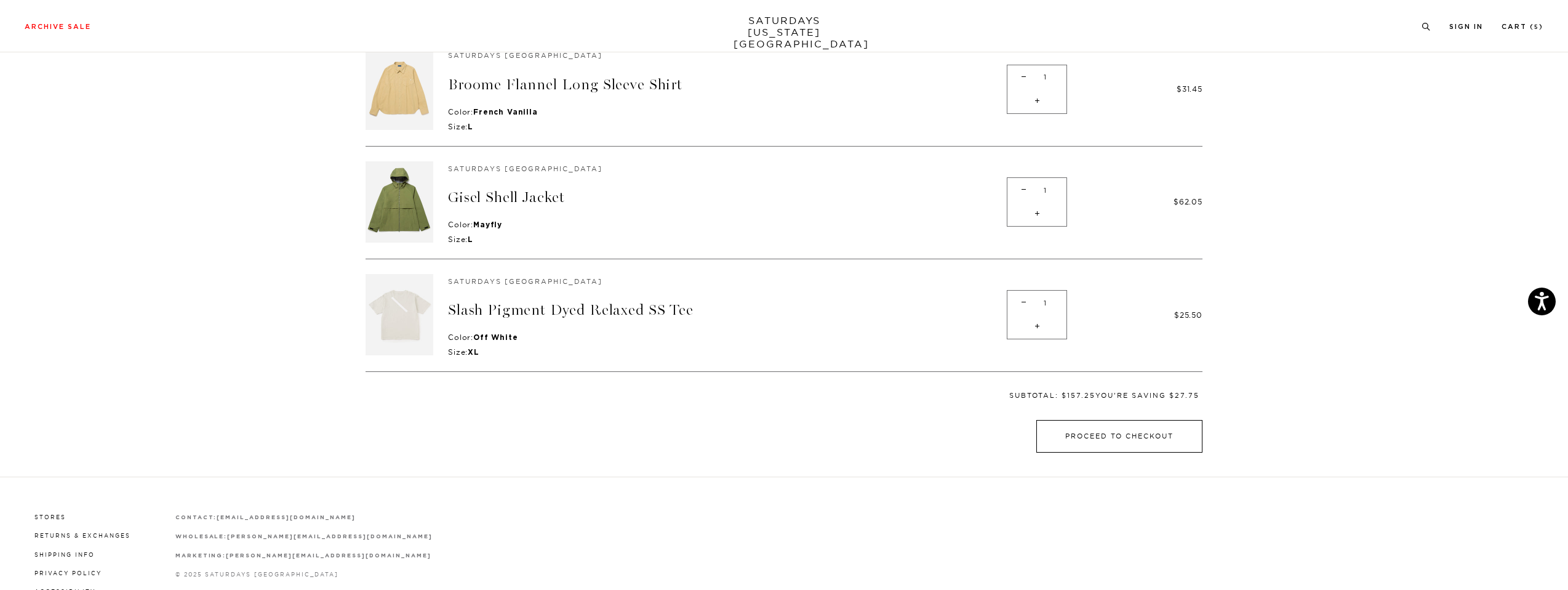
click at [1095, 442] on button "Proceed to Checkout" at bounding box center [1119, 436] width 166 height 32
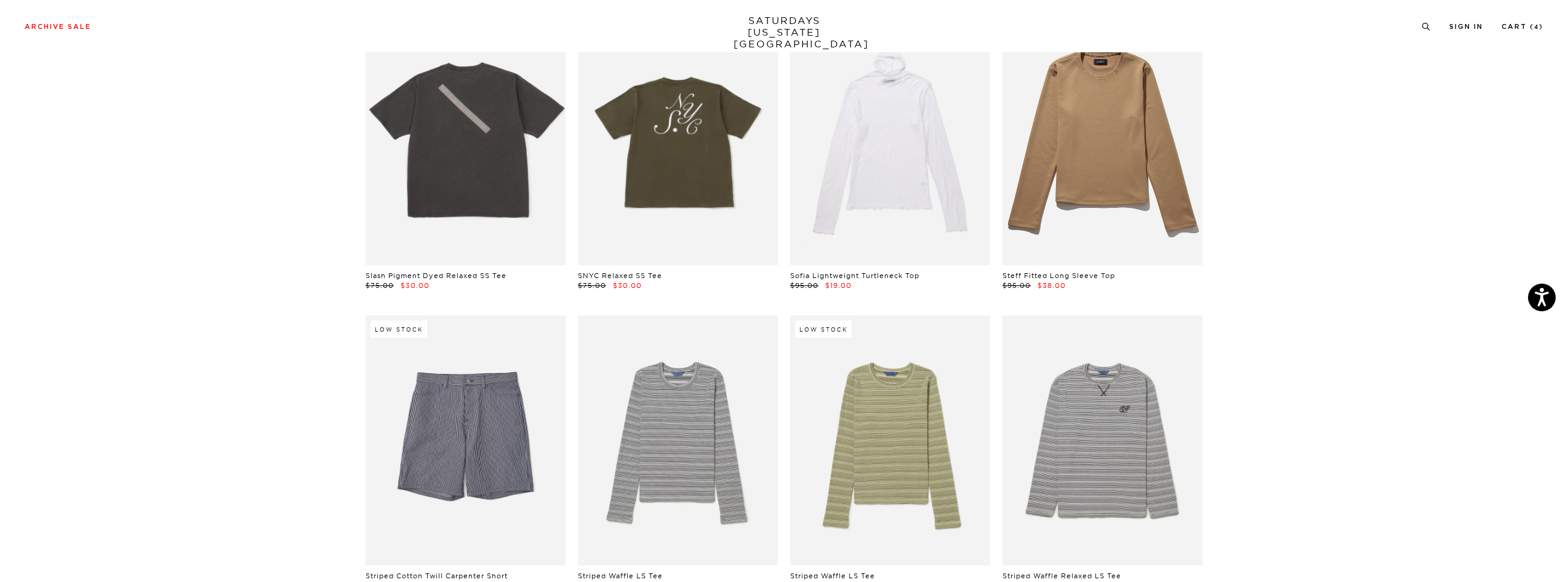
scroll to position [15953, 0]
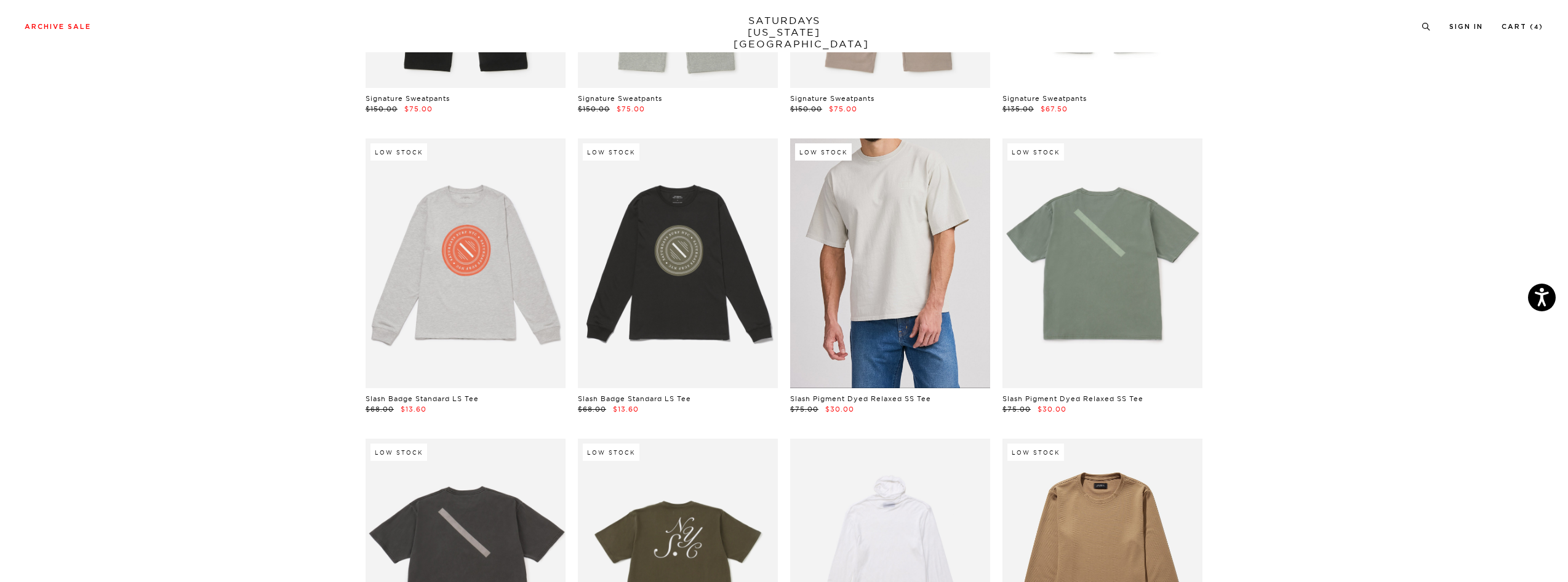
click at [900, 263] on link at bounding box center [890, 262] width 200 height 249
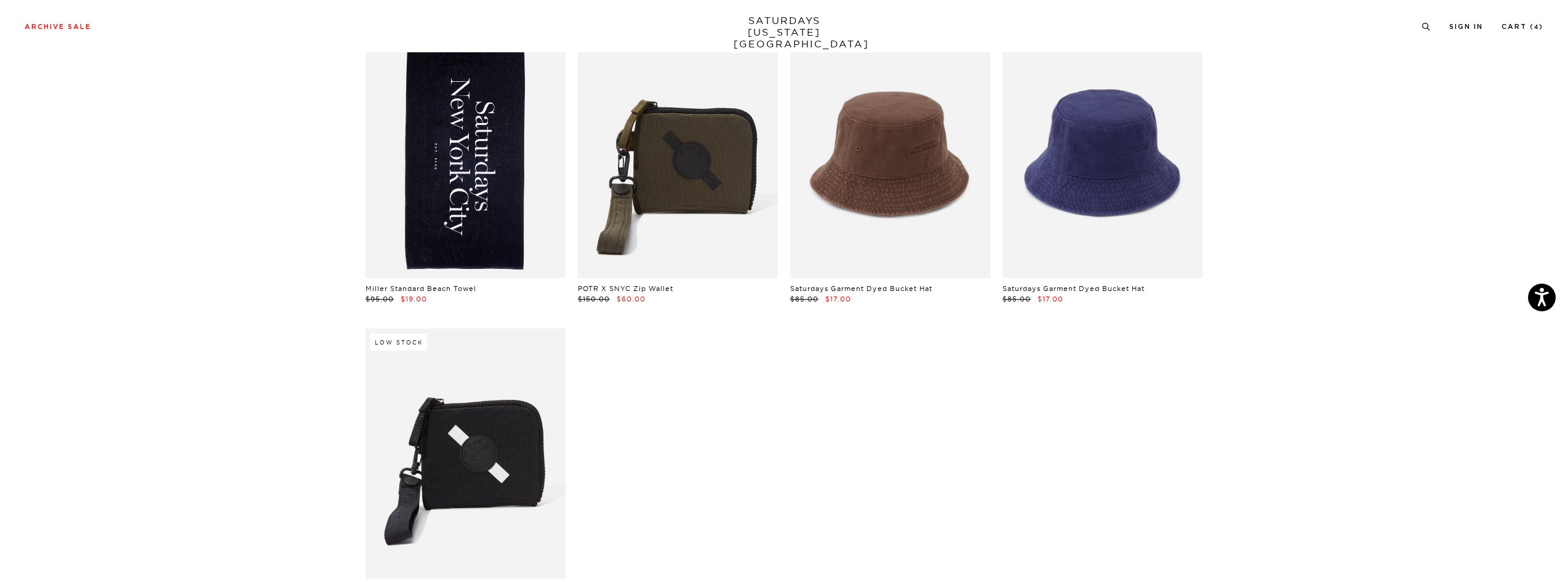
scroll to position [90, 0]
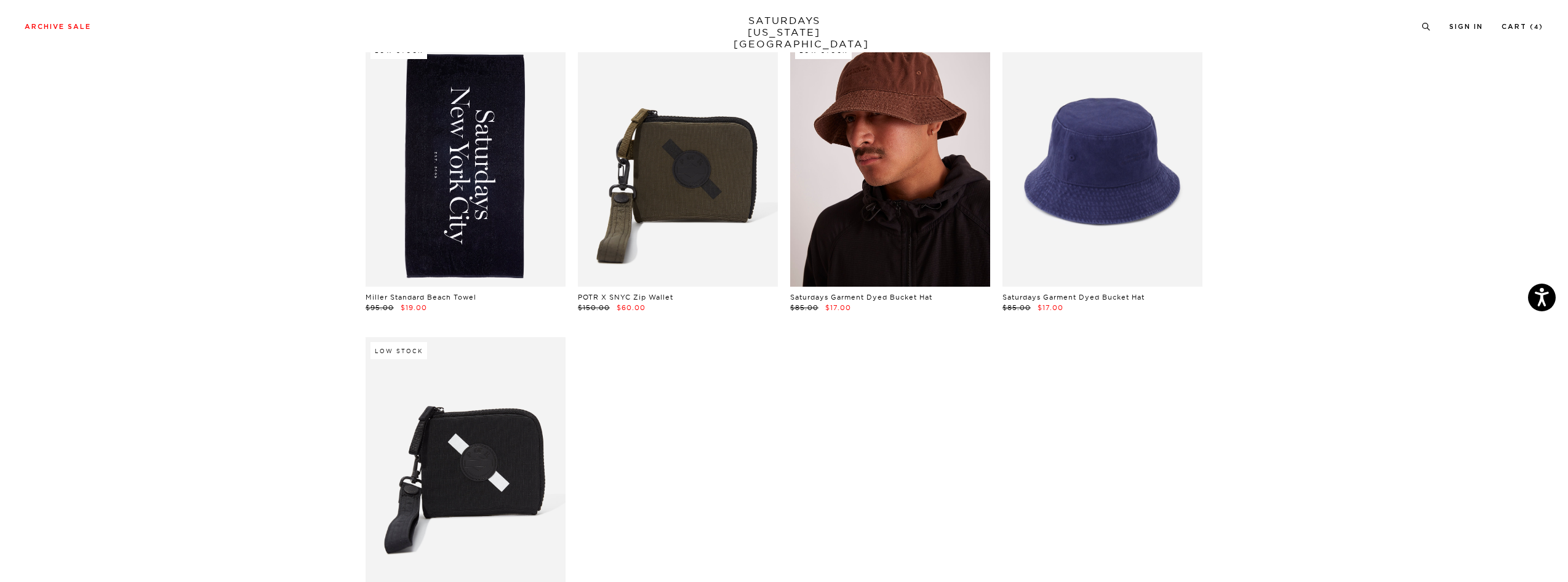
click at [873, 242] on link at bounding box center [890, 161] width 200 height 249
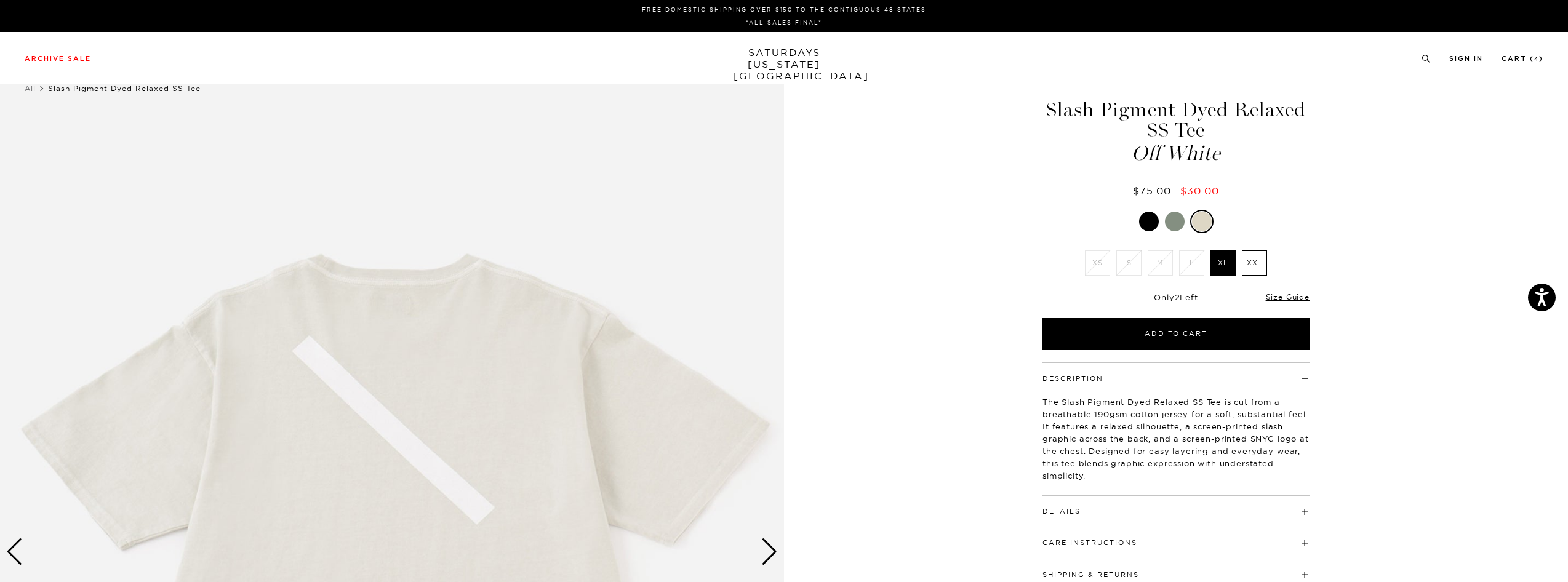
click at [1177, 221] on div at bounding box center [1174, 221] width 19 height 19
click at [1283, 297] on link "Size Guide" at bounding box center [1287, 297] width 44 height 9
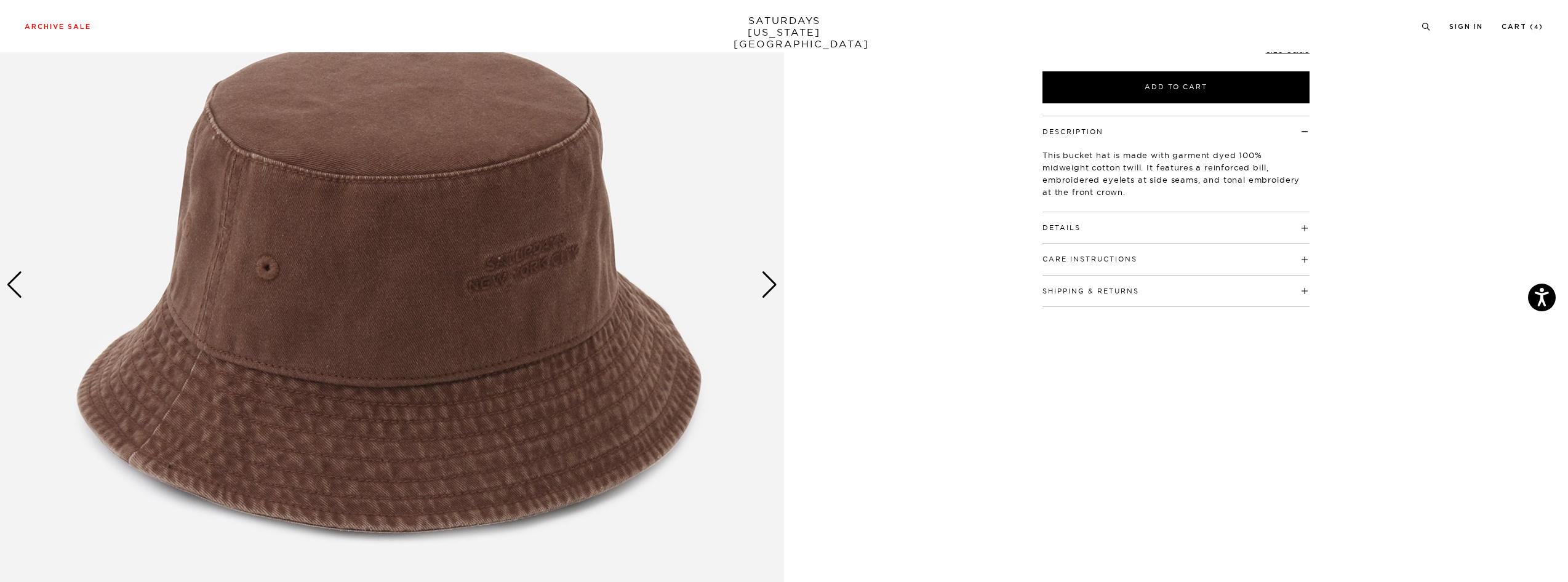
scroll to position [283, 0]
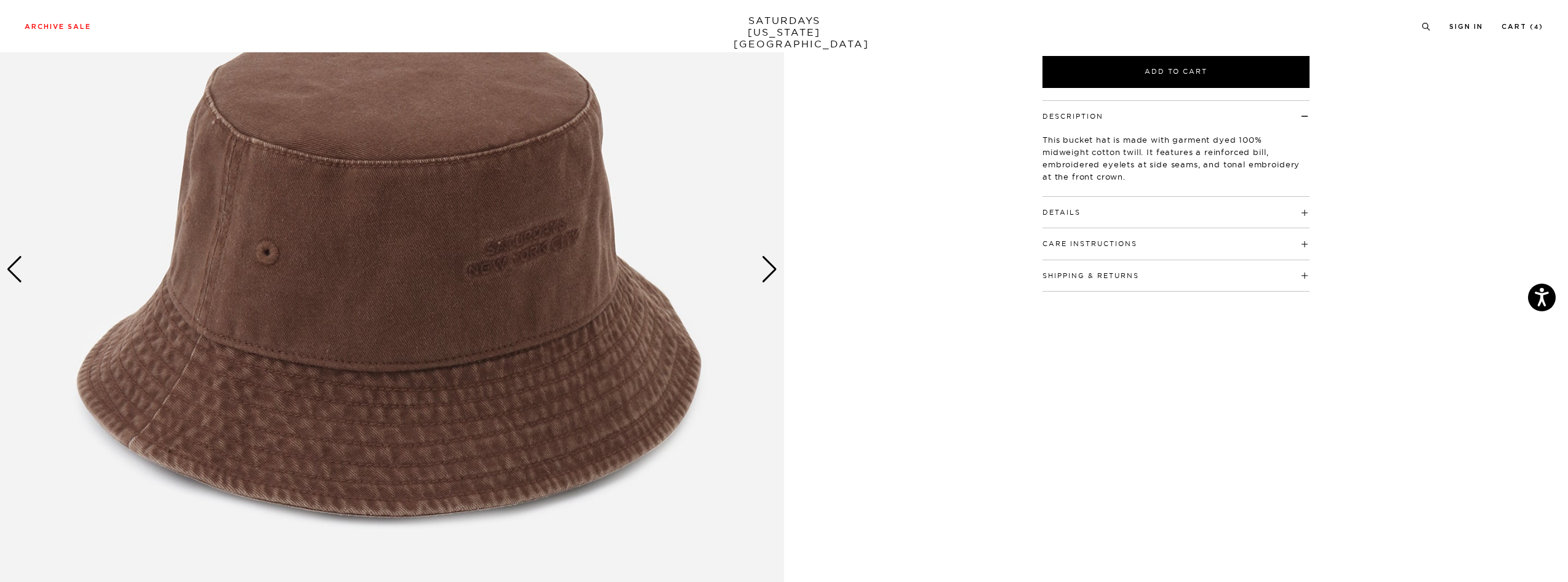
click at [771, 270] on div "Next slide" at bounding box center [770, 269] width 17 height 27
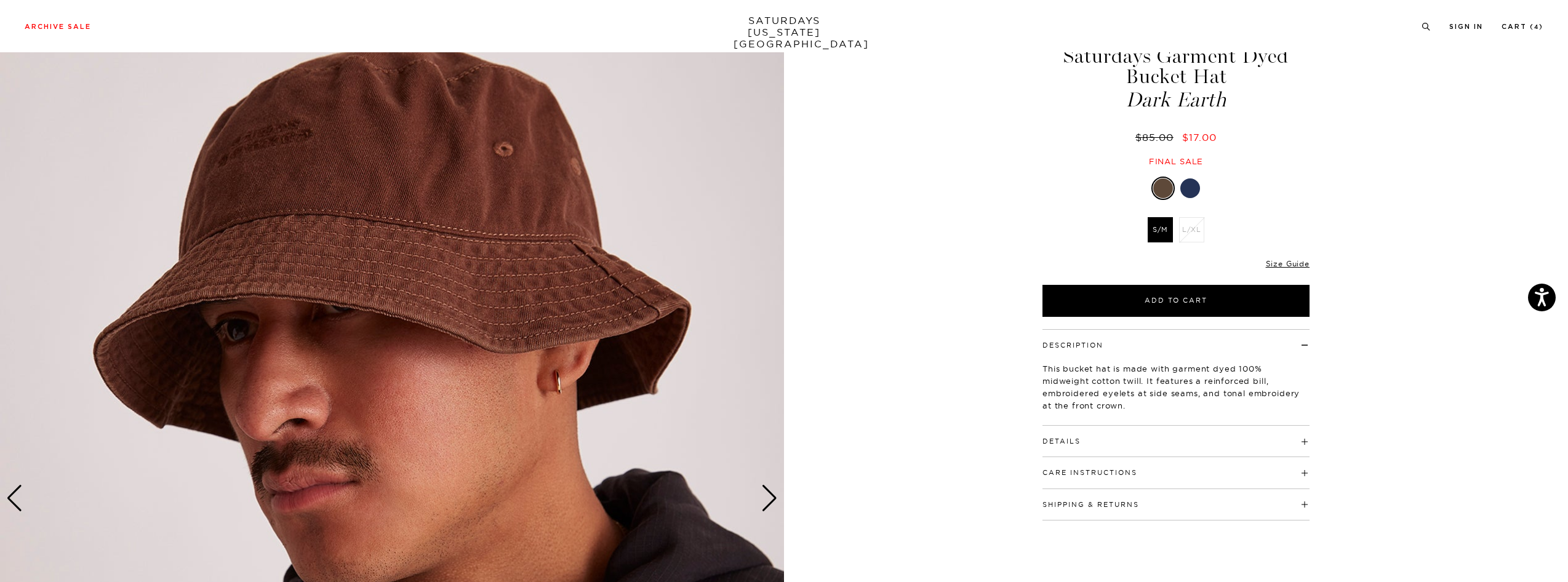
scroll to position [0, 0]
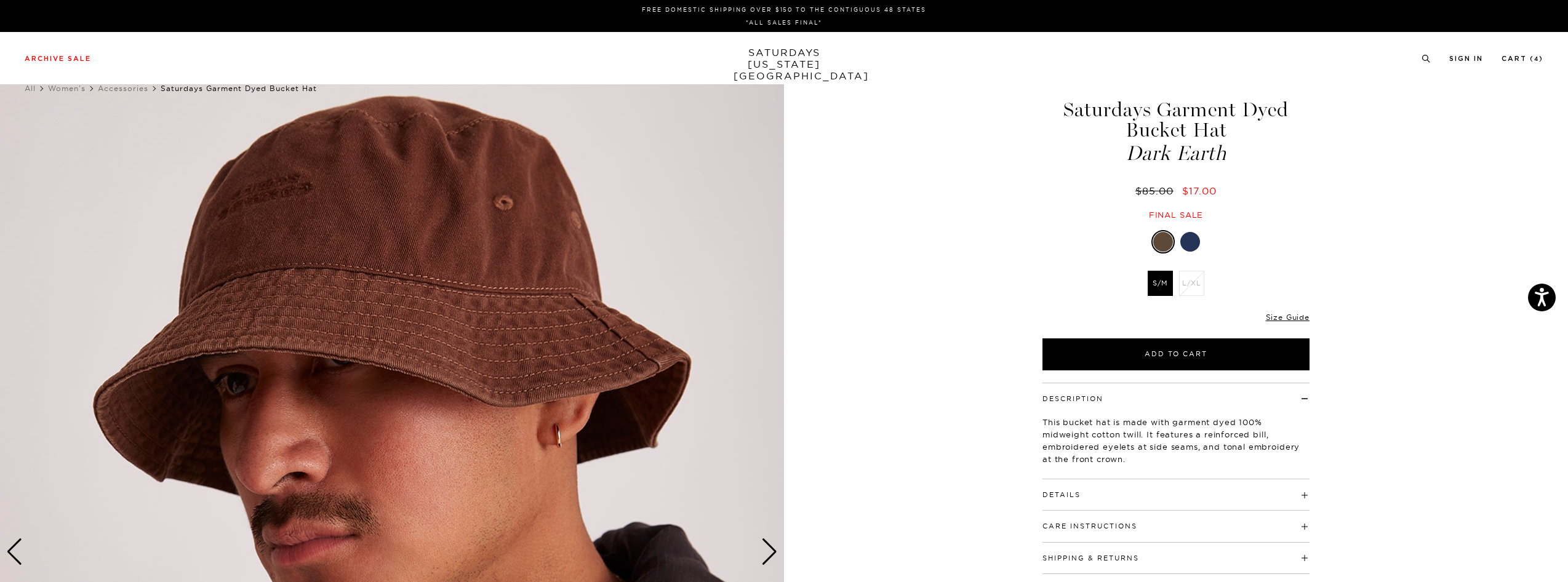
click at [1194, 239] on div at bounding box center [1190, 241] width 19 height 19
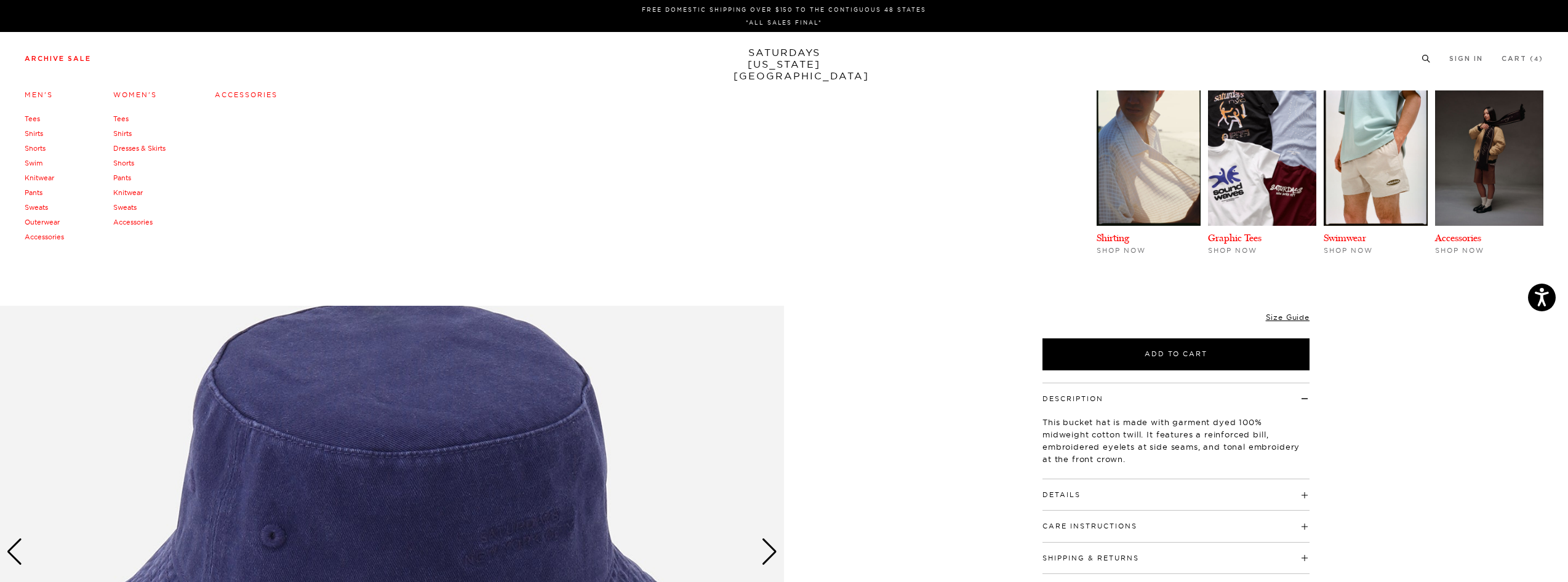
click at [35, 136] on link "Shirts" at bounding box center [34, 133] width 19 height 8
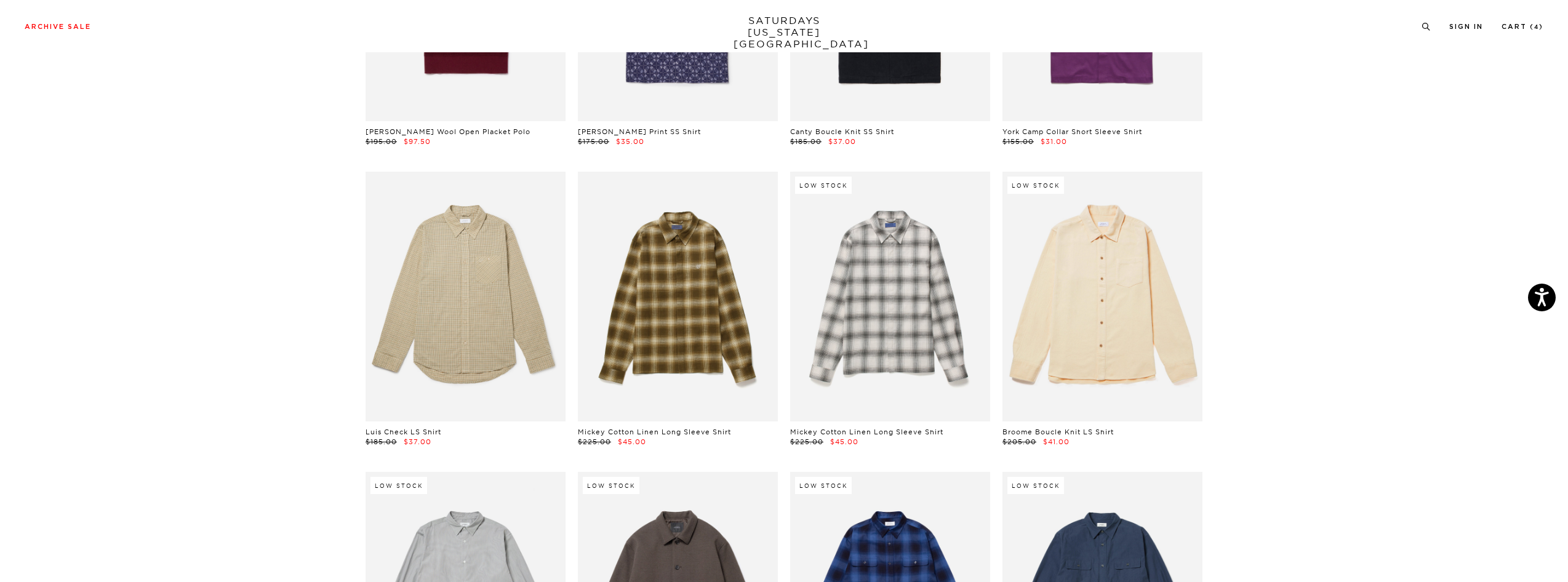
scroll to position [2370, 0]
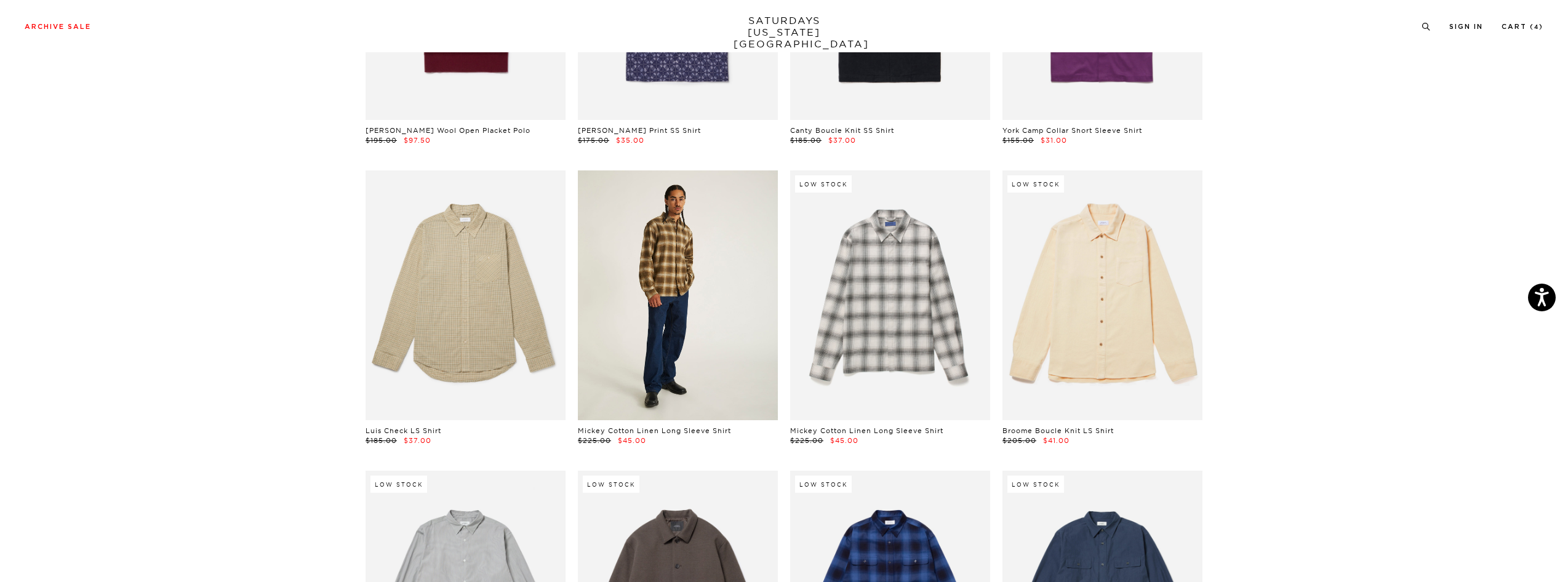
click at [715, 279] on link at bounding box center [678, 295] width 200 height 249
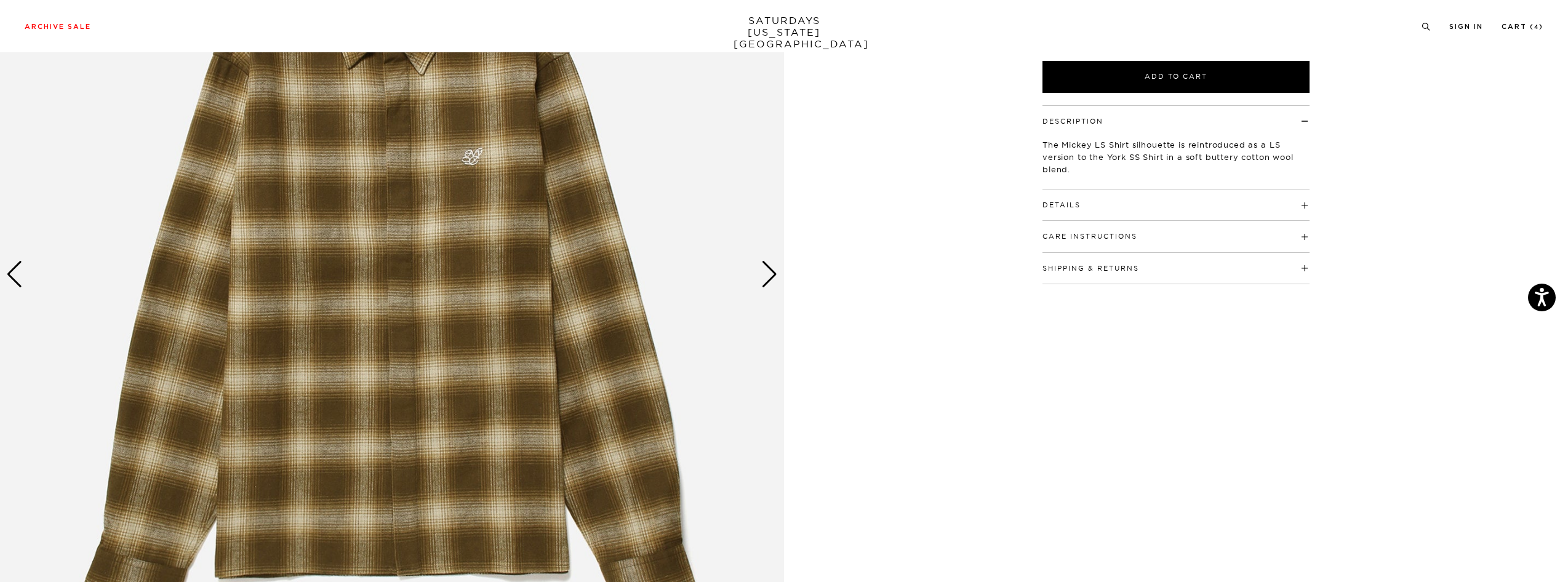
scroll to position [265, 0]
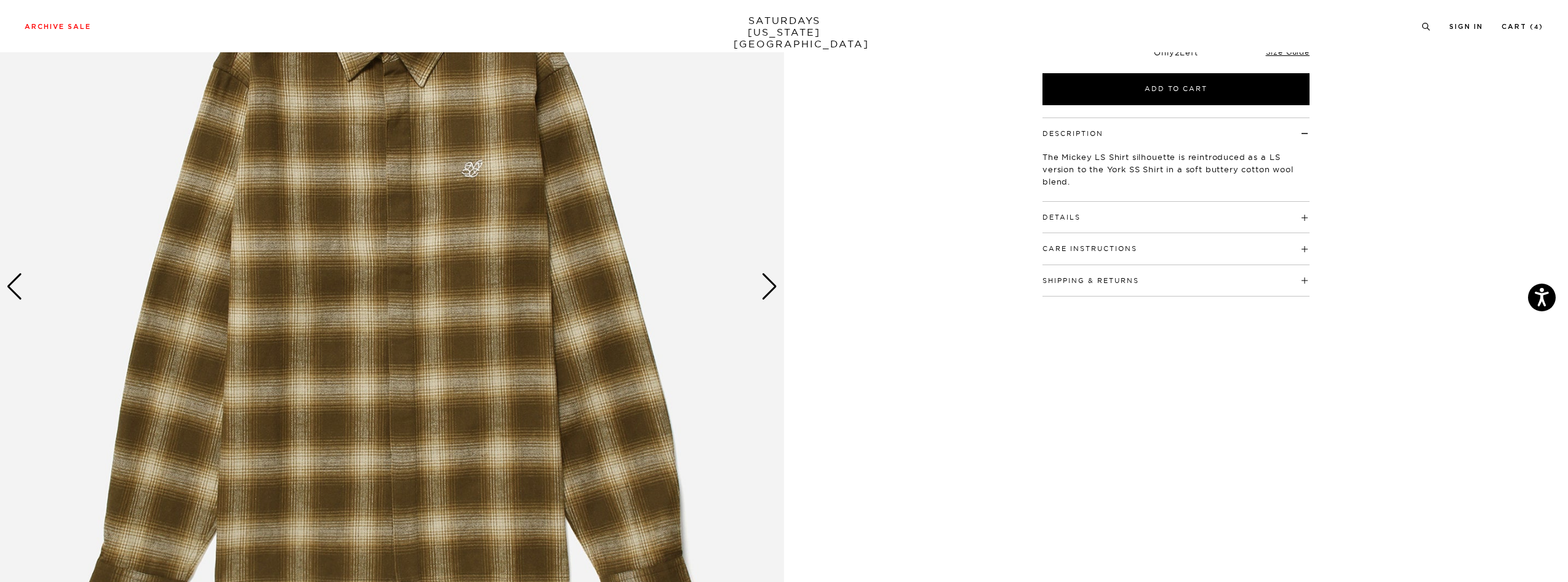
click at [755, 285] on img at bounding box center [392, 286] width 784 height 980
click at [766, 287] on div "Next slide" at bounding box center [770, 286] width 17 height 27
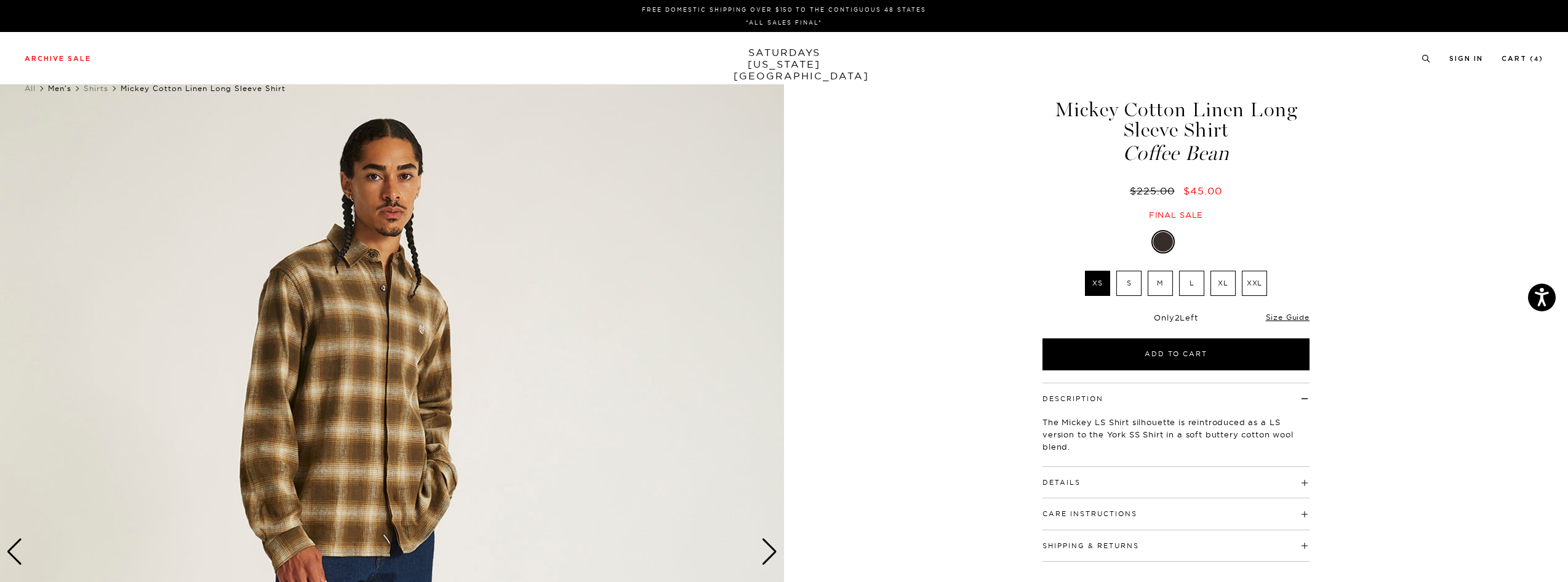
click at [65, 84] on link "Men's" at bounding box center [59, 88] width 23 height 9
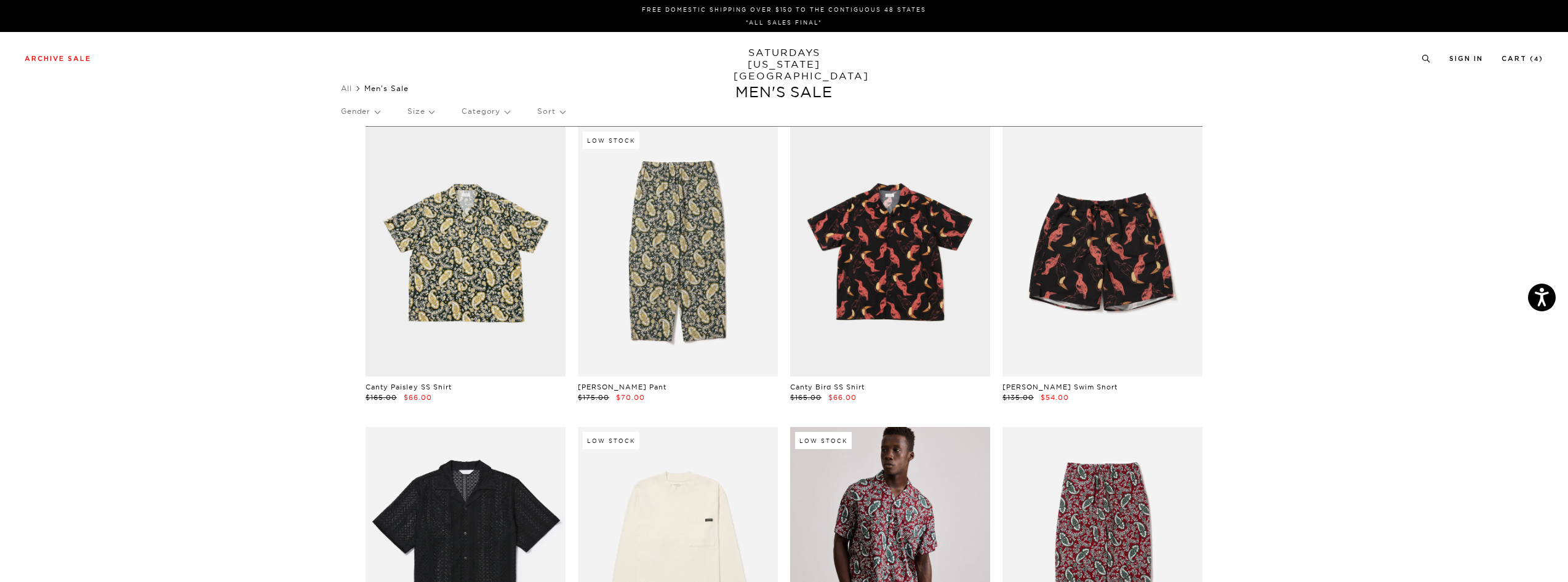
click at [415, 112] on p "Size" at bounding box center [420, 111] width 27 height 29
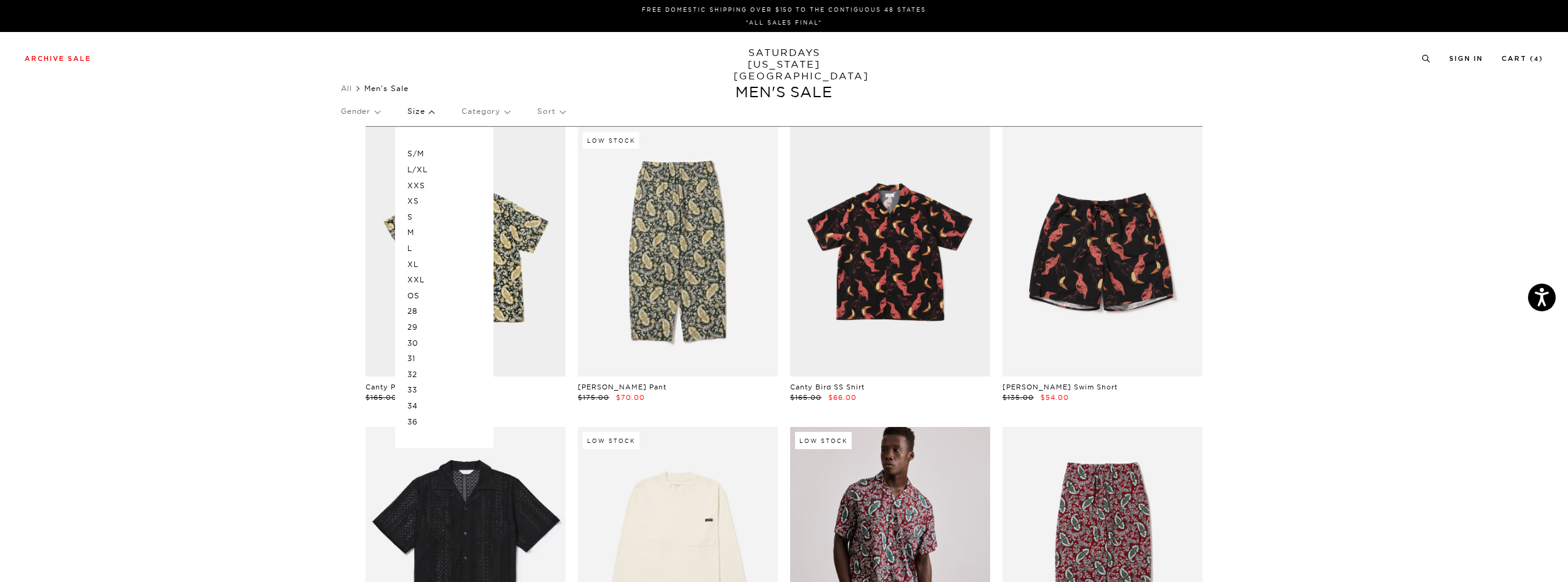
click at [411, 247] on p "L" at bounding box center [444, 248] width 74 height 16
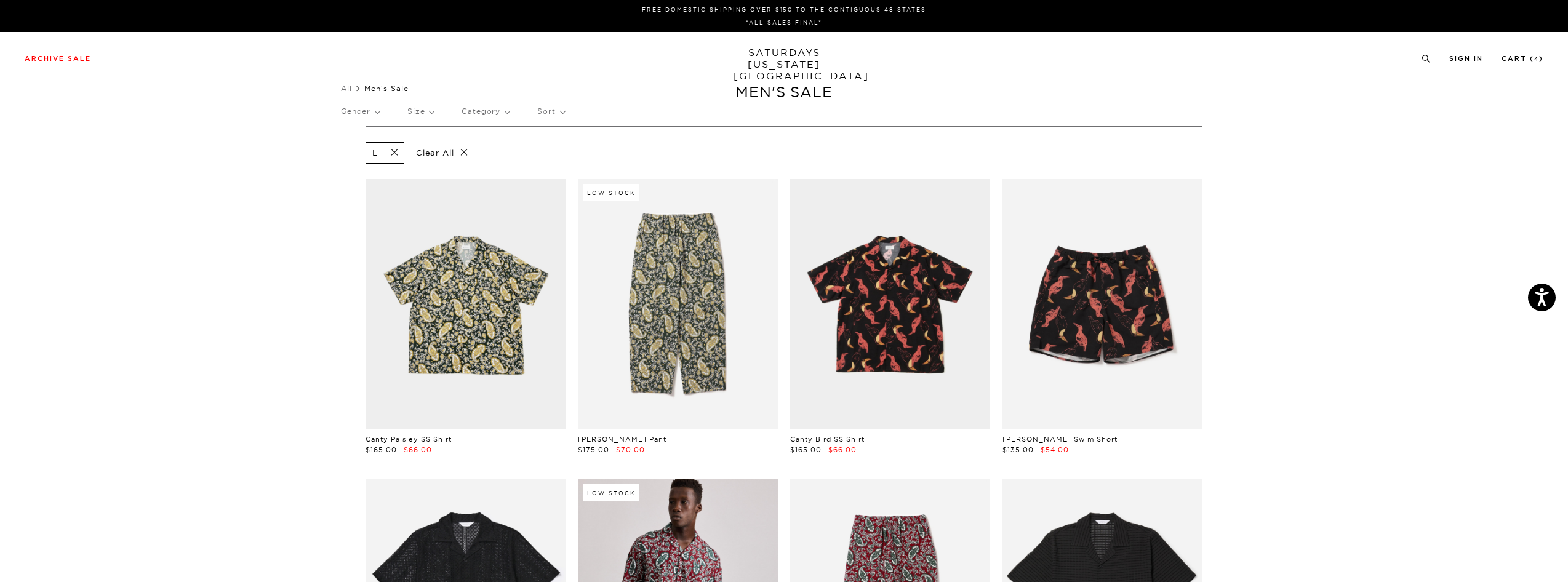
click at [396, 151] on span at bounding box center [391, 153] width 26 height 12
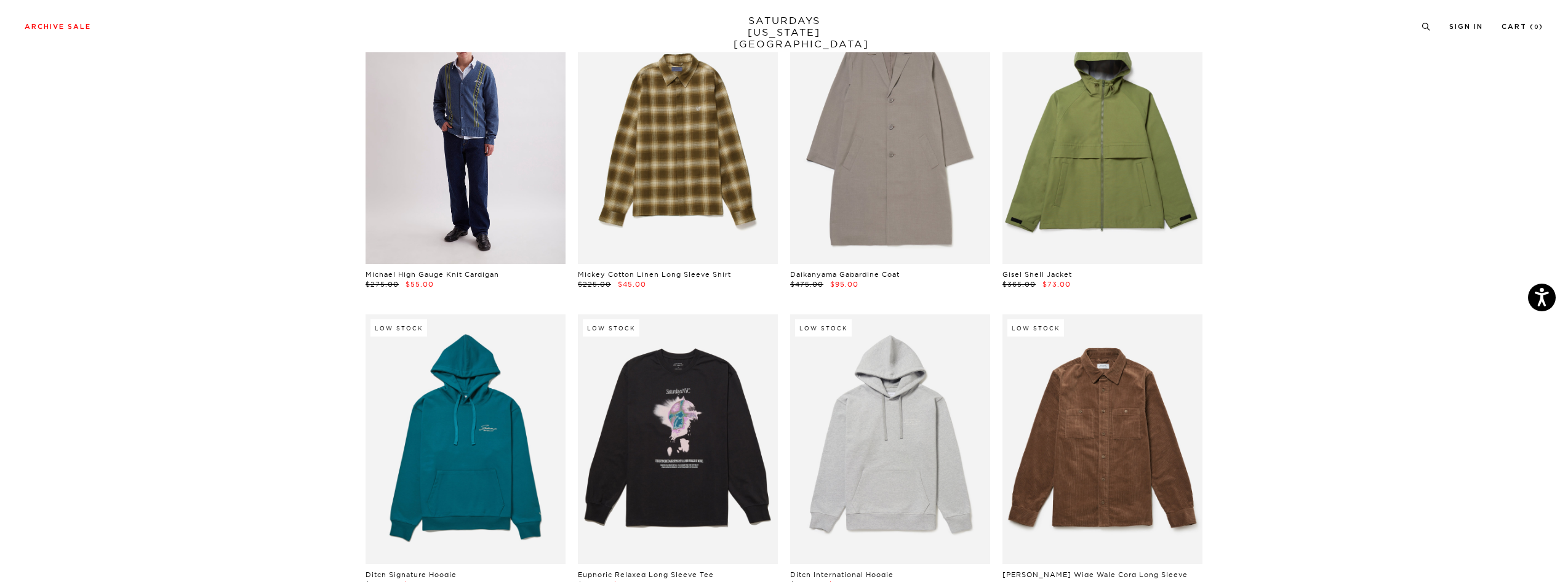
scroll to position [8838, 0]
